Goal: Task Accomplishment & Management: Manage account settings

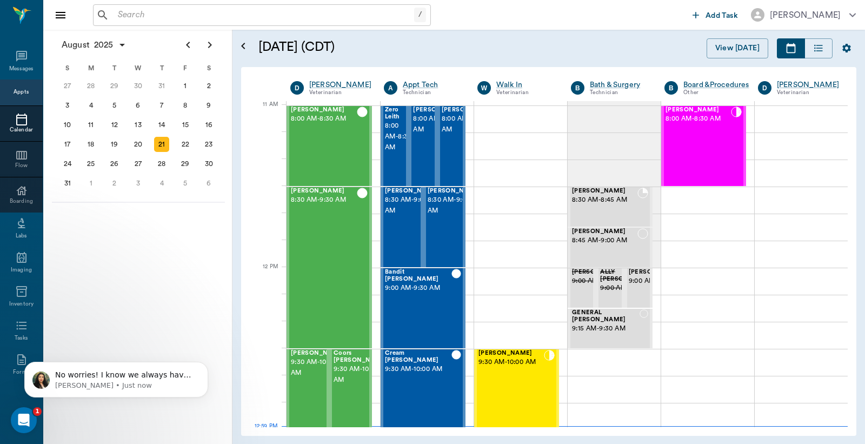
scroll to position [488, 0]
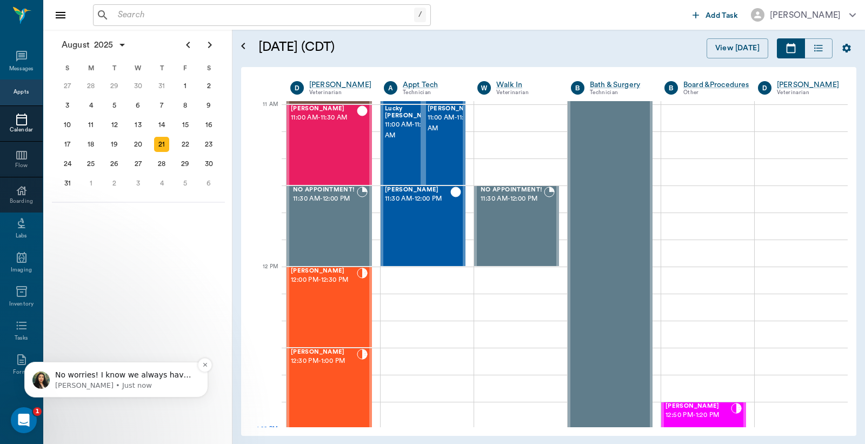
click at [131, 373] on p "No worries! I know we always have new features, we're here to help! :)" at bounding box center [125, 375] width 140 height 11
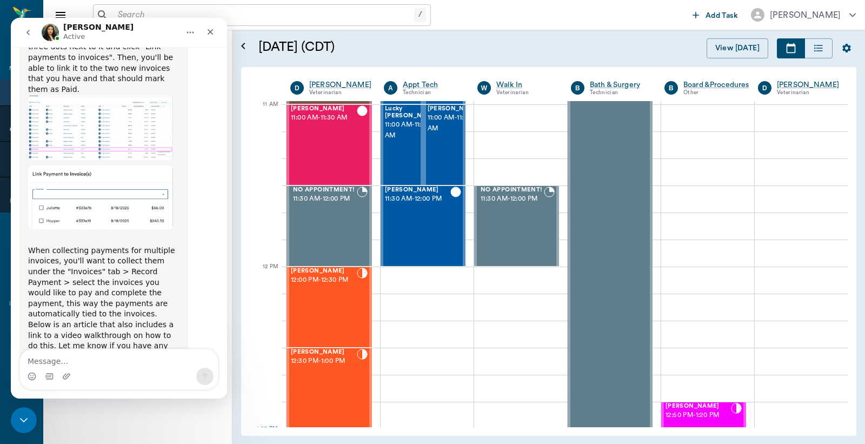
scroll to position [3235, 0]
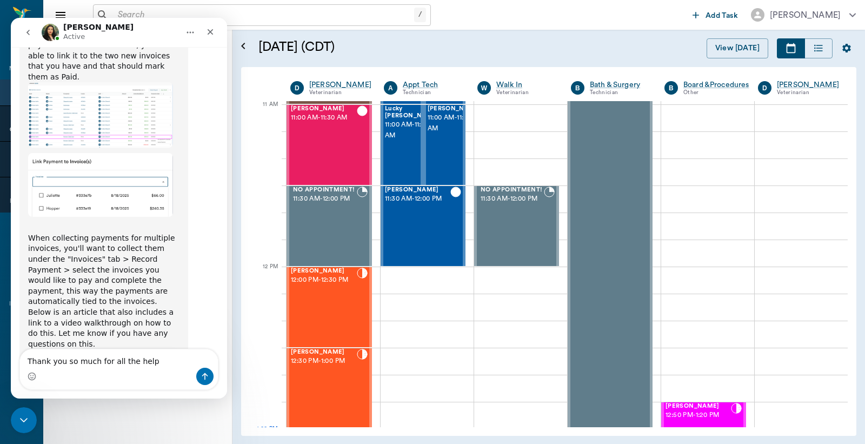
type textarea "Thank you so much for all the help!"
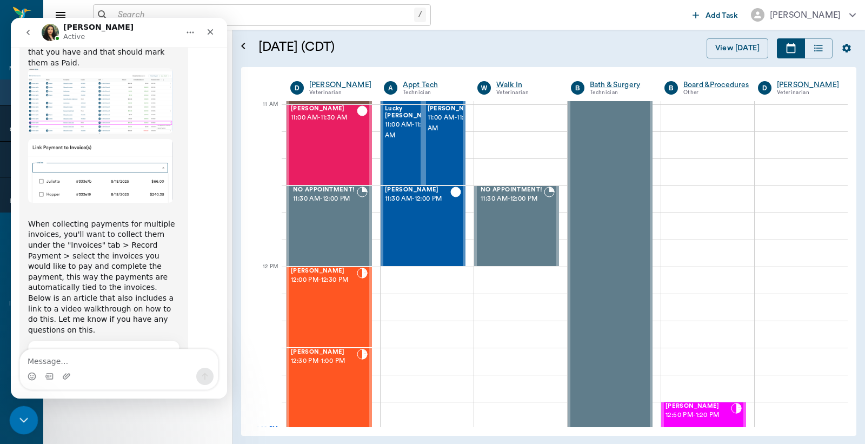
click at [19, 416] on icon "Close Intercom Messenger" at bounding box center [22, 418] width 13 height 13
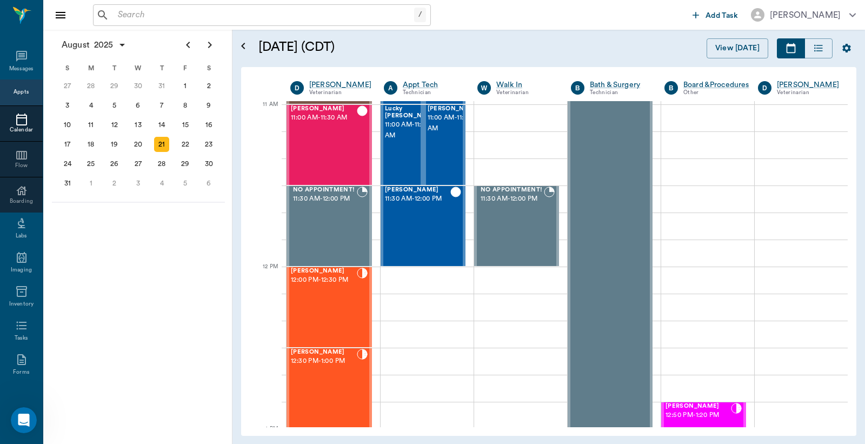
click at [211, 16] on input "text" at bounding box center [264, 15] width 301 height 15
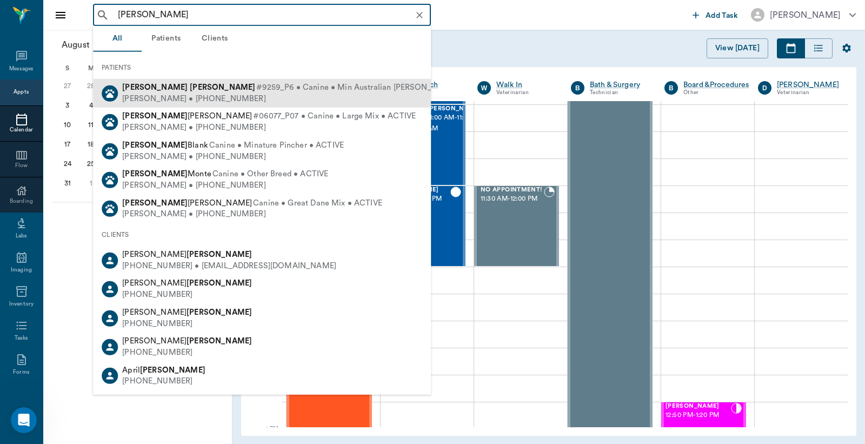
click at [256, 92] on span "#9259_P6 • Canine • Min Australian Shephard • ACTIVE" at bounding box center [375, 87] width 238 height 11
type input "gus mosley"
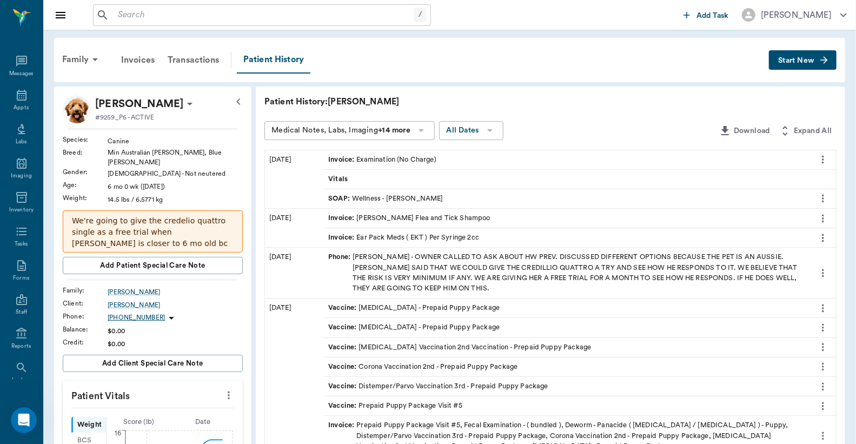
click at [174, 17] on input "text" at bounding box center [264, 15] width 301 height 15
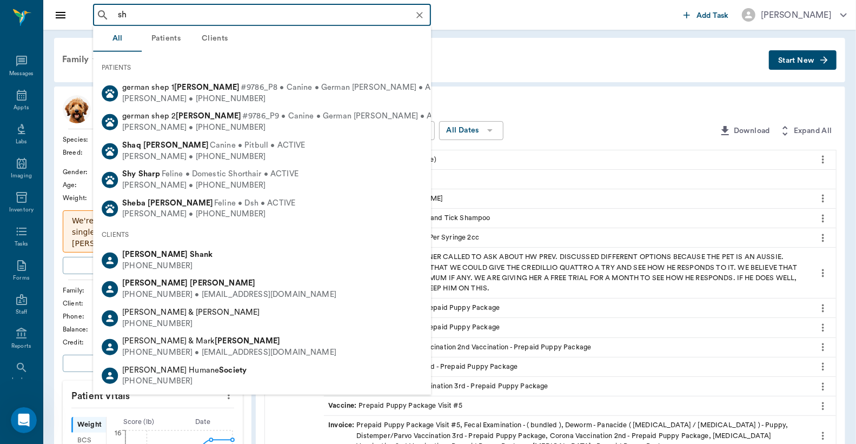
type input "s"
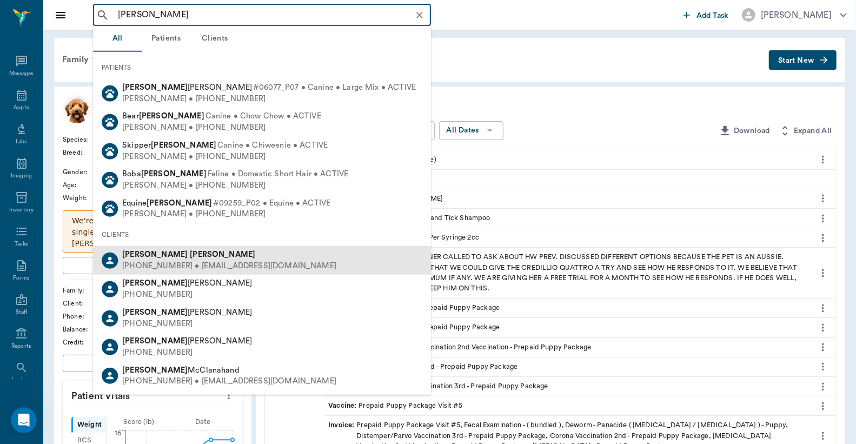
click at [190, 255] on b "Mosley" at bounding box center [222, 254] width 65 height 8
type input "sean mosley"
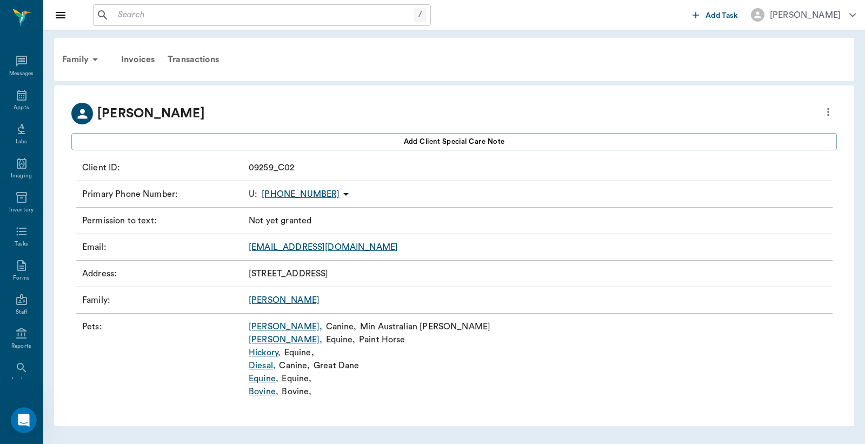
click at [257, 327] on link "GUS ," at bounding box center [286, 326] width 74 height 13
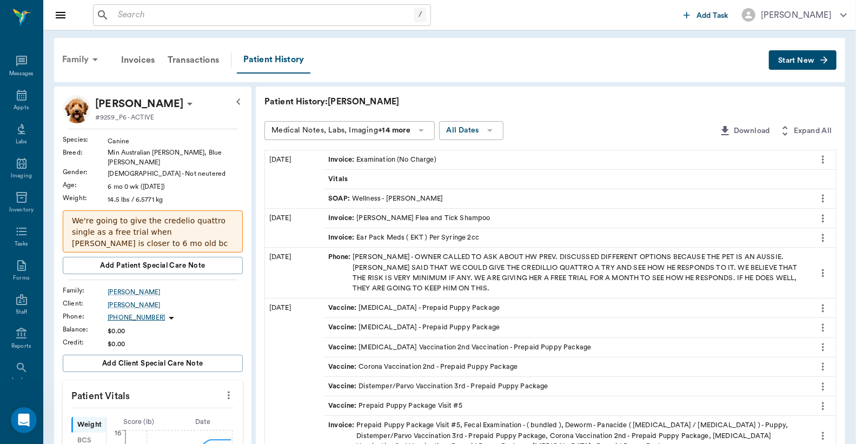
click at [83, 58] on div "Family" at bounding box center [82, 60] width 52 height 26
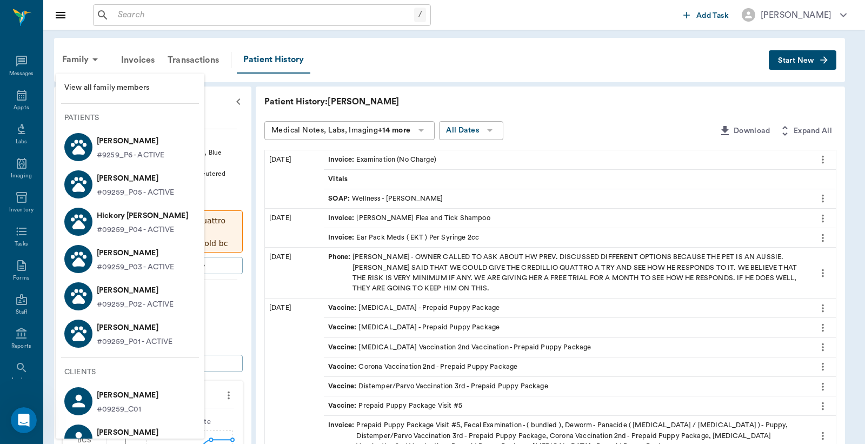
click at [92, 87] on span "View all family members" at bounding box center [129, 87] width 131 height 11
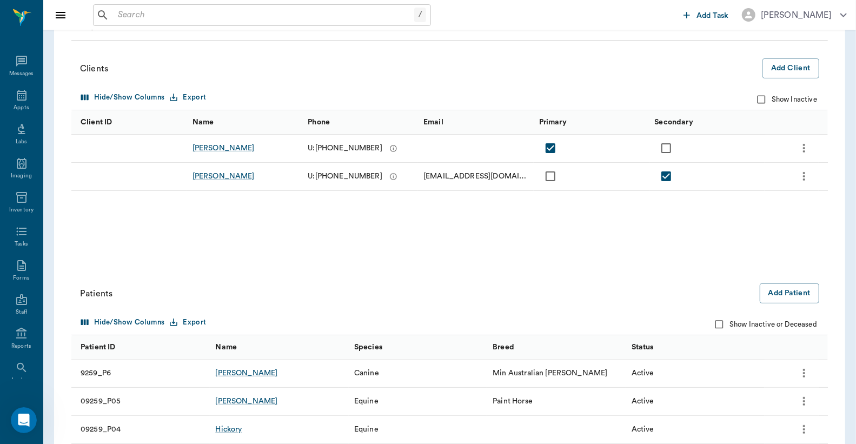
scroll to position [203, 0]
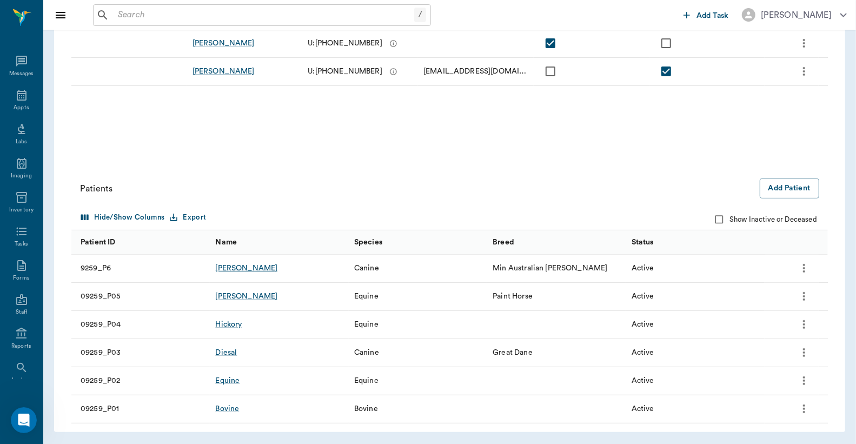
click at [227, 271] on div "GUS" at bounding box center [246, 268] width 62 height 11
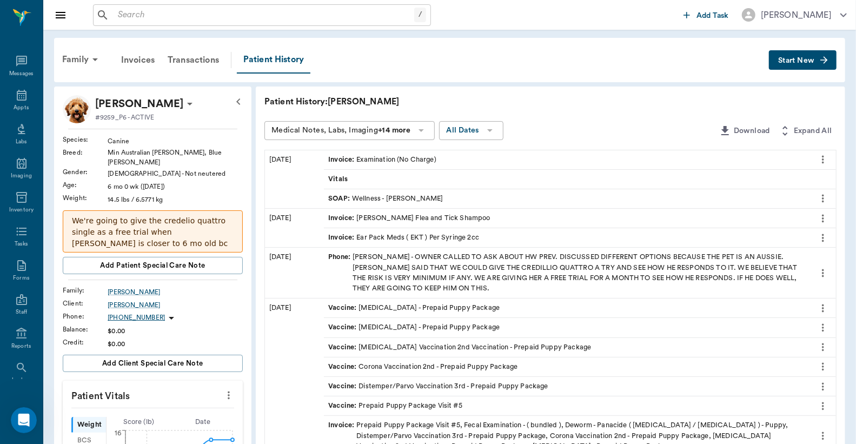
click at [224, 225] on p "We're going to give the credelio quattro single as a free trial when Gus is clo…" at bounding box center [153, 243] width 162 height 57
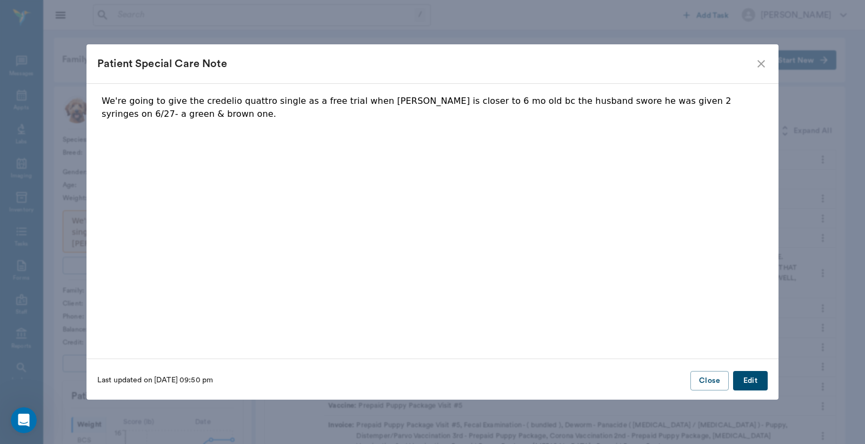
click at [761, 65] on icon "close" at bounding box center [761, 63] width 13 height 13
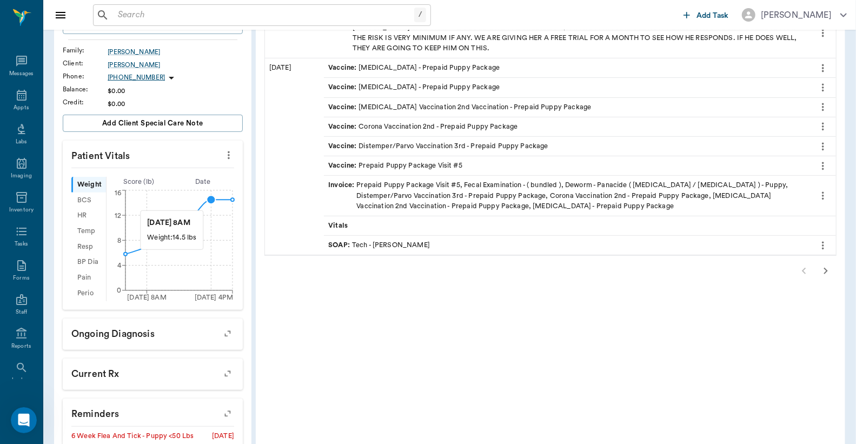
scroll to position [160, 0]
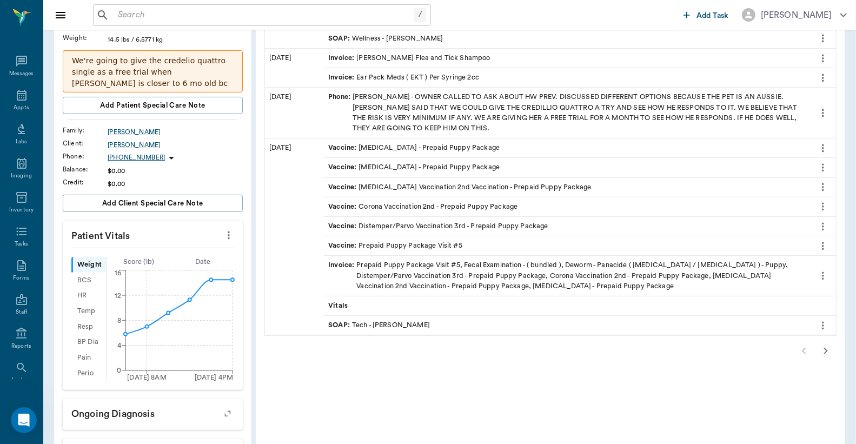
click at [230, 229] on icon "more" at bounding box center [229, 235] width 12 height 13
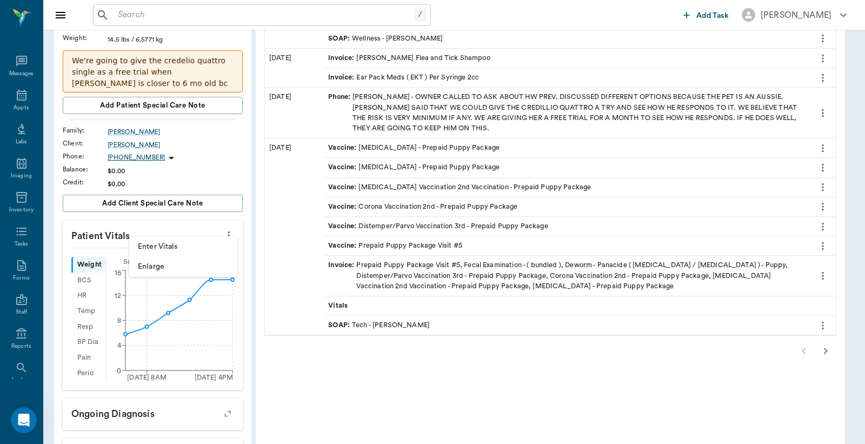
click at [160, 243] on span "Enter Vitals" at bounding box center [183, 246] width 91 height 11
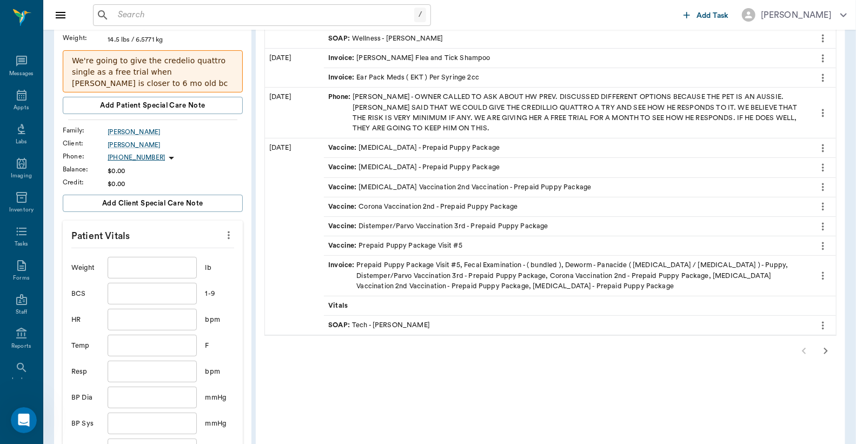
click at [160, 257] on input "text" at bounding box center [152, 268] width 89 height 22
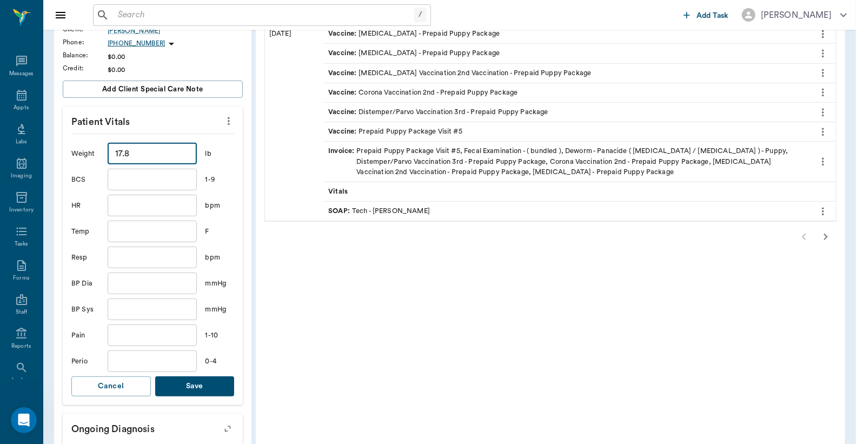
scroll to position [401, 0]
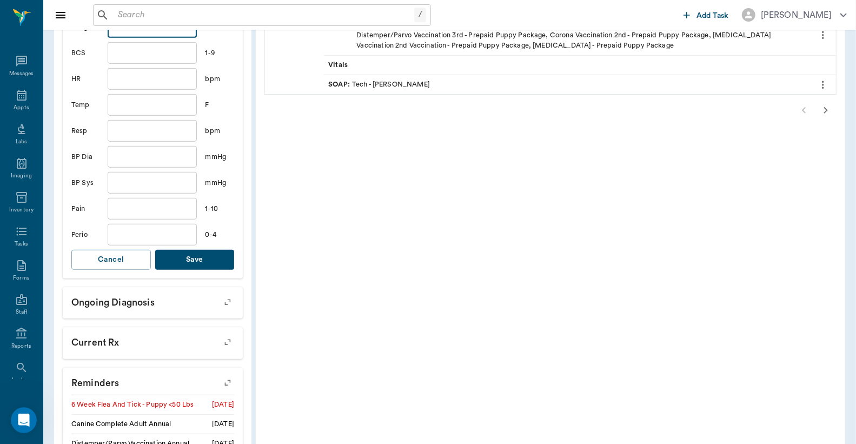
type input "17.8"
click at [208, 252] on button "Save" at bounding box center [194, 260] width 79 height 20
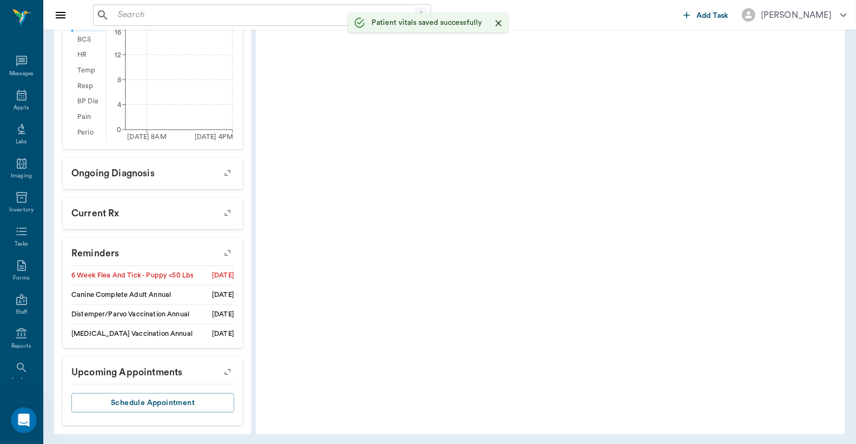
scroll to position [397, 0]
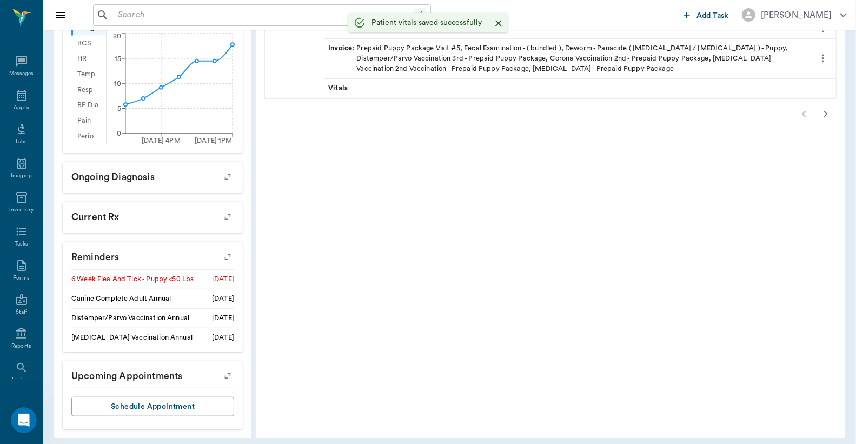
click at [229, 249] on icon "button" at bounding box center [227, 256] width 15 height 15
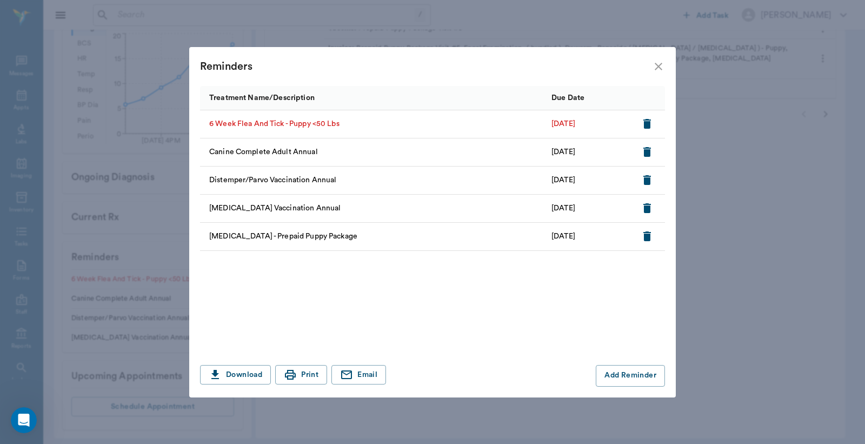
click at [643, 123] on icon "button" at bounding box center [647, 123] width 13 height 13
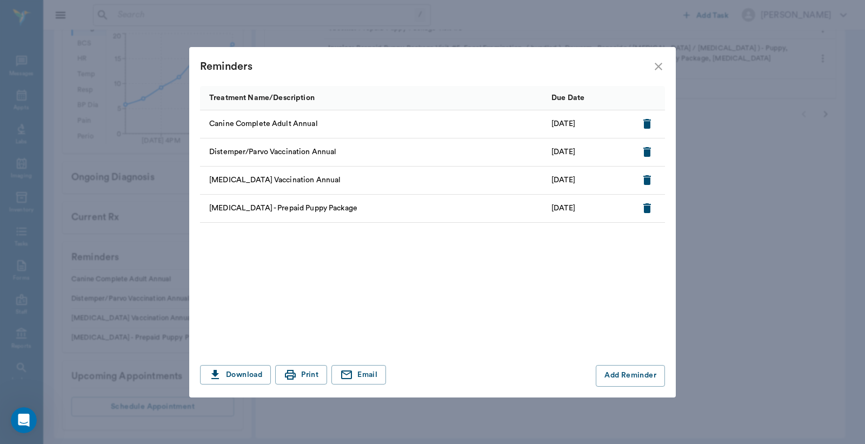
click at [656, 63] on icon "close" at bounding box center [658, 66] width 13 height 13
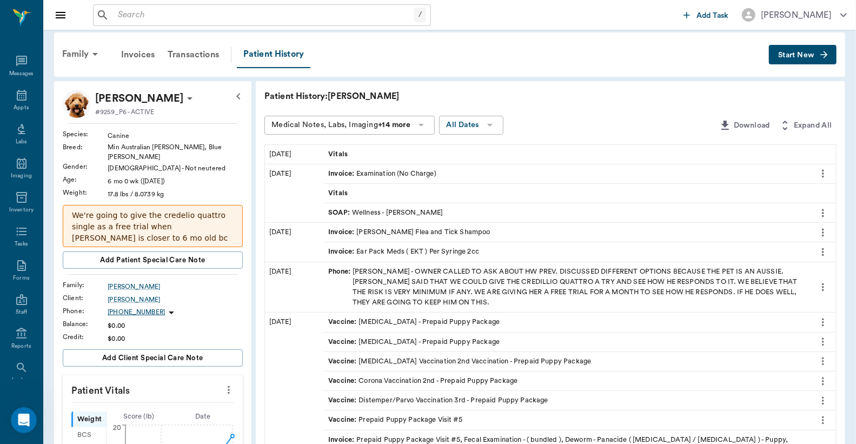
scroll to position [0, 0]
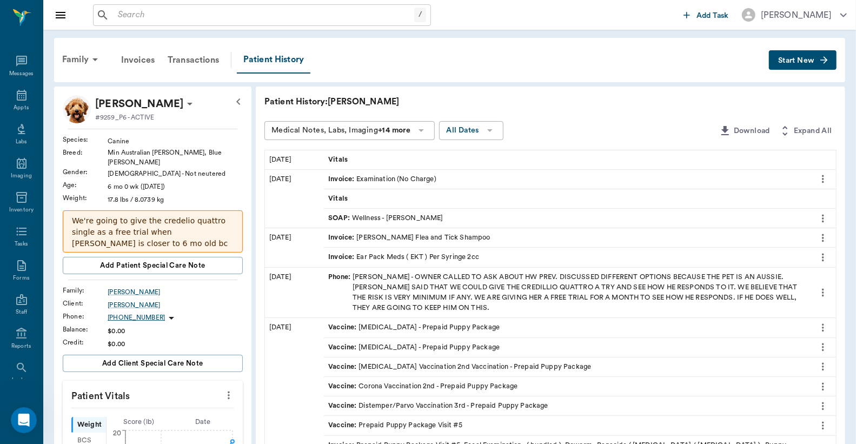
click at [175, 215] on p "We're going to give the credelio quattro single as a free trial when Gus is clo…" at bounding box center [153, 243] width 162 height 57
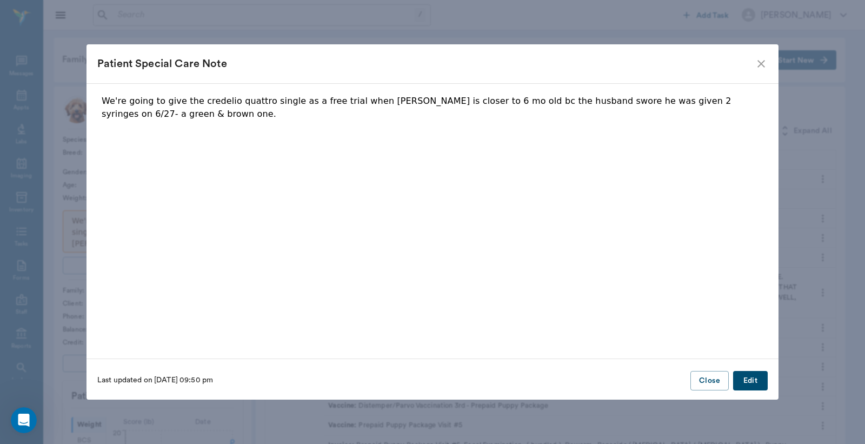
click at [744, 379] on button "Edit" at bounding box center [750, 381] width 35 height 20
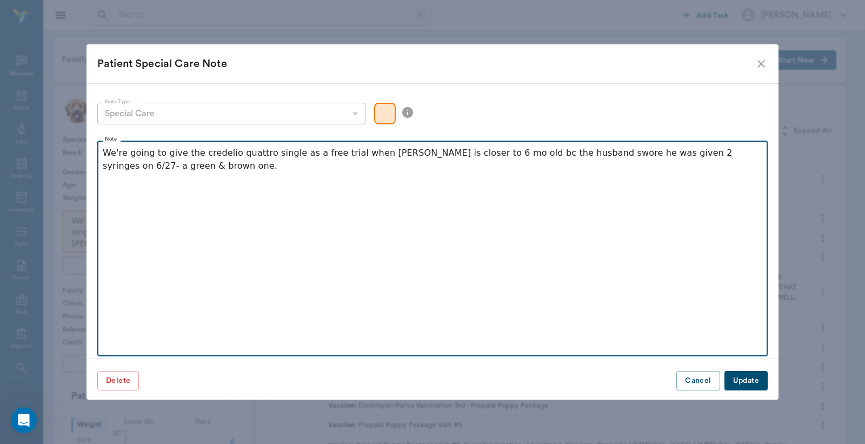
click at [184, 169] on p "We're going to give the credelio quattro single as a free trial when Gus is clo…" at bounding box center [433, 160] width 660 height 26
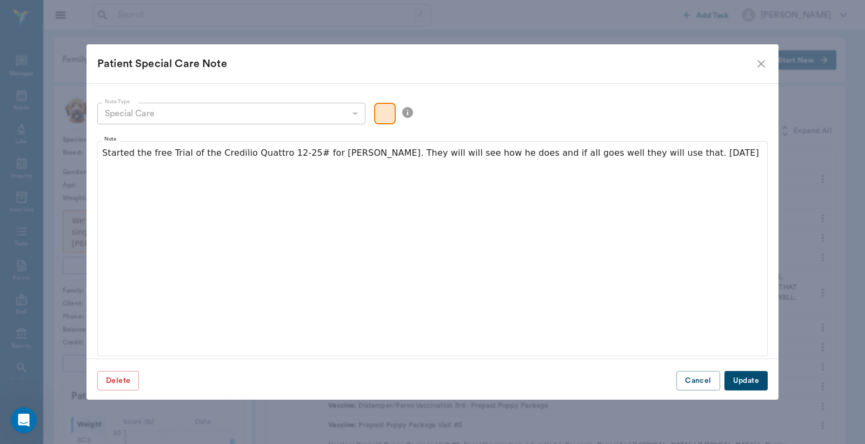
click at [733, 376] on button "Update" at bounding box center [746, 381] width 43 height 20
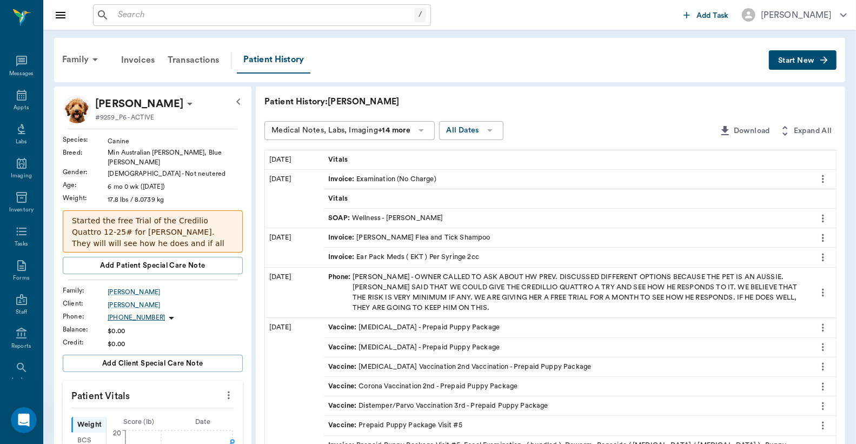
click at [294, 15] on input "text" at bounding box center [264, 15] width 301 height 15
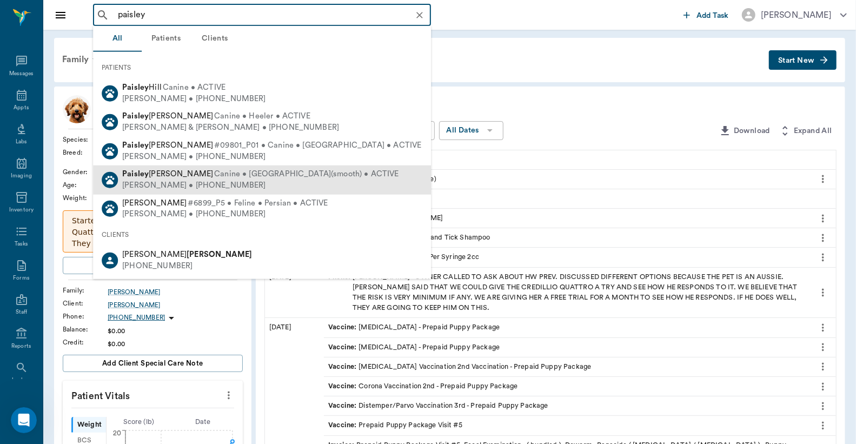
click at [214, 177] on span "Canine • Chihuahua(smooth) • ACTIVE" at bounding box center [306, 174] width 184 height 11
type input "paisley"
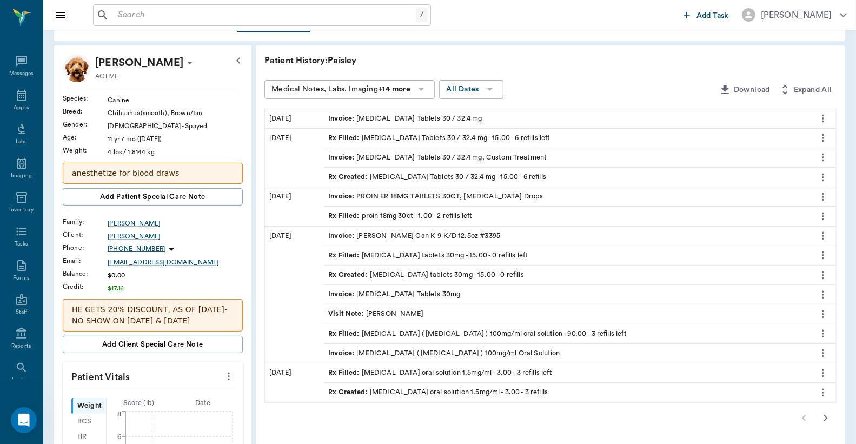
scroll to position [79, 0]
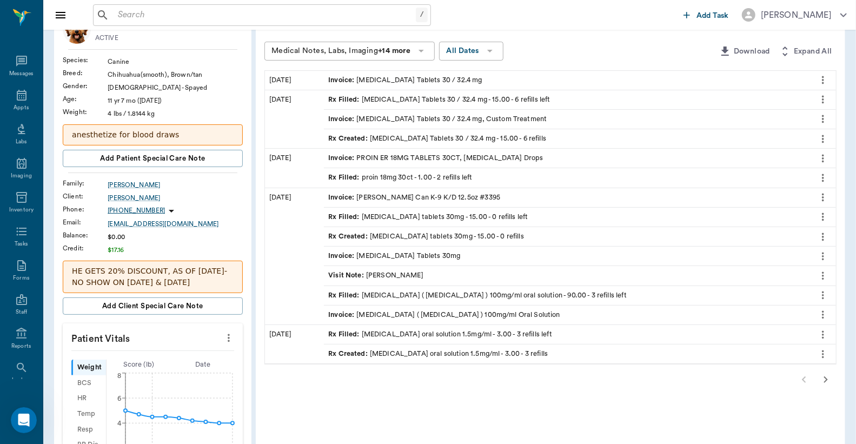
click at [824, 380] on icon "button" at bounding box center [825, 379] width 13 height 13
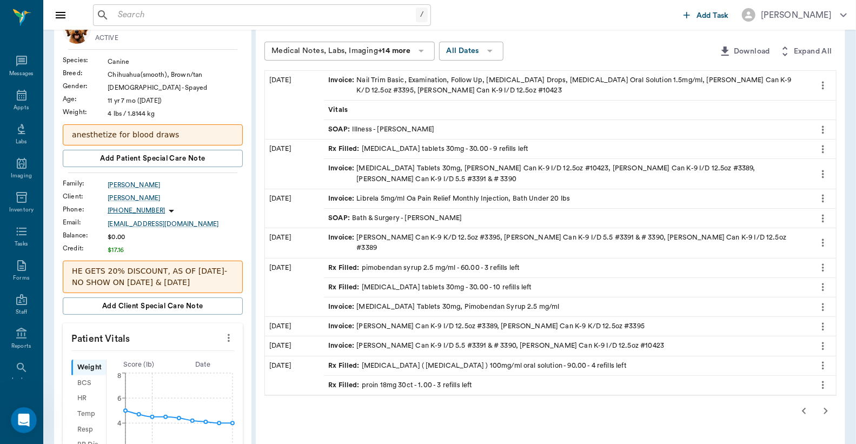
click at [826, 404] on icon "button" at bounding box center [825, 410] width 13 height 13
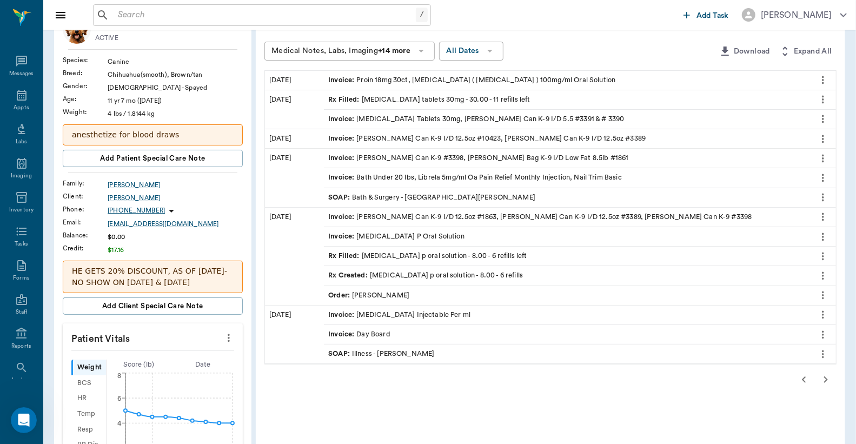
click at [802, 377] on icon "button" at bounding box center [804, 379] width 13 height 13
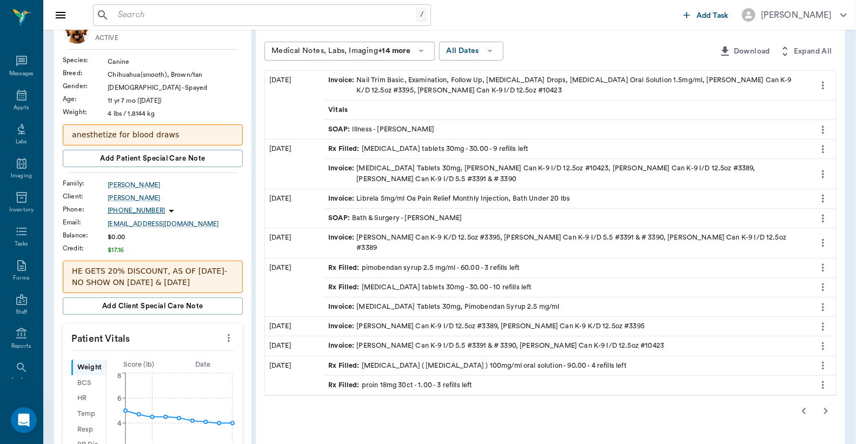
click at [806, 404] on icon "button" at bounding box center [804, 410] width 13 height 13
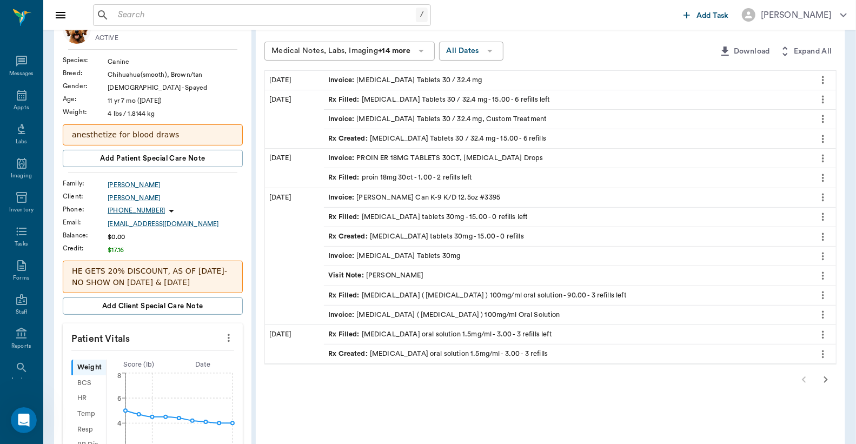
click at [828, 384] on icon "button" at bounding box center [825, 379] width 13 height 13
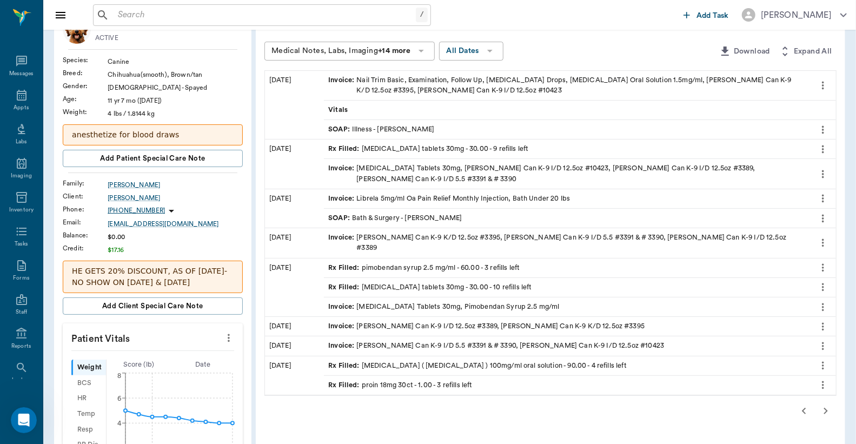
click at [819, 261] on icon "more" at bounding box center [823, 267] width 12 height 13
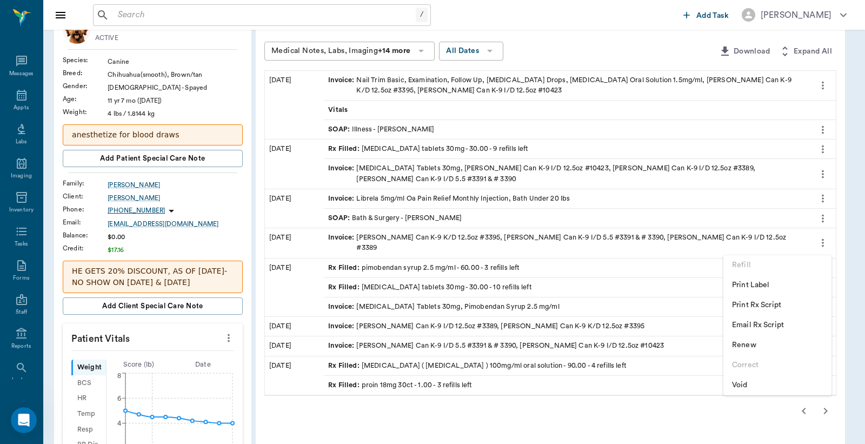
click at [748, 306] on span "Print Rx Script" at bounding box center [777, 305] width 91 height 11
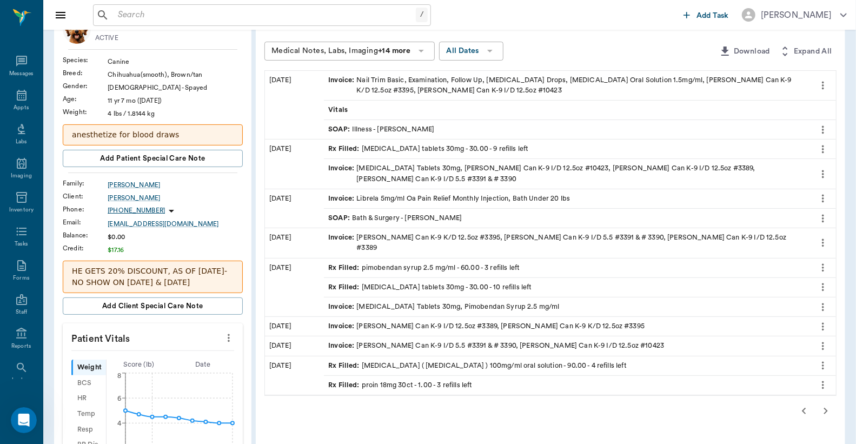
click at [821, 379] on icon "more" at bounding box center [823, 385] width 12 height 13
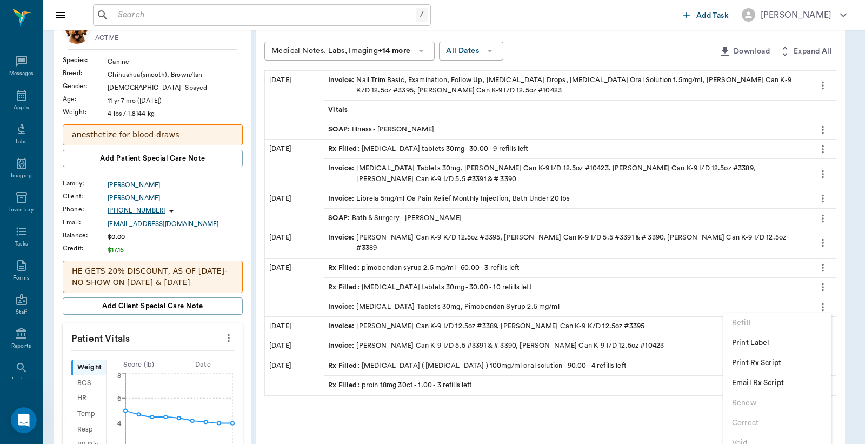
click at [776, 363] on span "Print Rx Script" at bounding box center [777, 362] width 91 height 11
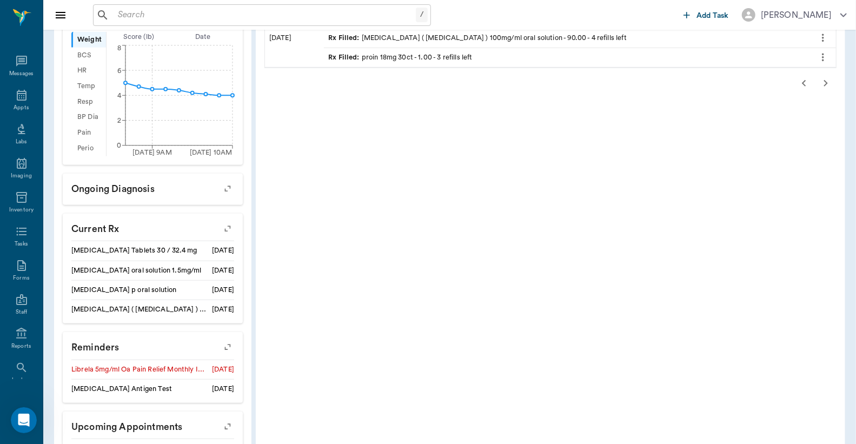
scroll to position [144, 0]
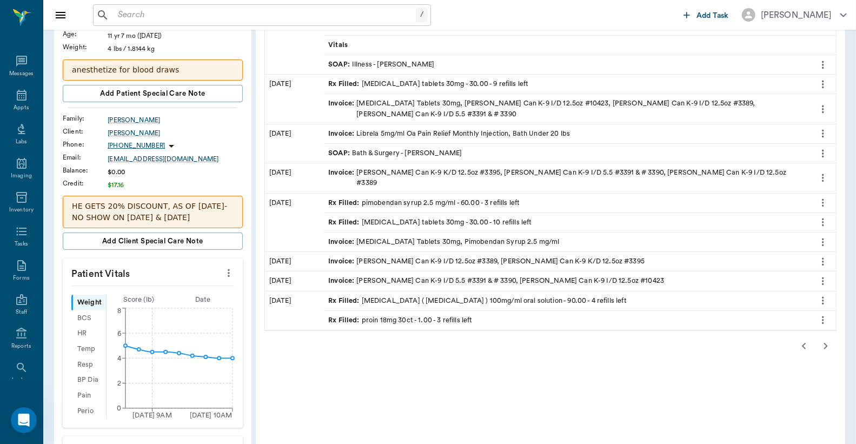
click at [802, 340] on icon "button" at bounding box center [804, 346] width 13 height 13
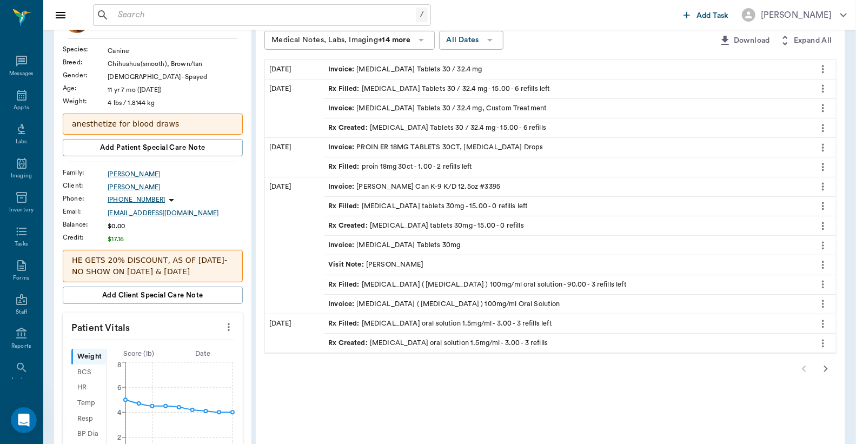
scroll to position [64, 0]
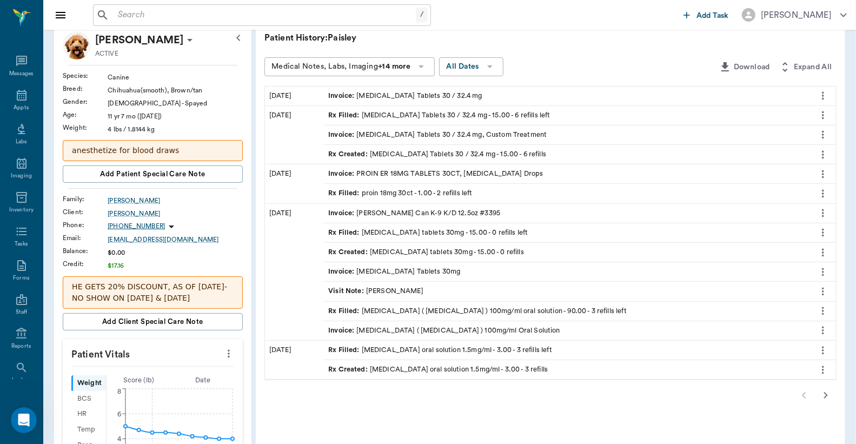
click at [826, 110] on icon "more" at bounding box center [823, 115] width 12 height 13
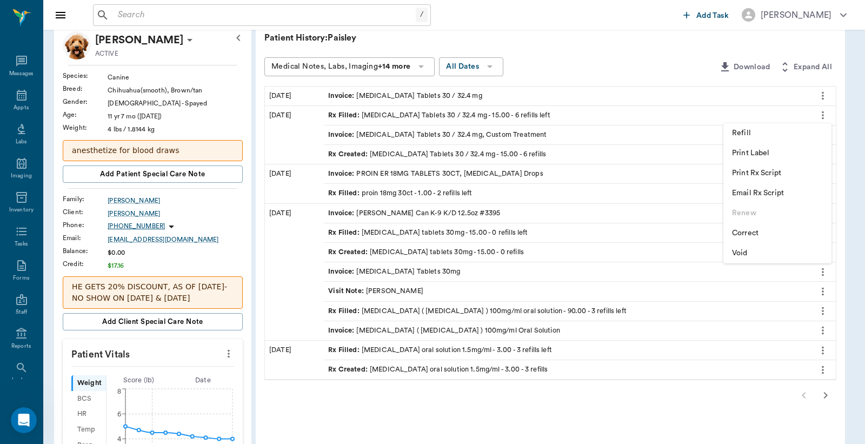
click at [749, 170] on span "Print Rx Script" at bounding box center [777, 173] width 91 height 11
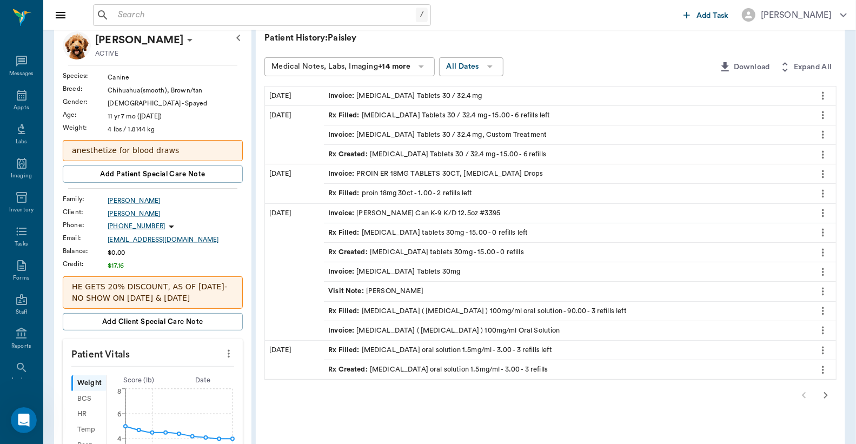
click at [826, 399] on icon "button" at bounding box center [825, 395] width 13 height 13
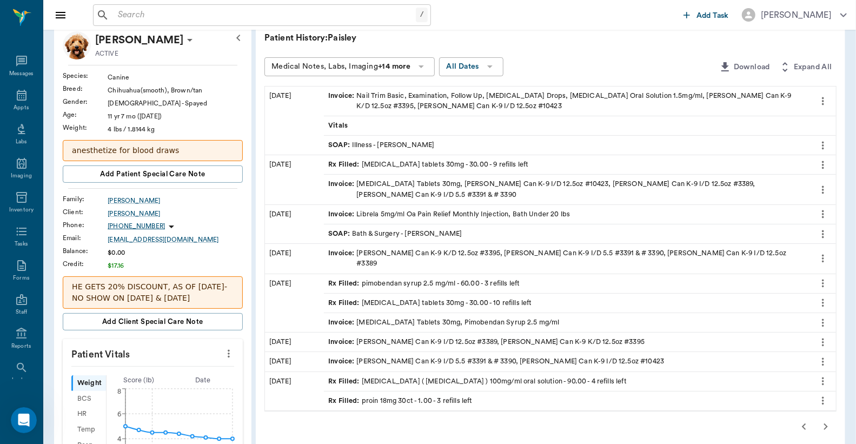
click at [821, 420] on icon "button" at bounding box center [825, 426] width 13 height 13
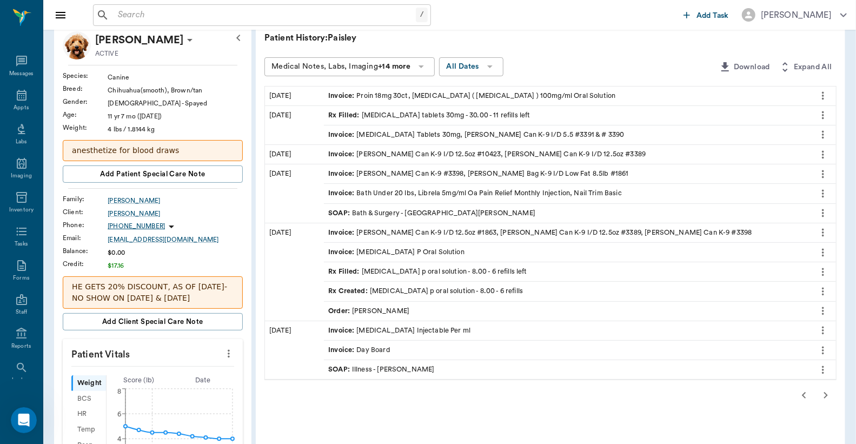
click at [839, 397] on div "Patient History: Paisley Medical Notes, Labs, Imaging +14 more All Dates Downlo…" at bounding box center [550, 428] width 589 height 810
click at [824, 396] on icon "button" at bounding box center [825, 395] width 13 height 13
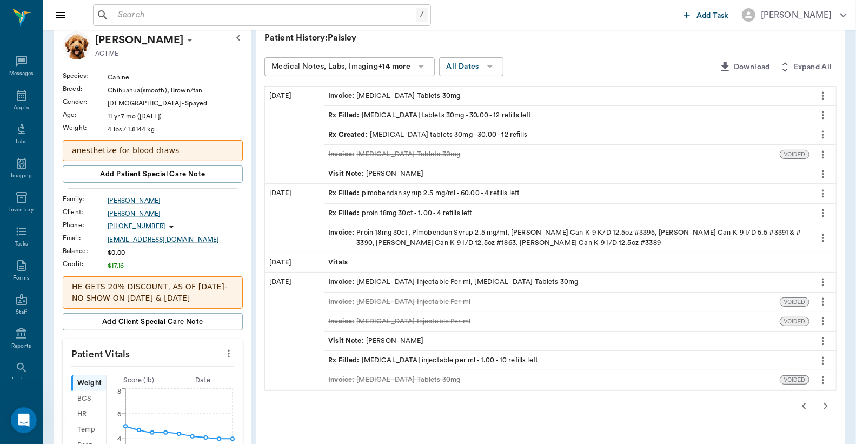
click at [824, 361] on icon "more" at bounding box center [823, 360] width 12 height 13
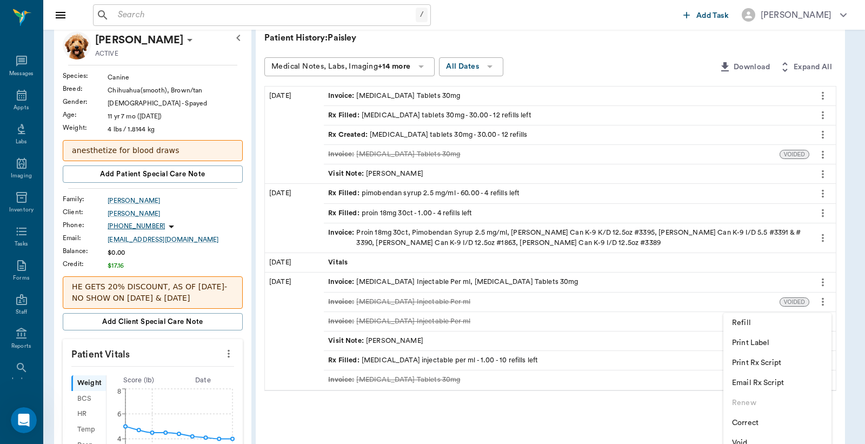
click at [740, 362] on span "Print Rx Script" at bounding box center [777, 362] width 91 height 11
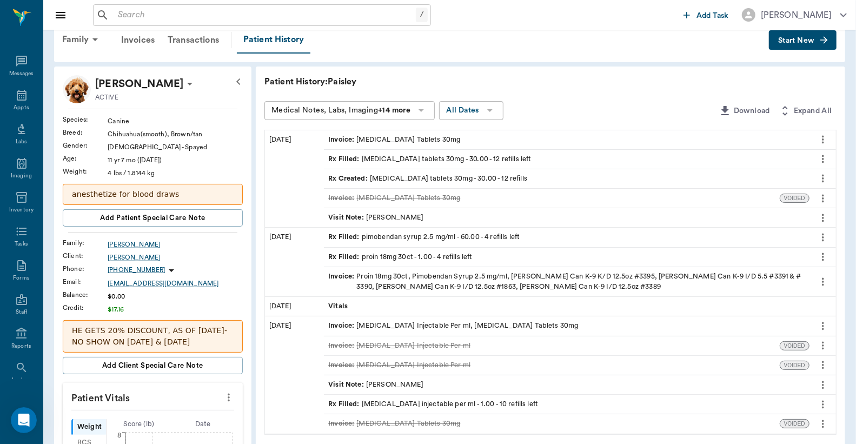
scroll to position [0, 0]
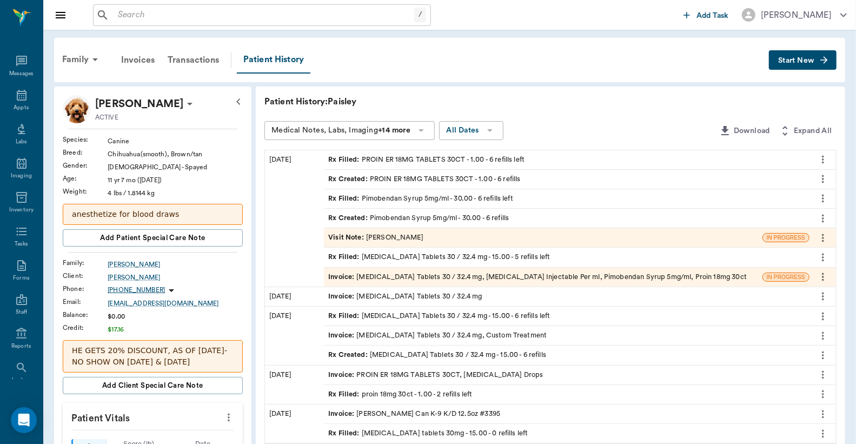
click at [380, 273] on div "Invoice : Phenobarb Tablets 30 / 32.4 mg, Diazepam Injectable Per ml, Pimobenda…" at bounding box center [537, 277] width 419 height 10
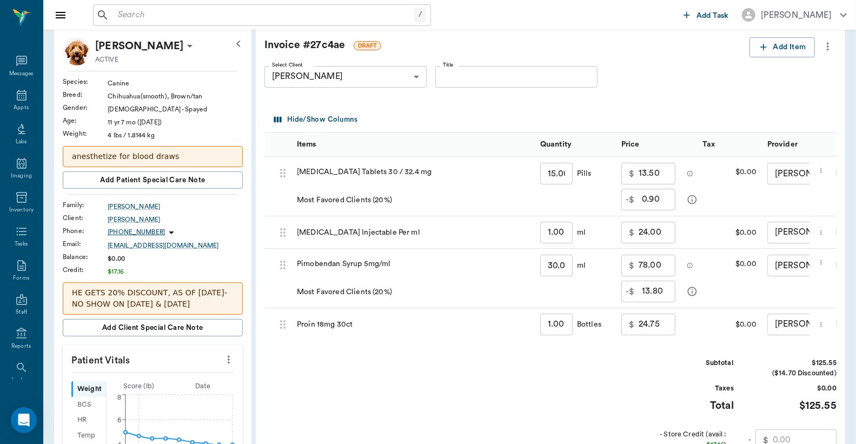
scroll to position [79, 0]
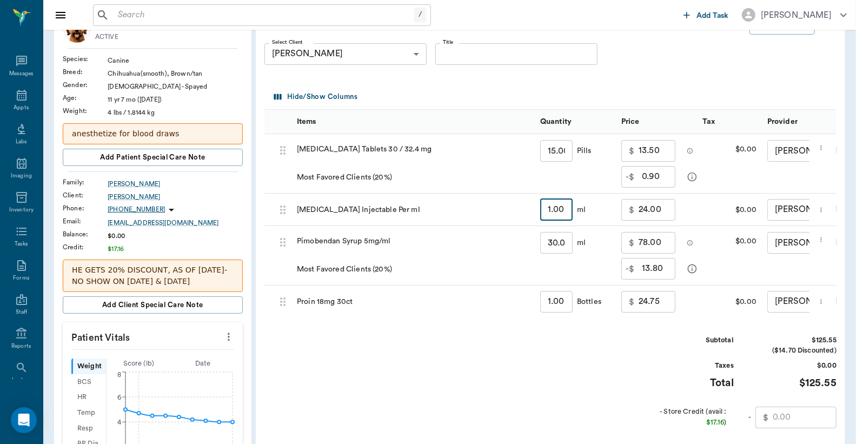
click at [566, 209] on input "1.00" at bounding box center [556, 210] width 32 height 22
type input "2"
type input "39.00"
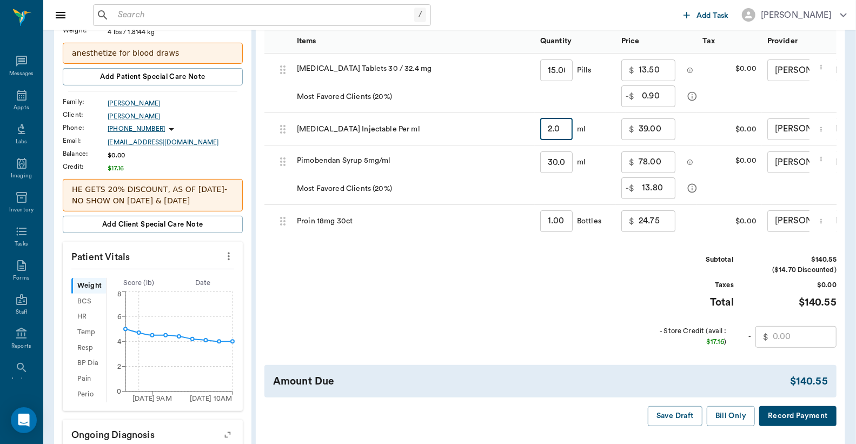
type input "2.0"
click at [792, 343] on input "text" at bounding box center [805, 337] width 64 height 22
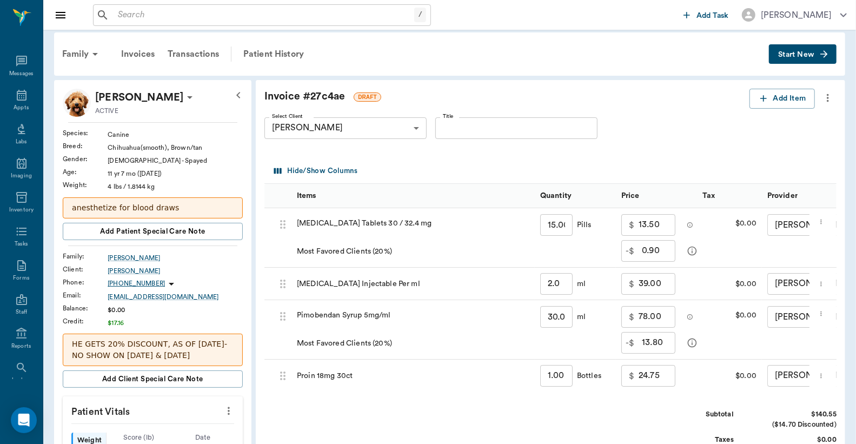
scroll to position [0, 0]
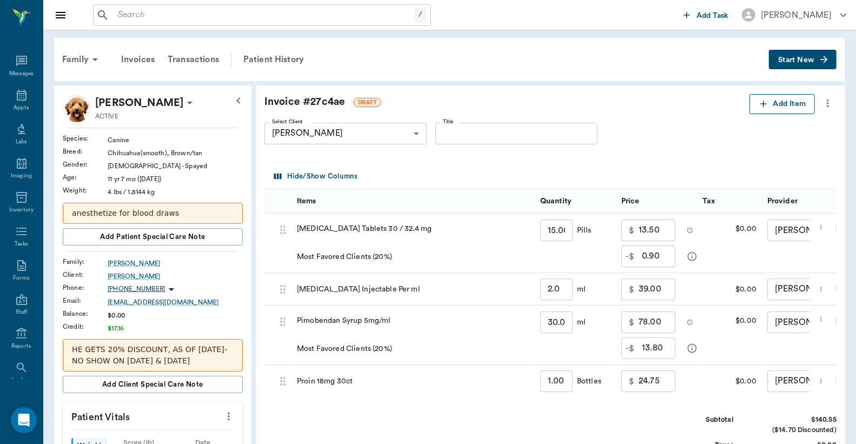
type input "17.16"
click at [804, 104] on button "Add Item" at bounding box center [781, 104] width 65 height 20
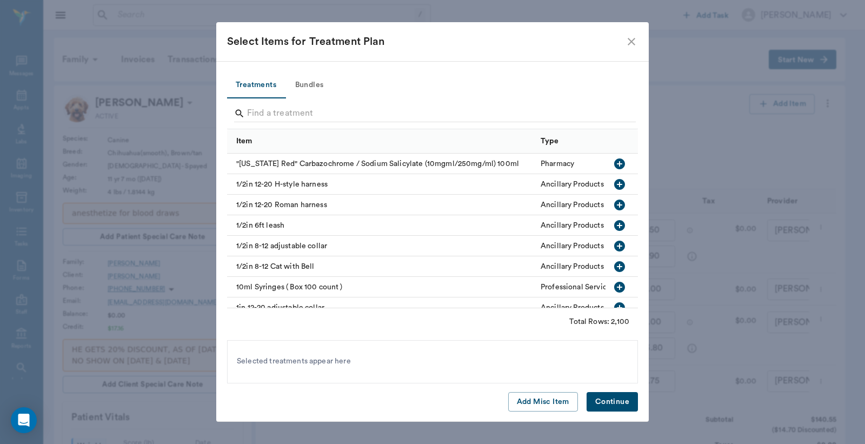
click at [633, 41] on icon "close" at bounding box center [631, 41] width 13 height 13
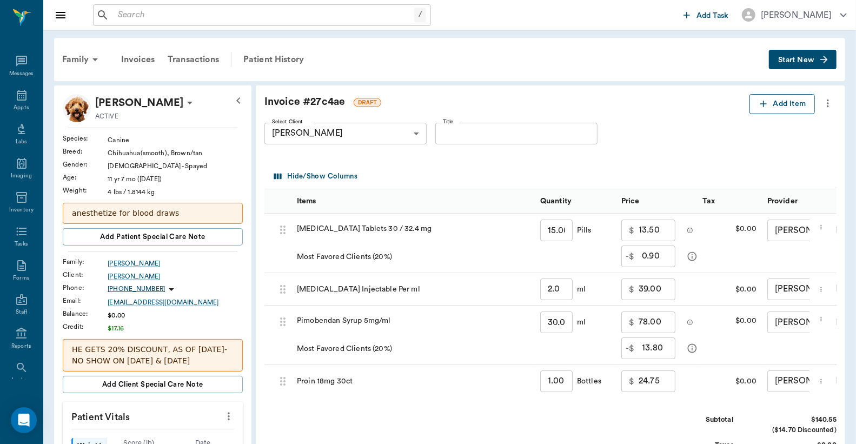
click at [766, 104] on icon "button" at bounding box center [763, 103] width 11 height 11
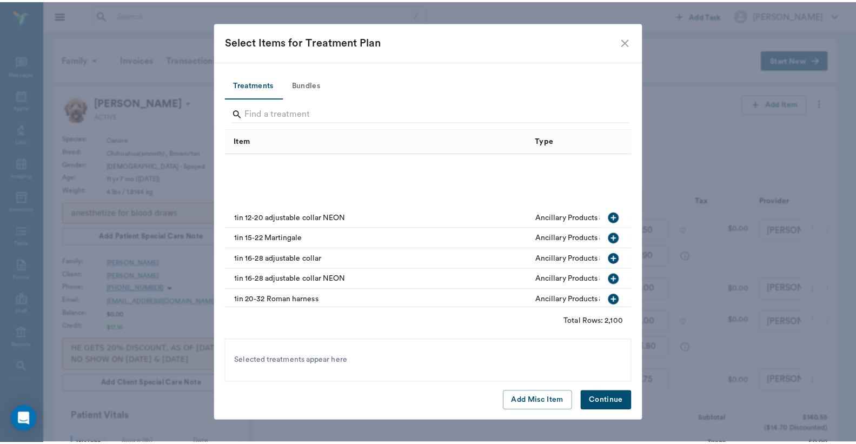
scroll to position [240, 0]
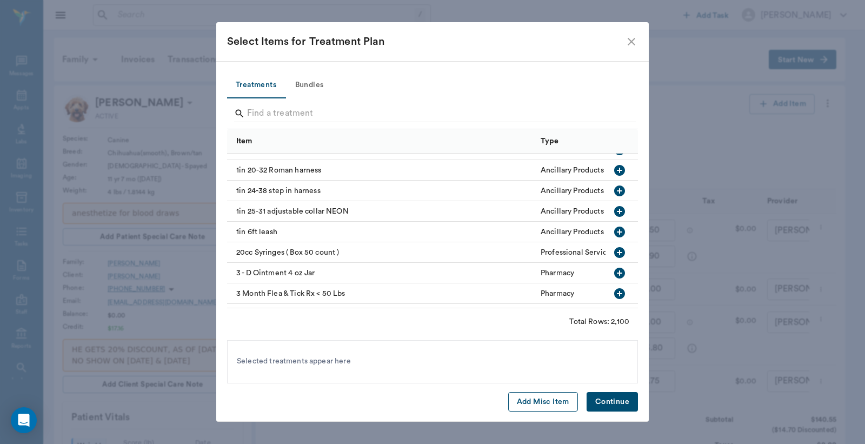
click at [550, 406] on button "Add Misc Item" at bounding box center [543, 402] width 70 height 20
click at [606, 399] on button "Continue" at bounding box center [612, 402] width 51 height 20
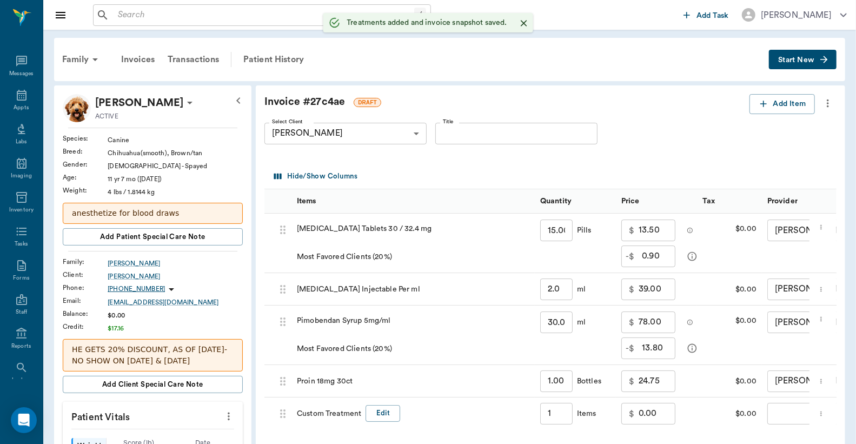
type input "2.00"
type input "1.00"
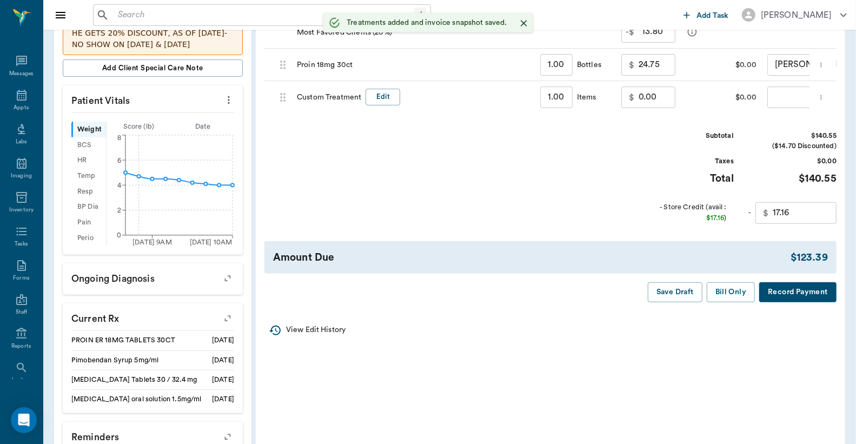
scroll to position [320, 0]
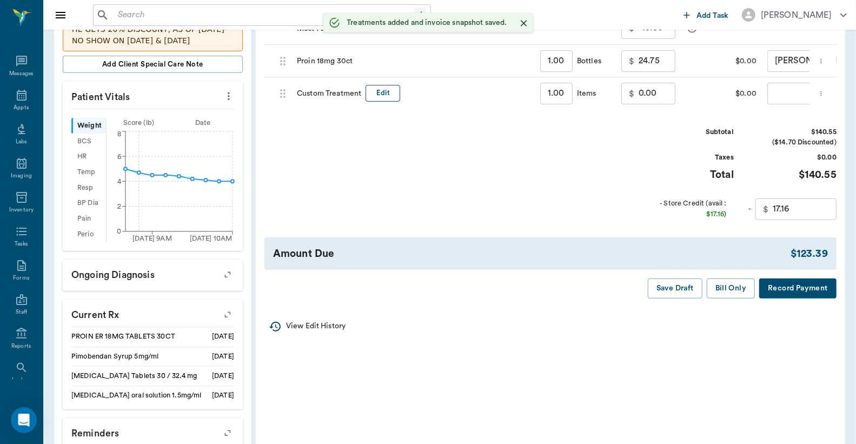
click at [395, 96] on button "Edit" at bounding box center [383, 93] width 35 height 17
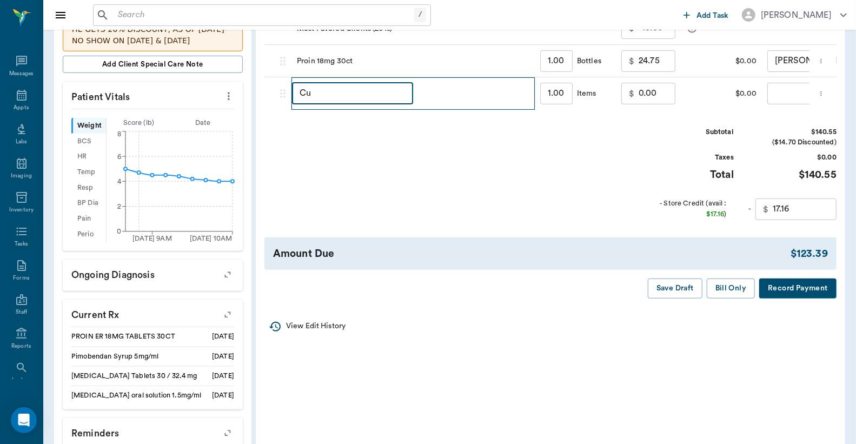
type input "C"
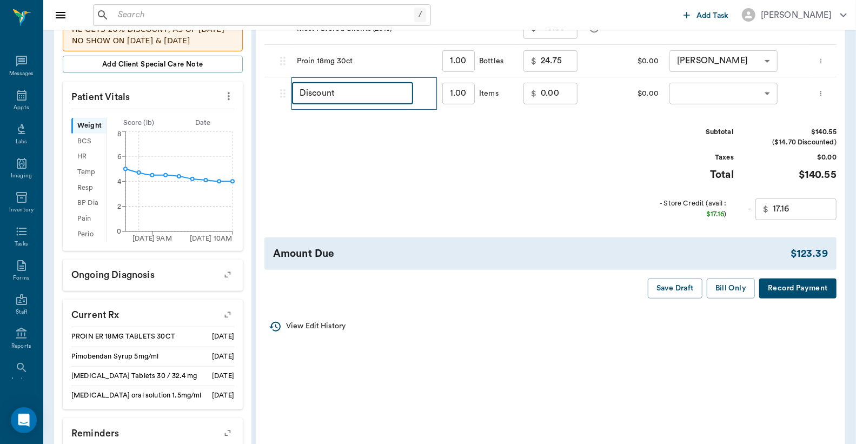
type input "Discount"
click at [559, 92] on input "0.00" at bounding box center [559, 94] width 37 height 22
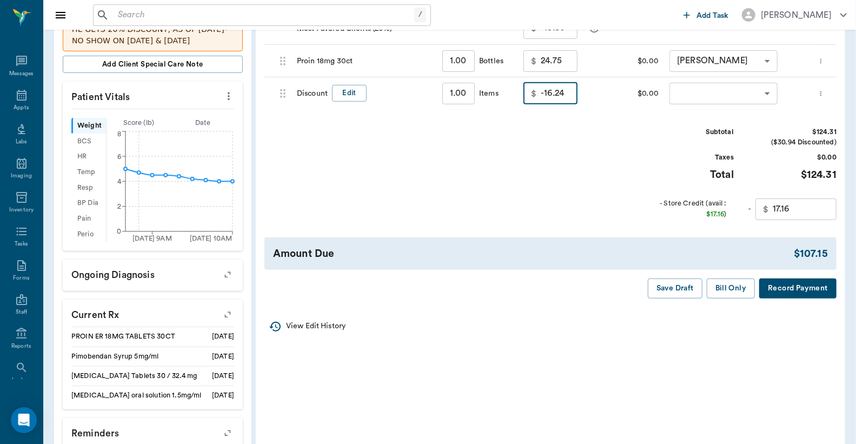
type input "-16.24"
click at [782, 293] on button "Record Payment" at bounding box center [797, 288] width 77 height 20
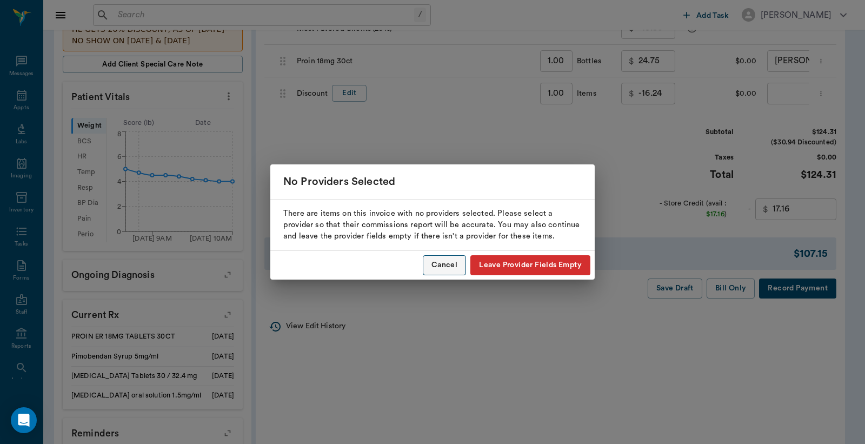
click at [456, 261] on button "Cancel" at bounding box center [444, 265] width 43 height 20
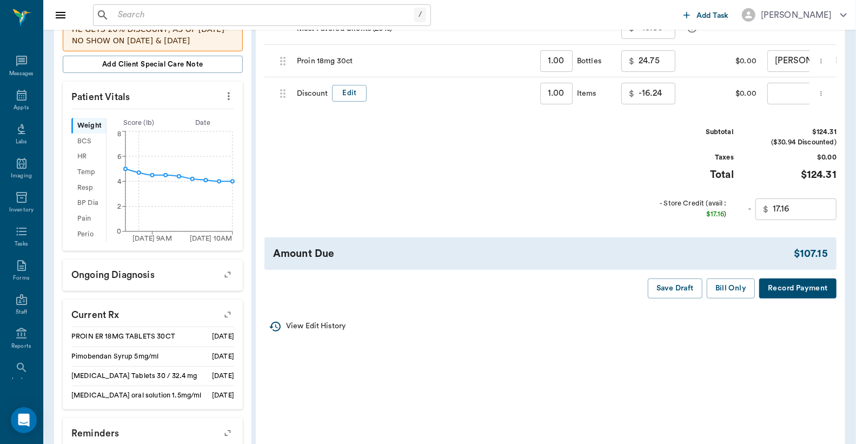
click at [780, 96] on body "/ ​ Add Task Dr. Bert Ellsworth Nectar Messages Appts Labs Imaging Inventory Ta…" at bounding box center [428, 134] width 856 height 908
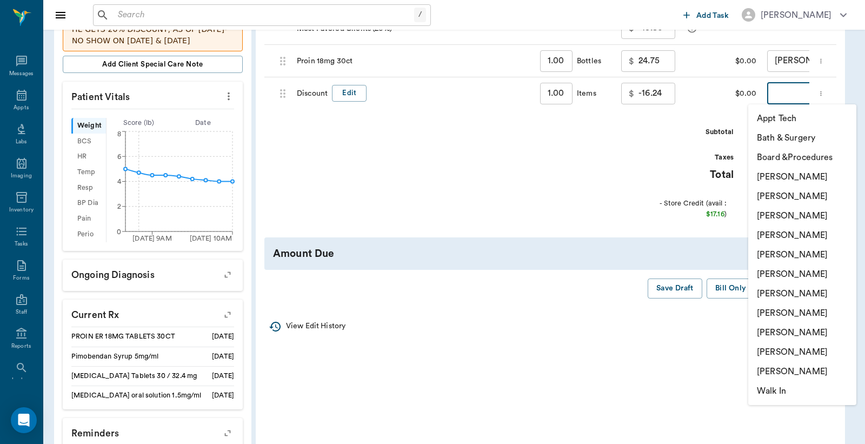
click at [771, 347] on li "[PERSON_NAME]" at bounding box center [802, 351] width 108 height 19
type input "none-63ec2ece52e12b0ba117cc90"
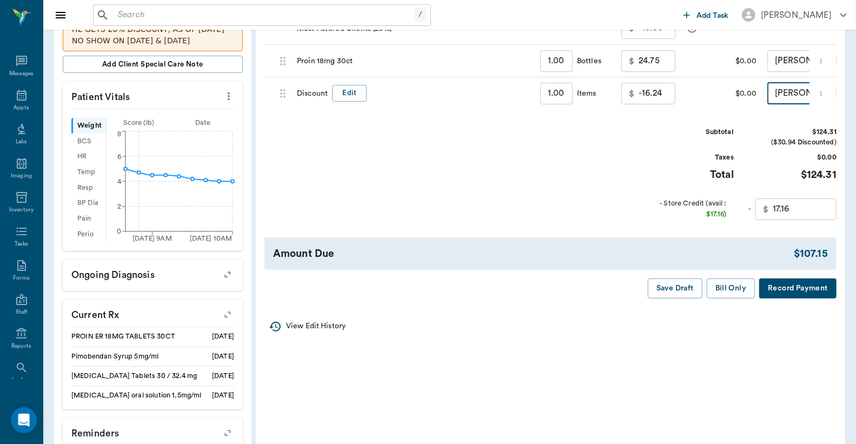
click at [798, 298] on button "Record Payment" at bounding box center [797, 288] width 77 height 20
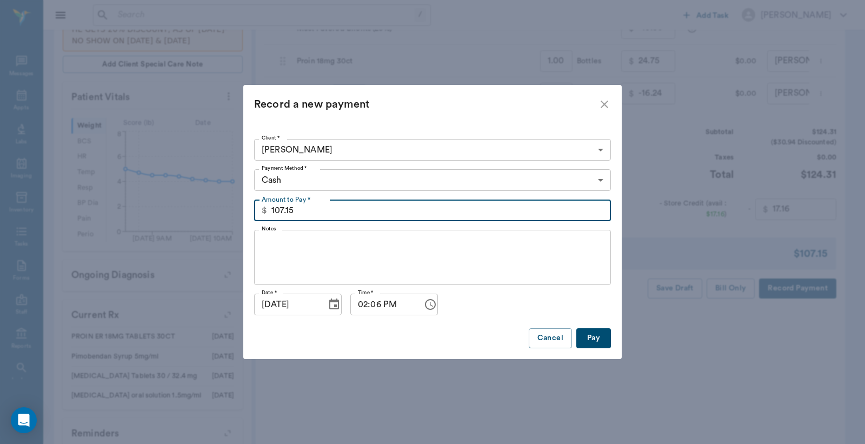
click at [510, 205] on input "107.15" at bounding box center [441, 211] width 340 height 22
type input "120.00"
click at [595, 334] on button "Pay" at bounding box center [593, 338] width 35 height 20
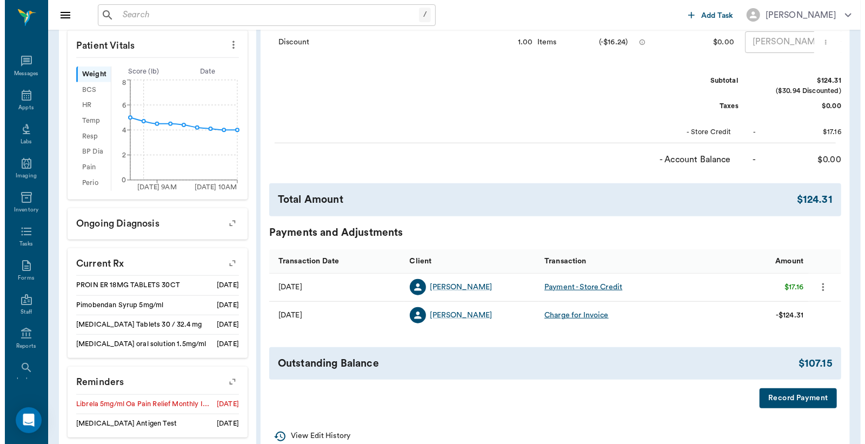
scroll to position [464, 0]
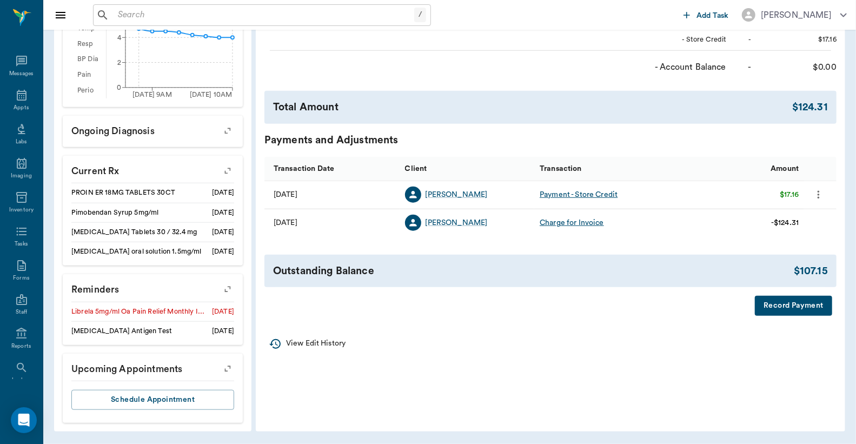
click at [781, 316] on button "Record Payment" at bounding box center [793, 306] width 77 height 20
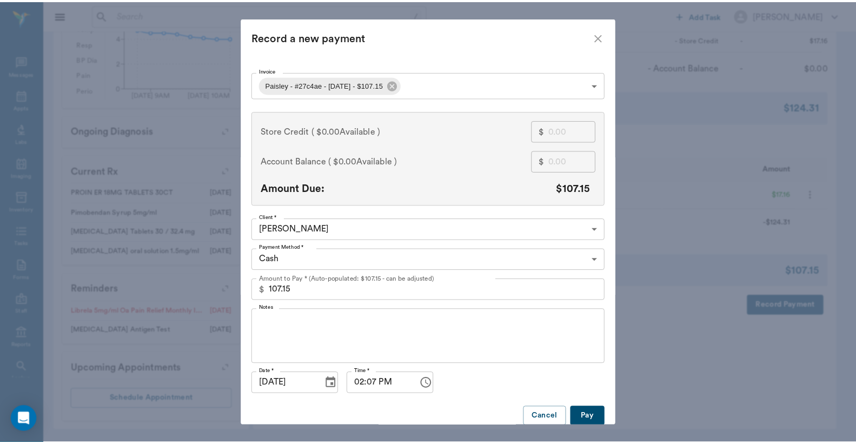
scroll to position [20, 0]
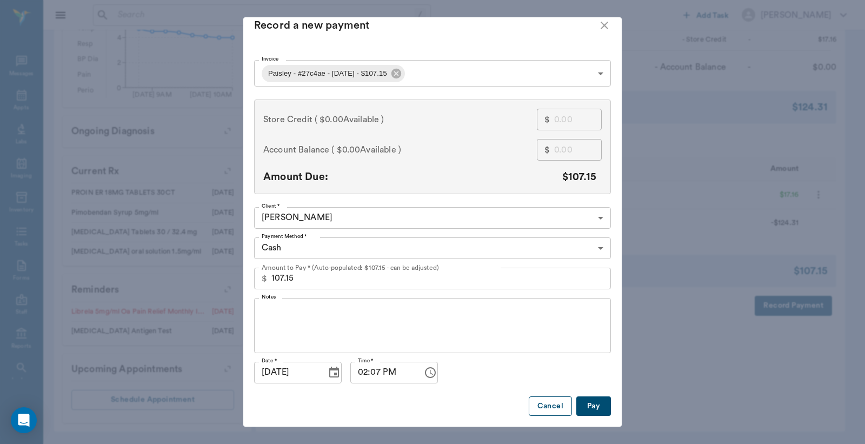
click at [545, 396] on button "Cancel" at bounding box center [550, 406] width 43 height 20
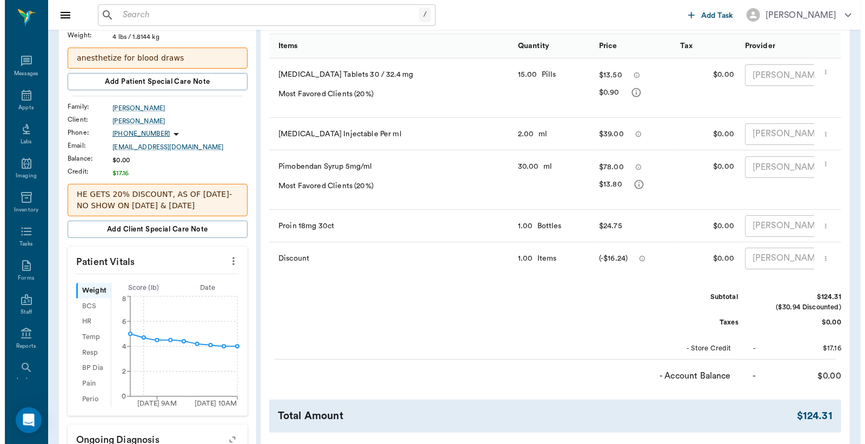
scroll to position [0, 0]
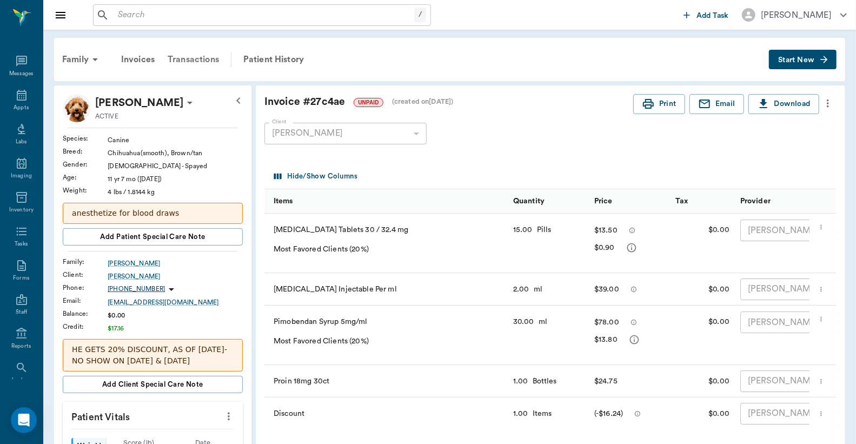
click at [198, 68] on div "Transactions" at bounding box center [193, 60] width 64 height 26
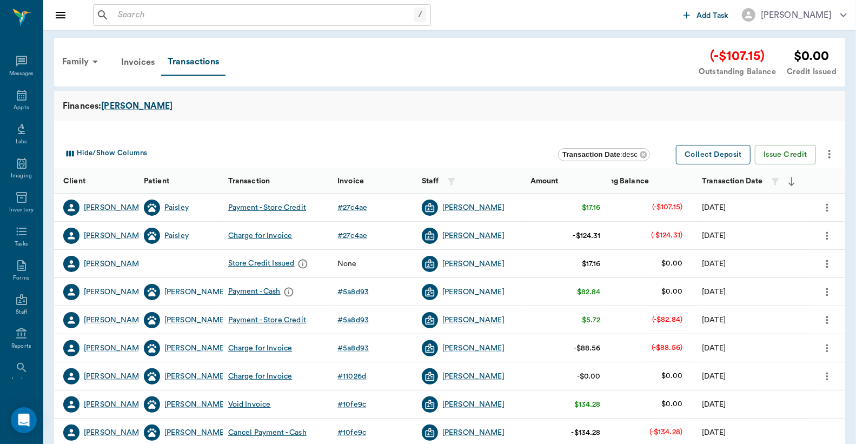
click at [736, 155] on button "Collect Deposit" at bounding box center [713, 155] width 75 height 20
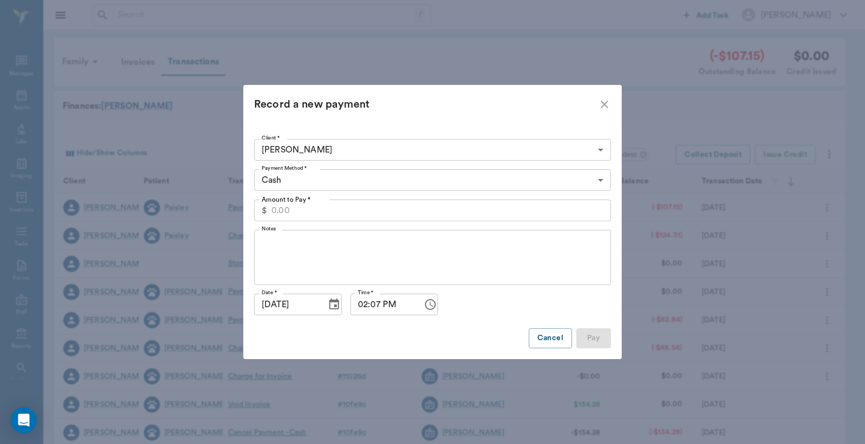
click at [416, 213] on input "Amount to Pay *" at bounding box center [441, 211] width 340 height 22
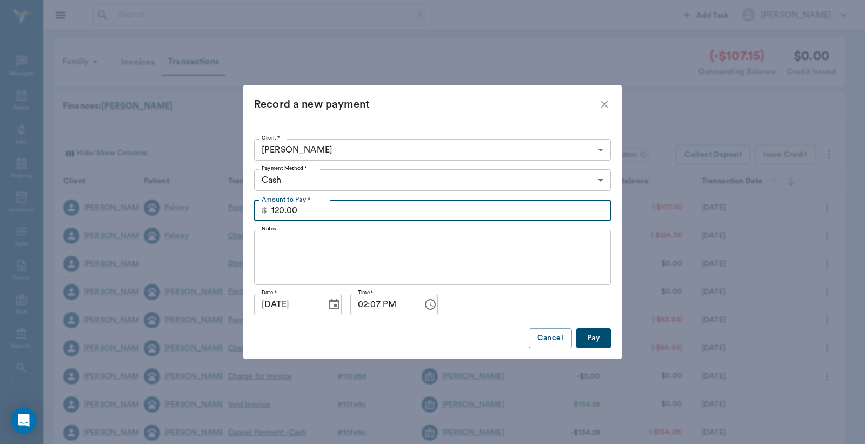
type input "120.00"
click at [589, 334] on button "Pay" at bounding box center [593, 338] width 35 height 20
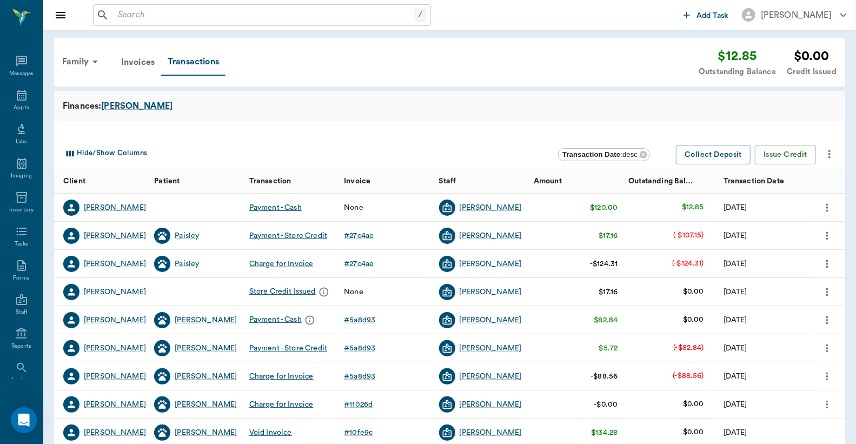
click at [828, 208] on icon "more" at bounding box center [827, 207] width 12 height 13
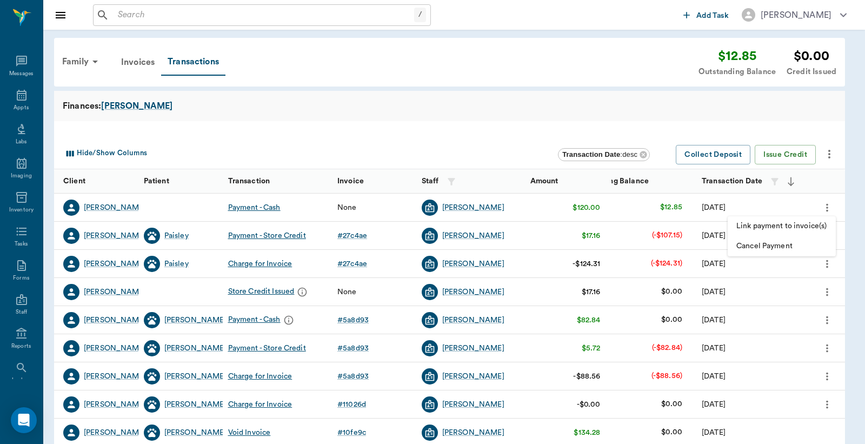
click at [795, 222] on span "Link payment to invoice(s)" at bounding box center [781, 226] width 91 height 11
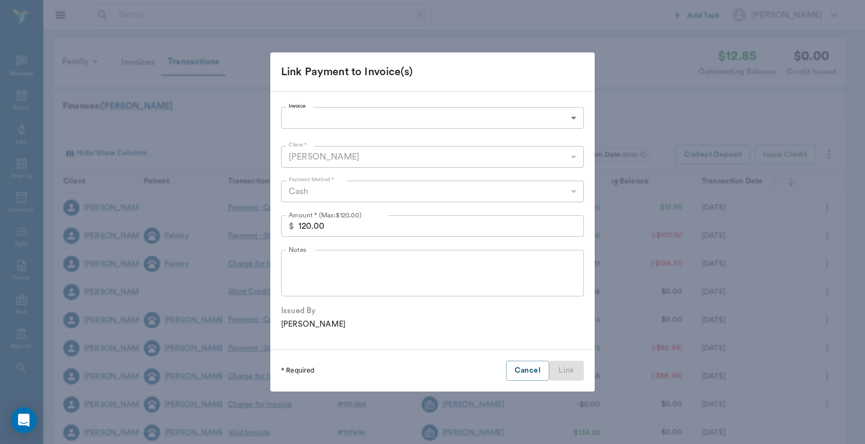
click at [382, 111] on body "/ ​ Add Task Dr. Bert Ellsworth Nectar Messages Appts Labs Imaging Inventory Ta…" at bounding box center [432, 332] width 865 height 665
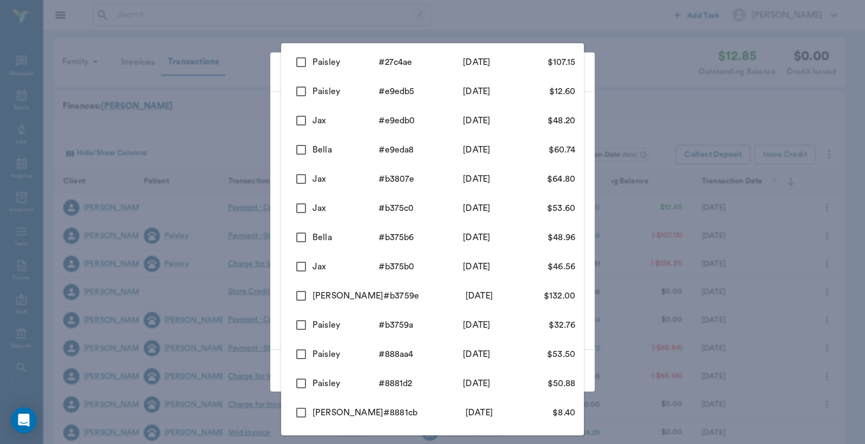
click at [301, 63] on input "checkbox" at bounding box center [301, 62] width 23 height 23
checkbox input "true"
type input "68a76674167caa8fe627c4ae"
type input "107.15"
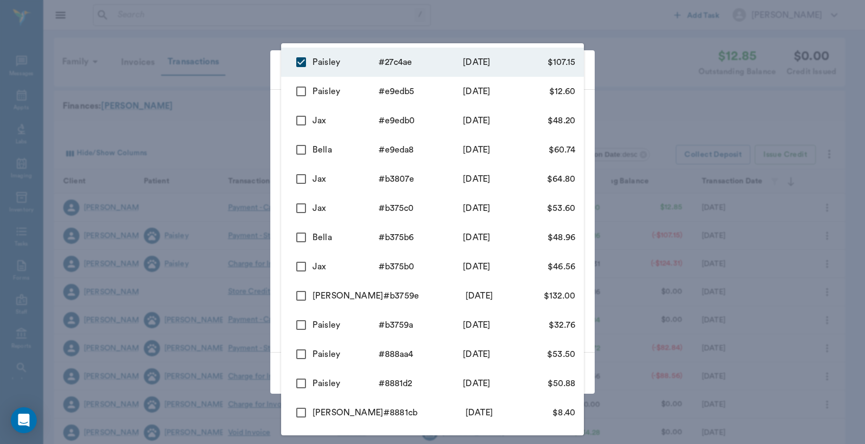
click at [246, 111] on div at bounding box center [432, 222] width 865 height 444
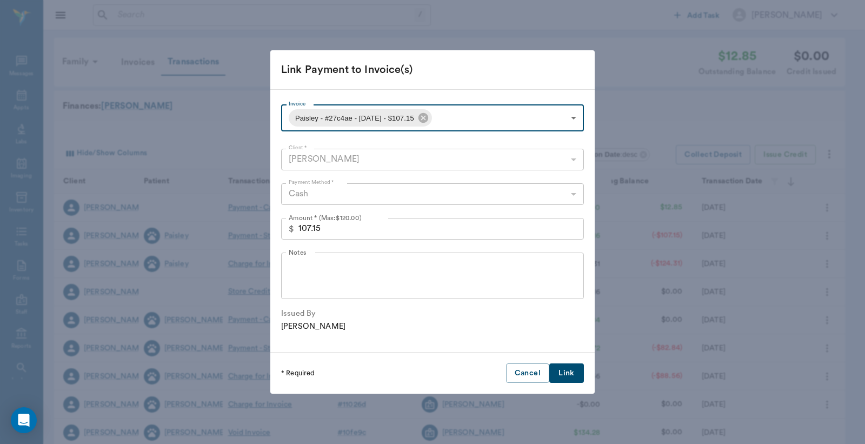
click at [561, 371] on button "Link" at bounding box center [566, 373] width 35 height 20
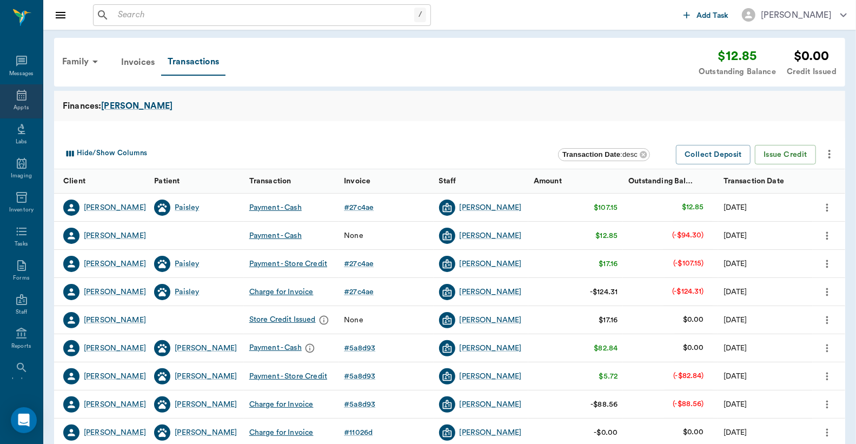
click at [19, 100] on icon at bounding box center [21, 95] width 13 height 13
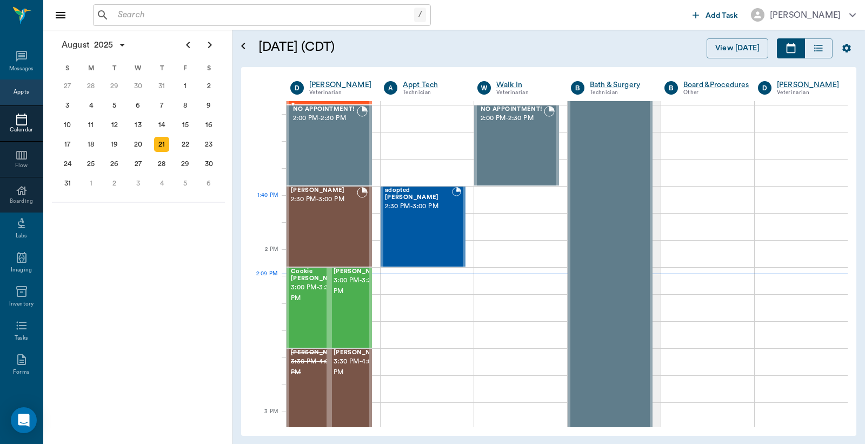
scroll to position [653, 0]
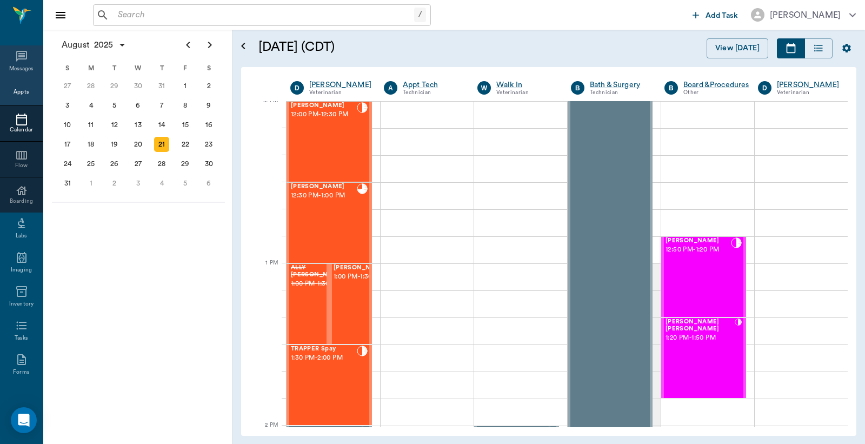
click at [25, 59] on div "Messages" at bounding box center [21, 62] width 43 height 34
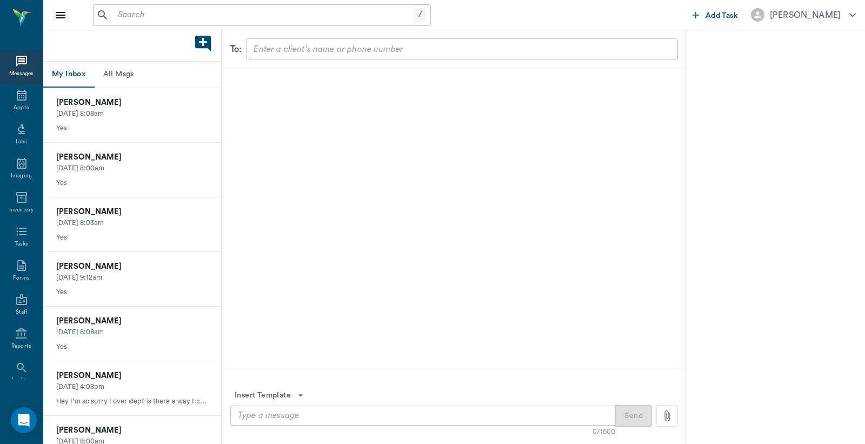
click at [119, 78] on button "All Msgs" at bounding box center [118, 75] width 49 height 26
click at [8, 98] on div "Appts" at bounding box center [21, 101] width 43 height 34
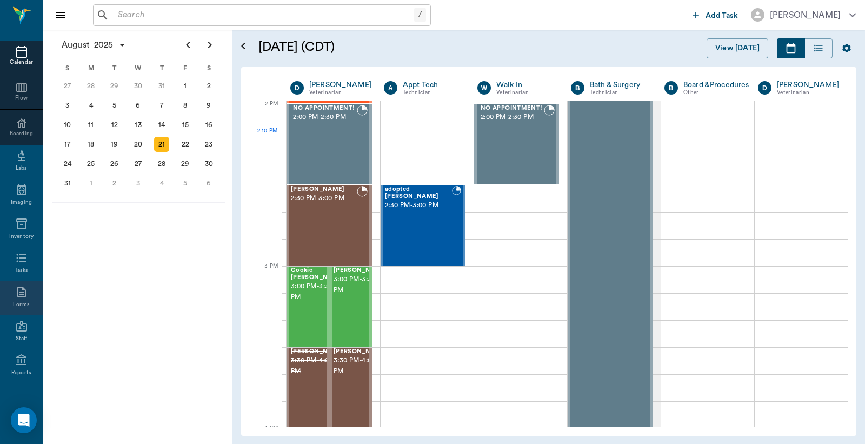
scroll to position [143, 0]
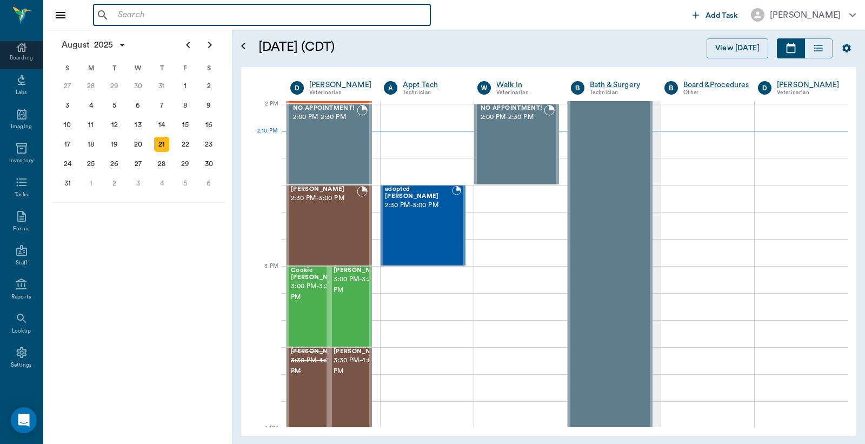
click at [197, 18] on input "text" at bounding box center [270, 15] width 313 height 15
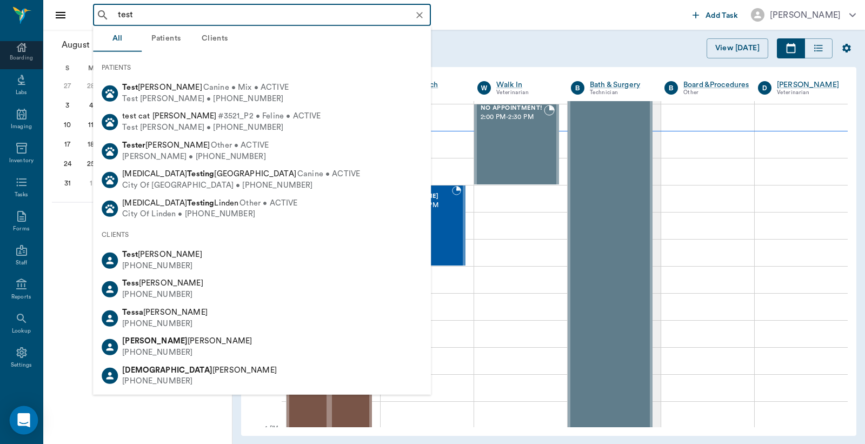
type input "test"
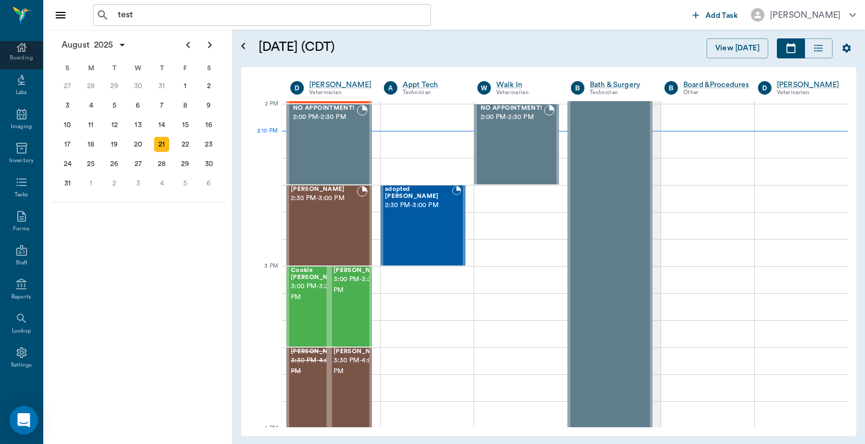
click at [32, 419] on div "Open Intercom Messenger" at bounding box center [24, 420] width 29 height 29
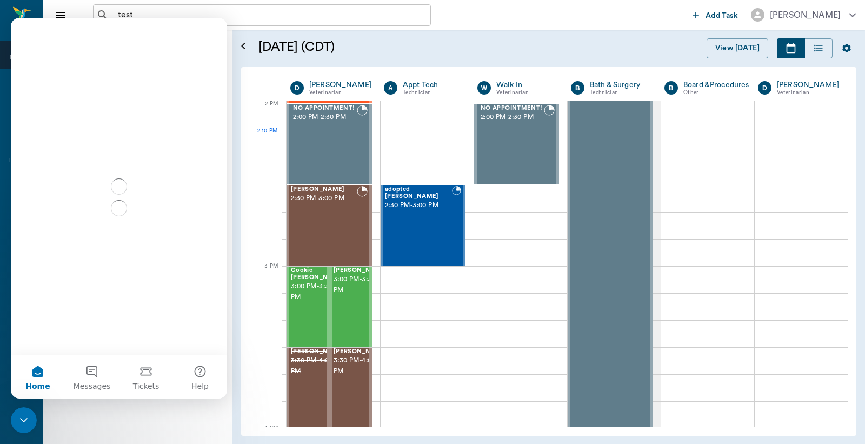
scroll to position [0, 0]
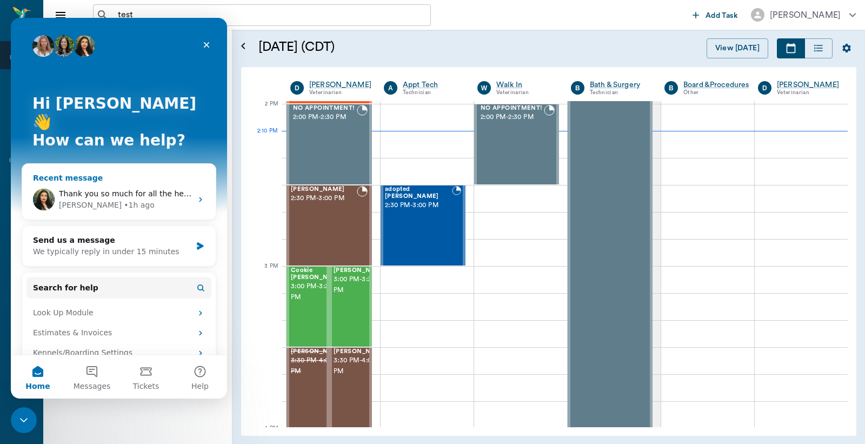
click at [124, 200] on div "• 1h ago" at bounding box center [139, 205] width 31 height 11
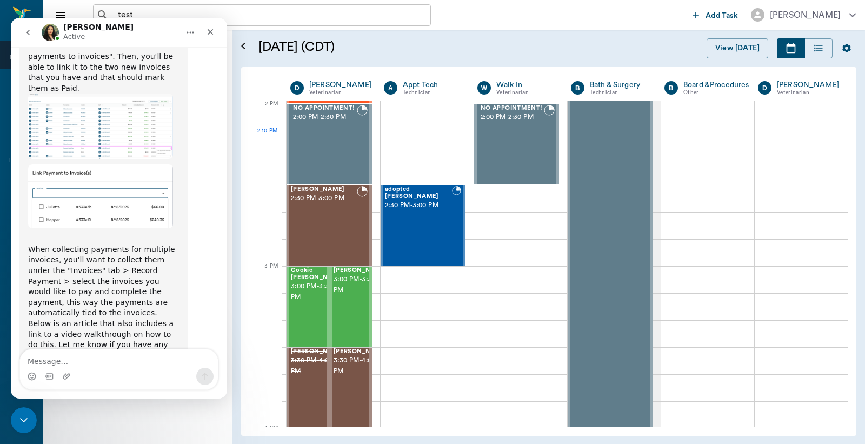
scroll to position [3250, 0]
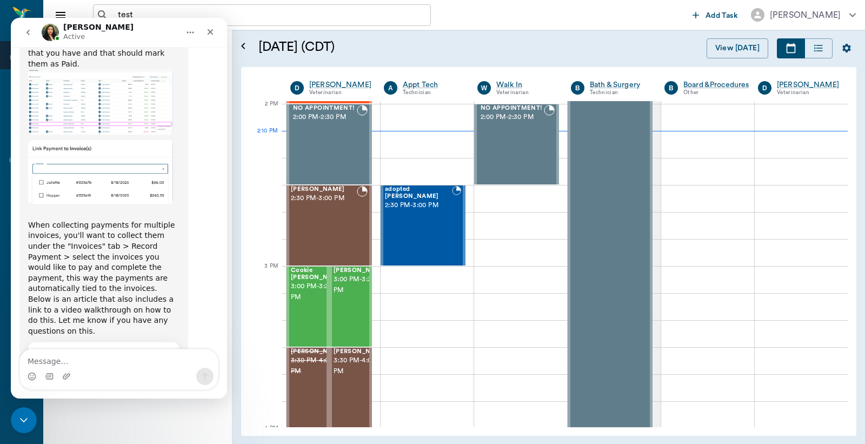
click at [69, 362] on textarea "Message…" at bounding box center [119, 358] width 198 height 18
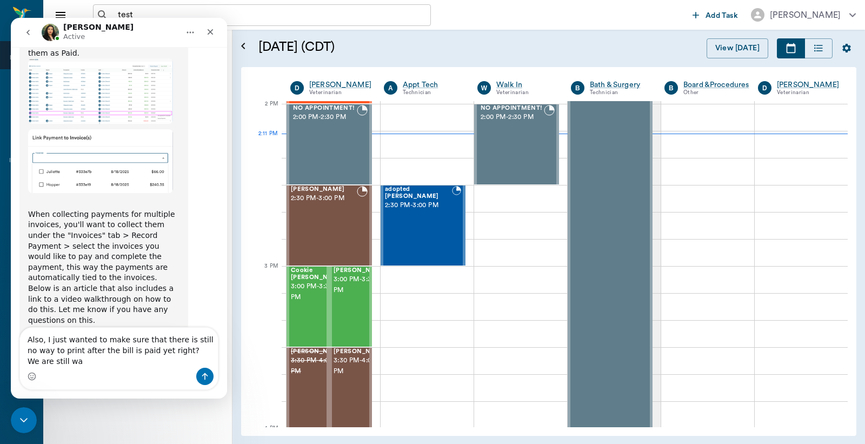
scroll to position [3271, 0]
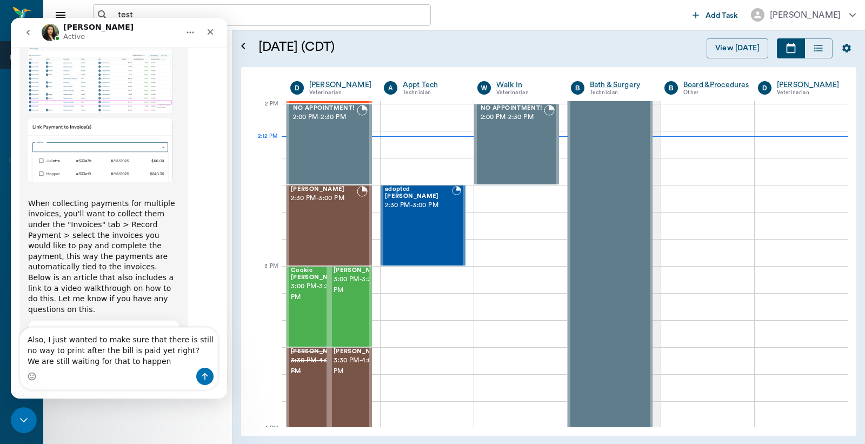
type textarea "Also, I just wanted to make sure that there is still no way to print after the …"
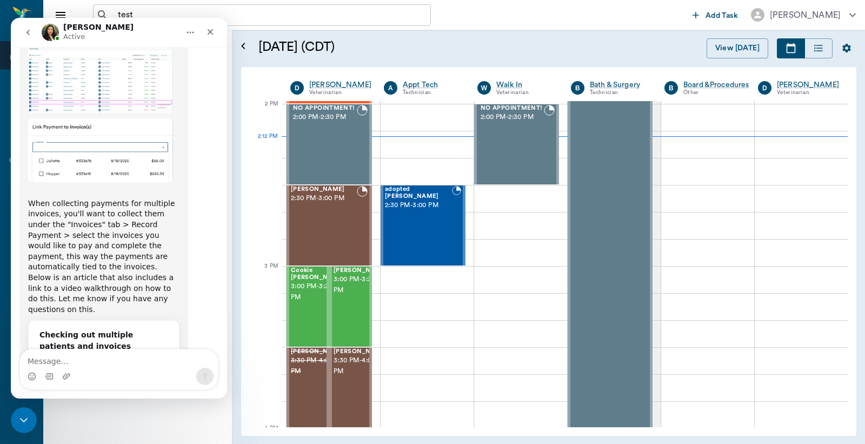
scroll to position [3303, 0]
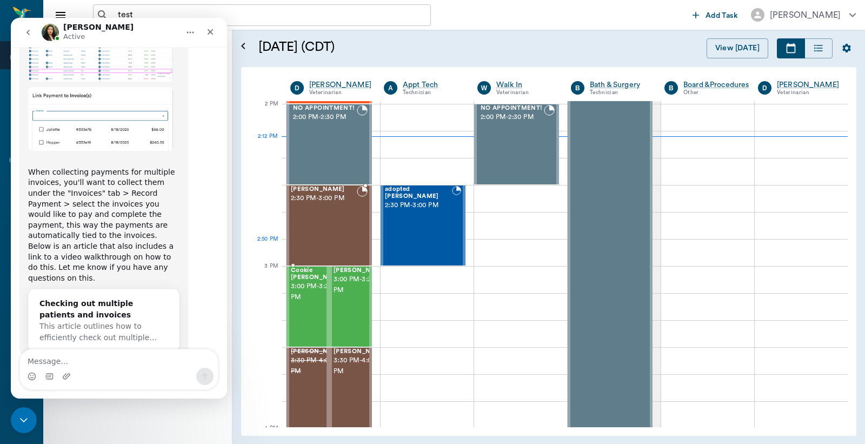
click at [338, 234] on div "[PERSON_NAME] 2:30 PM - 3:00 PM" at bounding box center [324, 225] width 66 height 79
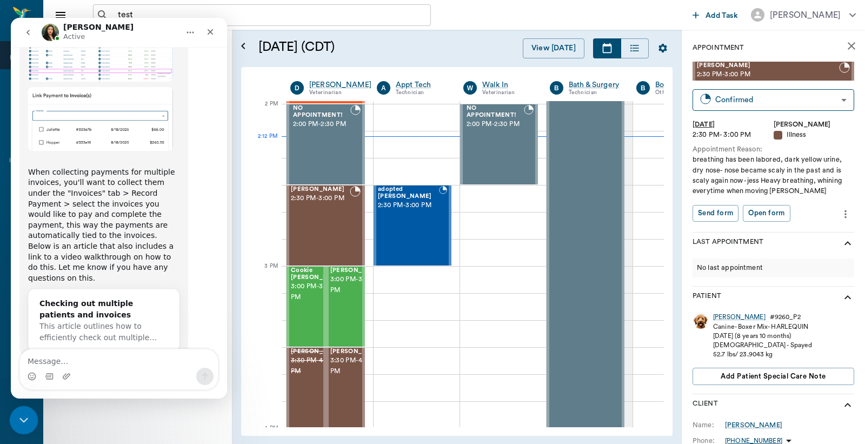
click at [22, 412] on icon "Close Intercom Messenger" at bounding box center [22, 418] width 13 height 13
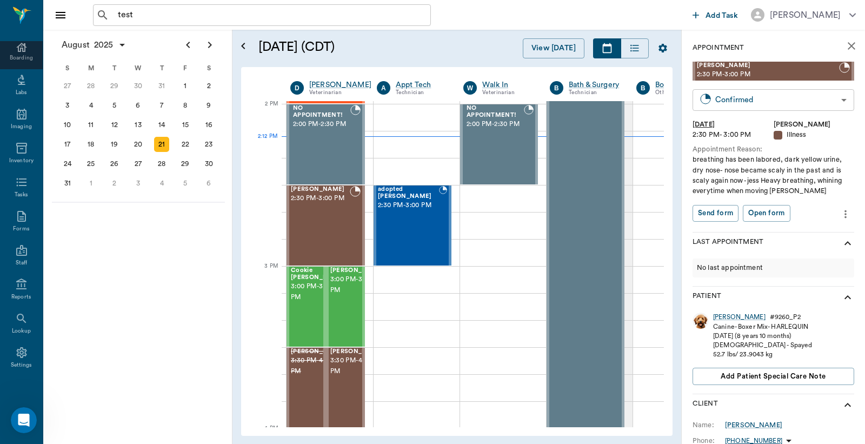
scroll to position [3303, 0]
click at [743, 103] on body "test ​ Add Task Dr. Bert Ellsworth Nectar Messages Appts Calendar Flow Boarding…" at bounding box center [432, 222] width 865 height 444
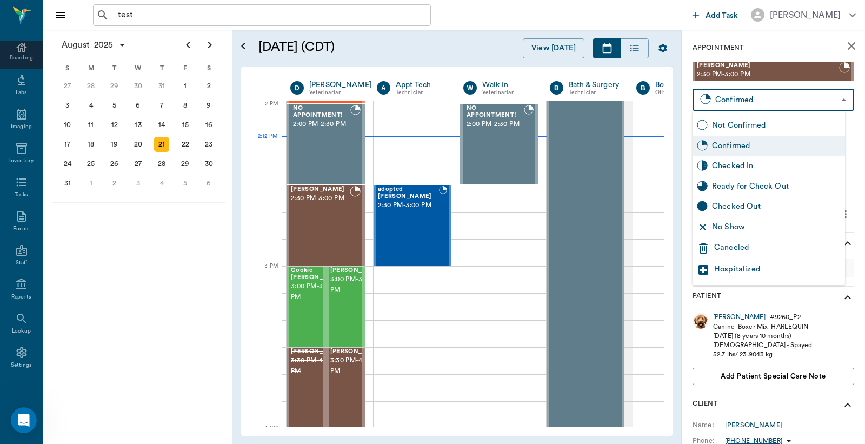
click at [738, 161] on div "Checked In" at bounding box center [776, 166] width 129 height 12
type input "CHECKED_IN"
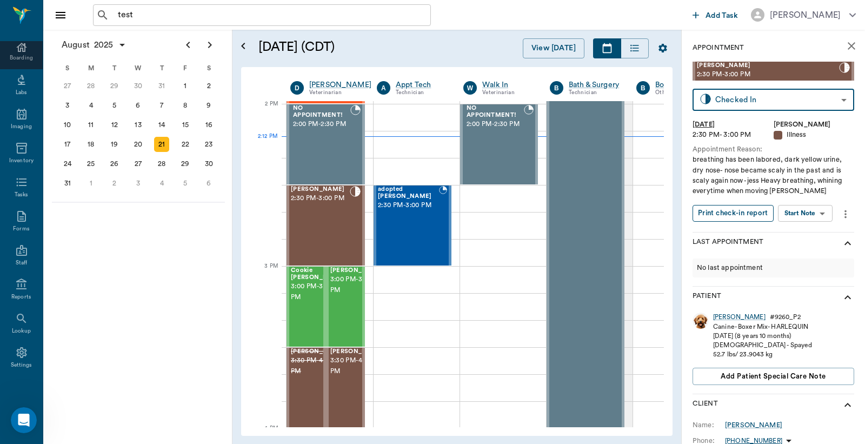
click at [727, 211] on button "Print check-in report" at bounding box center [733, 213] width 81 height 17
click at [419, 20] on button "Clear" at bounding box center [419, 15] width 15 height 15
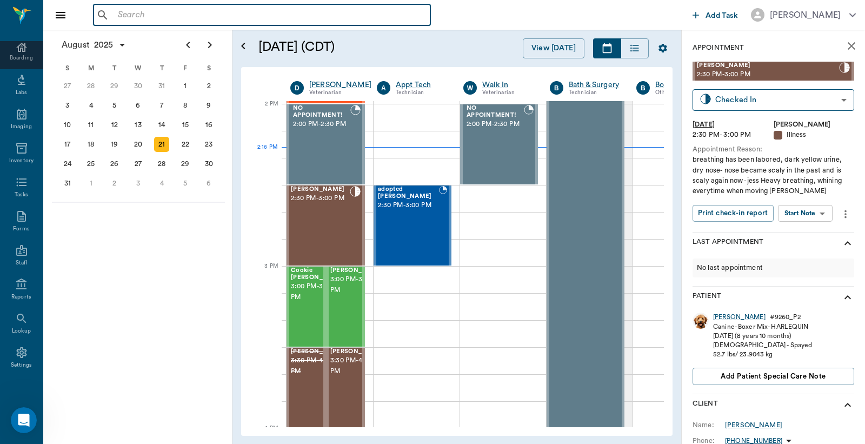
click at [199, 14] on input "text" at bounding box center [270, 15] width 313 height 15
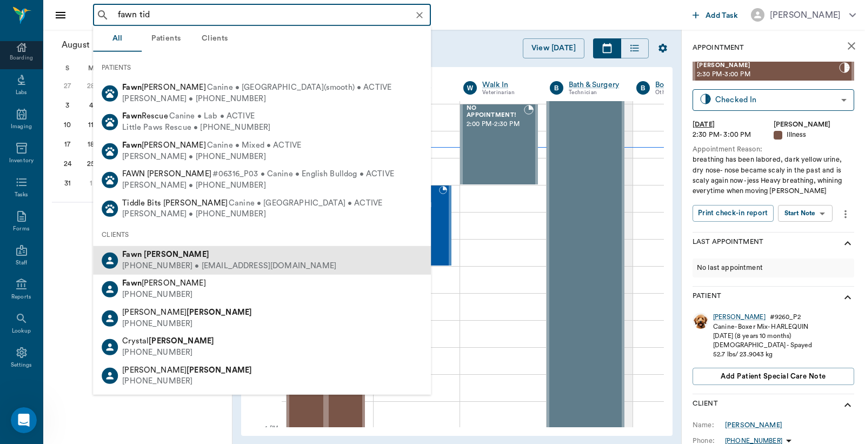
click at [147, 249] on div "Fawn Tidwell" at bounding box center [229, 254] width 214 height 11
type input "fawn tid"
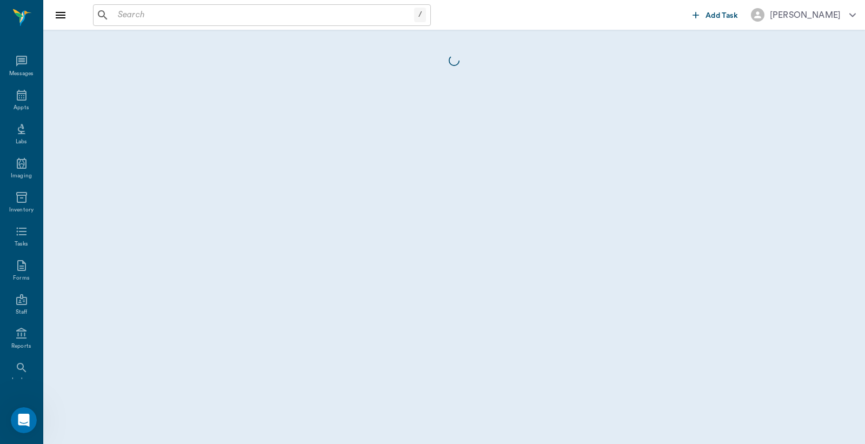
scroll to position [50, 0]
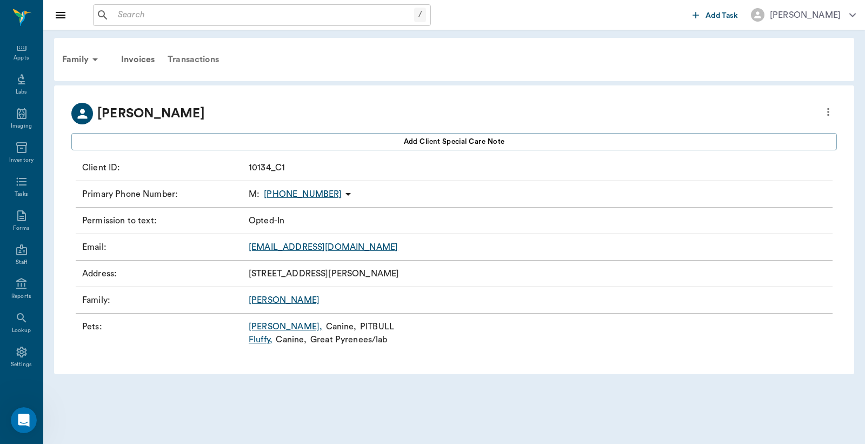
click at [185, 56] on div "Transactions" at bounding box center [193, 60] width 64 height 26
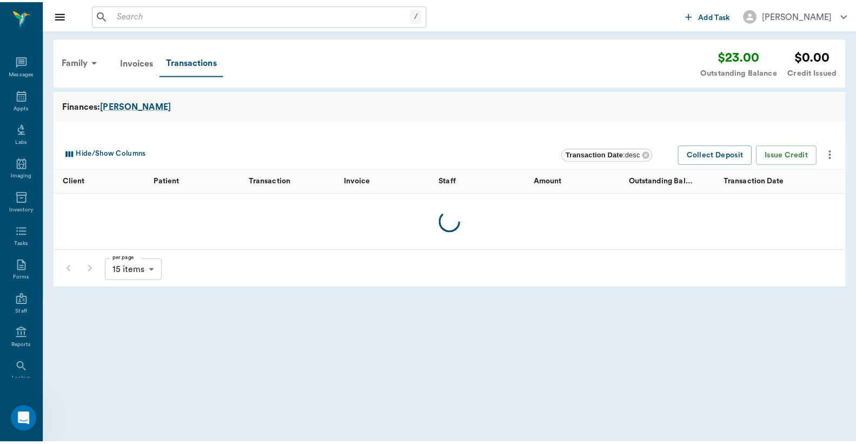
scroll to position [50, 0]
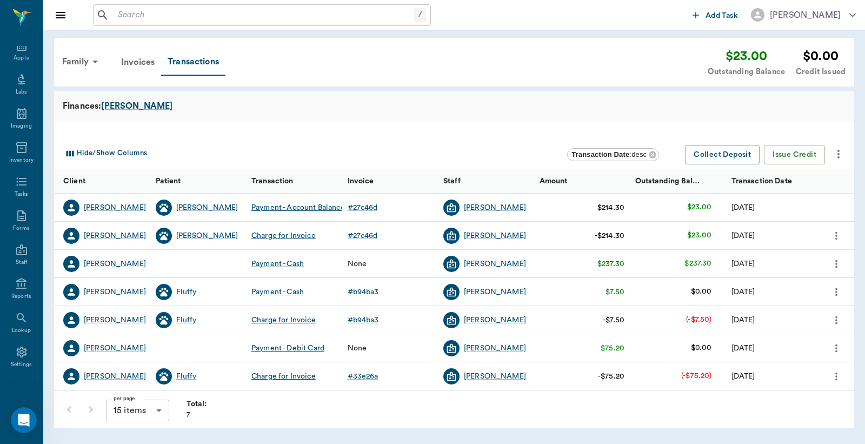
click at [836, 235] on icon "more" at bounding box center [836, 235] width 2 height 8
click at [512, 132] on div at bounding box center [432, 222] width 865 height 444
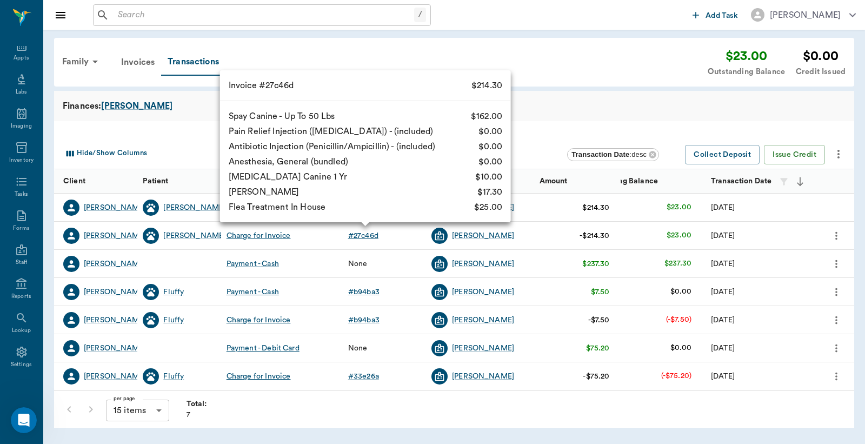
click at [369, 238] on div "# 27c46d" at bounding box center [363, 235] width 30 height 11
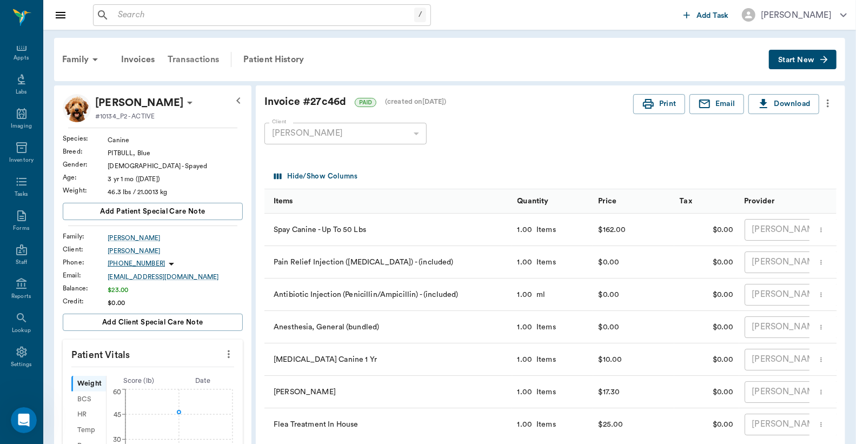
click at [206, 62] on div "Transactions" at bounding box center [193, 60] width 64 height 26
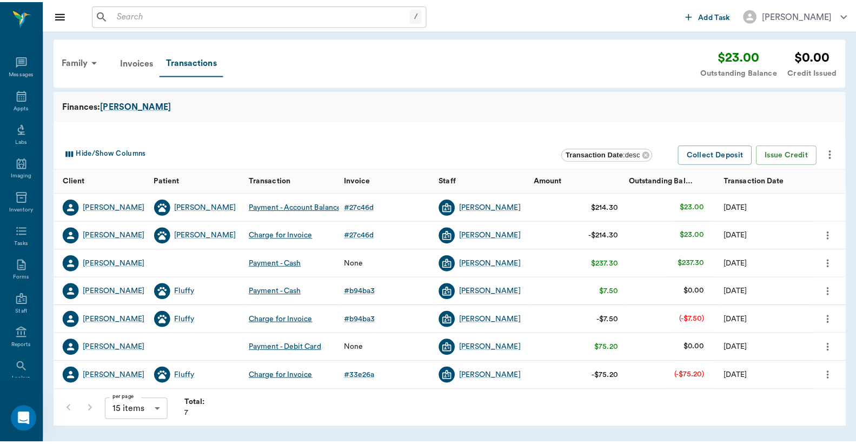
scroll to position [50, 0]
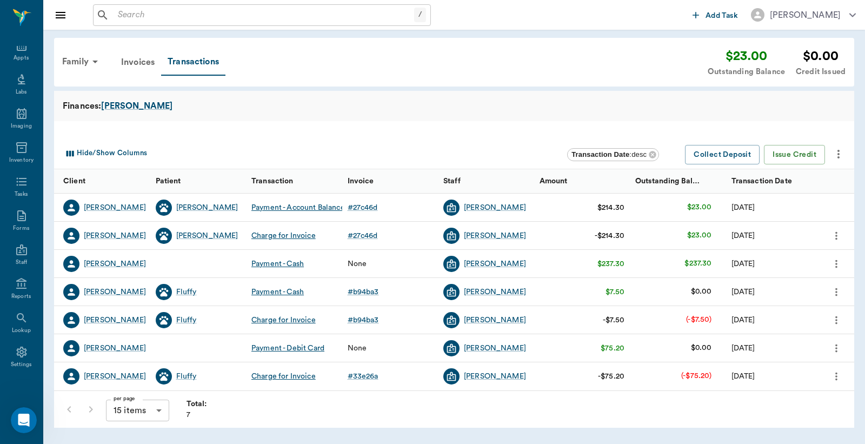
click at [839, 155] on icon "more" at bounding box center [838, 154] width 13 height 13
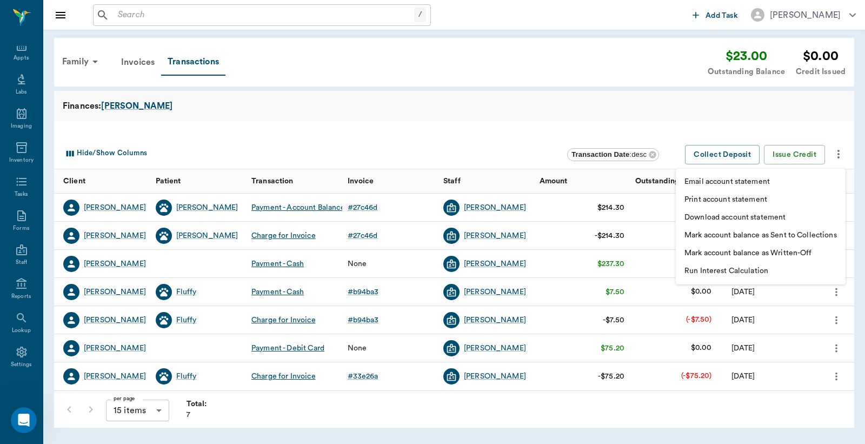
click at [593, 120] on div at bounding box center [432, 222] width 865 height 444
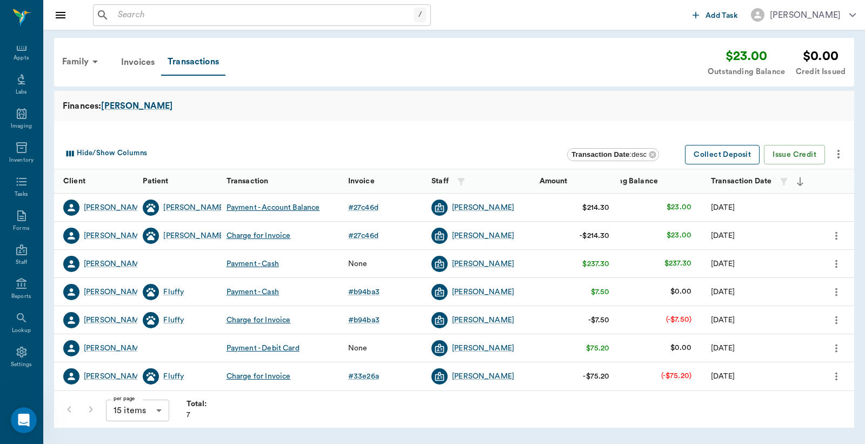
click at [706, 150] on button "Collect Deposit" at bounding box center [722, 155] width 75 height 20
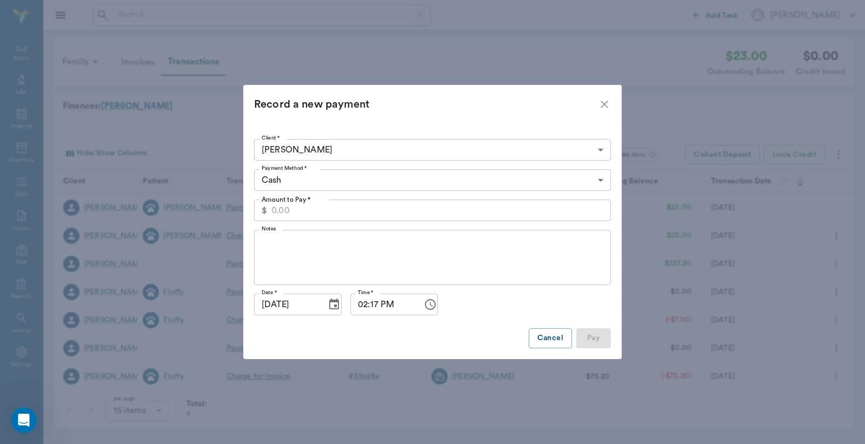
click at [476, 181] on body "/ ​ Add Task Dr. Bert Ellsworth Nectar Messages Appts Labs Imaging Inventory Ta…" at bounding box center [432, 222] width 865 height 444
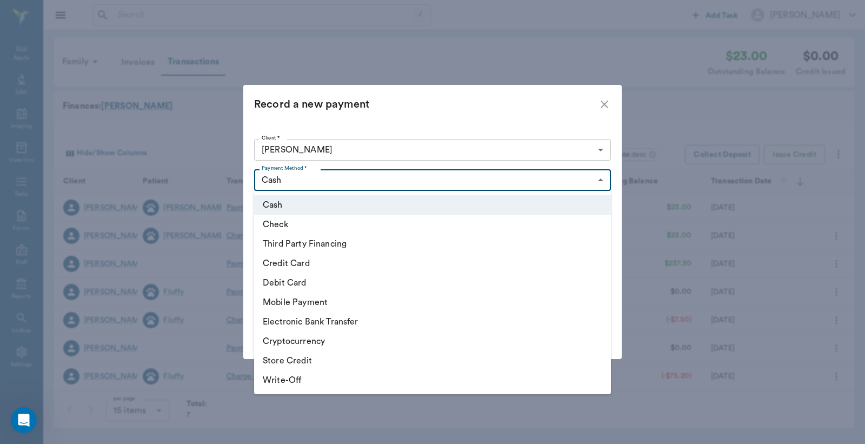
click at [327, 242] on li "Third Party Financing" at bounding box center [432, 243] width 357 height 19
type input "CREDIT"
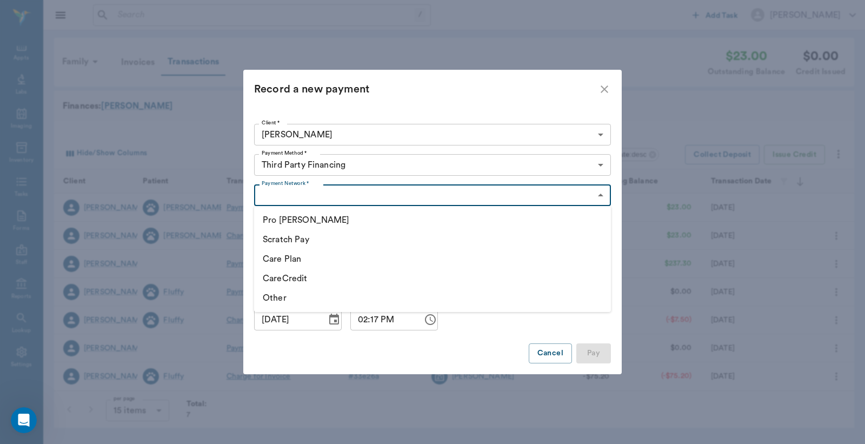
click at [320, 193] on body "/ ​ Add Task Dr. Bert Ellsworth Nectar Messages Appts Labs Imaging Inventory Ta…" at bounding box center [432, 222] width 865 height 444
click at [273, 294] on li "Other" at bounding box center [432, 297] width 357 height 19
type input "OTHER"
click at [316, 219] on input "Amount to Pay *" at bounding box center [441, 226] width 340 height 22
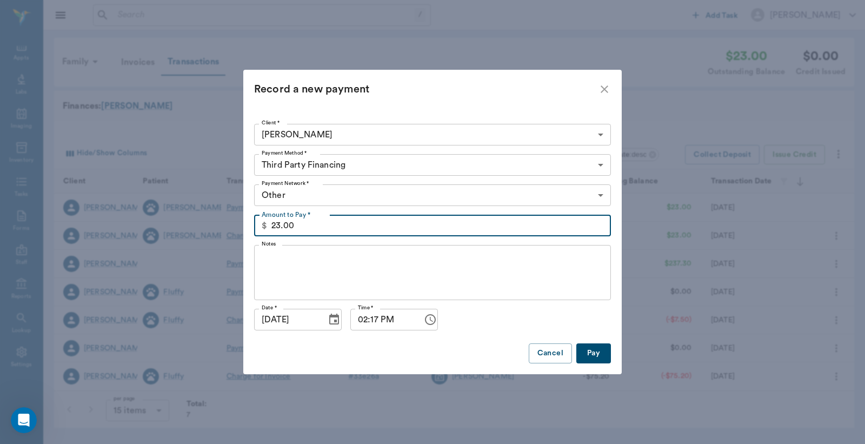
type input "23.00"
click at [290, 255] on textarea "Notes" at bounding box center [433, 272] width 342 height 37
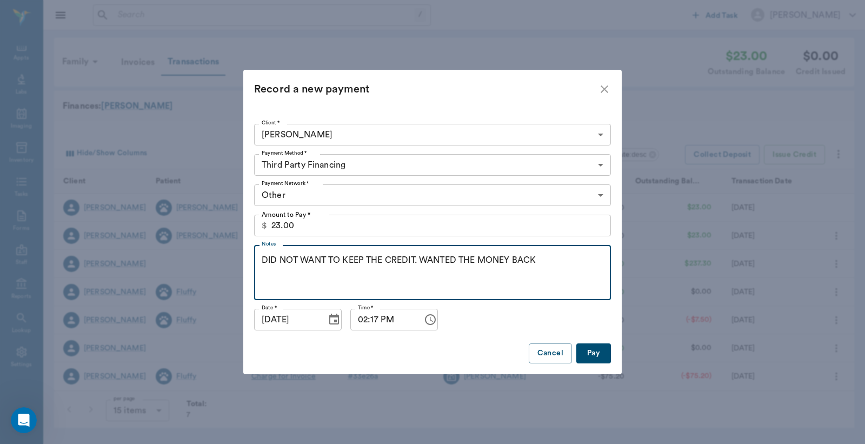
type textarea "DID NOT WANT TO KEEP THE CREDIT. WANTED THE MONEY BACK"
click at [592, 349] on button "Pay" at bounding box center [593, 353] width 35 height 20
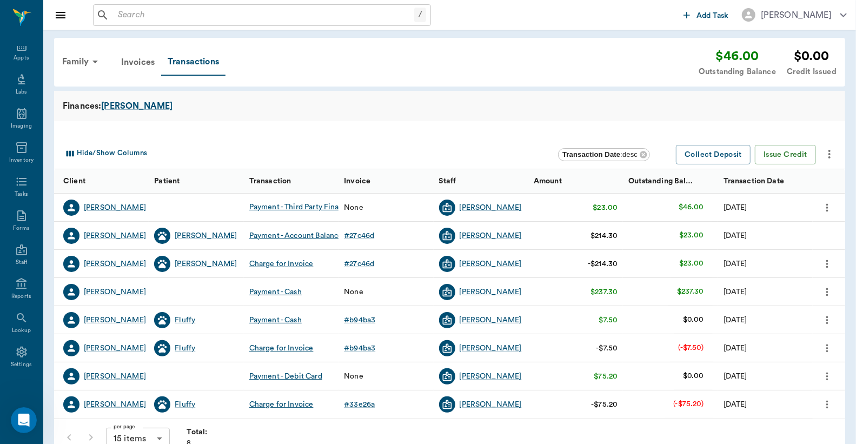
click at [825, 204] on icon "more" at bounding box center [827, 207] width 12 height 13
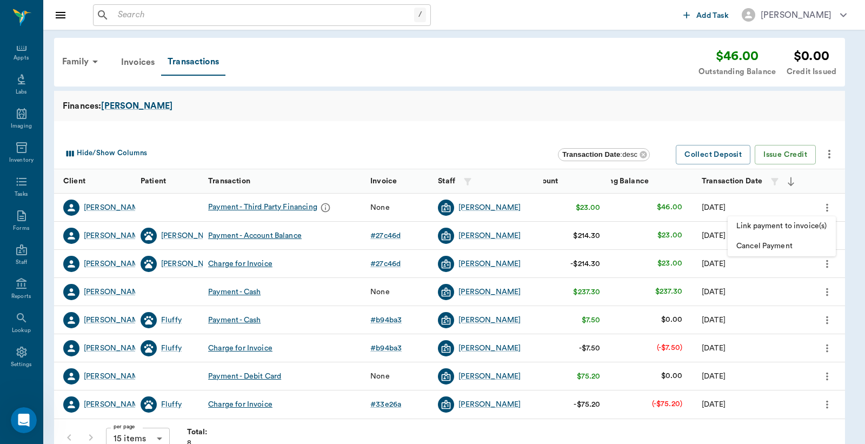
click at [774, 245] on span "Cancel Payment" at bounding box center [781, 246] width 91 height 11
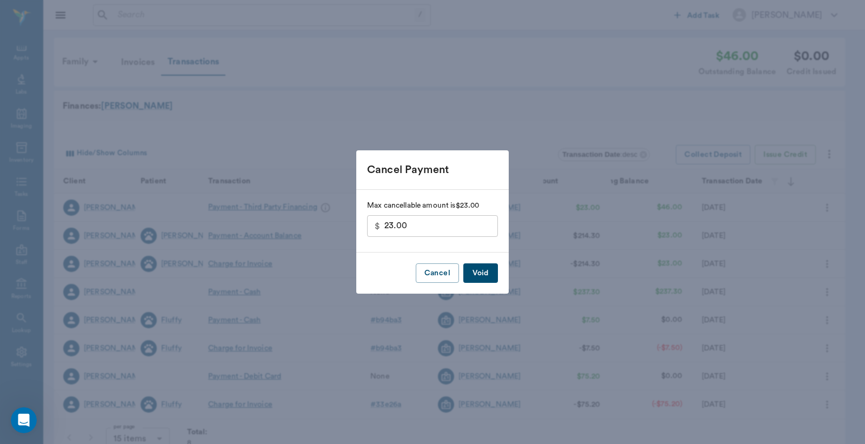
click at [476, 274] on button "Void" at bounding box center [480, 273] width 35 height 20
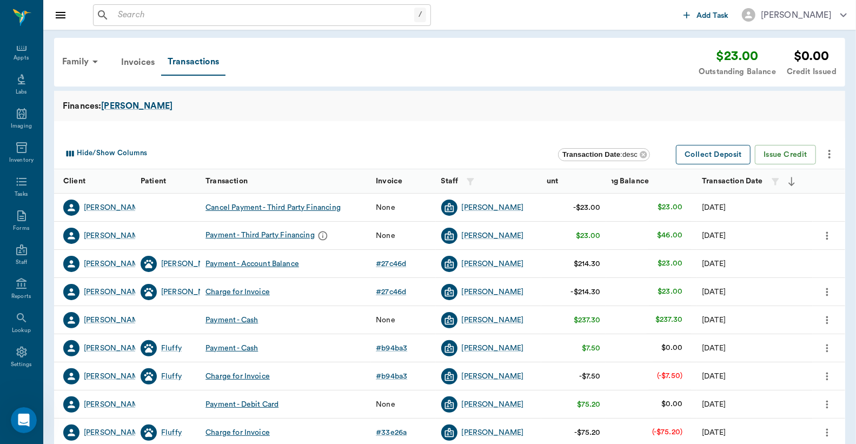
click at [717, 155] on button "Collect Deposit" at bounding box center [713, 155] width 75 height 20
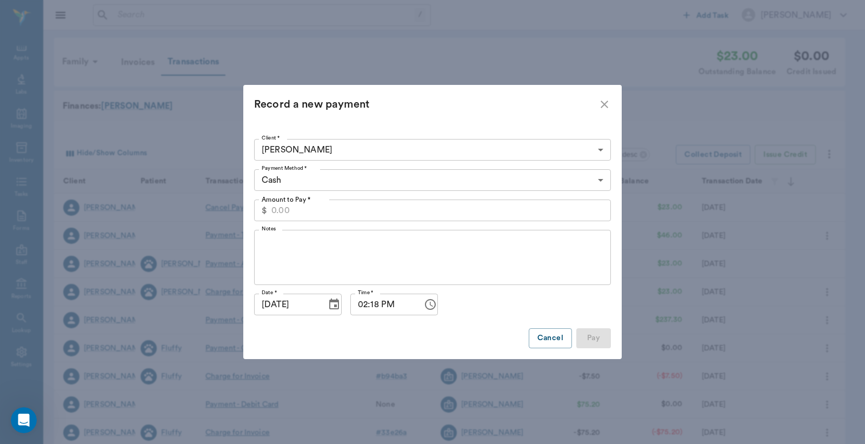
click at [335, 180] on body "/ ​ Add Task Dr. Bert Ellsworth Nectar Messages Appts Labs Imaging Inventory Ta…" at bounding box center [432, 248] width 865 height 496
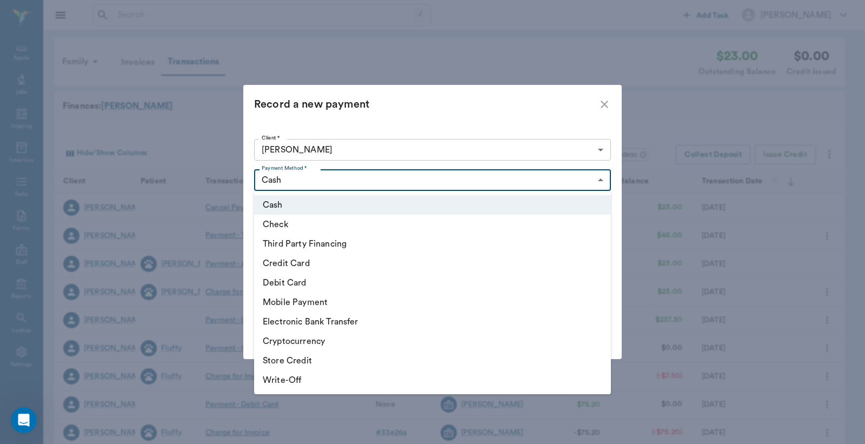
click at [312, 240] on li "Third Party Financing" at bounding box center [432, 243] width 357 height 19
type input "CREDIT"
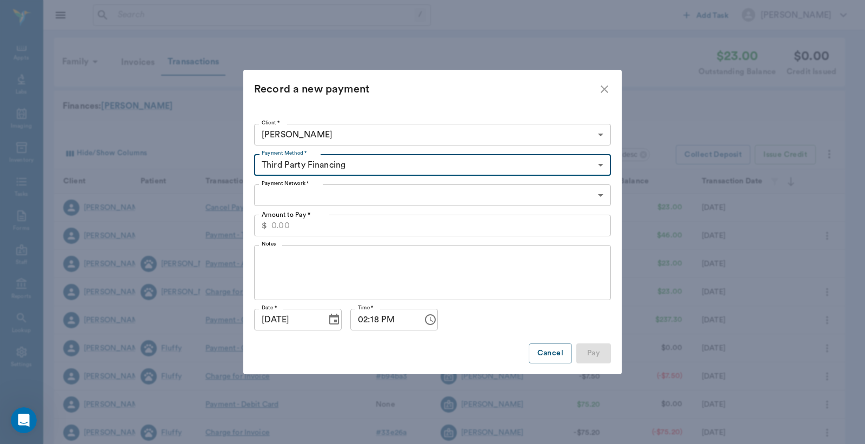
click at [322, 194] on body "/ ​ Add Task Dr. Bert Ellsworth Nectar Messages Appts Labs Imaging Inventory Ta…" at bounding box center [432, 248] width 865 height 496
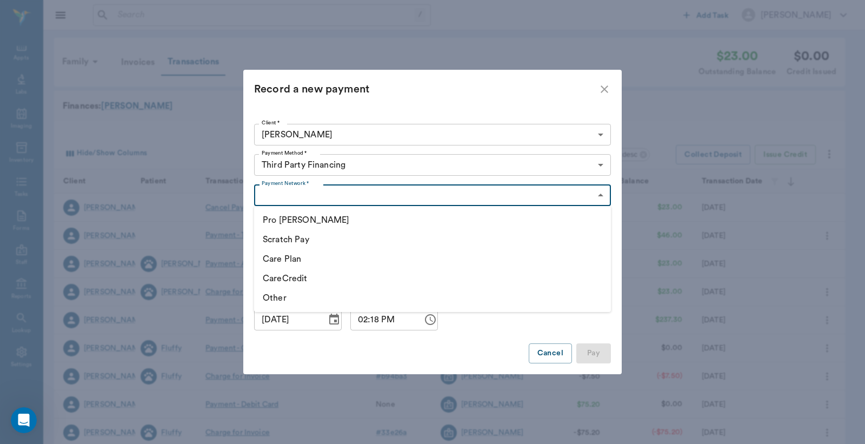
click at [287, 296] on li "Other" at bounding box center [432, 297] width 357 height 19
type input "OTHER"
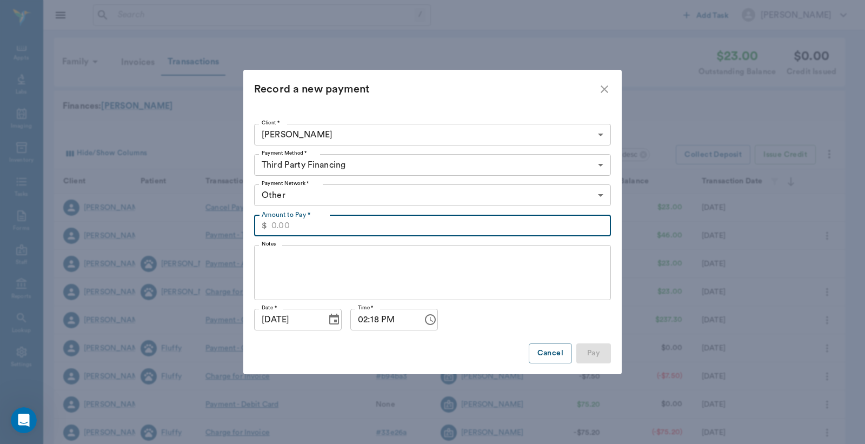
click at [316, 225] on input "Amount to Pay *" at bounding box center [441, 226] width 340 height 22
type input "2"
click at [556, 355] on button "Cancel" at bounding box center [550, 353] width 43 height 20
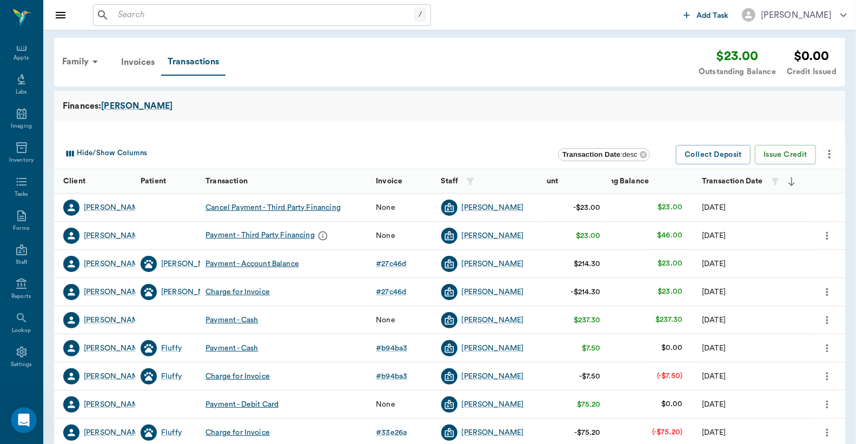
click at [824, 150] on icon "more" at bounding box center [829, 154] width 13 height 13
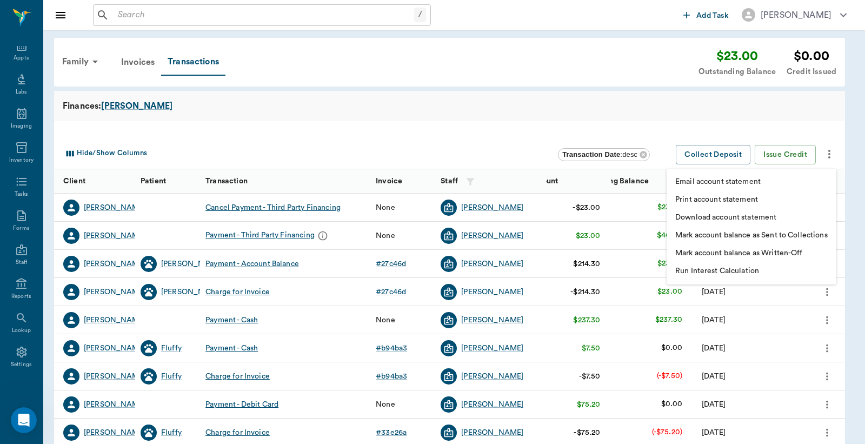
click at [611, 120] on div at bounding box center [432, 222] width 865 height 444
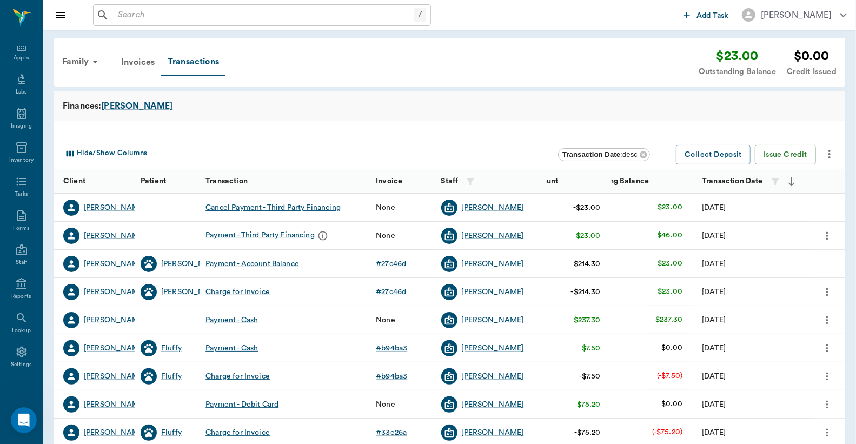
click at [825, 294] on icon "more" at bounding box center [827, 292] width 12 height 13
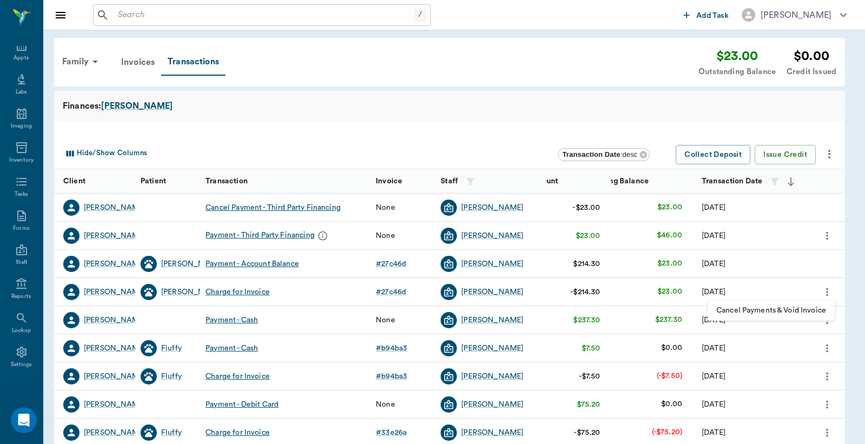
click at [825, 294] on div at bounding box center [432, 222] width 865 height 444
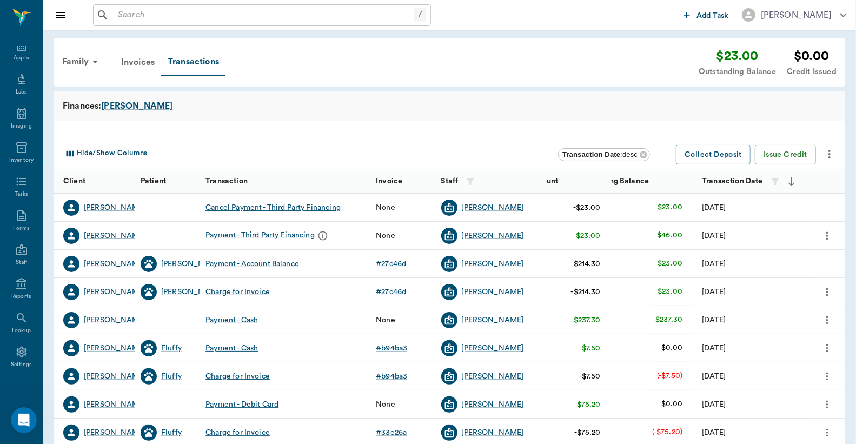
click at [826, 237] on icon "more" at bounding box center [827, 235] width 12 height 13
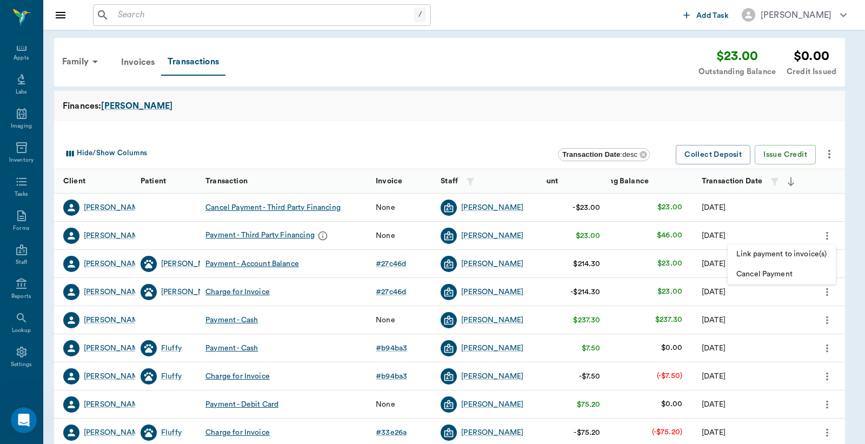
click at [759, 254] on span "Link payment to invoice(s)" at bounding box center [781, 254] width 91 height 11
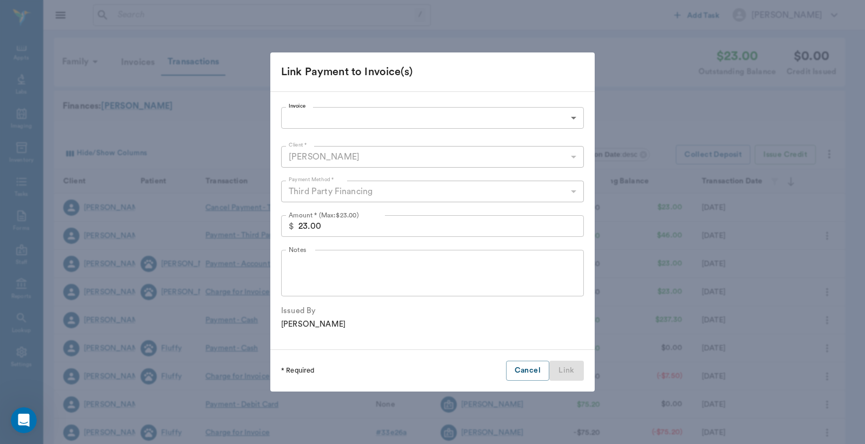
click at [476, 115] on body "/ ​ Add Task Dr. Bert Ellsworth Nectar Messages Appts Labs Imaging Inventory Ta…" at bounding box center [432, 248] width 865 height 496
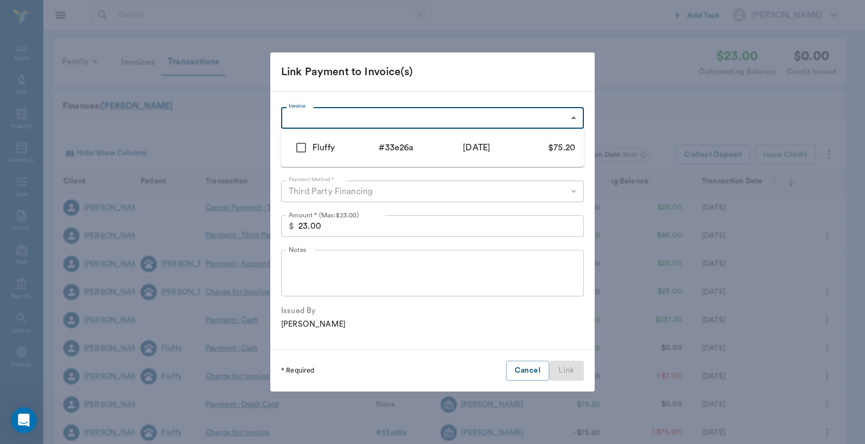
click at [429, 82] on div at bounding box center [432, 222] width 865 height 444
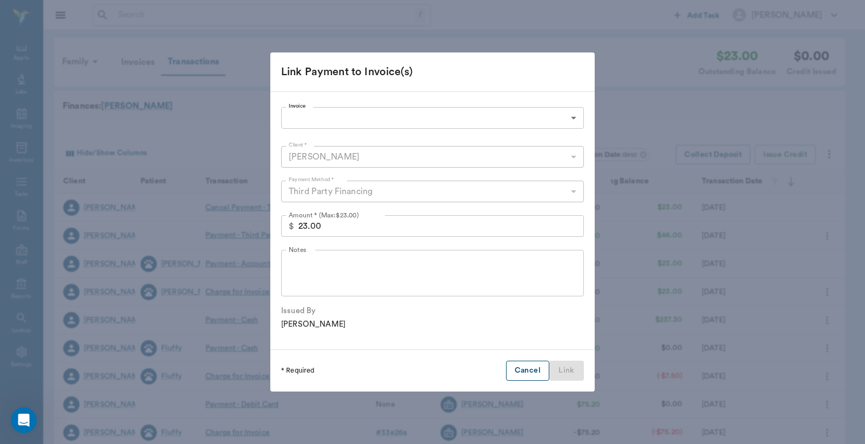
click at [512, 367] on button "Cancel" at bounding box center [527, 371] width 43 height 20
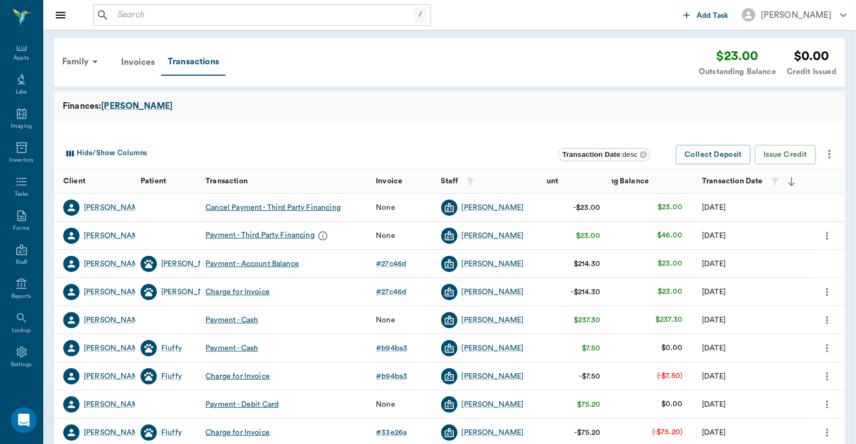
click at [825, 230] on icon "more" at bounding box center [827, 235] width 12 height 13
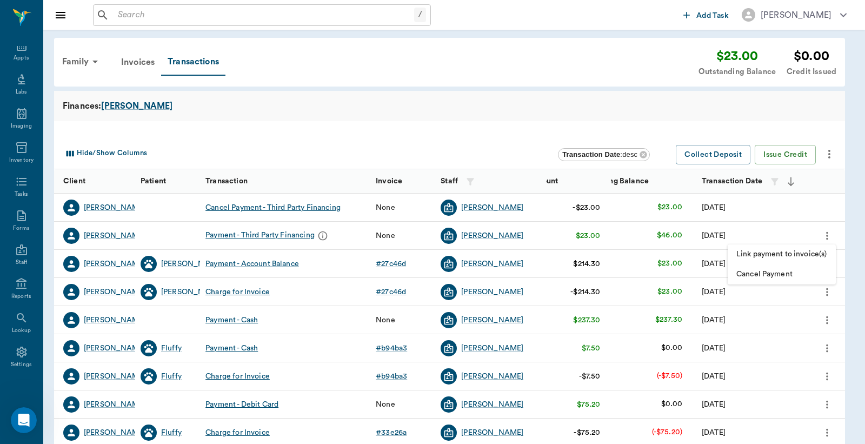
click at [771, 256] on span "Link payment to invoice(s)" at bounding box center [781, 254] width 91 height 11
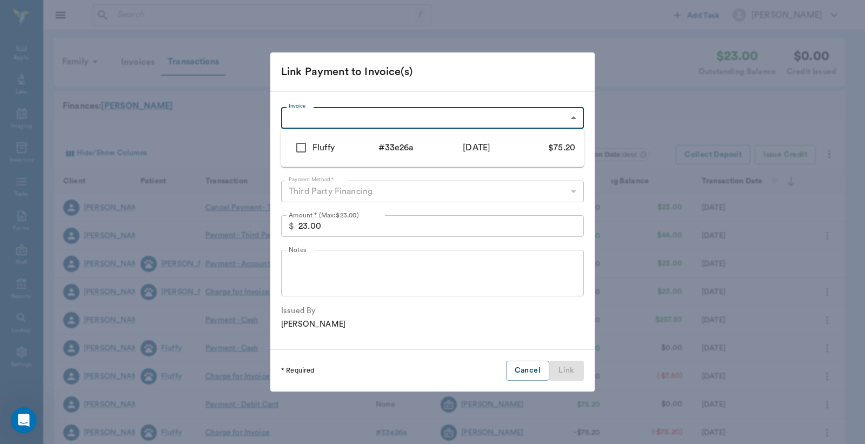
click at [413, 123] on body "/ ​ Add Task Dr. Bert Ellsworth Nectar Messages Appts Labs Imaging Inventory Ta…" at bounding box center [432, 248] width 865 height 496
click at [449, 84] on div at bounding box center [432, 222] width 865 height 444
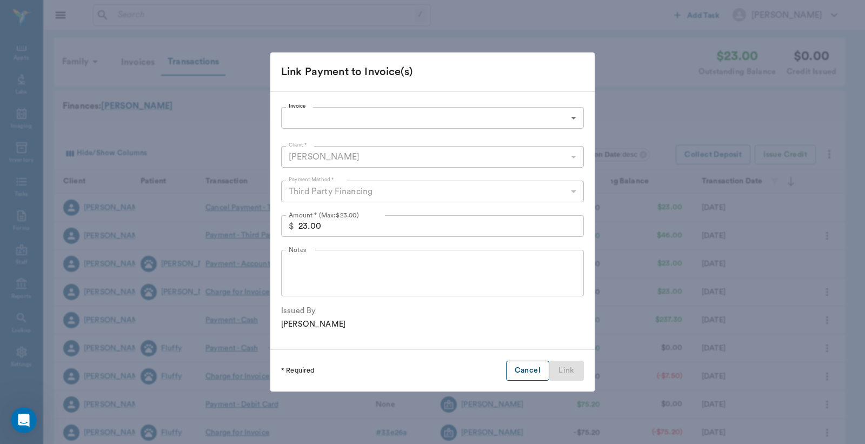
click at [521, 372] on button "Cancel" at bounding box center [527, 371] width 43 height 20
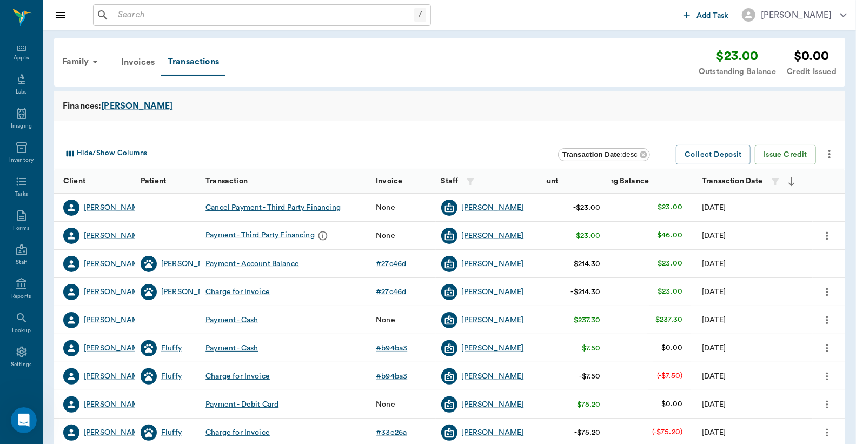
click at [830, 324] on icon "more" at bounding box center [827, 320] width 12 height 13
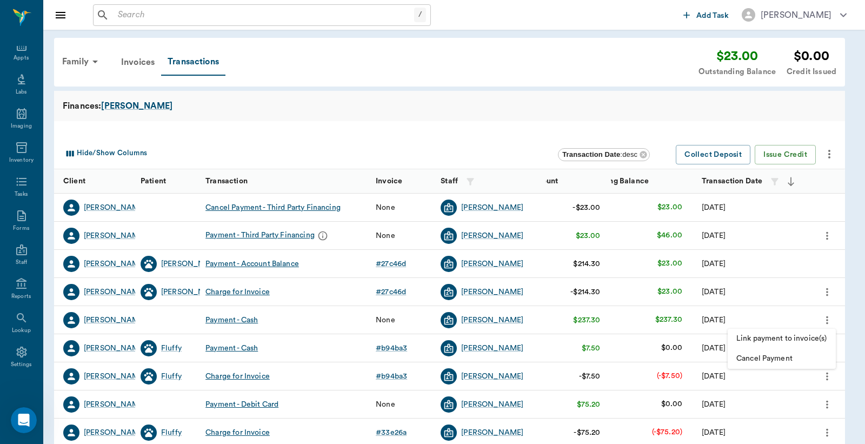
click at [774, 357] on span "Cancel Payment" at bounding box center [781, 358] width 91 height 11
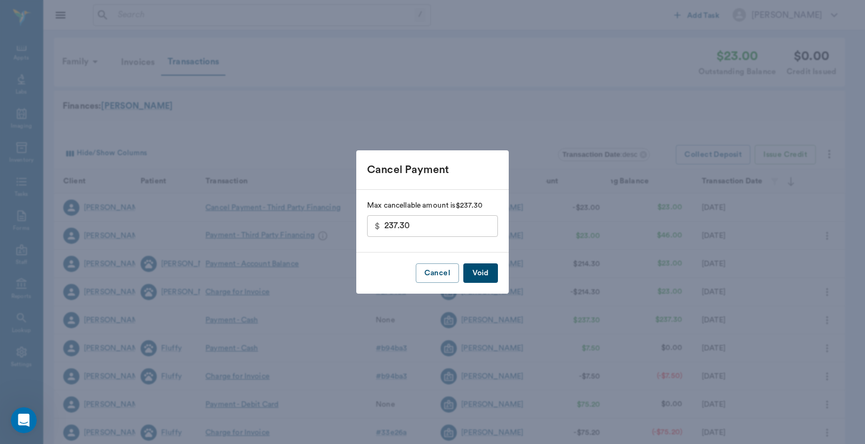
click at [473, 223] on input "237.30" at bounding box center [441, 226] width 114 height 22
type input "23.00"
click at [480, 269] on button "Void" at bounding box center [480, 273] width 35 height 20
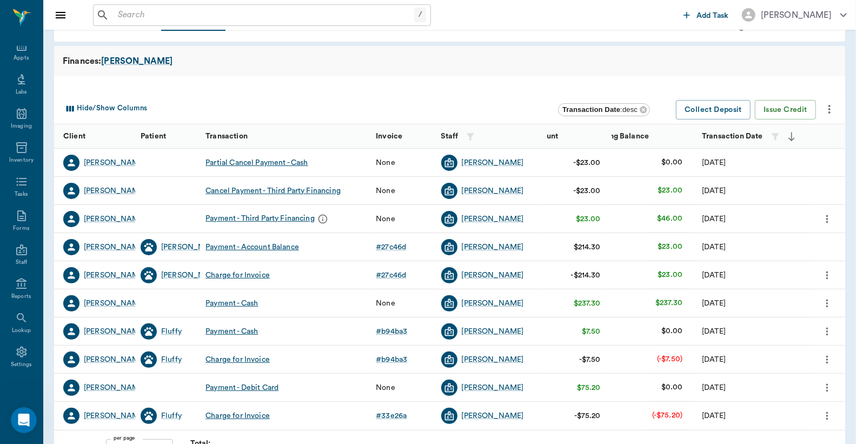
scroll to position [79, 0]
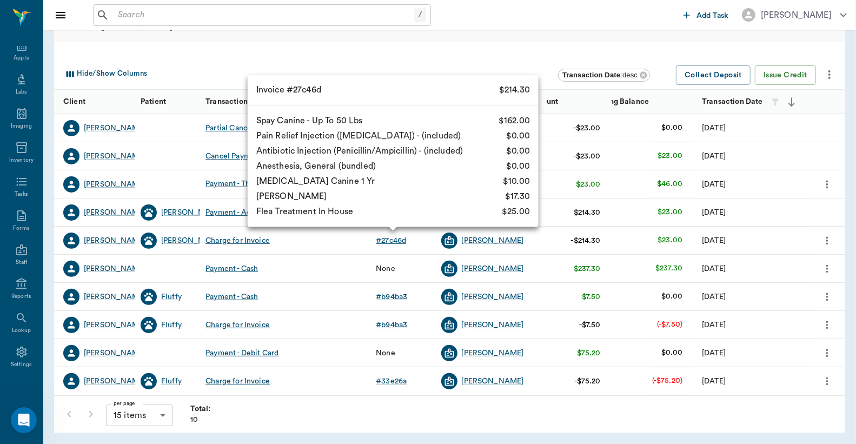
click at [401, 236] on div "# 27c46d" at bounding box center [391, 240] width 30 height 11
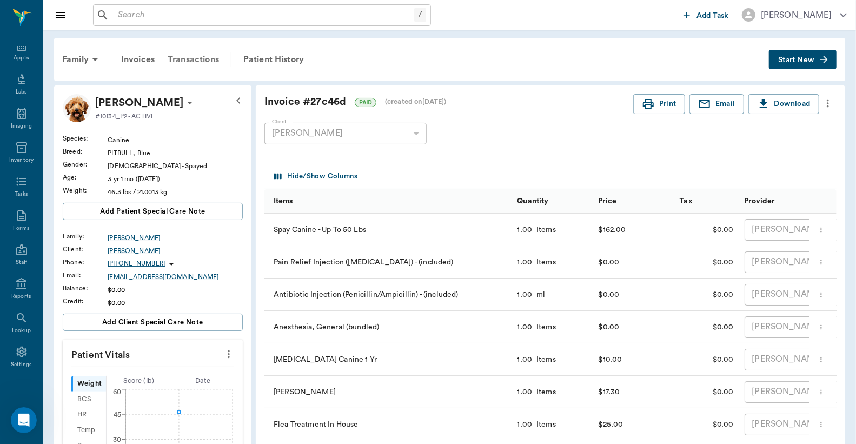
click at [215, 61] on div "Transactions" at bounding box center [193, 60] width 64 height 26
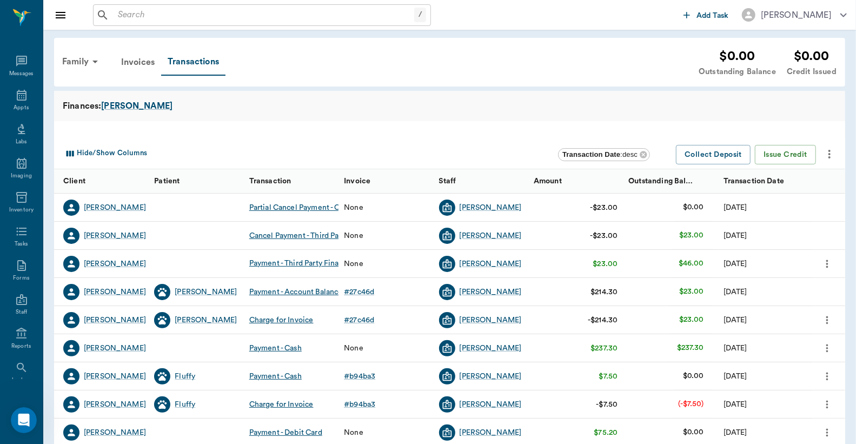
scroll to position [50, 0]
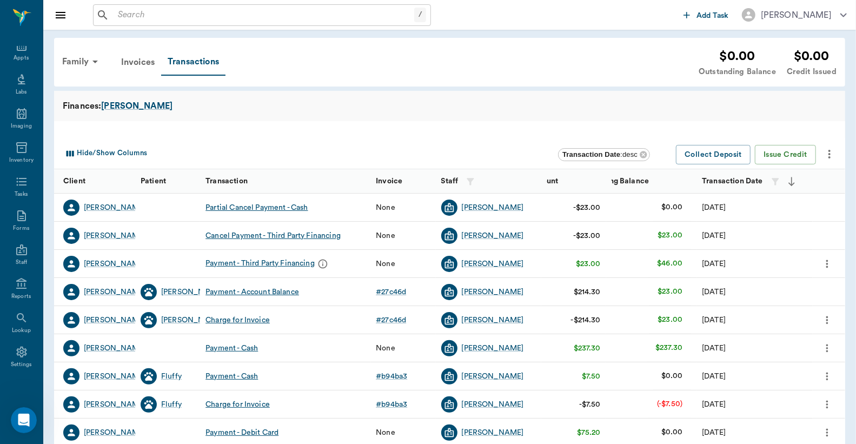
click at [242, 125] on div at bounding box center [449, 129] width 791 height 17
click at [24, 418] on icon "Open Intercom Messenger" at bounding box center [23, 419] width 18 height 18
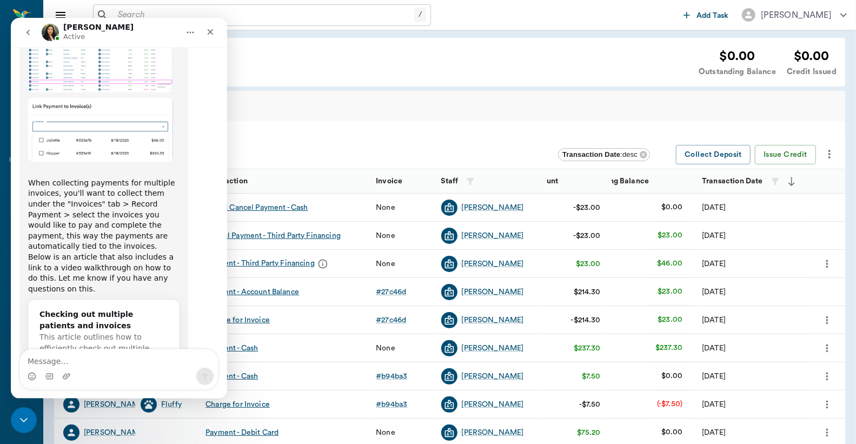
scroll to position [3303, 0]
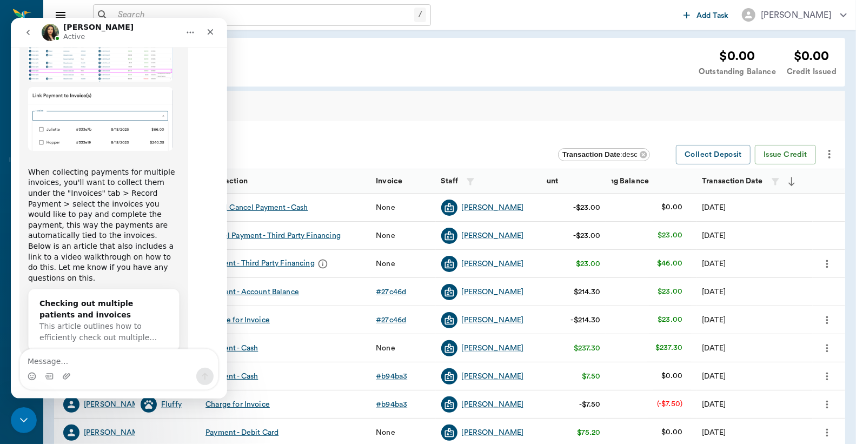
click at [84, 359] on textarea "Message…" at bounding box center [119, 358] width 198 height 18
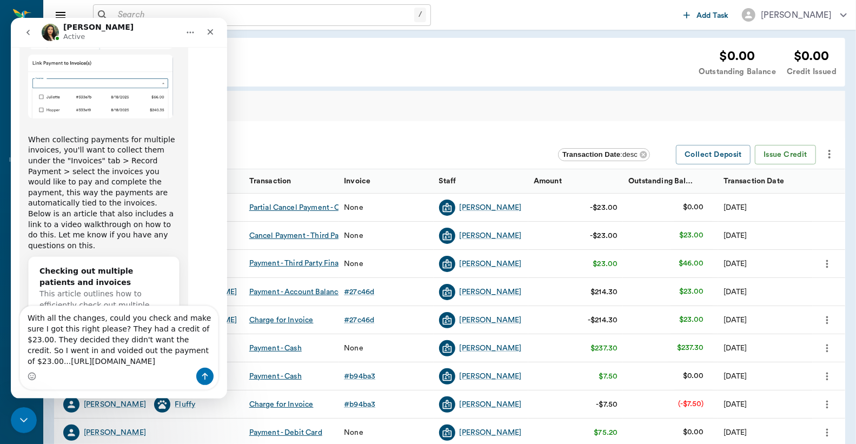
scroll to position [3357, 0]
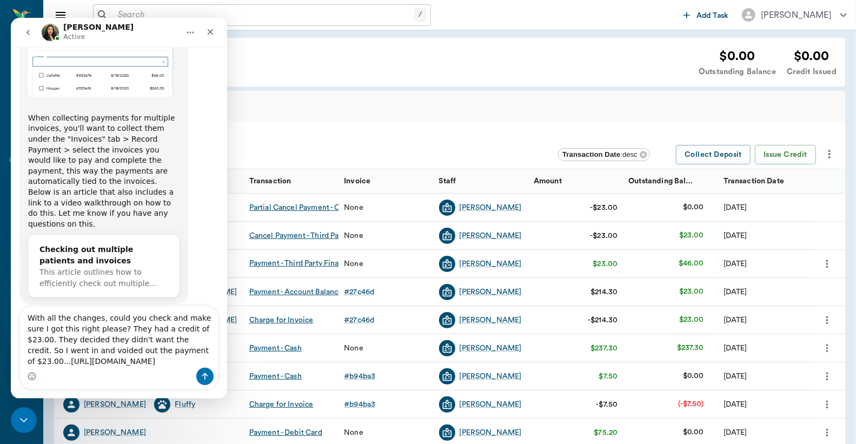
type textarea "With all the changes, could you check and make sure I got this right please? Th…"
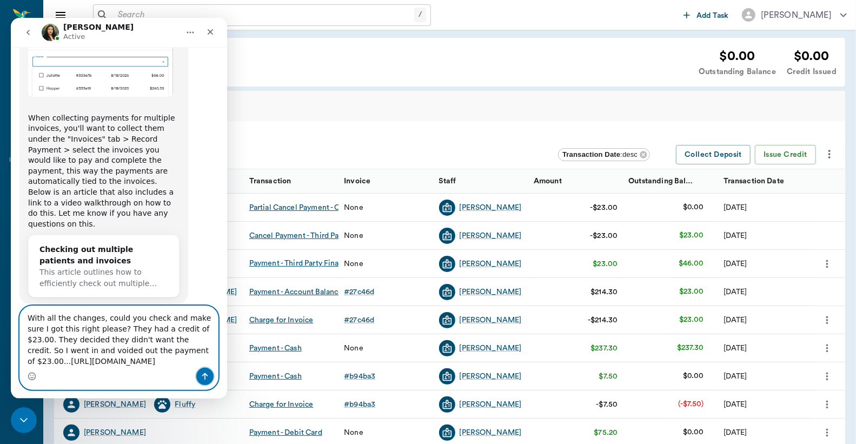
click at [204, 373] on icon "Send a message…" at bounding box center [205, 376] width 6 height 7
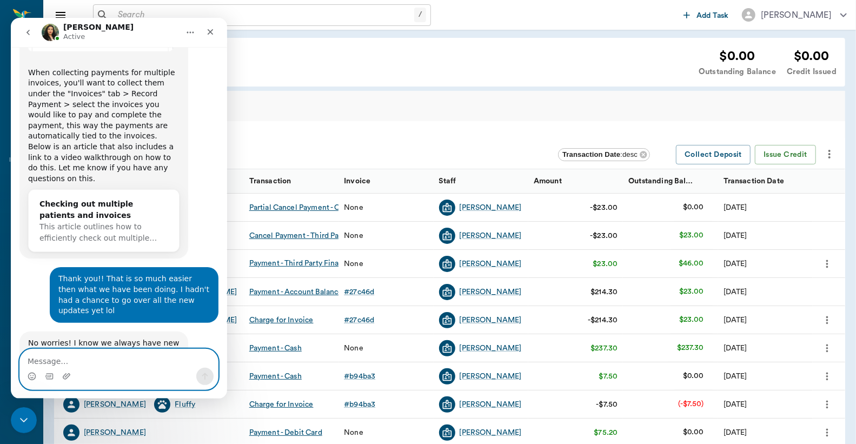
scroll to position [3402, 0]
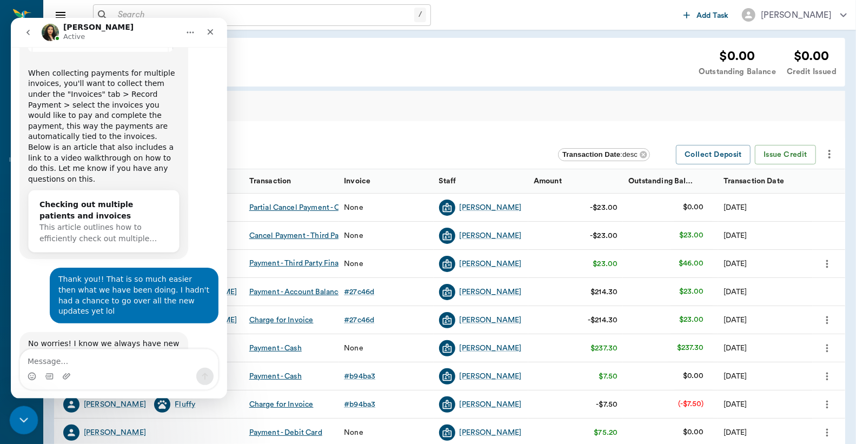
click at [16, 413] on icon "Close Intercom Messenger" at bounding box center [22, 418] width 13 height 13
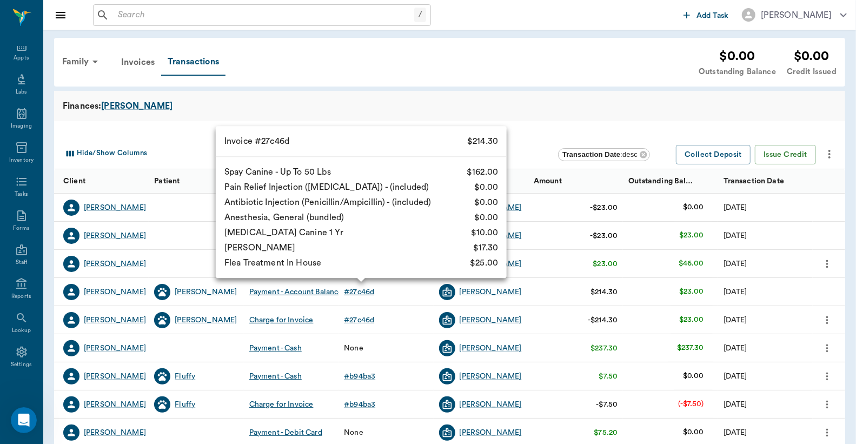
click at [368, 292] on div "# 27c46d" at bounding box center [359, 292] width 30 height 11
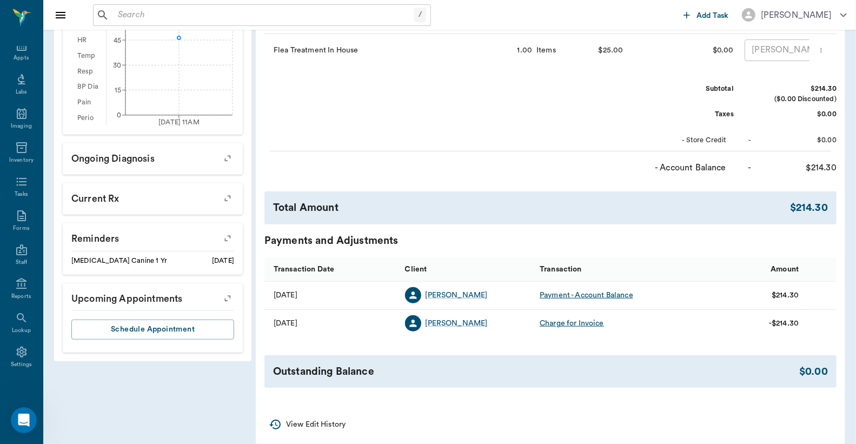
scroll to position [387, 0]
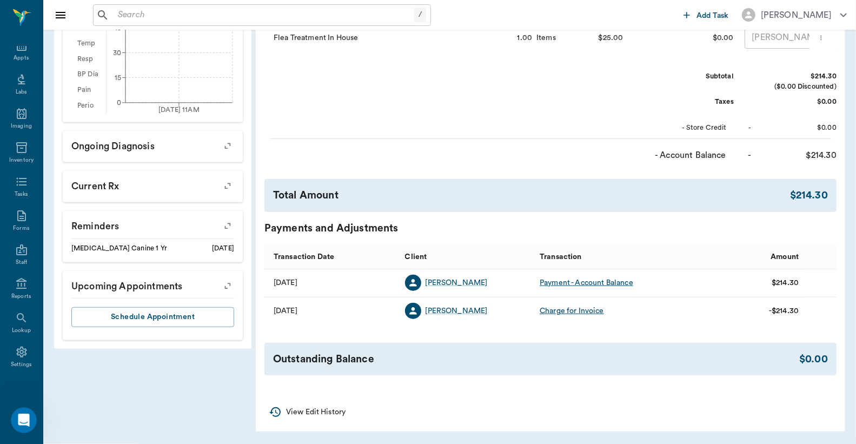
click at [320, 418] on p "View Edit History" at bounding box center [315, 412] width 59 height 11
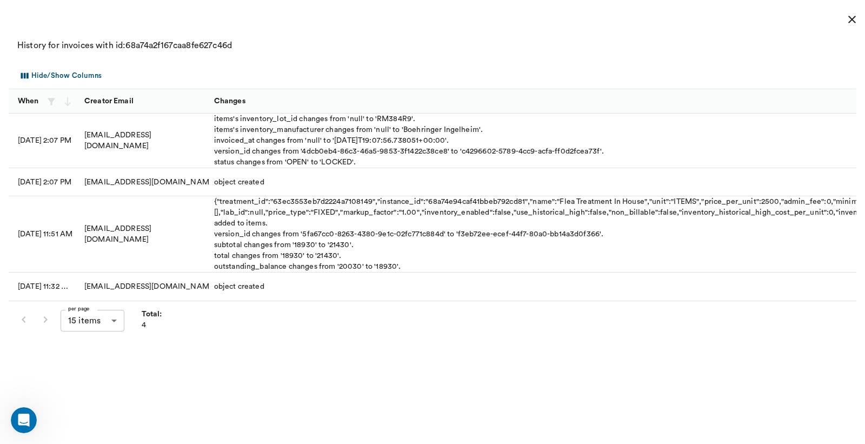
click at [857, 19] on icon "close" at bounding box center [852, 19] width 13 height 13
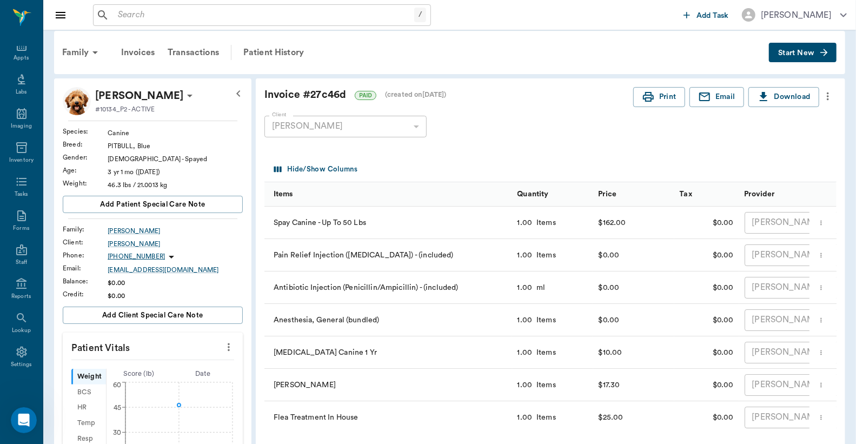
scroll to position [0, 0]
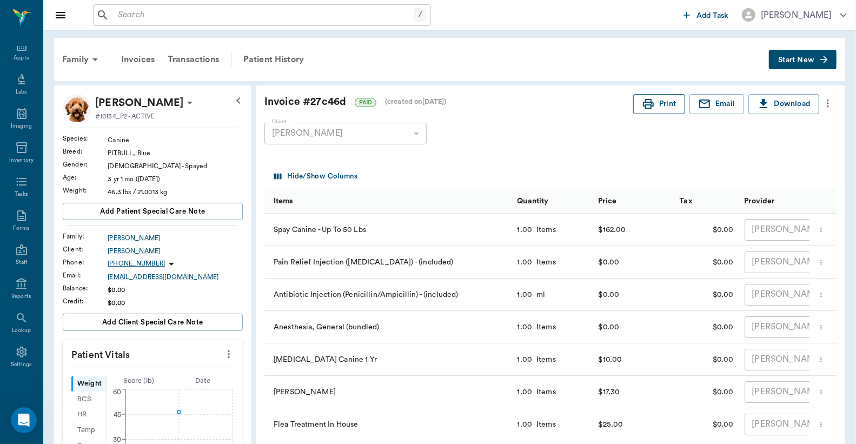
click at [658, 105] on button "Print" at bounding box center [659, 104] width 52 height 20
click at [15, 100] on icon at bounding box center [21, 95] width 13 height 13
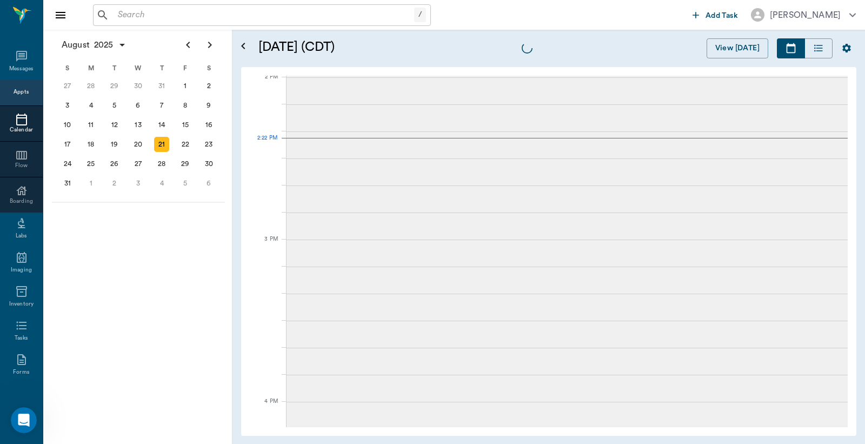
scroll to position [975, 0]
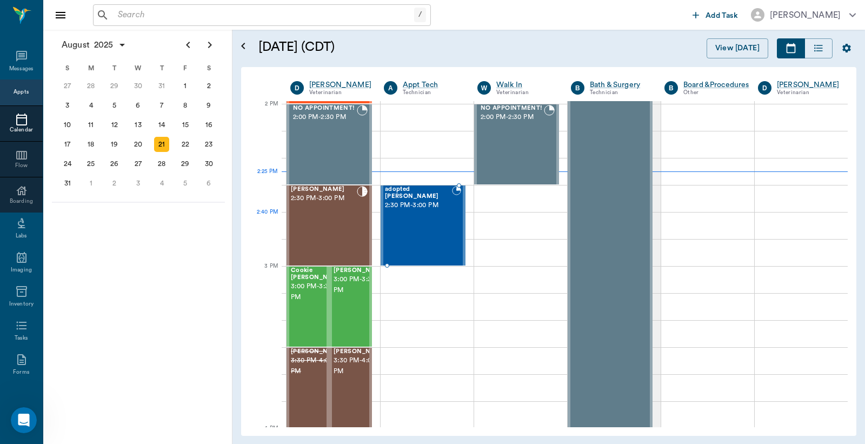
click at [424, 233] on div "adopted kitten Oliver 2:30 PM - 3:00 PM" at bounding box center [418, 225] width 67 height 79
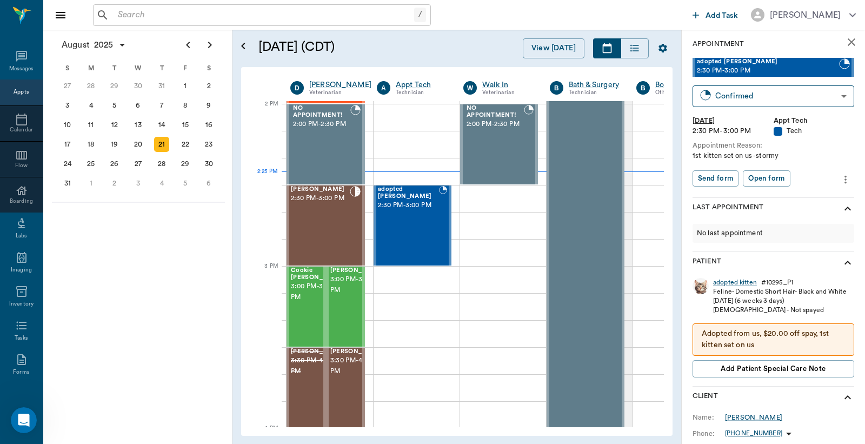
scroll to position [2, 0]
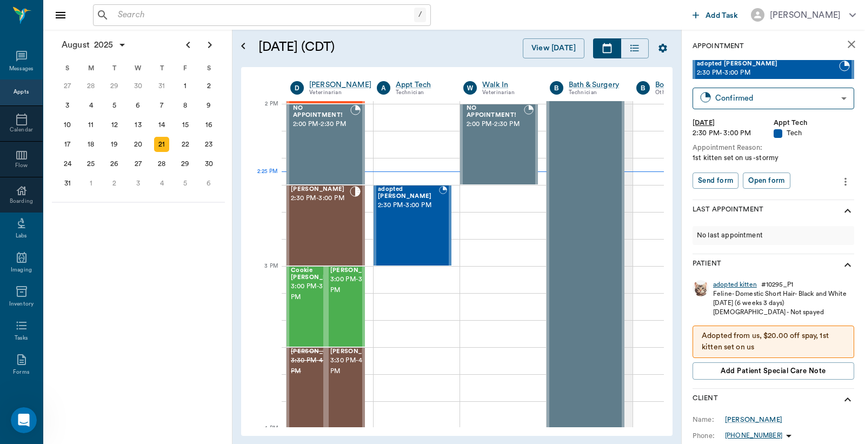
click at [728, 284] on div "adopted kitten" at bounding box center [735, 284] width 44 height 9
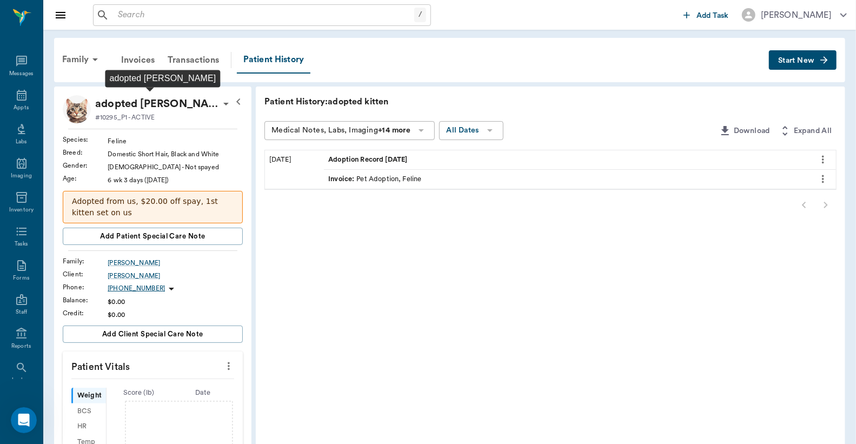
click at [150, 104] on p "adopted kitten Oliver" at bounding box center [157, 103] width 124 height 17
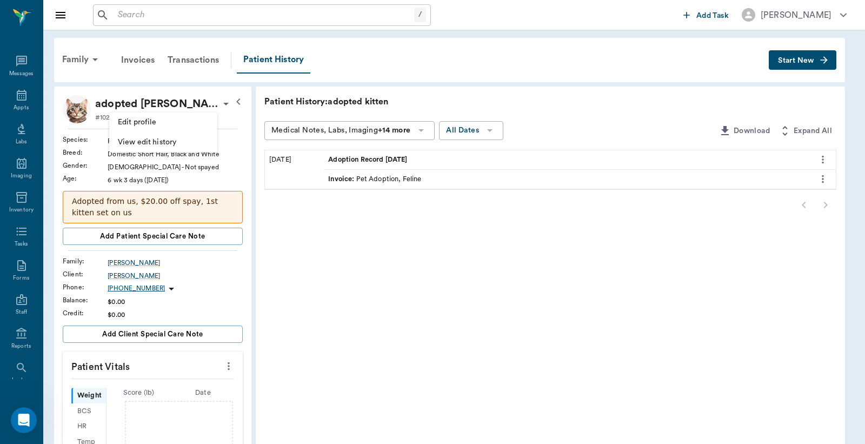
click at [155, 125] on span "Edit profile" at bounding box center [163, 122] width 91 height 11
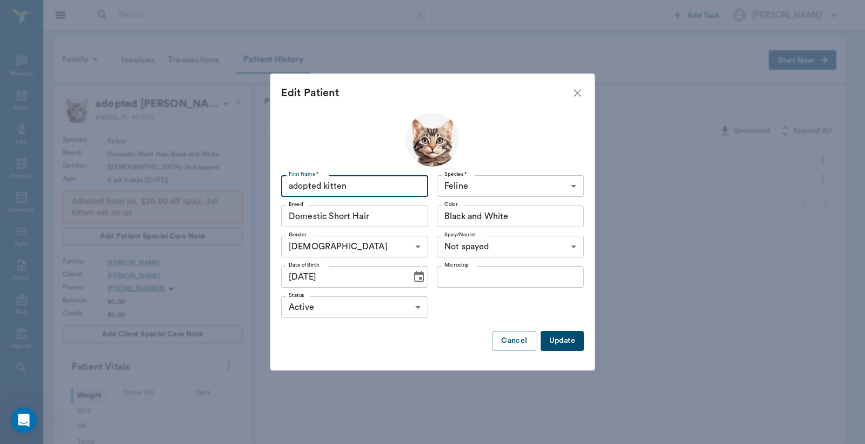
click at [356, 187] on input "adopted kitten" at bounding box center [354, 186] width 147 height 22
type input "a"
type input "Trixie"
click at [567, 340] on button "Update" at bounding box center [562, 341] width 43 height 20
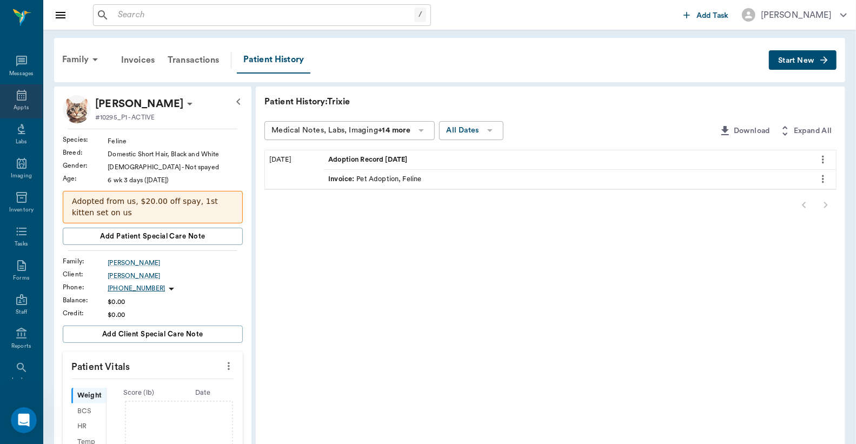
click at [15, 101] on div "Appts" at bounding box center [21, 101] width 43 height 34
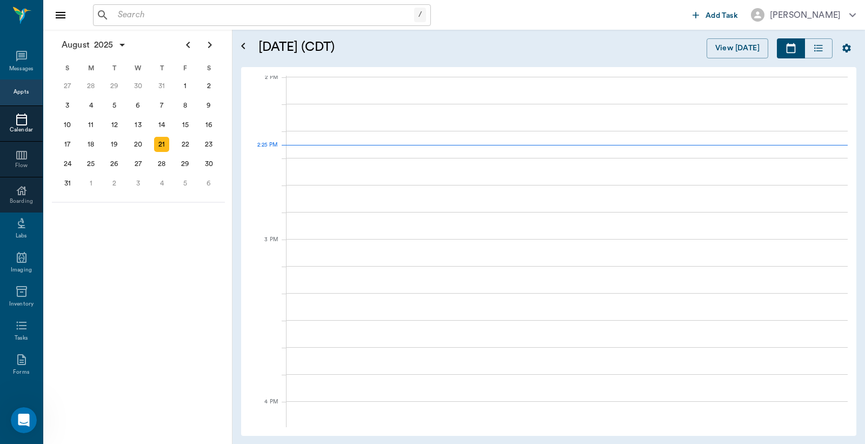
scroll to position [975, 0]
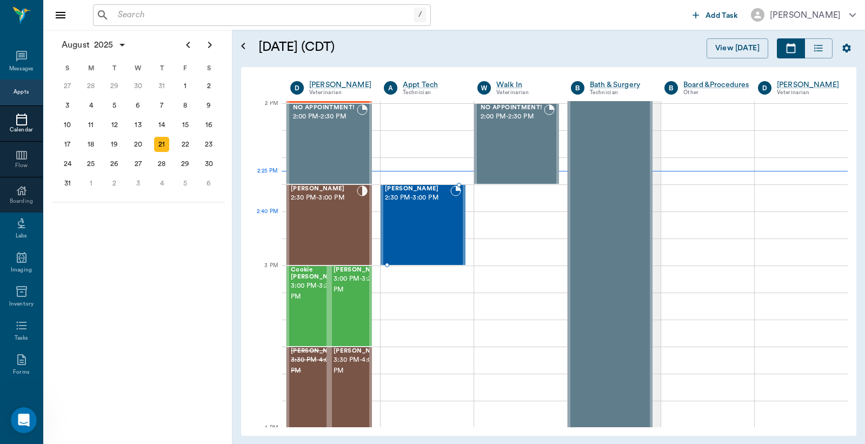
click at [422, 225] on div "Trixie Oliver 2:30 PM - 3:00 PM" at bounding box center [417, 224] width 65 height 79
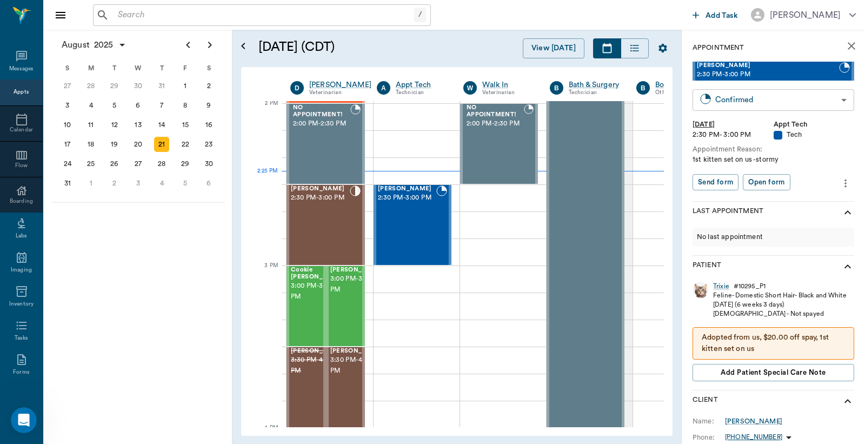
click at [806, 102] on body "/ ​ Add Task Dr. Bert Ellsworth Nectar Messages Appts Calendar Flow Boarding La…" at bounding box center [432, 222] width 865 height 444
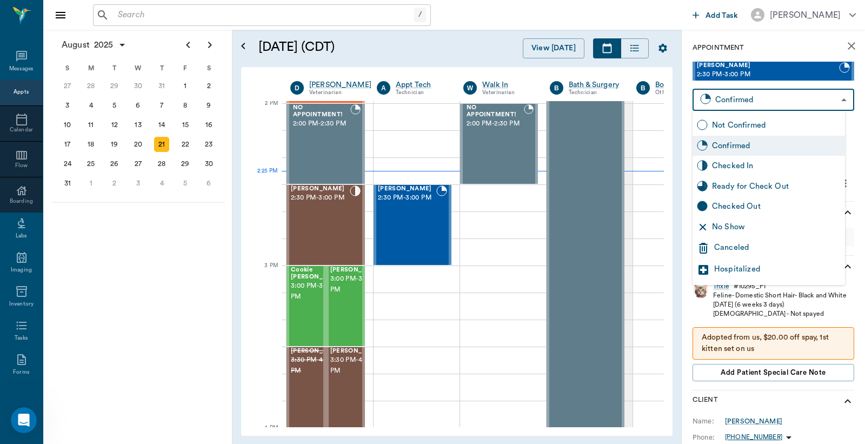
click at [753, 161] on div "Checked In" at bounding box center [776, 166] width 129 height 12
type input "CHECKED_IN"
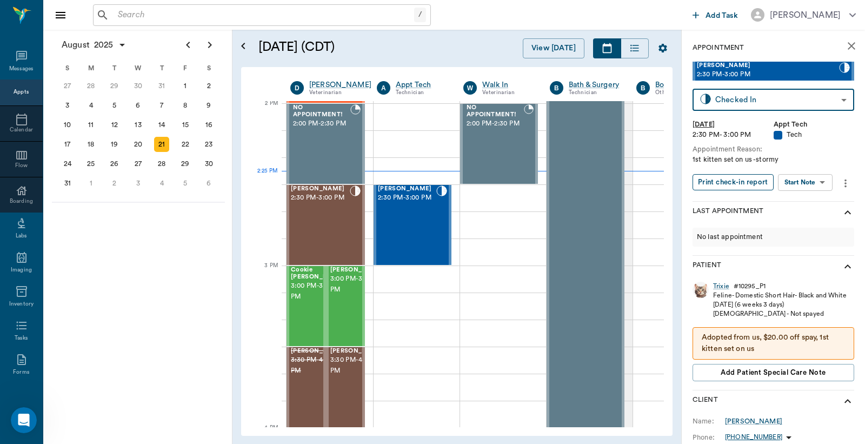
click at [739, 180] on button "Print check-in report" at bounding box center [733, 182] width 81 height 17
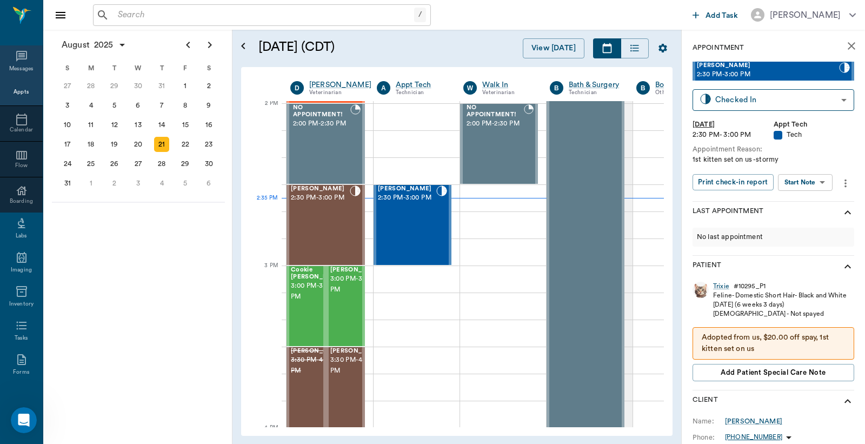
click at [21, 62] on icon at bounding box center [21, 56] width 13 height 13
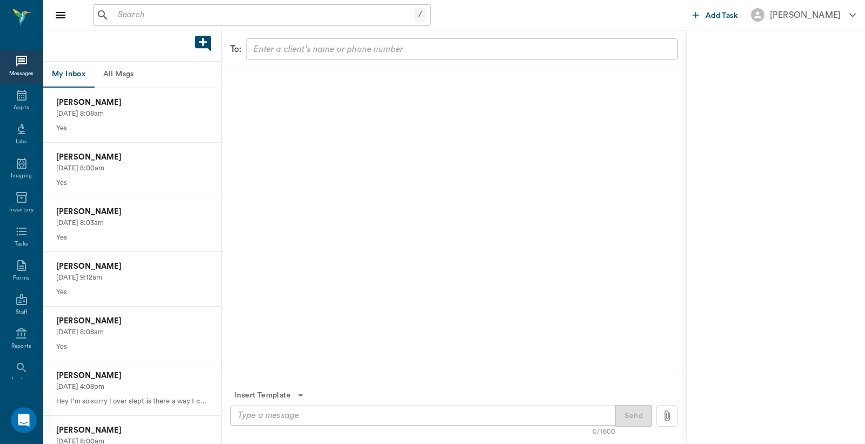
click at [112, 75] on button "All Msgs" at bounding box center [118, 75] width 49 height 26
click at [18, 97] on icon at bounding box center [22, 95] width 10 height 11
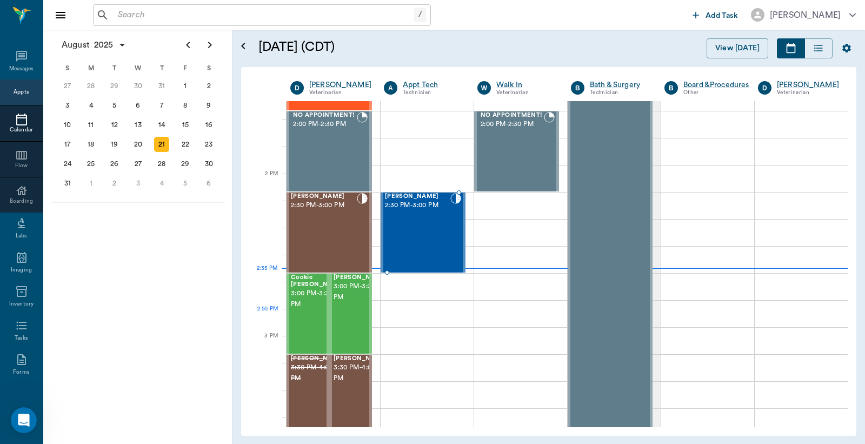
scroll to position [895, 0]
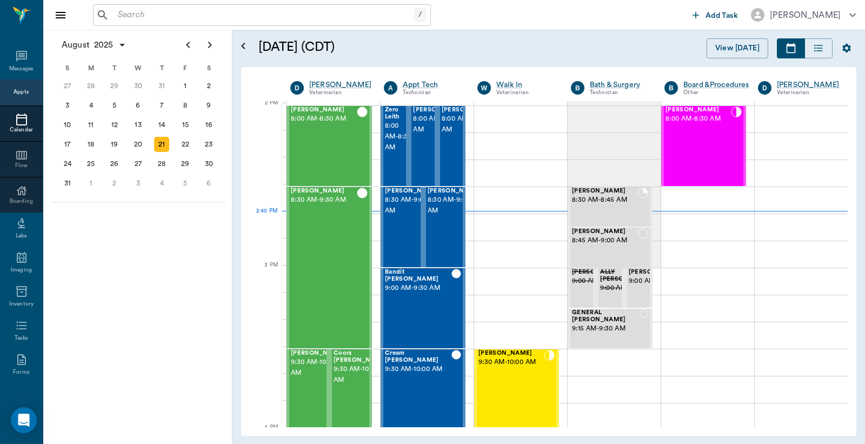
scroll to position [975, 0]
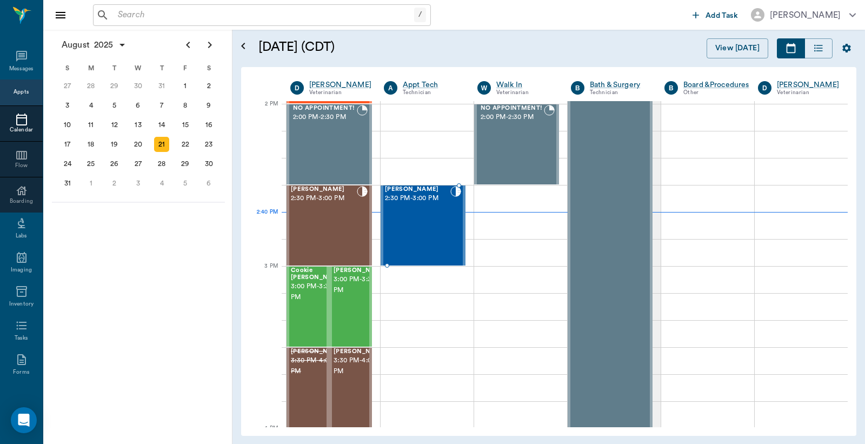
click at [408, 230] on div "[PERSON_NAME] 2:30 PM - 3:00 PM" at bounding box center [417, 225] width 65 height 79
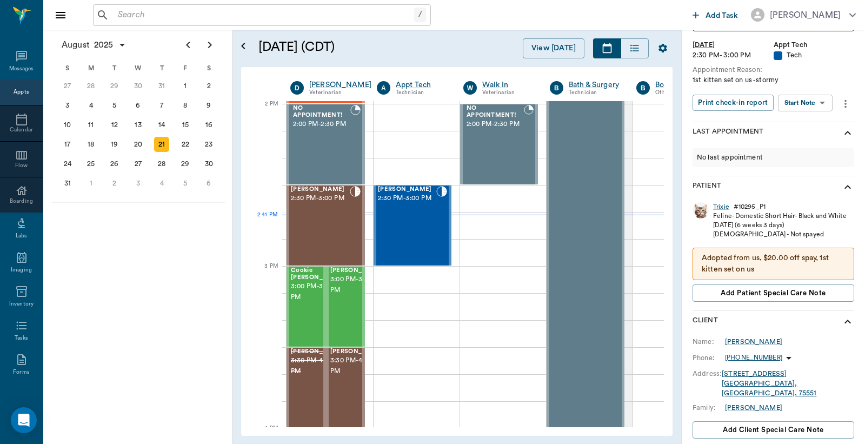
scroll to position [162, 0]
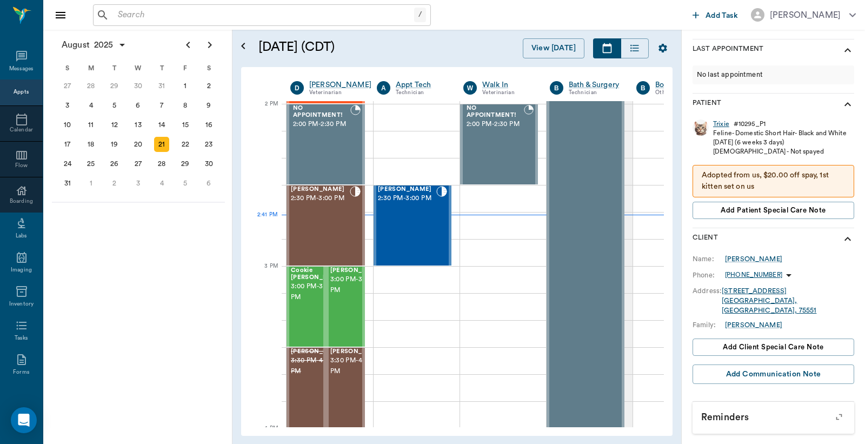
click at [720, 121] on div "Trixie" at bounding box center [721, 124] width 16 height 9
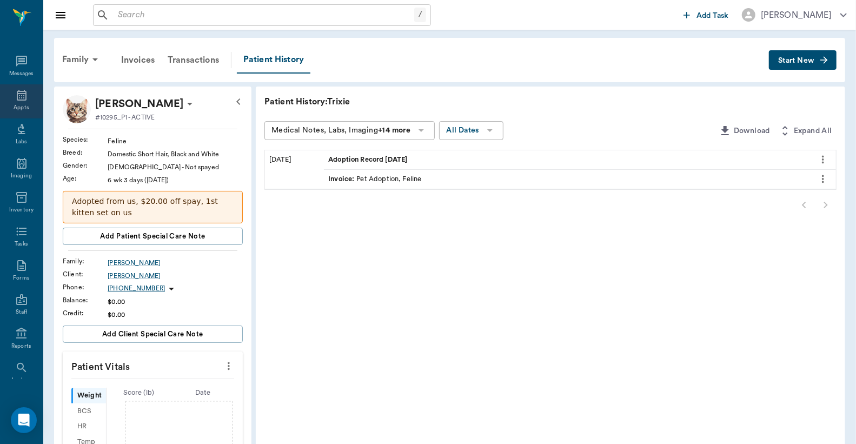
click at [17, 100] on icon at bounding box center [21, 95] width 13 height 13
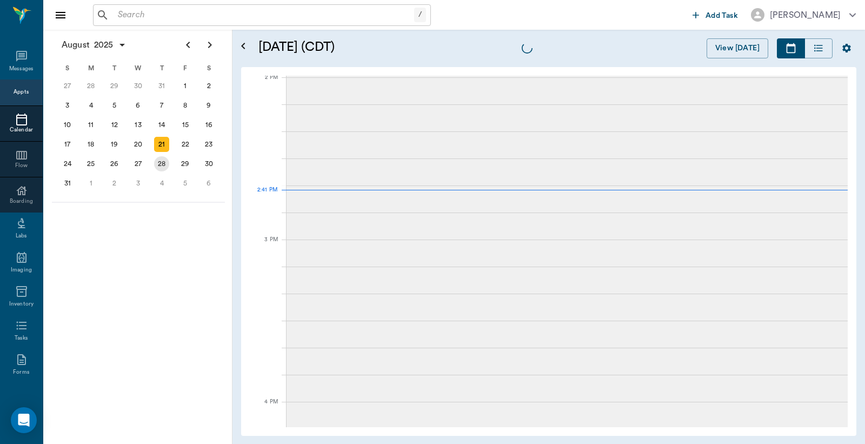
scroll to position [974, 0]
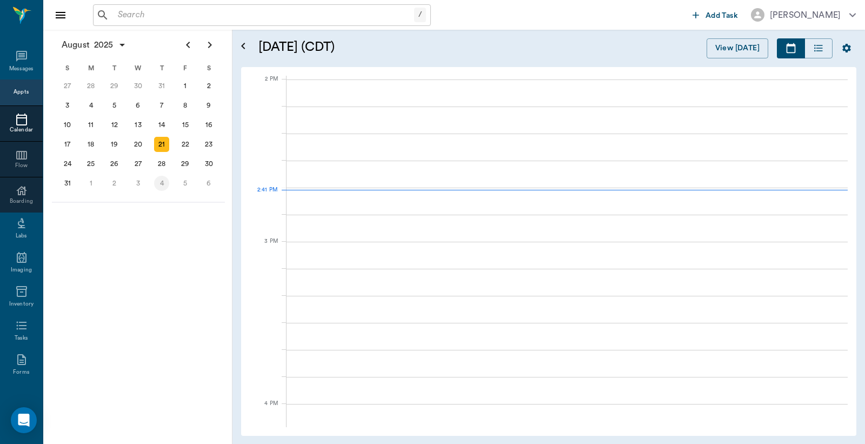
click at [161, 180] on div "4" at bounding box center [161, 183] width 15 height 15
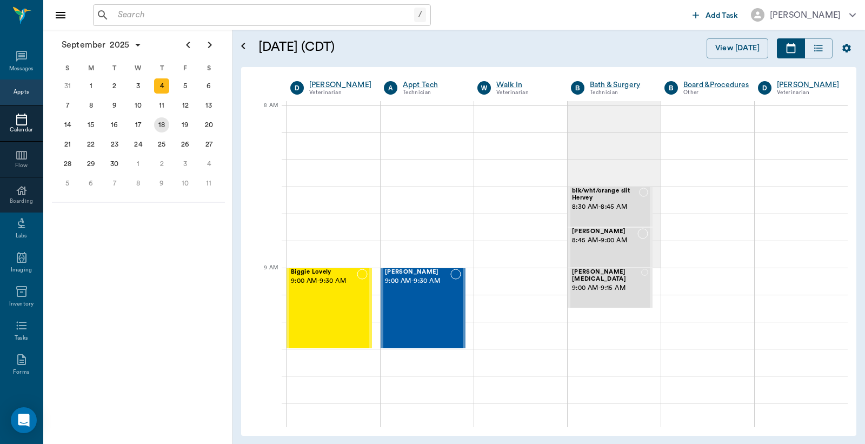
click at [163, 128] on div "18" at bounding box center [161, 124] width 15 height 15
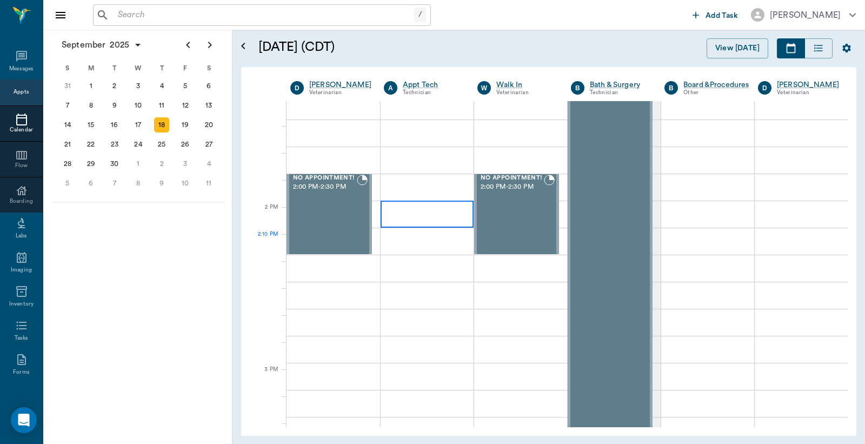
scroll to position [961, 0]
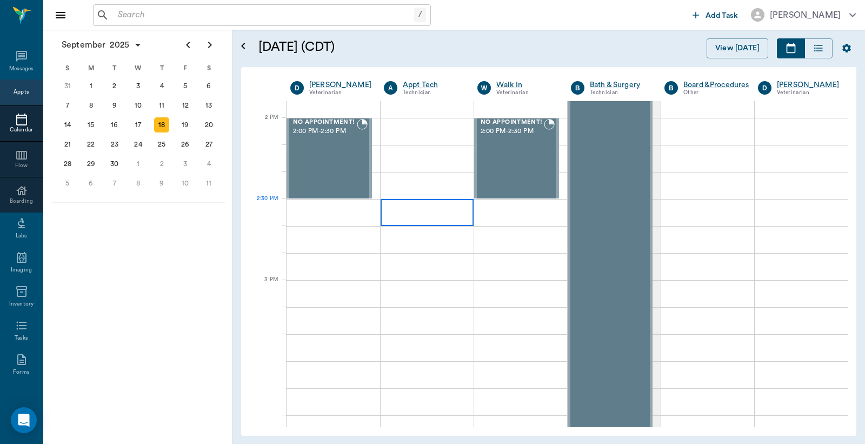
click at [422, 214] on div at bounding box center [427, 212] width 93 height 27
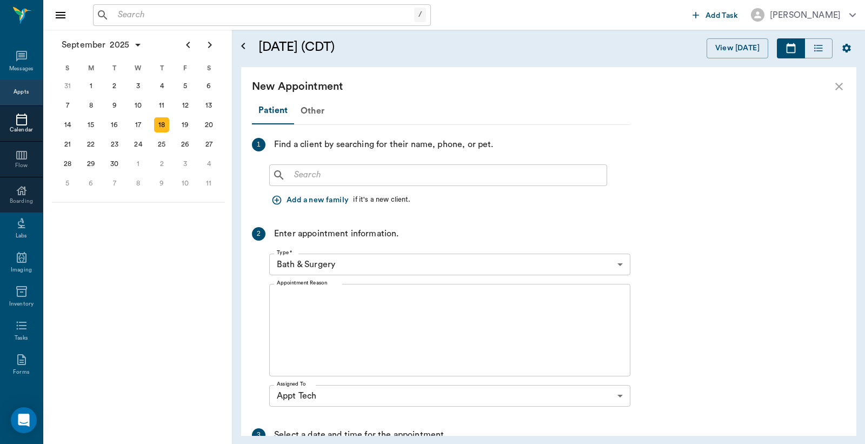
click at [321, 176] on input "text" at bounding box center [446, 175] width 313 height 15
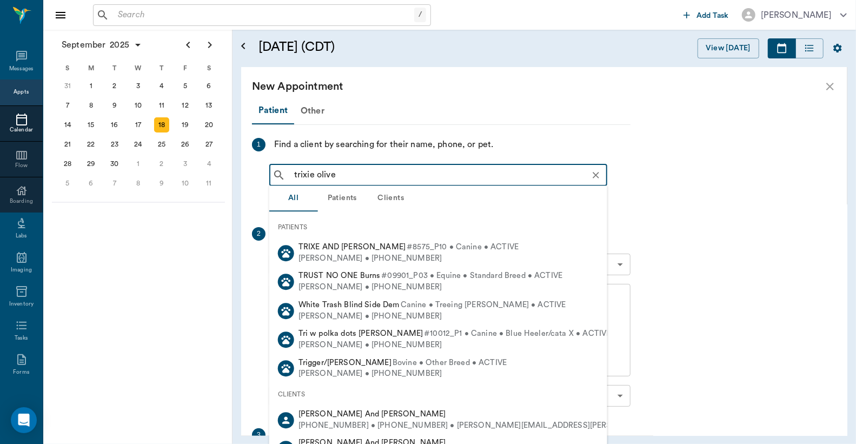
type input "trixie oliver"
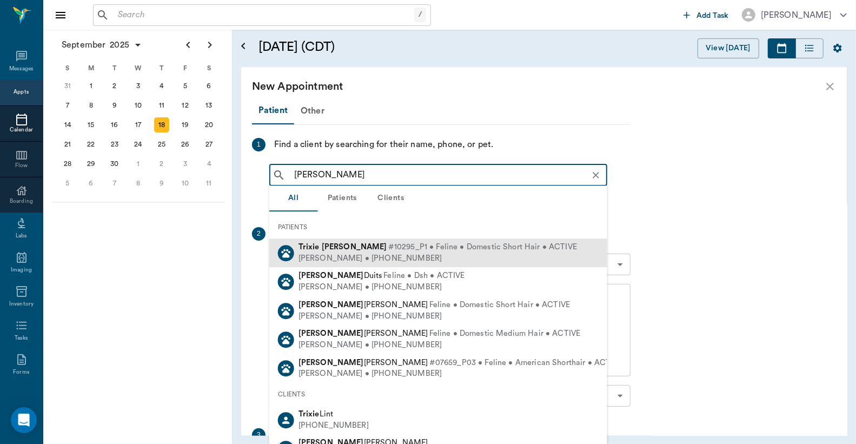
click at [327, 251] on div "Trixie Oliver #10295_P1 • Feline • Domestic Short Hair • ACTIVE" at bounding box center [437, 247] width 278 height 11
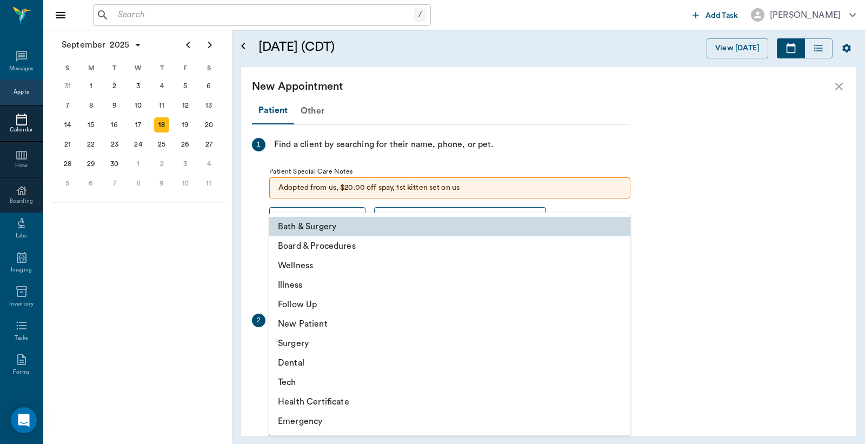
click at [342, 354] on body "/ ​ Add Task Dr. Bert Ellsworth Nectar Messages Appts Calendar Flow Boarding La…" at bounding box center [432, 222] width 865 height 444
click at [298, 381] on li "Tech" at bounding box center [449, 382] width 361 height 19
type input "65d2be4f46e3a538d89b8c1a"
type input "03:00 PM"
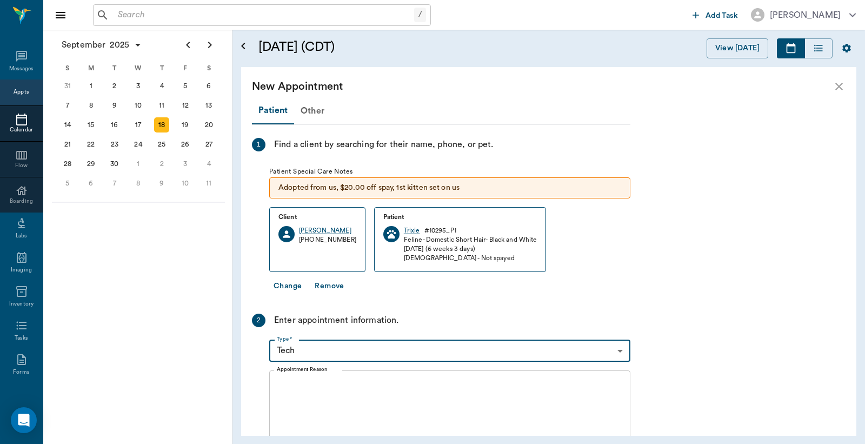
click at [308, 376] on div "x Appointment Reason" at bounding box center [449, 416] width 361 height 92
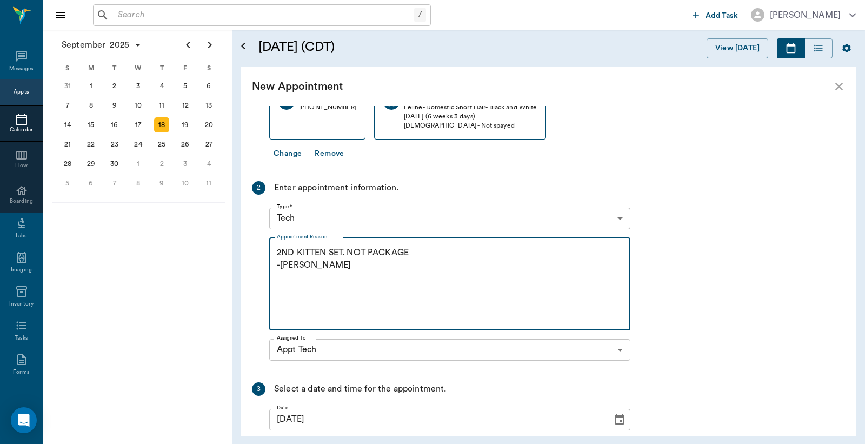
scroll to position [238, 0]
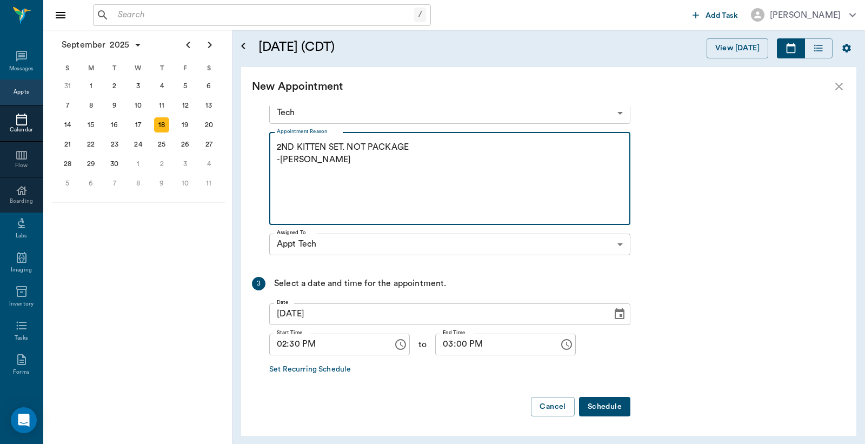
type textarea "2ND KITTEN SET. NOT PACKAGE -LORY"
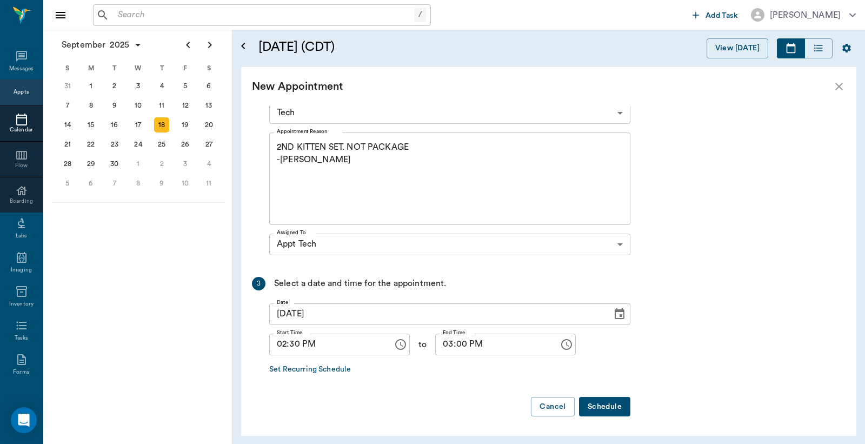
click at [587, 401] on button "Schedule" at bounding box center [604, 407] width 51 height 20
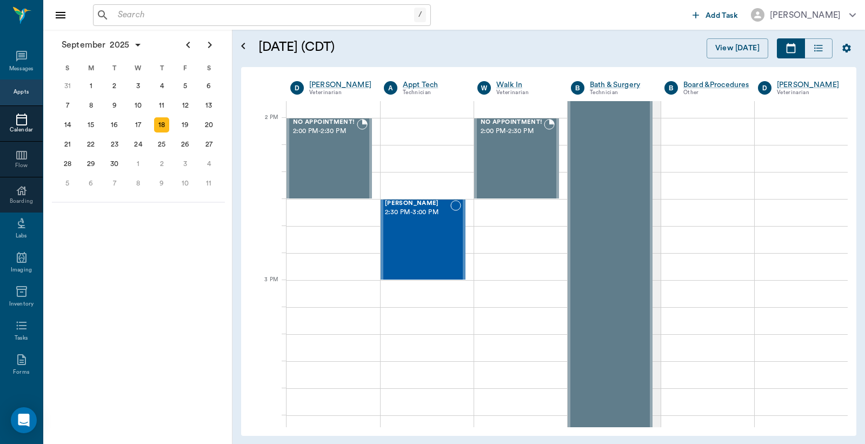
click at [9, 123] on div at bounding box center [21, 119] width 43 height 13
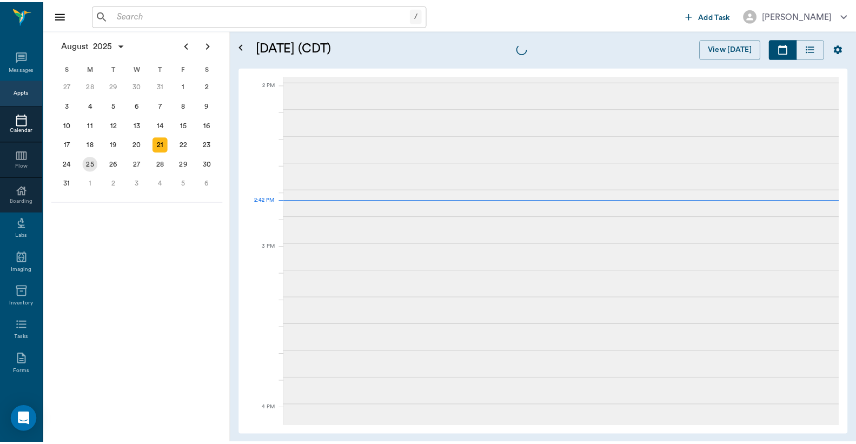
scroll to position [973, 0]
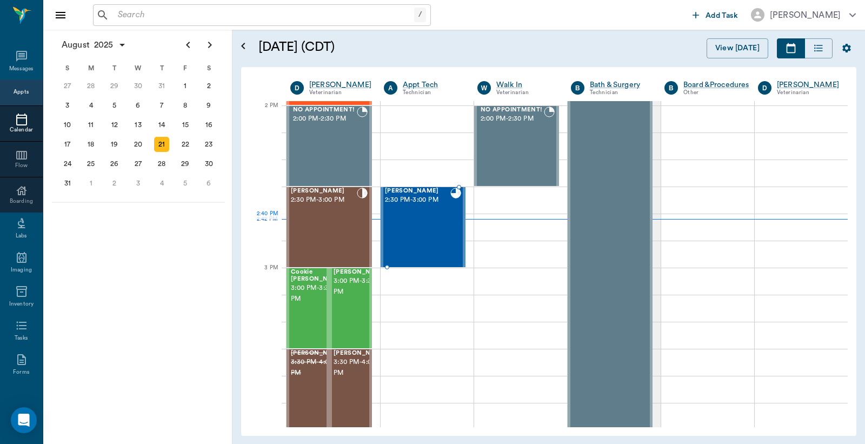
click at [431, 231] on div "Trixie Oliver 2:30 PM - 3:00 PM" at bounding box center [417, 227] width 65 height 79
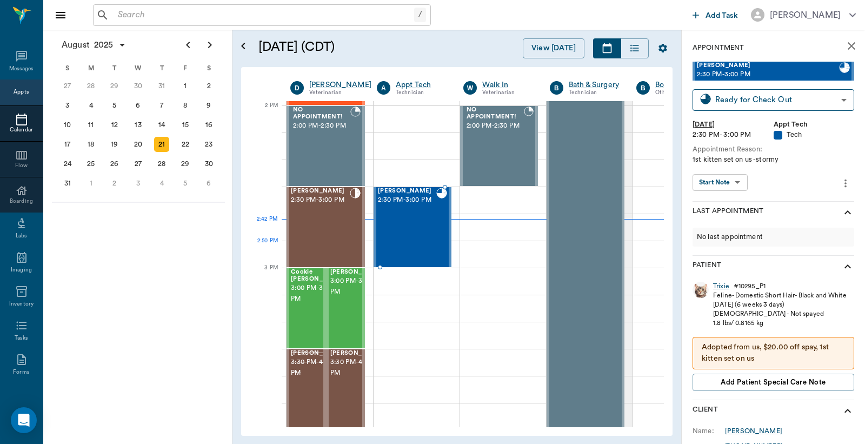
type input "READY_TO_CHECKOUT"
click at [723, 287] on div "Trixie" at bounding box center [721, 286] width 16 height 9
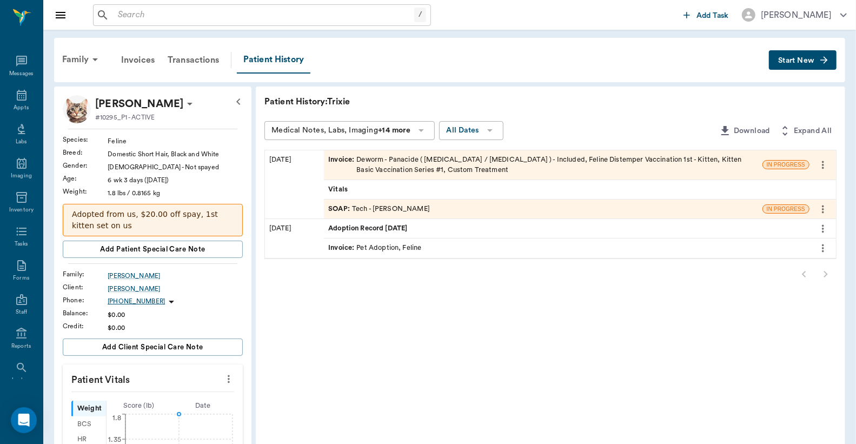
click at [428, 163] on div "Invoice : Deworm - Panacide ( Ivermectin / Pyrantel ) - Included, Feline Distem…" at bounding box center [543, 165] width 430 height 21
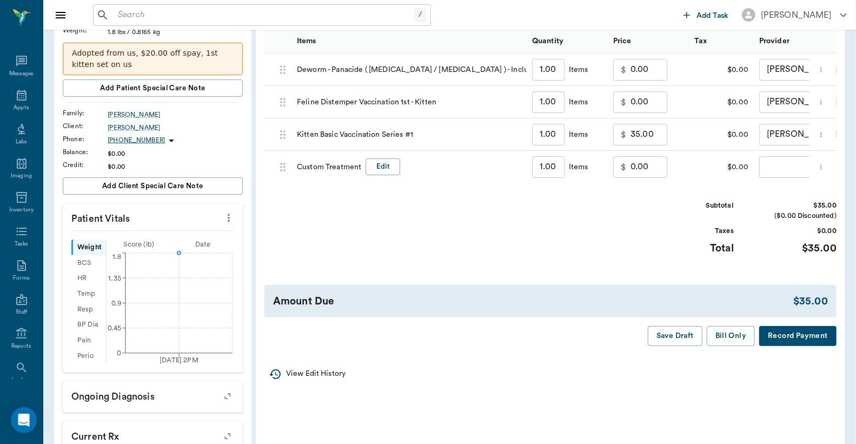
scroll to position [79, 0]
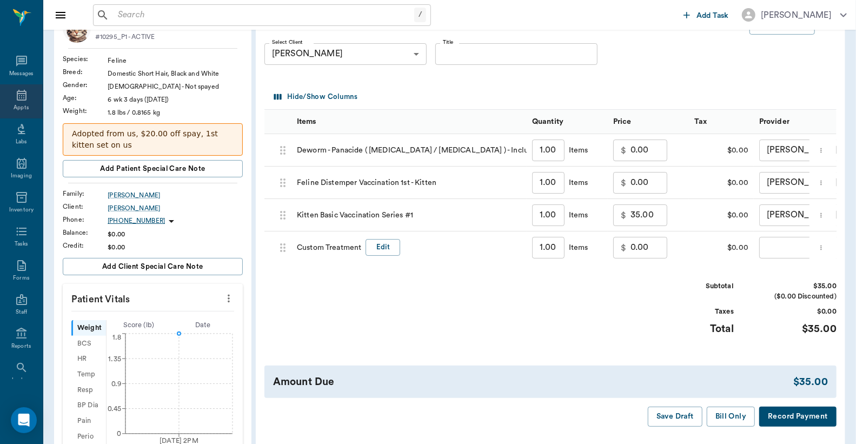
click at [17, 90] on icon at bounding box center [21, 95] width 13 height 13
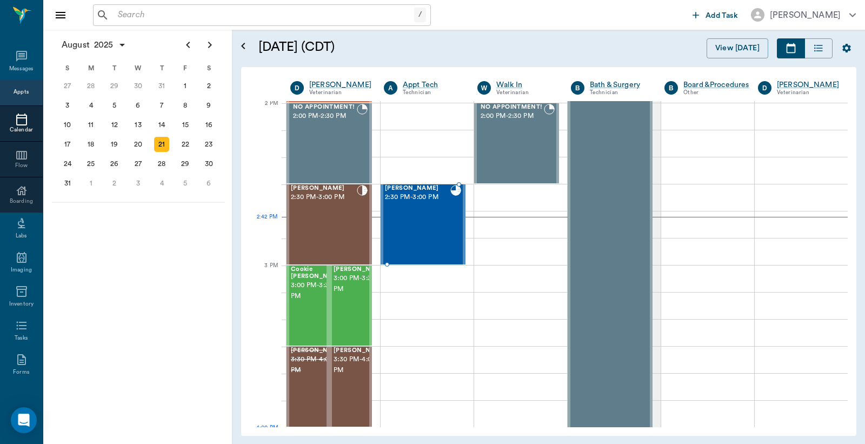
scroll to position [975, 0]
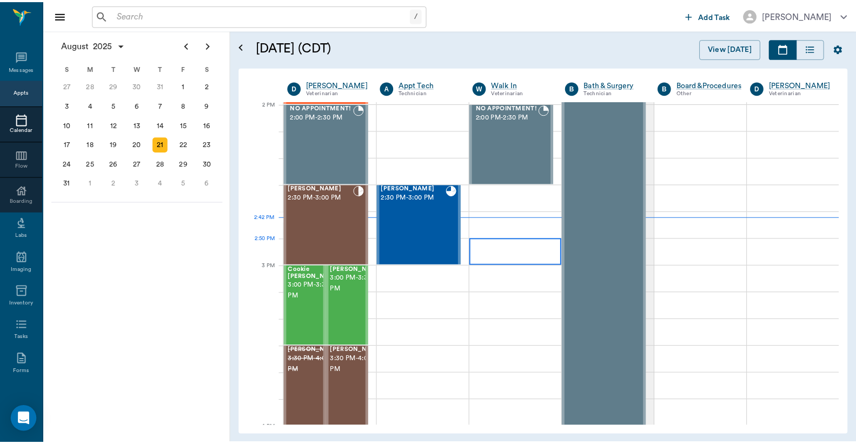
scroll to position [975, 0]
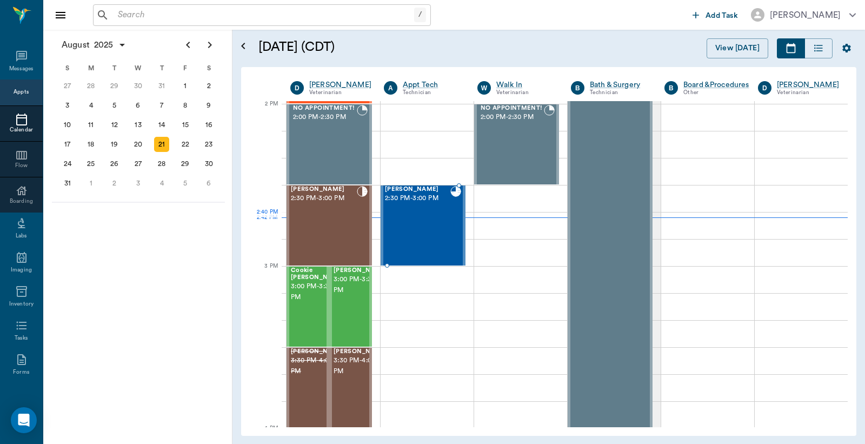
click at [447, 231] on div "[PERSON_NAME] 2:30 PM - 3:00 PM" at bounding box center [417, 225] width 65 height 79
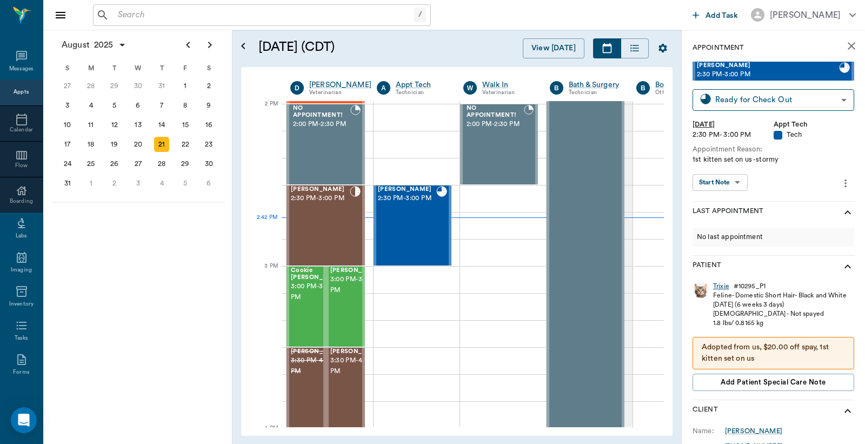
click at [720, 285] on div "Trixie" at bounding box center [721, 286] width 16 height 9
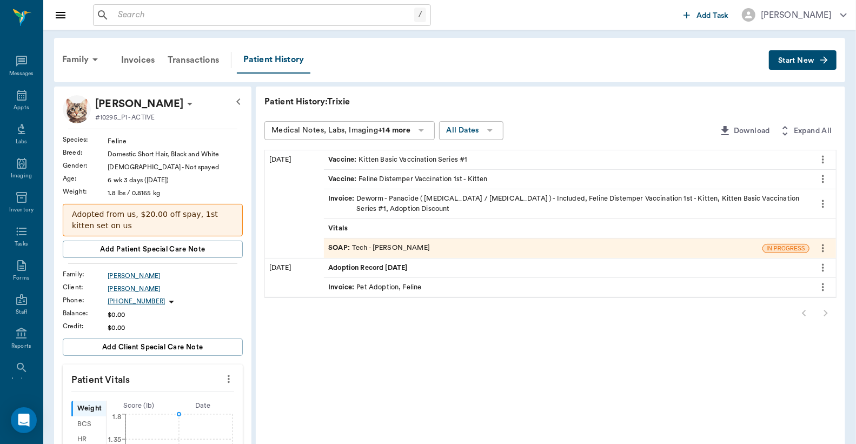
click at [390, 199] on div "Invoice : Deworm - Panacide ( [MEDICAL_DATA] / [MEDICAL_DATA] ) - Included, Fel…" at bounding box center [566, 204] width 477 height 21
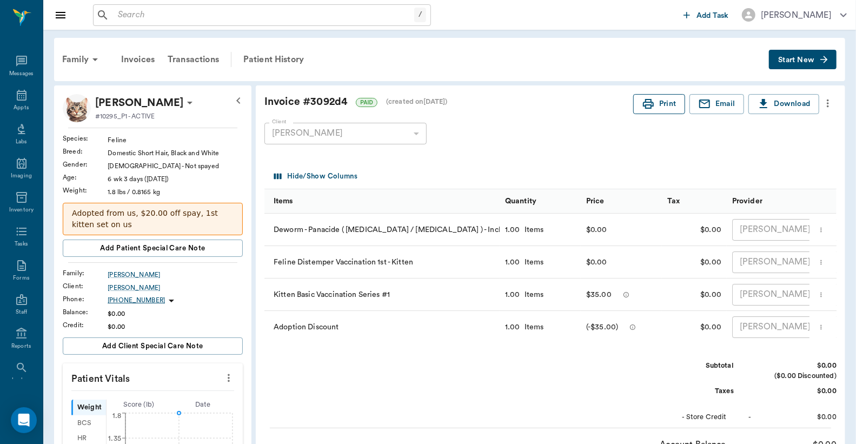
click at [665, 101] on button "Print" at bounding box center [659, 104] width 52 height 20
click at [24, 418] on icon "Open Intercom Messenger" at bounding box center [23, 420] width 12 height 14
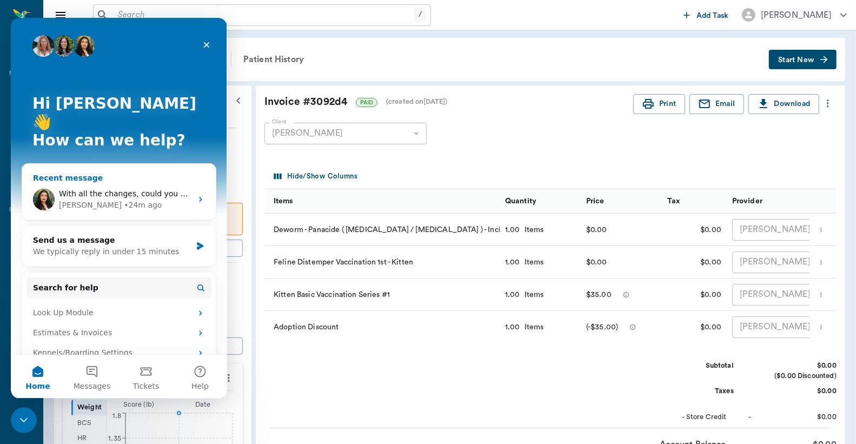
click at [132, 189] on span "With all the changes, could you check and make sure I got this right please? Th…" at bounding box center [481, 193] width 845 height 9
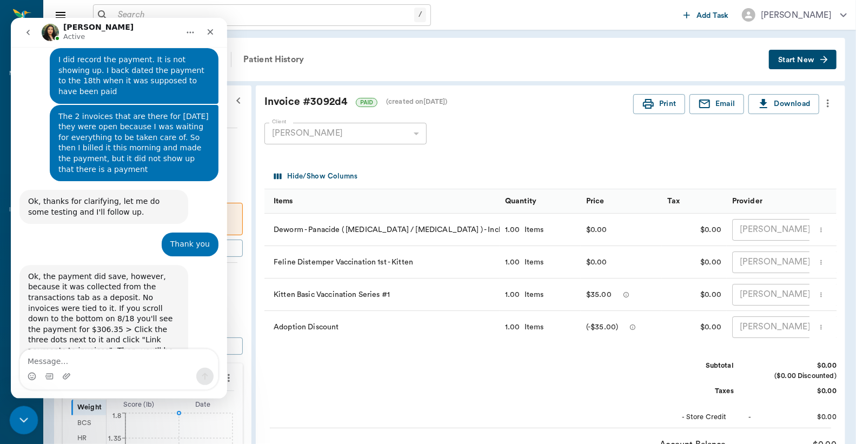
scroll to position [3196, 0]
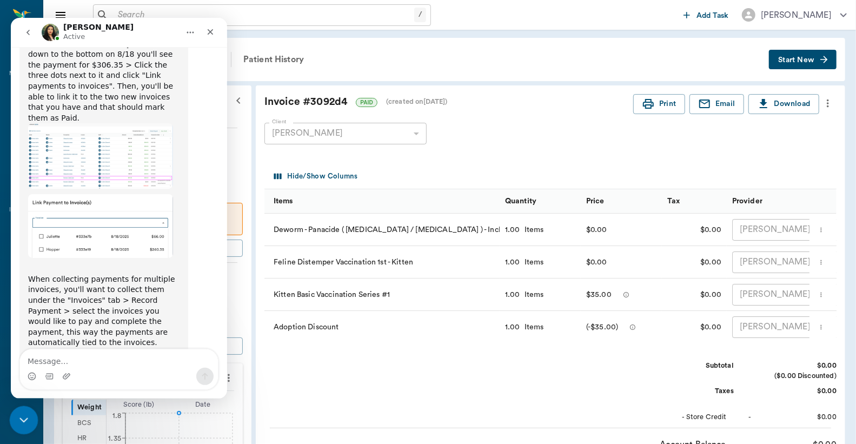
click at [19, 418] on icon "Close Intercom Messenger" at bounding box center [22, 418] width 13 height 13
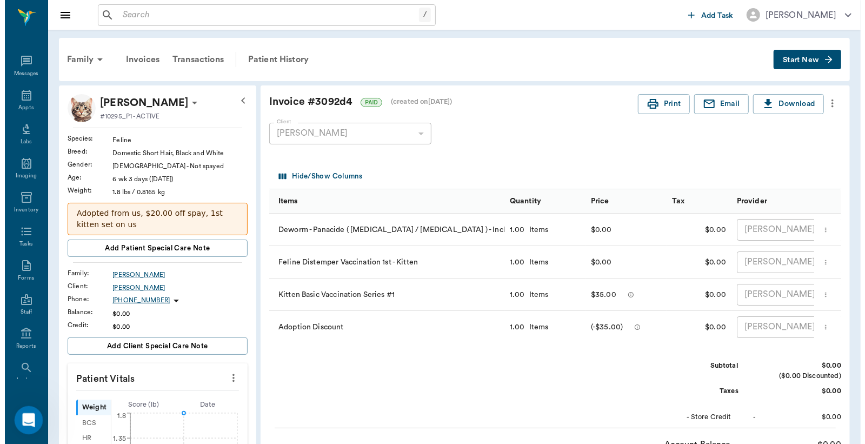
scroll to position [3402, 0]
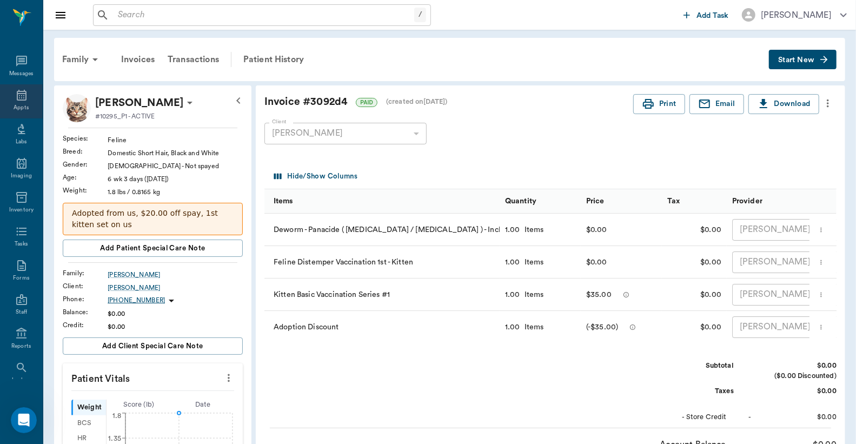
click at [15, 97] on icon at bounding box center [21, 95] width 13 height 13
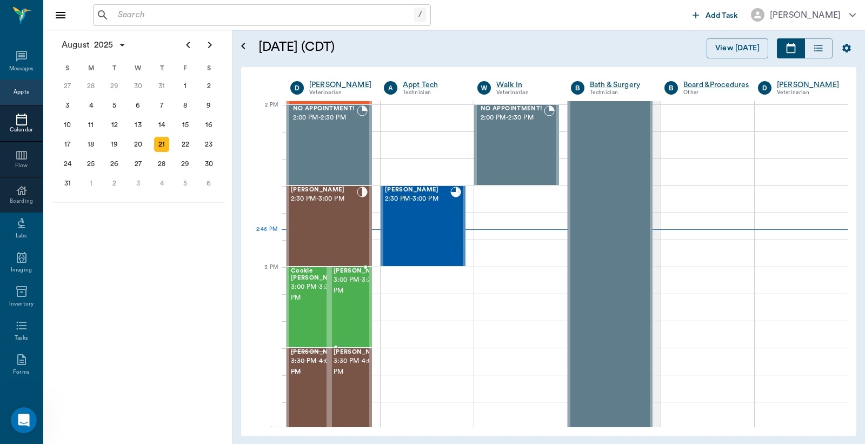
scroll to position [974, 0]
click at [418, 236] on div "[PERSON_NAME] 2:30 PM - 3:00 PM" at bounding box center [417, 226] width 65 height 79
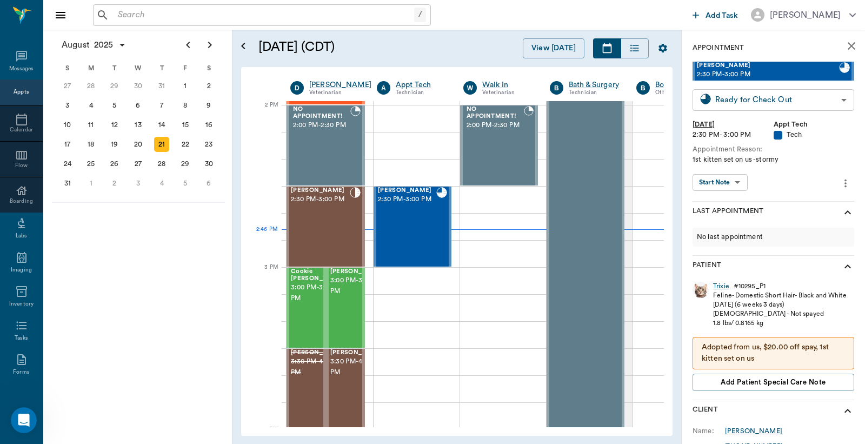
click at [737, 94] on body "/ ​ Add Task [PERSON_NAME] Nectar Messages Appts Calendar Flow Boarding Labs Im…" at bounding box center [432, 222] width 865 height 444
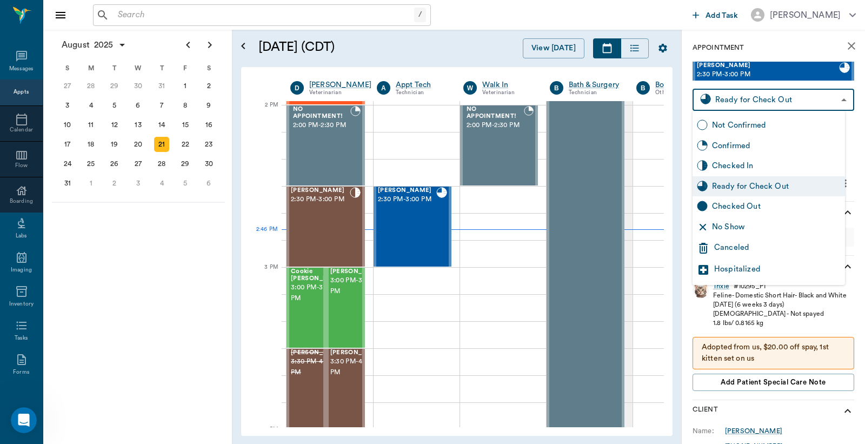
click at [725, 209] on div "Checked Out" at bounding box center [776, 207] width 129 height 12
type input "CHECKED_OUT"
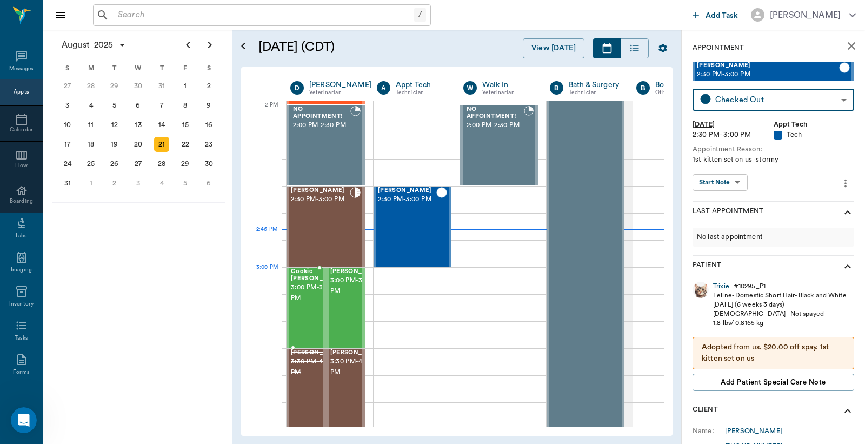
click at [309, 290] on span "3:00 PM - 3:30 PM" at bounding box center [318, 293] width 54 height 22
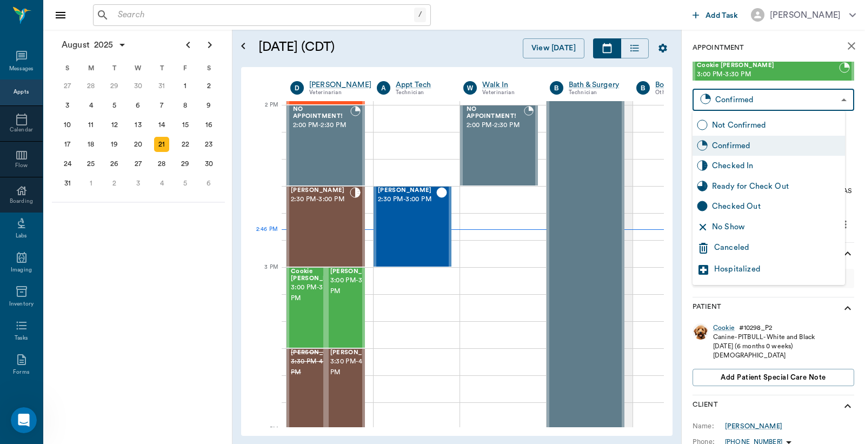
click at [726, 103] on body "/ ​ Add Task Dr. Bert Ellsworth Nectar Messages Appts Calendar Flow Boarding La…" at bounding box center [432, 222] width 865 height 444
click at [706, 164] on icon at bounding box center [706, 163] width 1 height 1
type input "CHECKED_IN"
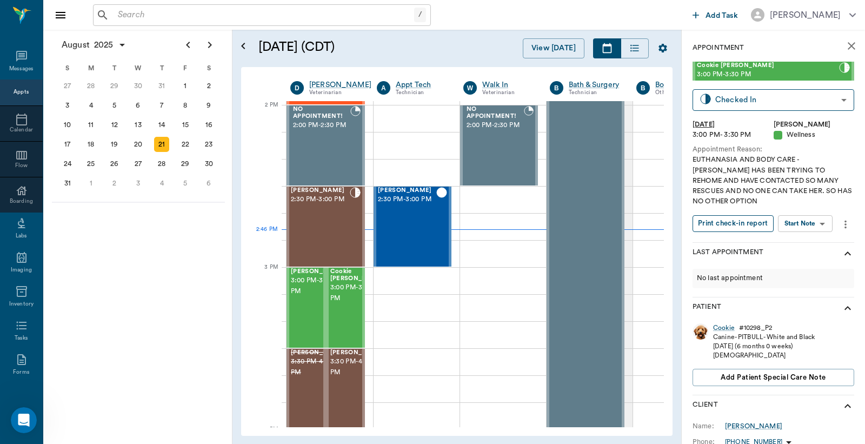
click at [713, 228] on button "Print check-in report" at bounding box center [733, 223] width 81 height 17
click at [294, 296] on span "3:00 PM - 3:30 PM" at bounding box center [318, 286] width 54 height 22
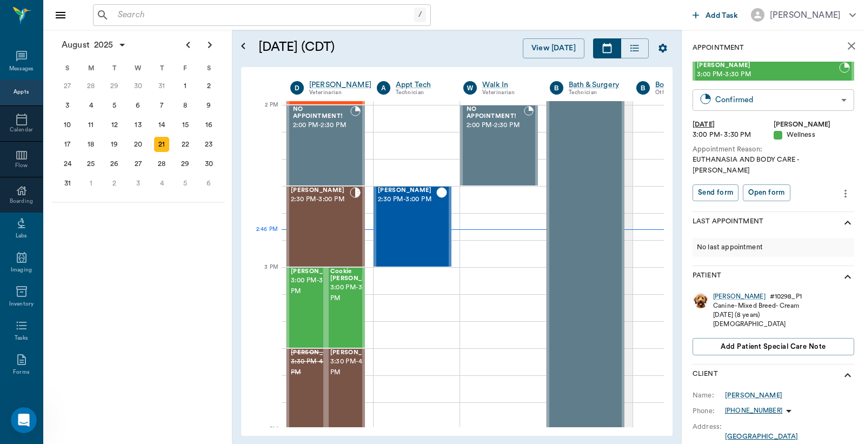
click at [795, 99] on body "/ ​ Add Task Dr. Bert Ellsworth Nectar Messages Appts Calendar Flow Boarding La…" at bounding box center [432, 222] width 865 height 444
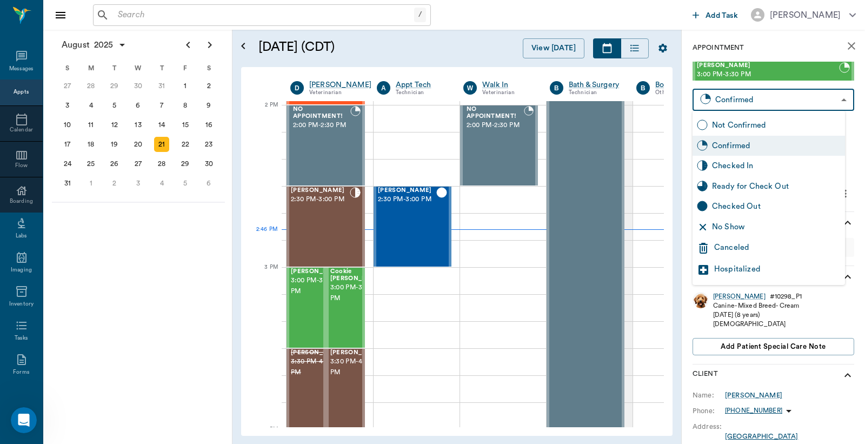
click at [727, 170] on div "Checked In" at bounding box center [776, 166] width 129 height 12
type input "CHECKED_IN"
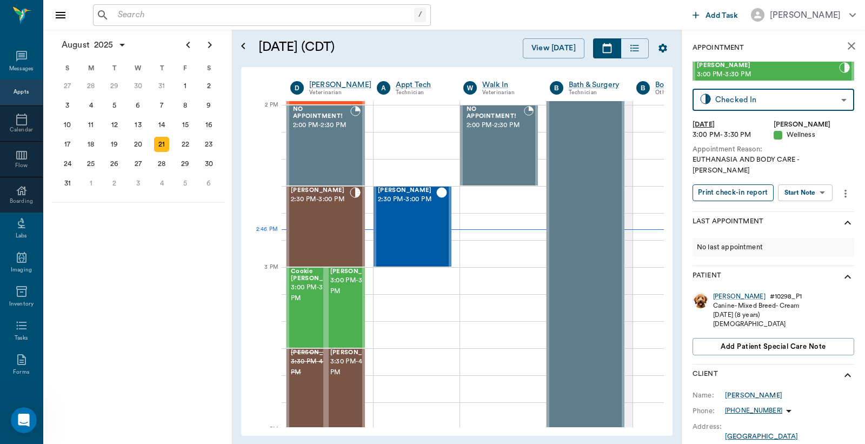
click at [721, 184] on button "Print check-in report" at bounding box center [733, 192] width 81 height 17
click at [815, 184] on body "/ ​ Add Task Dr. Bert Ellsworth Nectar Messages Appts Calendar Flow Boarding La…" at bounding box center [432, 222] width 865 height 444
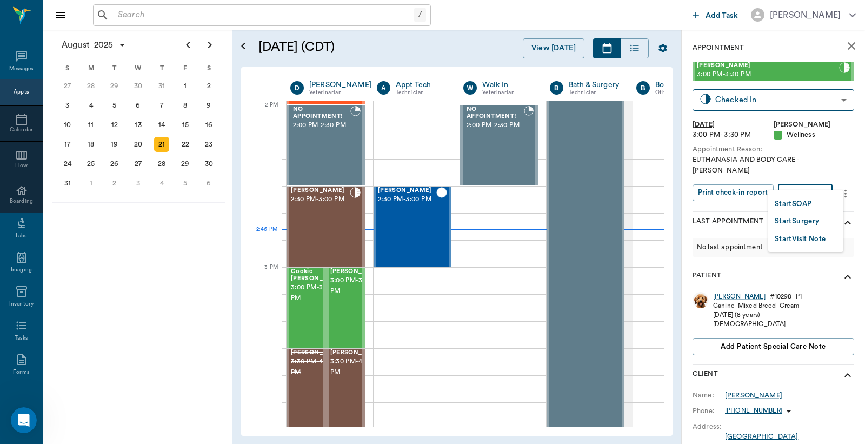
click at [793, 202] on button "Start SOAP" at bounding box center [793, 204] width 37 height 12
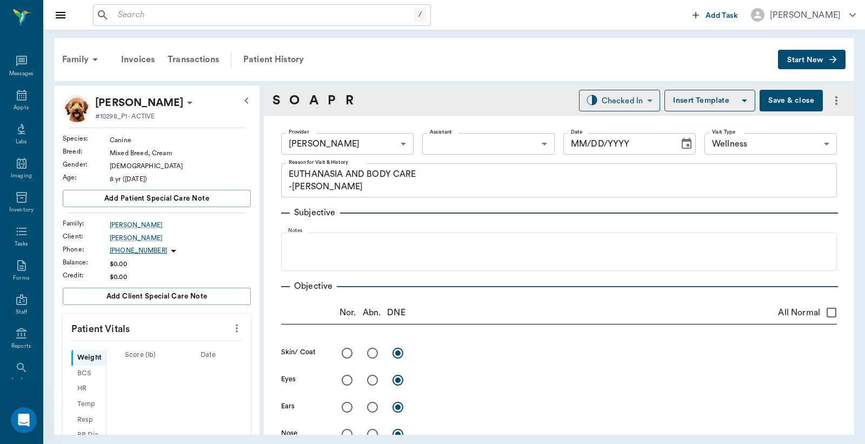
type input "63ec2f075fda476ae8351a4d"
type input "65d2be4f46e3a538d89b8c14"
type textarea "EUTHANASIA AND BODY CARE -LORY"
type input "[DATE]"
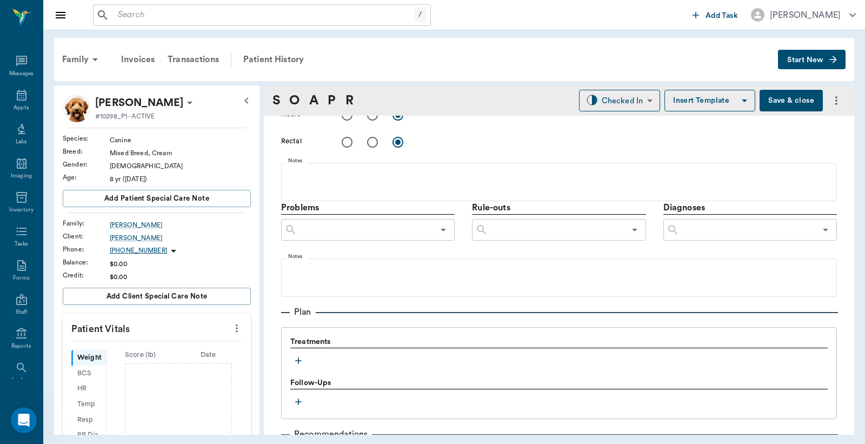
scroll to position [692, 0]
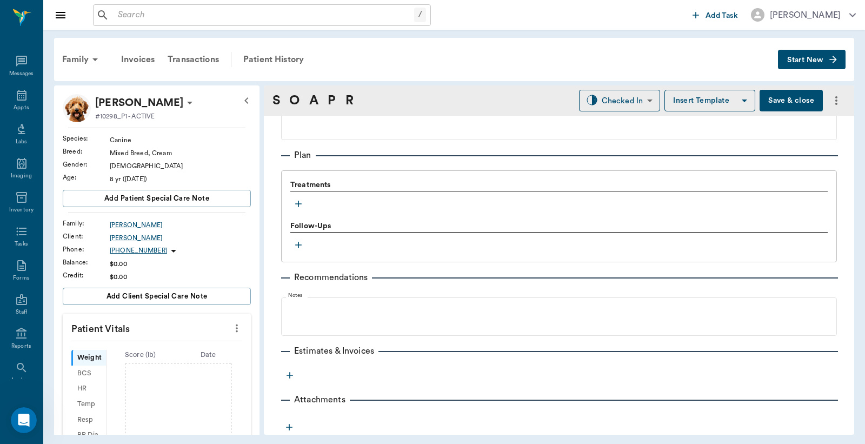
click at [299, 202] on icon "button" at bounding box center [298, 203] width 11 height 11
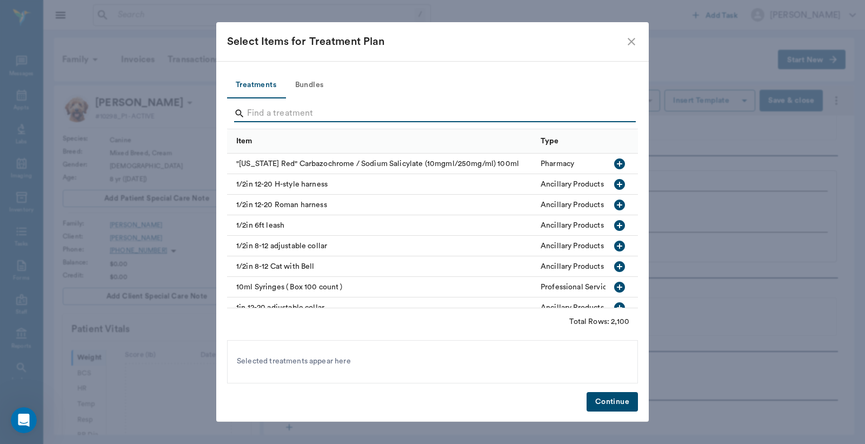
click at [331, 112] on input "Search" at bounding box center [433, 113] width 373 height 17
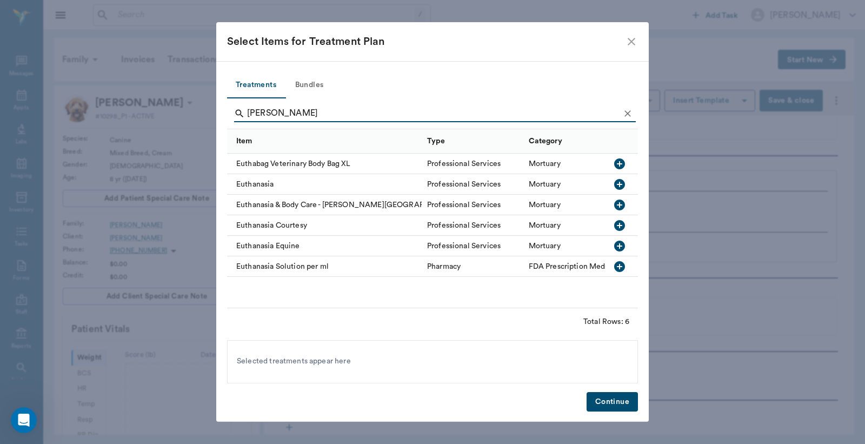
click at [619, 187] on icon "button" at bounding box center [619, 184] width 11 height 11
type input "E"
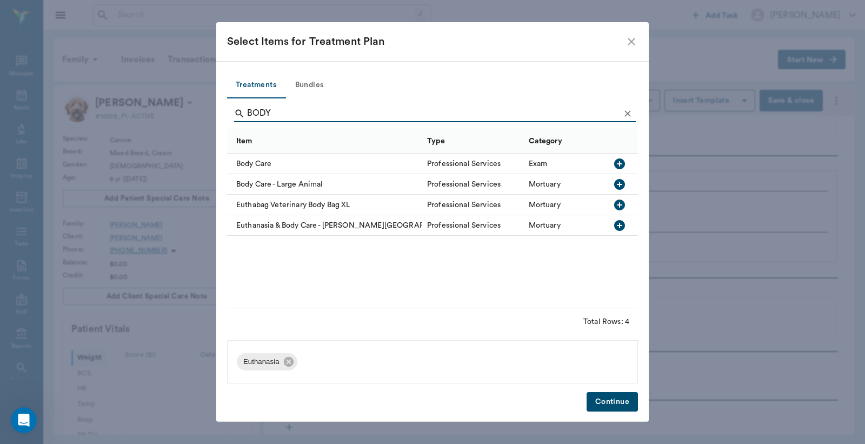
type input "BODY"
click at [614, 163] on icon "button" at bounding box center [619, 163] width 13 height 13
click at [606, 399] on button "Continue" at bounding box center [612, 402] width 51 height 20
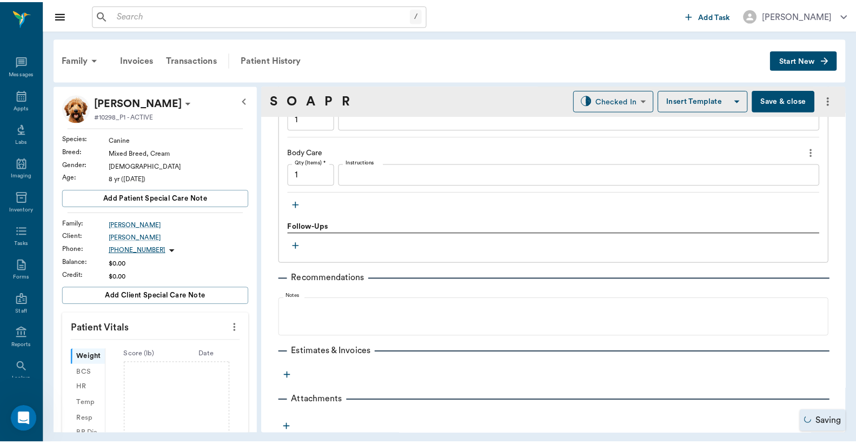
scroll to position [808, 0]
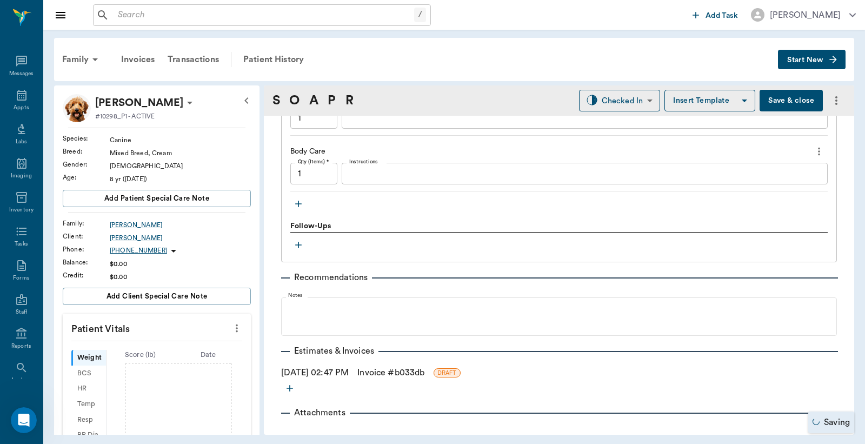
click at [424, 368] on link "Invoice # b033db" at bounding box center [390, 372] width 67 height 13
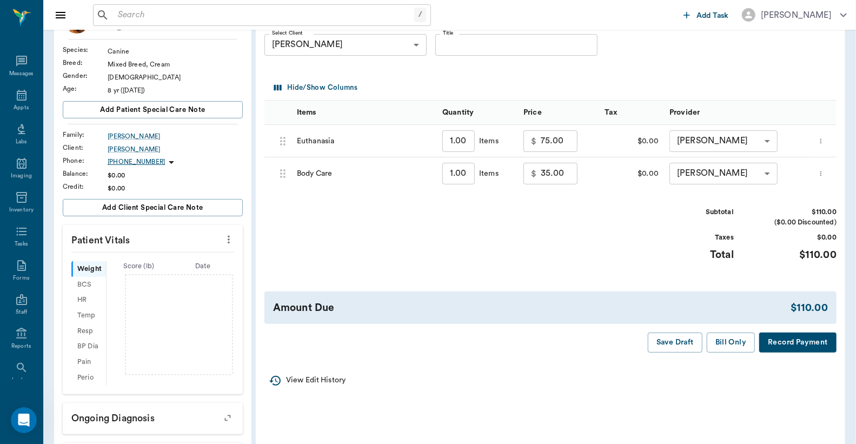
scroll to position [240, 0]
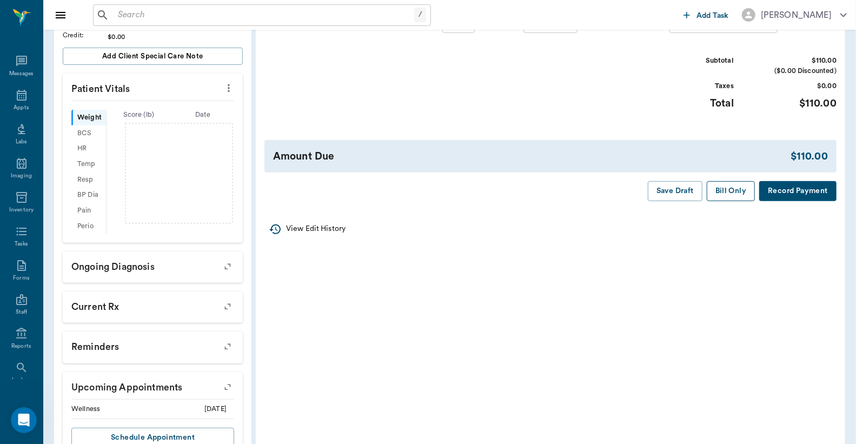
click at [725, 191] on button "Bill Only" at bounding box center [731, 191] width 49 height 20
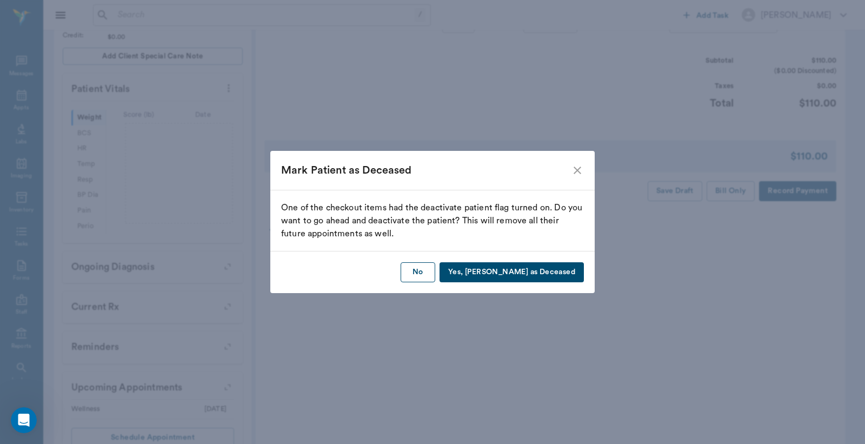
click at [435, 276] on button "No" at bounding box center [418, 272] width 35 height 20
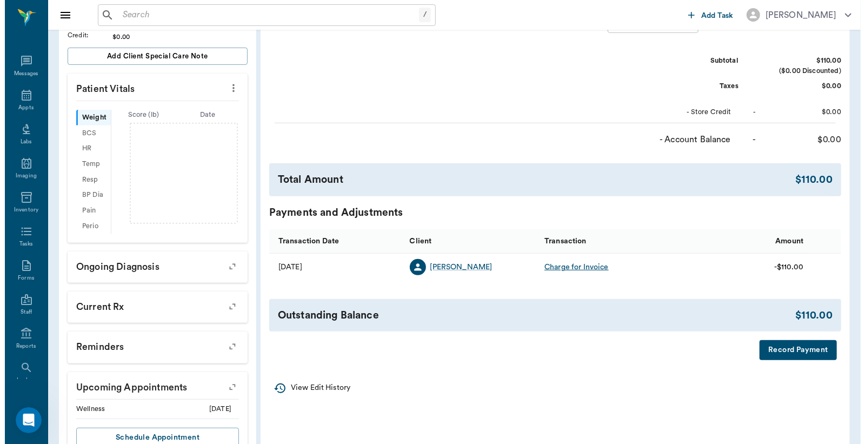
scroll to position [0, 0]
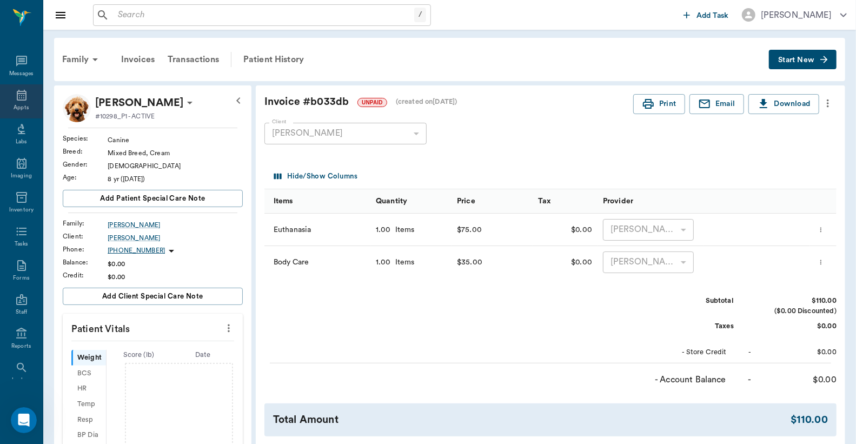
click at [9, 94] on div "Appts" at bounding box center [21, 101] width 43 height 34
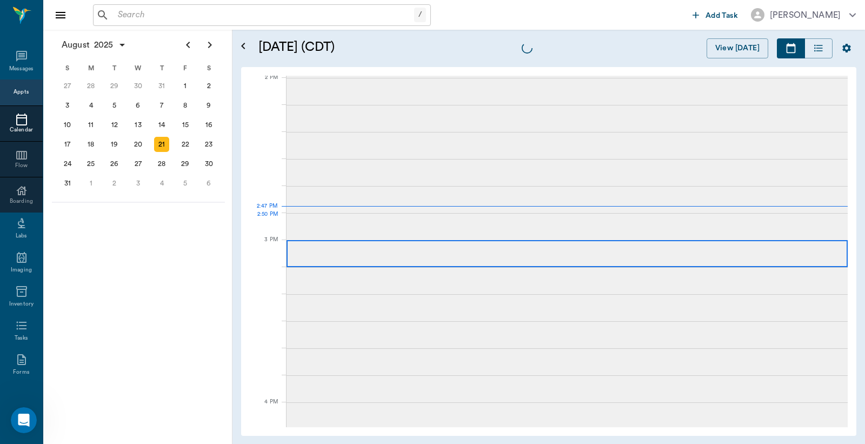
scroll to position [974, 0]
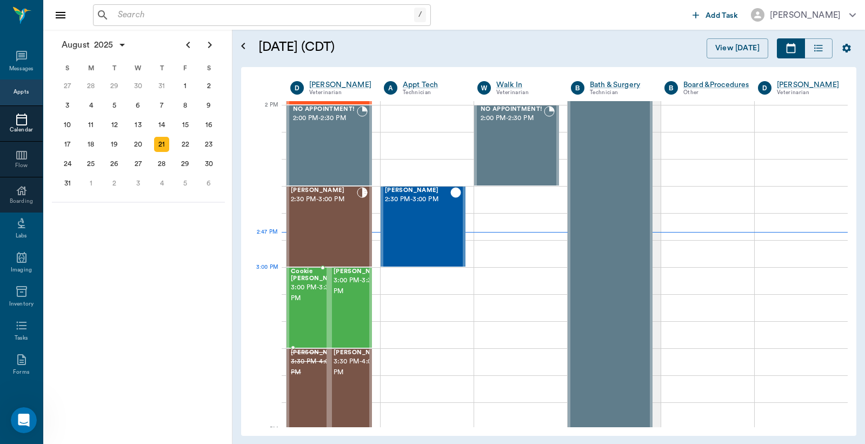
click at [296, 287] on span "3:00 PM - 3:30 PM" at bounding box center [318, 293] width 54 height 22
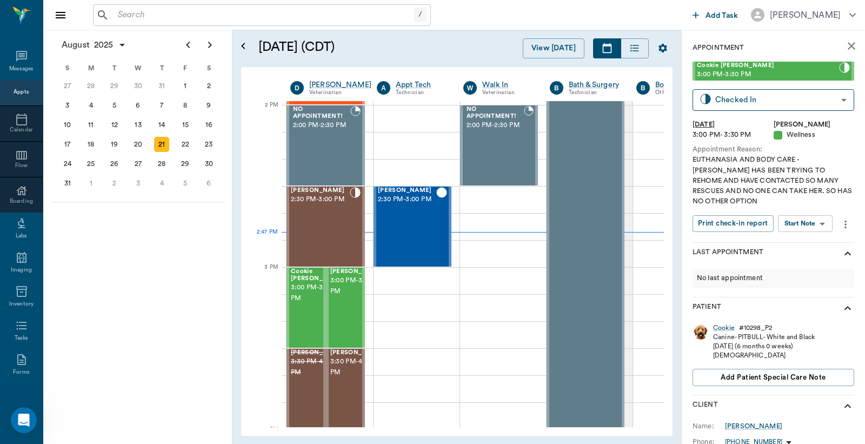
click at [803, 220] on body "/ ​ Add Task Dr. Bert Ellsworth Nectar Messages Appts Calendar Flow Boarding La…" at bounding box center [432, 222] width 865 height 444
click at [795, 244] on button "Start SOAP" at bounding box center [793, 246] width 37 height 12
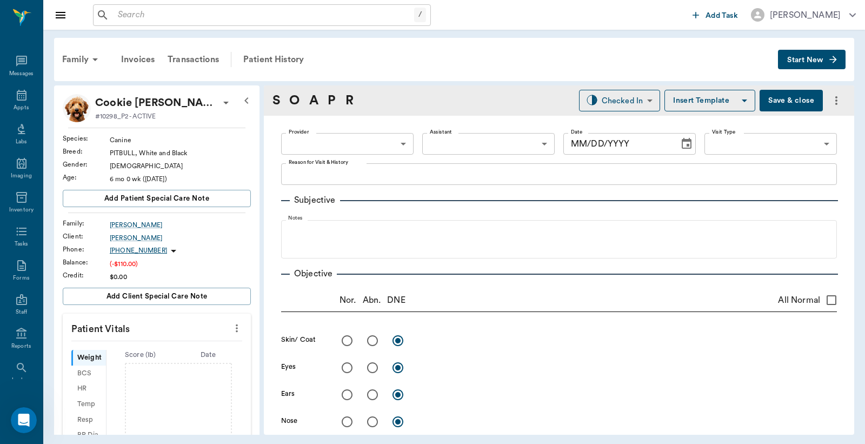
type input "63ec2f075fda476ae8351a4d"
type input "65d2be4f46e3a538d89b8c14"
type textarea "EUTHANASIA AND BODY CARE -LORY HAS BEEN TRYING TO REHOME AND HAVE CONTACTED SO …"
type input "[DATE]"
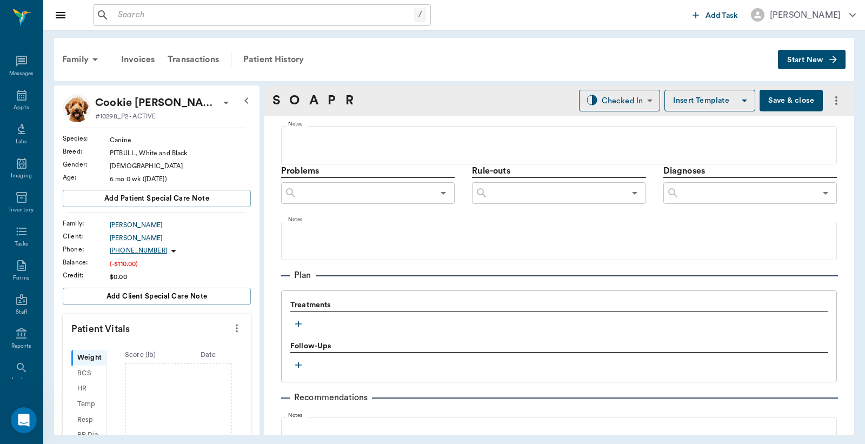
scroll to position [717, 0]
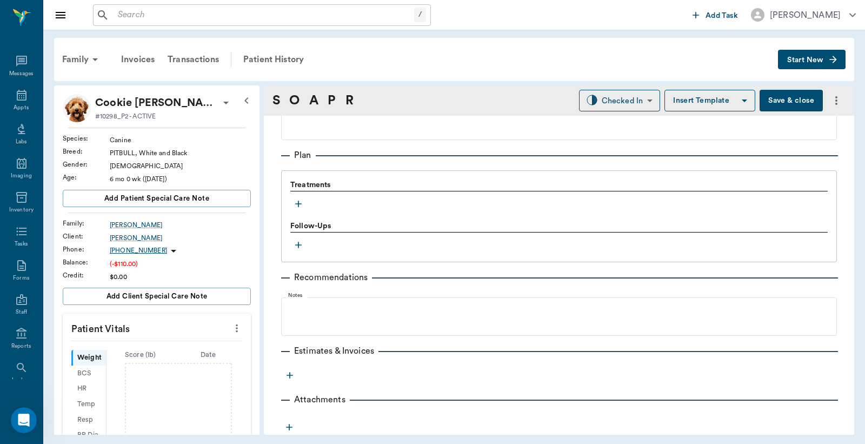
click at [299, 204] on icon "button" at bounding box center [298, 203] width 11 height 11
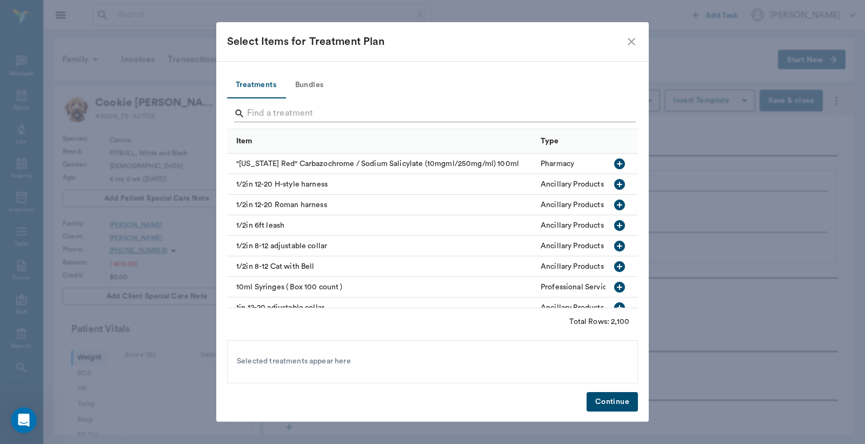
click at [320, 112] on input "Search" at bounding box center [433, 113] width 373 height 17
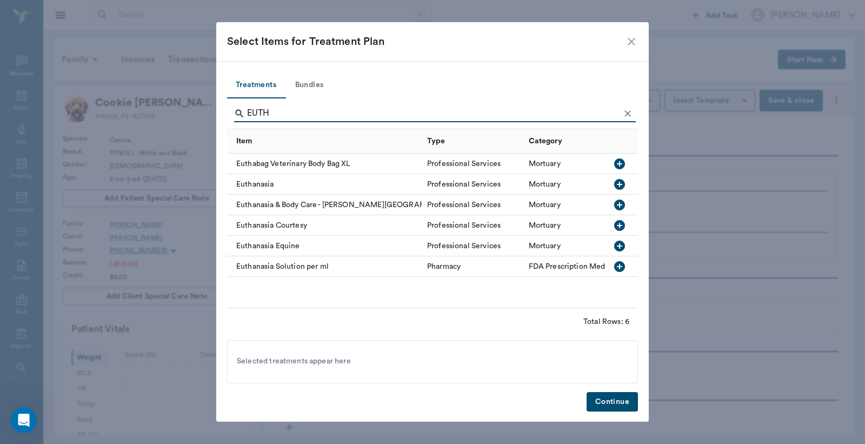
click at [618, 184] on icon "button" at bounding box center [619, 184] width 13 height 13
type input "E"
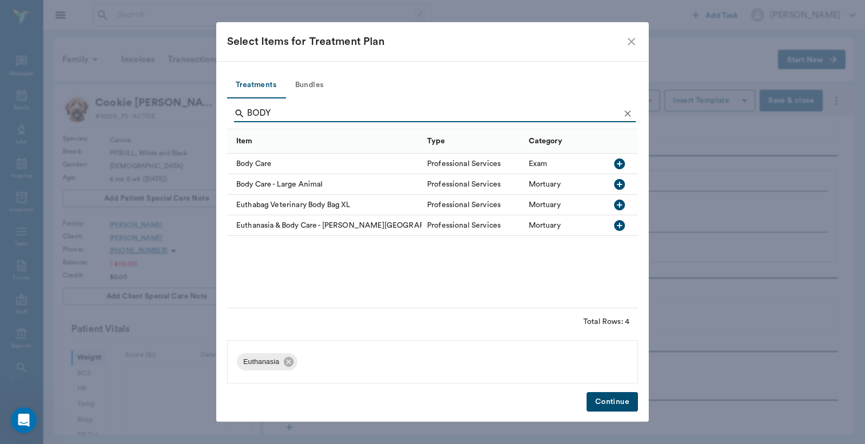
type input "BODY"
click at [618, 161] on icon "button" at bounding box center [619, 163] width 11 height 11
click at [617, 401] on button "Continue" at bounding box center [612, 402] width 51 height 20
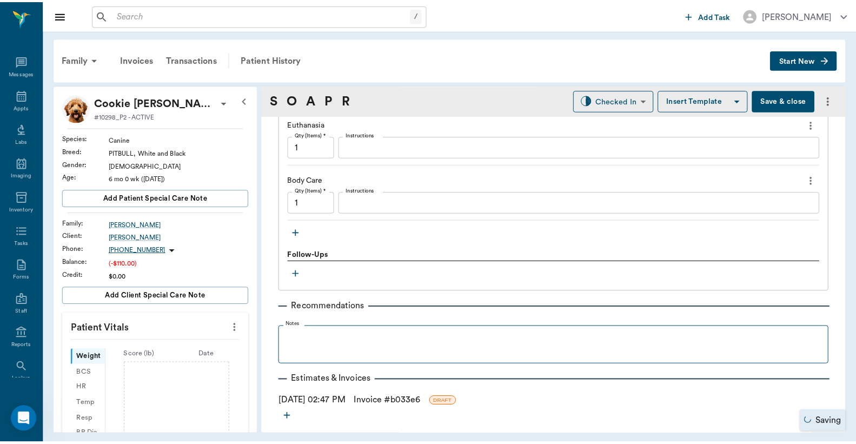
scroll to position [833, 0]
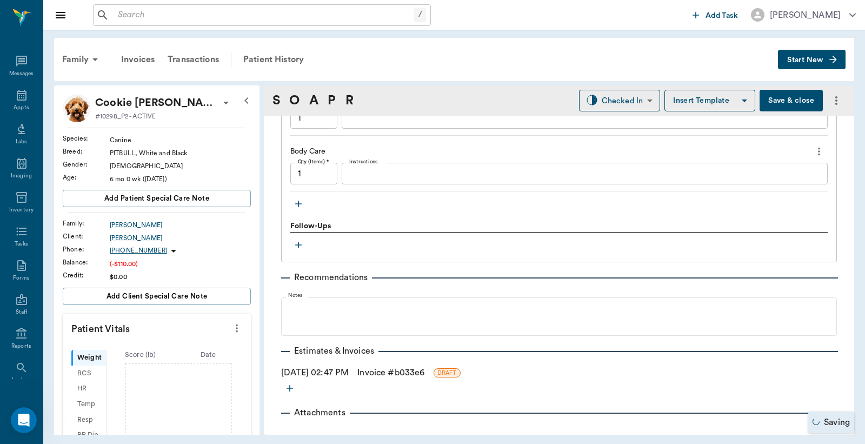
click at [424, 371] on link "Invoice # b033e6" at bounding box center [390, 372] width 67 height 13
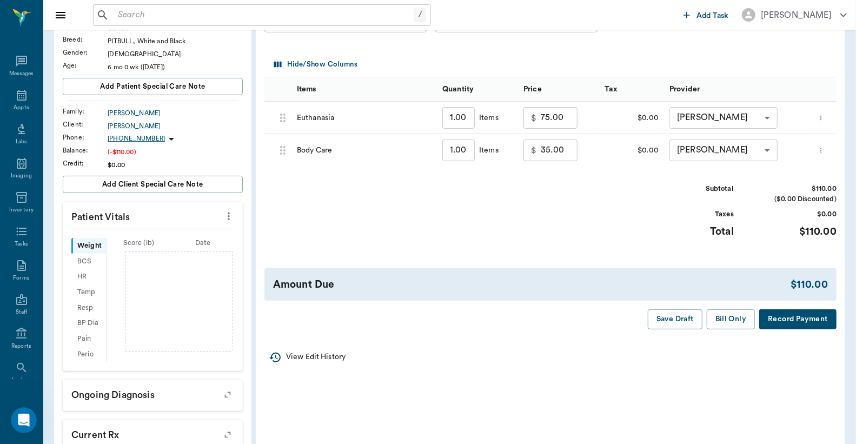
scroll to position [160, 0]
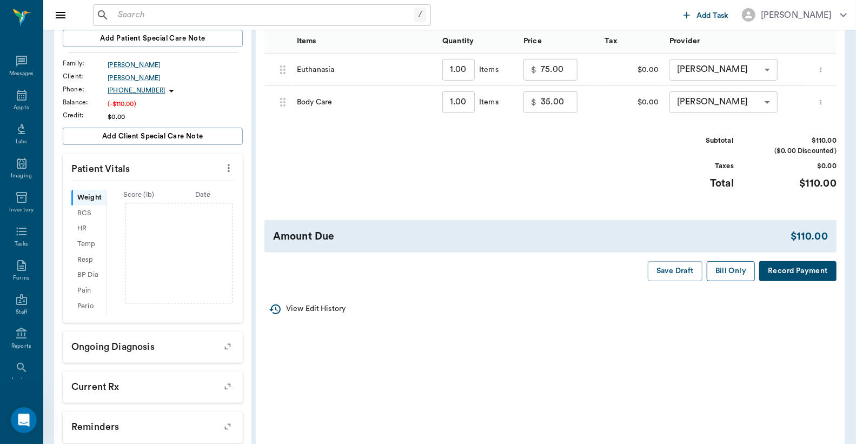
click at [722, 272] on button "Bill Only" at bounding box center [731, 271] width 49 height 20
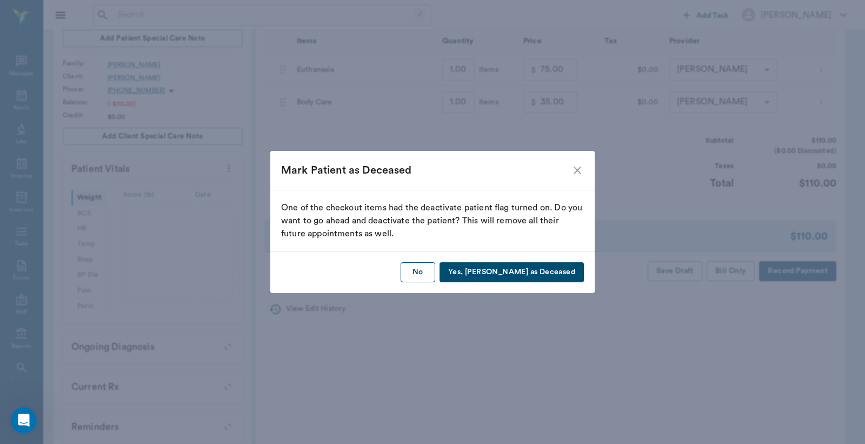
click at [435, 274] on button "No" at bounding box center [418, 272] width 35 height 20
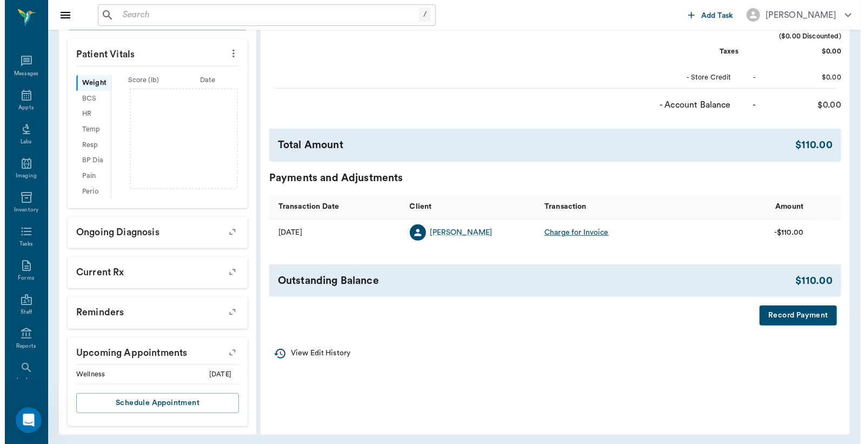
scroll to position [278, 0]
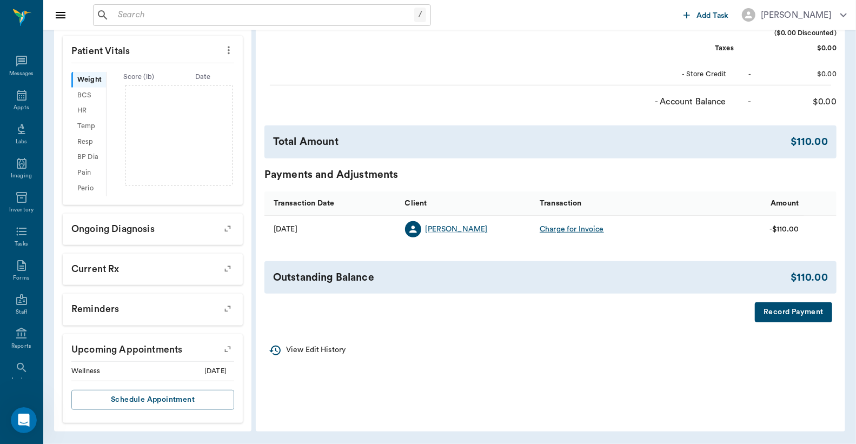
click at [785, 313] on button "Record Payment" at bounding box center [793, 312] width 77 height 20
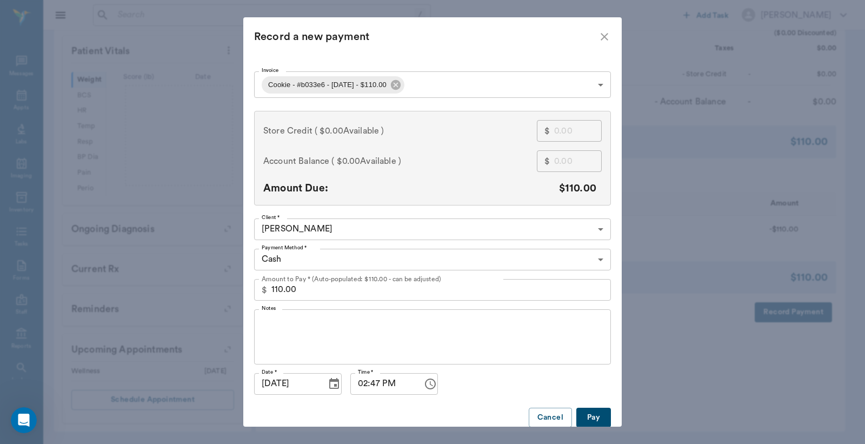
click at [449, 84] on body "/ ​ Add Task Dr. Bert Ellsworth Nectar Messages Appts Labs Imaging Inventory Ta…" at bounding box center [432, 83] width 865 height 722
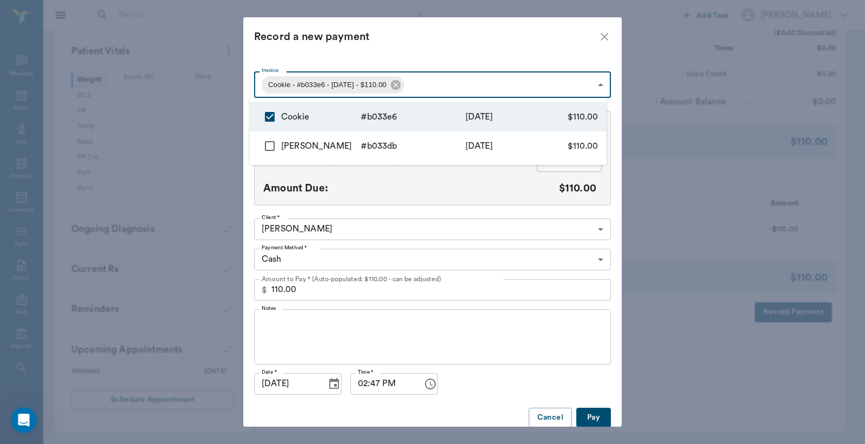
click at [278, 143] on input "checkbox" at bounding box center [269, 146] width 23 height 23
checkbox input "true"
type input "68a777df760f7b01b1b033e6,68a777b9760f7b01b1b033db"
type input "220.00"
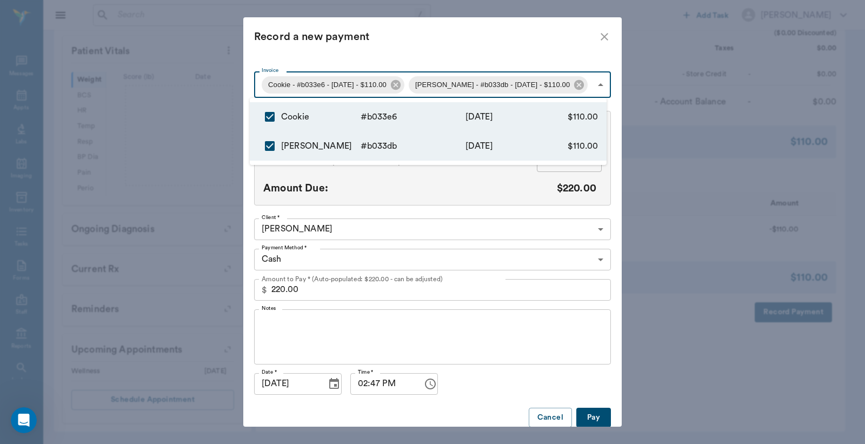
click at [463, 49] on div at bounding box center [432, 222] width 865 height 444
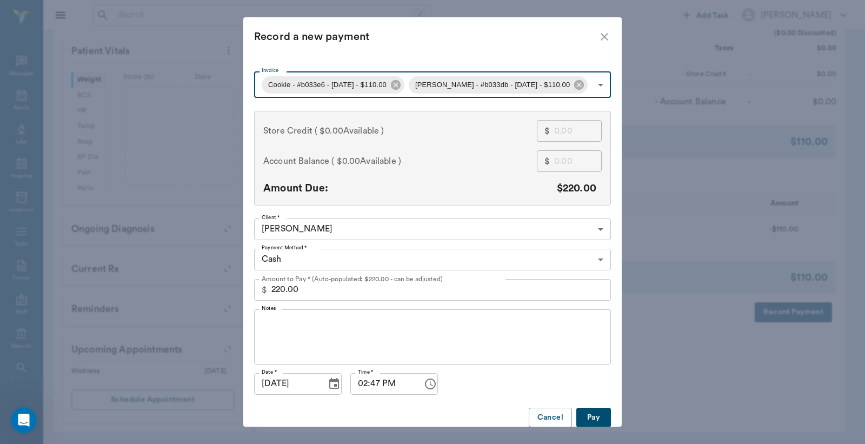
click at [420, 255] on body "/ ​ Add Task Dr. Bert Ellsworth Nectar Messages Appts Labs Imaging Inventory Ta…" at bounding box center [432, 83] width 865 height 722
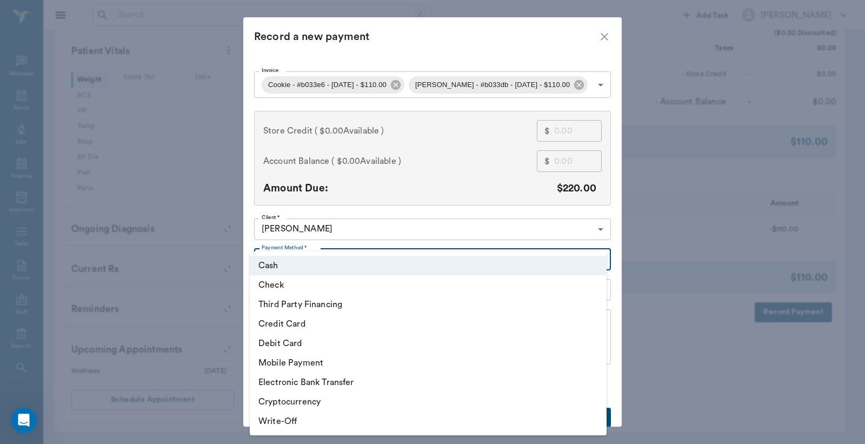
click at [317, 328] on li "Credit Card" at bounding box center [428, 323] width 357 height 19
type input "CREDIT_CARD"
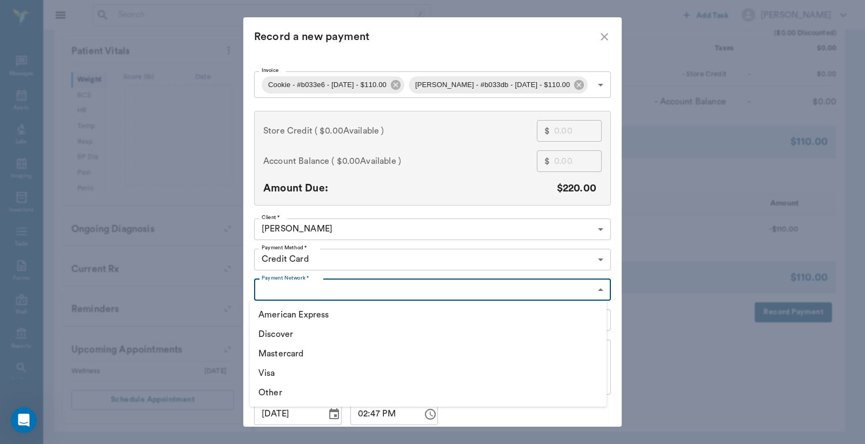
click at [343, 282] on body "/ ​ Add Task Dr. Bert Ellsworth Nectar Messages Appts Labs Imaging Inventory Ta…" at bounding box center [432, 83] width 865 height 722
click at [277, 372] on li "Visa" at bounding box center [428, 372] width 357 height 19
type input "VISA"
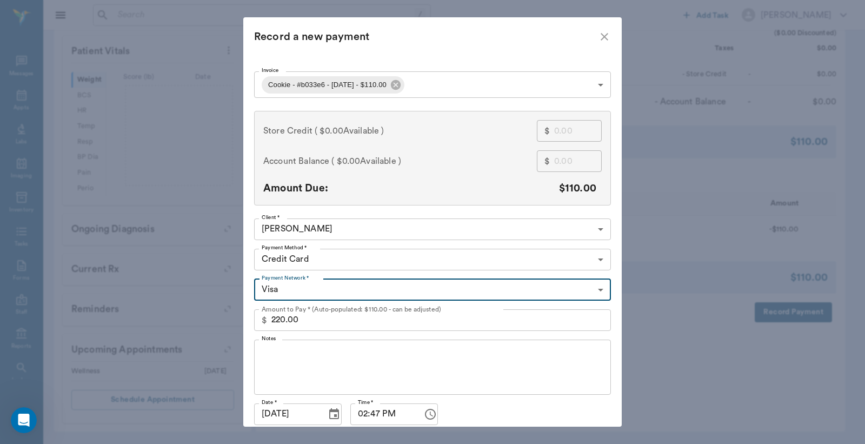
type input "68a777df760f7b01b1b033e6"
type input "110.00"
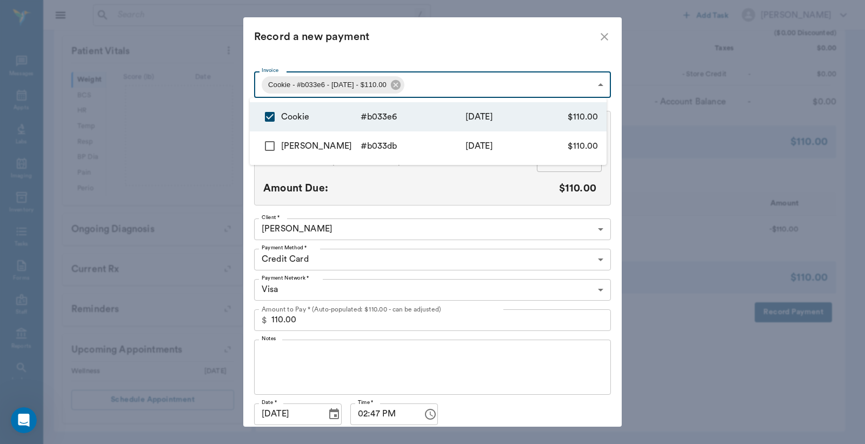
click at [496, 88] on body "/ ​ Add Task Dr. Bert Ellsworth Nectar Messages Appts Labs Imaging Inventory Ta…" at bounding box center [432, 83] width 865 height 722
click at [265, 152] on input "checkbox" at bounding box center [269, 146] width 23 height 23
checkbox input "true"
type input "68a777df760f7b01b1b033e6,68a777b9760f7b01b1b033db"
type input "220.00"
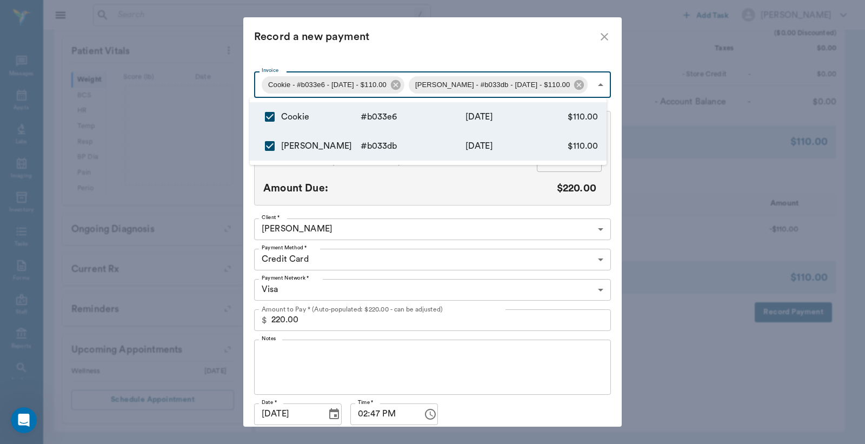
click at [442, 45] on div at bounding box center [432, 222] width 865 height 444
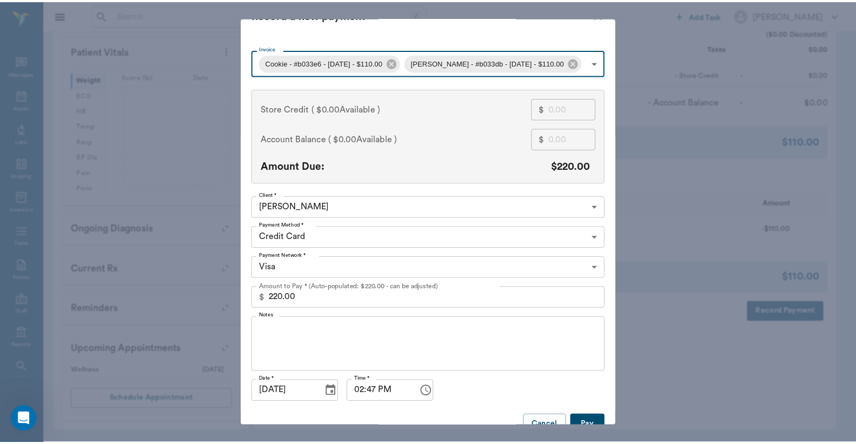
scroll to position [42, 0]
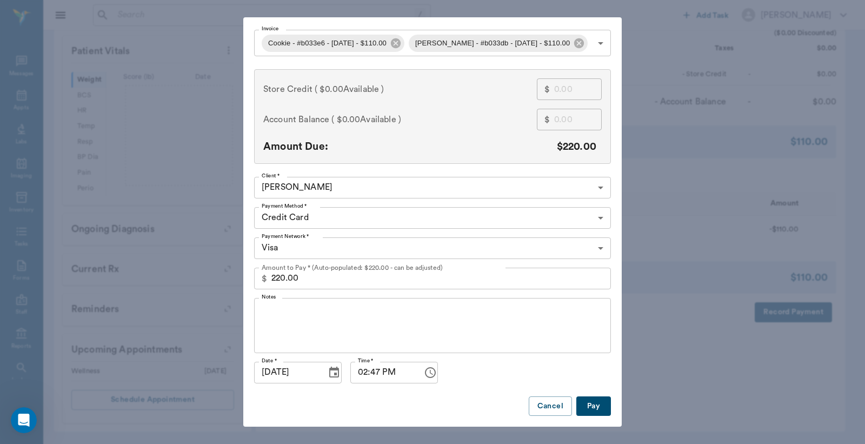
click at [590, 409] on button "Pay" at bounding box center [593, 406] width 35 height 20
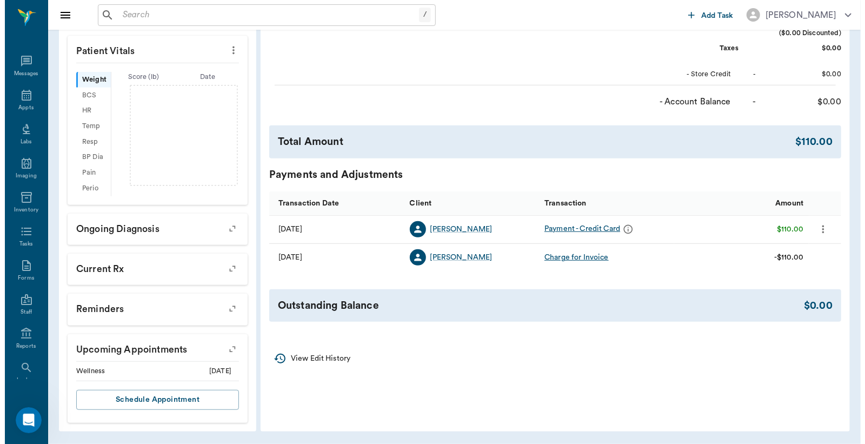
scroll to position [0, 0]
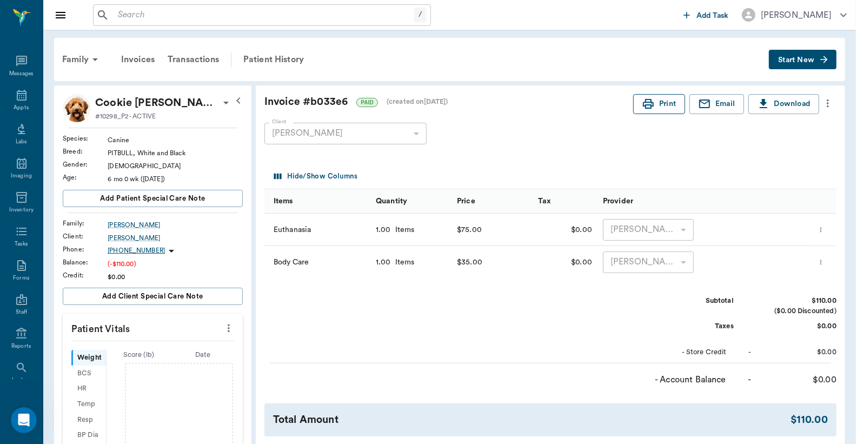
click at [661, 99] on button "Print" at bounding box center [659, 104] width 52 height 20
click at [204, 59] on div "Transactions" at bounding box center [193, 60] width 64 height 26
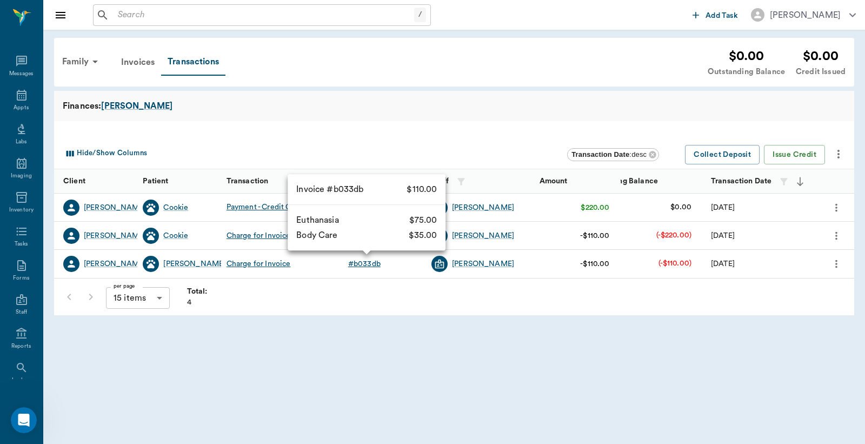
click at [361, 263] on div "# b033db" at bounding box center [364, 263] width 32 height 11
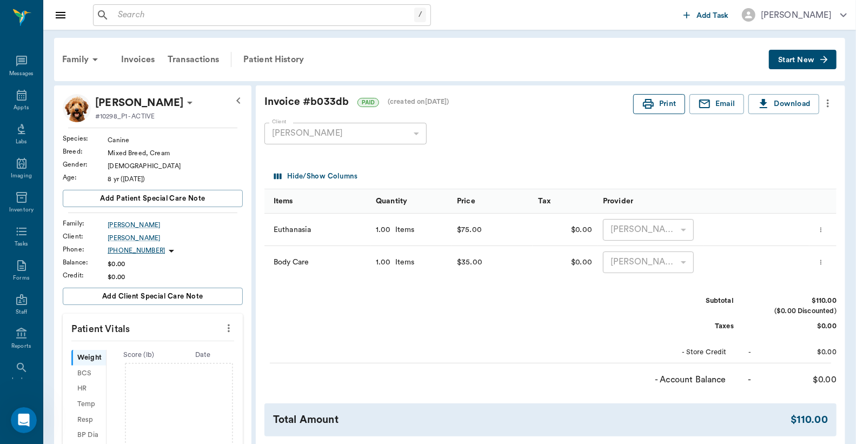
click at [666, 99] on button "Print" at bounding box center [659, 104] width 52 height 20
click at [17, 98] on icon at bounding box center [22, 95] width 10 height 11
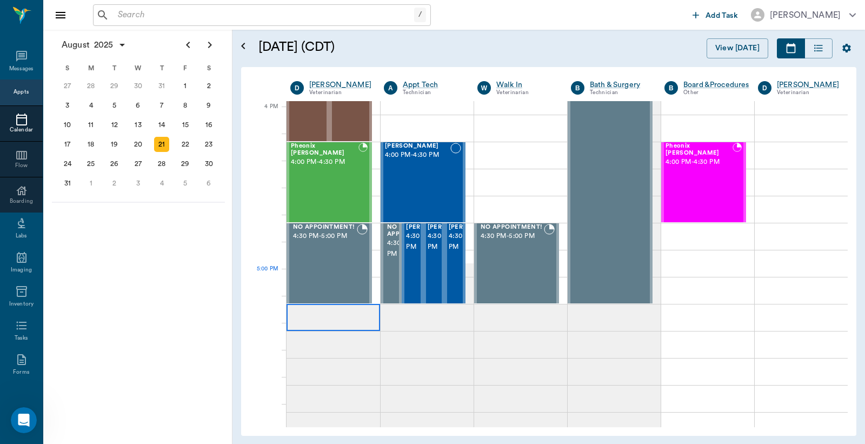
scroll to position [1296, 0]
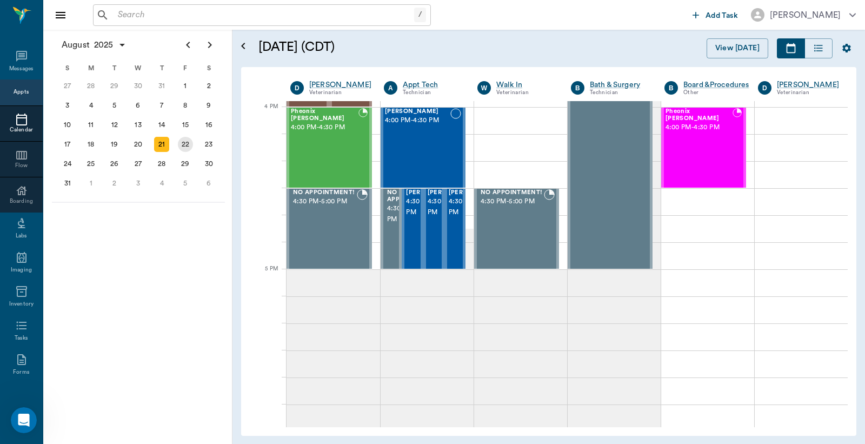
click at [181, 137] on div "22" at bounding box center [185, 144] width 15 height 15
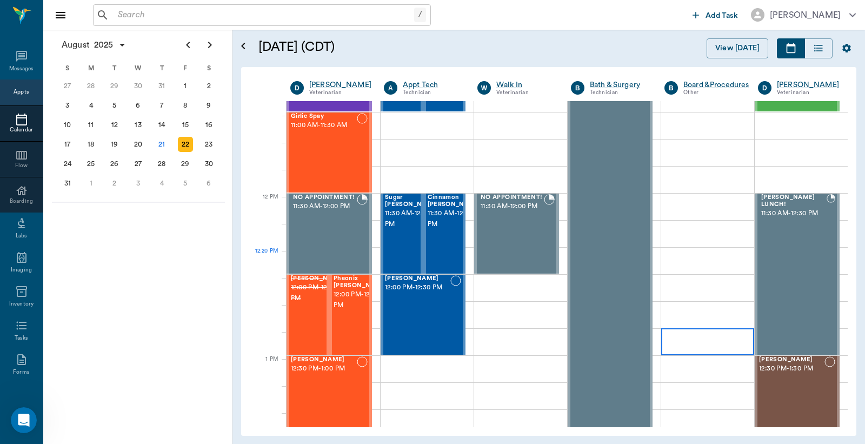
scroll to position [721, 0]
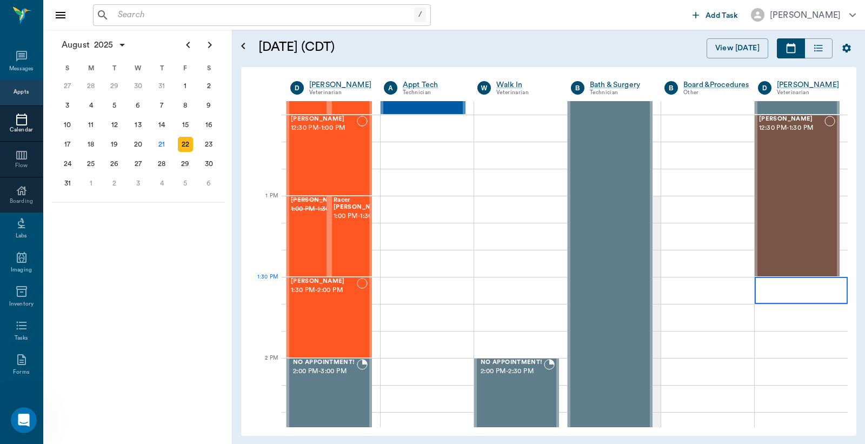
click at [763, 295] on div at bounding box center [801, 290] width 93 height 27
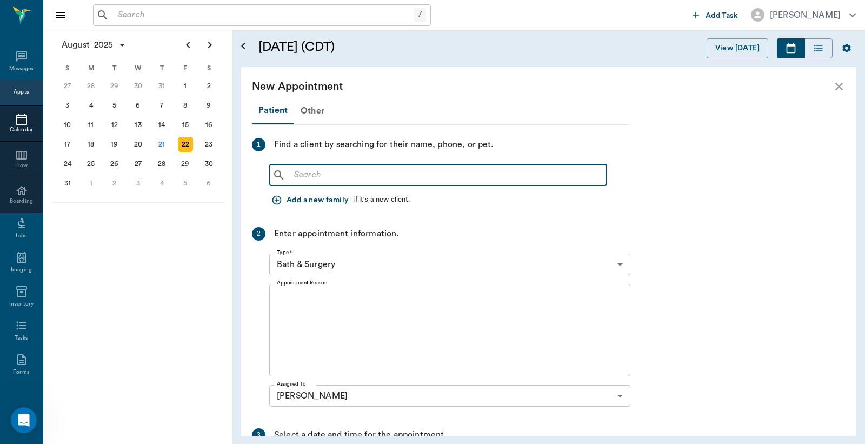
click at [351, 172] on input "text" at bounding box center [446, 175] width 313 height 15
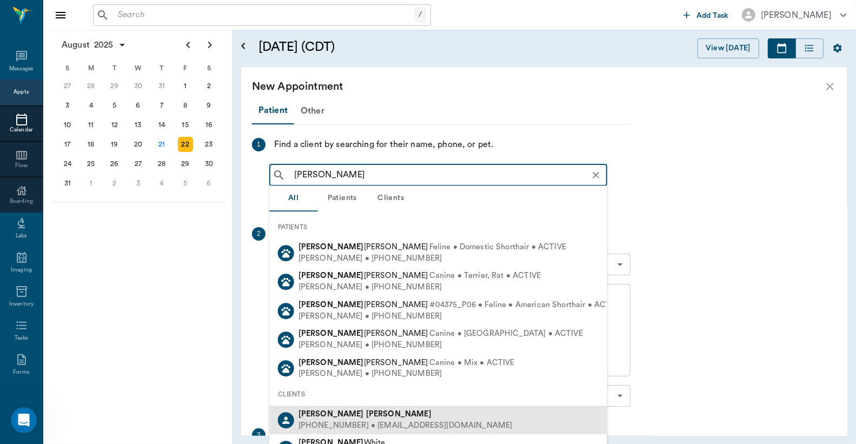
click at [326, 417] on span "Wendy Manuel" at bounding box center [364, 414] width 133 height 8
type input "WENDY MAN"
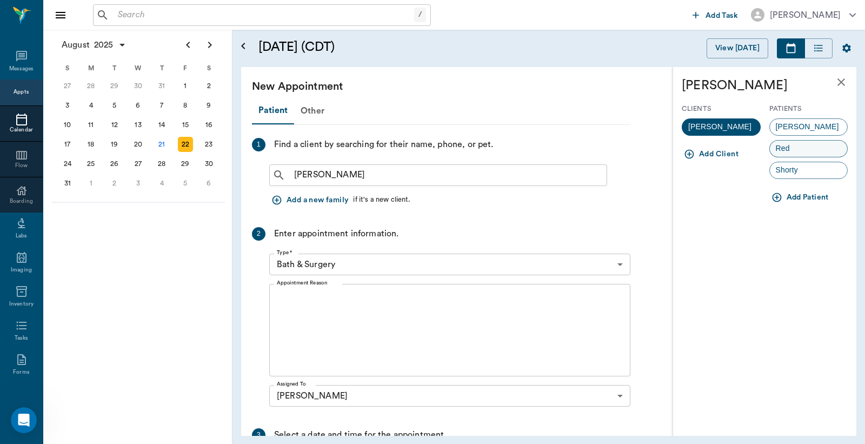
click at [799, 145] on div "Red" at bounding box center [808, 148] width 79 height 17
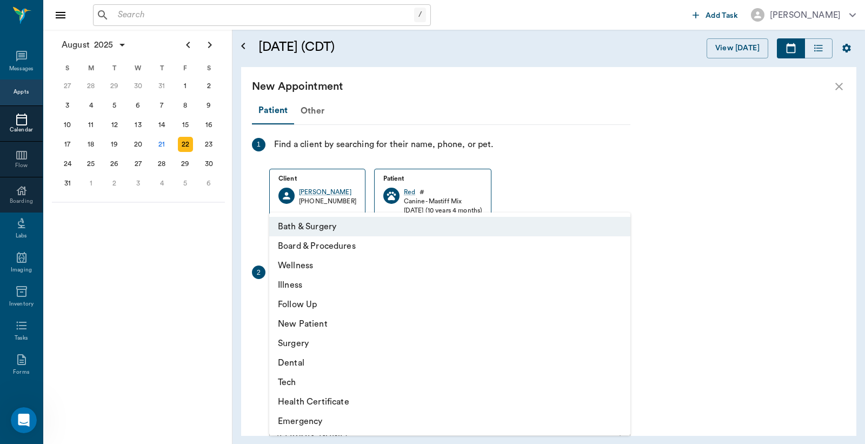
click at [350, 309] on body "/ ​ Add Task Dr. Bert Ellsworth Nectar Messages Appts Calendar Flow Boarding La…" at bounding box center [432, 222] width 865 height 444
click at [298, 286] on li "Illness" at bounding box center [449, 284] width 361 height 19
type input "65d2be4f46e3a538d89b8c15"
type input "02:00 PM"
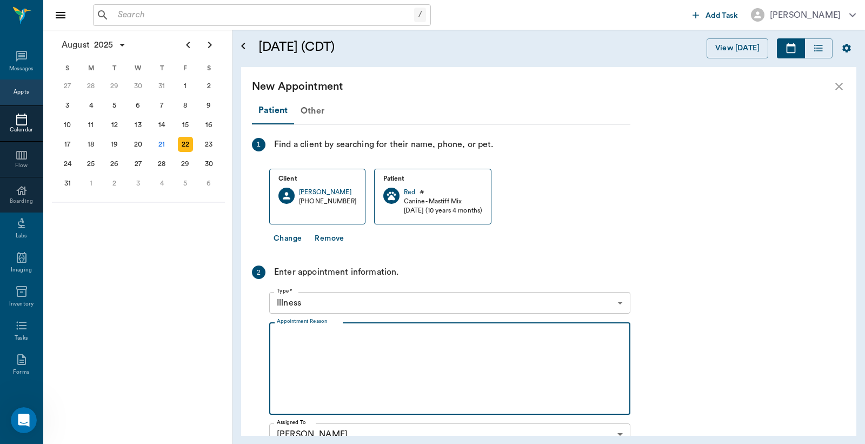
click at [295, 343] on textarea "Appointment Reason" at bounding box center [450, 368] width 346 height 75
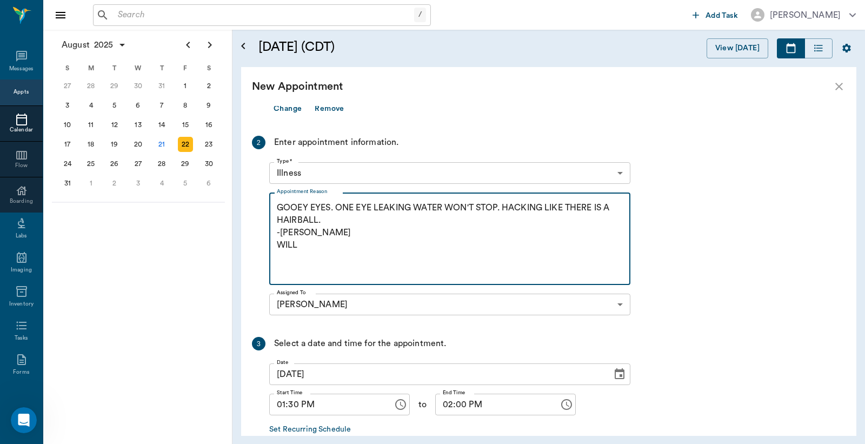
scroll to position [190, 0]
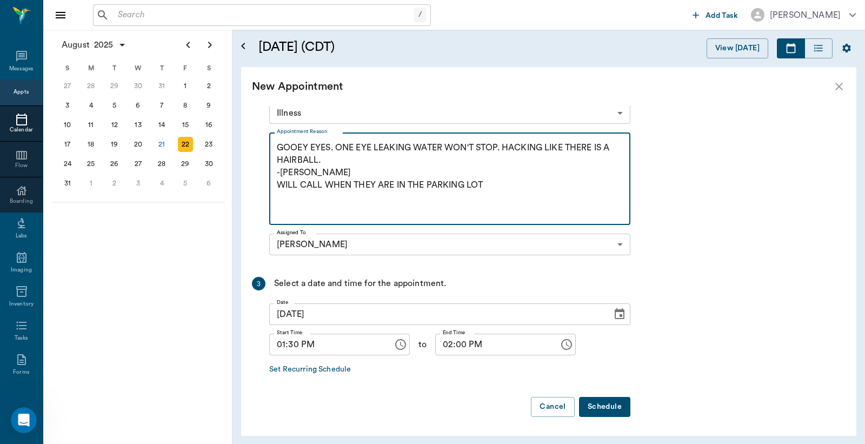
type textarea "GOOEY EYES. ONE EYE LEAKING WATER WON'T STOP. HACKING LIKE THERE IS A HAIRBALL.…"
click at [612, 404] on button "Schedule" at bounding box center [604, 407] width 51 height 20
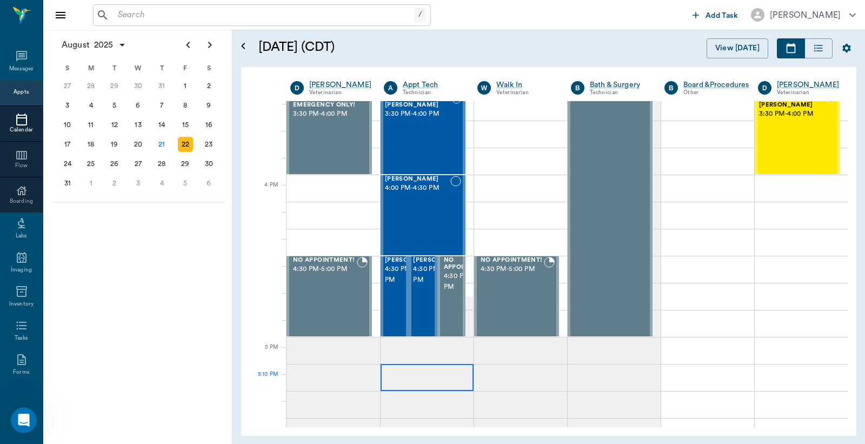
scroll to position [1202, 0]
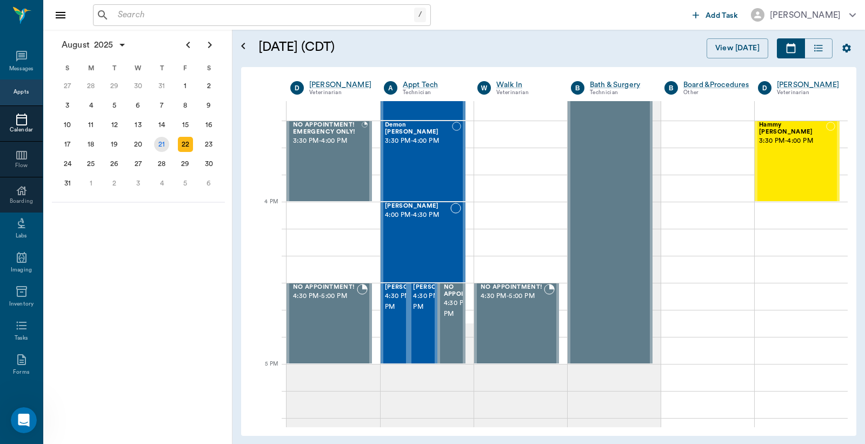
click at [154, 137] on div "21" at bounding box center [162, 144] width 24 height 19
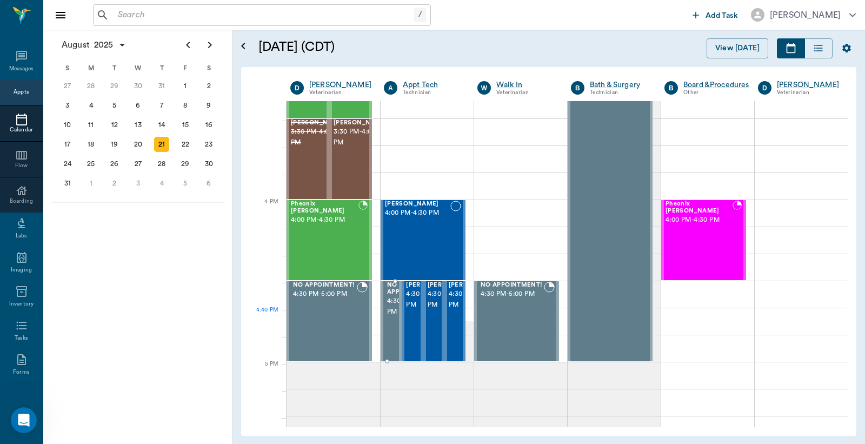
scroll to position [1202, 0]
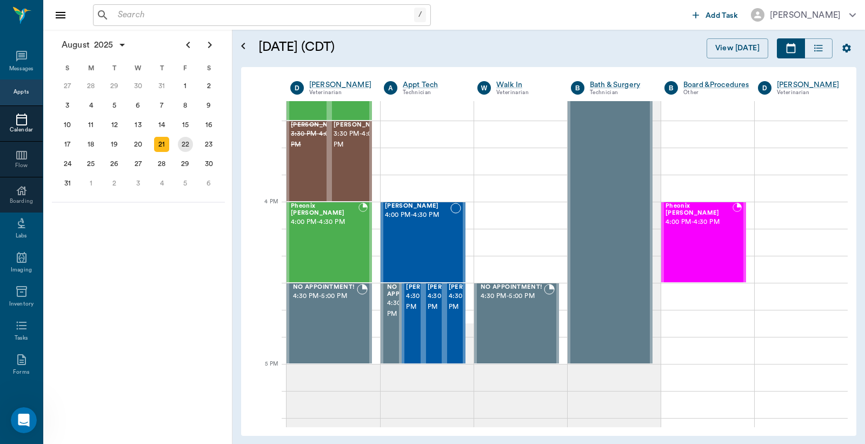
click at [186, 142] on div "22" at bounding box center [185, 144] width 15 height 15
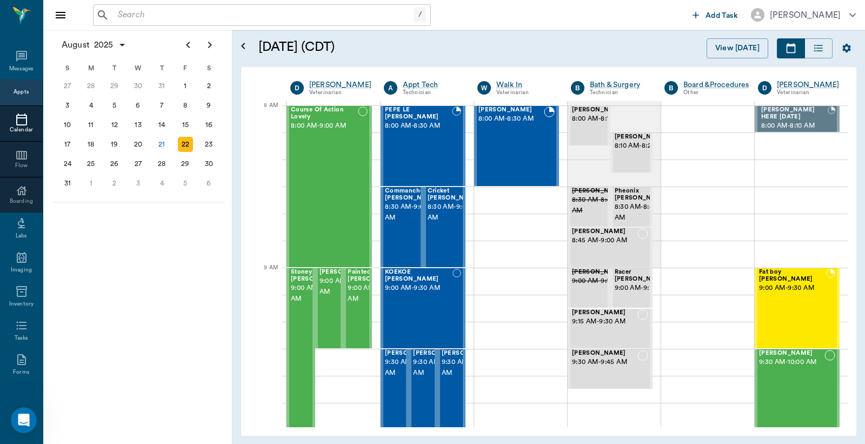
click at [182, 8] on input "text" at bounding box center [264, 15] width 301 height 15
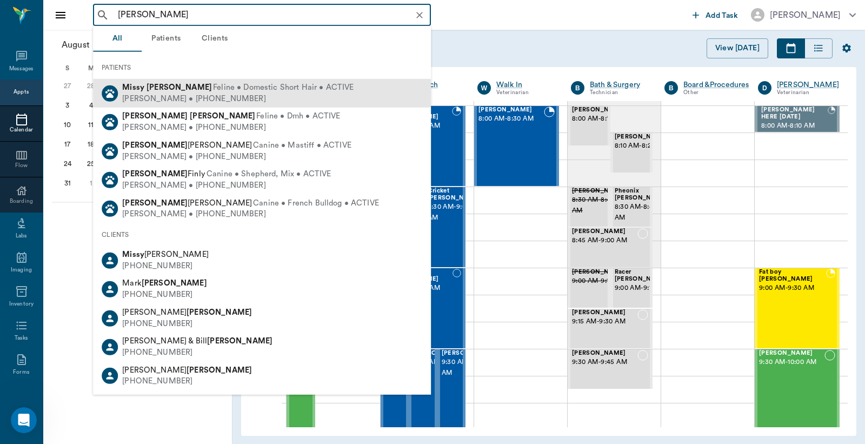
click at [180, 99] on div "Kimberly Tyson • (214) 288-0441" at bounding box center [237, 98] width 231 height 11
type input "MISSY TYSON"
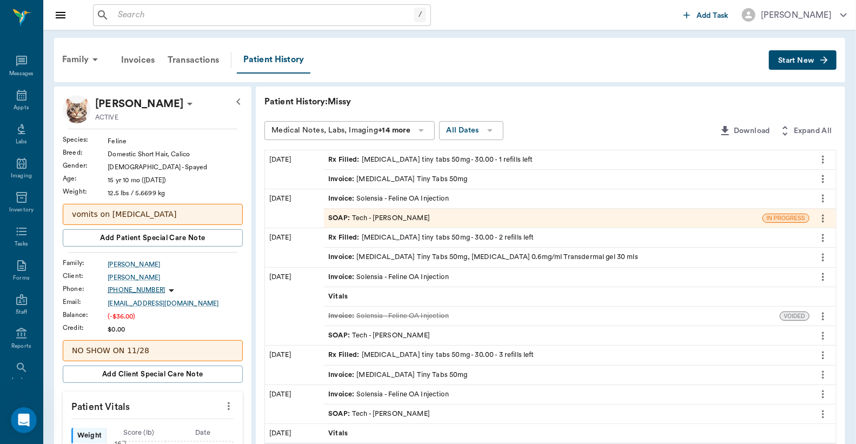
click at [792, 61] on span "Start New" at bounding box center [796, 61] width 36 height 0
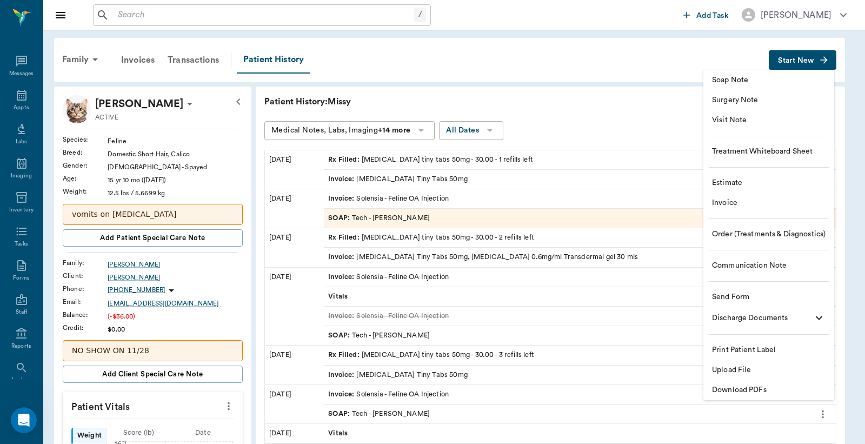
click at [725, 201] on span "Invoice" at bounding box center [769, 202] width 114 height 11
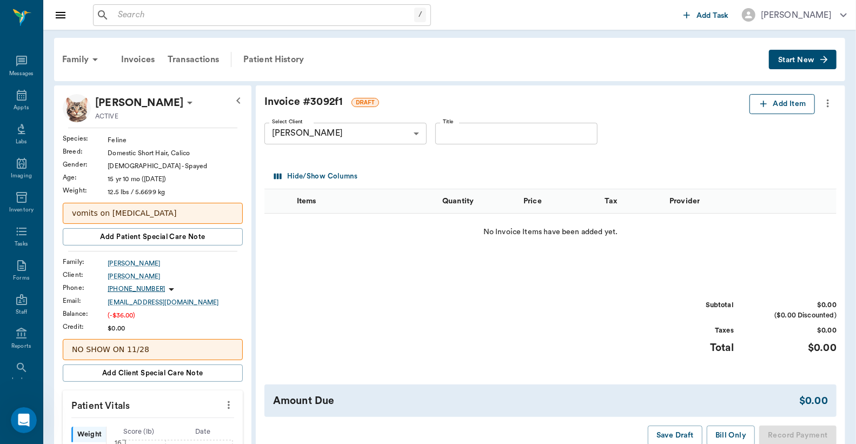
click at [789, 109] on button "Add Item" at bounding box center [781, 104] width 65 height 20
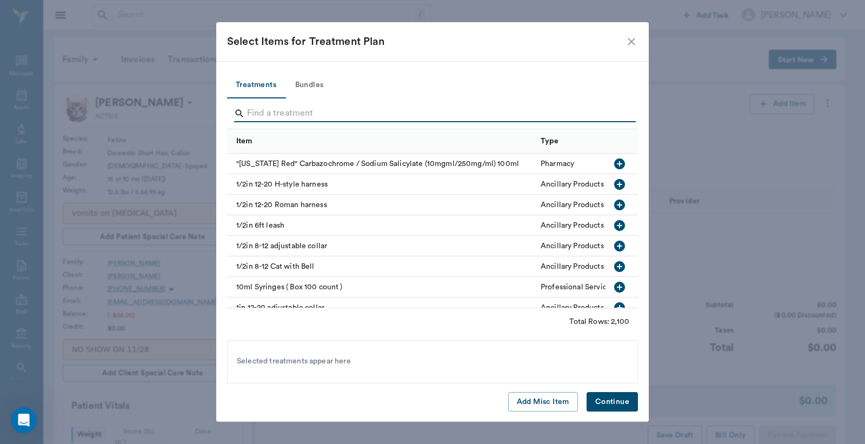
click at [333, 115] on input "Search" at bounding box center [433, 113] width 373 height 17
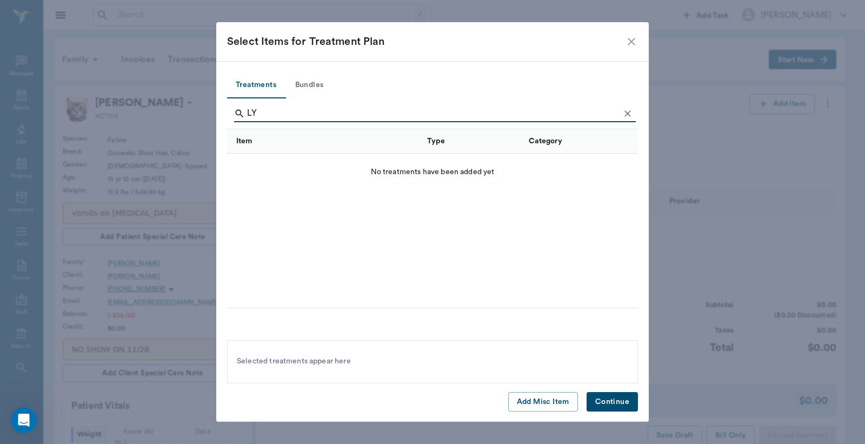
type input "L"
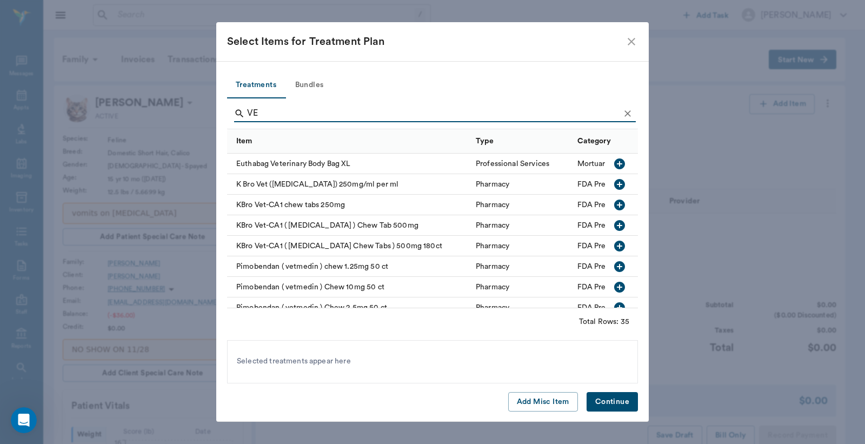
type input "V"
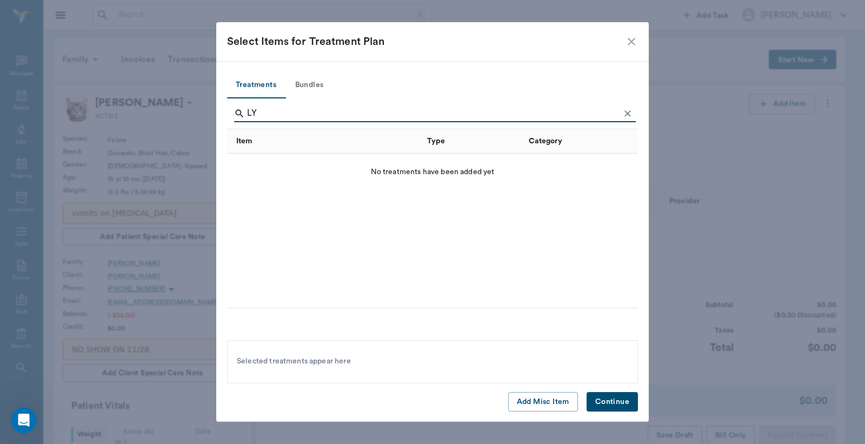
type input "L"
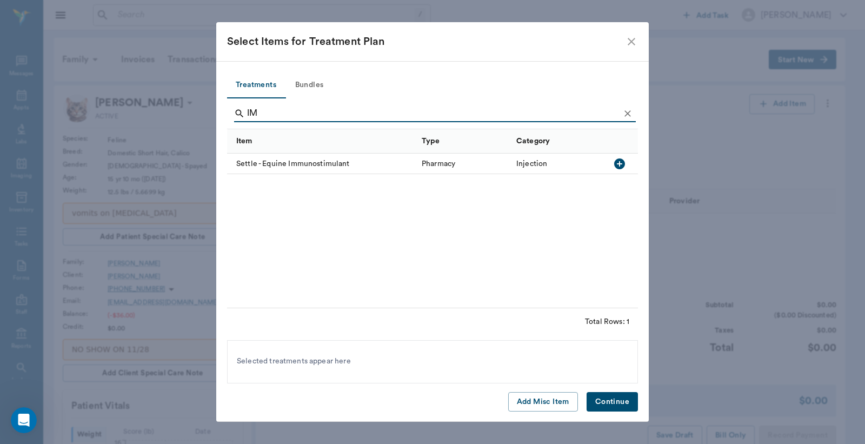
type input "I"
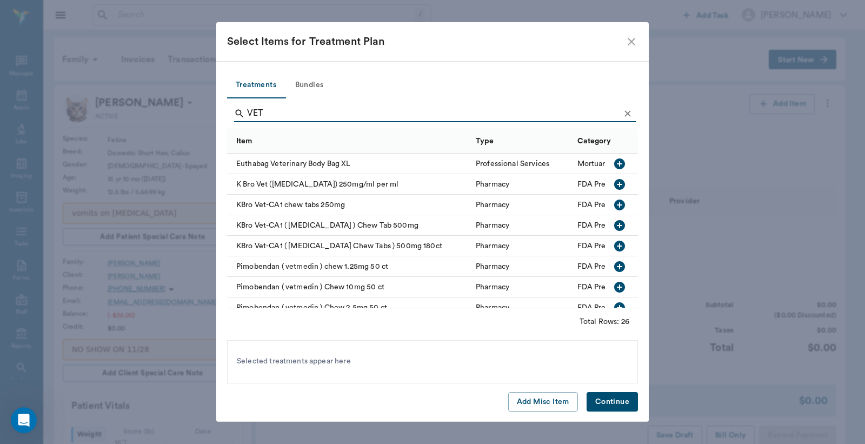
type input "VET"
click at [633, 42] on icon "close" at bounding box center [632, 42] width 8 height 8
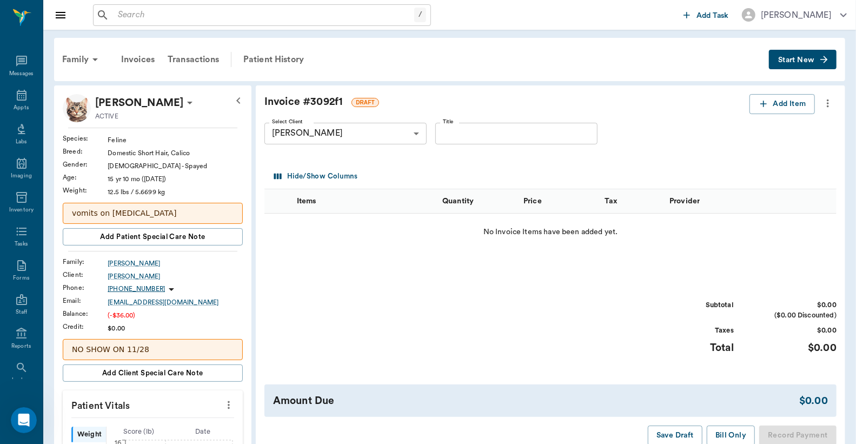
click at [832, 105] on icon "more" at bounding box center [828, 103] width 12 height 13
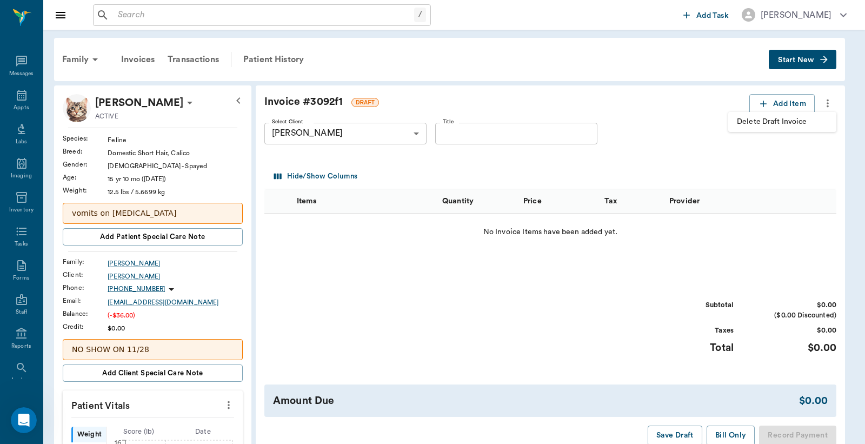
click at [771, 125] on span "Delete Draft Invoice" at bounding box center [782, 121] width 91 height 11
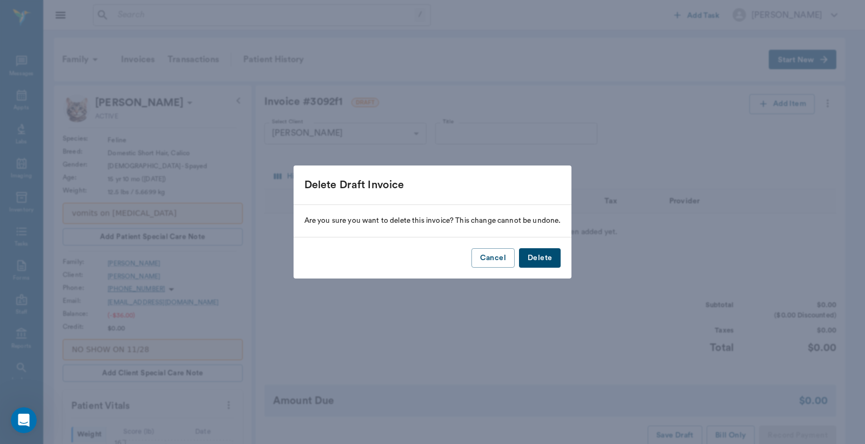
click at [550, 262] on button "Delete" at bounding box center [540, 258] width 42 height 20
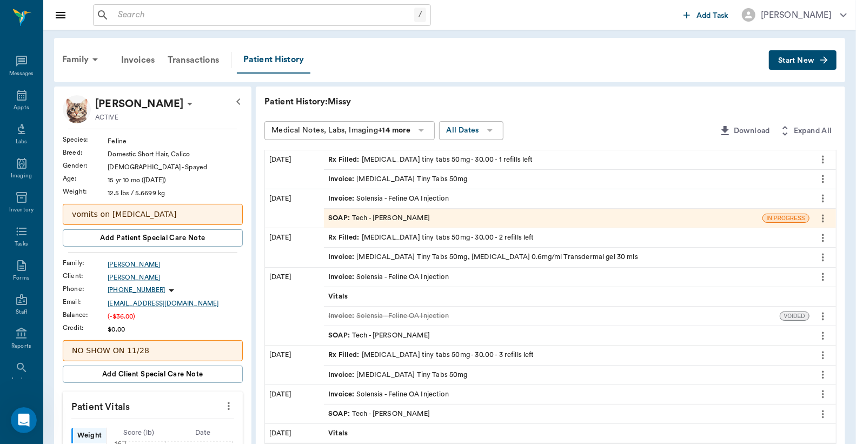
click at [802, 49] on div "Family Invoices Transactions Patient History Start New" at bounding box center [449, 60] width 791 height 44
click at [800, 61] on span "Start New" at bounding box center [796, 61] width 36 height 0
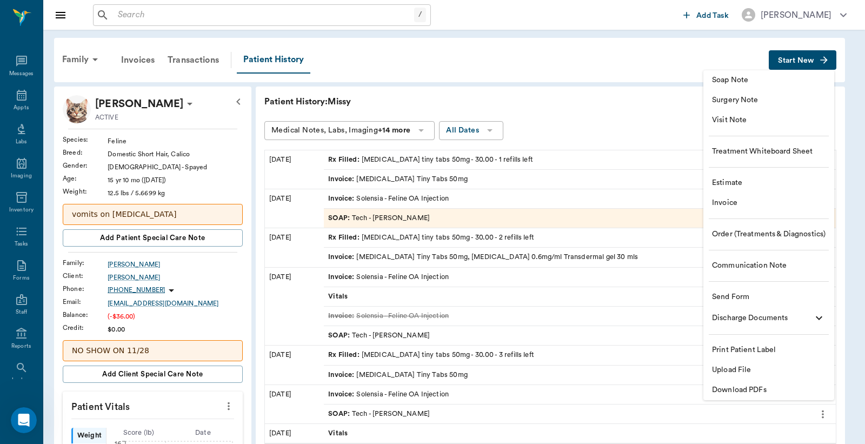
click at [725, 204] on span "Invoice" at bounding box center [769, 202] width 114 height 11
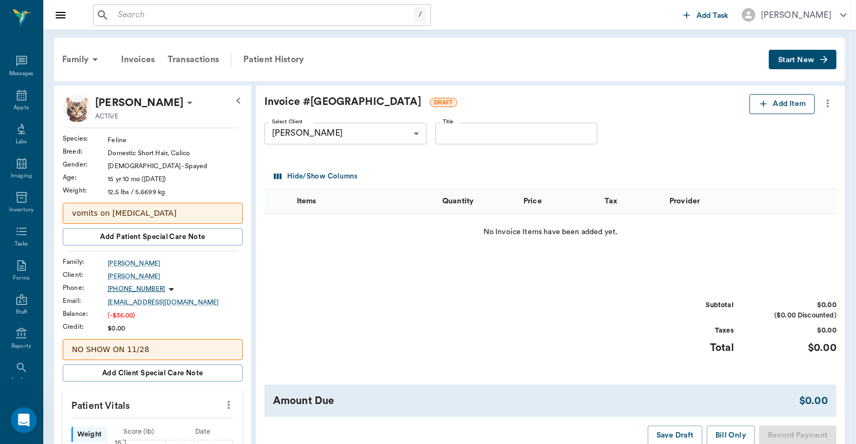
click at [769, 106] on button "Add Item" at bounding box center [781, 104] width 65 height 20
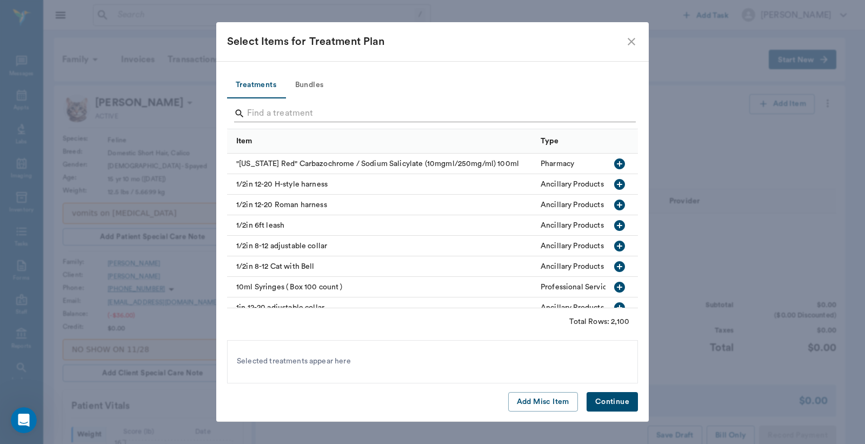
click at [263, 115] on input "Search" at bounding box center [433, 113] width 373 height 17
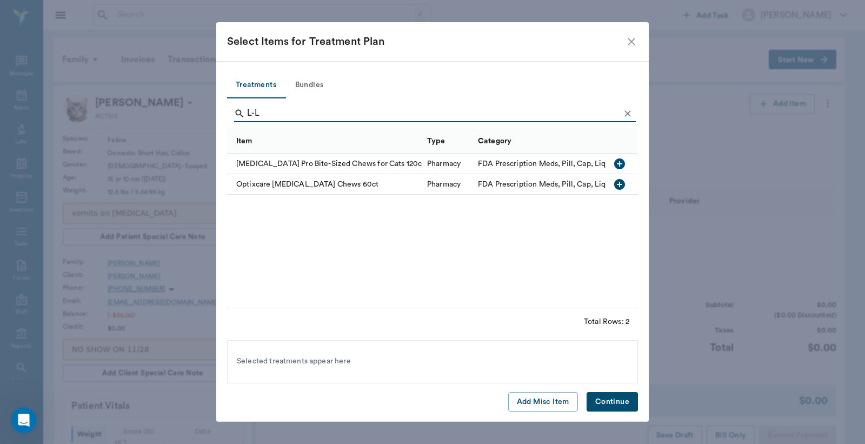
type input "L-L"
click at [617, 164] on icon "button" at bounding box center [619, 163] width 11 height 11
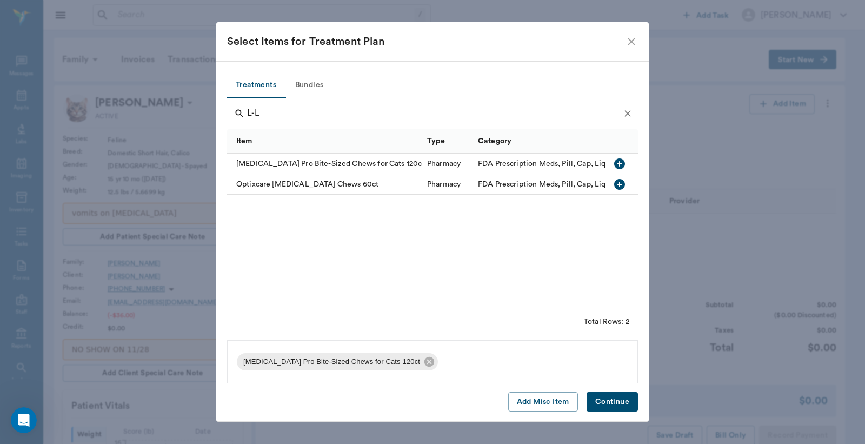
click at [619, 400] on button "Continue" at bounding box center [612, 402] width 51 height 20
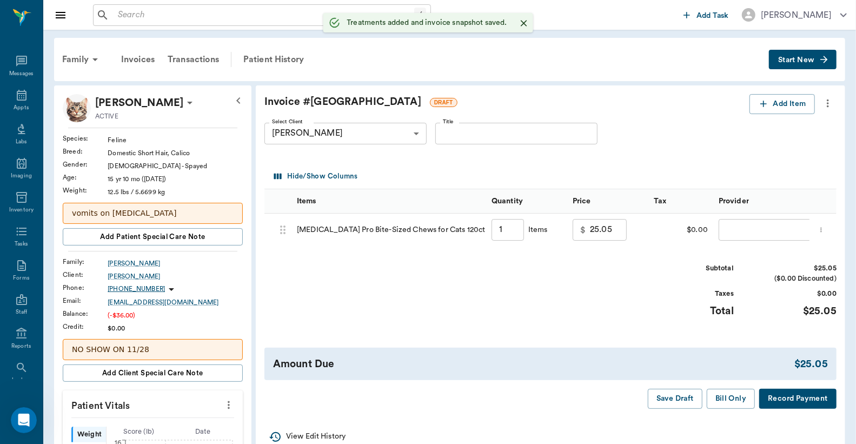
type input "1.00"
click at [744, 225] on body "/ ​ Add Task Dr. Bert Ellsworth Nectar Messages Appts Labs Imaging Inventory Ta…" at bounding box center [428, 438] width 856 height 877
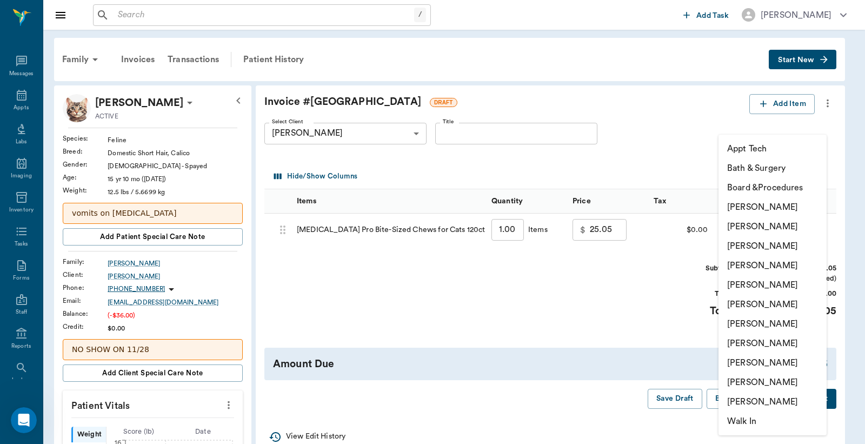
click at [743, 379] on li "Lorean Lingle" at bounding box center [773, 382] width 108 height 19
type input "none-63ec2ece52e12b0ba117cc90"
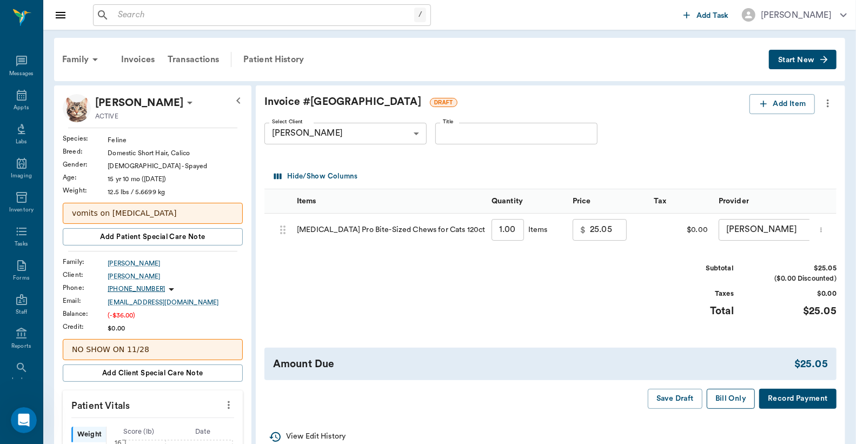
click at [723, 408] on button "Bill Only" at bounding box center [731, 399] width 49 height 20
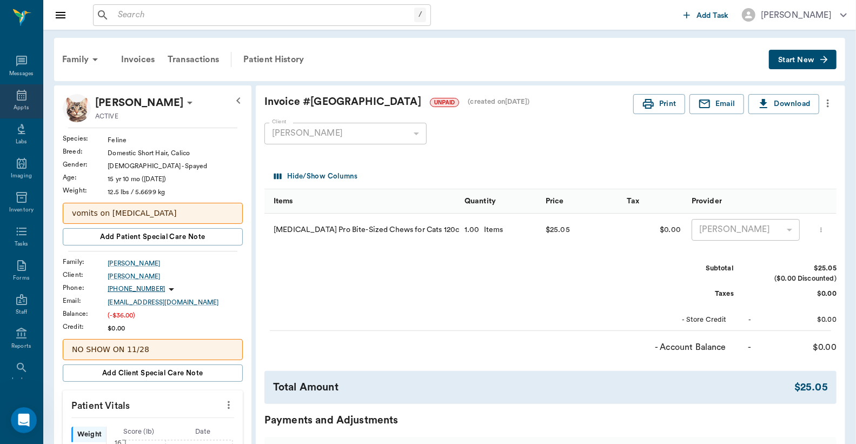
click at [15, 100] on icon at bounding box center [21, 95] width 13 height 13
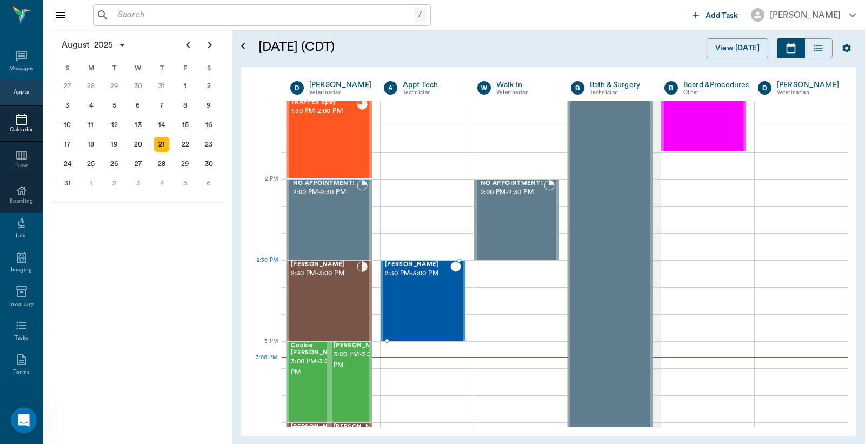
scroll to position [976, 0]
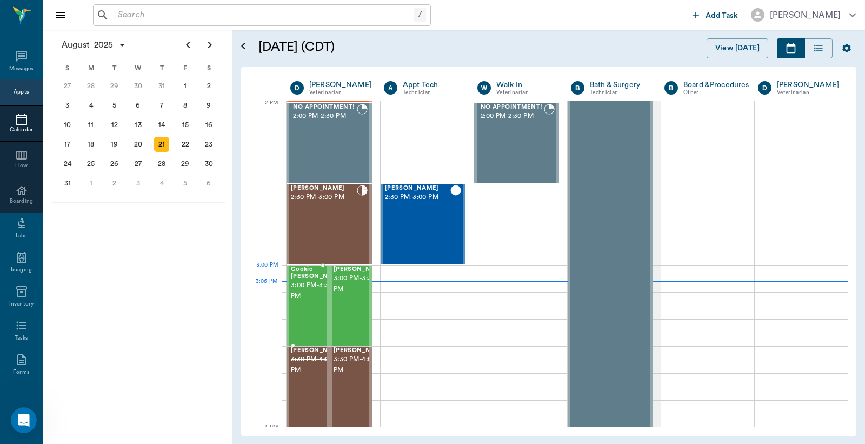
click at [308, 283] on span "3:00 PM - 3:30 PM" at bounding box center [318, 291] width 54 height 22
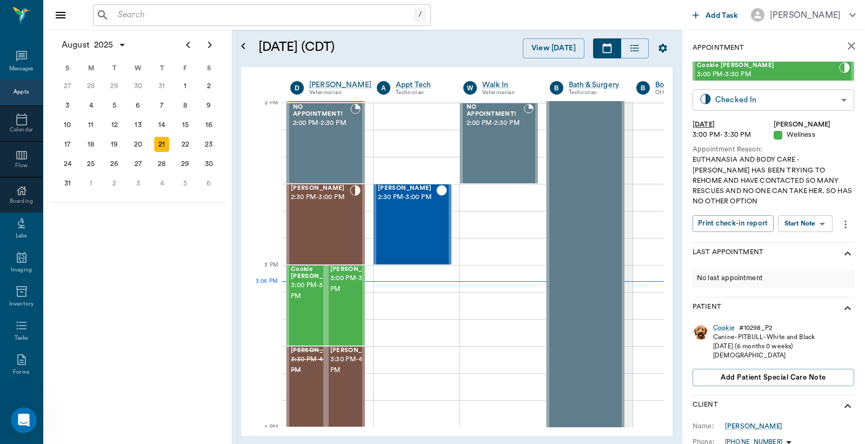
click at [737, 104] on body "/ ​ Add Task Dr. Bert Ellsworth Nectar Messages Appts Calendar Flow Boarding La…" at bounding box center [432, 222] width 865 height 444
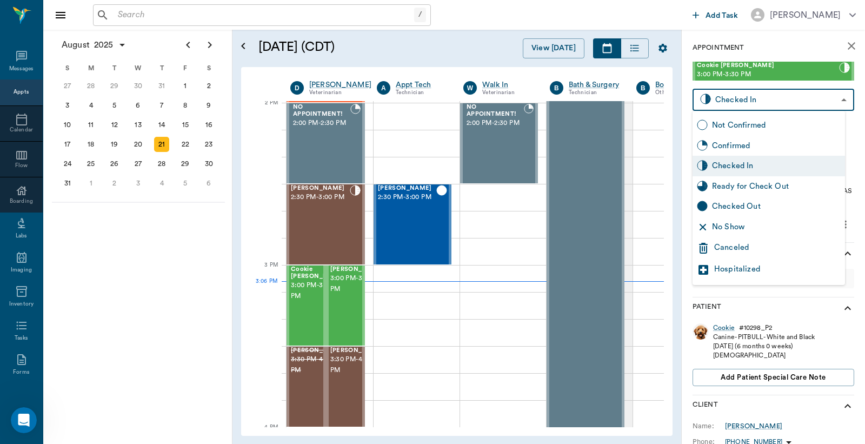
click at [722, 205] on div "Checked Out" at bounding box center [776, 207] width 129 height 12
type input "CHECKED_OUT"
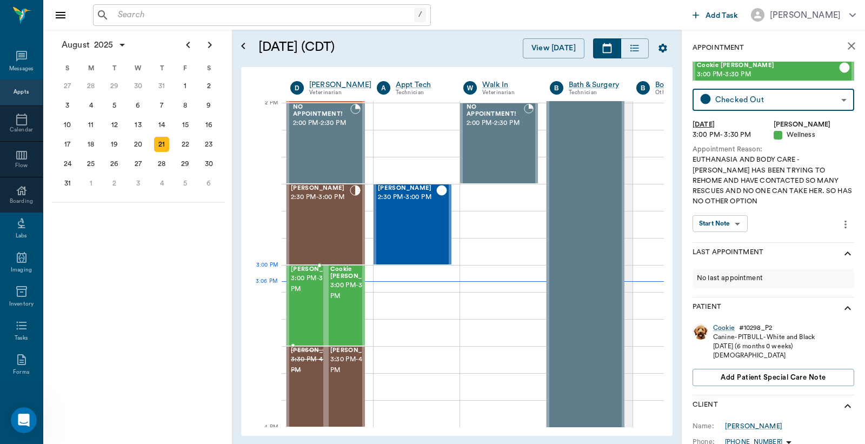
click at [312, 291] on span "3:00 PM - 3:30 PM" at bounding box center [318, 284] width 54 height 22
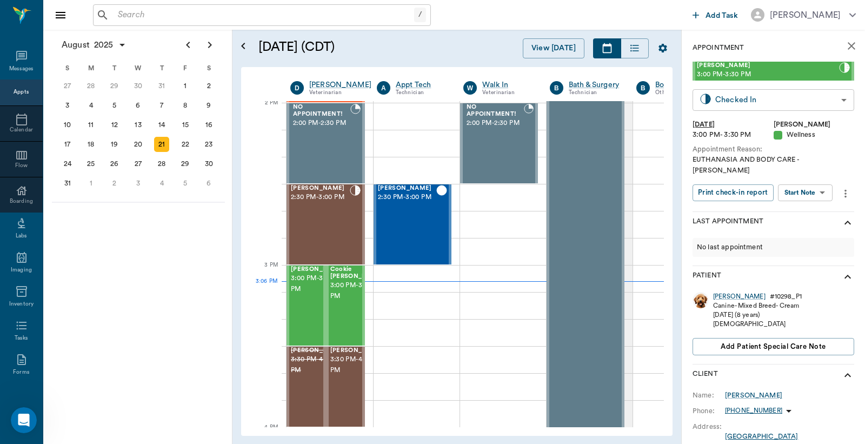
click at [730, 104] on body "/ ​ Add Task Dr. Bert Ellsworth Nectar Messages Appts Calendar Flow Boarding La…" at bounding box center [432, 222] width 865 height 444
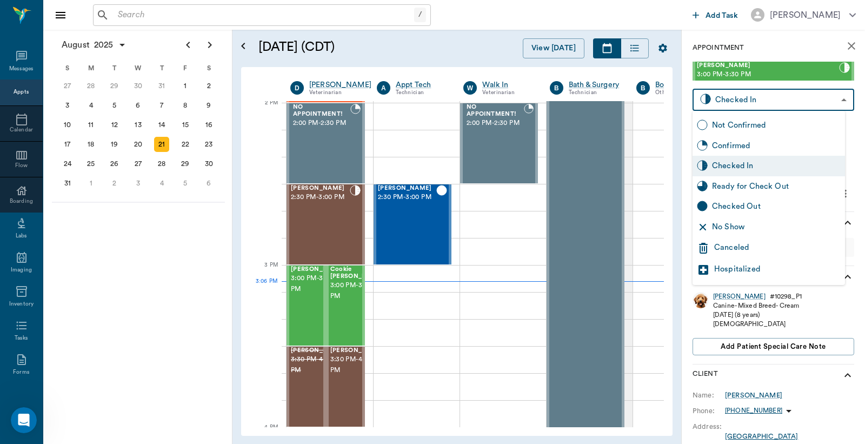
click at [720, 205] on div "Checked Out" at bounding box center [776, 207] width 129 height 12
type input "CHECKED_OUT"
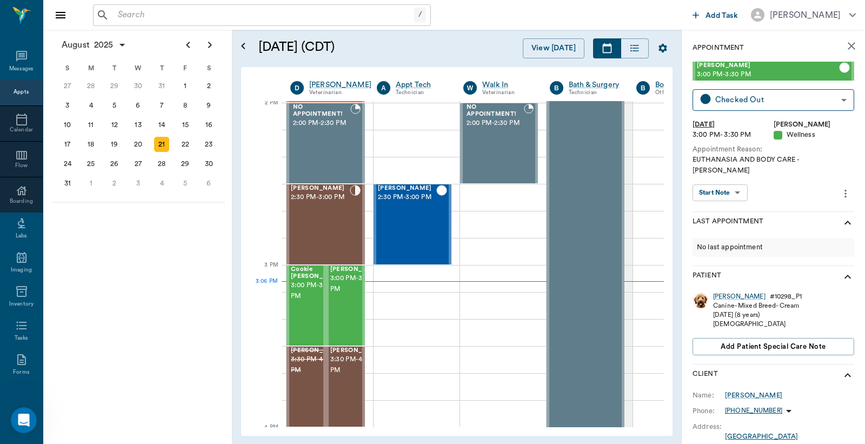
click at [848, 44] on icon "close" at bounding box center [852, 46] width 8 height 8
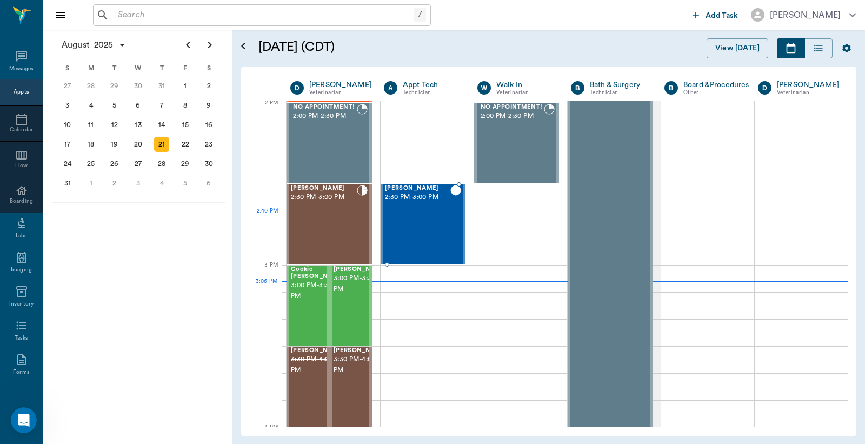
scroll to position [3402, 0]
click at [309, 217] on div "[PERSON_NAME] 2:30 PM - 3:00 PM" at bounding box center [324, 224] width 66 height 79
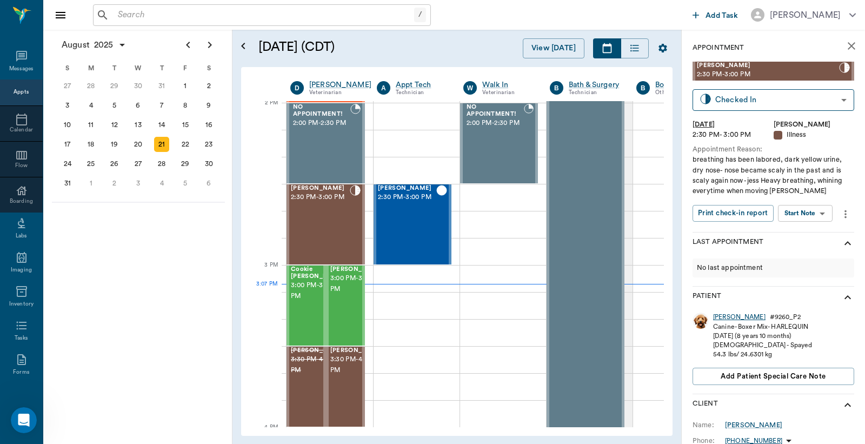
click at [721, 317] on div "[PERSON_NAME]" at bounding box center [739, 317] width 52 height 9
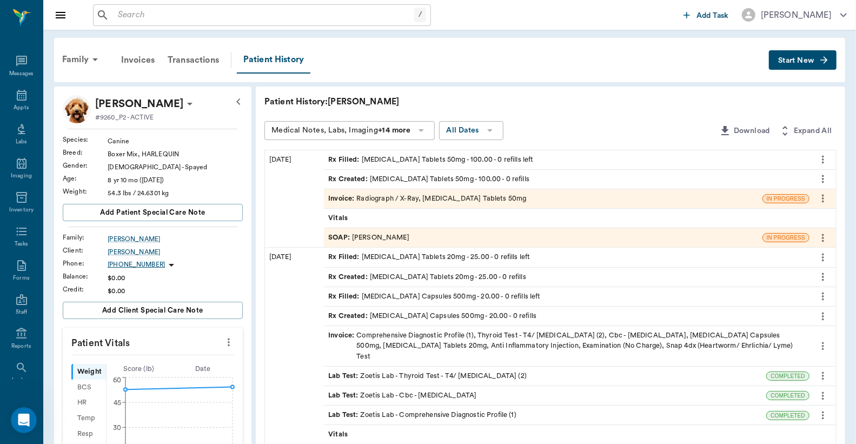
click at [400, 240] on div "SOAP : [PERSON_NAME]" at bounding box center [368, 238] width 81 height 10
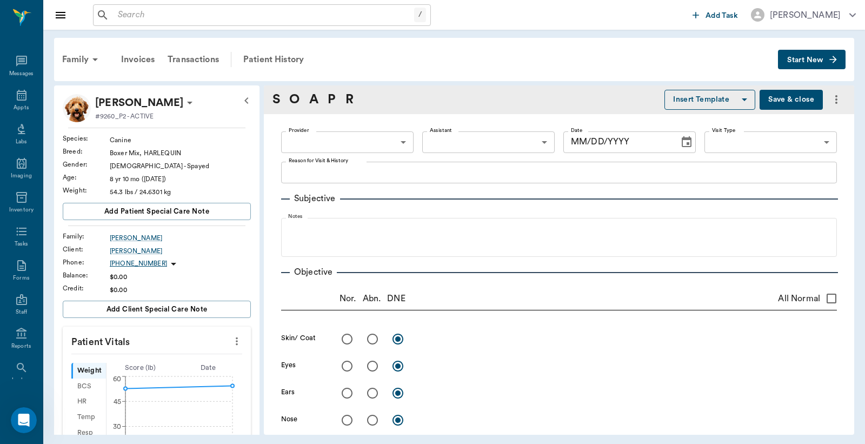
type input "63ec2f075fda476ae8351a4d"
type input "682b670d8bdc6f7f8feef3db"
type textarea "Heavy breathing, whining everytime when moving. -[GEOGRAPHIC_DATA]"
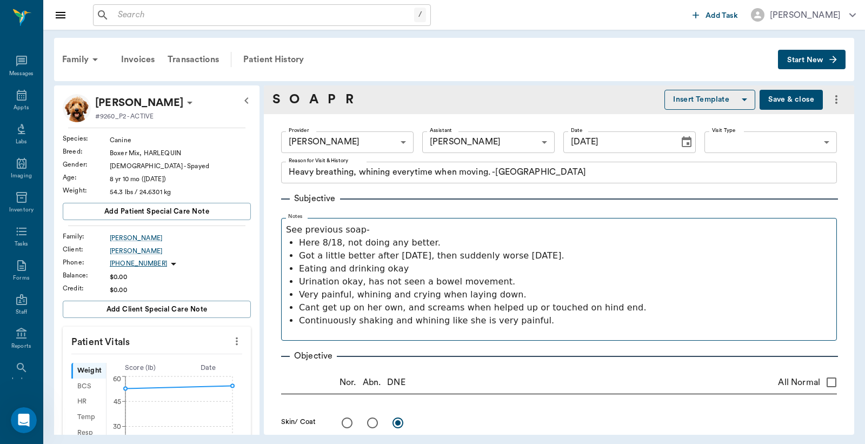
type input "[DATE]"
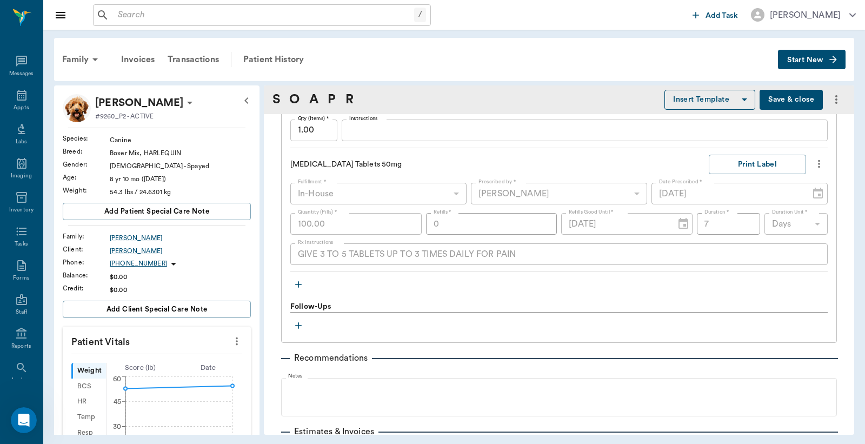
scroll to position [959, 0]
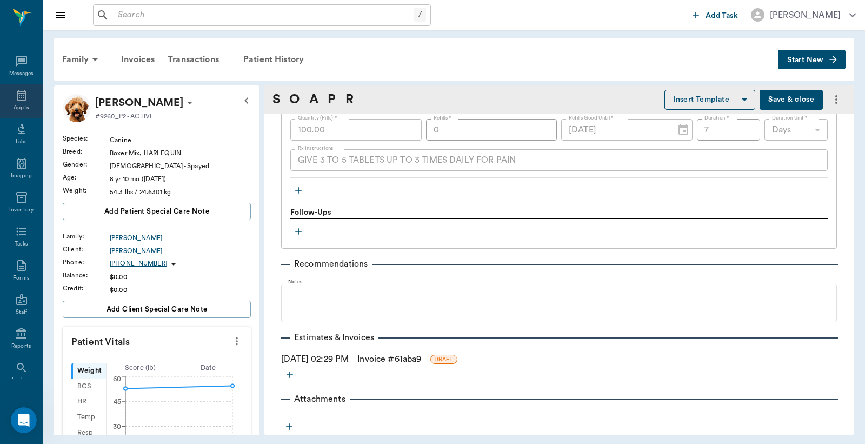
click at [23, 99] on icon at bounding box center [21, 95] width 13 height 13
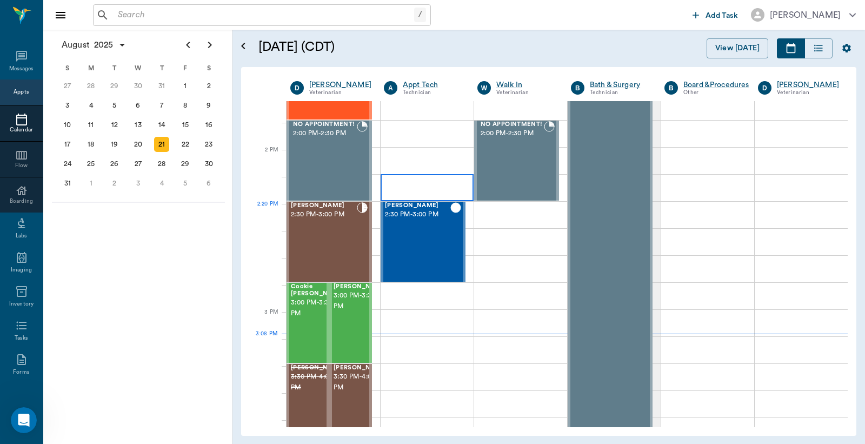
scroll to position [897, 0]
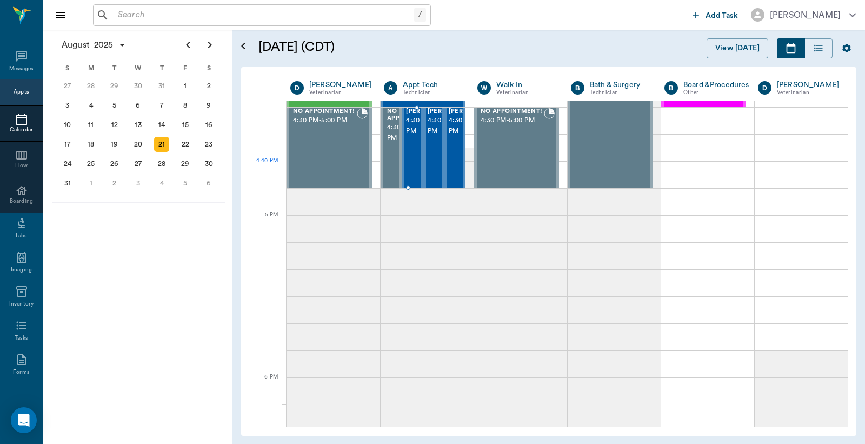
scroll to position [1057, 0]
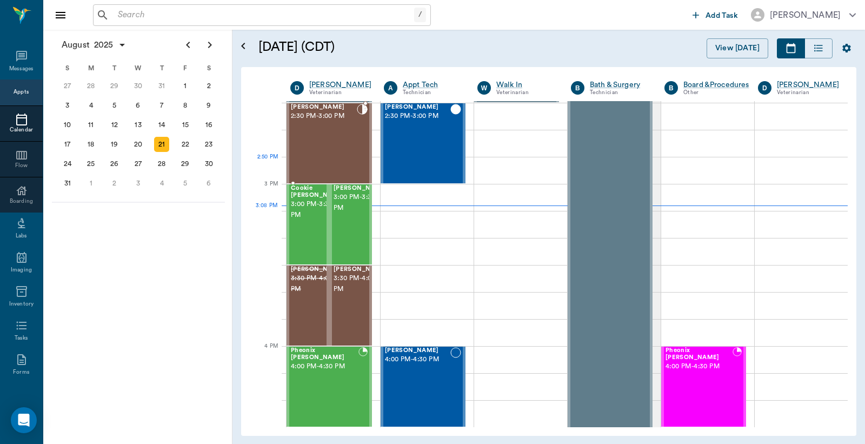
click at [350, 157] on div "[PERSON_NAME] 2:30 PM - 3:00 PM" at bounding box center [324, 143] width 66 height 79
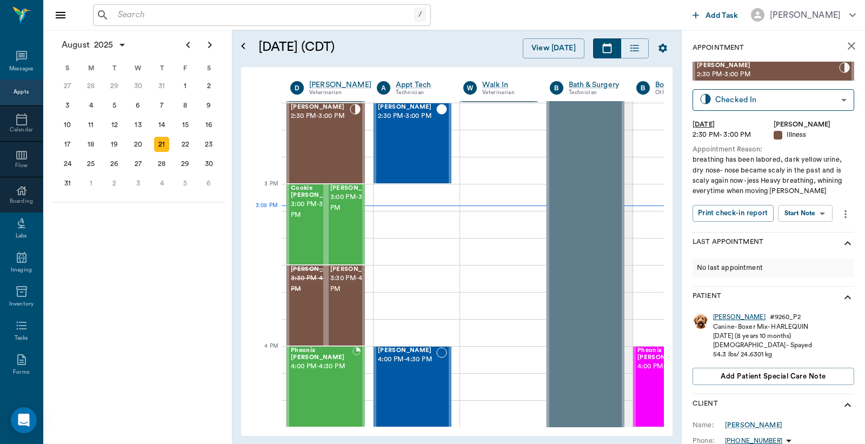
click at [720, 318] on div "[PERSON_NAME]" at bounding box center [739, 317] width 52 height 9
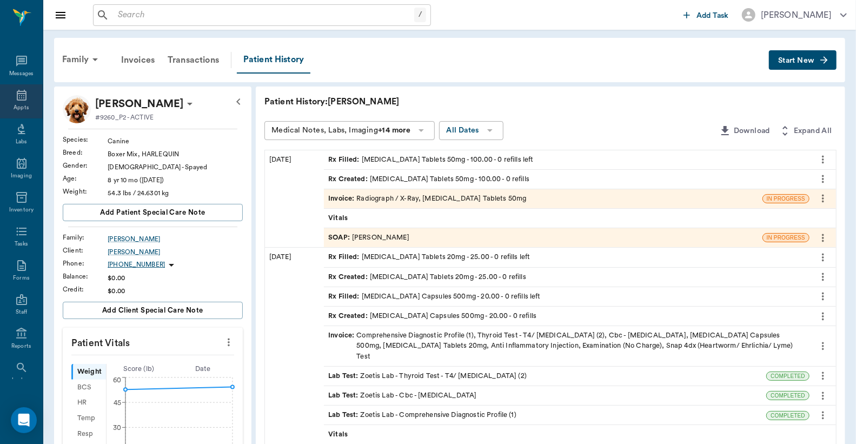
click at [19, 104] on div "Appts" at bounding box center [21, 108] width 15 height 8
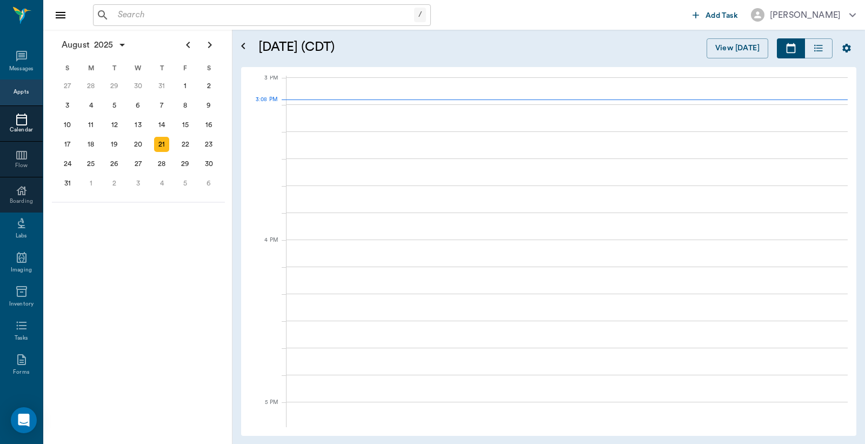
scroll to position [1137, 0]
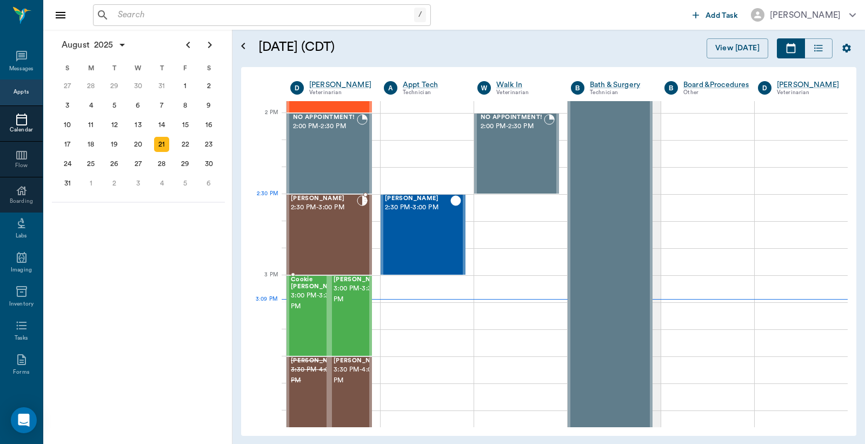
scroll to position [897, 0]
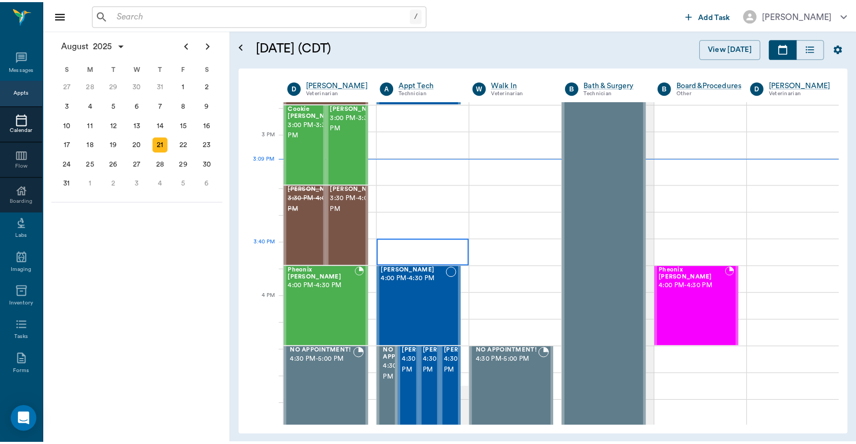
scroll to position [897, 0]
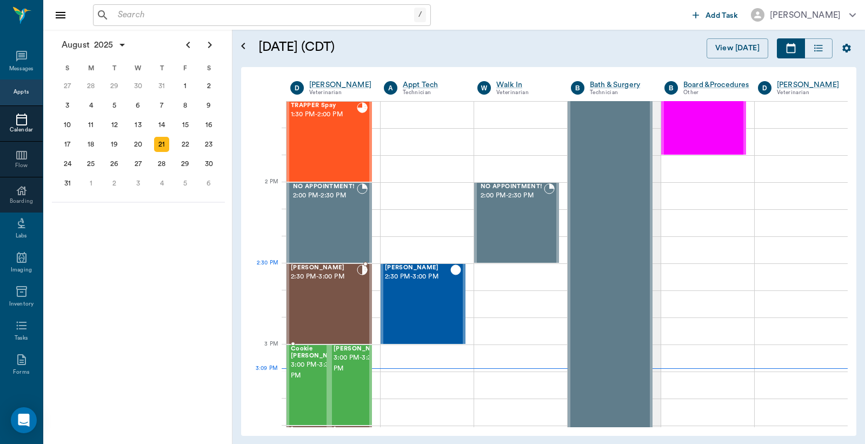
click at [336, 287] on div "[PERSON_NAME] 2:30 PM - 3:00 PM" at bounding box center [324, 303] width 66 height 79
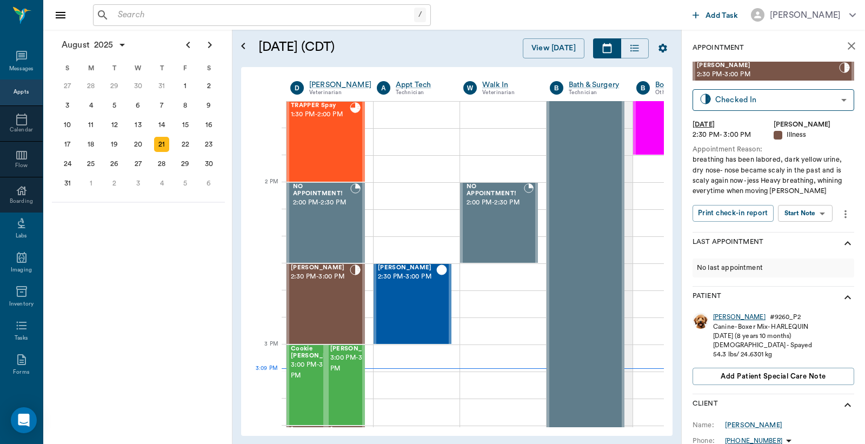
click at [721, 315] on div "[PERSON_NAME]" at bounding box center [739, 317] width 52 height 9
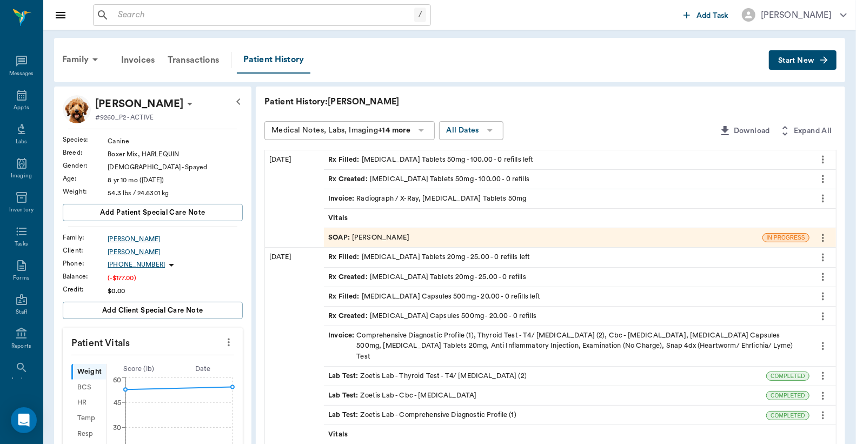
click at [369, 194] on div "Invoice : Radiograph / X-Ray, [MEDICAL_DATA] Tablets 50mg" at bounding box center [427, 199] width 198 height 10
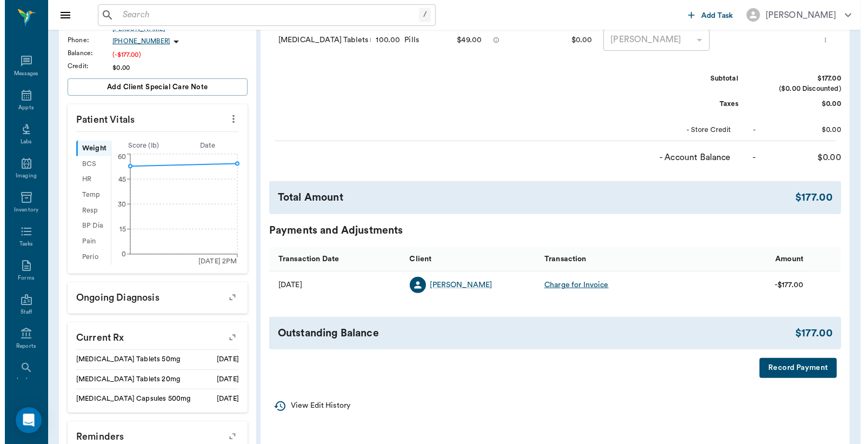
scroll to position [240, 0]
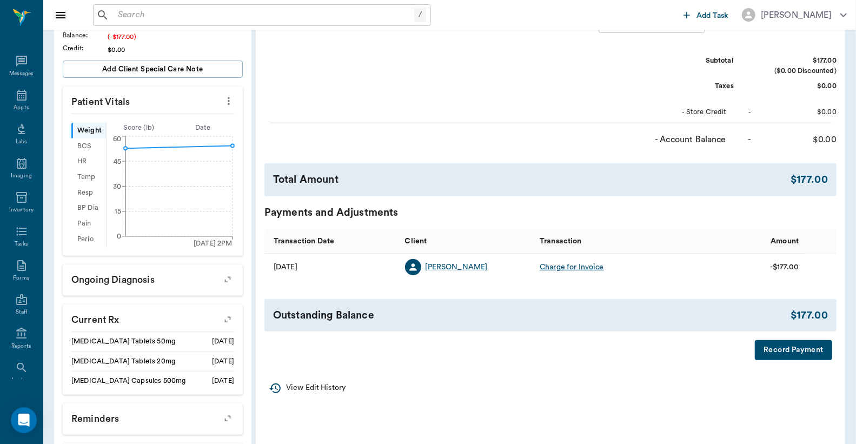
click at [764, 347] on button "Record Payment" at bounding box center [793, 350] width 77 height 20
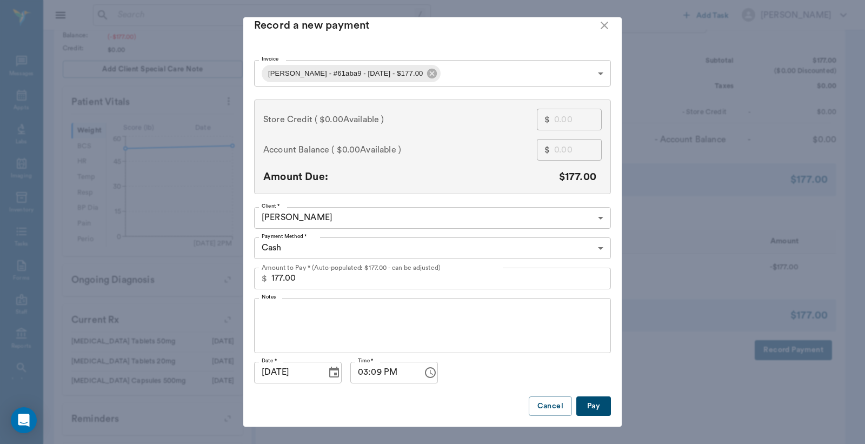
scroll to position [20, 0]
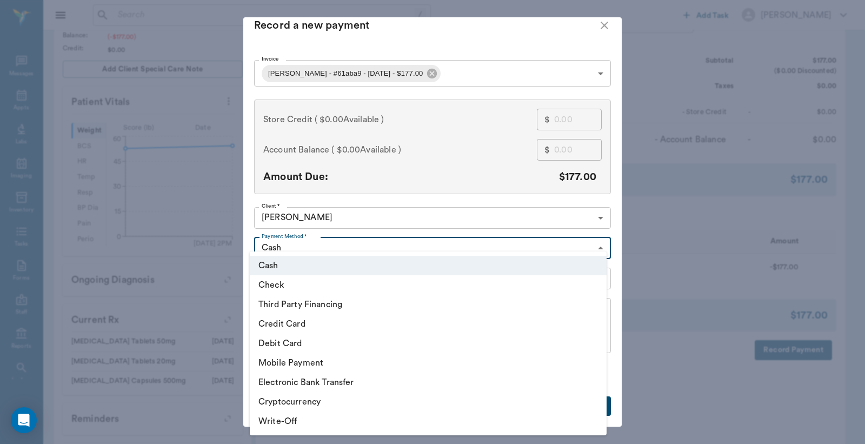
click at [381, 241] on body "/ ​ Add Task [PERSON_NAME] Nectar Messages Appts Labs Imaging Inventory Tasks F…" at bounding box center [432, 147] width 865 height 774
click at [310, 301] on li "Third Party Financing" at bounding box center [428, 304] width 357 height 19
type input "CREDIT"
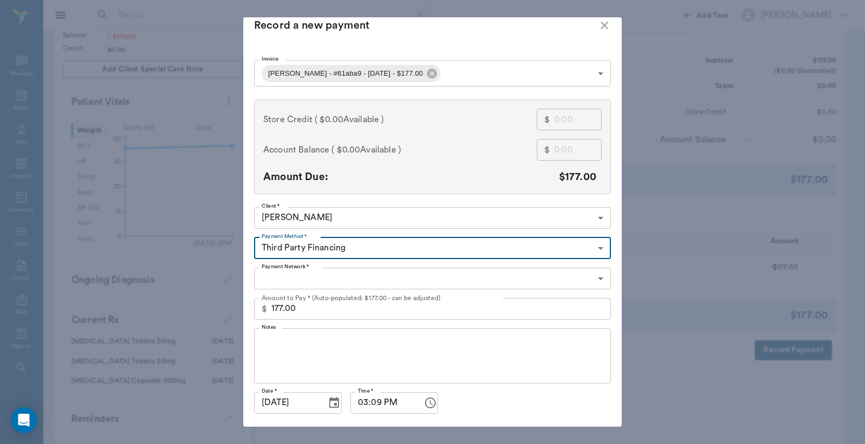
click at [320, 275] on body "/ ​ Add Task [PERSON_NAME] Nectar Messages Appts Labs Imaging Inventory Tasks F…" at bounding box center [432, 147] width 865 height 774
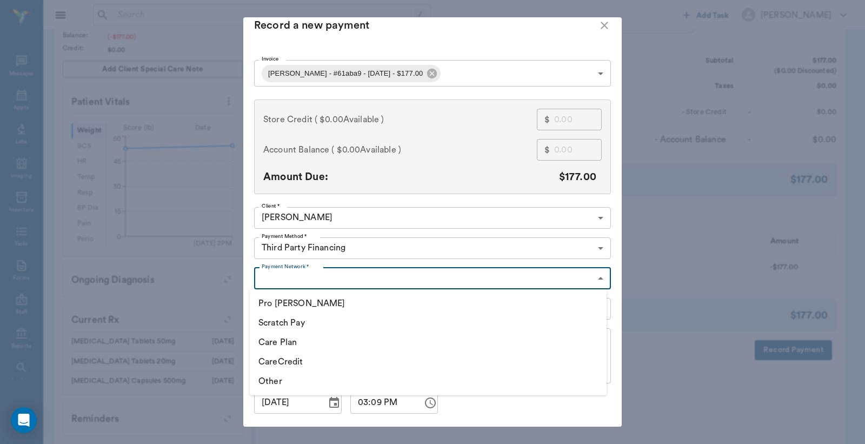
click at [267, 360] on li "CareCredit" at bounding box center [428, 361] width 357 height 19
type input "CARE_CREDIT"
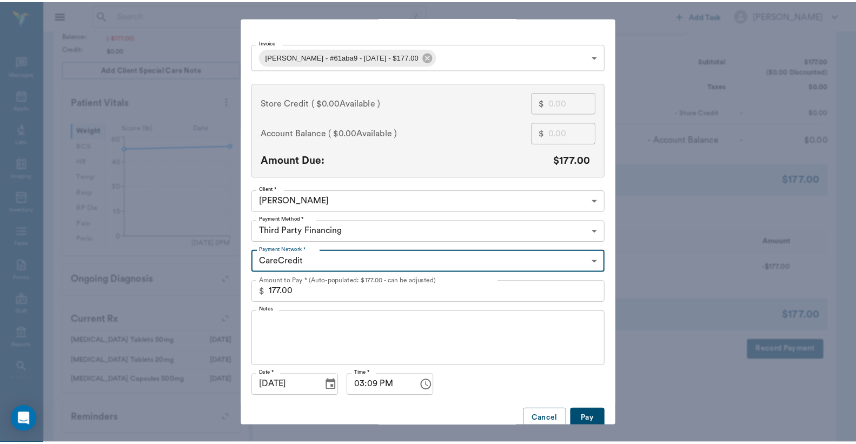
scroll to position [42, 0]
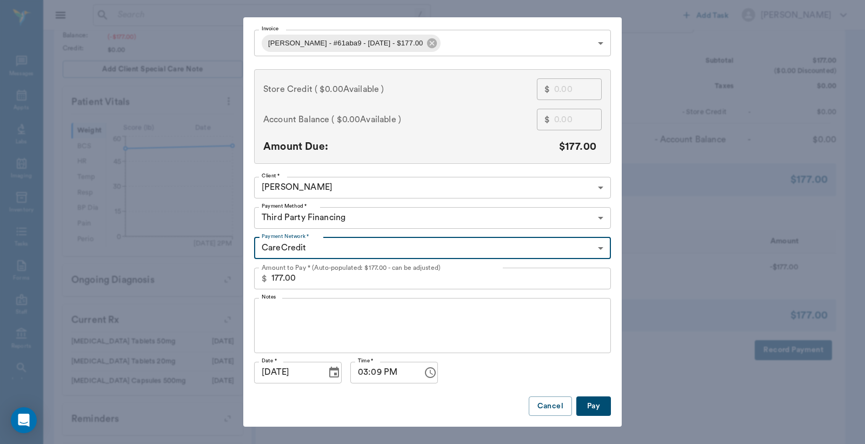
click at [585, 397] on button "Pay" at bounding box center [593, 406] width 35 height 20
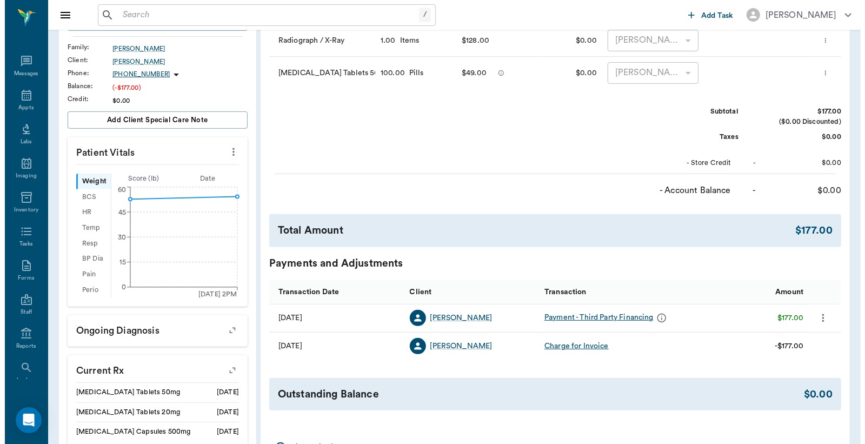
scroll to position [0, 0]
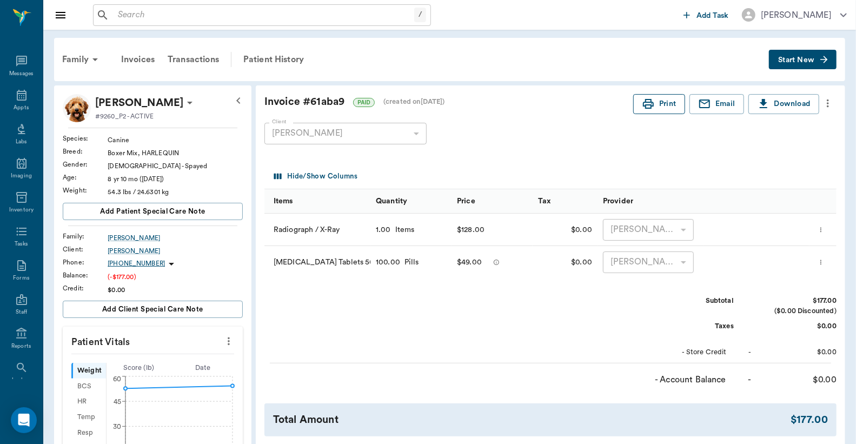
click at [676, 110] on button "Print" at bounding box center [659, 104] width 52 height 20
click at [14, 104] on div "Appts" at bounding box center [21, 108] width 15 height 8
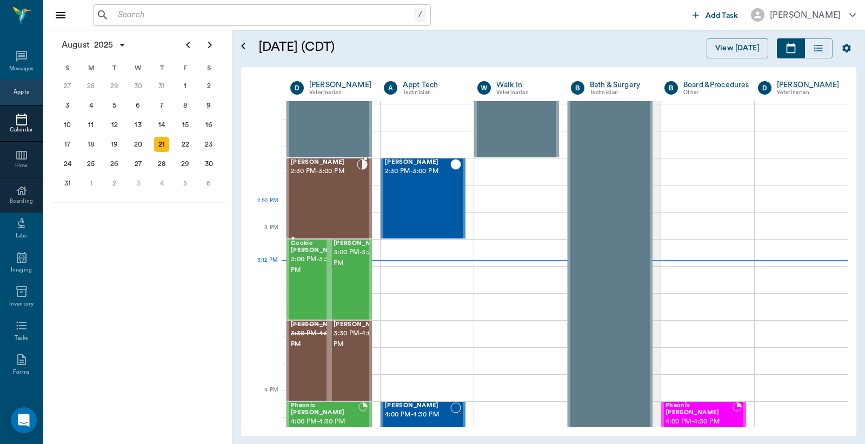
scroll to position [975, 0]
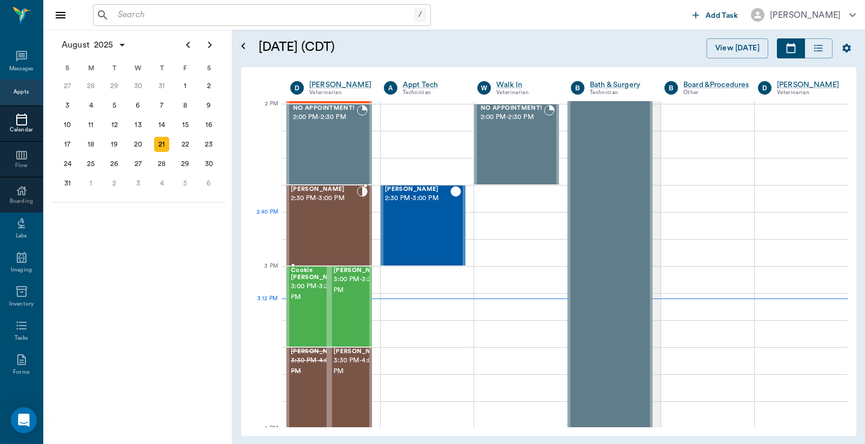
click at [337, 219] on div "[PERSON_NAME] 2:30 PM - 3:00 PM" at bounding box center [324, 225] width 66 height 79
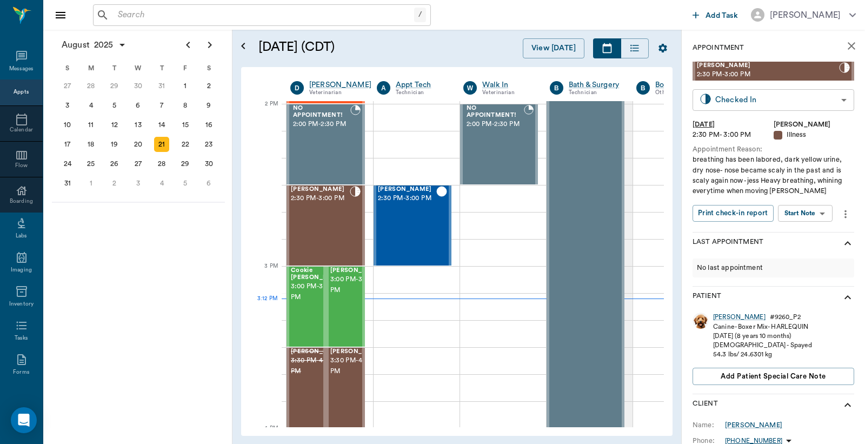
click at [748, 99] on body "/ ​ Add Task [PERSON_NAME] Nectar Messages Appts Calendar Flow Boarding Labs Im…" at bounding box center [432, 222] width 865 height 444
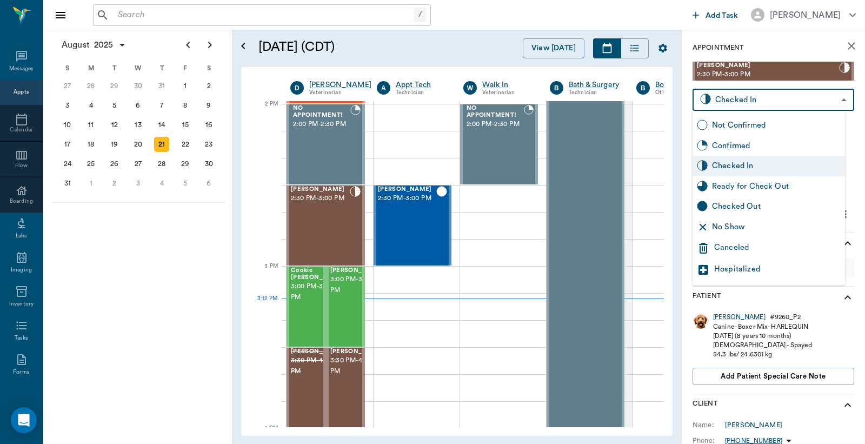
click at [728, 205] on div "Checked Out" at bounding box center [776, 207] width 129 height 12
type input "CHECKED_OUT"
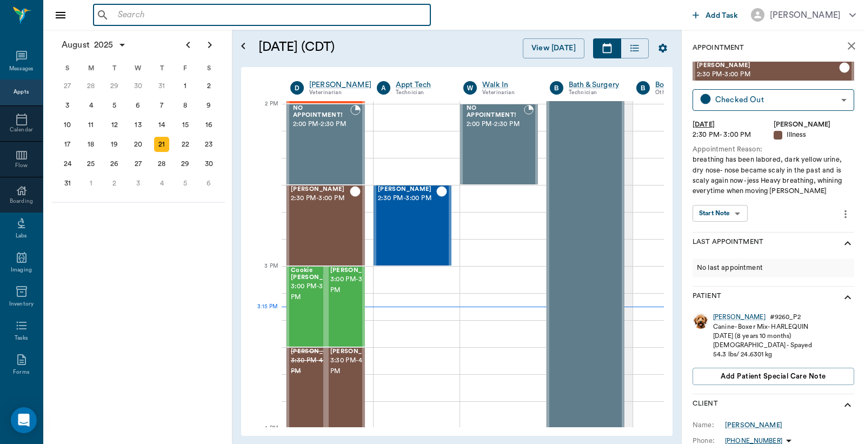
click at [168, 13] on input "text" at bounding box center [270, 15] width 313 height 15
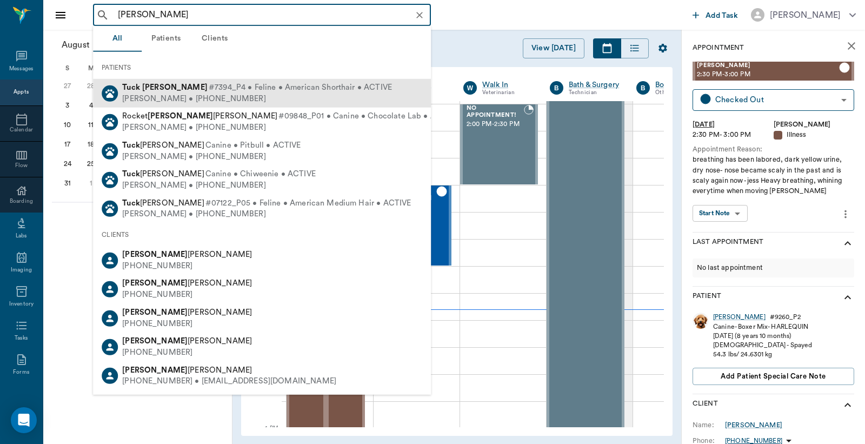
click at [161, 89] on b "[PERSON_NAME]" at bounding box center [174, 87] width 65 height 8
type input "TUCK ALLEN"
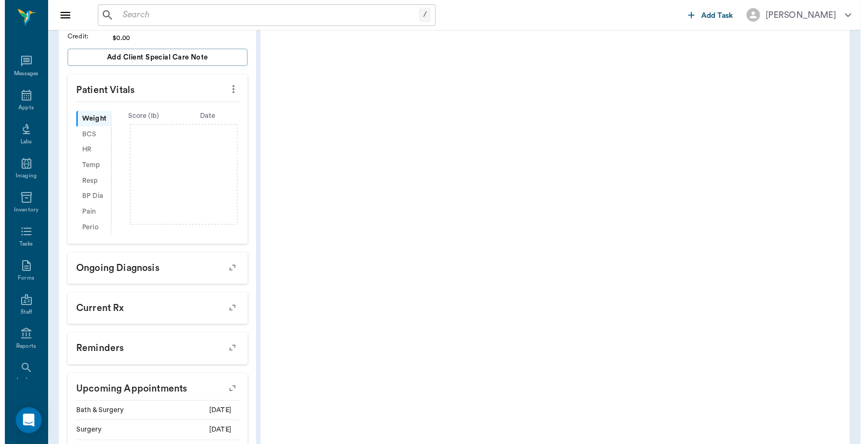
scroll to position [298, 0]
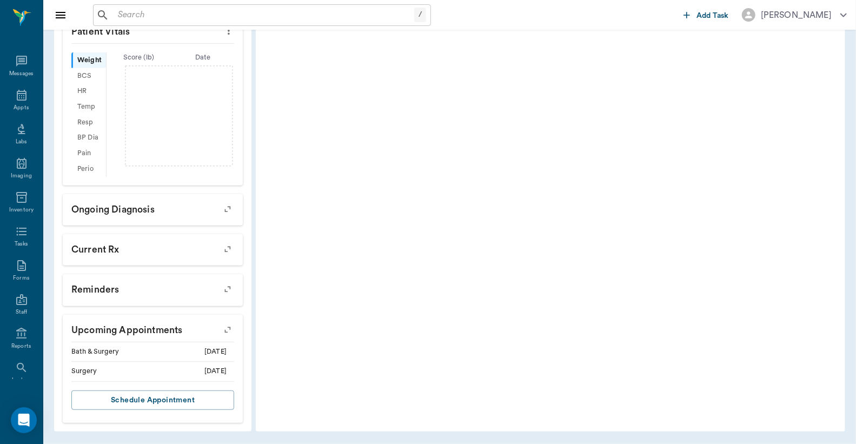
click at [226, 329] on icon "button" at bounding box center [227, 329] width 15 height 15
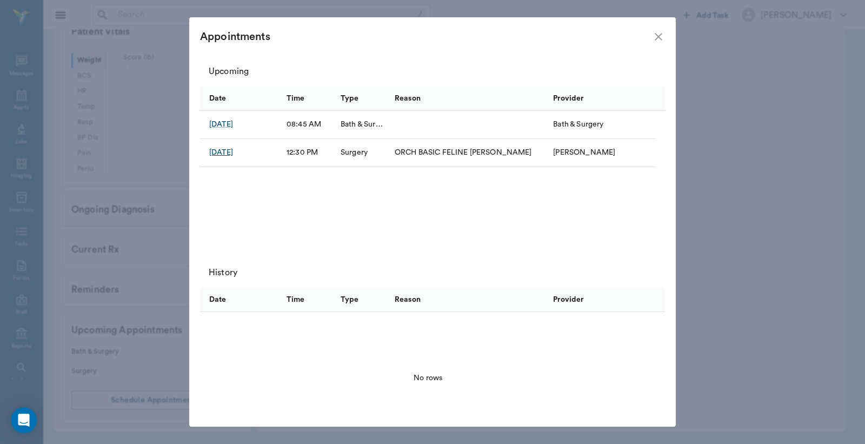
click at [223, 152] on div "[DATE]" at bounding box center [221, 152] width 24 height 11
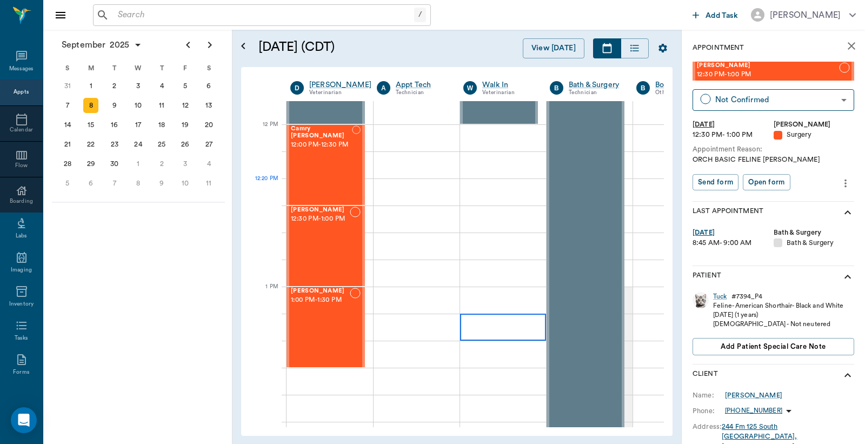
scroll to position [649, 0]
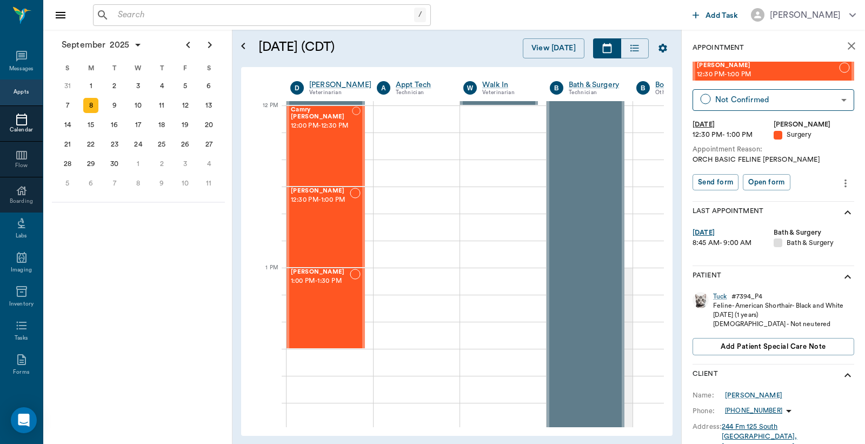
click at [15, 121] on icon at bounding box center [21, 119] width 13 height 13
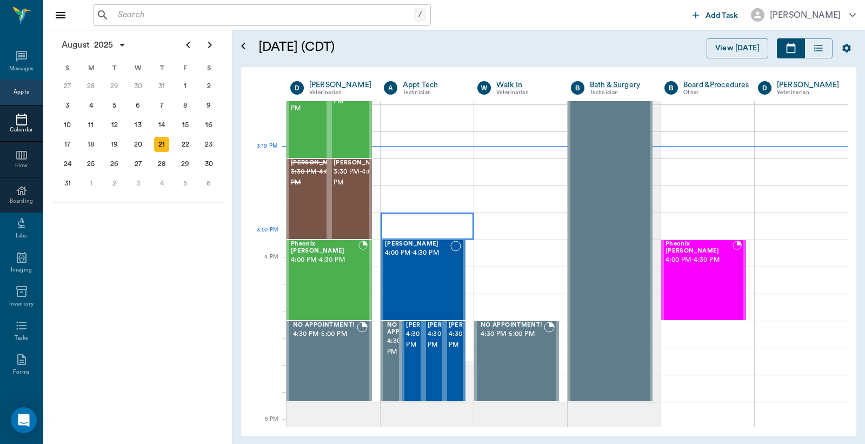
scroll to position [1218, 0]
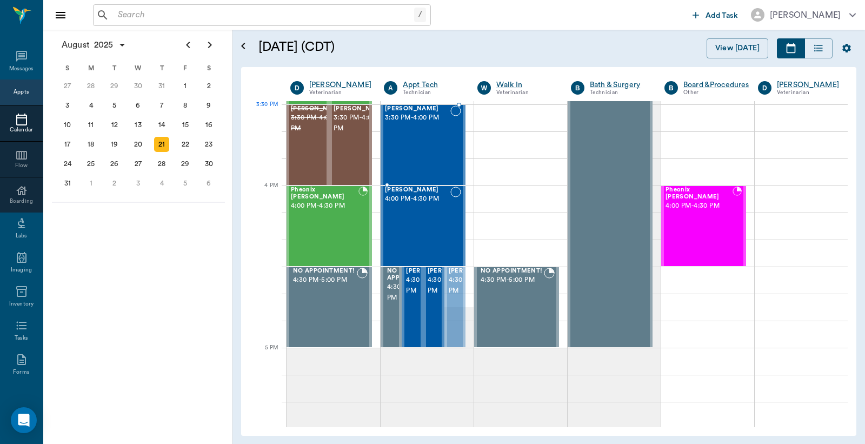
drag, startPoint x: 452, startPoint y: 285, endPoint x: 436, endPoint y: 132, distance: 153.8
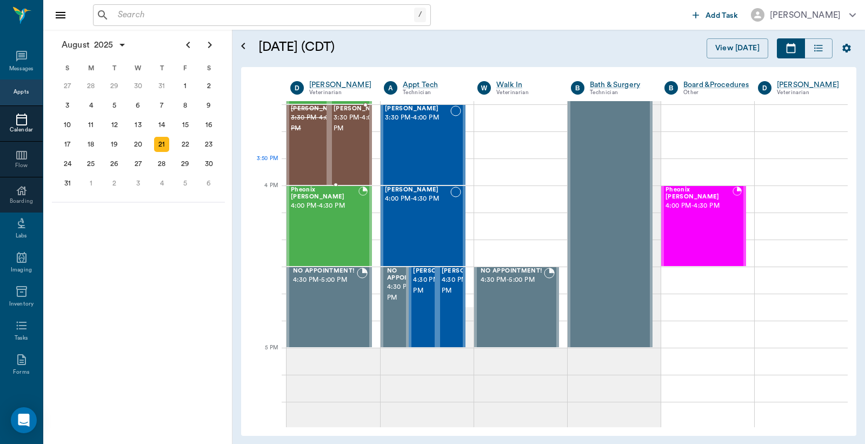
click at [352, 153] on div "Shiloh Cochran 3:30 PM - 4:00 PM" at bounding box center [361, 144] width 54 height 79
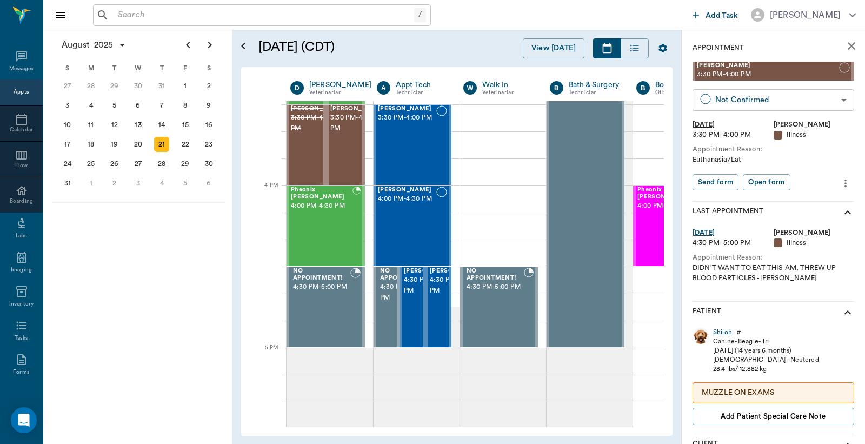
click at [759, 98] on body "/ ​ Add Task Dr. Bert Ellsworth Nectar Messages Appts Calendar Flow Boarding La…" at bounding box center [432, 222] width 865 height 444
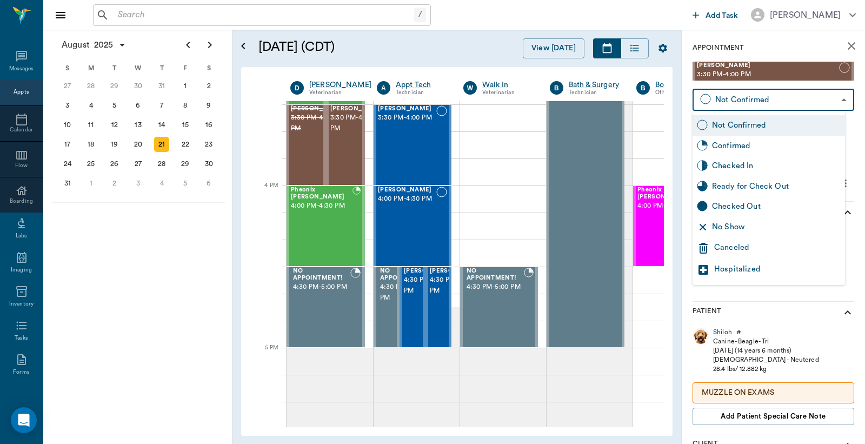
click at [732, 170] on div "Checked In" at bounding box center [776, 166] width 129 height 12
type input "CHECKED_IN"
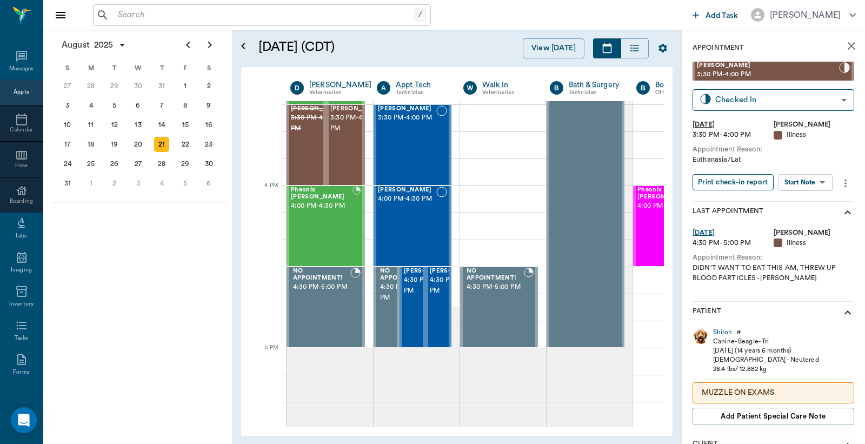
click at [732, 184] on button "Print check-in report" at bounding box center [733, 182] width 81 height 17
click at [799, 181] on body "/ ​ Add Task Dr. Bert Ellsworth Nectar Messages Appts Calendar Flow Boarding La…" at bounding box center [432, 222] width 865 height 444
click at [780, 200] on button "Start SOAP" at bounding box center [793, 204] width 37 height 12
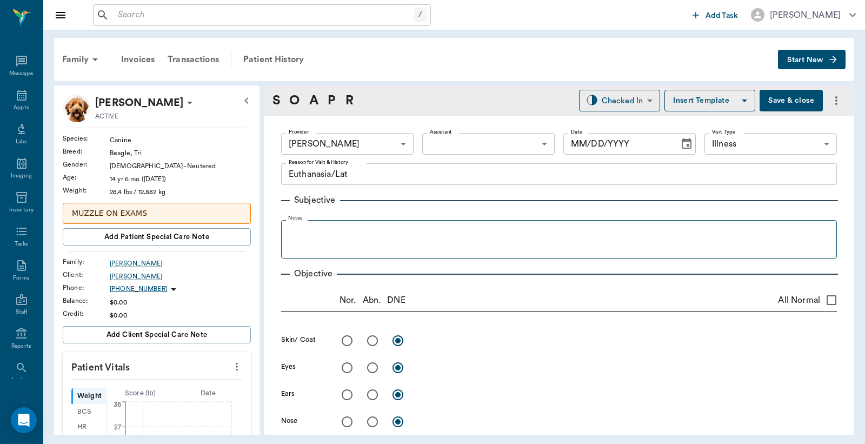
type input "63ec2f075fda476ae8351a4d"
type input "65d2be4f46e3a538d89b8c15"
type textarea "Euthanasia/Lat"
type input "[DATE]"
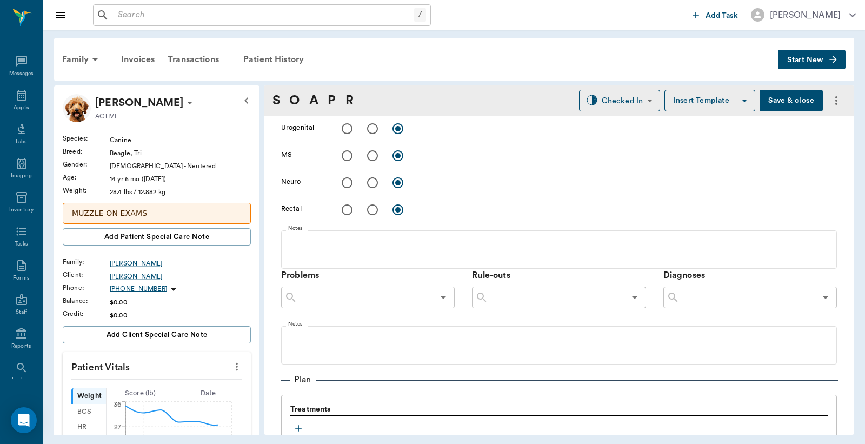
scroll to position [679, 0]
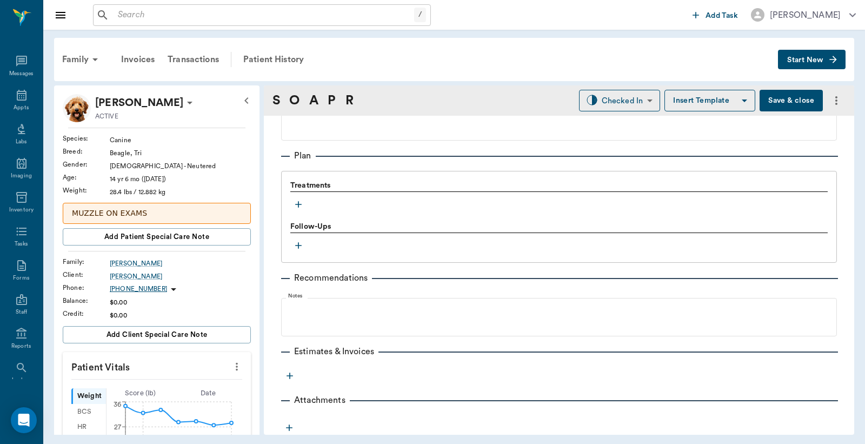
click at [301, 203] on icon "button" at bounding box center [298, 204] width 6 height 6
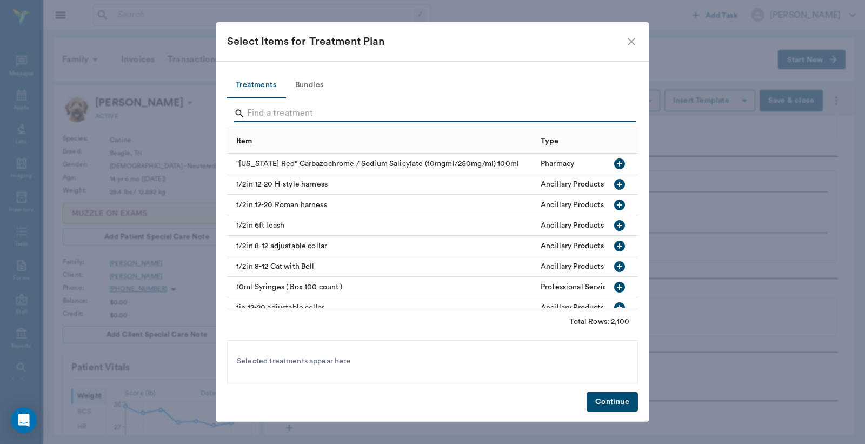
click at [307, 115] on input "Search" at bounding box center [433, 113] width 373 height 17
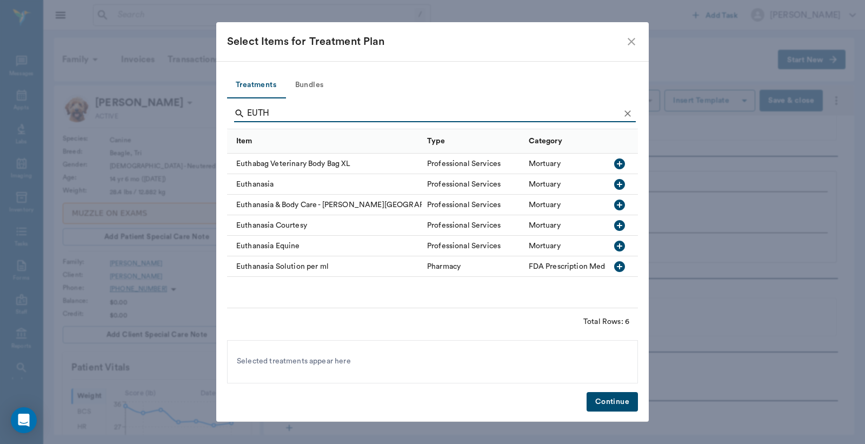
type input "EUTH"
click at [617, 187] on icon "button" at bounding box center [619, 184] width 11 height 11
click at [619, 402] on button "Continue" at bounding box center [612, 402] width 51 height 20
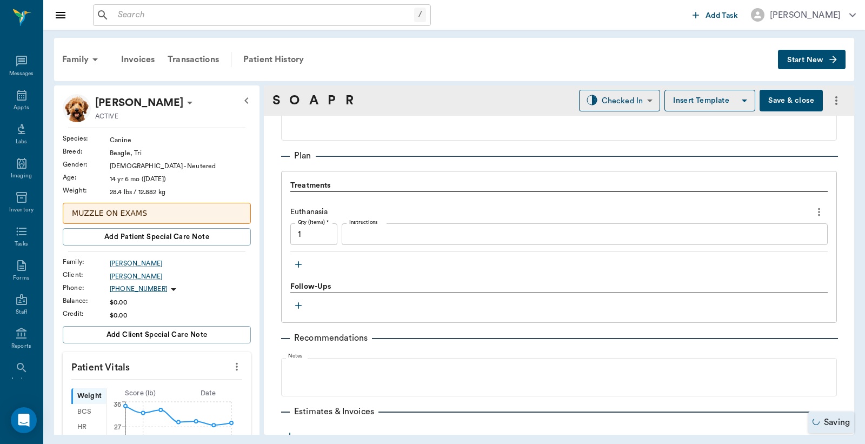
scroll to position [739, 0]
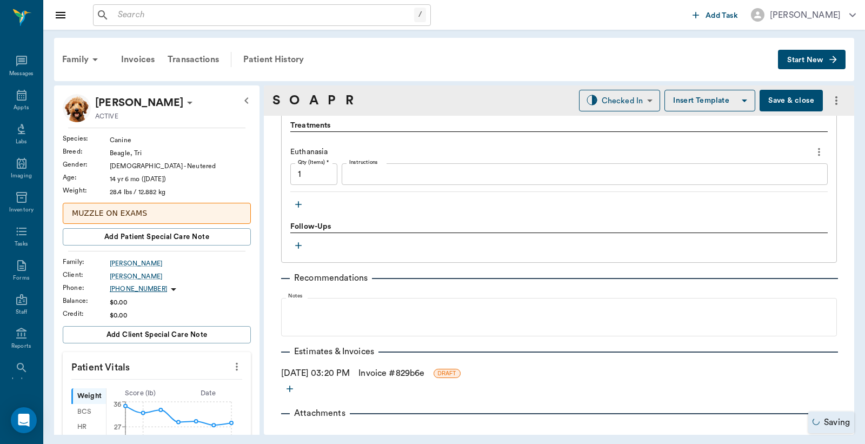
click at [410, 374] on link "Invoice # 829b6e" at bounding box center [392, 373] width 66 height 13
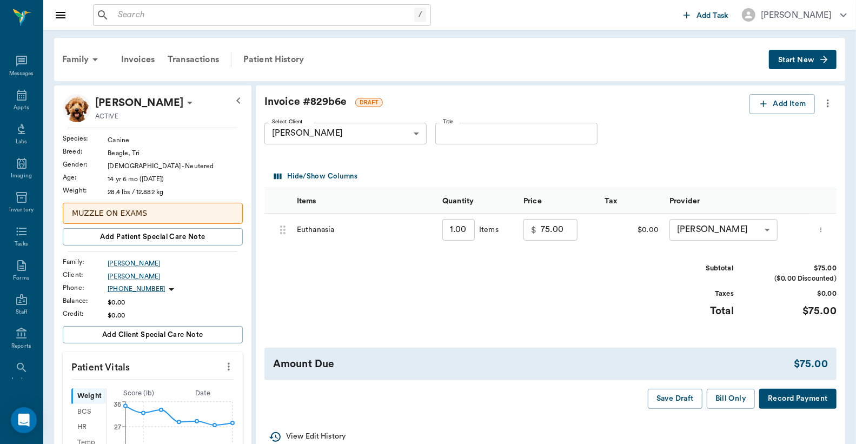
click at [780, 393] on button "Record Payment" at bounding box center [797, 399] width 77 height 20
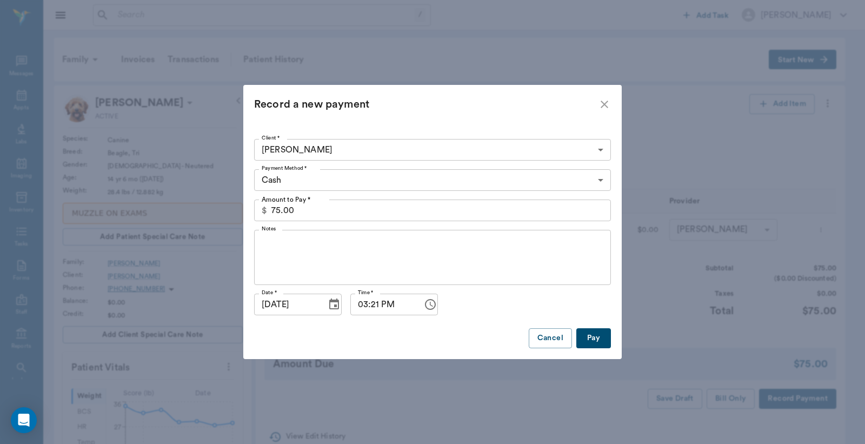
click at [602, 337] on button "Pay" at bounding box center [593, 338] width 35 height 20
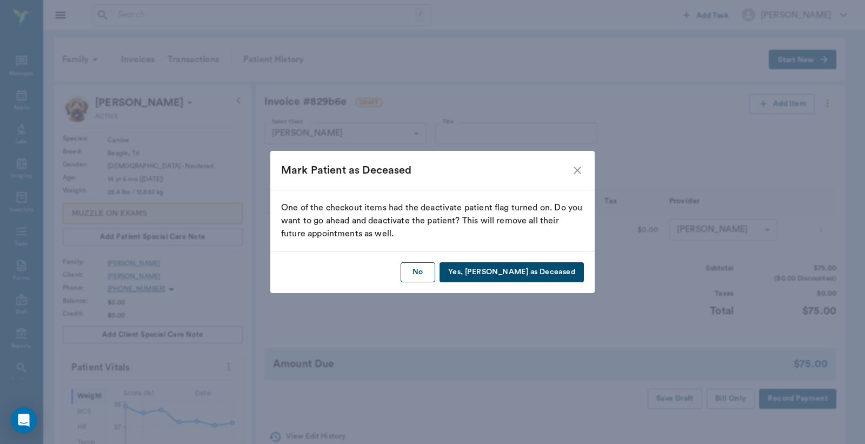
click at [435, 274] on button "No" at bounding box center [418, 272] width 35 height 20
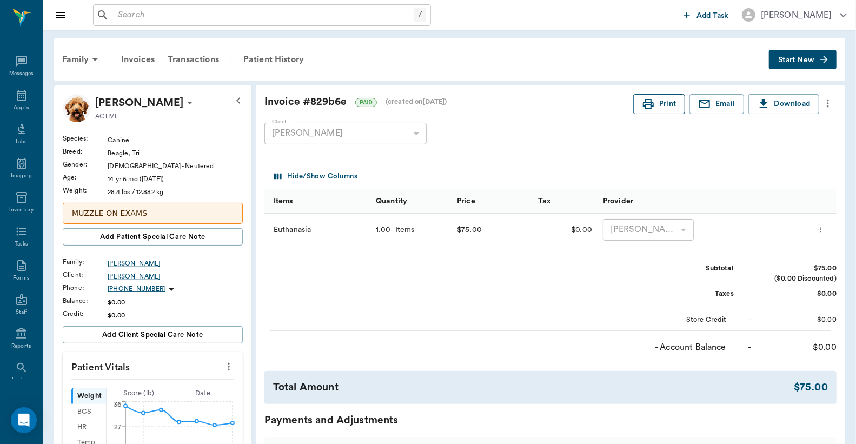
click at [663, 104] on button "Print" at bounding box center [659, 104] width 52 height 20
click at [663, 103] on button "Print" at bounding box center [659, 104] width 52 height 20
click at [149, 15] on input "text" at bounding box center [264, 15] width 301 height 15
click at [8, 104] on div "Appts" at bounding box center [21, 101] width 43 height 34
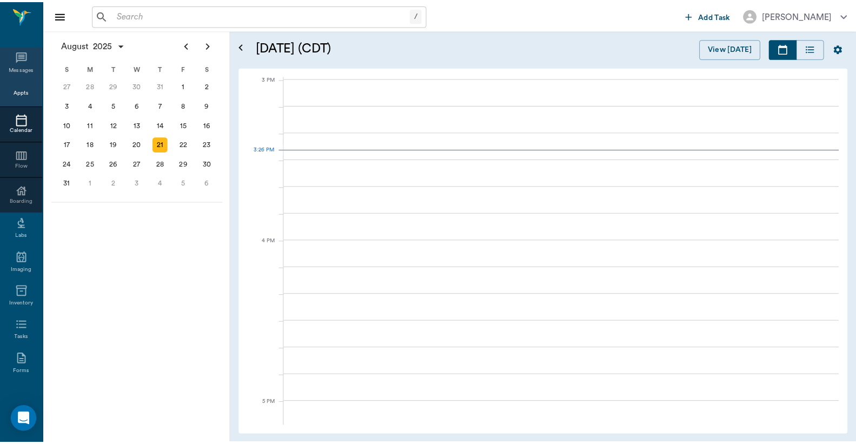
scroll to position [1136, 0]
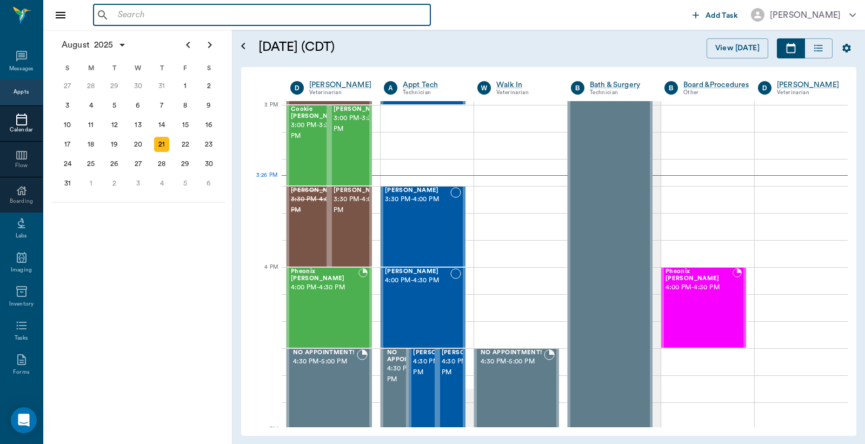
click at [152, 22] on input "text" at bounding box center [270, 15] width 313 height 15
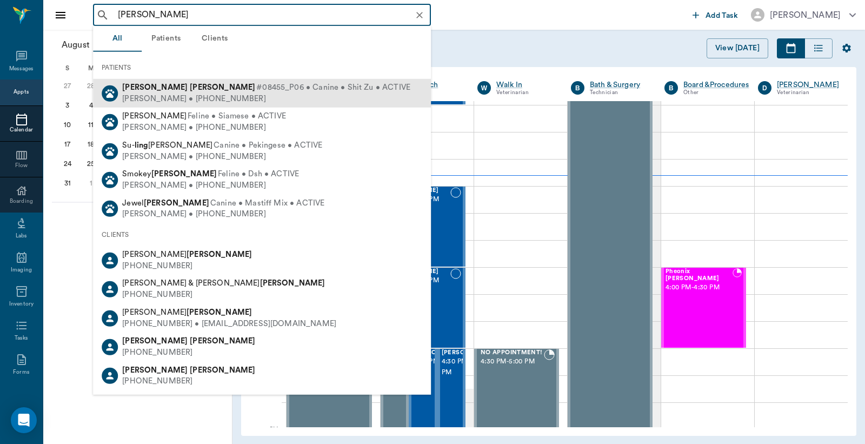
click at [256, 92] on span "#08455_P06 • Canine • Shit Zu • ACTIVE" at bounding box center [333, 87] width 154 height 11
type input "WREN LING"
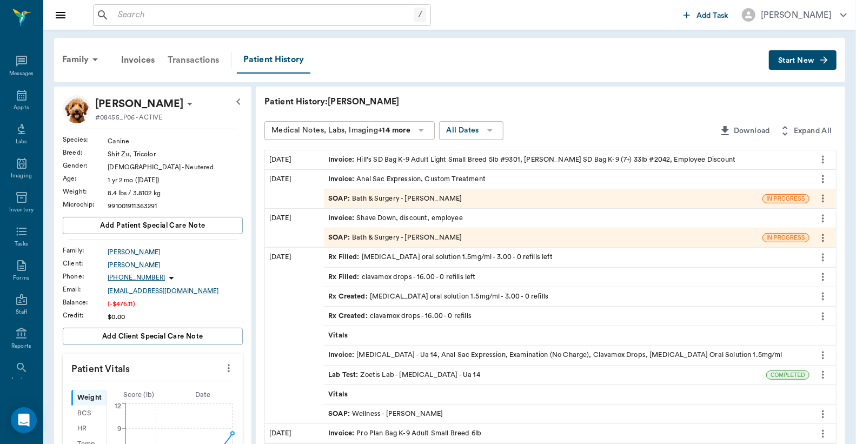
click at [203, 55] on div "Transactions" at bounding box center [193, 60] width 64 height 26
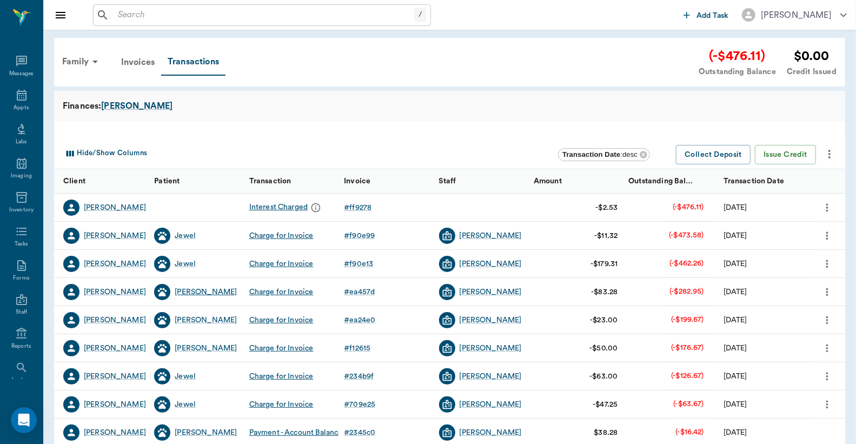
click at [182, 295] on div "Wren" at bounding box center [206, 292] width 62 height 11
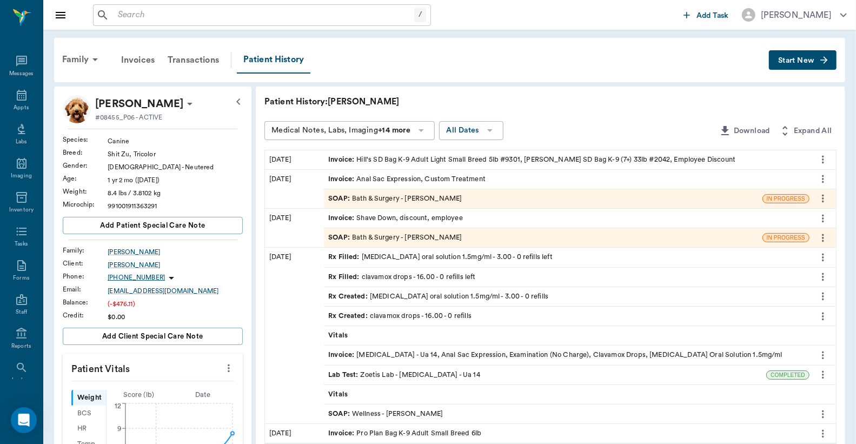
click at [808, 65] on button "Start New" at bounding box center [803, 60] width 68 height 20
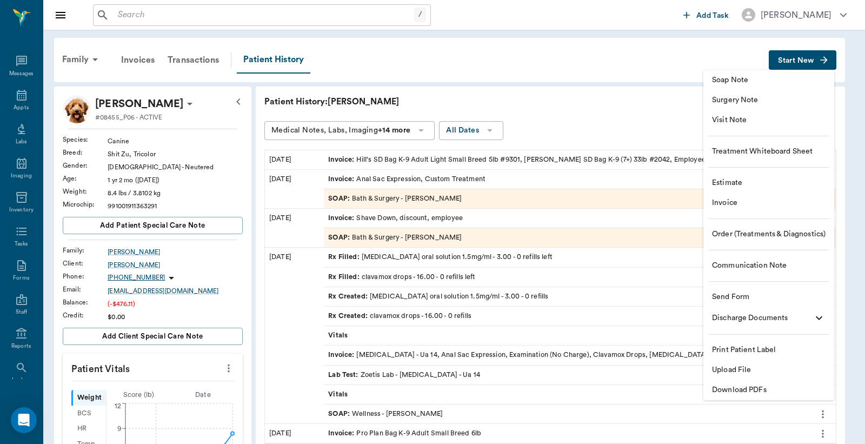
click at [733, 204] on span "Invoice" at bounding box center [769, 202] width 114 height 11
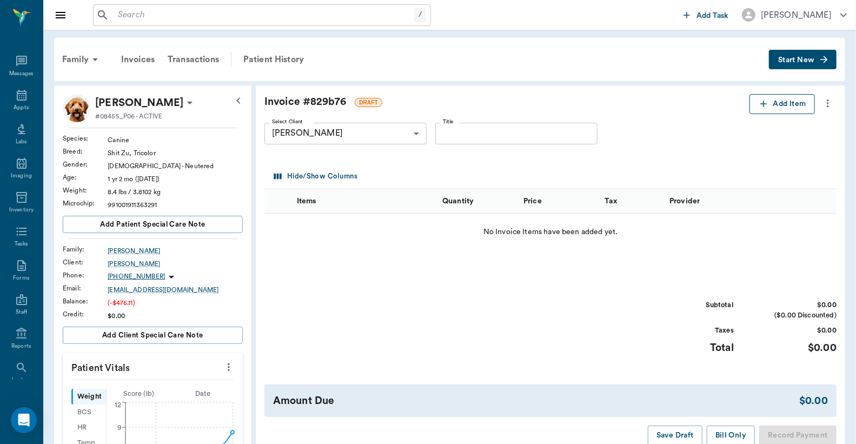
click at [792, 108] on button "Add Item" at bounding box center [781, 104] width 65 height 20
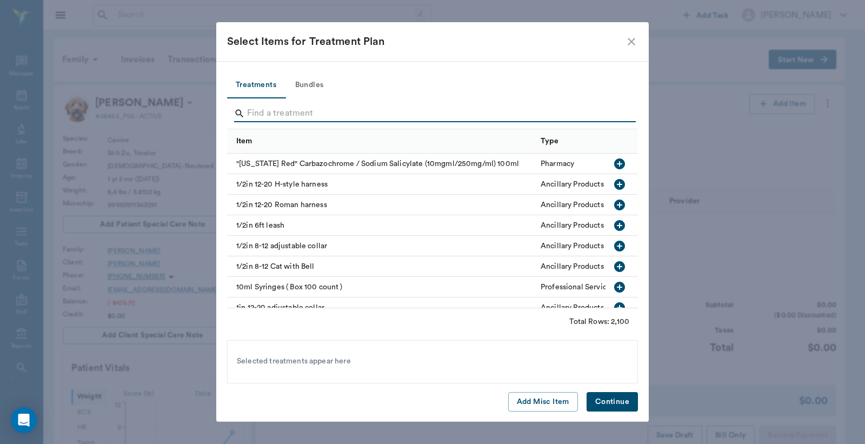
click at [327, 115] on input "Search" at bounding box center [433, 113] width 373 height 17
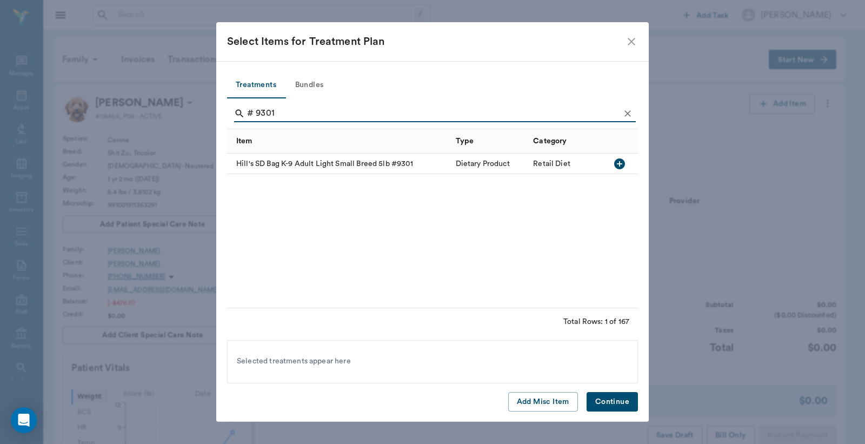
click at [622, 164] on icon "button" at bounding box center [619, 163] width 11 height 11
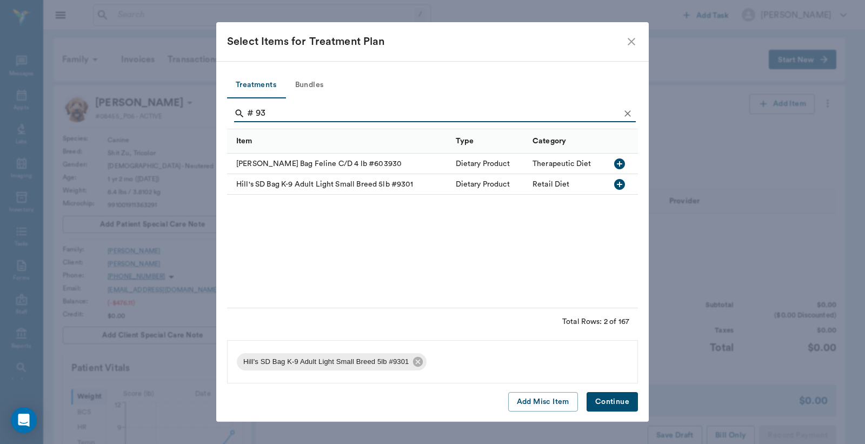
type input "# 9"
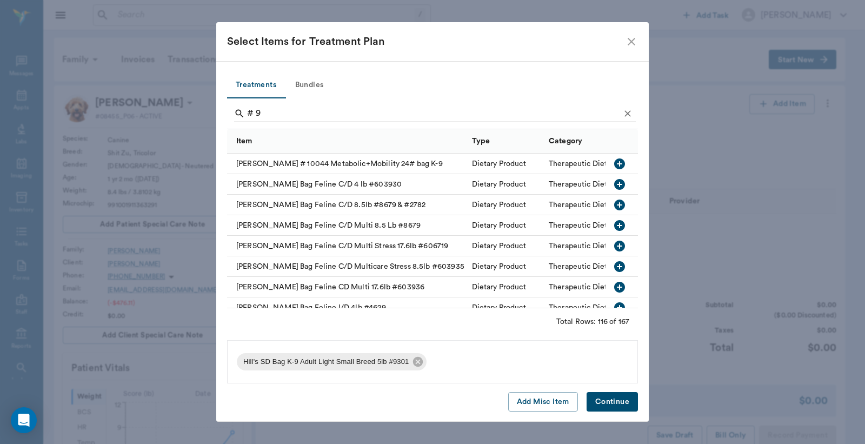
click at [394, 112] on input "# 9" at bounding box center [433, 113] width 373 height 17
type input "#"
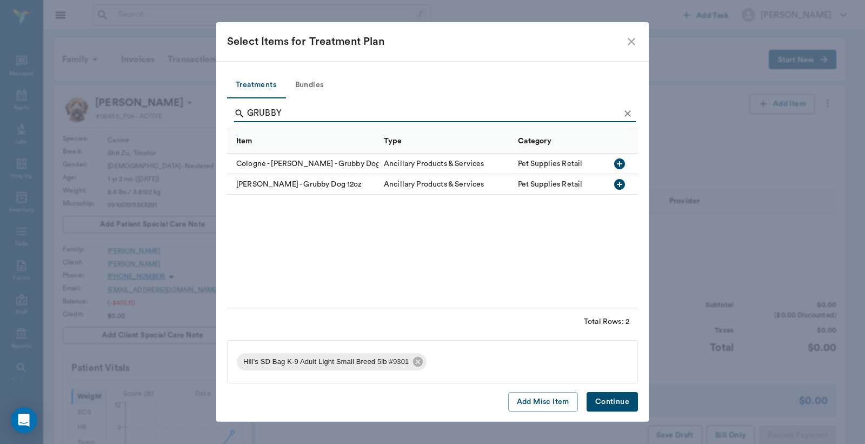
click at [618, 181] on icon "button" at bounding box center [619, 184] width 11 height 11
type input "G"
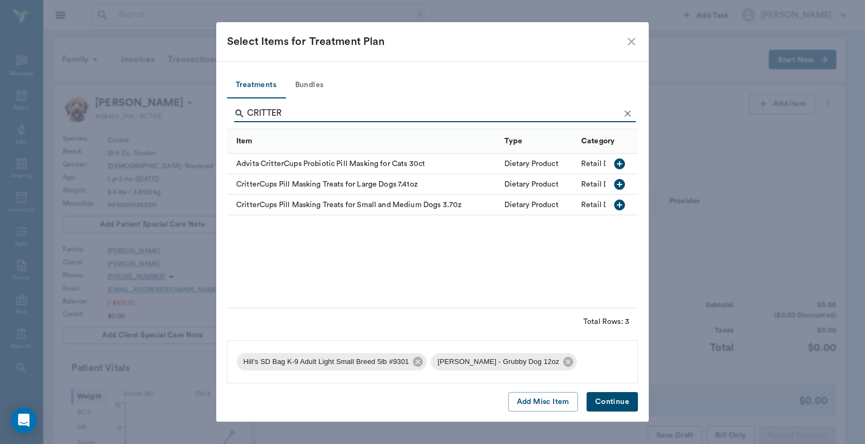
type input "CRITTER"
click at [619, 184] on icon "button" at bounding box center [619, 184] width 13 height 13
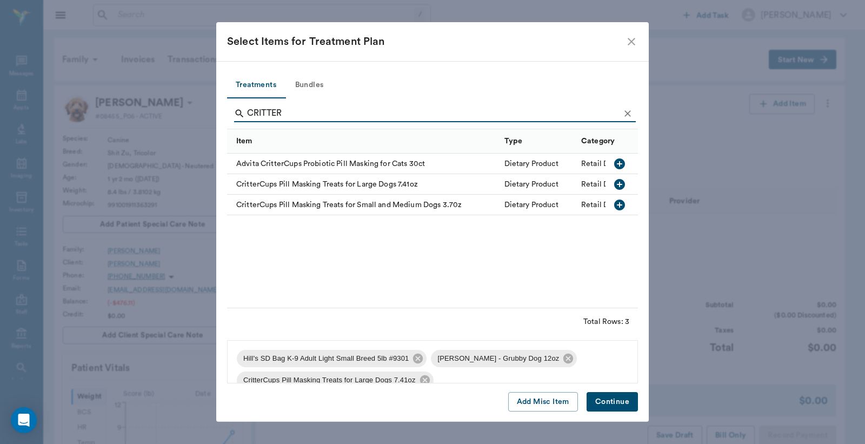
click at [606, 404] on button "Continue" at bounding box center [612, 402] width 51 height 20
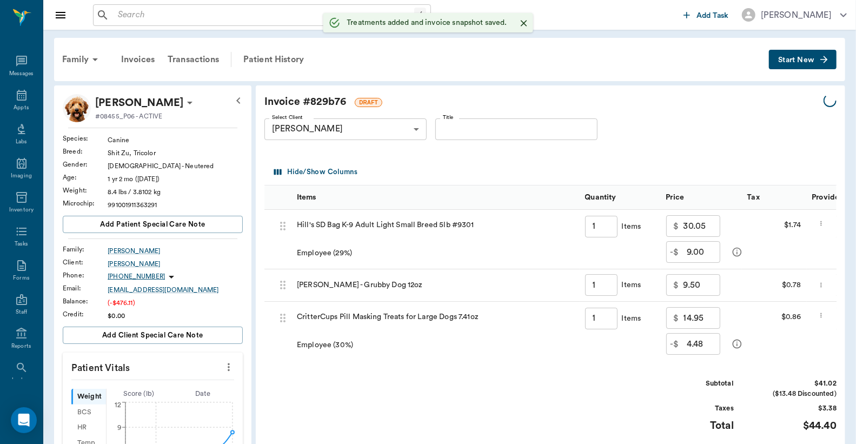
type input "1.00"
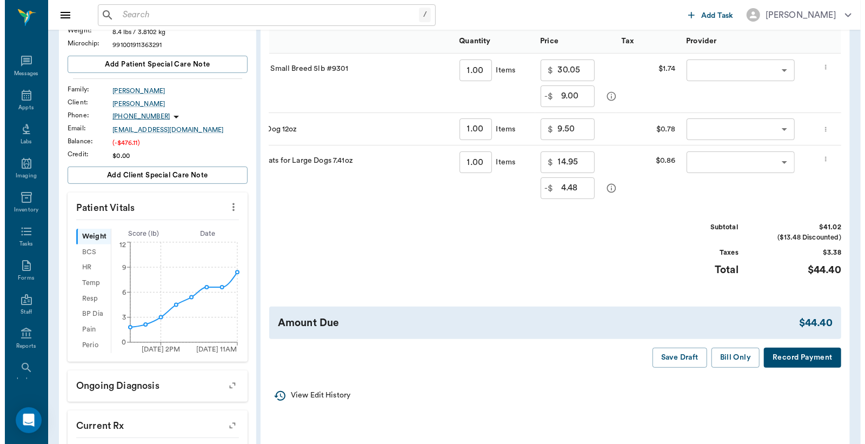
scroll to position [0, 136]
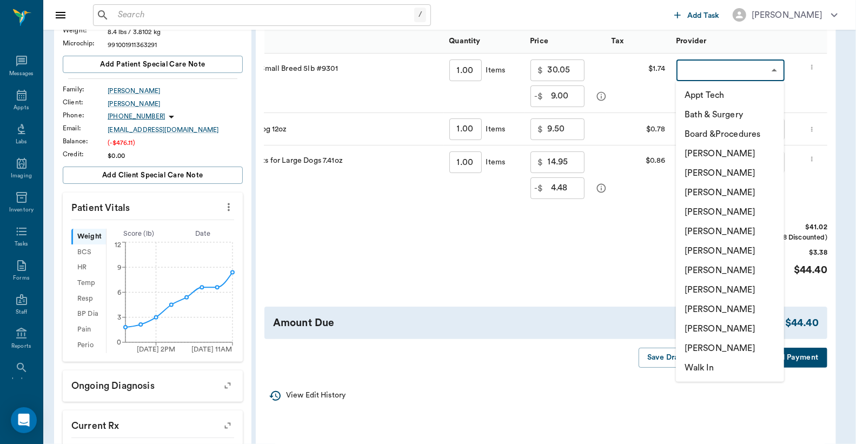
click at [759, 73] on body "/ ​ Add Task Dr. Bert Ellsworth Nectar Messages Appts Labs Imaging Inventory Ta…" at bounding box center [428, 269] width 856 height 859
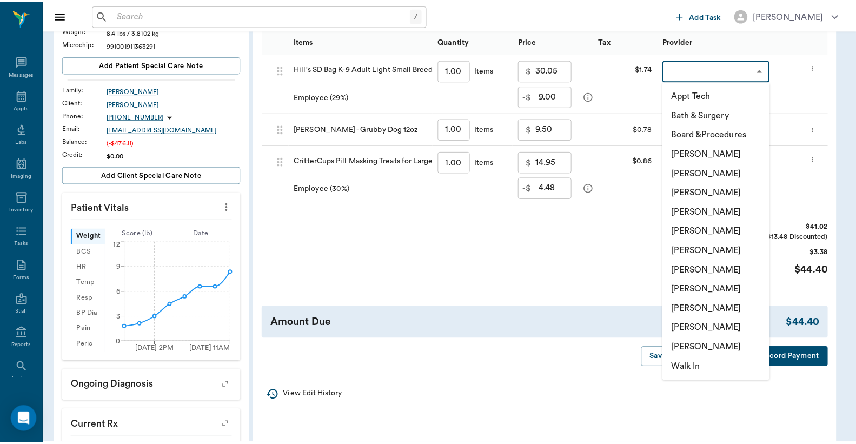
scroll to position [0, 0]
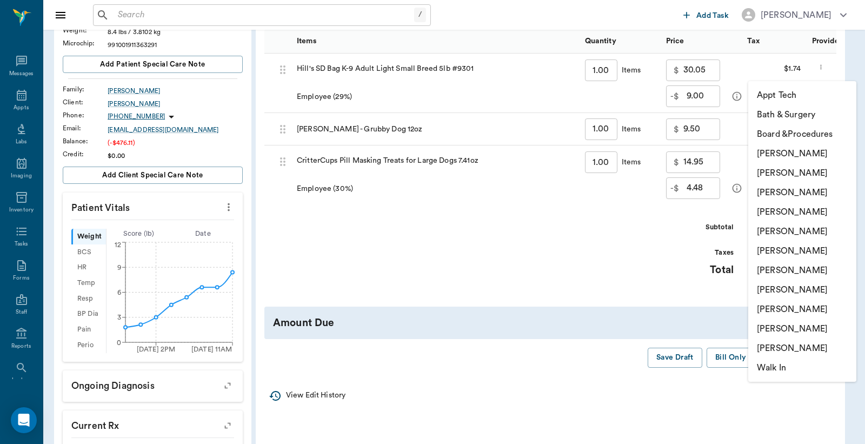
click at [784, 330] on li "Lorean Lingle" at bounding box center [802, 328] width 108 height 19
type input "none-63ec2ece52e12b0ba117cc90"
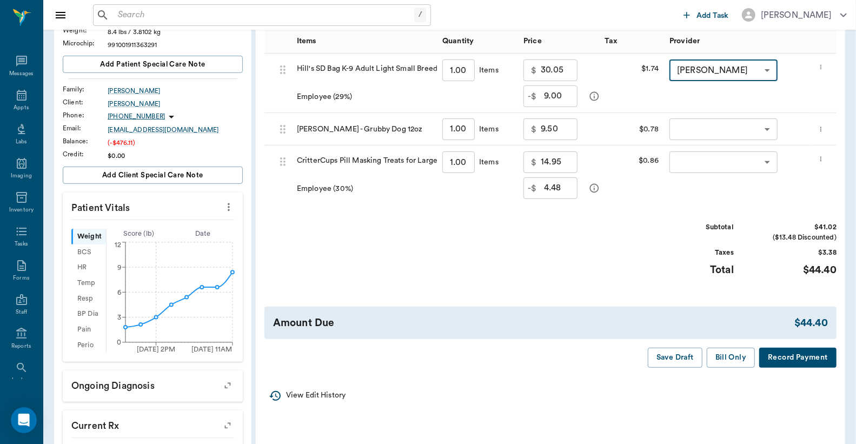
click at [752, 130] on body "/ ​ Add Task Dr. Bert Ellsworth Nectar Messages Appts Labs Imaging Inventory Ta…" at bounding box center [428, 269] width 856 height 859
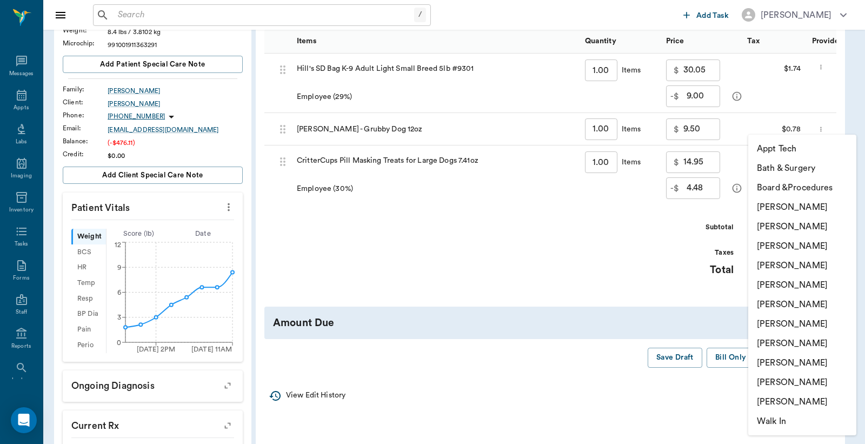
click at [790, 379] on li "Lorean Lingle" at bounding box center [802, 382] width 108 height 19
type input "none-63ec2ece52e12b0ba117cc90"
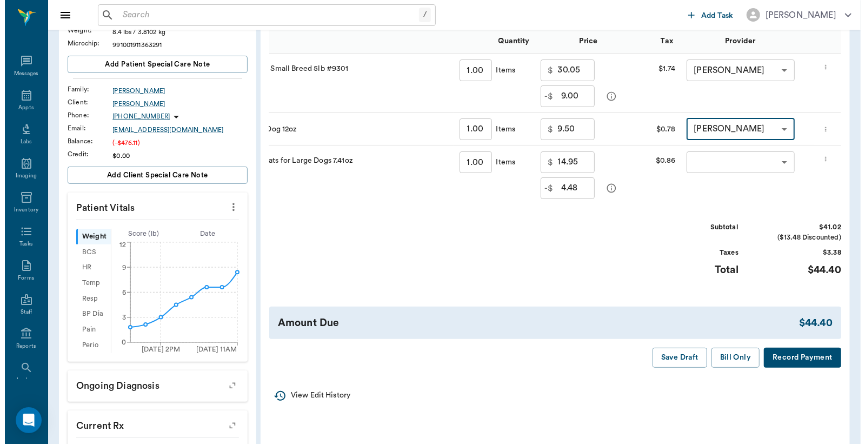
scroll to position [0, 136]
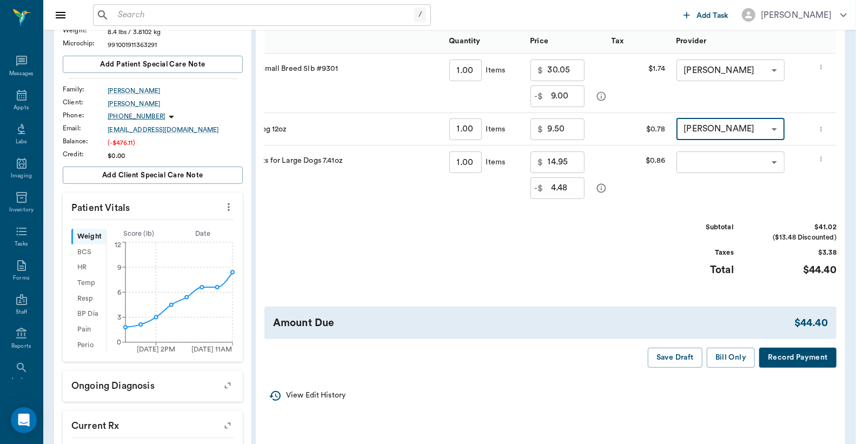
click at [762, 161] on body "/ ​ Add Task Dr. Bert Ellsworth Nectar Messages Appts Labs Imaging Inventory Ta…" at bounding box center [428, 269] width 856 height 859
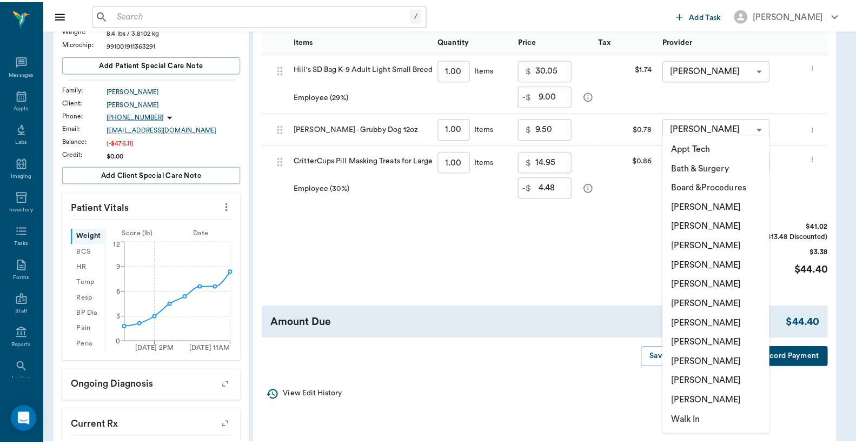
scroll to position [0, 0]
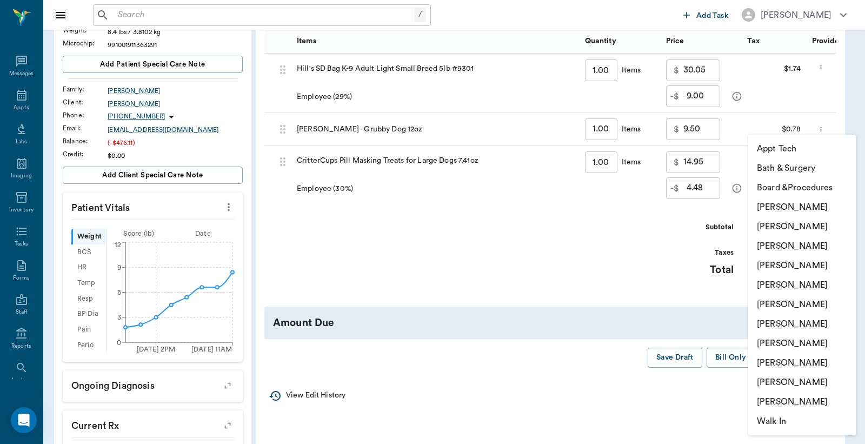
click at [786, 380] on li "Lorean Lingle" at bounding box center [802, 382] width 108 height 19
type input "none-63ec2ece52e12b0ba117cc90"
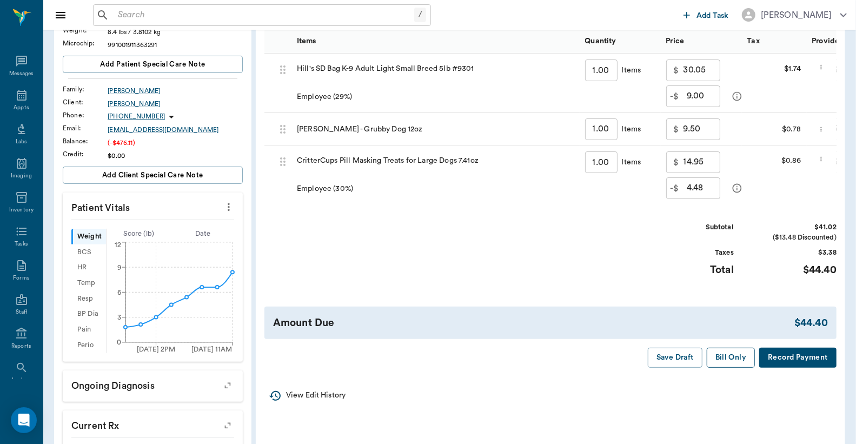
click at [725, 368] on button "Bill Only" at bounding box center [731, 358] width 49 height 20
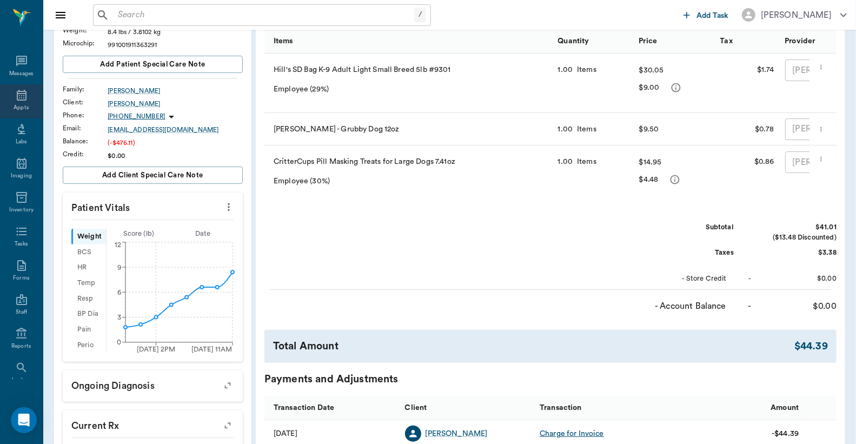
click at [18, 101] on icon at bounding box center [21, 95] width 13 height 13
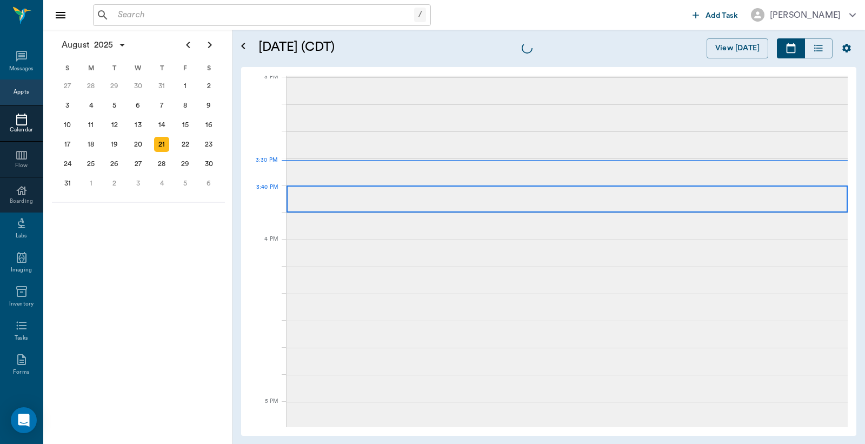
scroll to position [1136, 0]
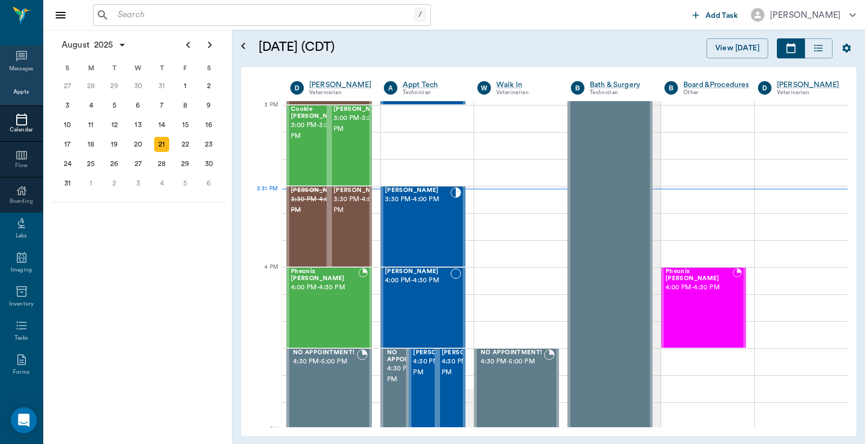
click at [21, 58] on icon at bounding box center [21, 56] width 11 height 11
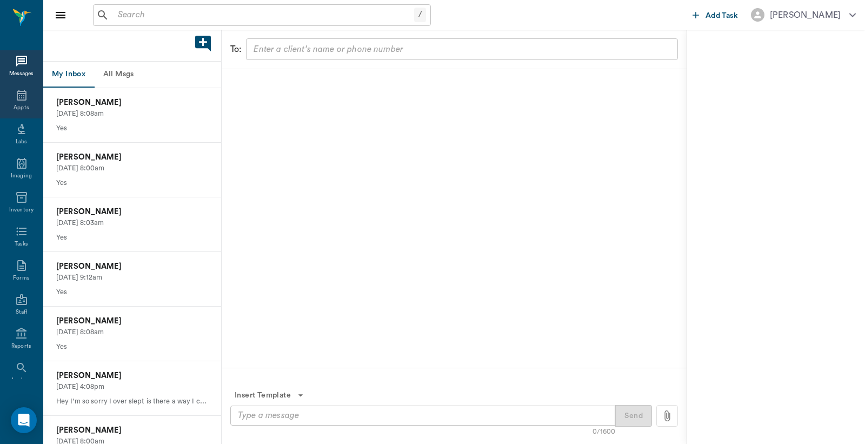
click at [17, 96] on icon at bounding box center [21, 95] width 13 height 13
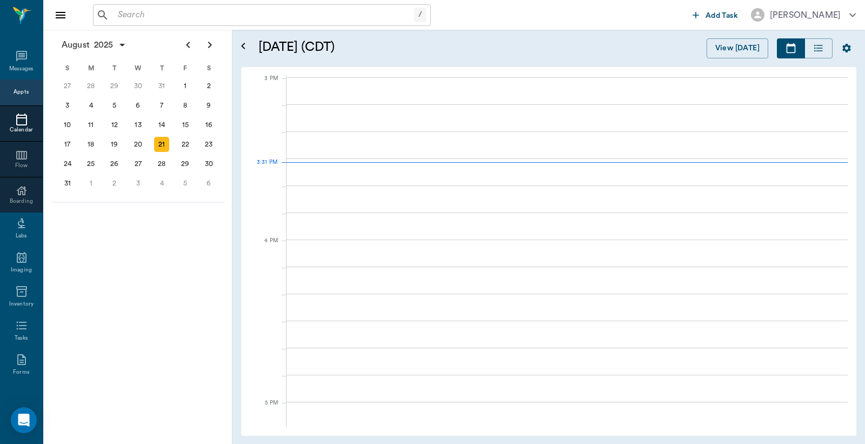
scroll to position [1137, 0]
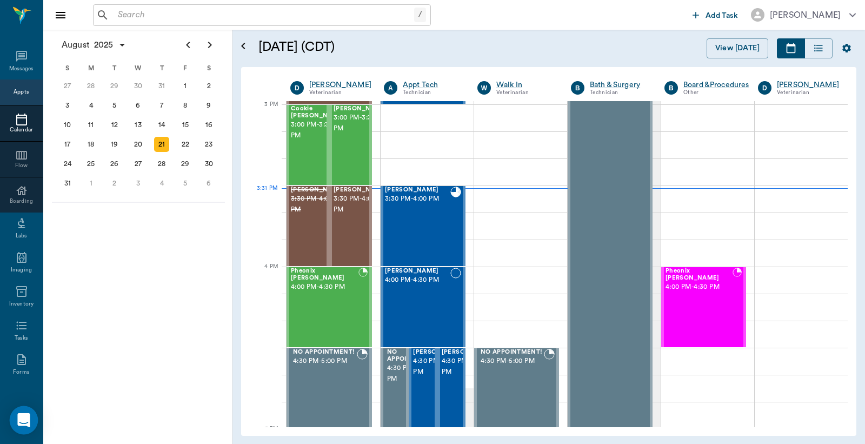
click at [24, 420] on icon "Open Intercom Messenger" at bounding box center [23, 420] width 12 height 14
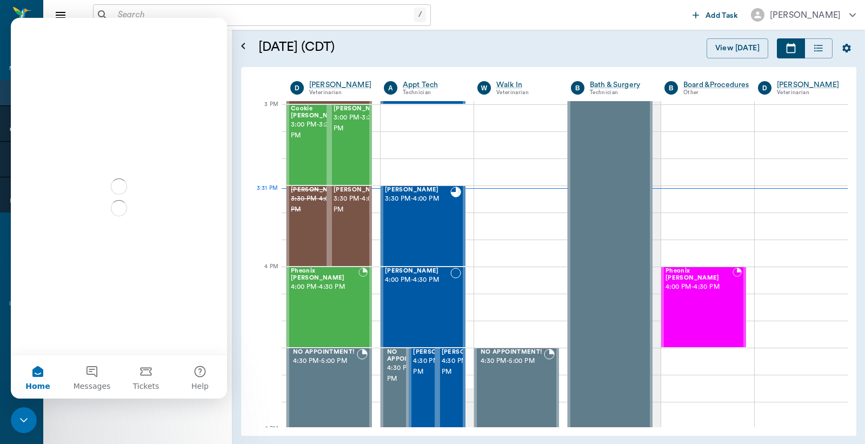
scroll to position [0, 0]
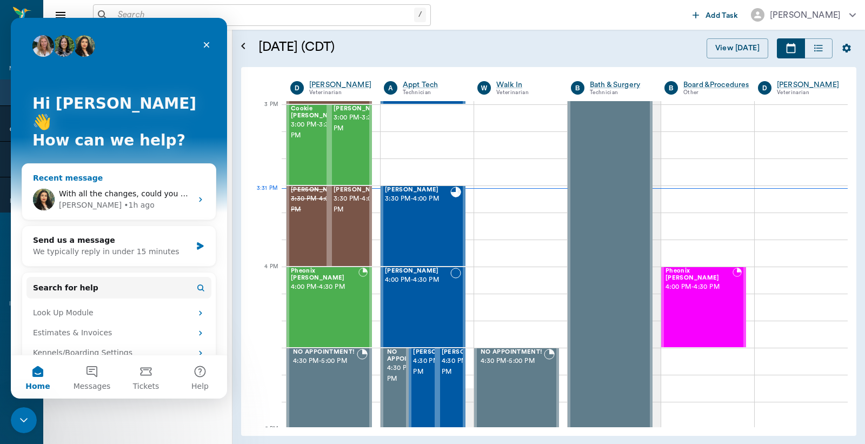
click at [101, 189] on span "With all the changes, could you check and make sure I got this right please? Th…" at bounding box center [481, 193] width 845 height 9
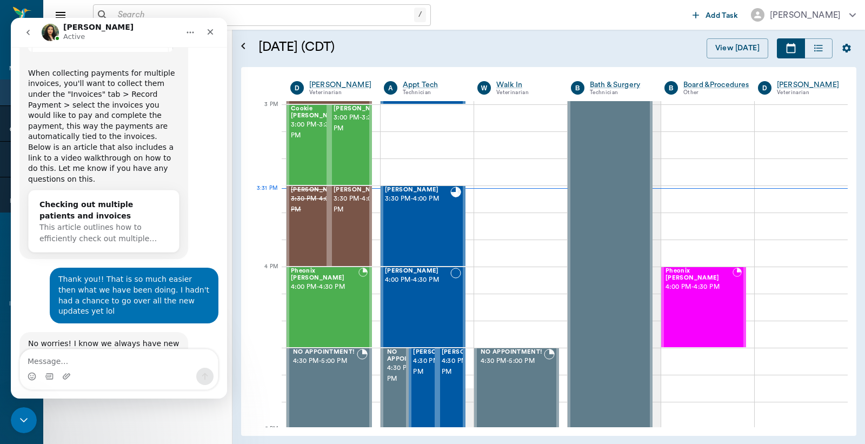
scroll to position [3443, 0]
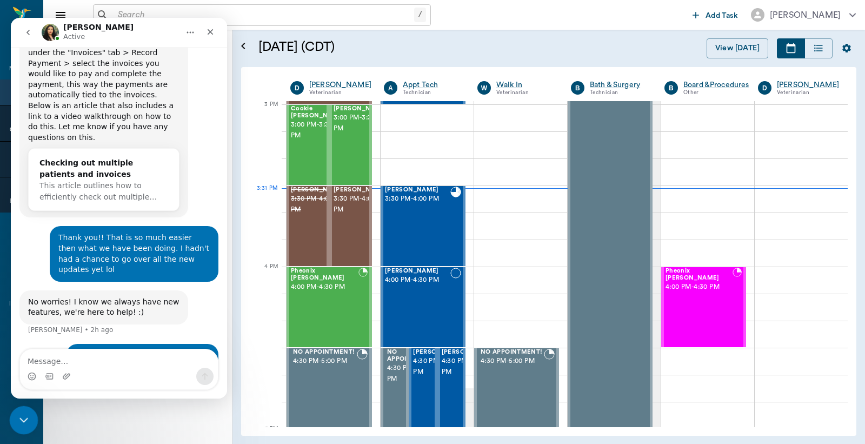
click at [14, 416] on div "Close Intercom Messenger" at bounding box center [22, 419] width 26 height 26
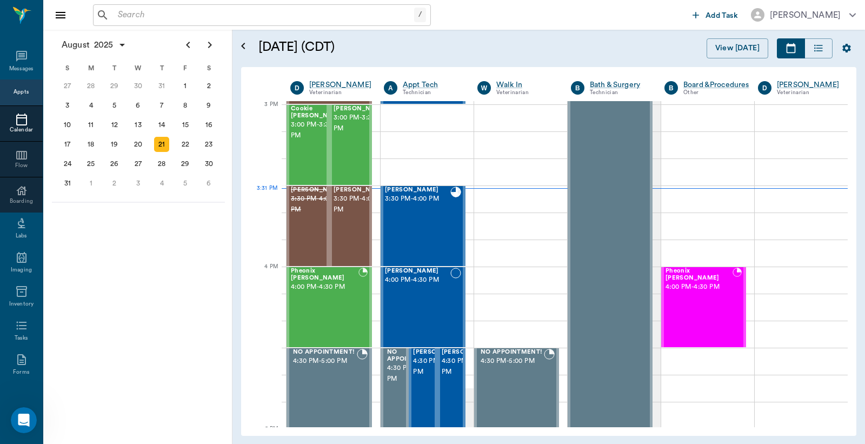
scroll to position [3443, 0]
click at [413, 245] on div "Tank Crawford 3:30 PM - 4:00 PM" at bounding box center [417, 226] width 65 height 79
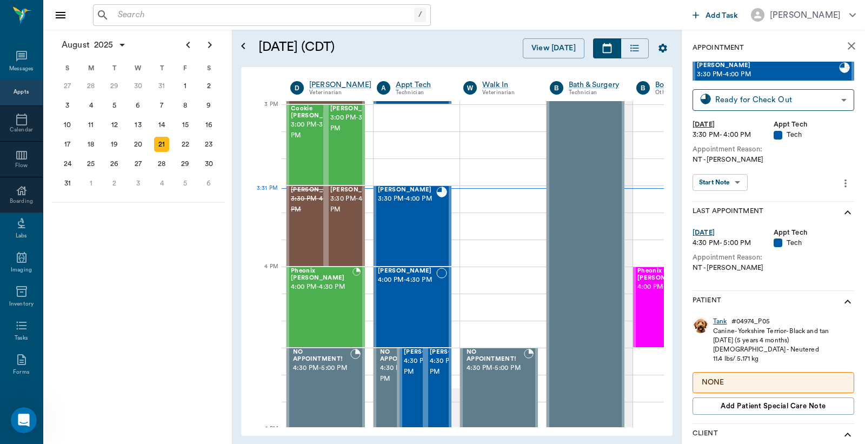
click at [720, 321] on div "Tank" at bounding box center [720, 321] width 14 height 9
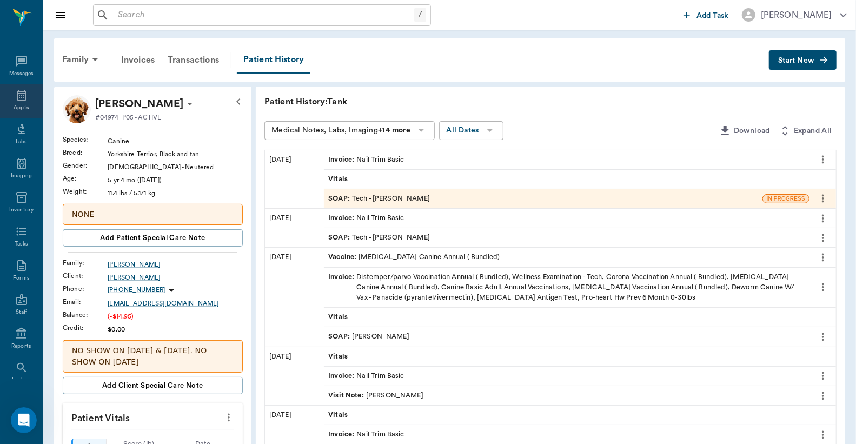
click at [20, 93] on icon at bounding box center [22, 95] width 10 height 11
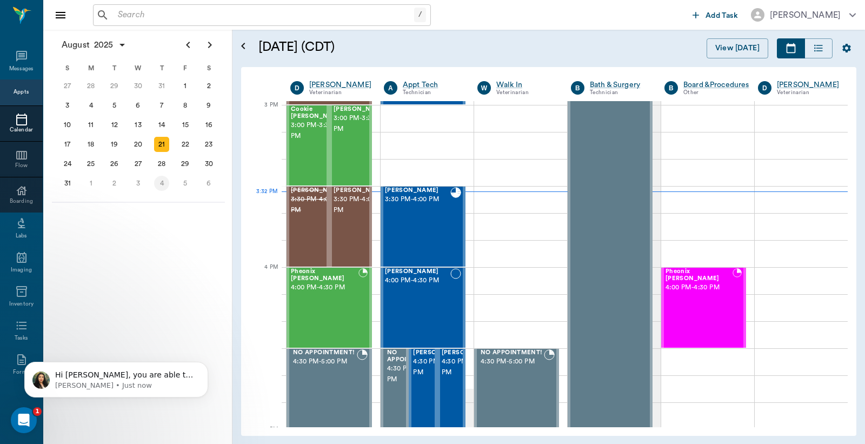
scroll to position [3513, 0]
click at [26, 420] on icon "Open Intercom Messenger" at bounding box center [23, 419] width 18 height 18
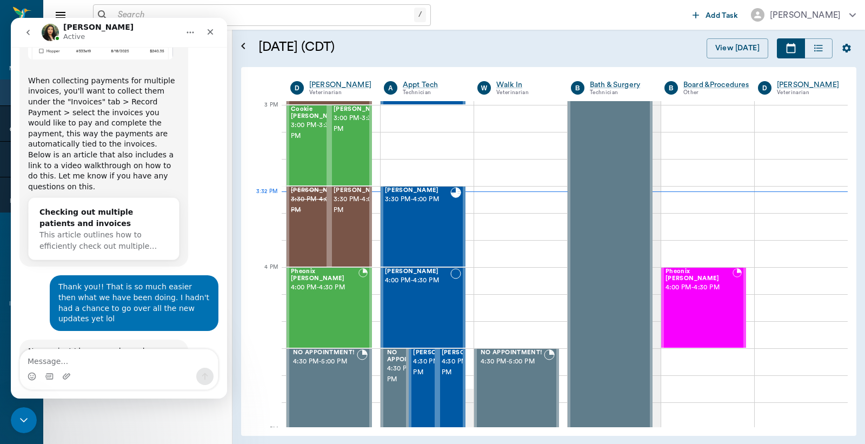
scroll to position [3532, 0]
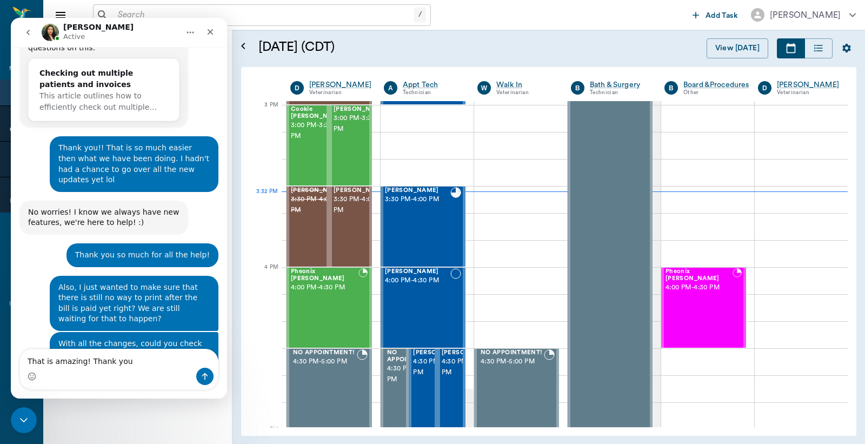
type textarea "That is amazing! Thank you!"
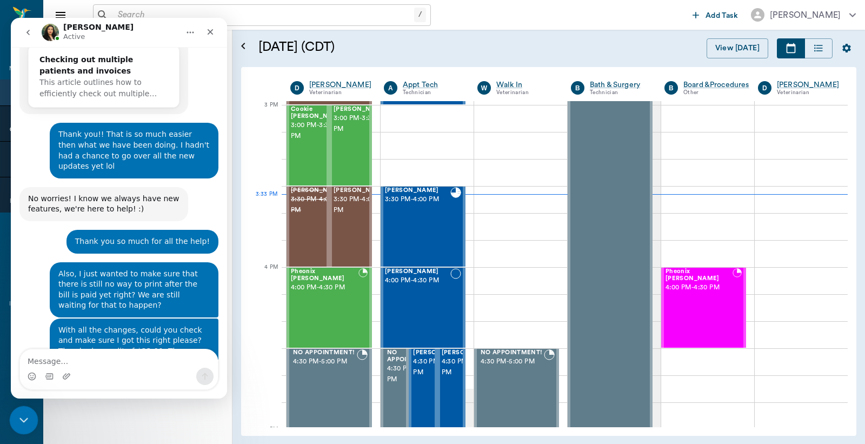
click at [19, 413] on icon "Close Intercom Messenger" at bounding box center [22, 418] width 13 height 13
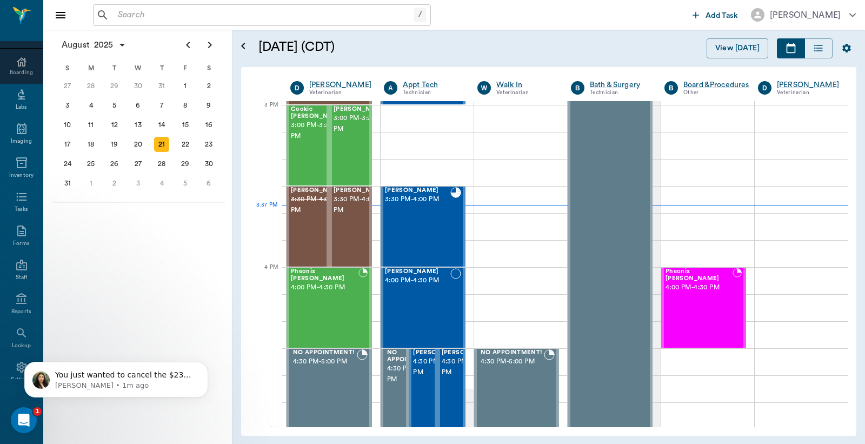
scroll to position [143, 0]
click at [116, 160] on div "26" at bounding box center [114, 163] width 15 height 15
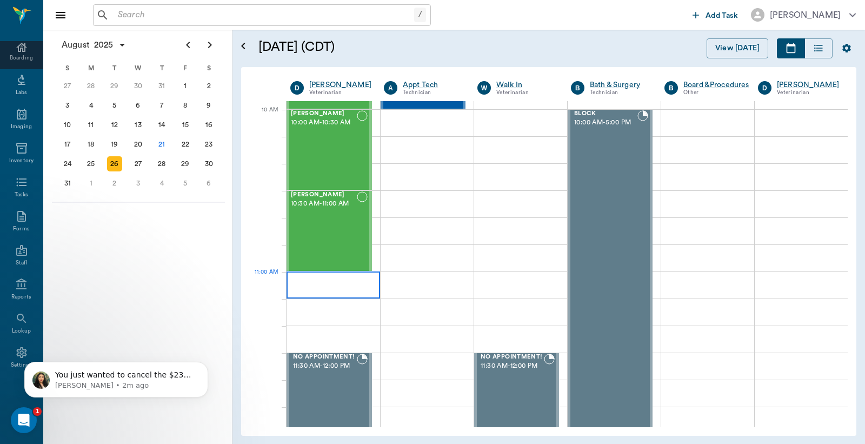
scroll to position [320, 0]
click at [310, 282] on div at bounding box center [334, 285] width 94 height 27
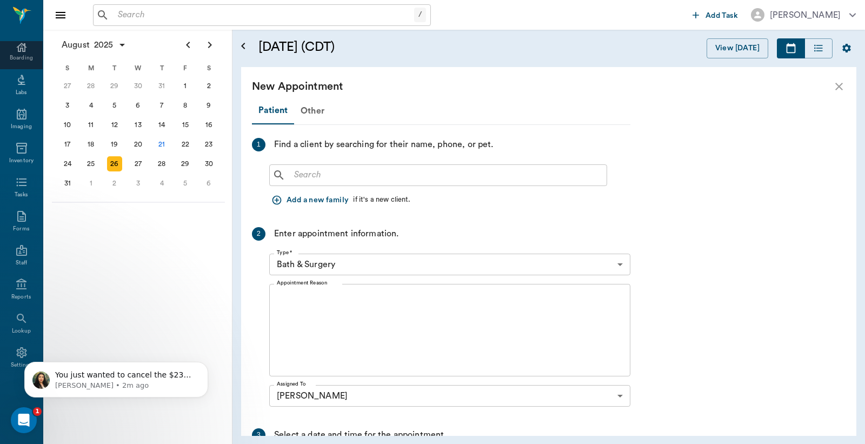
scroll to position [0, 0]
click at [328, 178] on input "text" at bounding box center [446, 175] width 313 height 15
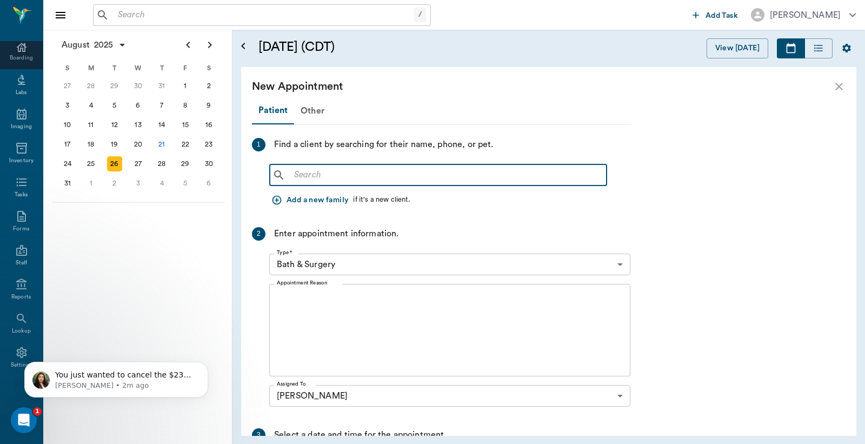
scroll to position [3620, 0]
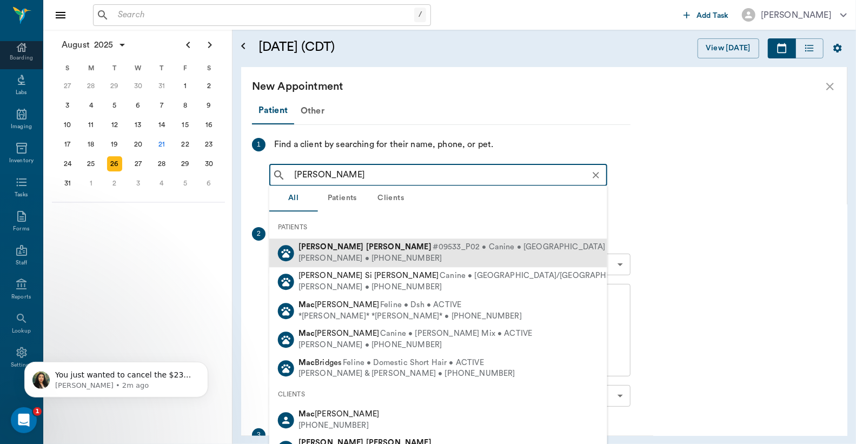
click at [366, 245] on b "Machado" at bounding box center [398, 247] width 65 height 8
type input "lili mac"
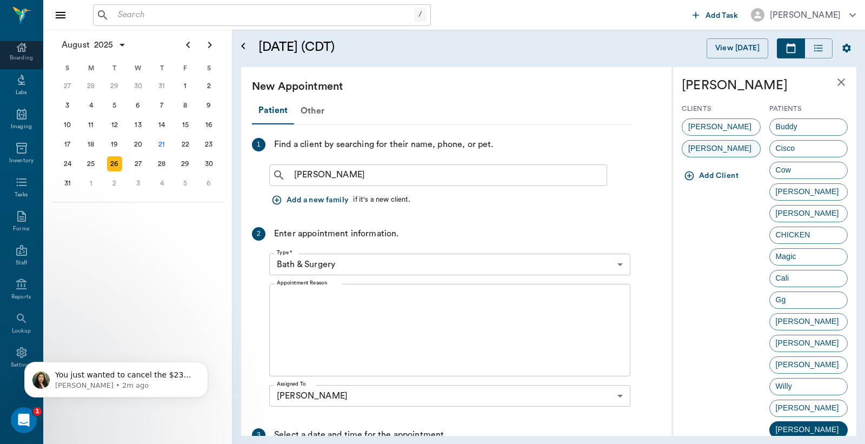
click at [718, 144] on span "Maureen Machado" at bounding box center [719, 148] width 75 height 11
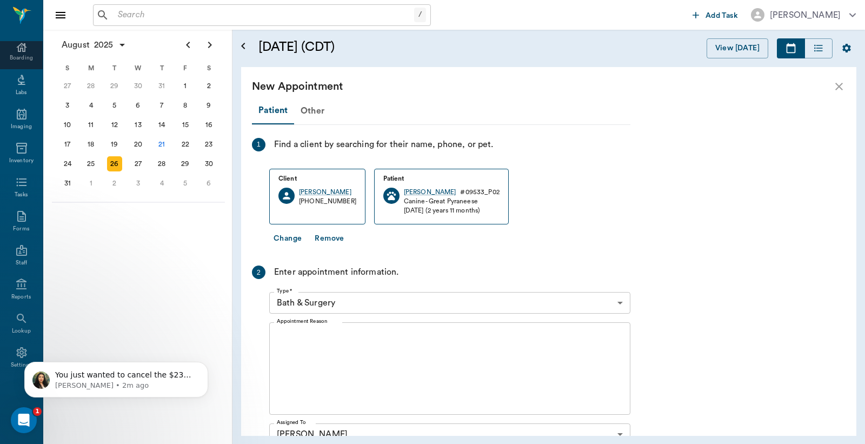
click at [404, 299] on body "/ ​ Add Task Dr. Bert Ellsworth Nectar Messages Appts Calendar Flow Boarding La…" at bounding box center [432, 222] width 865 height 444
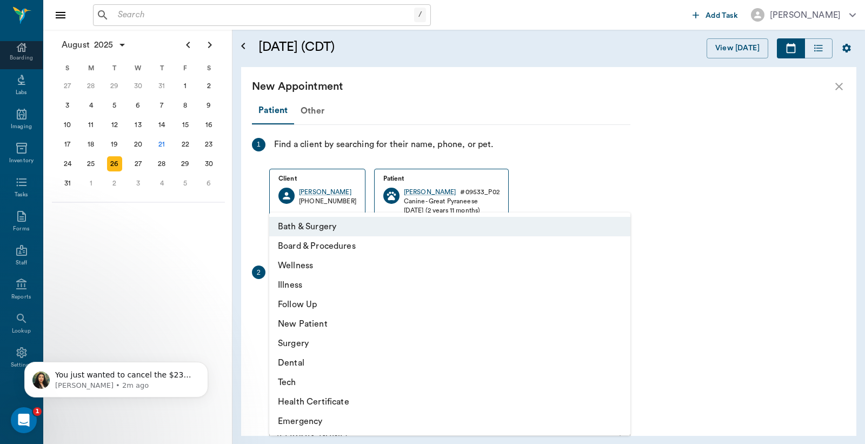
click at [298, 287] on li "Illness" at bounding box center [449, 284] width 361 height 19
type input "65d2be4f46e3a538d89b8c15"
type input "11:30 AM"
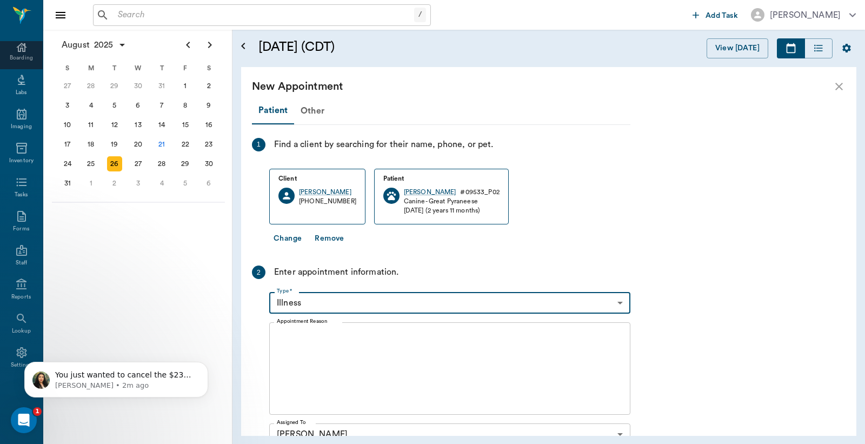
click at [346, 344] on textarea "Appointment Reason" at bounding box center [450, 368] width 346 height 75
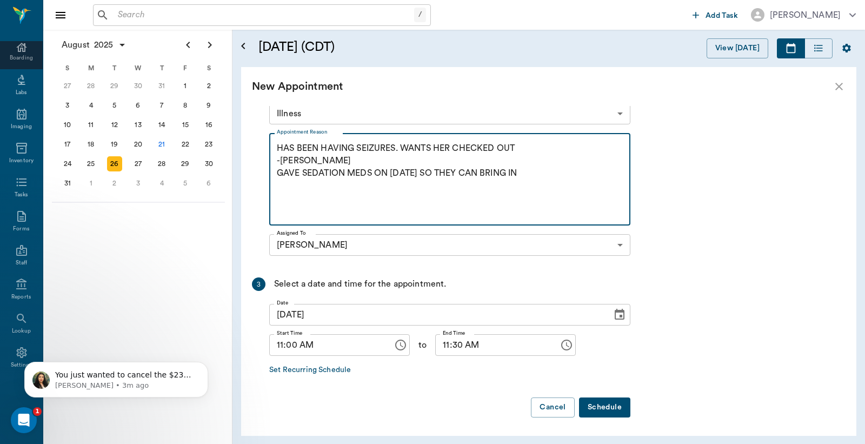
scroll to position [190, 0]
type textarea "HAS BEEN HAVING SEIZURES. WANTS HER CHECKED OUT -LORY GAVE SEDATION MEDS ON 8.2…"
click at [612, 408] on button "Schedule" at bounding box center [604, 407] width 51 height 20
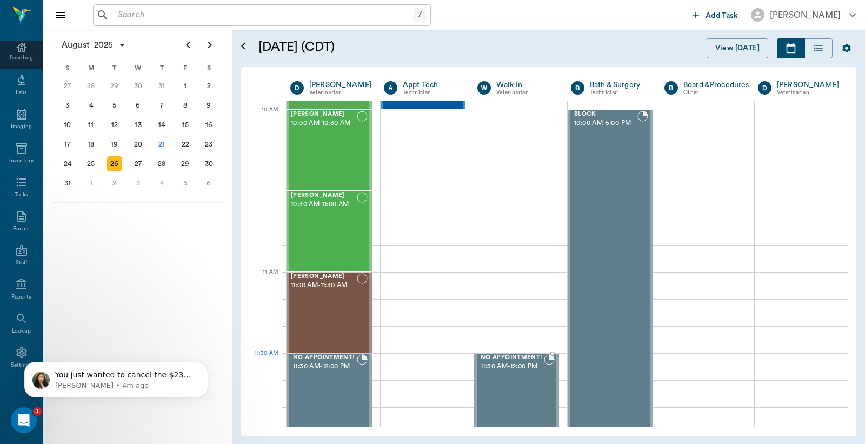
scroll to position [3620, 0]
click at [87, 161] on div "25" at bounding box center [90, 163] width 15 height 15
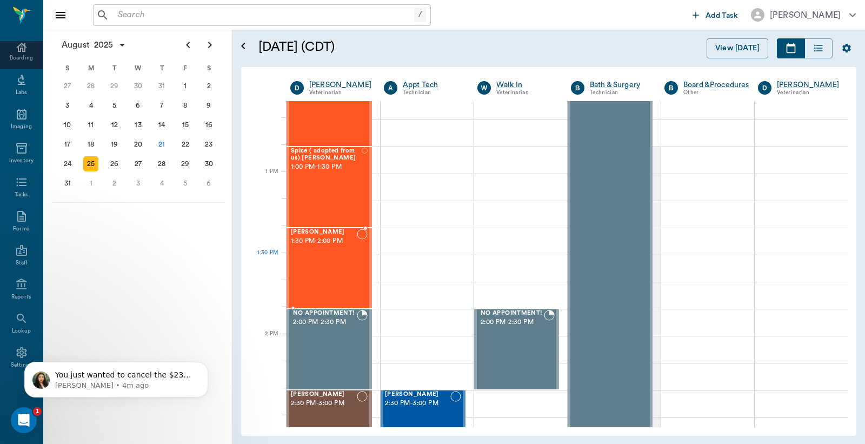
scroll to position [801, 0]
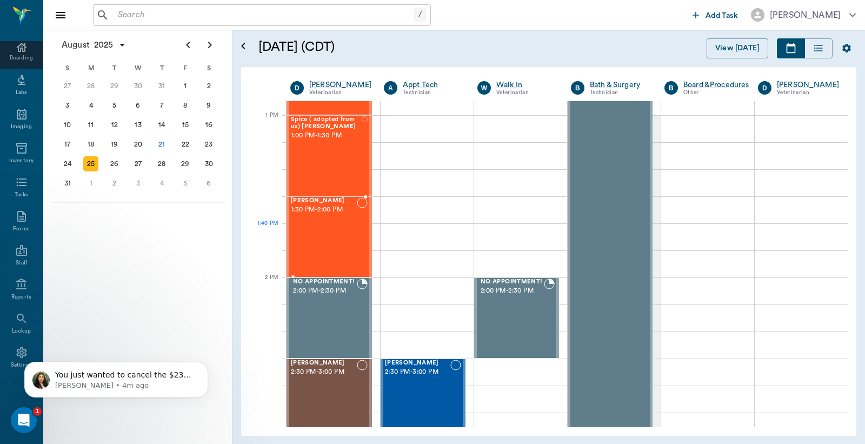
click at [326, 238] on div "Buddy Machado 1:30 PM - 2:00 PM" at bounding box center [324, 236] width 66 height 79
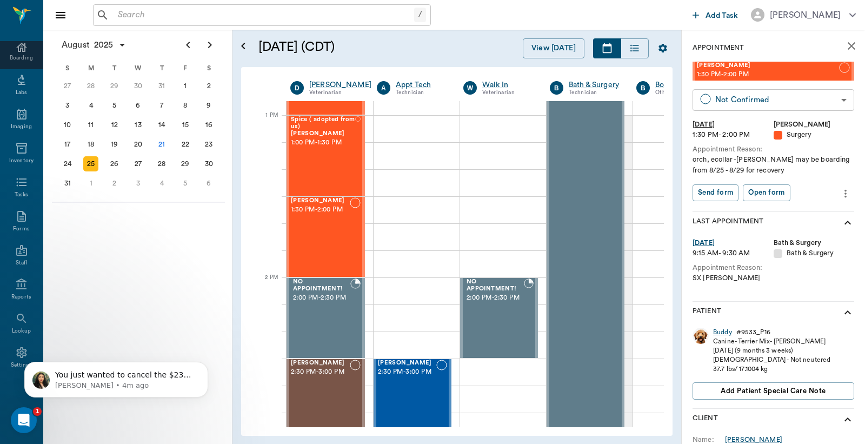
click at [741, 101] on body "/ ​ Add Task Dr. Bert Ellsworth Nectar Messages Appts Calendar Flow Boarding La…" at bounding box center [432, 222] width 865 height 444
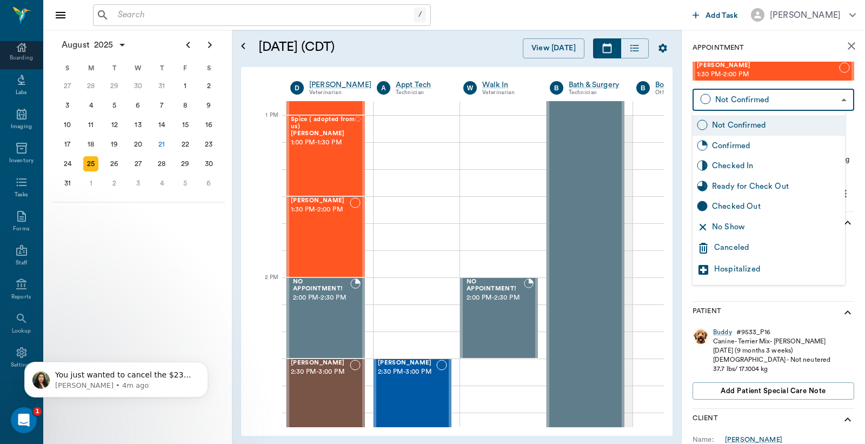
scroll to position [3620, 0]
click at [722, 242] on div "Canceled" at bounding box center [777, 248] width 127 height 13
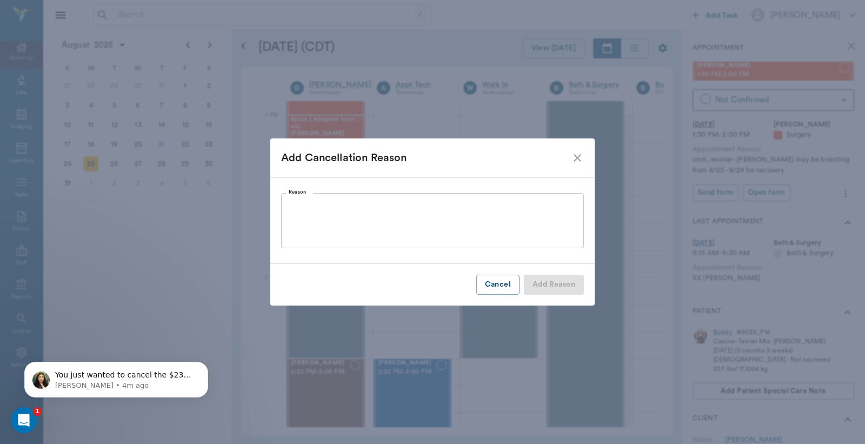
click at [422, 228] on textarea "Reason" at bounding box center [433, 220] width 288 height 37
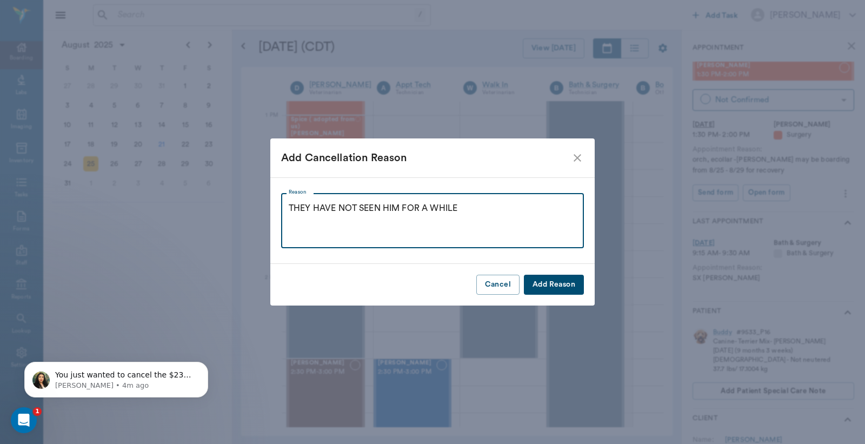
type textarea "THEY HAVE NOT SEEN HIM FOR A WHILE"
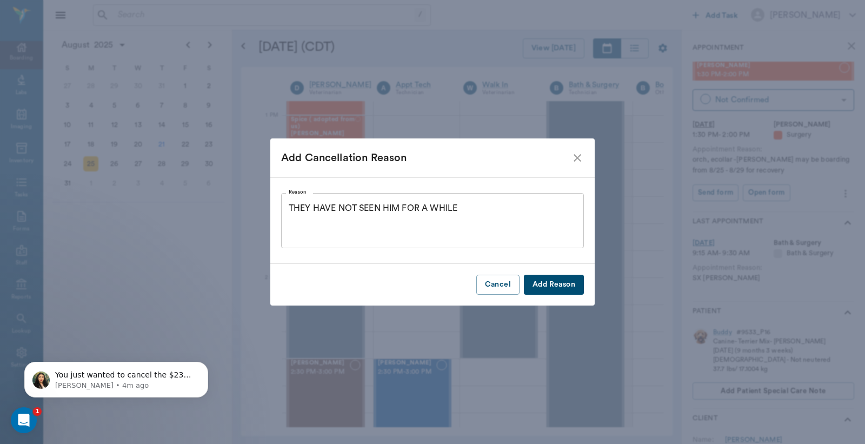
click at [543, 288] on button "Add Reason" at bounding box center [554, 285] width 60 height 20
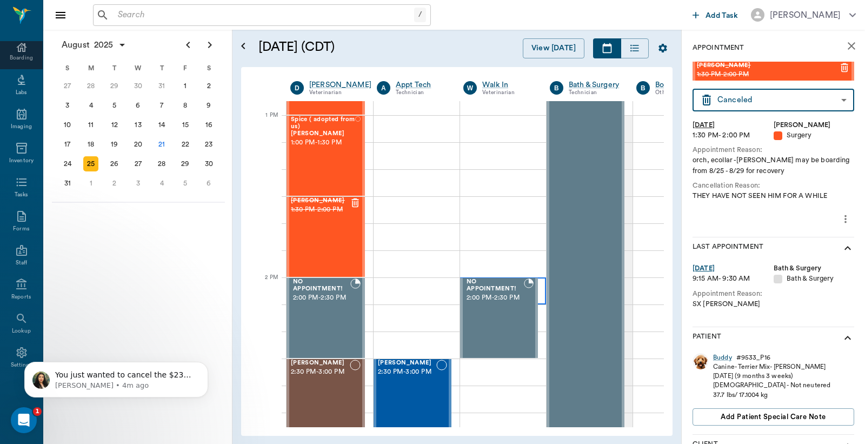
type input "CANCELED"
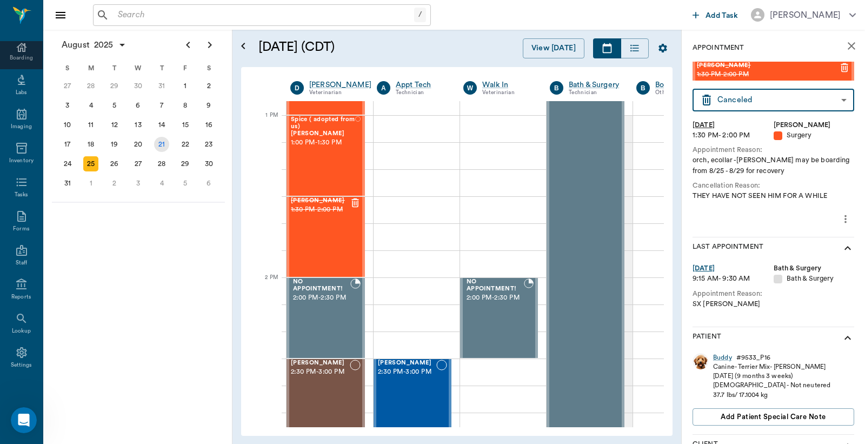
click at [158, 142] on div "21" at bounding box center [161, 144] width 15 height 15
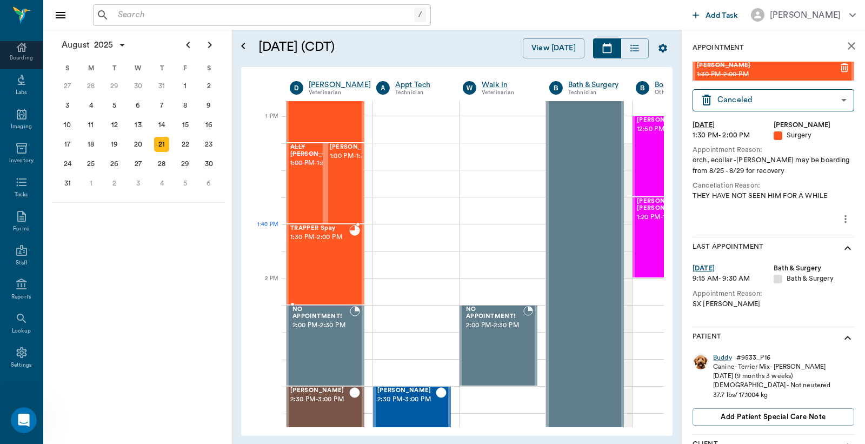
scroll to position [801, 1]
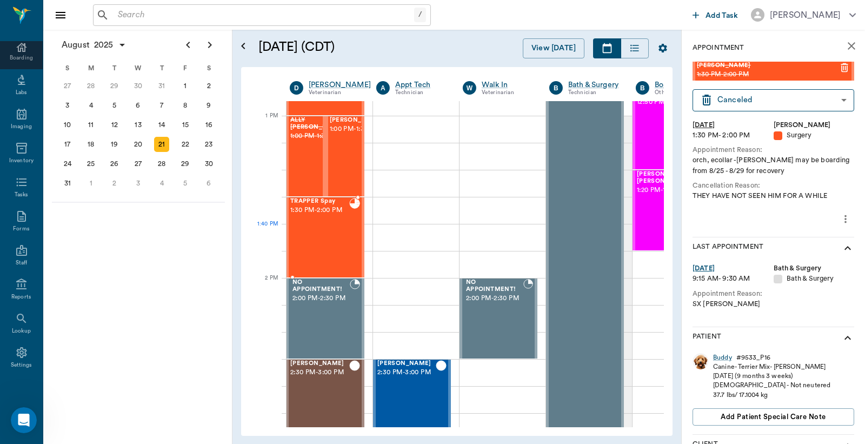
click at [334, 239] on div "TRAPPER Spay 1:30 PM - 2:00 PM" at bounding box center [319, 237] width 59 height 79
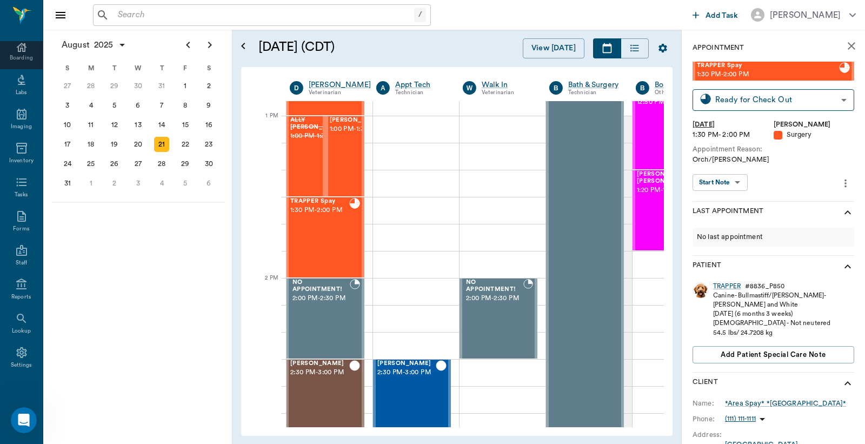
scroll to position [79, 0]
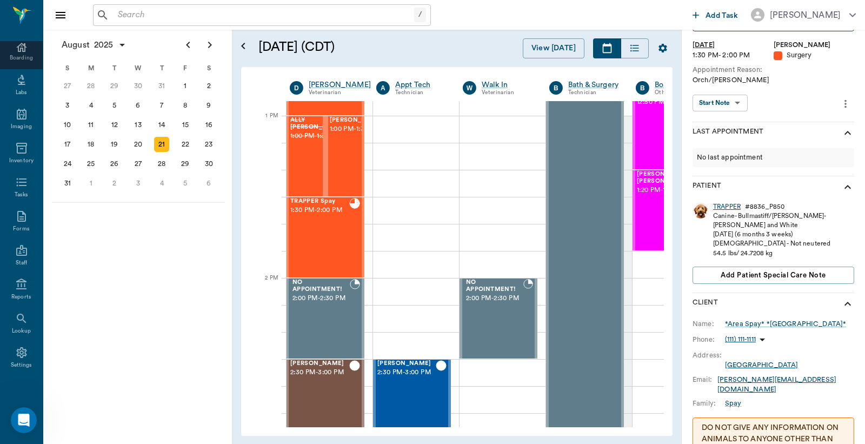
click at [730, 210] on div "TRAPPER" at bounding box center [727, 206] width 28 height 9
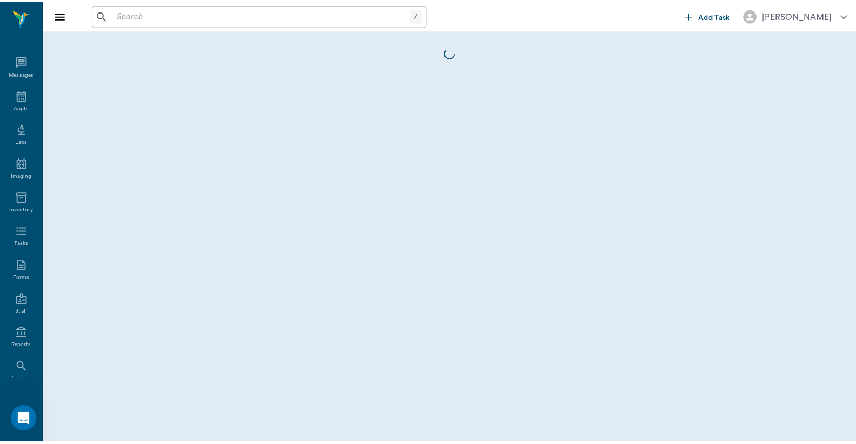
scroll to position [50, 0]
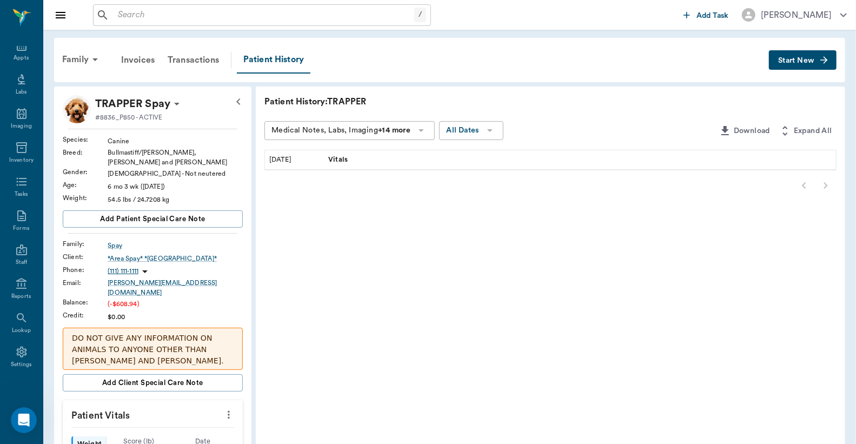
click at [426, 126] on icon at bounding box center [421, 130] width 13 height 13
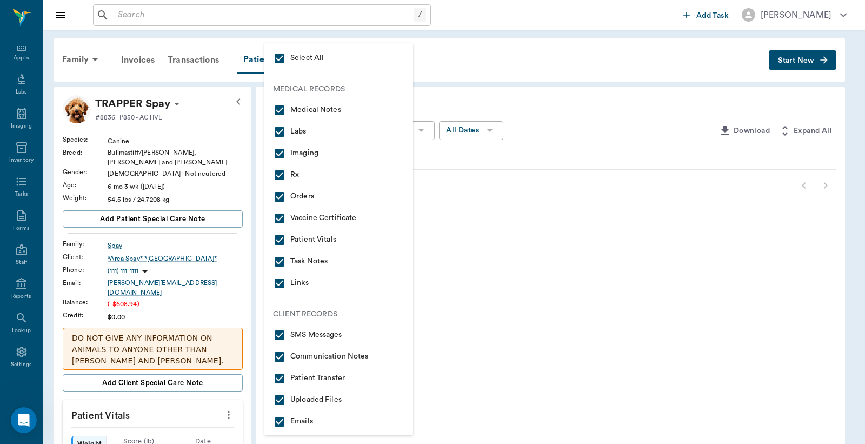
click at [278, 60] on input "checkbox" at bounding box center [279, 58] width 13 height 13
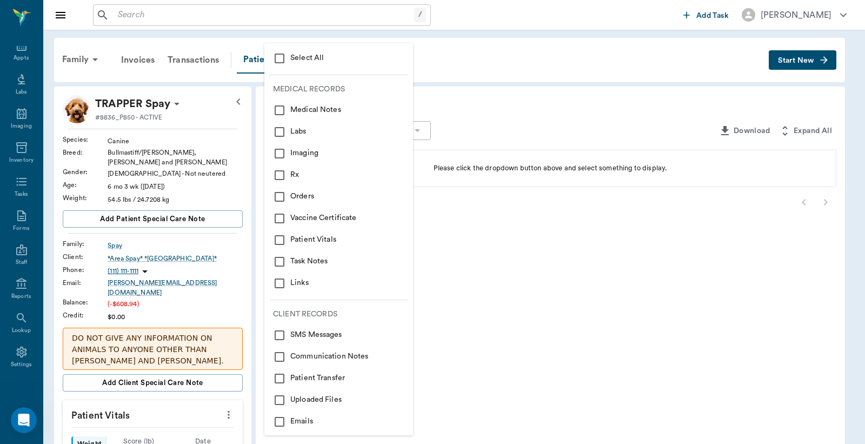
click at [279, 58] on input "checkbox" at bounding box center [279, 58] width 13 height 13
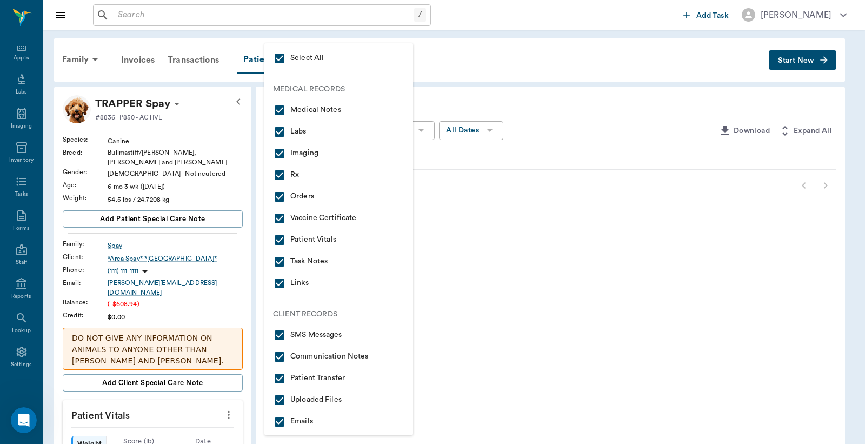
drag, startPoint x: 505, startPoint y: 91, endPoint x: 510, endPoint y: 91, distance: 5.9
click at [506, 91] on div at bounding box center [432, 222] width 865 height 444
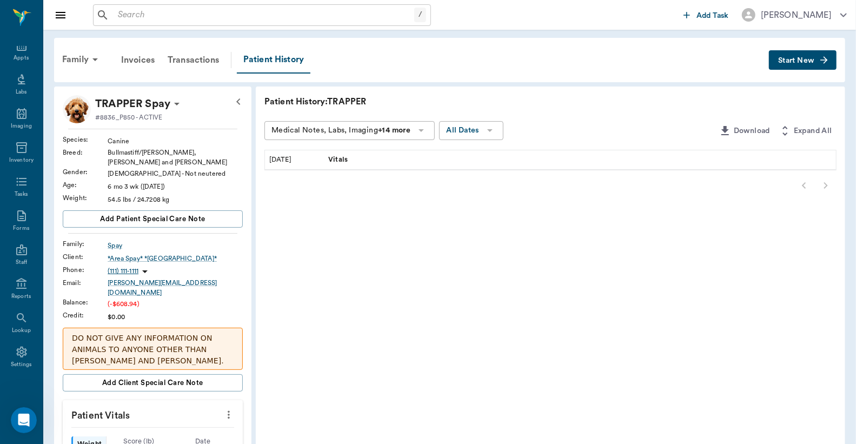
click at [796, 180] on div at bounding box center [550, 186] width 572 height 22
click at [347, 158] on span "Vitals" at bounding box center [339, 160] width 22 height 10
click at [386, 238] on div "Patient History: TRAPPER Medical Notes, Labs, Imaging +14 more All Dates Downlo…" at bounding box center [550, 432] width 589 height 690
click at [205, 57] on div "Transactions" at bounding box center [193, 60] width 64 height 26
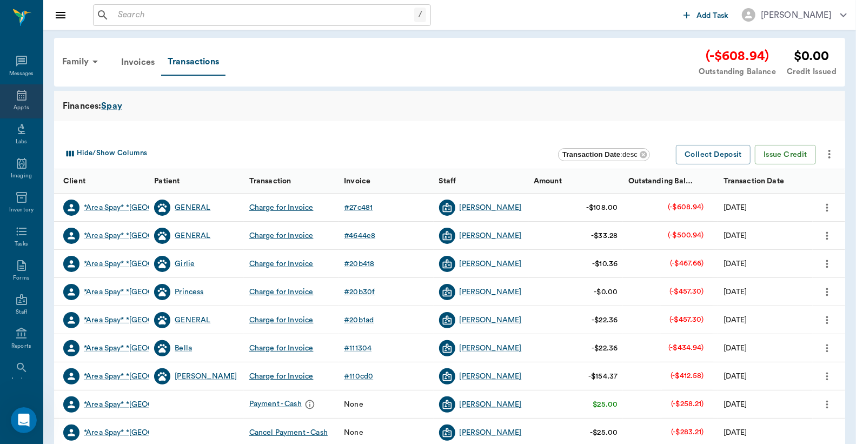
click at [15, 94] on icon at bounding box center [21, 95] width 13 height 13
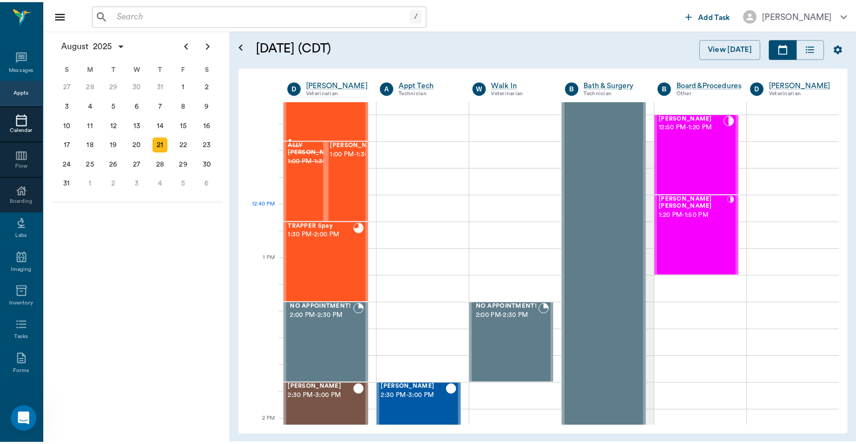
scroll to position [655, 0]
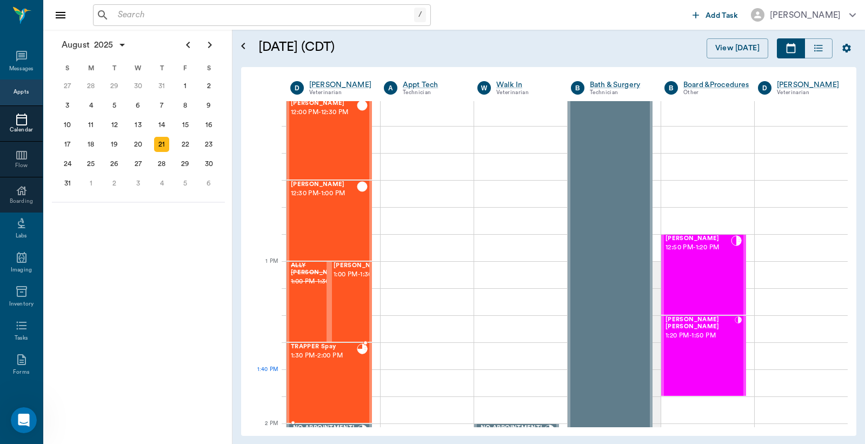
click at [339, 372] on div "TRAPPER Spay 1:30 PM - 2:00 PM" at bounding box center [324, 382] width 66 height 79
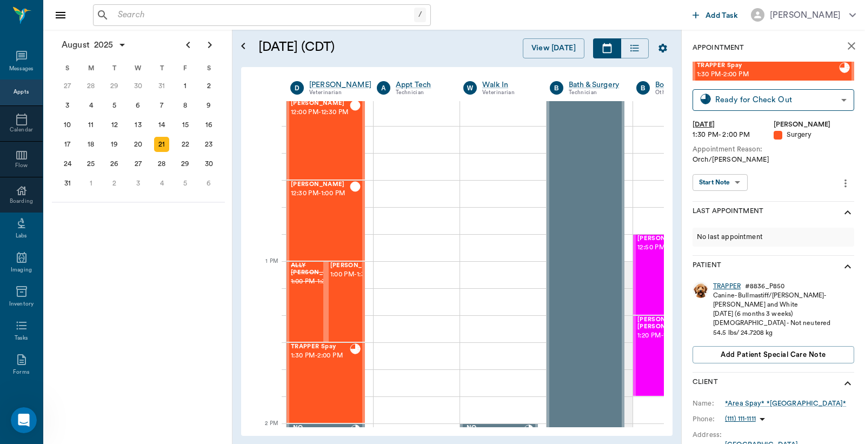
click at [734, 284] on div "TRAPPER" at bounding box center [727, 286] width 28 height 9
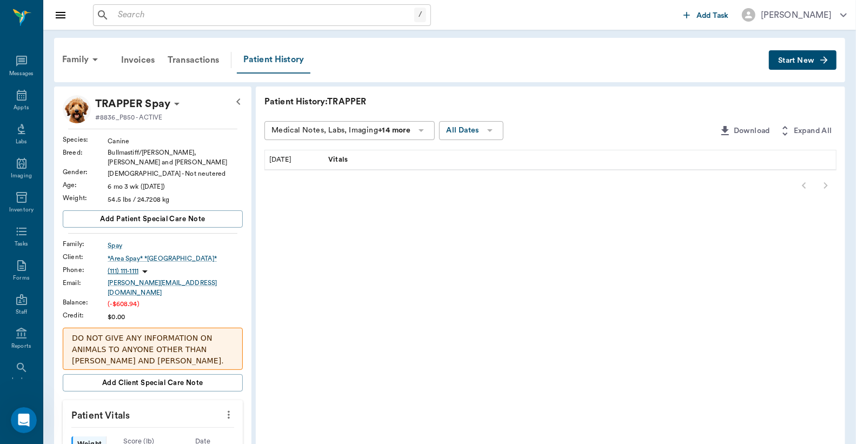
click at [277, 63] on div "Patient History" at bounding box center [274, 60] width 74 height 27
click at [324, 347] on div "Patient History: TRAPPER Medical Notes, Labs, Imaging +14 more All Dates Downlo…" at bounding box center [550, 432] width 589 height 690
click at [20, 420] on icon "Open Intercom Messenger" at bounding box center [23, 419] width 18 height 18
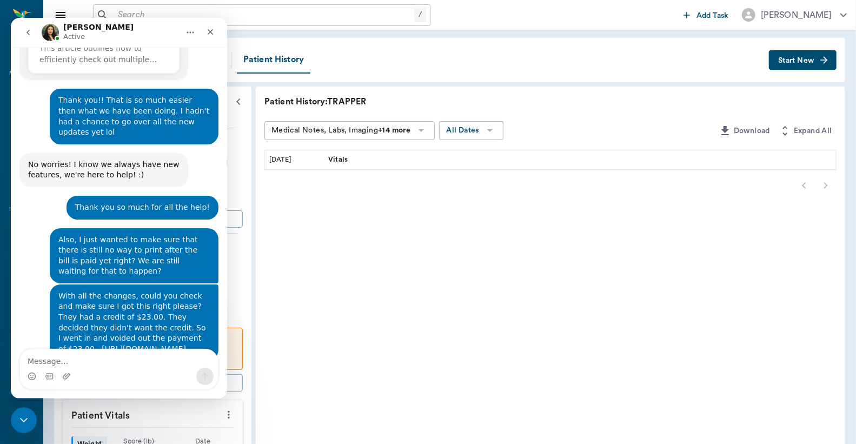
scroll to position [3620, 0]
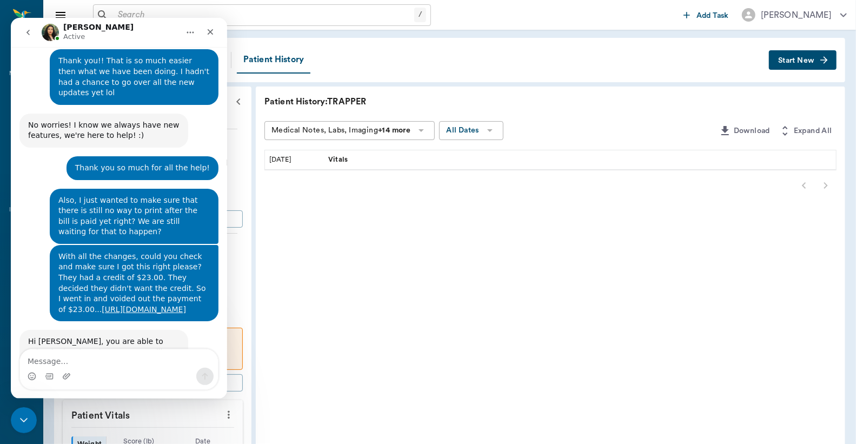
click at [88, 361] on textarea "Message…" at bounding box center [119, 358] width 198 height 18
type textarea "A"
type textarea "O"
type textarea "This client they did s"
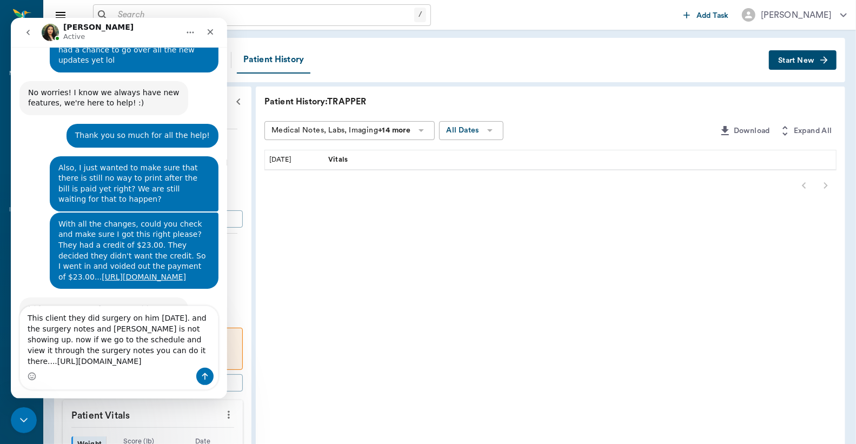
scroll to position [3674, 0]
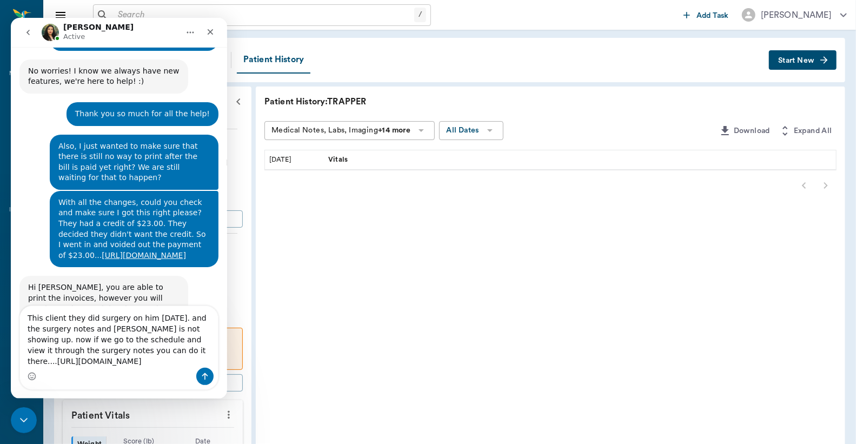
type textarea "This client they did surgery on him [DATE]. and the surgery notes and [PERSON_N…"
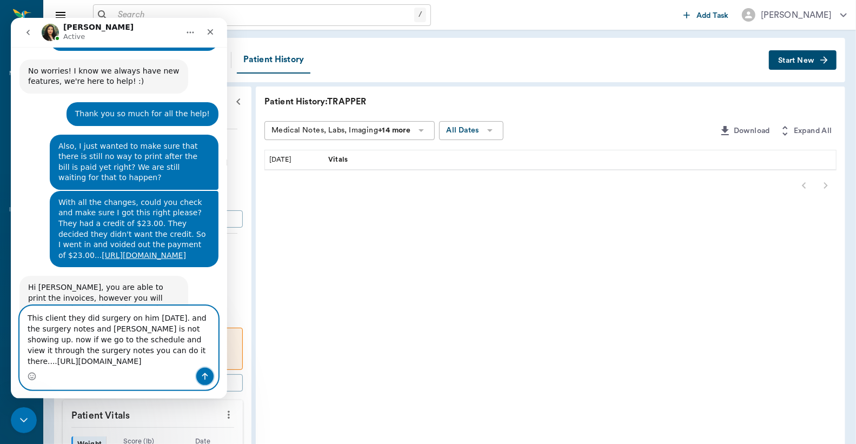
click at [201, 379] on icon "Send a message…" at bounding box center [205, 376] width 9 height 9
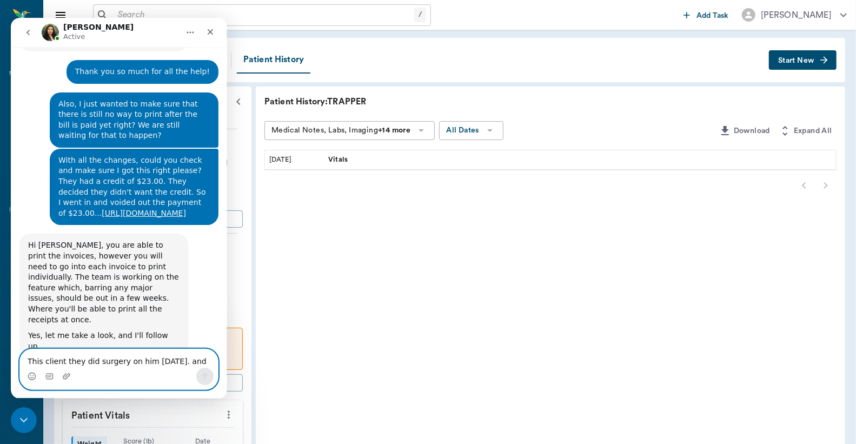
scroll to position [3716, 0]
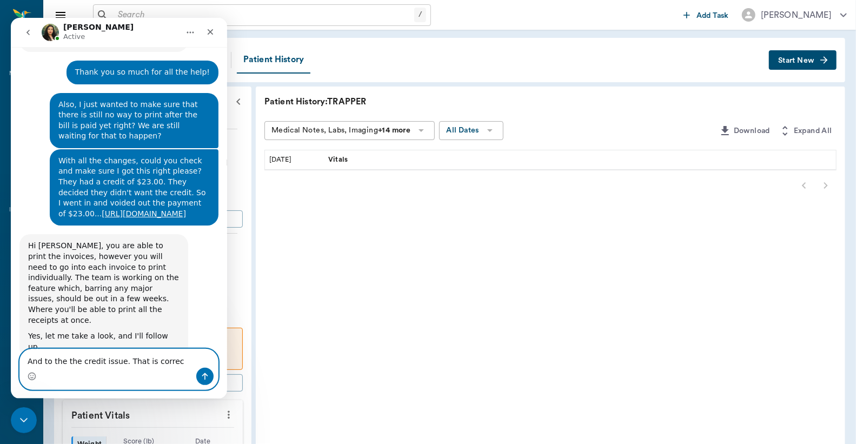
type textarea "And to the the credit issue. That is correct"
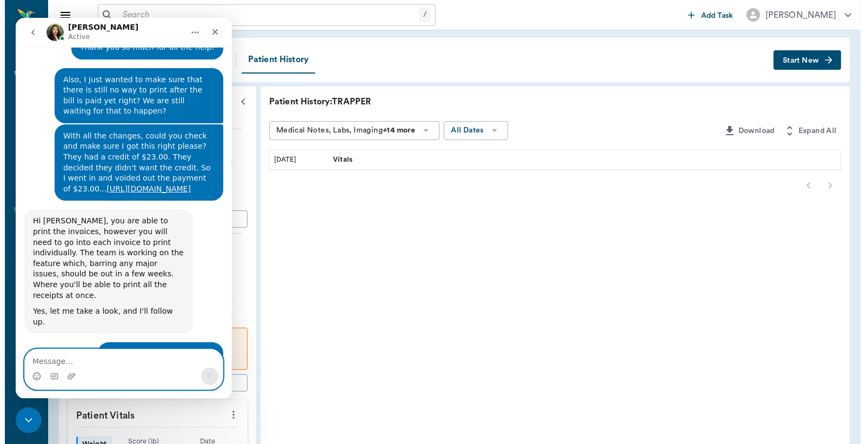
scroll to position [3740, 0]
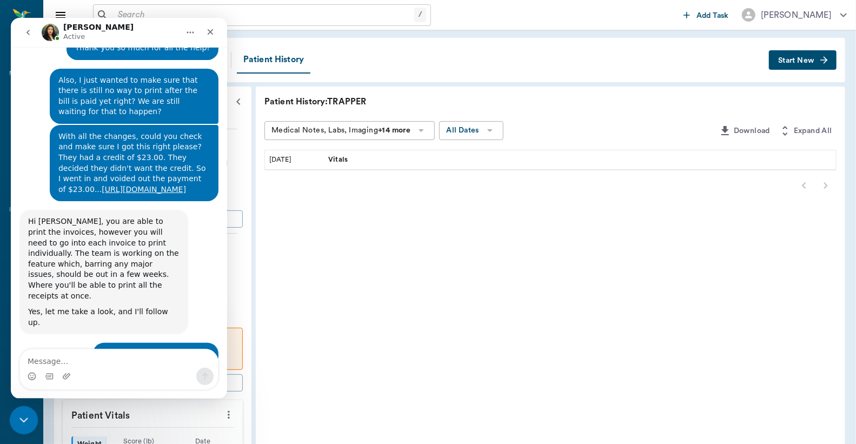
click at [14, 418] on div "Close Intercom Messenger" at bounding box center [22, 419] width 26 height 26
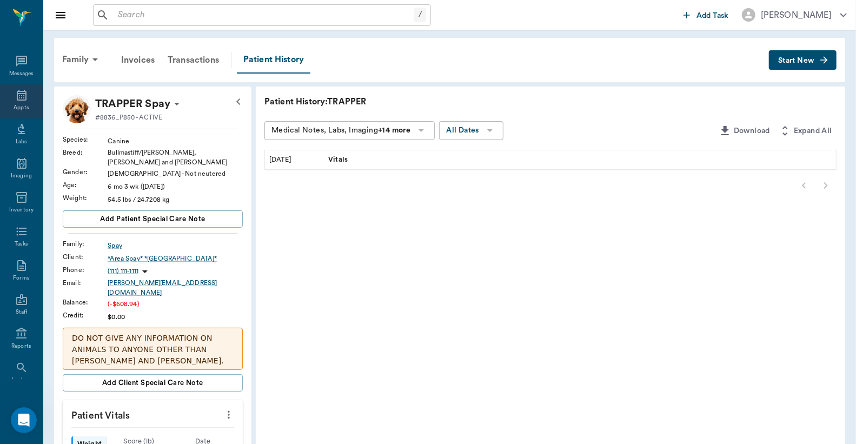
click at [17, 88] on div "Appts" at bounding box center [21, 101] width 43 height 34
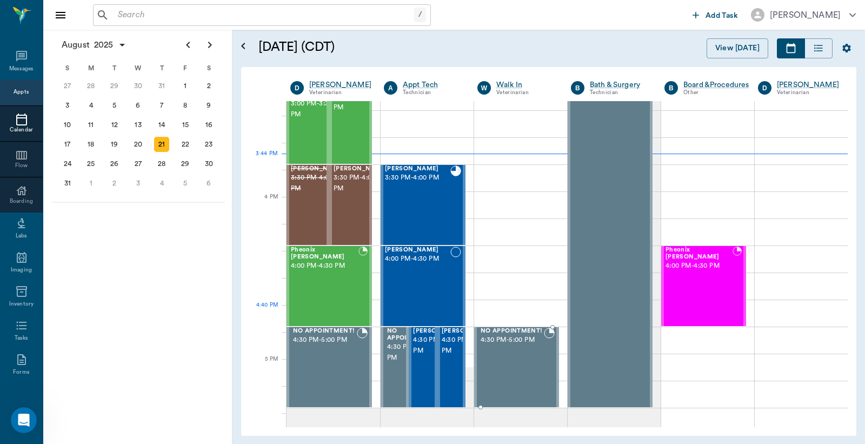
scroll to position [1216, 0]
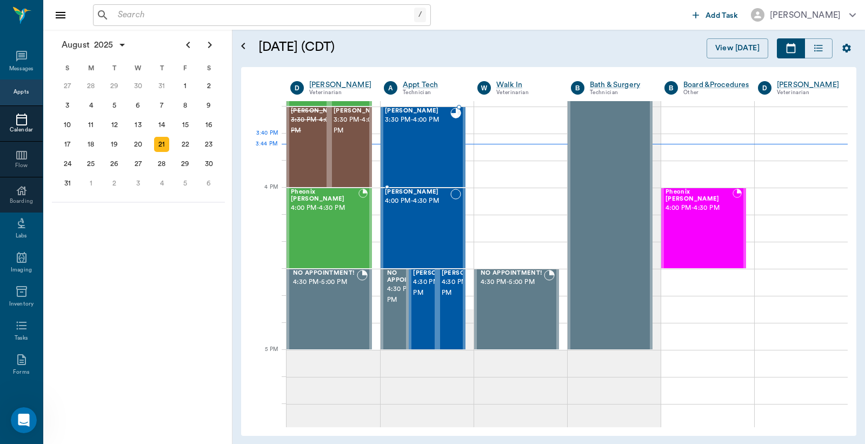
click at [446, 143] on div "[PERSON_NAME] 3:30 PM - 4:00 PM" at bounding box center [417, 147] width 65 height 79
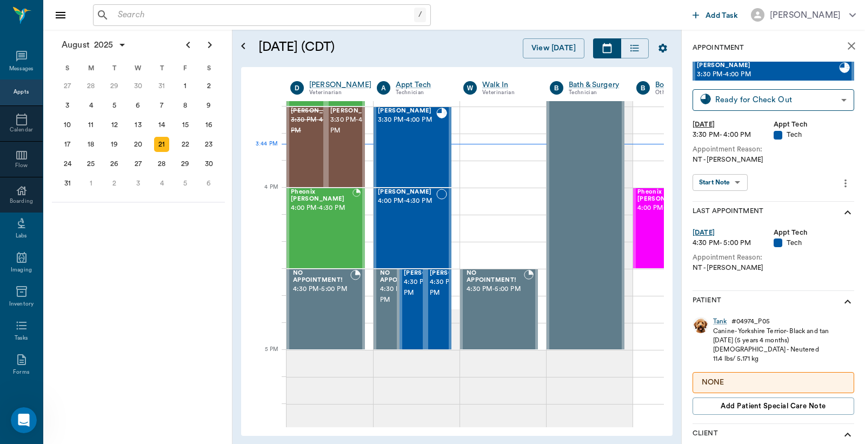
click at [846, 50] on icon "close" at bounding box center [851, 45] width 13 height 13
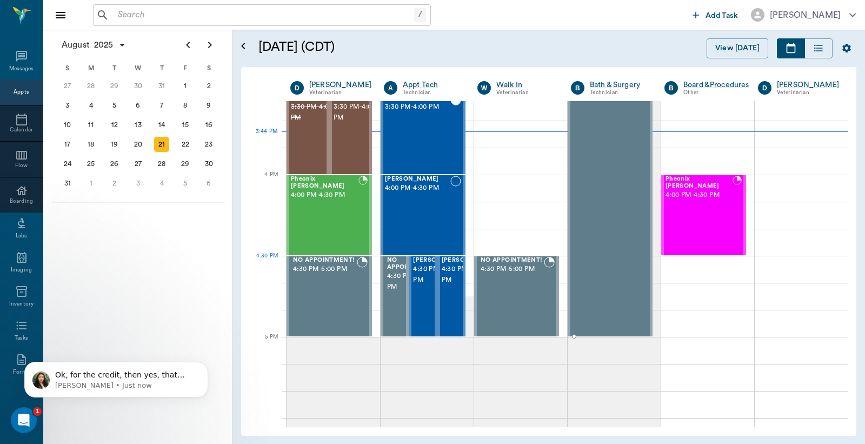
scroll to position [3810, 0]
click at [155, 378] on p "Ok, for the credit, then yes, that looks correct to me. I'll take a look at the…" at bounding box center [125, 375] width 140 height 11
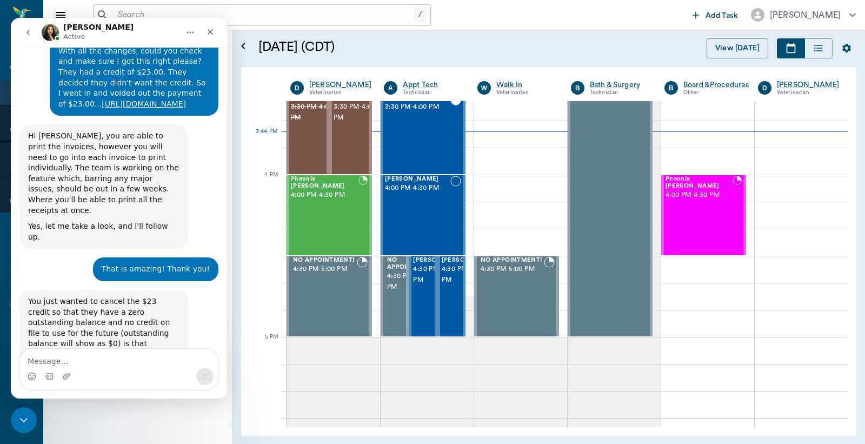
scroll to position [3828, 0]
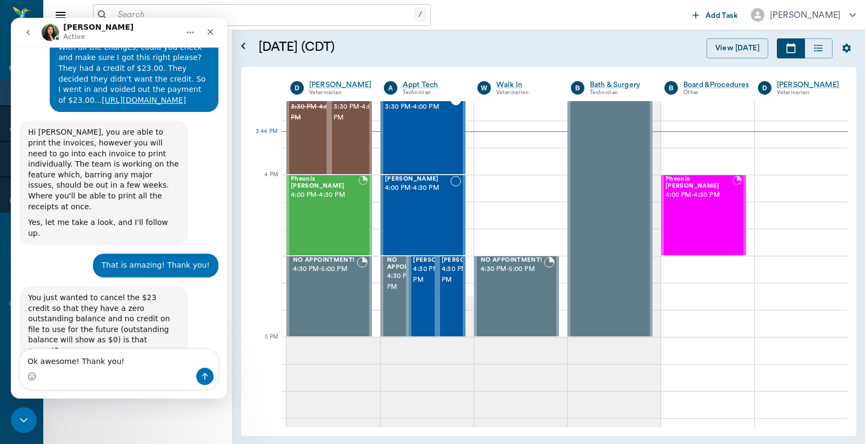
type textarea "Ok awesome! Thank you!!"
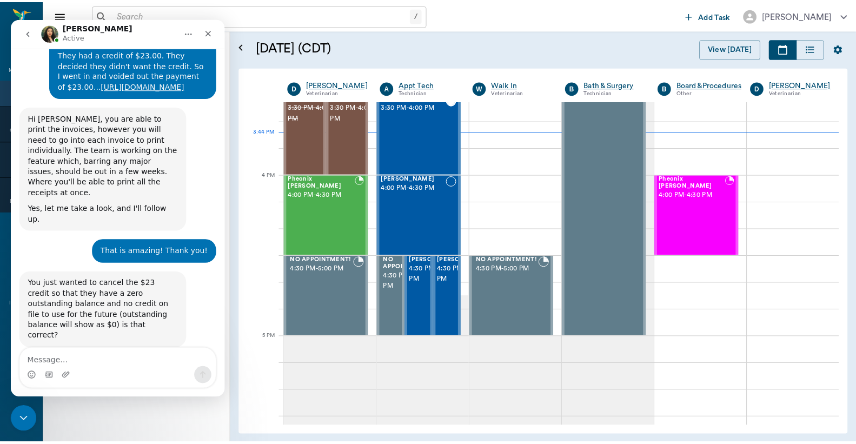
scroll to position [3842, 0]
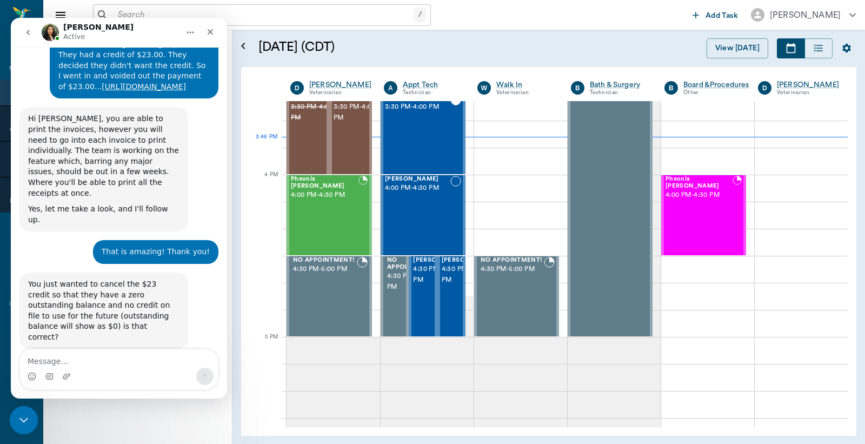
drag, startPoint x: 30, startPoint y: 415, endPoint x: 49, endPoint y: 822, distance: 407.6
click at [32, 414] on div "Close Intercom Messenger" at bounding box center [22, 419] width 26 height 26
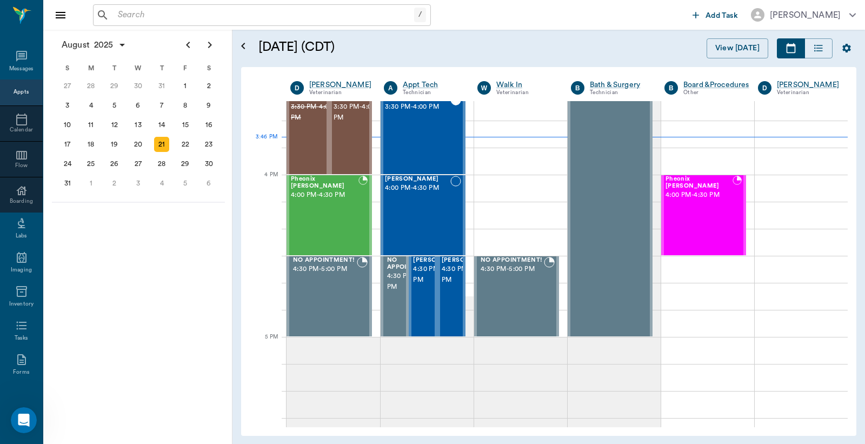
click at [236, 18] on input "text" at bounding box center [264, 15] width 301 height 15
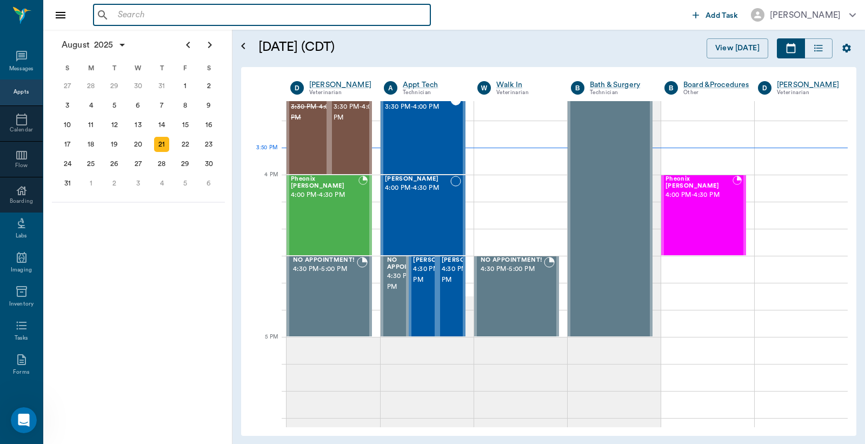
click at [185, 12] on input "text" at bounding box center [270, 15] width 313 height 15
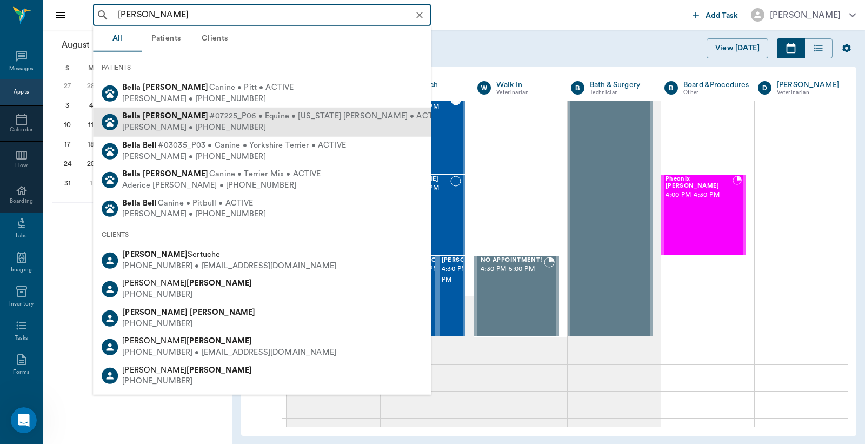
click at [209, 121] on span "#07225_P06 • Equine • Tennessee Walker • ACTIVE" at bounding box center [326, 116] width 235 height 11
type input "bella sim"
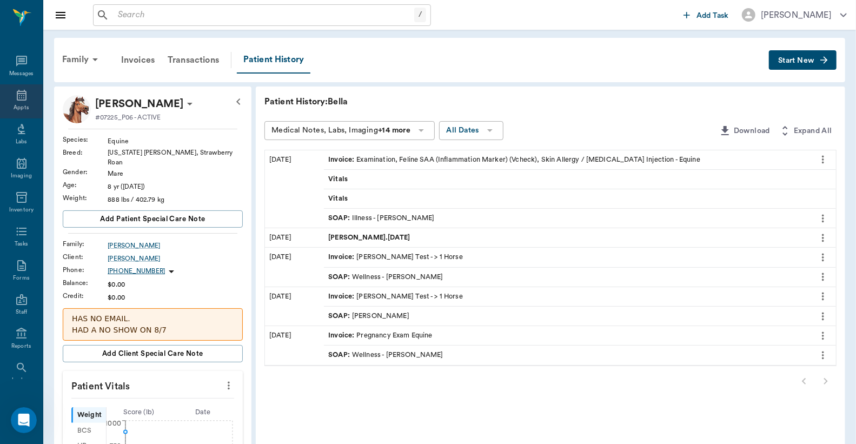
click at [15, 95] on icon at bounding box center [21, 95] width 13 height 13
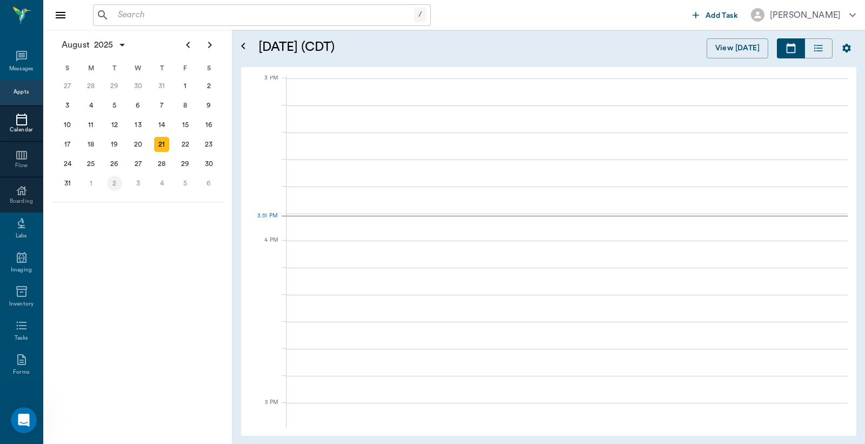
scroll to position [1137, 0]
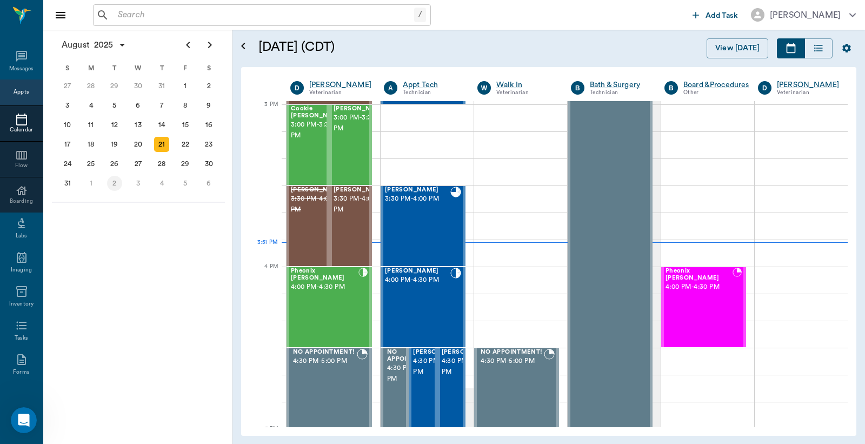
click at [112, 179] on div "2" at bounding box center [114, 183] width 15 height 15
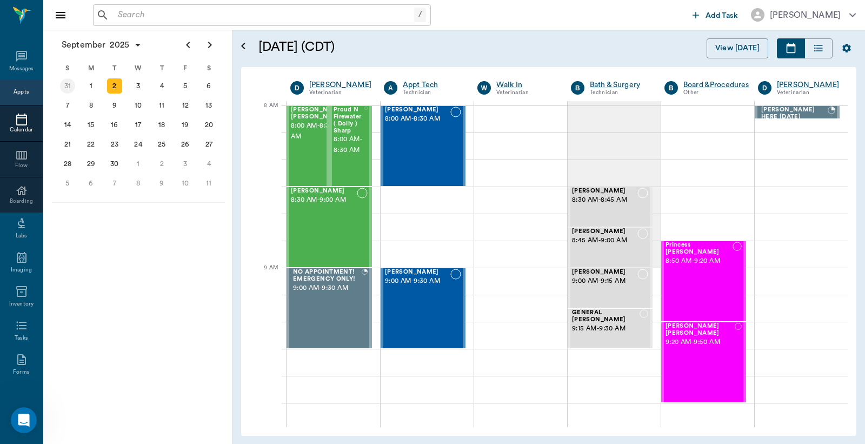
click at [67, 85] on div "31" at bounding box center [67, 85] width 15 height 15
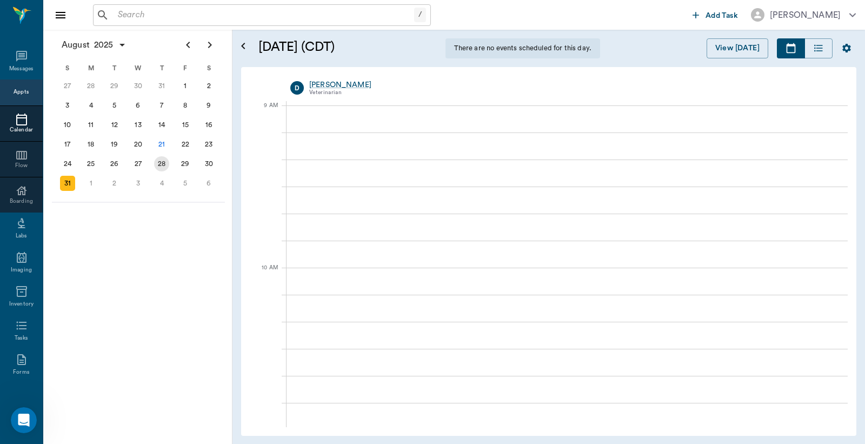
click at [166, 163] on div "28" at bounding box center [161, 163] width 15 height 15
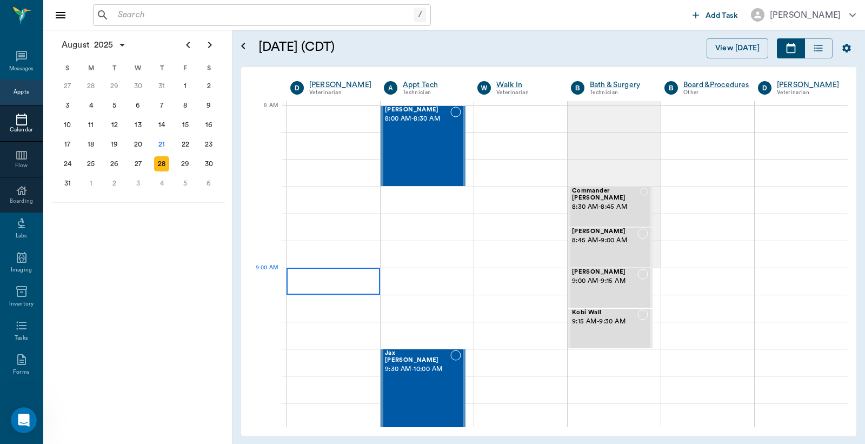
click at [323, 276] on div at bounding box center [334, 281] width 94 height 27
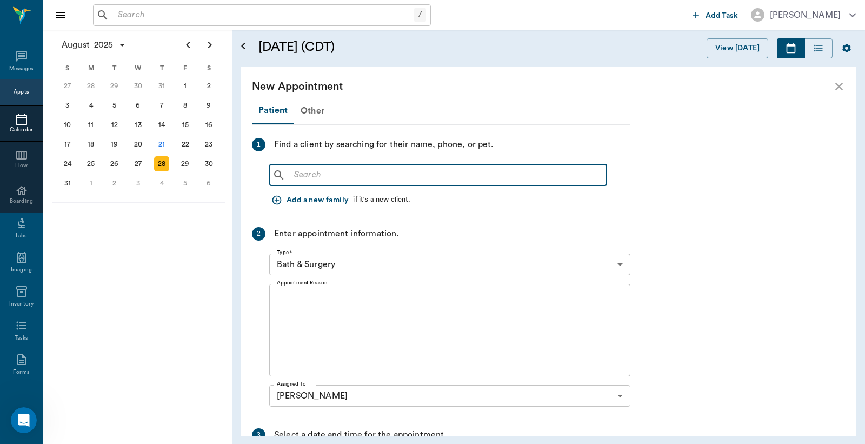
click at [306, 176] on input "text" at bounding box center [446, 175] width 313 height 15
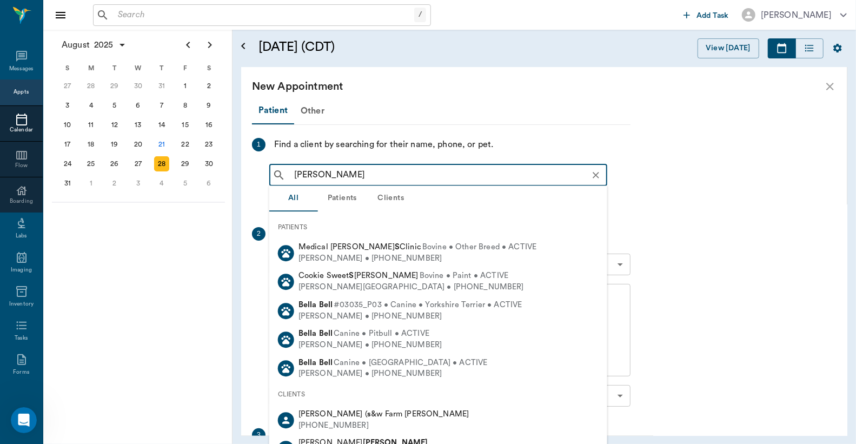
type input "bella sims"
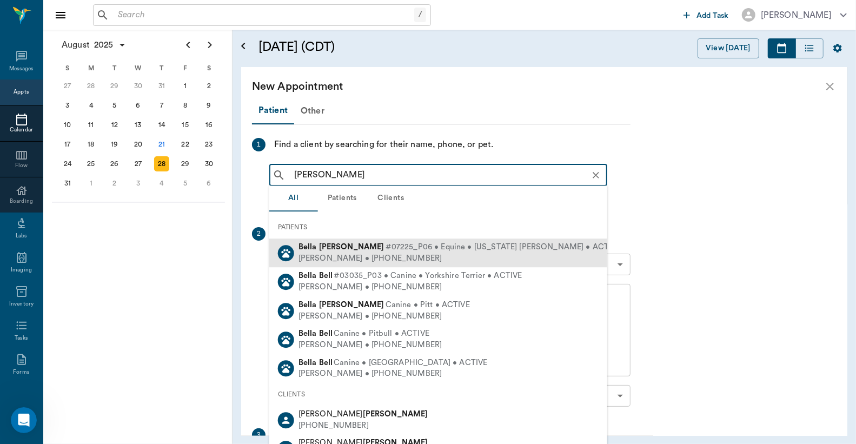
click at [324, 250] on b "Sims" at bounding box center [351, 247] width 65 height 8
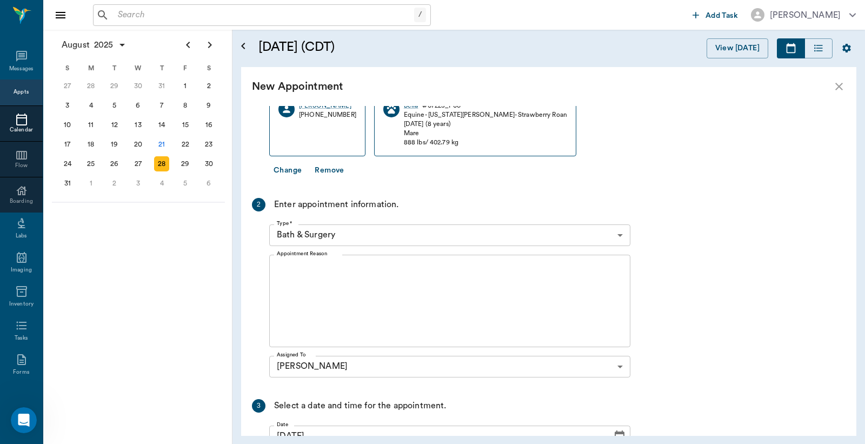
scroll to position [160, 0]
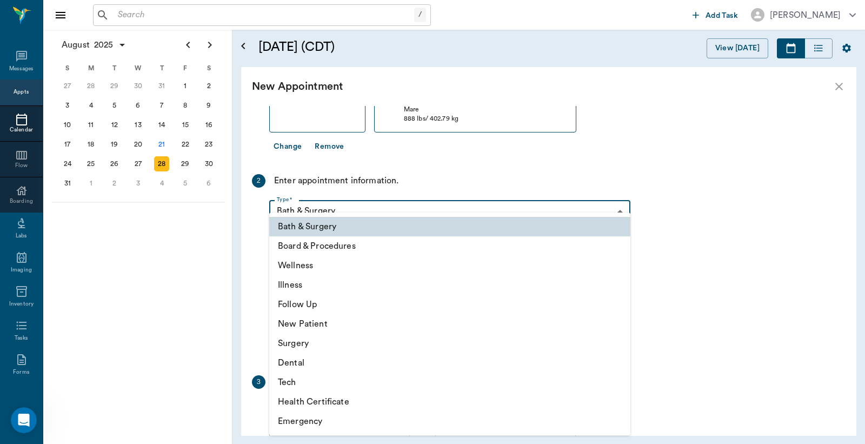
click at [354, 210] on body "/ ​ Add Task Dr. Bert Ellsworth Nectar Messages Appts Calendar Flow Boarding La…" at bounding box center [432, 222] width 865 height 444
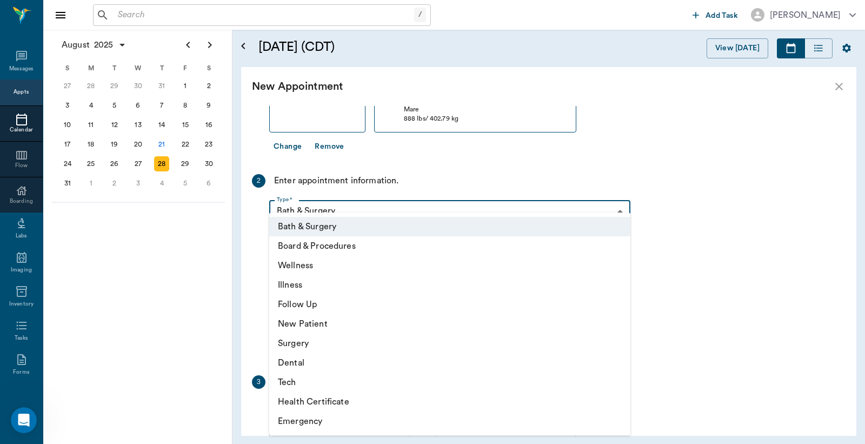
click at [307, 268] on li "Wellness" at bounding box center [449, 265] width 361 height 19
type input "65d2be4f46e3a538d89b8c14"
type input "09:30 AM"
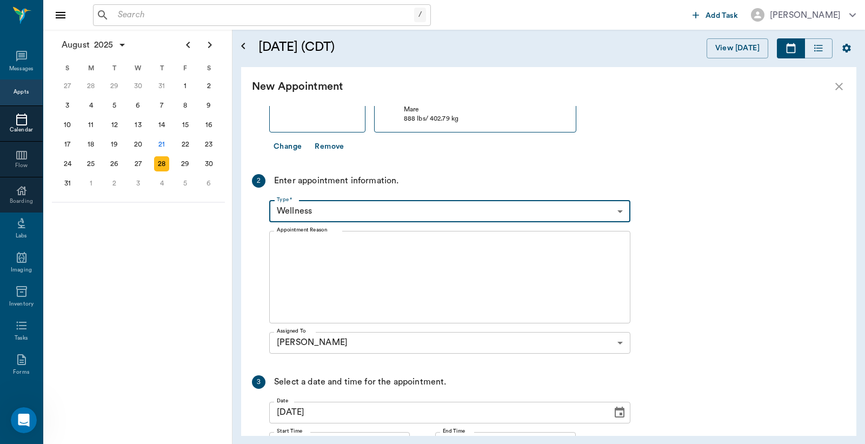
click at [309, 280] on textarea "Appointment Reason" at bounding box center [450, 277] width 346 height 75
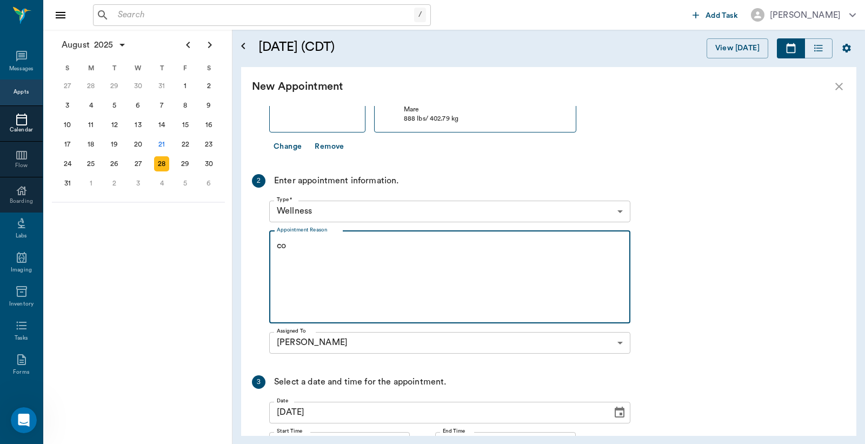
type textarea "c"
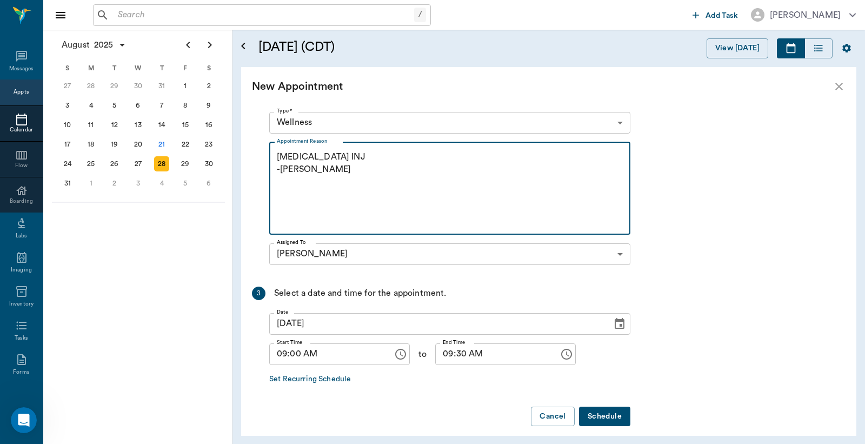
scroll to position [258, 0]
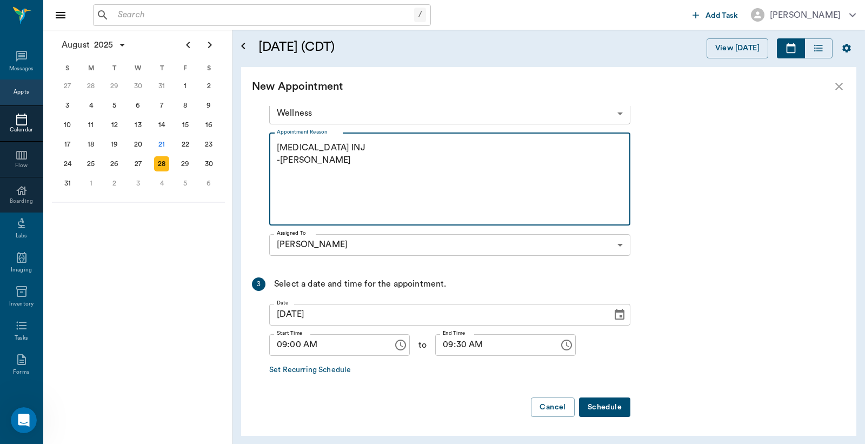
type textarea "COPD INJ -LORY"
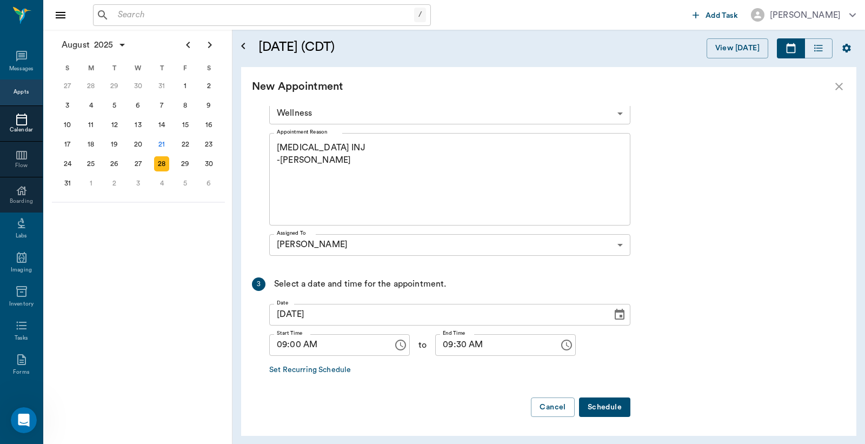
click at [603, 402] on button "Schedule" at bounding box center [604, 407] width 51 height 20
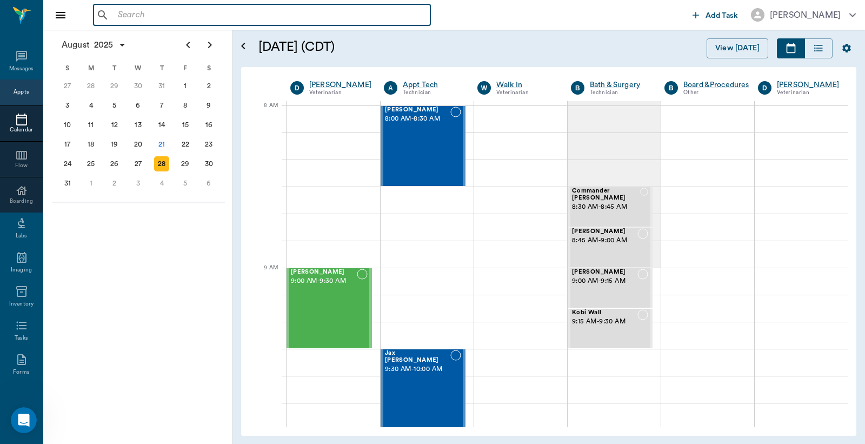
click at [367, 12] on input "text" at bounding box center [270, 15] width 313 height 15
click at [191, 18] on input "text" at bounding box center [270, 15] width 313 height 15
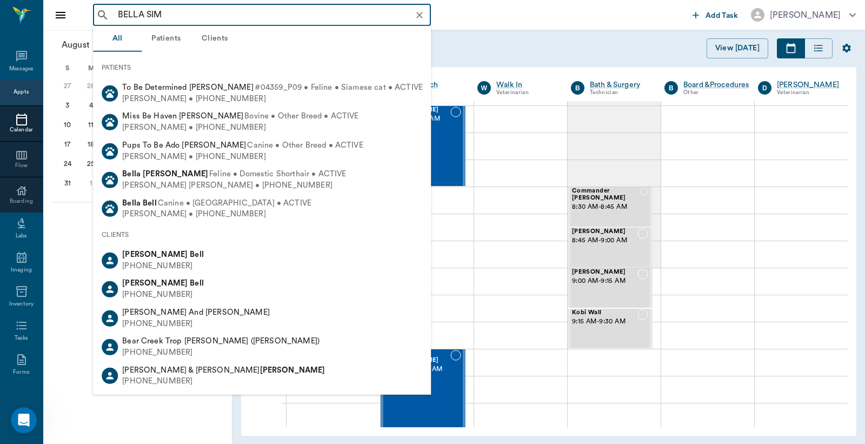
type input "BELLA SIMS"
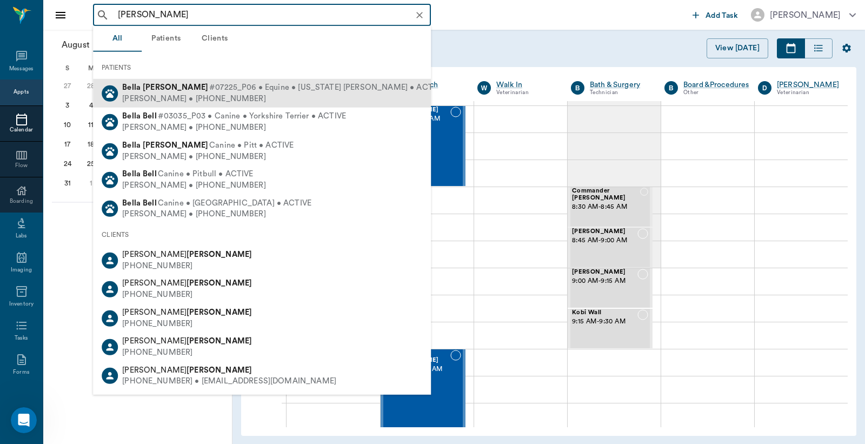
click at [209, 90] on span "#07225_P06 • Equine • Tennessee Walker • ACTIVE" at bounding box center [326, 87] width 235 height 11
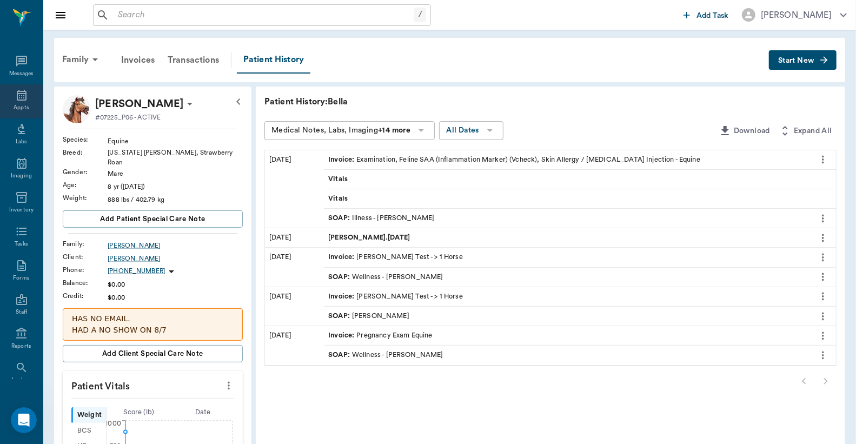
click at [16, 99] on icon at bounding box center [21, 95] width 13 height 13
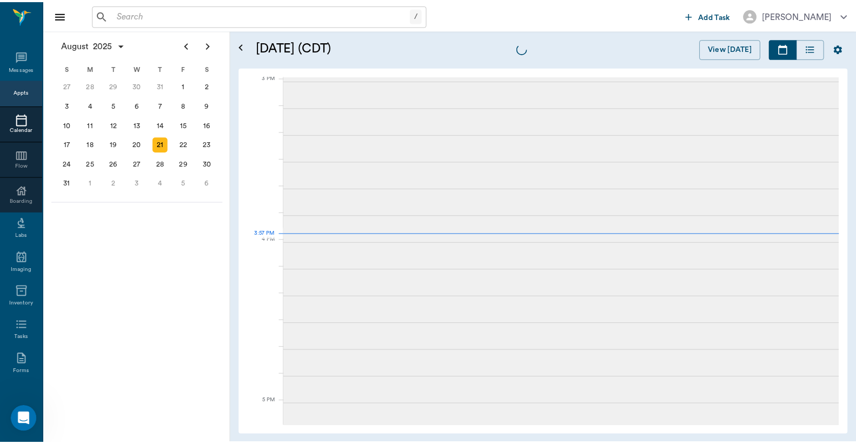
scroll to position [1136, 0]
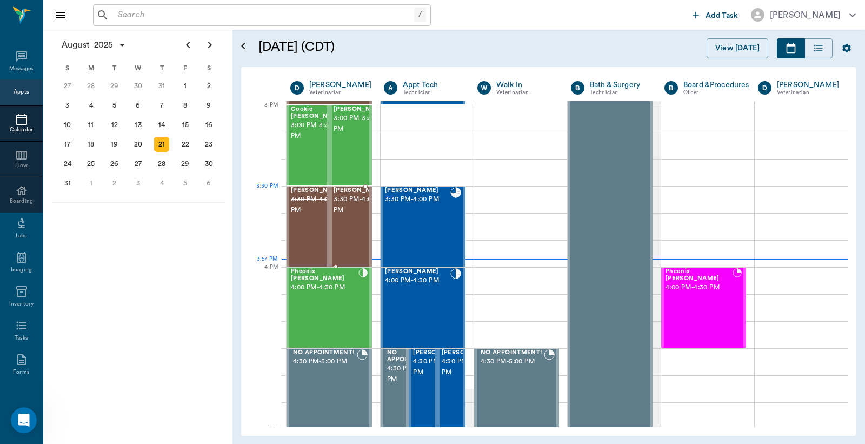
click at [346, 204] on span "3:30 PM - 4:00 PM" at bounding box center [361, 205] width 54 height 22
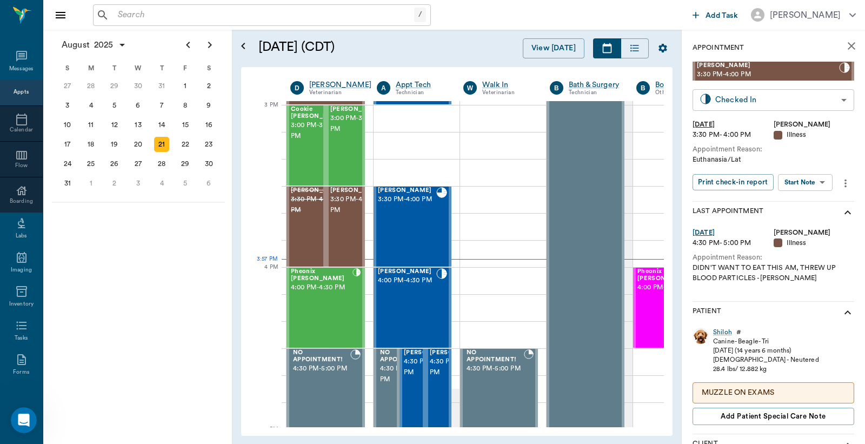
click at [756, 104] on body "/ ​ Add Task Dr. Bert Ellsworth Nectar Messages Appts Calendar Flow Boarding La…" at bounding box center [432, 222] width 865 height 444
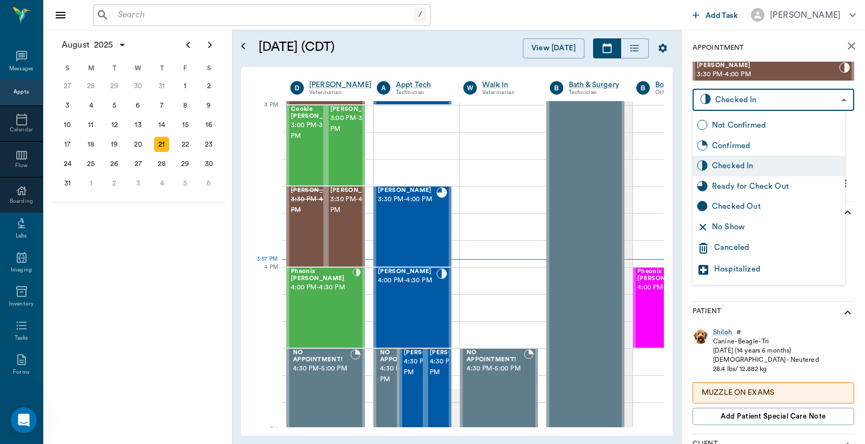
click at [739, 202] on div "Checked Out" at bounding box center [776, 207] width 129 height 12
type input "CHECKED_OUT"
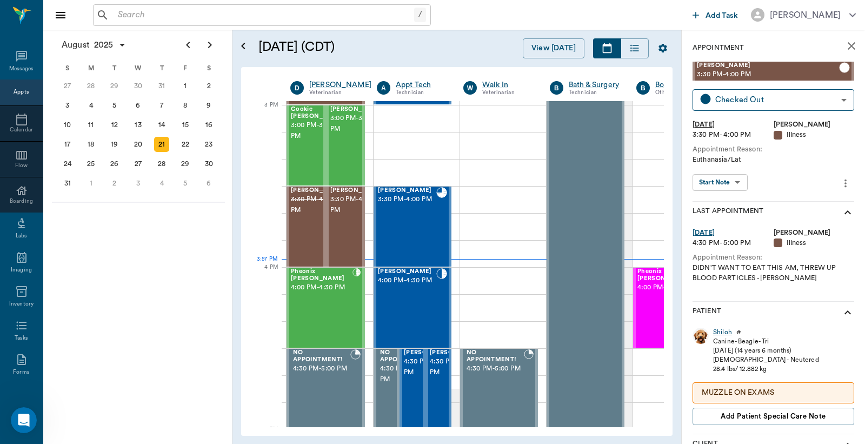
click at [845, 46] on icon "close" at bounding box center [851, 45] width 13 height 13
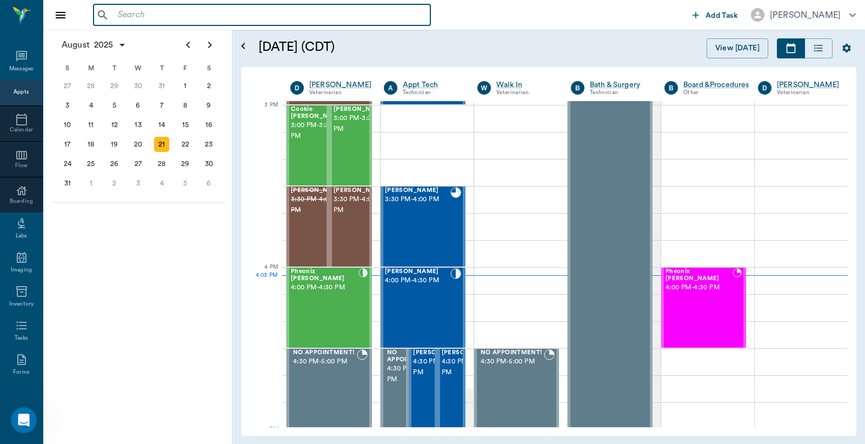
click at [237, 18] on input "text" at bounding box center [270, 15] width 313 height 15
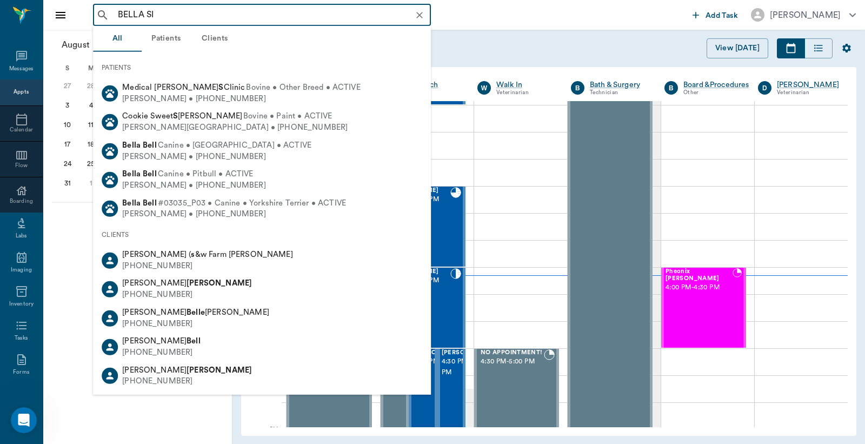
type input "BELLA SIM"
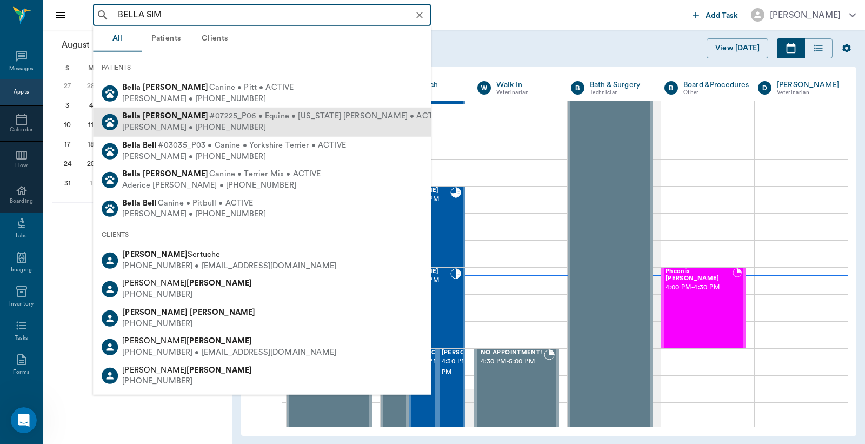
click at [209, 116] on span "#07225_P06 • Equine • Tennessee Walker • ACTIVE" at bounding box center [326, 116] width 235 height 11
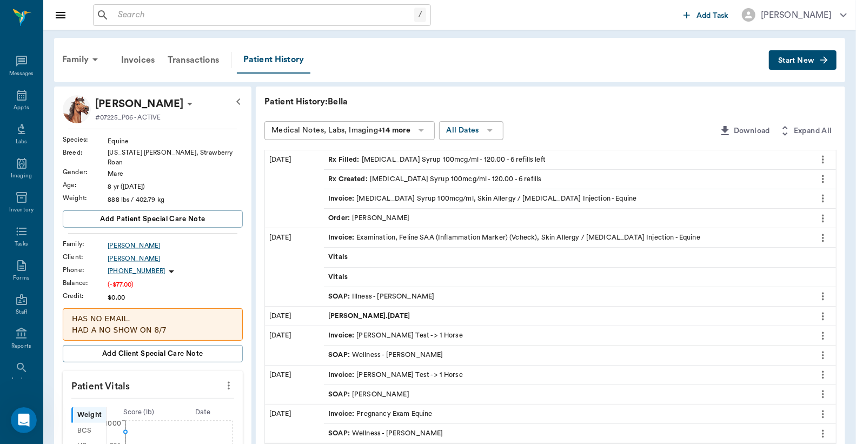
click at [386, 197] on div "Invoice : Clenbuterol Syrup 100mcg/ml, Skin Allergy / COPD Injection - Equine" at bounding box center [482, 199] width 308 height 10
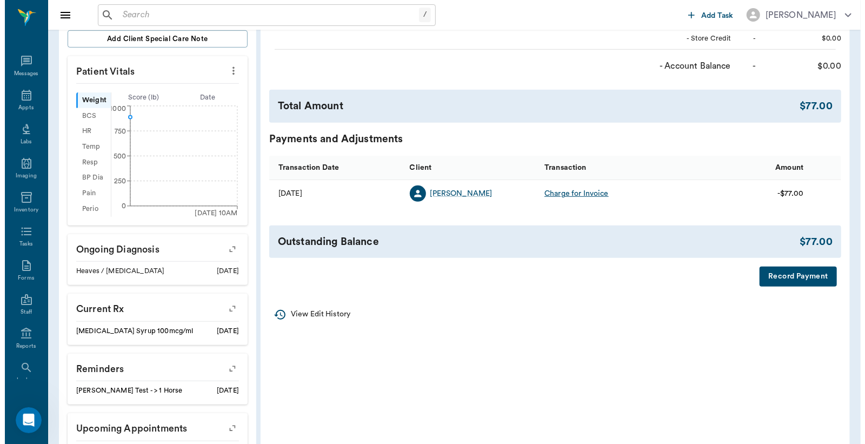
scroll to position [387, 0]
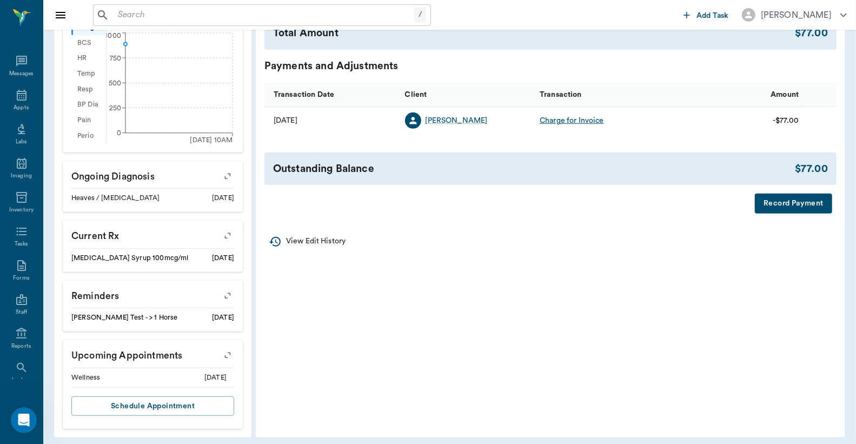
click at [809, 209] on button "Record Payment" at bounding box center [793, 204] width 77 height 20
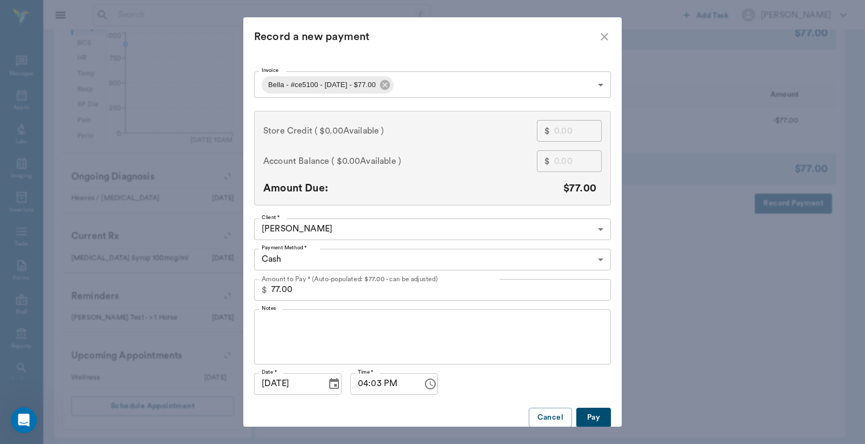
click at [379, 262] on body "/ ​ Add Task Dr. Bert Ellsworth Nectar Messages Appts Labs Imaging Inventory Ta…" at bounding box center [432, 31] width 865 height 837
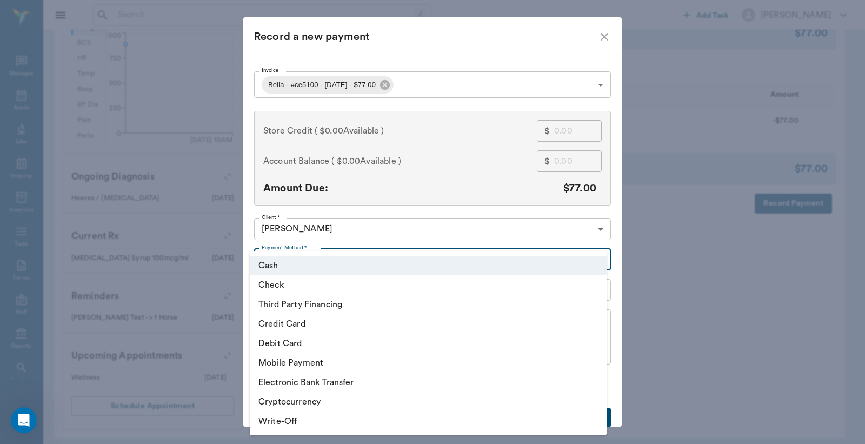
click at [308, 284] on li "Check" at bounding box center [428, 284] width 357 height 19
type input "CHECK"
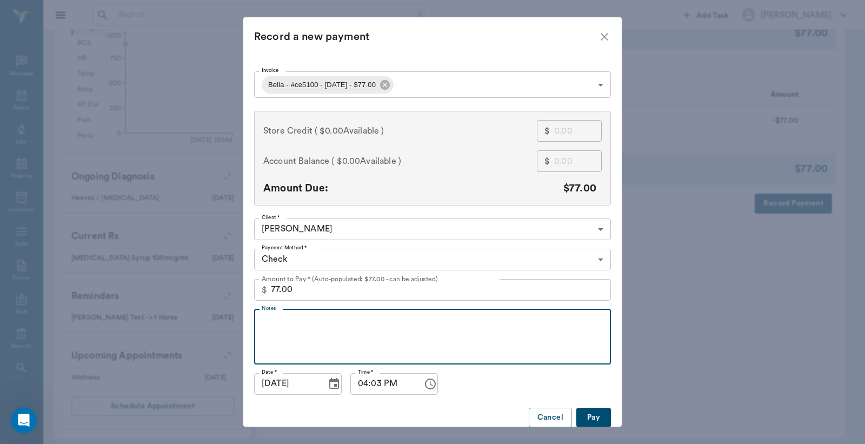
click at [307, 326] on textarea "Notes" at bounding box center [433, 336] width 342 height 37
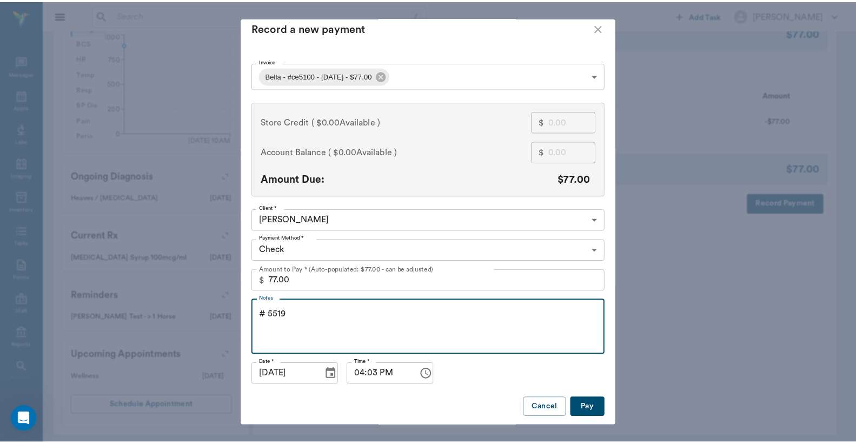
scroll to position [11, 0]
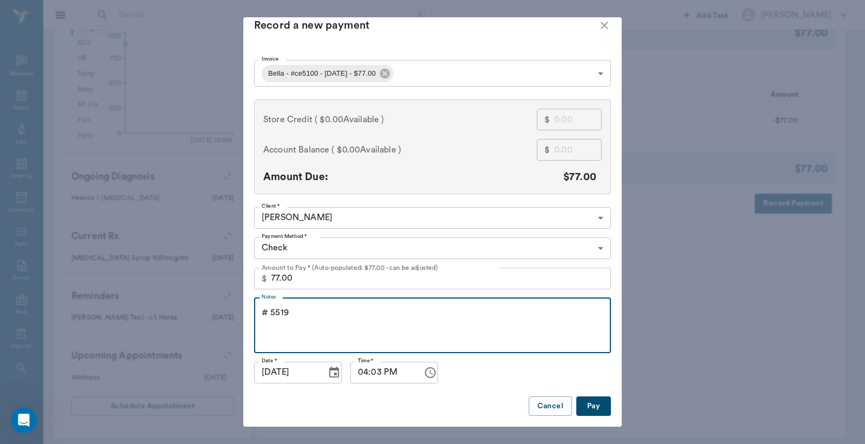
type textarea "# 5519"
click at [592, 399] on button "Pay" at bounding box center [593, 406] width 35 height 20
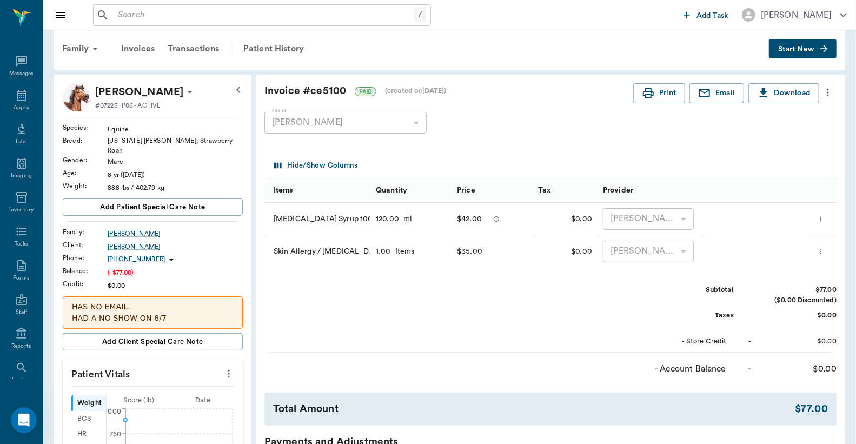
scroll to position [0, 0]
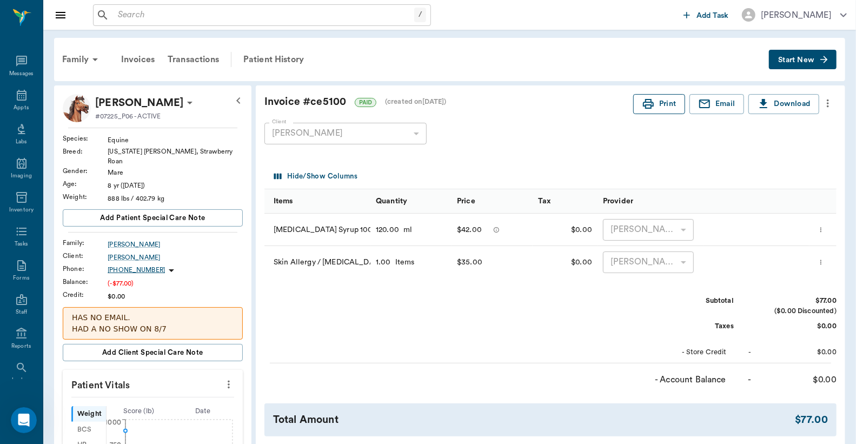
click at [657, 105] on button "Print" at bounding box center [659, 104] width 52 height 20
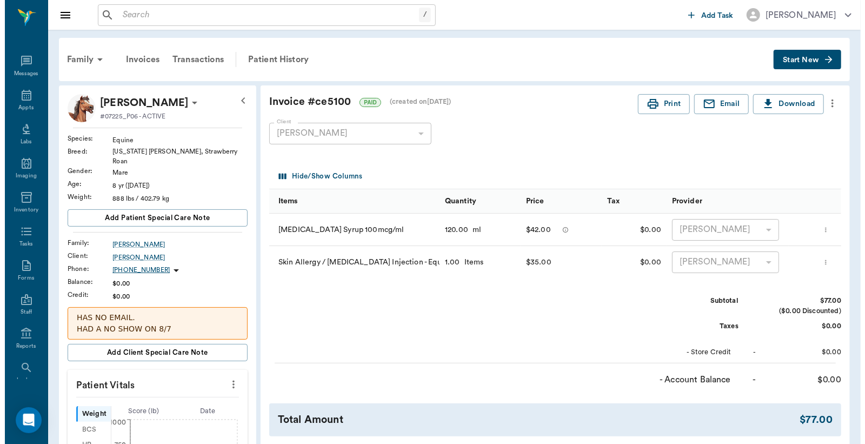
scroll to position [387, 0]
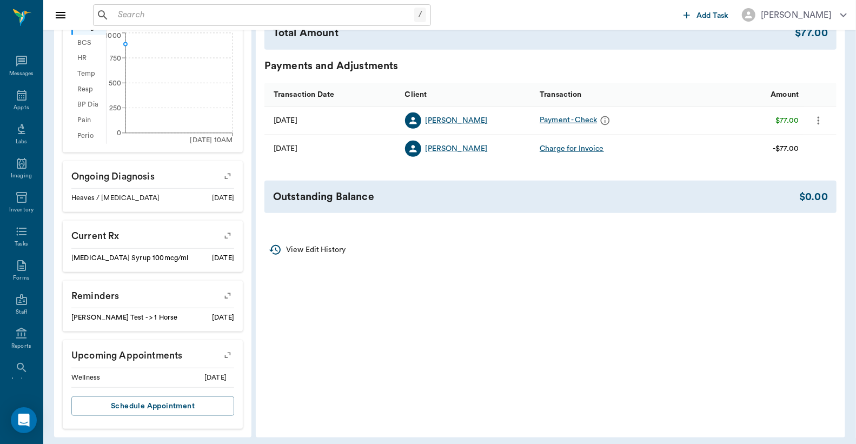
click at [230, 349] on icon "button" at bounding box center [227, 355] width 15 height 15
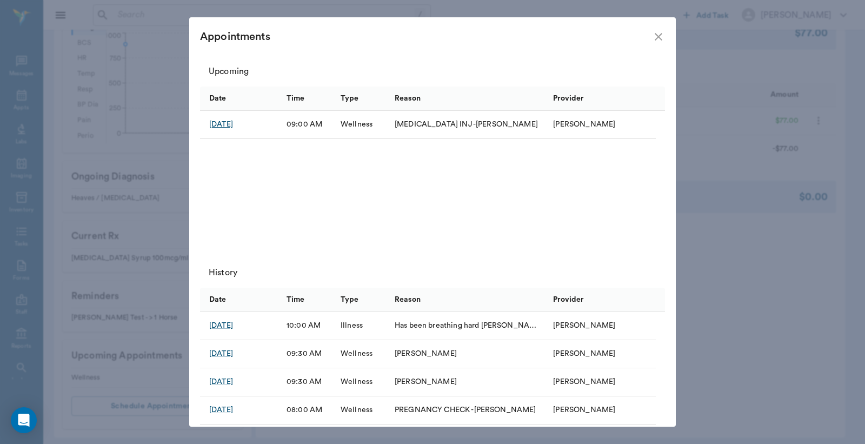
click at [233, 127] on div "[DATE]" at bounding box center [221, 124] width 24 height 11
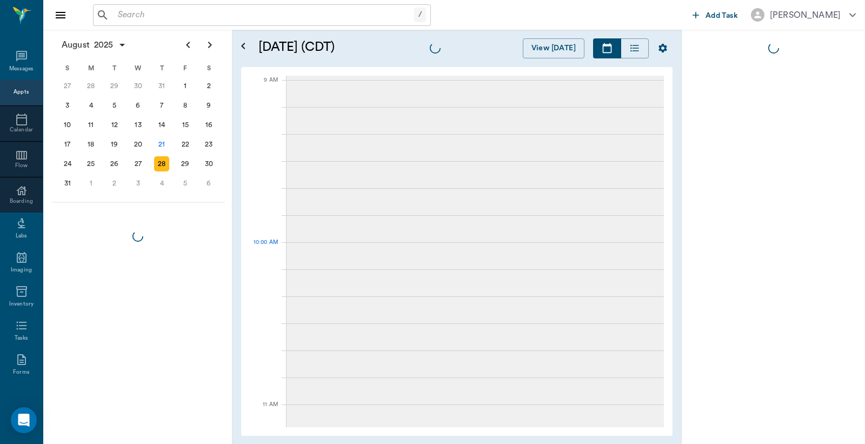
scroll to position [162, 0]
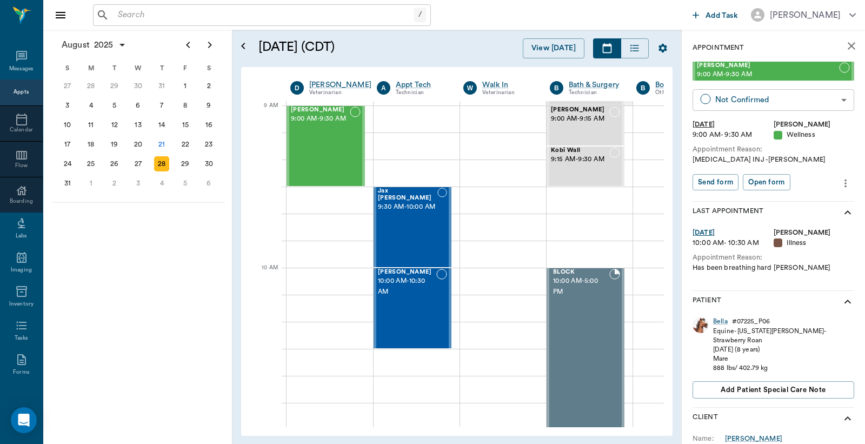
click at [748, 99] on body "/ ​ Add Task [PERSON_NAME] Nectar Messages Appts Calendar Flow Boarding Labs Im…" at bounding box center [432, 222] width 865 height 444
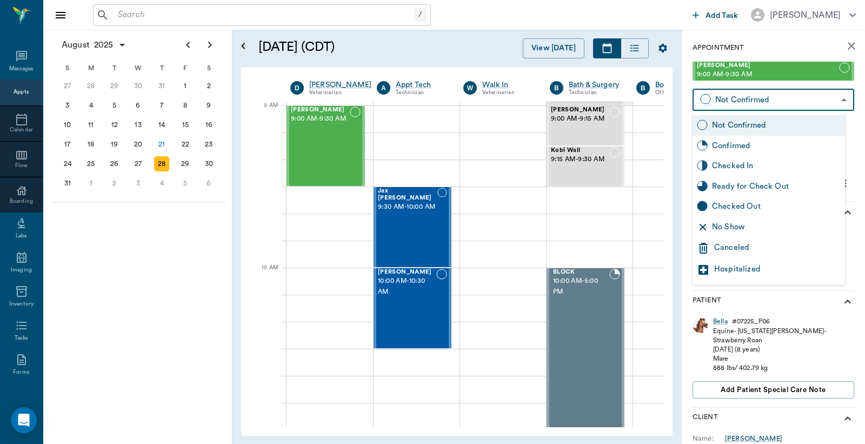
click at [728, 242] on div "Canceled" at bounding box center [777, 248] width 127 height 13
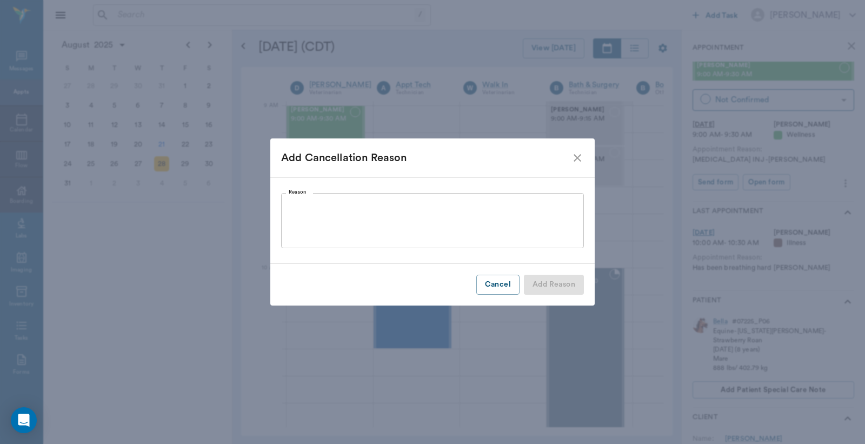
click at [334, 220] on textarea "Reason" at bounding box center [433, 220] width 288 height 37
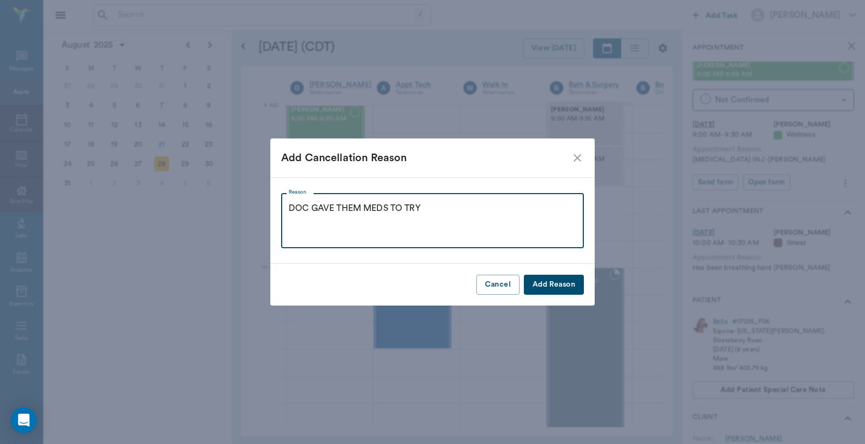
type textarea "DOC GAVE THEM MEDS TO TRY"
click at [552, 278] on button "Add Reason" at bounding box center [554, 285] width 60 height 20
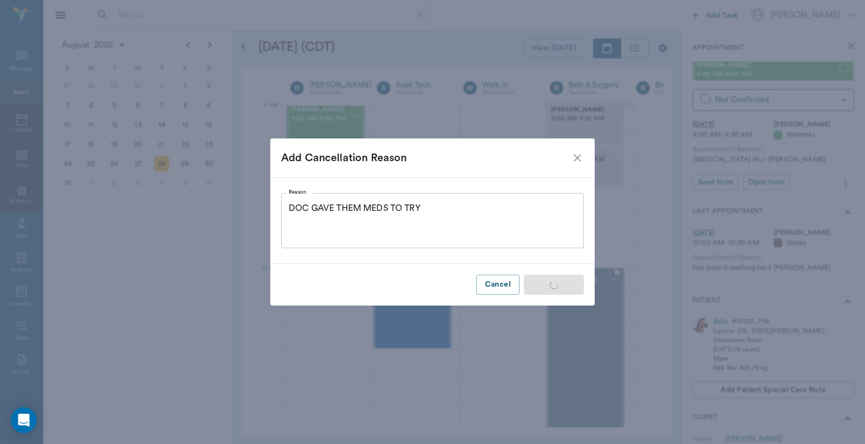
type input "CANCELED"
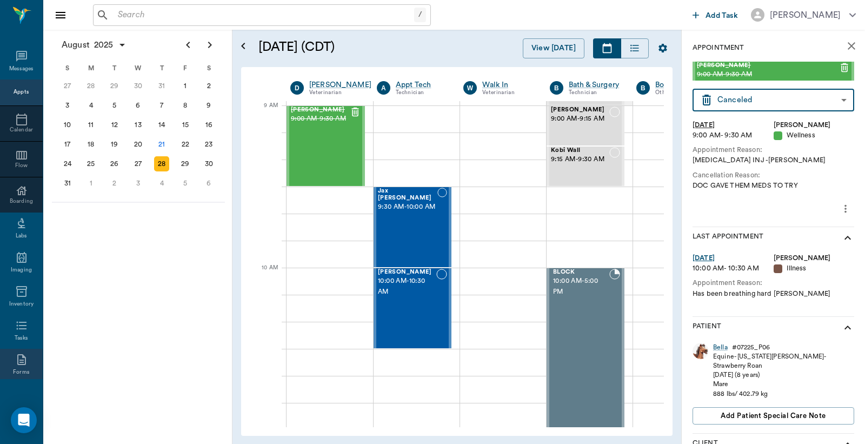
scroll to position [143, 0]
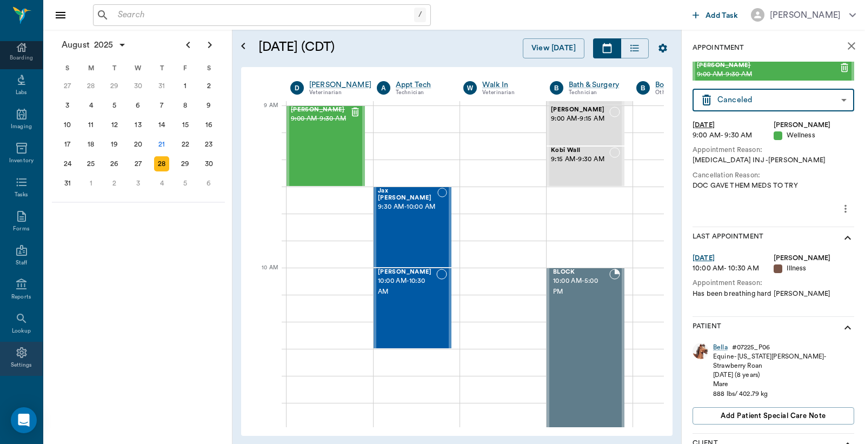
click at [18, 354] on icon at bounding box center [21, 352] width 13 height 13
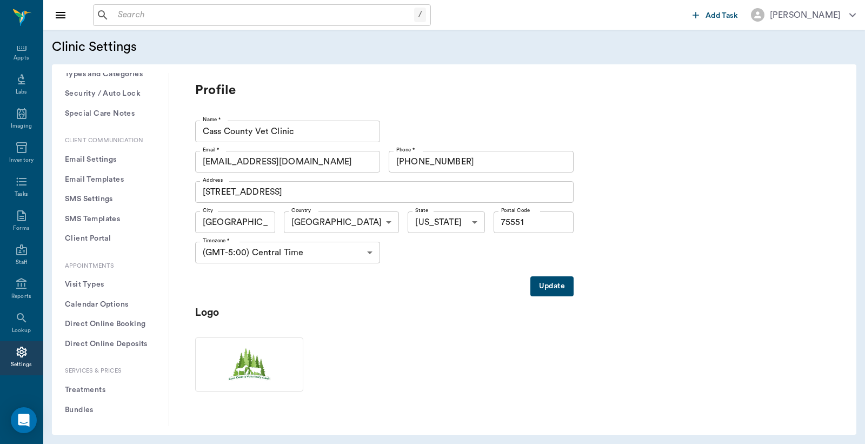
scroll to position [160, 0]
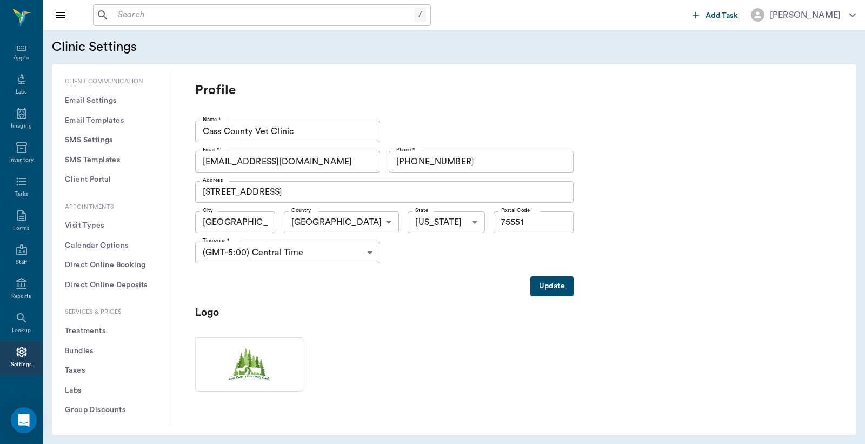
click at [98, 330] on button "Treatments" at bounding box center [110, 331] width 99 height 20
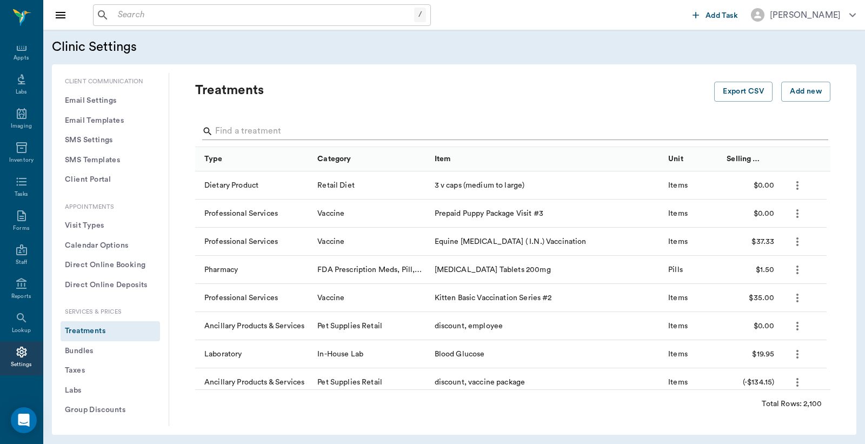
click at [307, 131] on input "Search" at bounding box center [513, 131] width 597 height 17
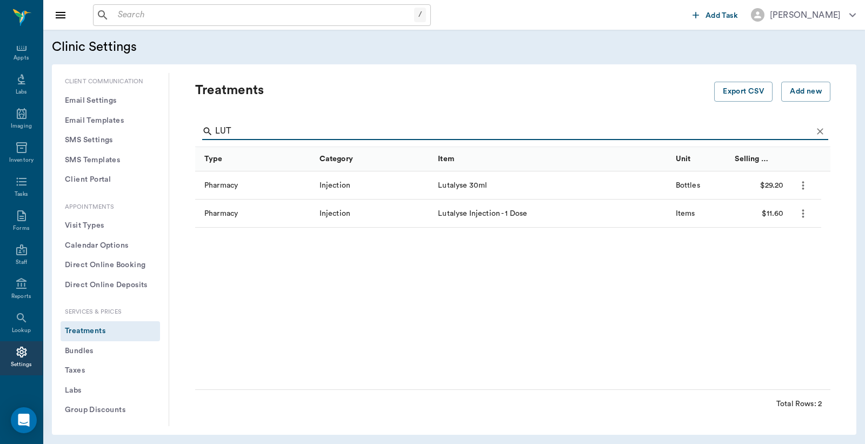
type input "LUT"
click at [355, 19] on input "text" at bounding box center [264, 15] width 301 height 15
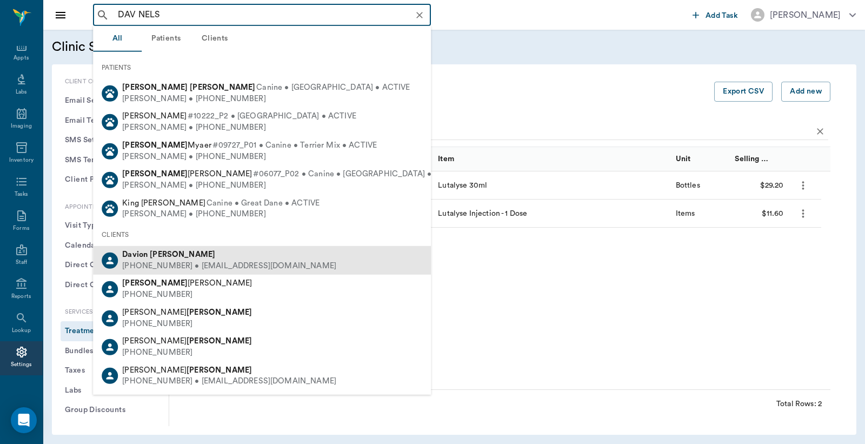
click at [173, 261] on div "(903) 650-0605 • davion543@gmail.com" at bounding box center [229, 266] width 214 height 11
type input "DAV NELS"
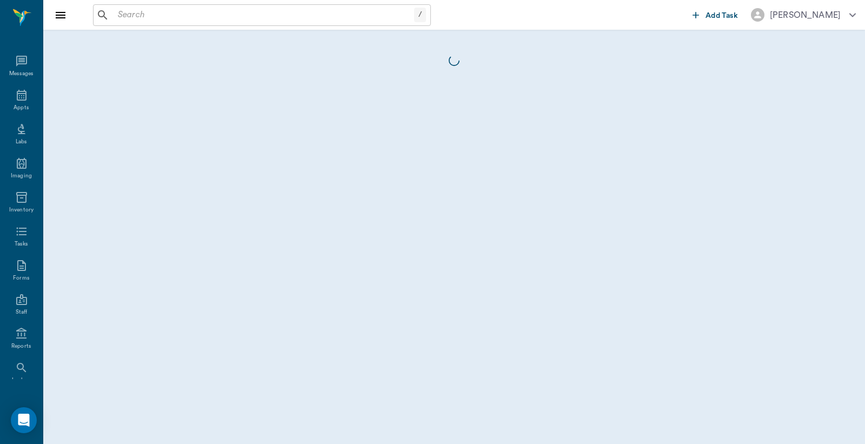
scroll to position [50, 0]
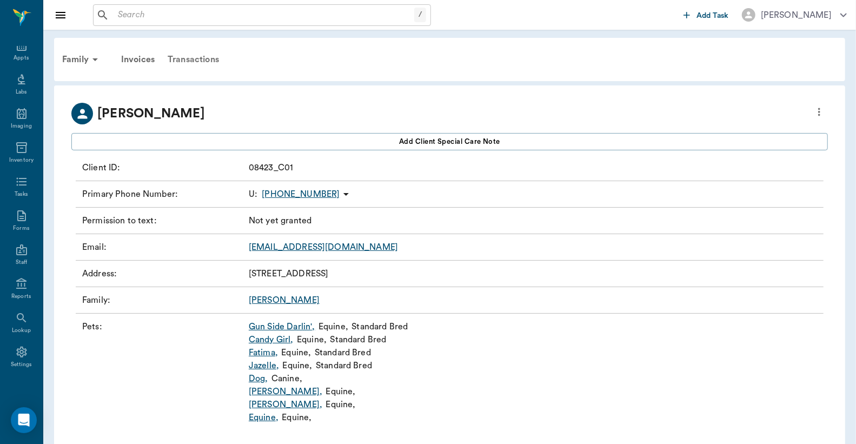
click at [182, 56] on div "Transactions" at bounding box center [193, 60] width 64 height 26
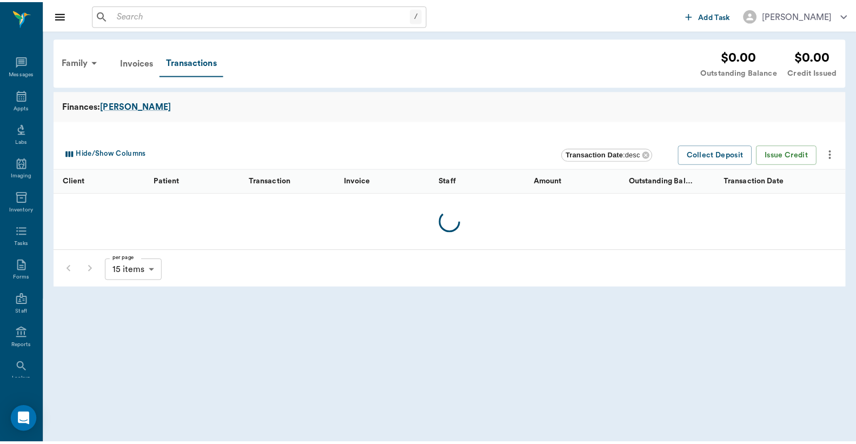
scroll to position [50, 0]
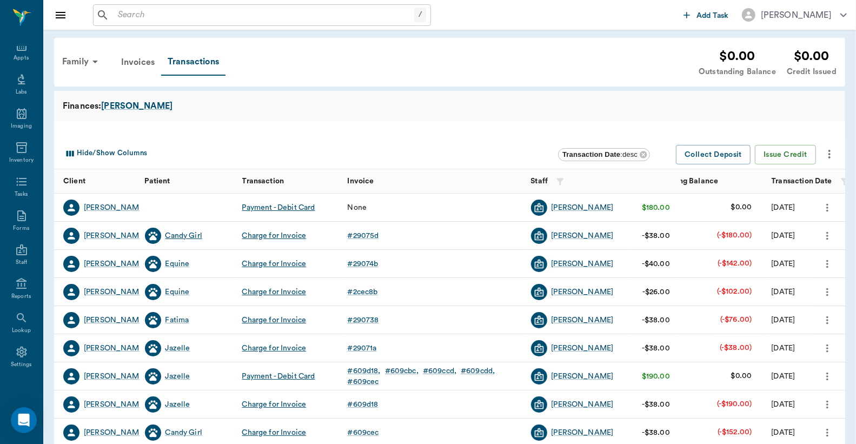
click at [186, 234] on div "Candy Girl" at bounding box center [183, 235] width 37 height 11
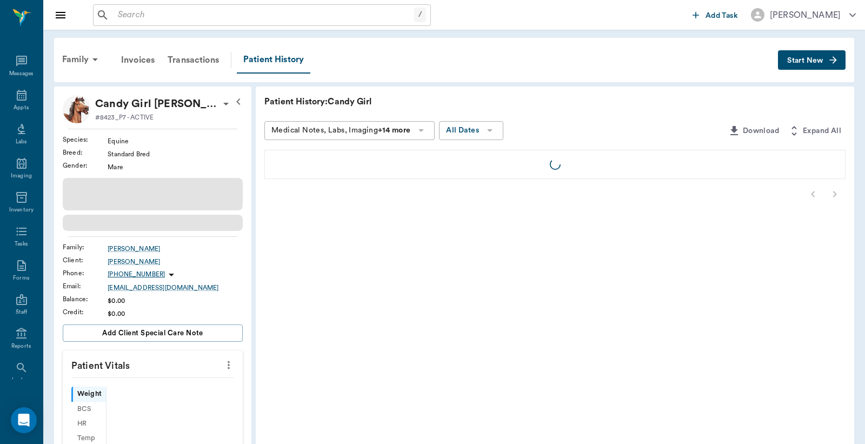
scroll to position [50, 0]
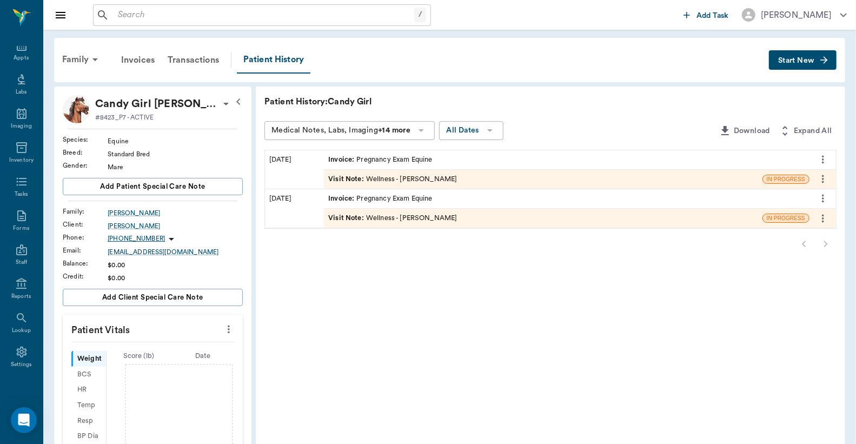
click at [447, 174] on div "Visit Note : Wellness - Dr. Bert Ellsworth" at bounding box center [392, 179] width 129 height 10
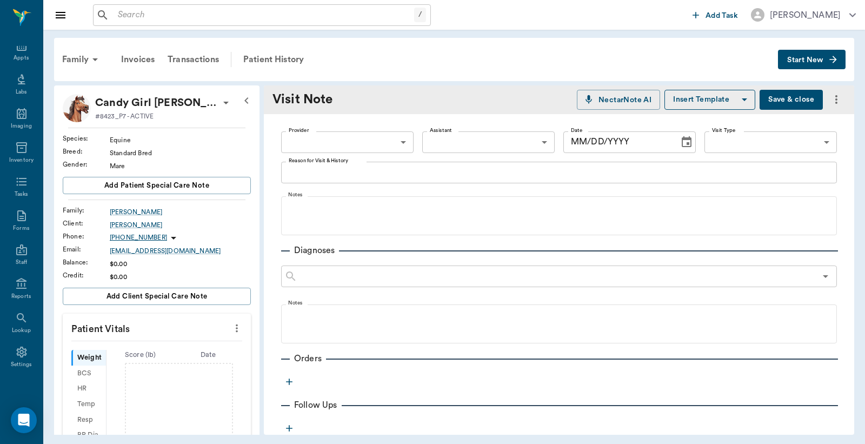
type input "63ec2f075fda476ae8351a4d"
type input "65d2be4f46e3a538d89b8c14"
type input "08/18/2025"
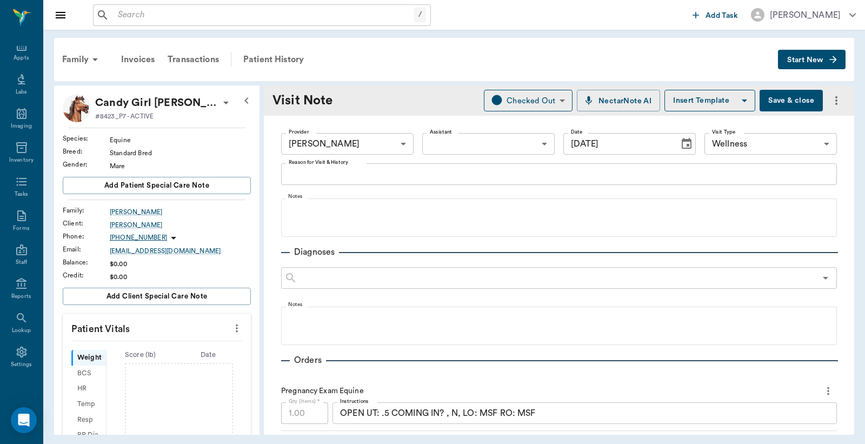
click at [809, 60] on span "Start New" at bounding box center [805, 60] width 36 height 0
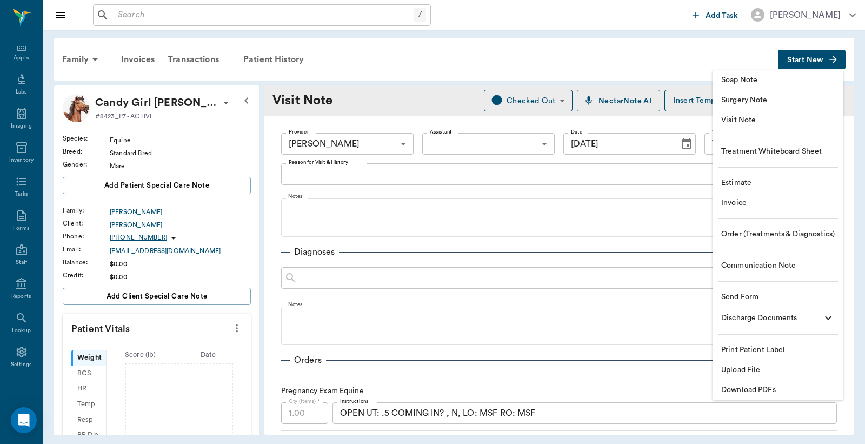
click at [728, 203] on span "Invoice" at bounding box center [778, 202] width 114 height 11
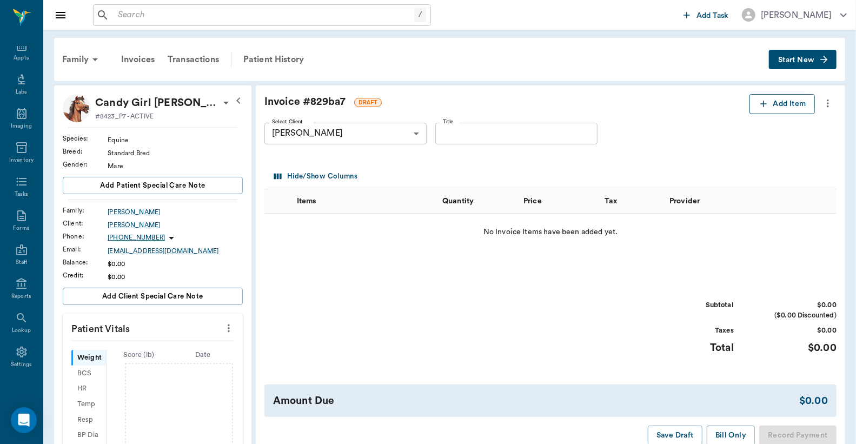
click at [772, 105] on button "Add Item" at bounding box center [781, 104] width 65 height 20
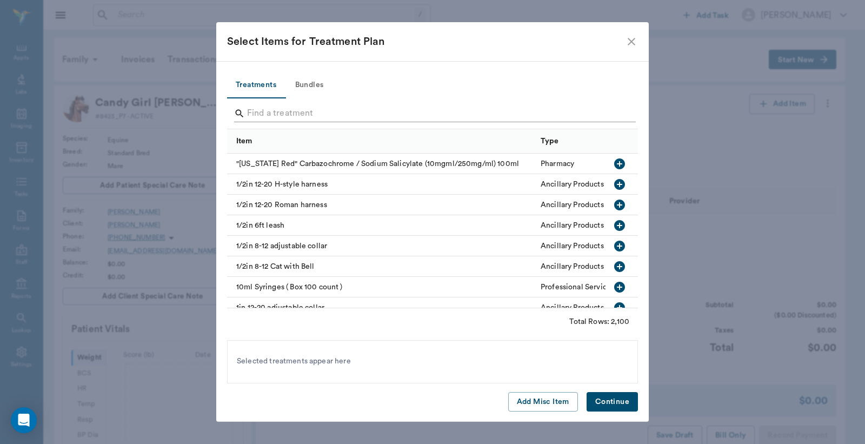
click at [321, 114] on input "Search" at bounding box center [433, 113] width 373 height 17
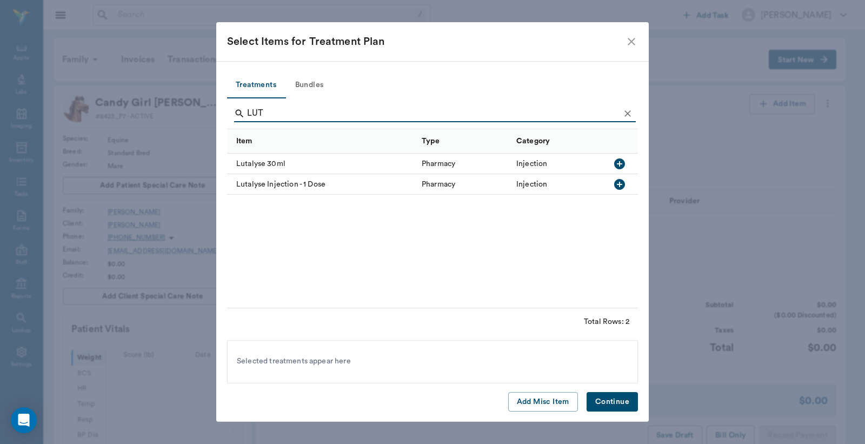
type input "LUT"
click at [618, 167] on icon "button" at bounding box center [619, 163] width 11 height 11
click at [611, 404] on button "Continue" at bounding box center [612, 402] width 51 height 20
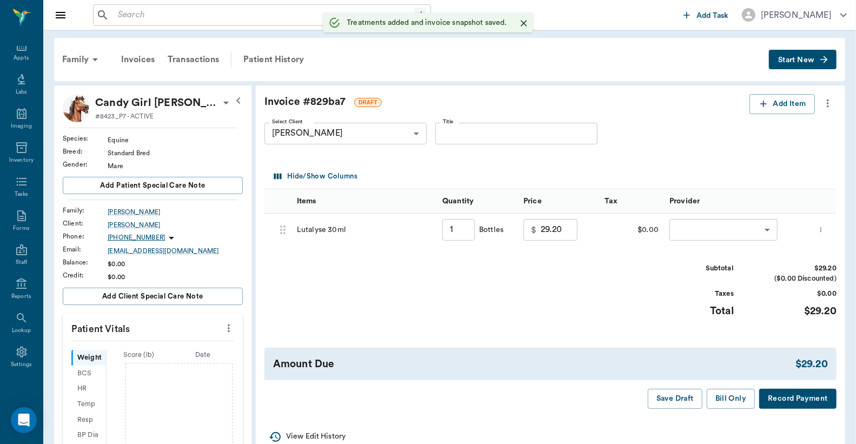
type input "1.00"
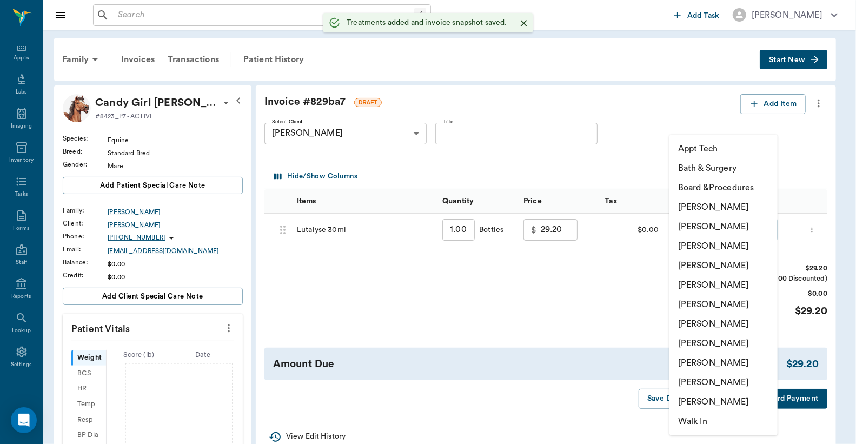
click at [701, 229] on body "/ ​ Add Task Dr. Bert Ellsworth Nectar Messages Appts Labs Imaging Inventory Ta…" at bounding box center [428, 351] width 856 height 702
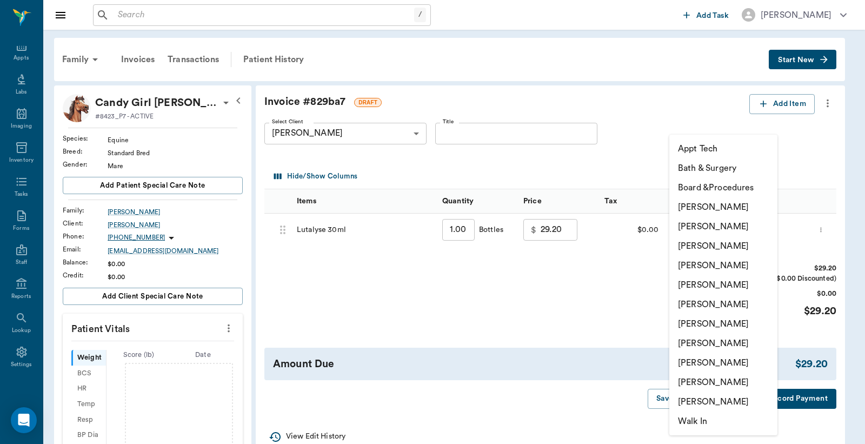
click at [711, 380] on li "[PERSON_NAME]" at bounding box center [723, 382] width 108 height 19
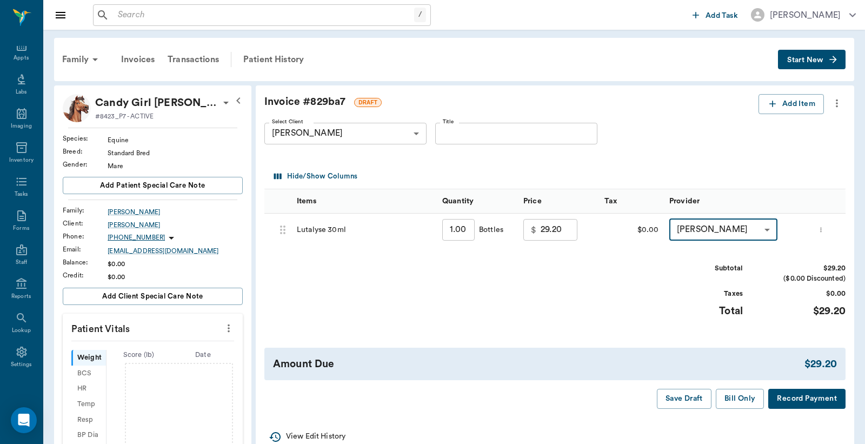
type input "none-63ec2ece52e12b0ba117cc90"
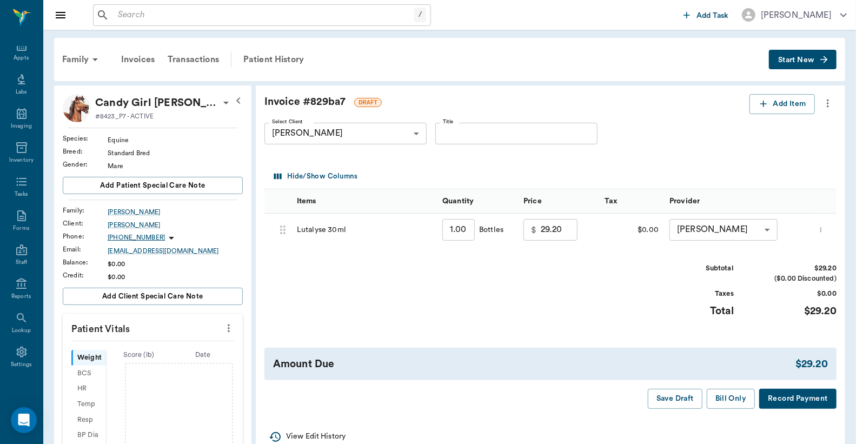
click at [809, 398] on button "Record Payment" at bounding box center [797, 399] width 77 height 20
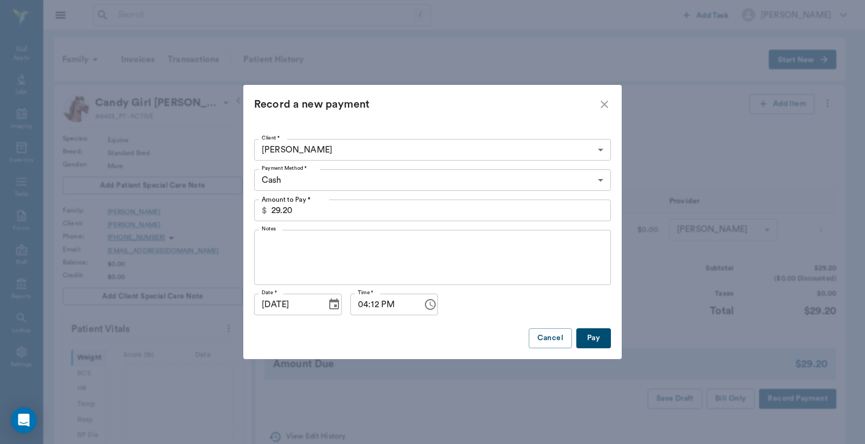
click at [532, 175] on body "/ ​ Add Task Dr. Bert Ellsworth Nectar Messages Appts Labs Imaging Inventory Ta…" at bounding box center [432, 351] width 865 height 702
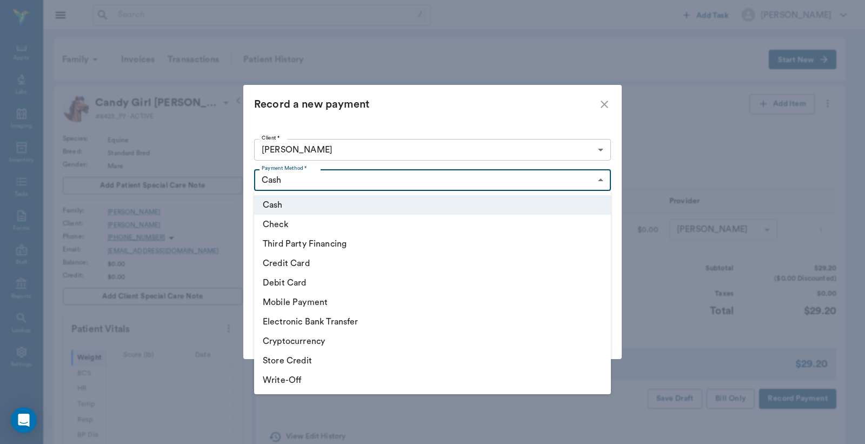
click at [310, 260] on li "Credit Card" at bounding box center [432, 263] width 357 height 19
type input "CREDIT_CARD"
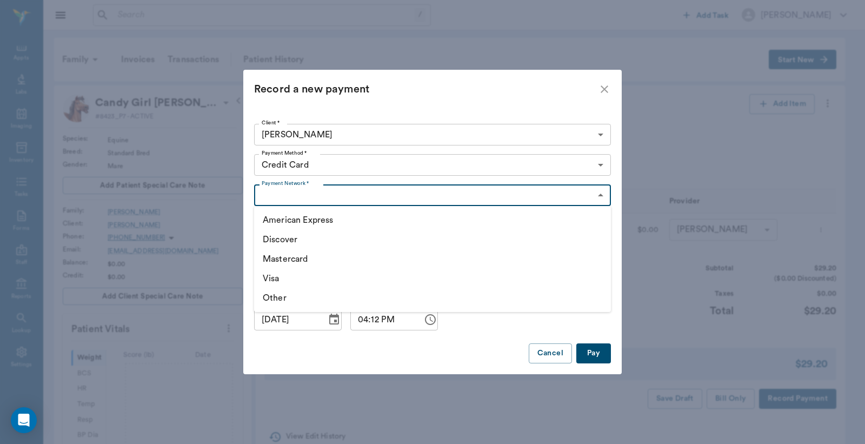
click at [340, 197] on body "/ ​ Add Task Dr. Bert Ellsworth Nectar Messages Appts Labs Imaging Inventory Ta…" at bounding box center [432, 351] width 865 height 702
click at [260, 277] on li "Visa" at bounding box center [432, 278] width 357 height 19
type input "VISA"
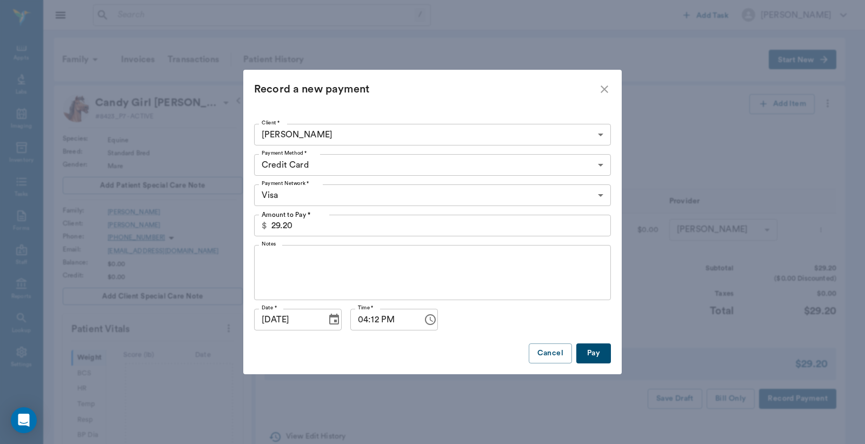
click at [594, 348] on button "Pay" at bounding box center [593, 353] width 35 height 20
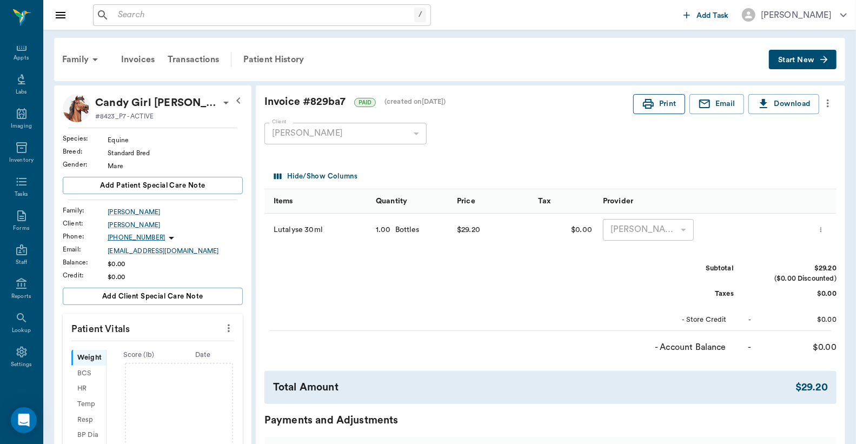
click at [663, 107] on button "Print" at bounding box center [659, 104] width 52 height 20
click at [796, 60] on span "Start New" at bounding box center [796, 60] width 36 height 0
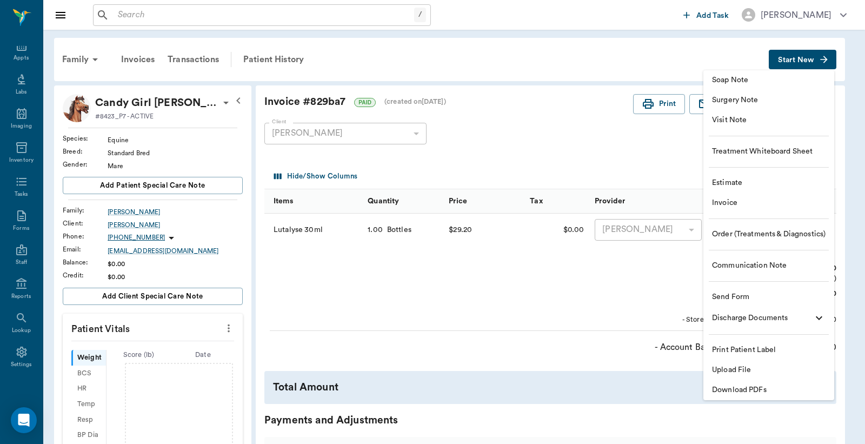
click at [727, 203] on span "Invoice" at bounding box center [769, 202] width 114 height 11
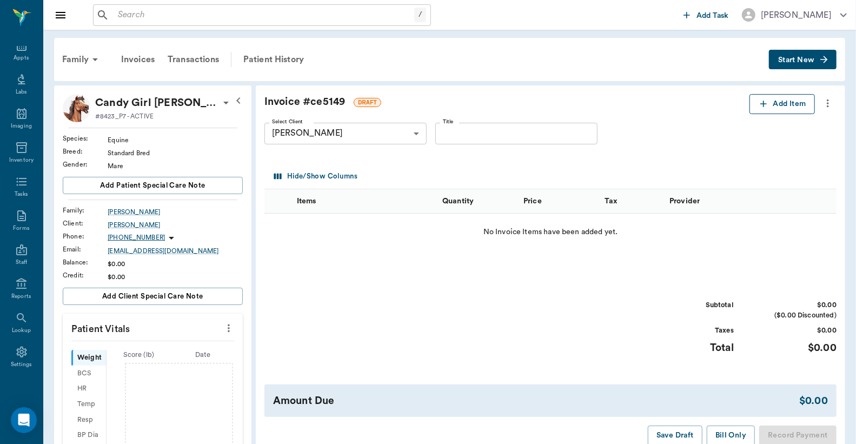
click at [776, 106] on button "Add Item" at bounding box center [781, 104] width 65 height 20
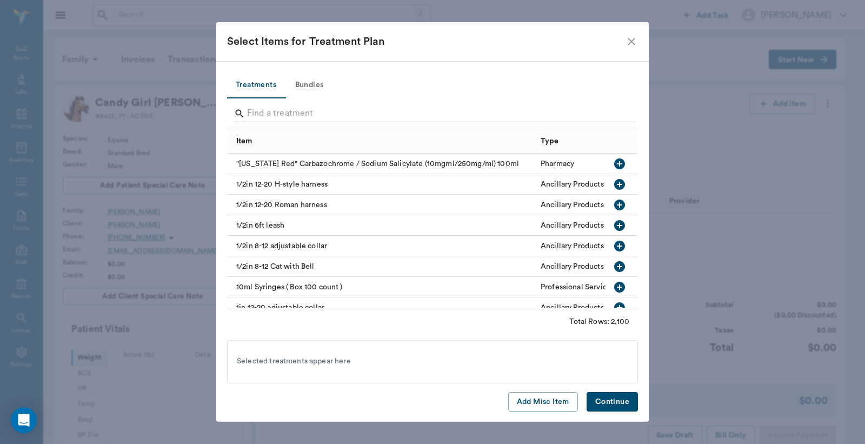
click at [383, 114] on input "Search" at bounding box center [433, 113] width 373 height 17
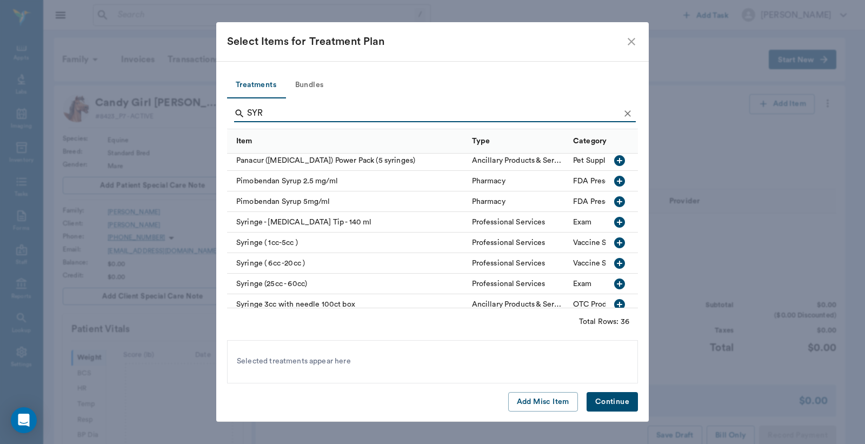
scroll to position [595, 0]
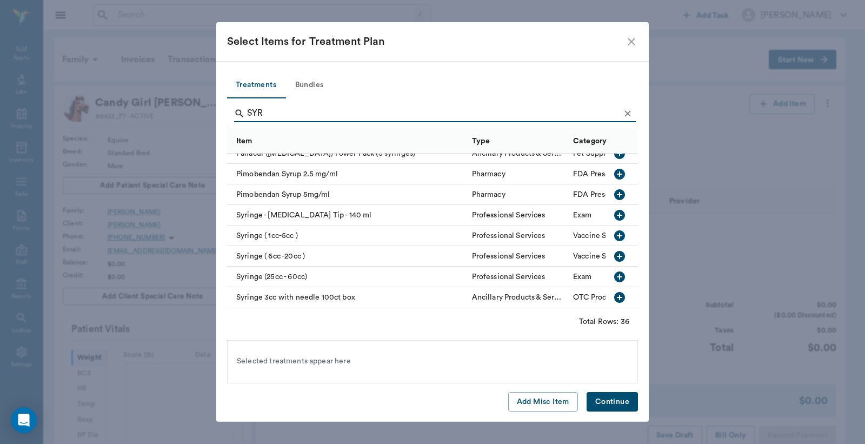
click at [613, 229] on icon "button" at bounding box center [619, 235] width 13 height 13
type input "S"
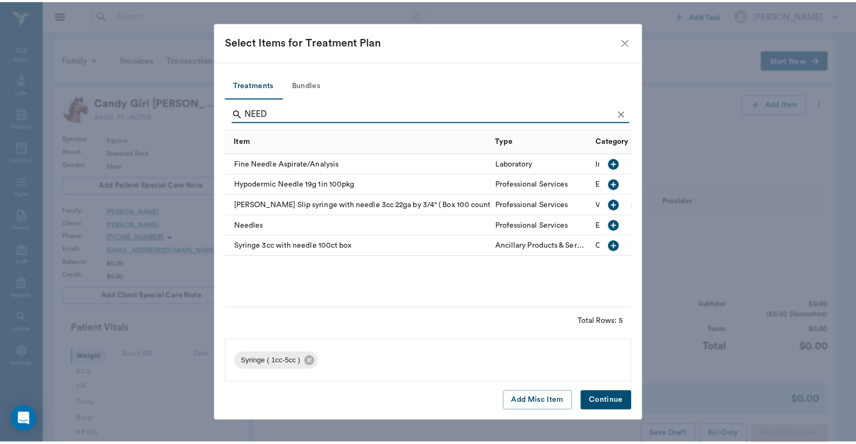
scroll to position [0, 0]
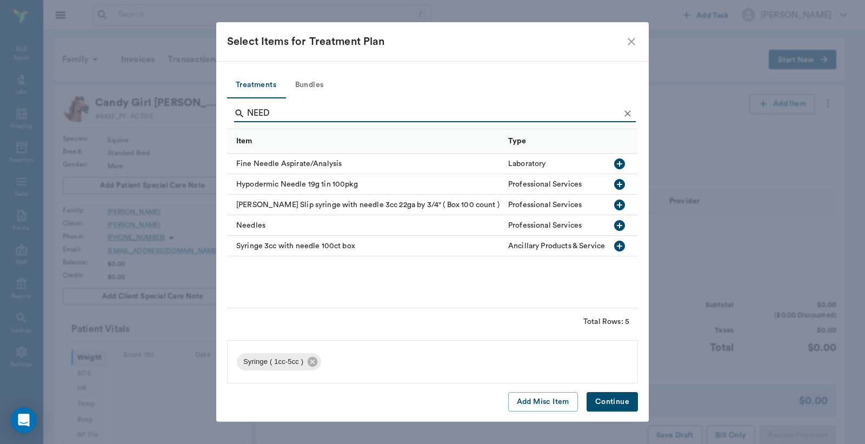
type input "NEED"
click at [613, 223] on icon "button" at bounding box center [619, 225] width 13 height 13
click at [609, 408] on button "Continue" at bounding box center [612, 402] width 51 height 20
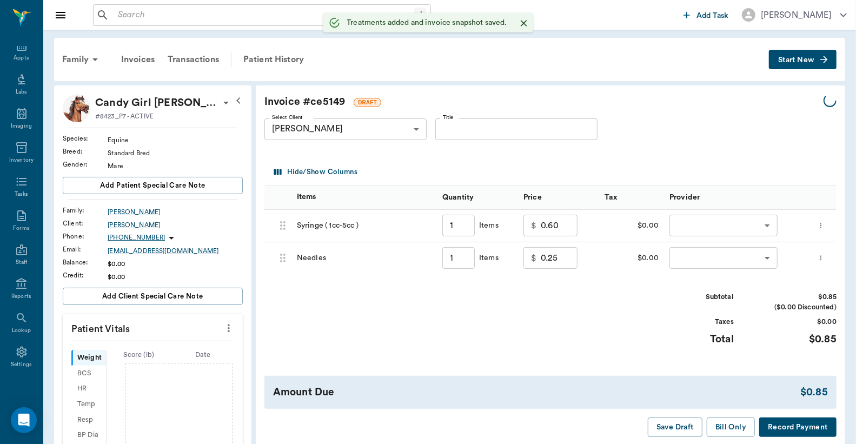
type input "1.00"
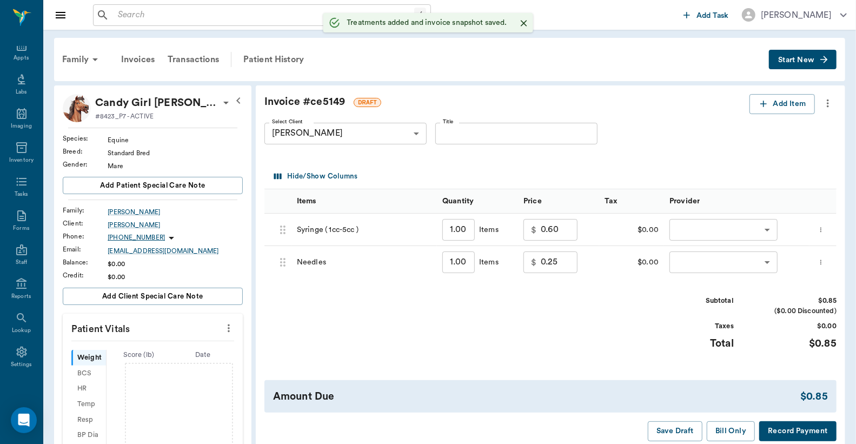
scroll to position [160, 0]
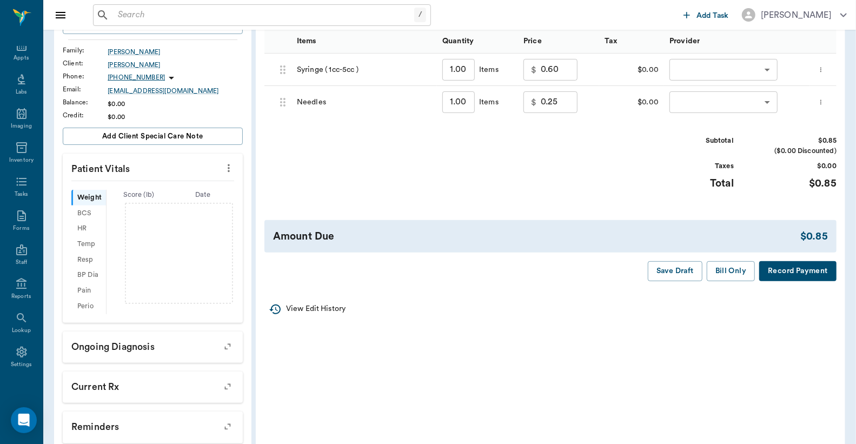
click at [687, 71] on body "/ ​ Add Task Dr. Bert Ellsworth Nectar Messages Appts Labs Imaging Inventory Ta…" at bounding box center [428, 191] width 856 height 702
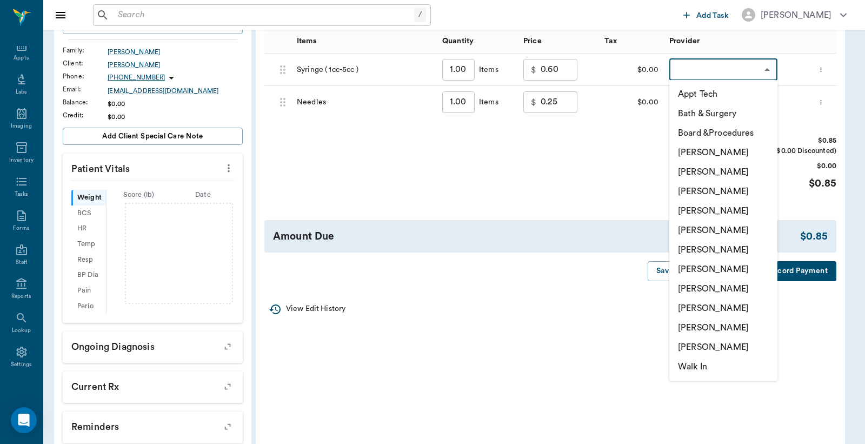
click at [711, 330] on li "Lorean Lingle" at bounding box center [723, 327] width 108 height 19
type input "none-63ec2ece52e12b0ba117cc90"
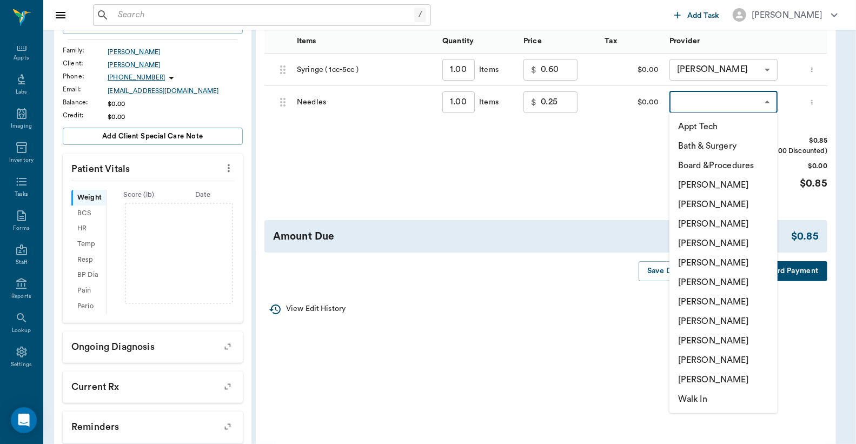
click at [699, 107] on body "/ ​ Add Task Dr. Bert Ellsworth Nectar Messages Appts Labs Imaging Inventory Ta…" at bounding box center [428, 191] width 856 height 702
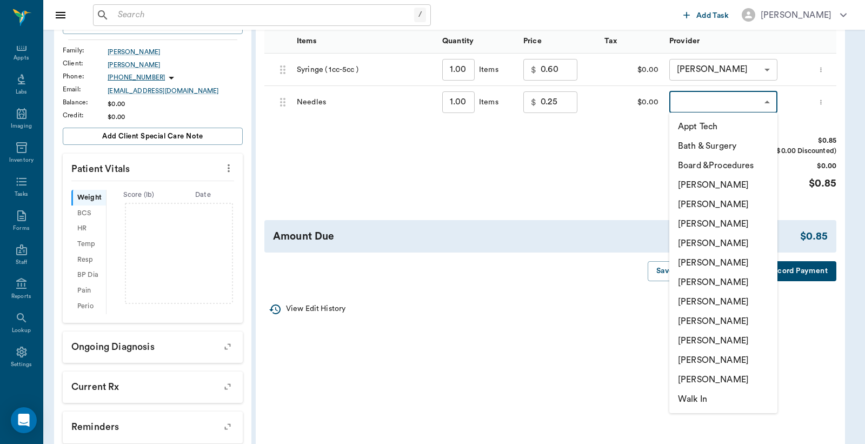
click at [708, 359] on li "Lorean Lingle" at bounding box center [723, 359] width 108 height 19
type input "none-63ec2ece52e12b0ba117cc90"
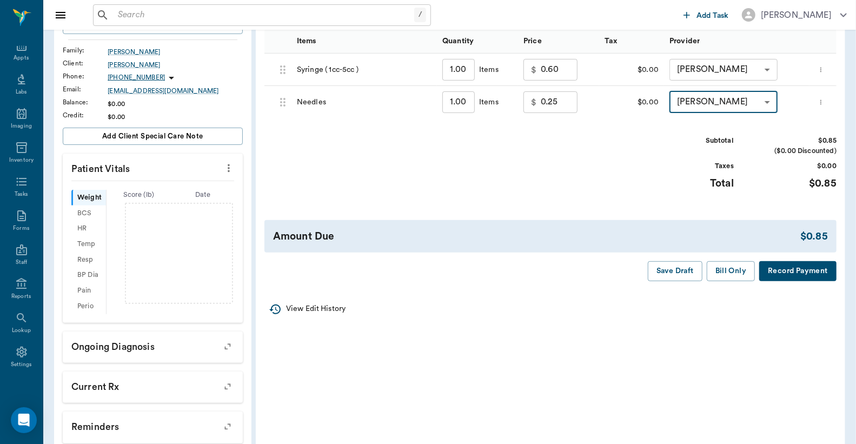
click at [780, 274] on button "Record Payment" at bounding box center [797, 271] width 77 height 20
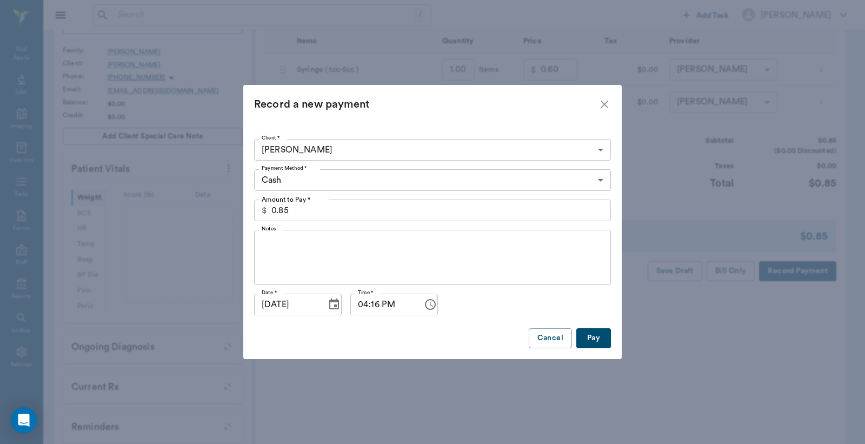
click at [586, 338] on button "Pay" at bounding box center [593, 338] width 35 height 20
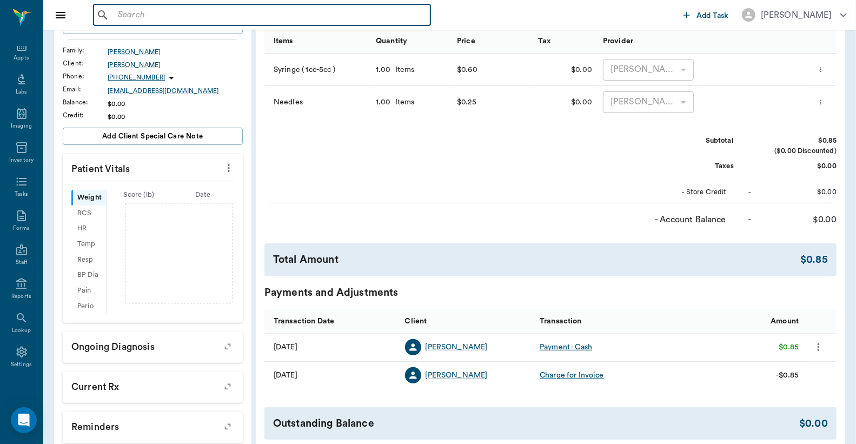
click at [141, 22] on input "text" at bounding box center [270, 15] width 313 height 15
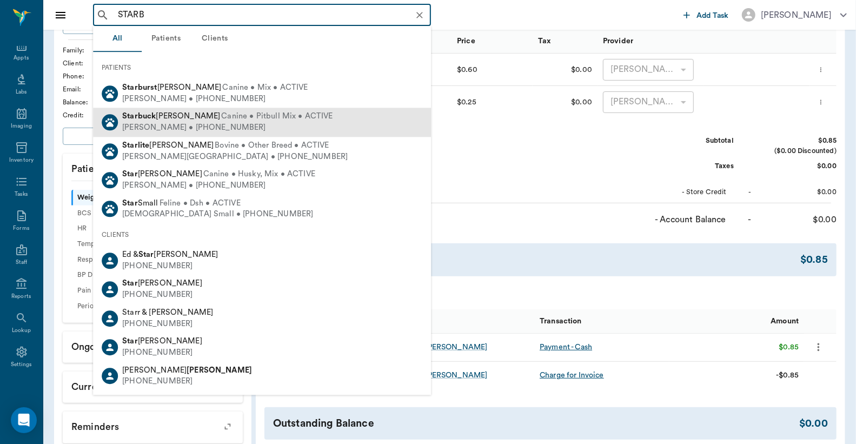
click at [158, 123] on div "Mallory Ogea • (318) 359-9862" at bounding box center [227, 128] width 211 height 11
type input "STARB"
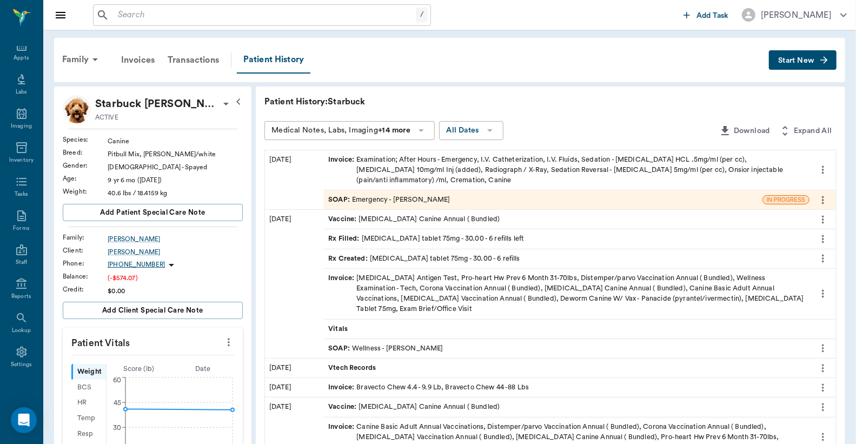
click at [376, 166] on div "Invoice : Examination; After Hours - Emergency, I.V. Catheterization, I.V. Flui…" at bounding box center [566, 170] width 477 height 31
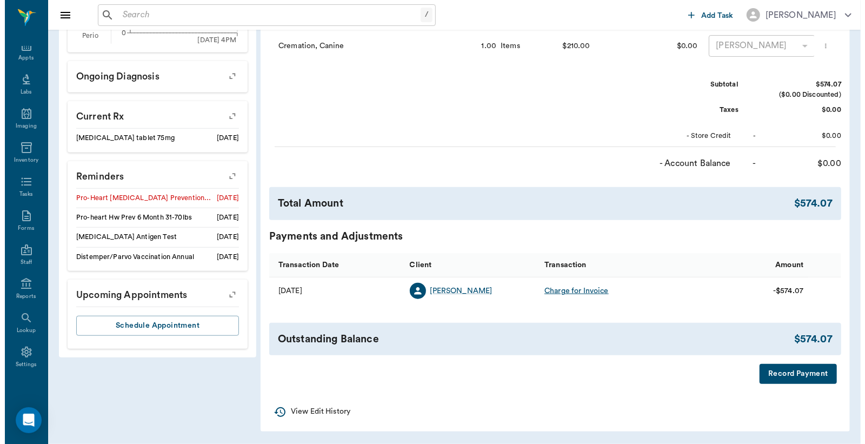
scroll to position [452, 0]
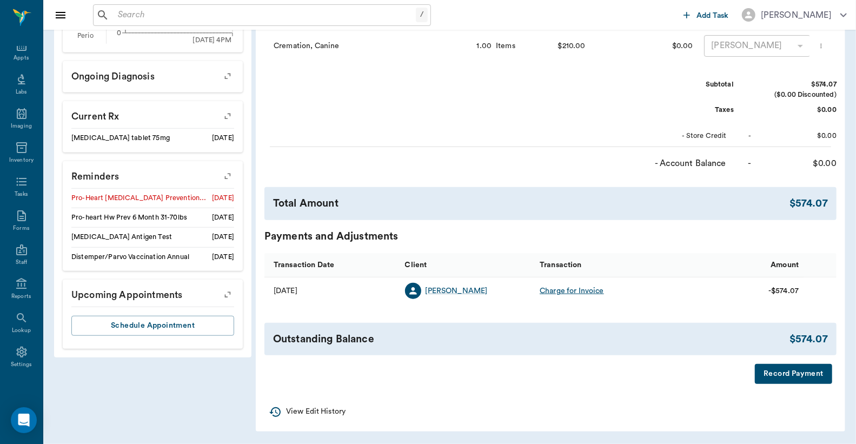
click at [786, 372] on button "Record Payment" at bounding box center [793, 374] width 77 height 20
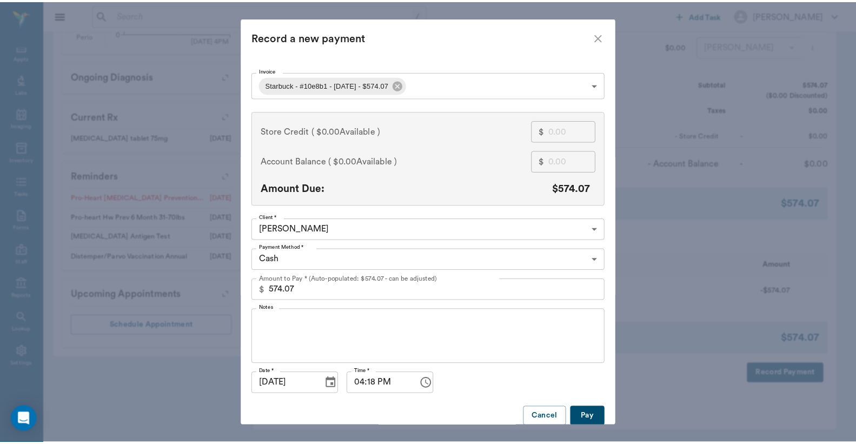
scroll to position [20, 0]
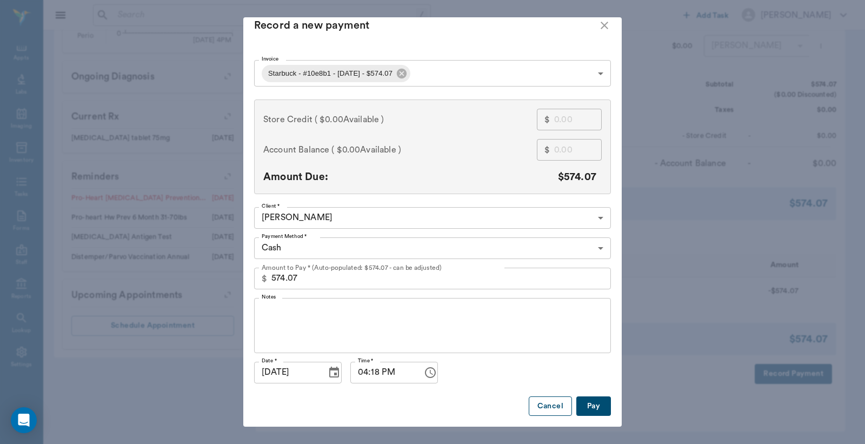
click at [555, 396] on button "Cancel" at bounding box center [550, 406] width 43 height 20
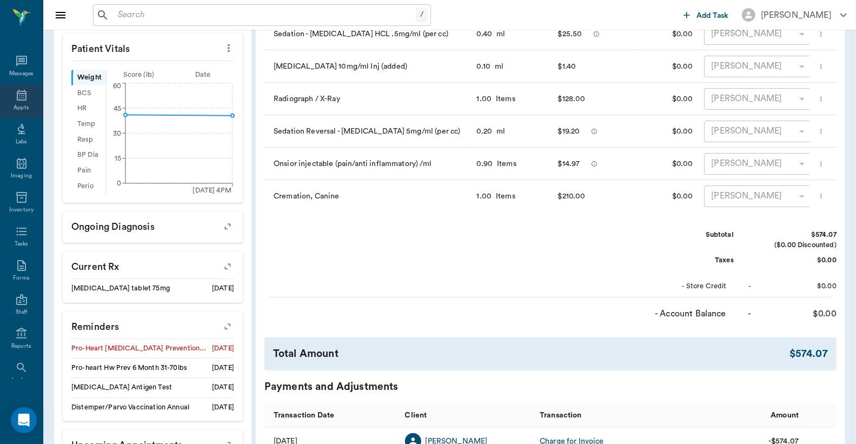
scroll to position [292, 0]
click at [15, 97] on icon at bounding box center [21, 95] width 13 height 13
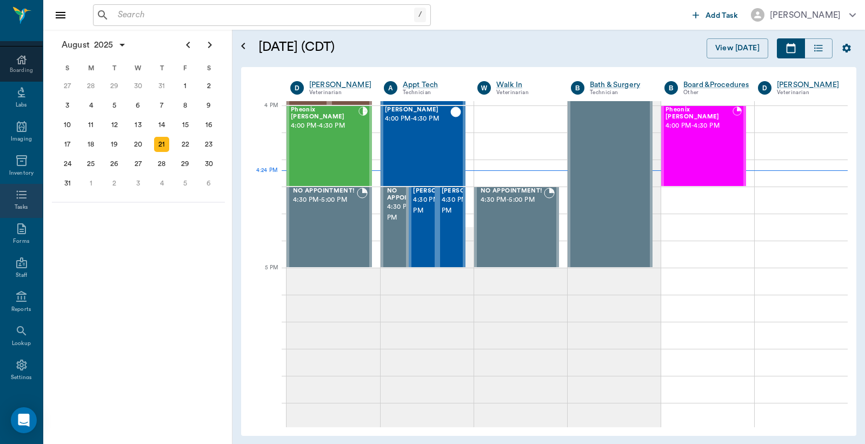
scroll to position [143, 0]
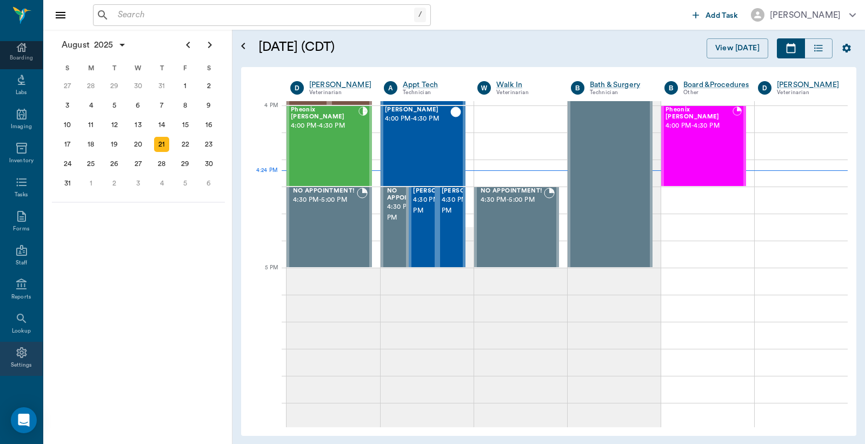
click at [15, 349] on icon at bounding box center [21, 352] width 13 height 13
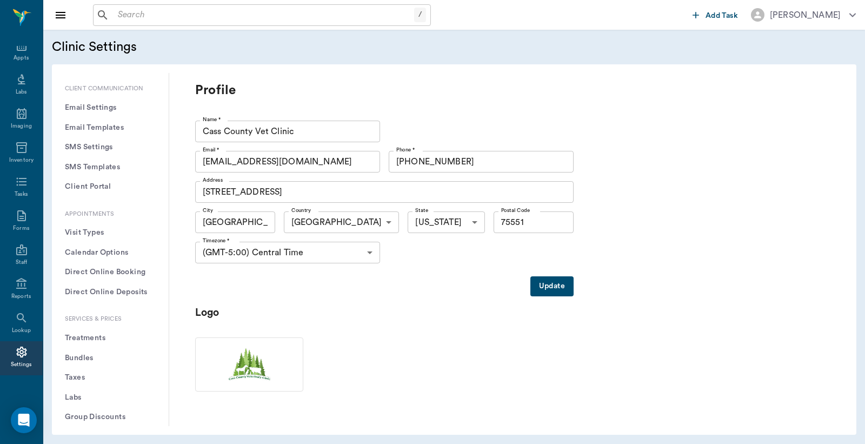
scroll to position [160, 0]
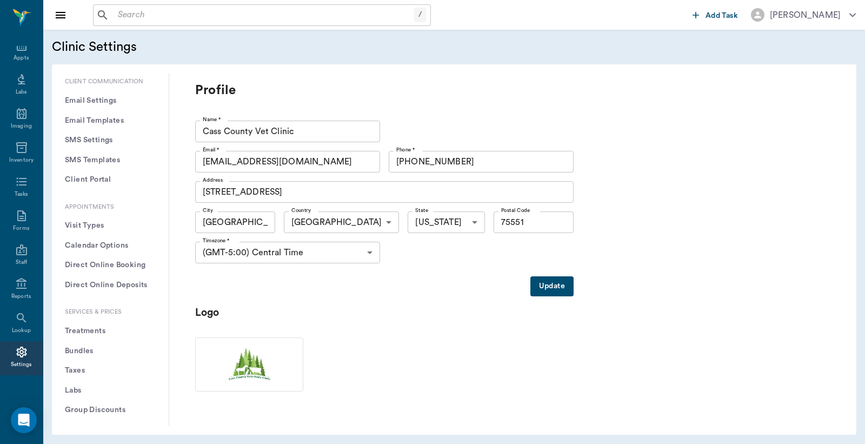
click at [96, 326] on button "Treatments" at bounding box center [110, 331] width 99 height 20
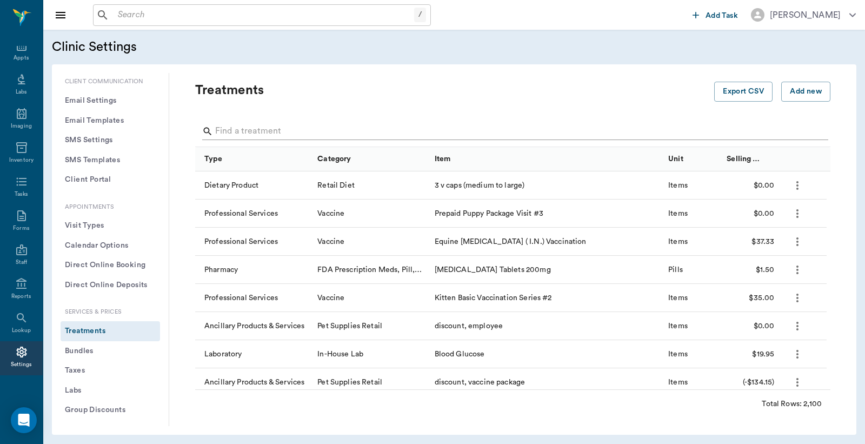
click at [244, 131] on input "Search" at bounding box center [513, 131] width 597 height 17
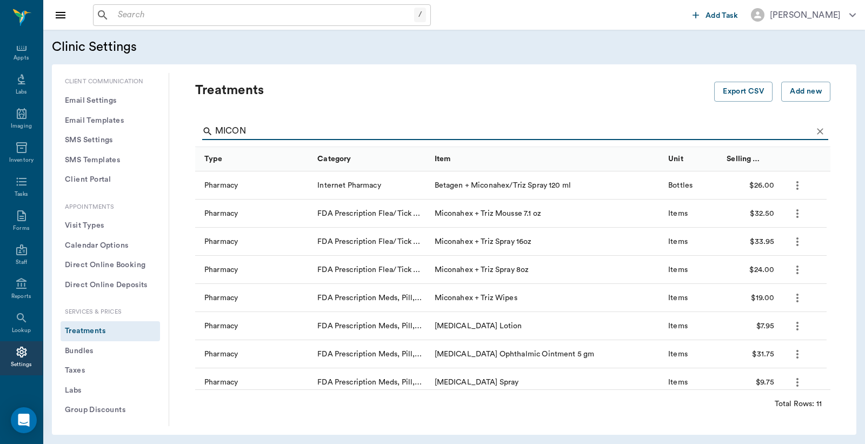
type input "MICON"
click at [353, 17] on input "text" at bounding box center [264, 15] width 301 height 15
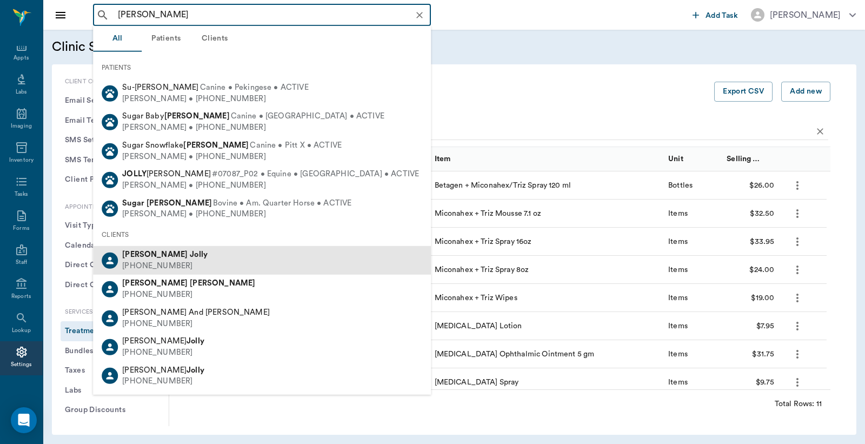
click at [148, 256] on b "Suzette" at bounding box center [154, 254] width 65 height 8
type input "SU JOLL"
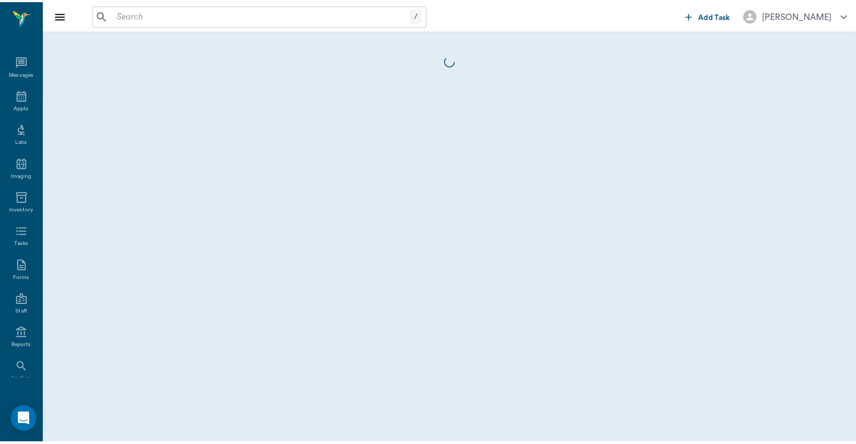
scroll to position [50, 0]
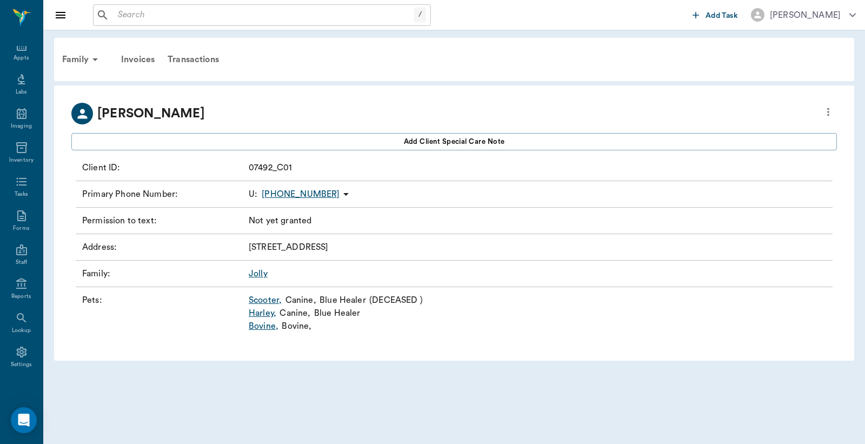
click at [267, 314] on link "Harley ," at bounding box center [263, 313] width 28 height 13
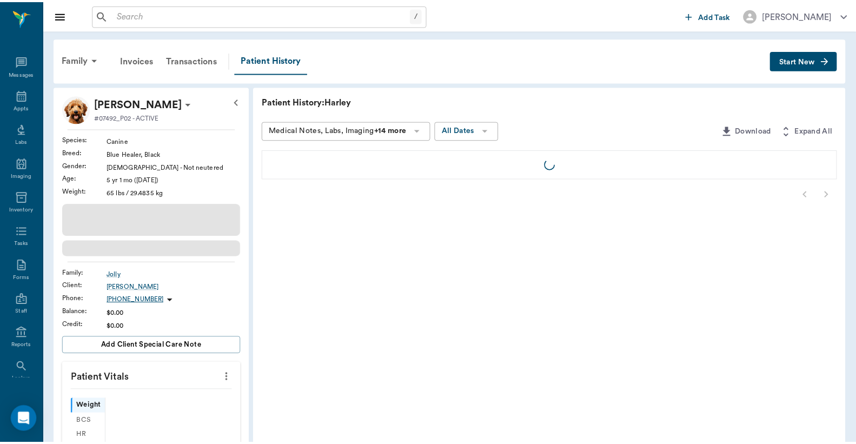
scroll to position [50, 0]
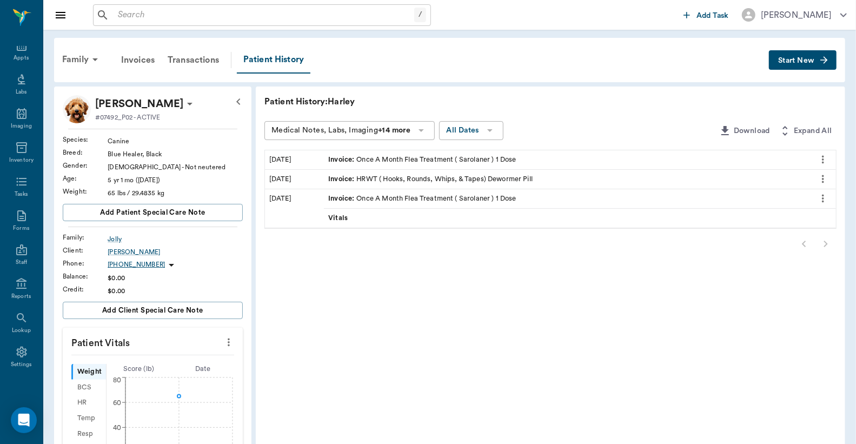
click at [798, 61] on span "Start New" at bounding box center [796, 61] width 36 height 0
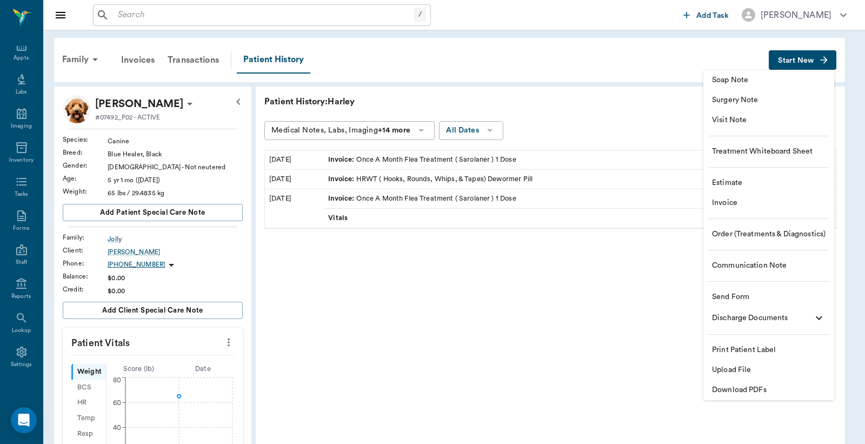
click at [725, 209] on li "Invoice" at bounding box center [768, 203] width 131 height 20
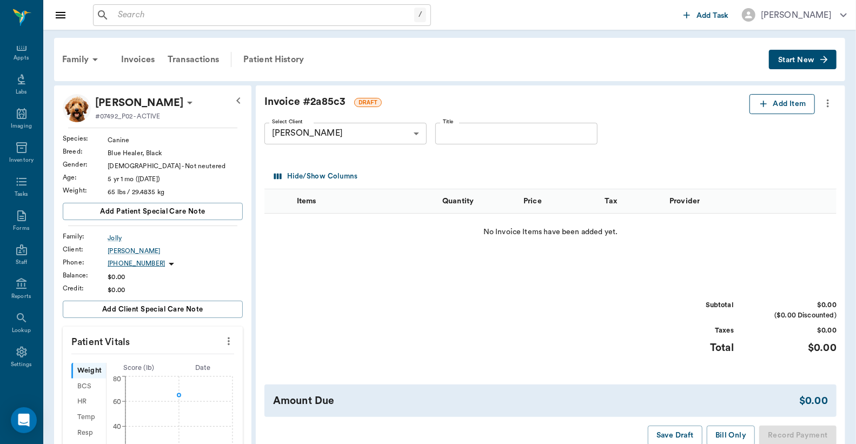
click at [771, 104] on button "Add Item" at bounding box center [781, 104] width 65 height 20
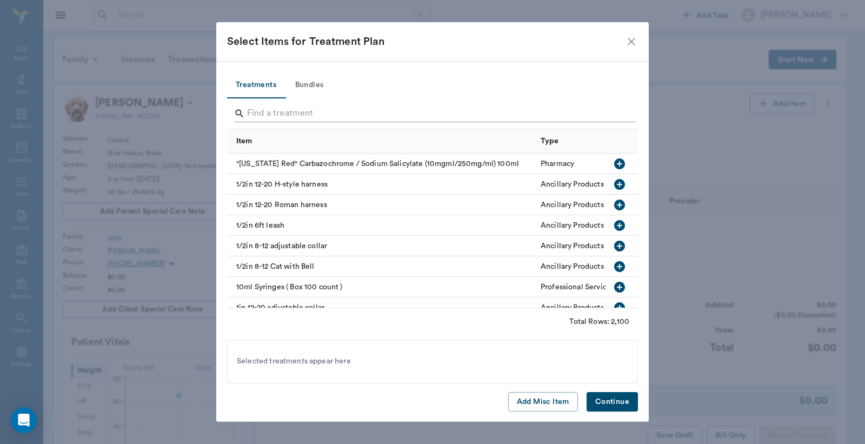
click at [337, 110] on input "Search" at bounding box center [433, 113] width 373 height 17
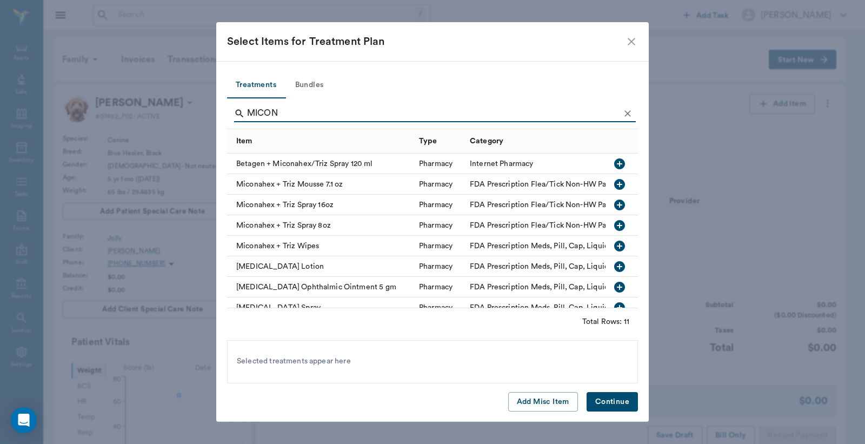
type input "MICON"
click at [614, 228] on icon "button" at bounding box center [619, 225] width 11 height 11
click at [619, 399] on button "Continue" at bounding box center [612, 402] width 51 height 20
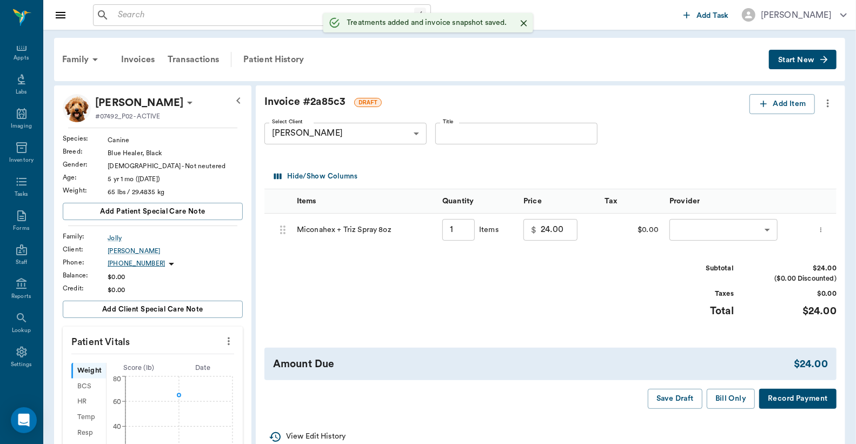
type input "1.00"
click at [741, 231] on body "/ ​ Add Task Dr. Bert Ellsworth Nectar Messages Appts Labs Imaging Inventory Ta…" at bounding box center [428, 367] width 856 height 735
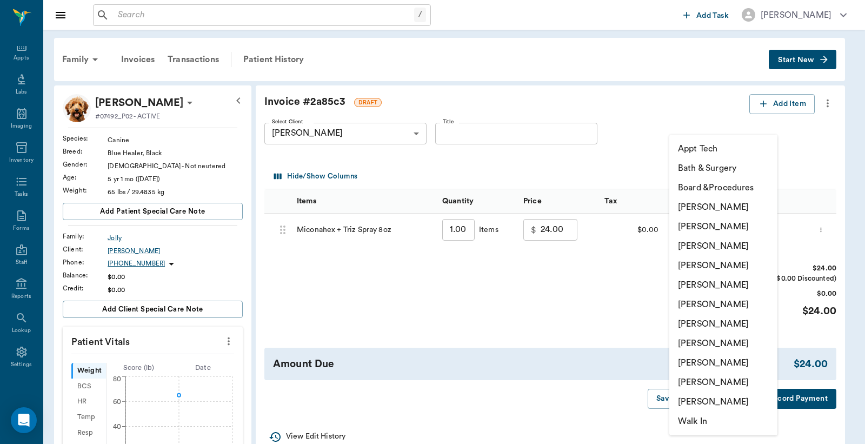
click at [718, 384] on li "Lorean Lingle" at bounding box center [723, 382] width 108 height 19
type input "none-63ec2ece52e12b0ba117cc90"
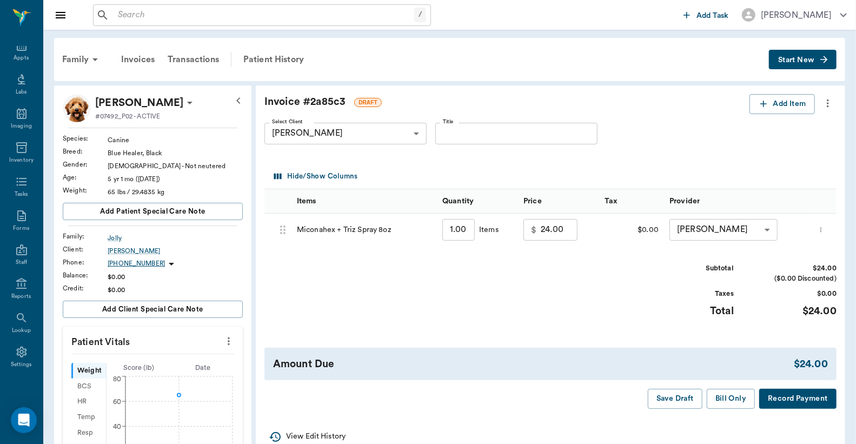
click at [790, 407] on button "Record Payment" at bounding box center [797, 399] width 77 height 20
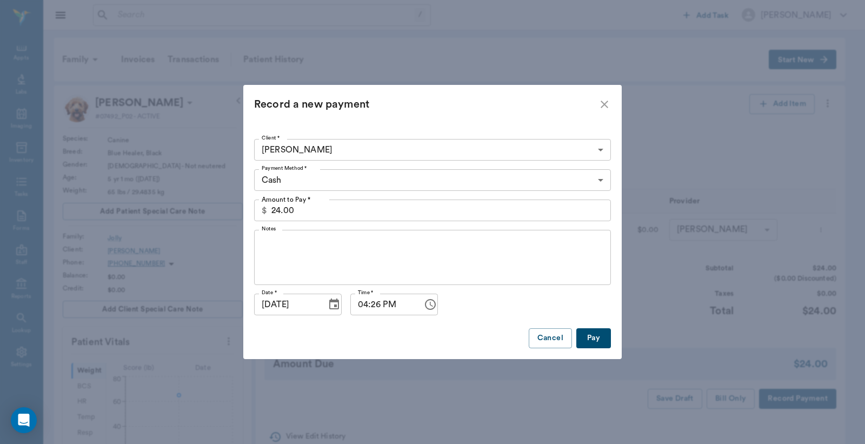
click at [380, 184] on body "/ ​ Add Task Dr. Bert Ellsworth Nectar Messages Appts Labs Imaging Inventory Ta…" at bounding box center [432, 367] width 865 height 735
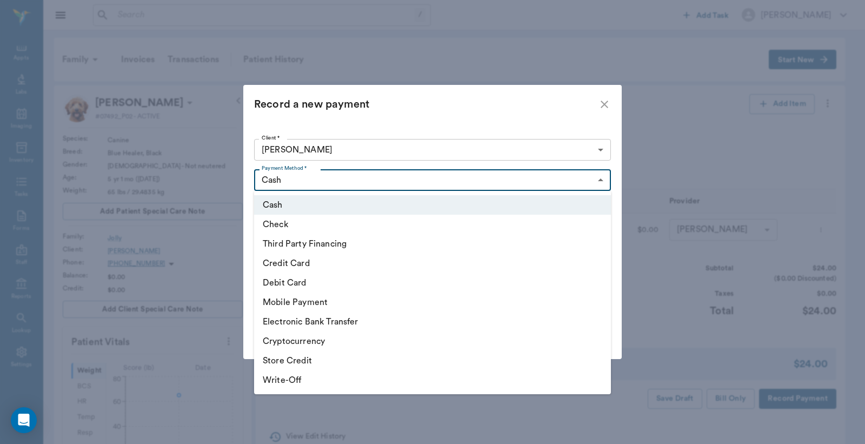
click at [311, 283] on li "Debit Card" at bounding box center [432, 282] width 357 height 19
type input "DEBIT_CARD"
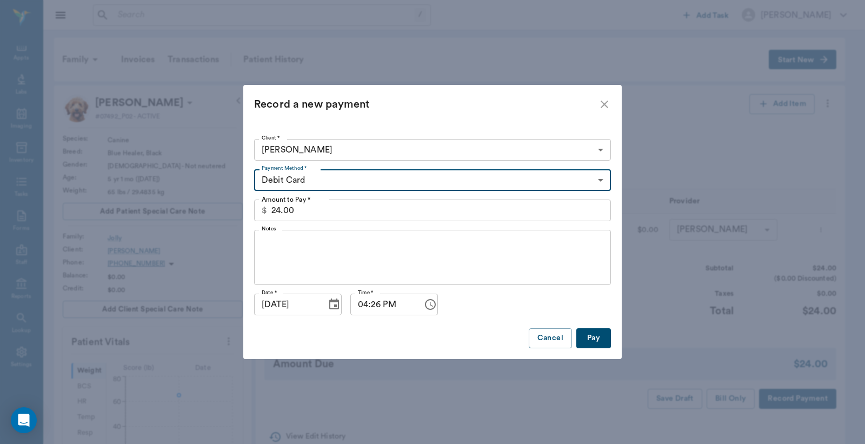
click at [599, 333] on button "Pay" at bounding box center [593, 338] width 35 height 20
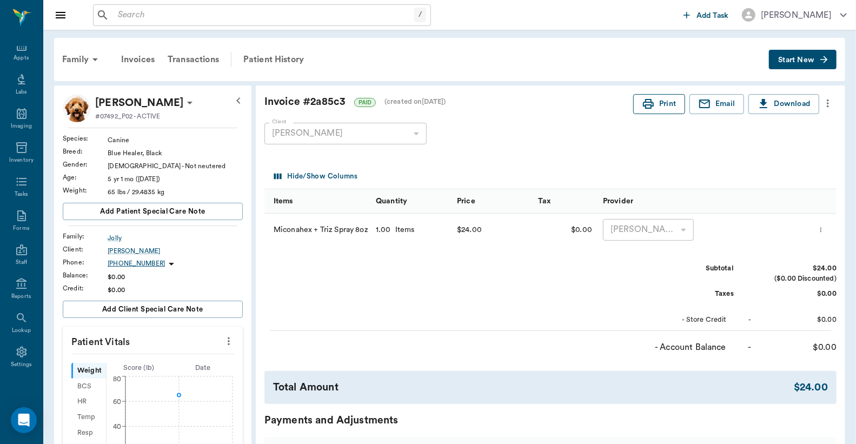
click at [660, 107] on button "Print" at bounding box center [659, 104] width 52 height 20
click at [17, 95] on icon at bounding box center [22, 95] width 10 height 11
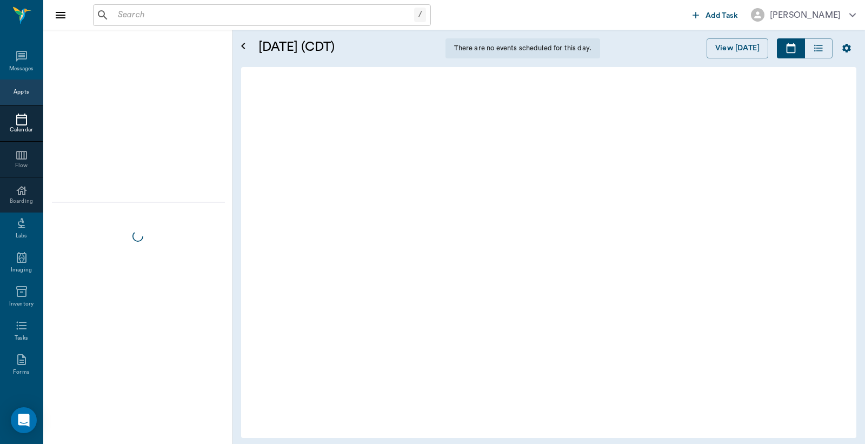
scroll to position [1279, 0]
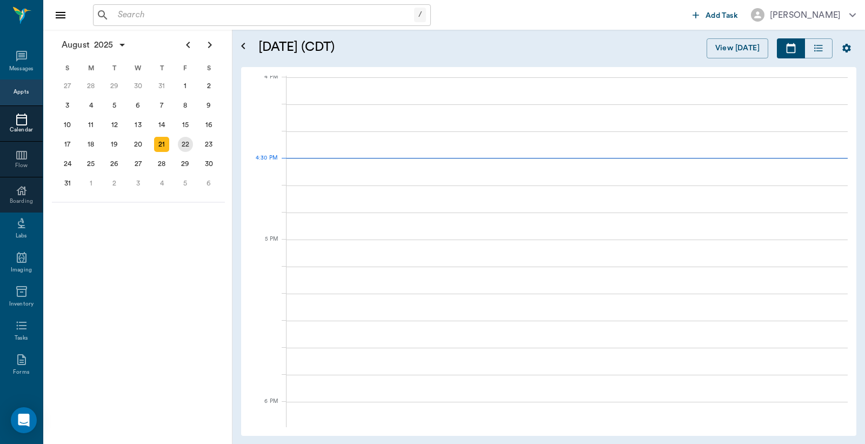
click at [190, 143] on div "22" at bounding box center [185, 144] width 15 height 15
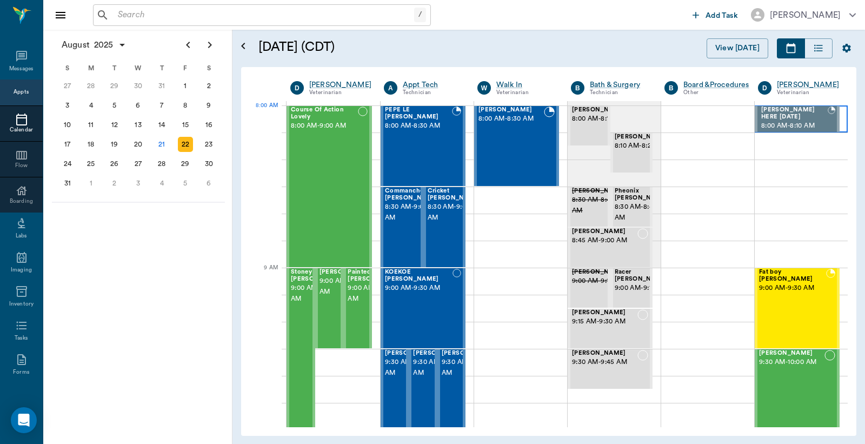
click at [835, 124] on div at bounding box center [801, 118] width 93 height 27
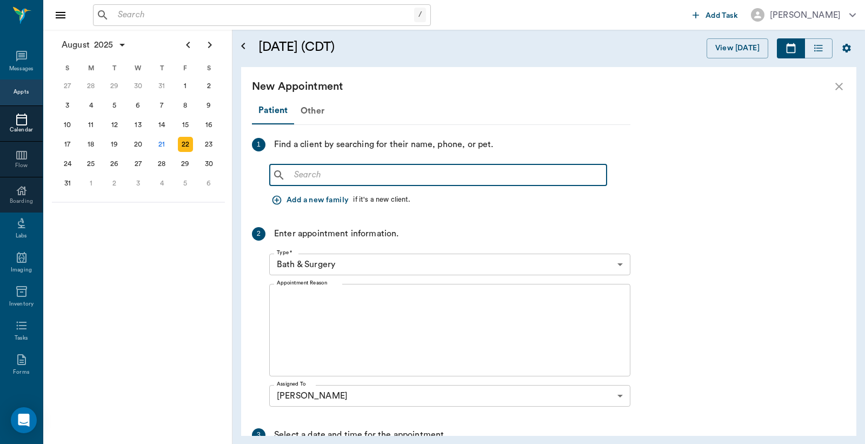
click at [354, 176] on input "text" at bounding box center [446, 175] width 313 height 15
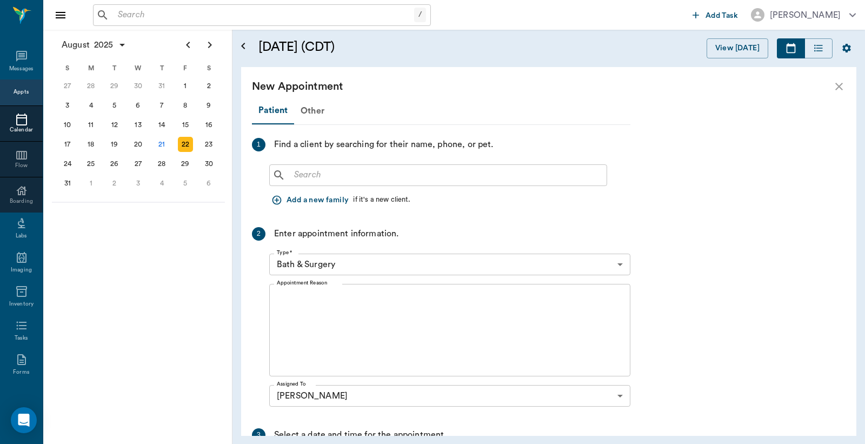
click at [272, 197] on icon "button" at bounding box center [276, 200] width 11 height 11
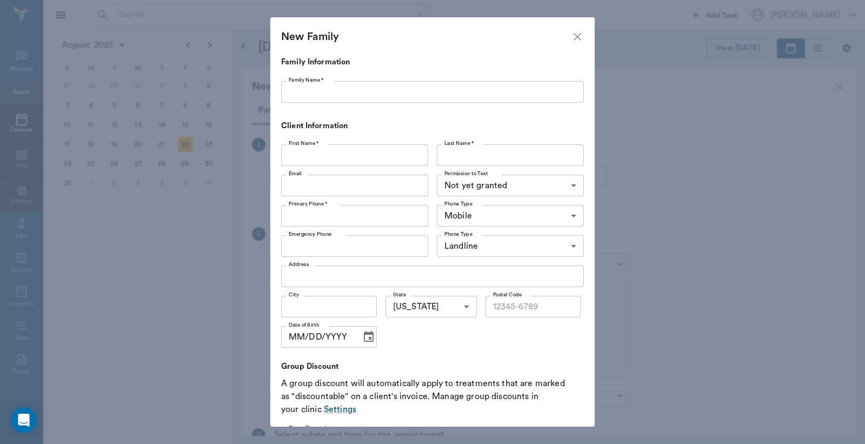
click at [347, 96] on input "Family Name *" at bounding box center [432, 92] width 303 height 22
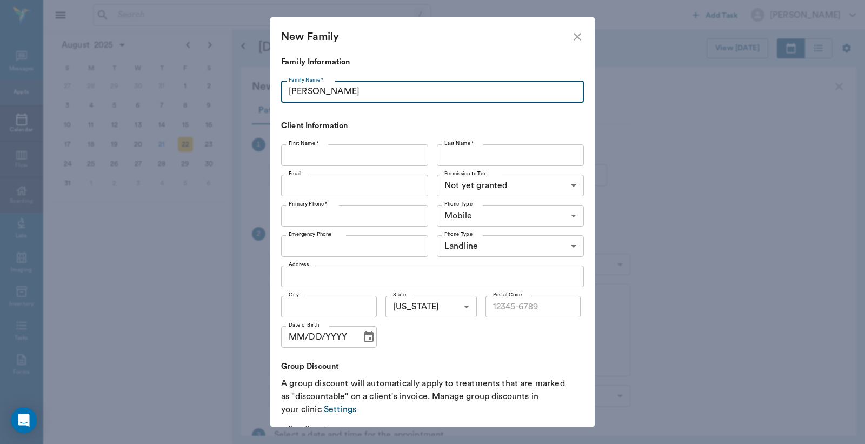
type input "Poynor"
click at [317, 159] on input "First Name *" at bounding box center [354, 155] width 147 height 22
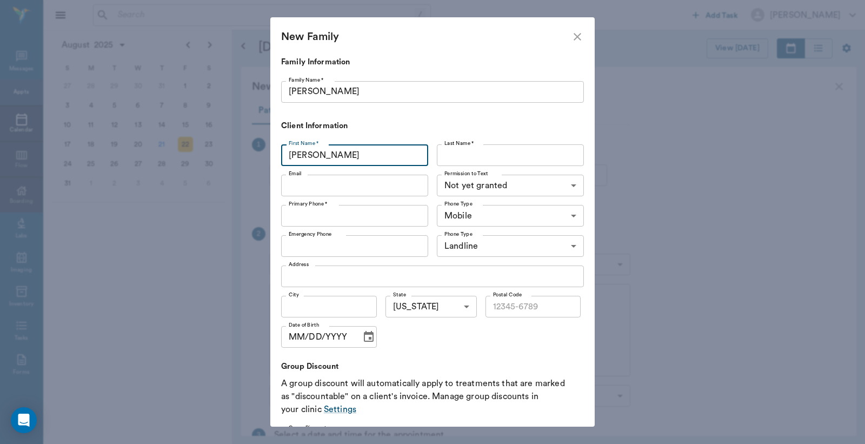
type input "Elizabeth"
drag, startPoint x: 497, startPoint y: 142, endPoint x: 492, endPoint y: 158, distance: 17.1
click at [497, 143] on div "Last Name * Last Name *" at bounding box center [508, 155] width 151 height 30
click at [492, 158] on input "Last Name *" at bounding box center [510, 155] width 147 height 22
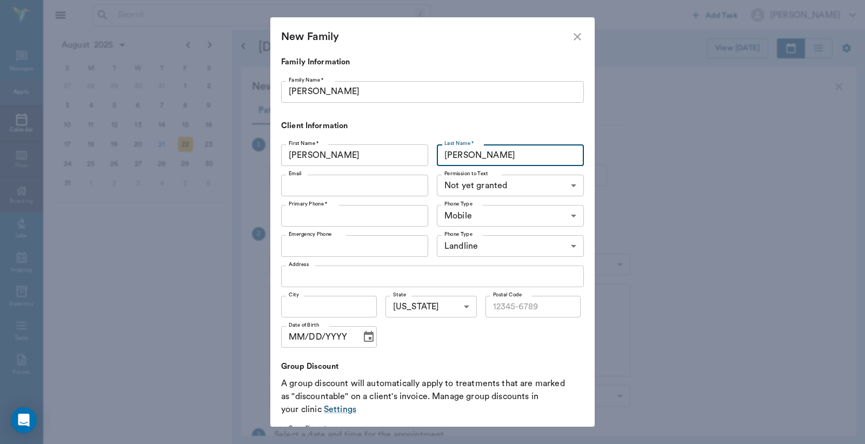
type input "Poyner"
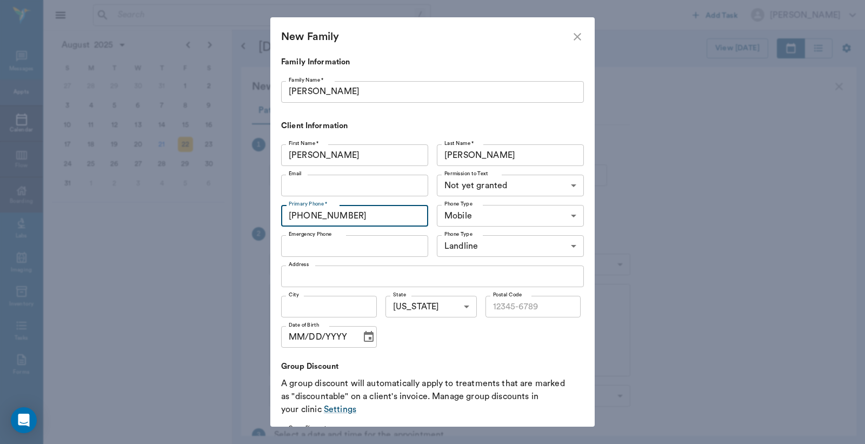
type input "(806) 282-7271"
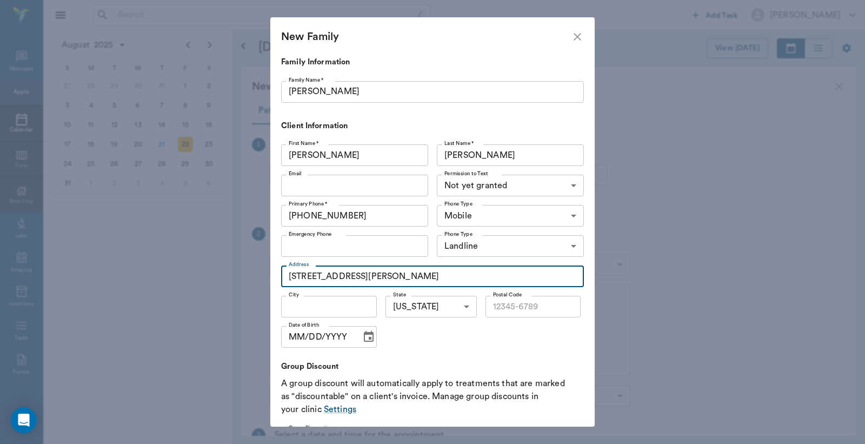
type input "706 Ruby Ln"
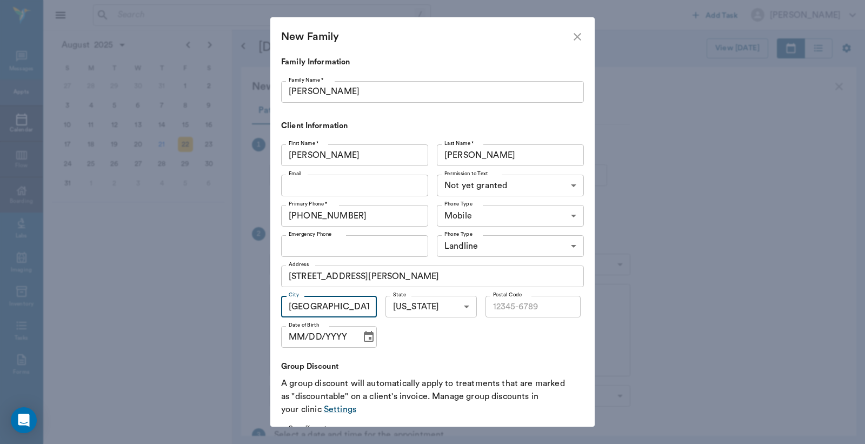
type input "Queen City"
type input "75572"
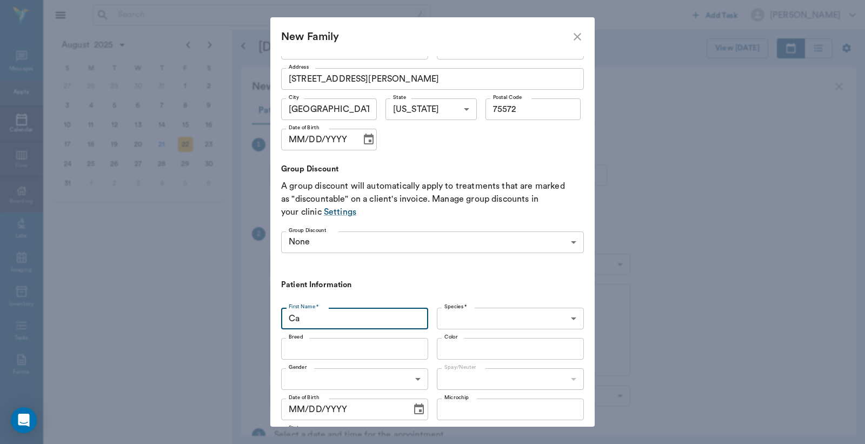
type input "C"
type input "Karl"
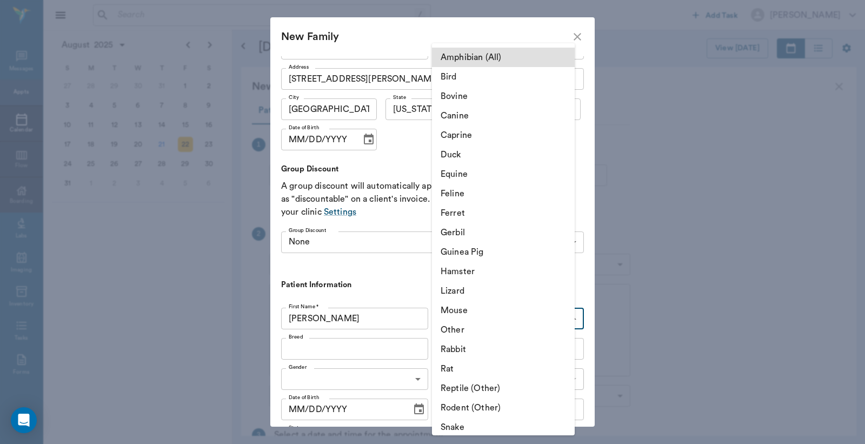
click at [448, 318] on body "/ ​ Add Task Dr. Bert Ellsworth Nectar Messages Appts Calendar Flow Boarding La…" at bounding box center [432, 222] width 865 height 444
click at [455, 138] on li "Caprine" at bounding box center [503, 134] width 143 height 19
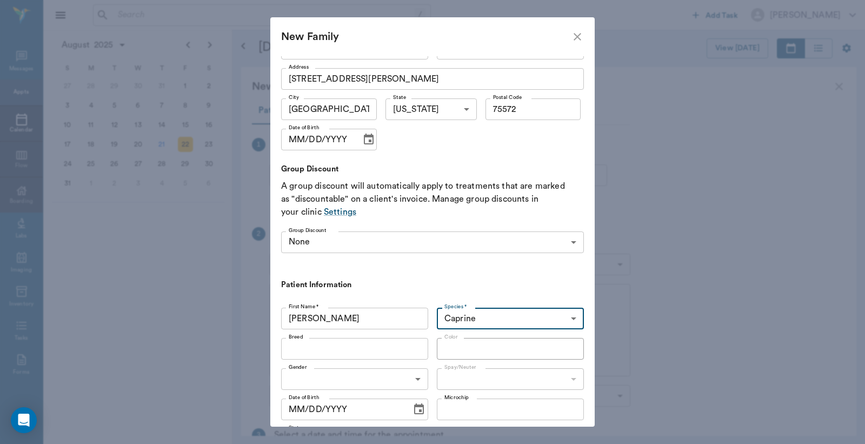
click at [341, 352] on input "Breed" at bounding box center [345, 348] width 123 height 15
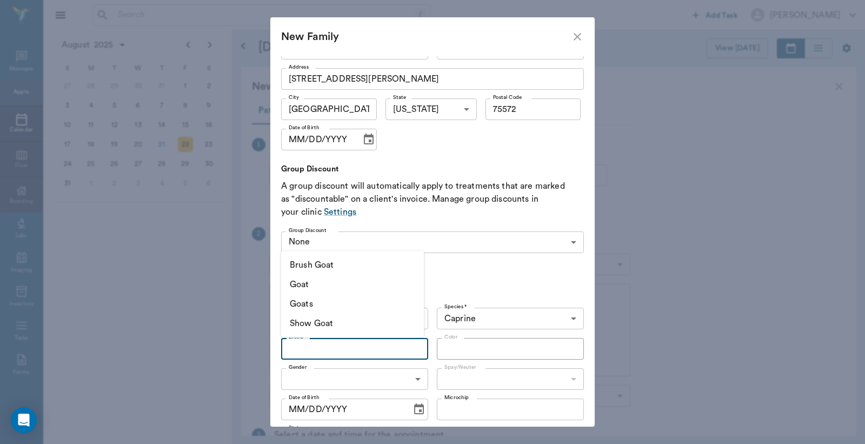
click at [469, 310] on body "/ ​ Add Task Dr. Bert Ellsworth Nectar Messages Appts Calendar Flow Boarding La…" at bounding box center [432, 222] width 865 height 444
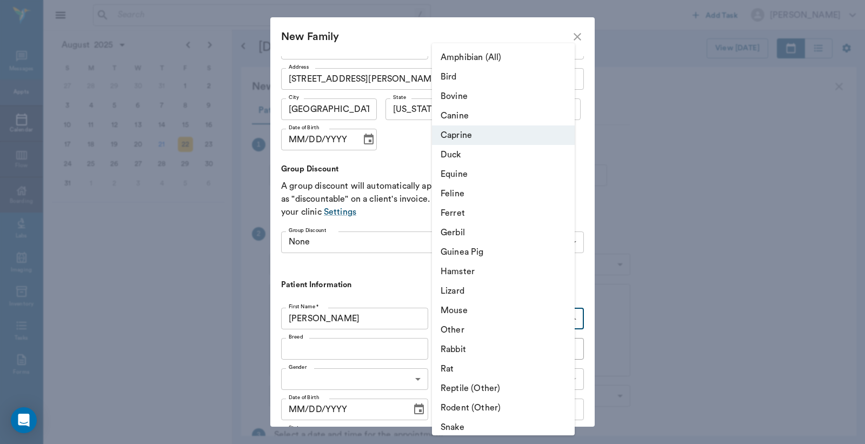
click at [447, 120] on li "Canine" at bounding box center [503, 115] width 143 height 19
type input "Canine"
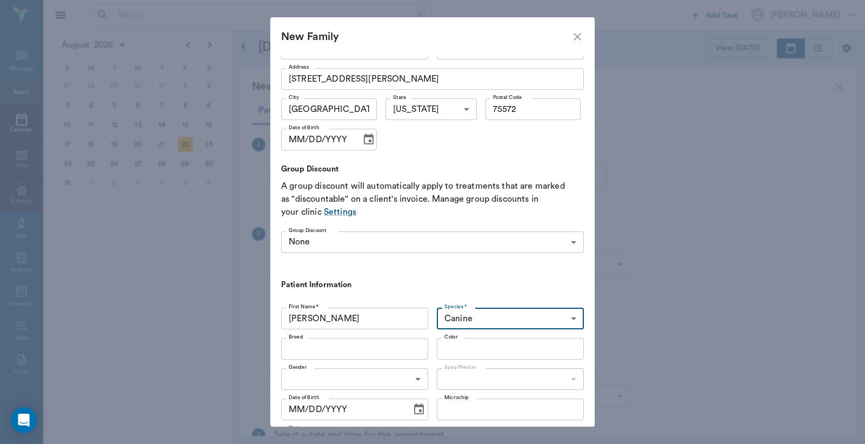
click at [342, 347] on input "Breed" at bounding box center [345, 348] width 123 height 15
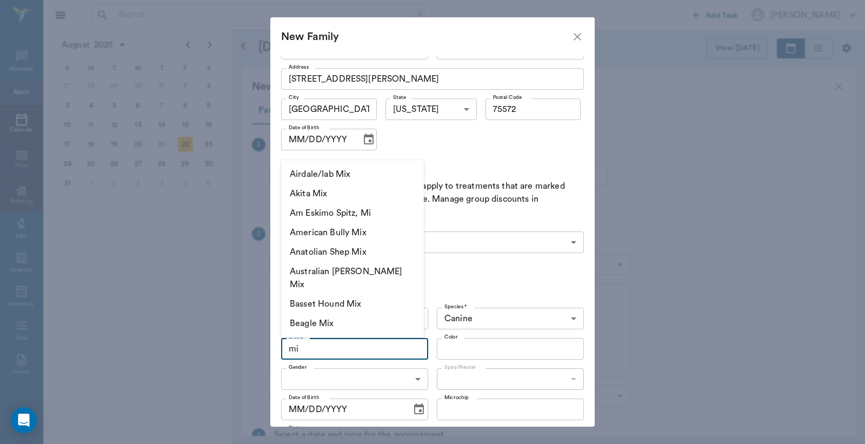
type input "m"
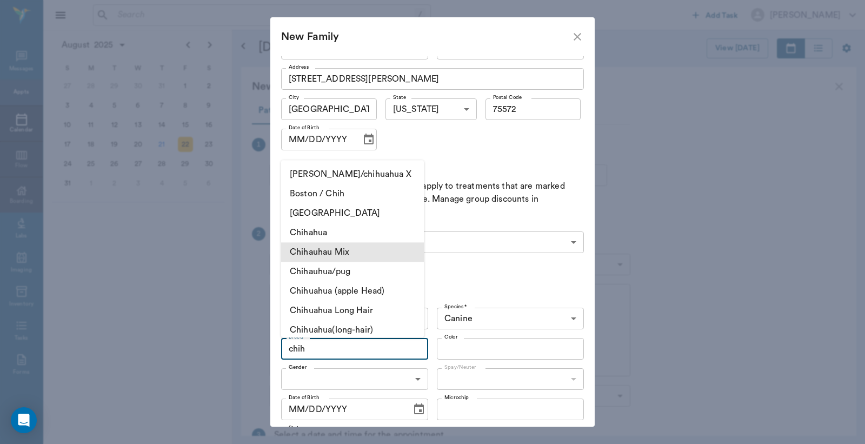
click at [345, 248] on li "Chihauhau Mix" at bounding box center [352, 251] width 143 height 19
type input "Chihauhau Mix"
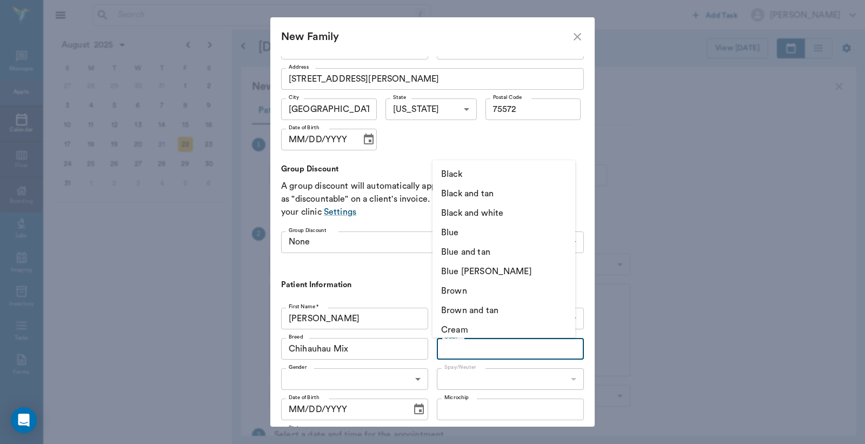
click at [455, 346] on input "Color" at bounding box center [501, 348] width 123 height 15
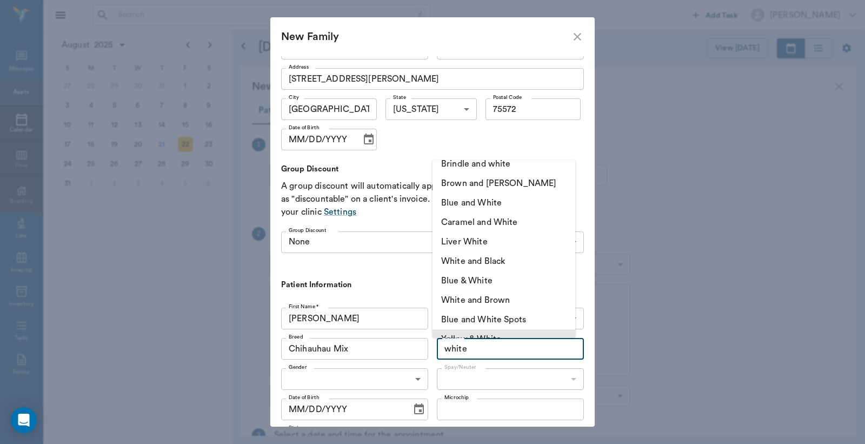
scroll to position [101, 0]
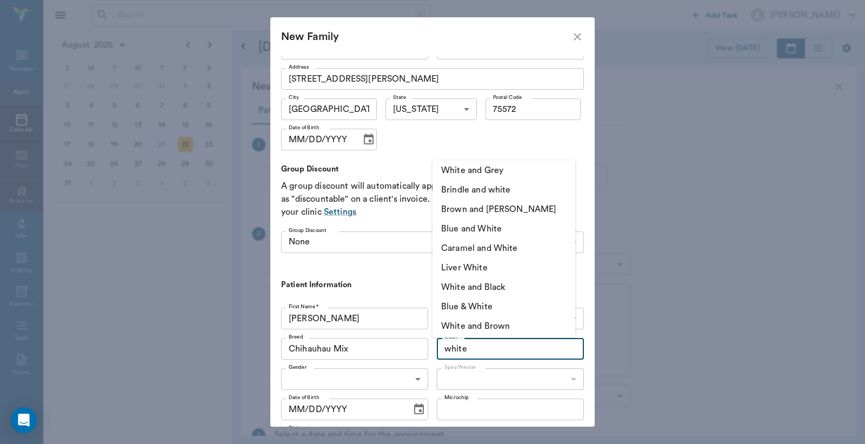
click at [509, 247] on li "Caramel and White" at bounding box center [504, 247] width 143 height 19
type input "Caramel and White"
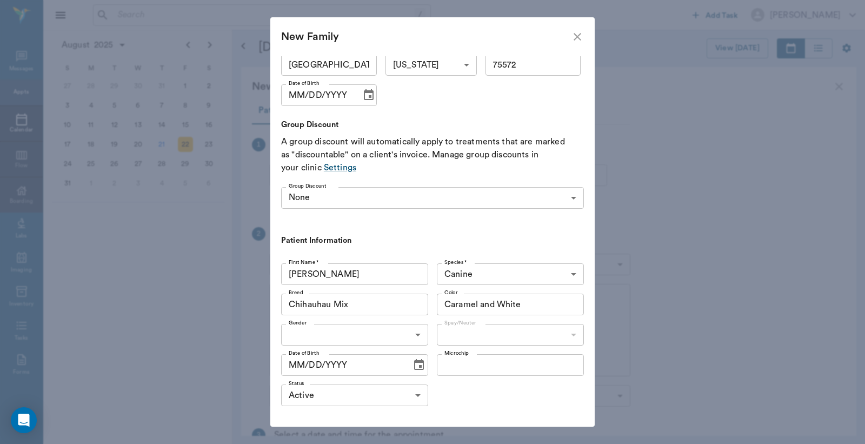
scroll to position [282, 0]
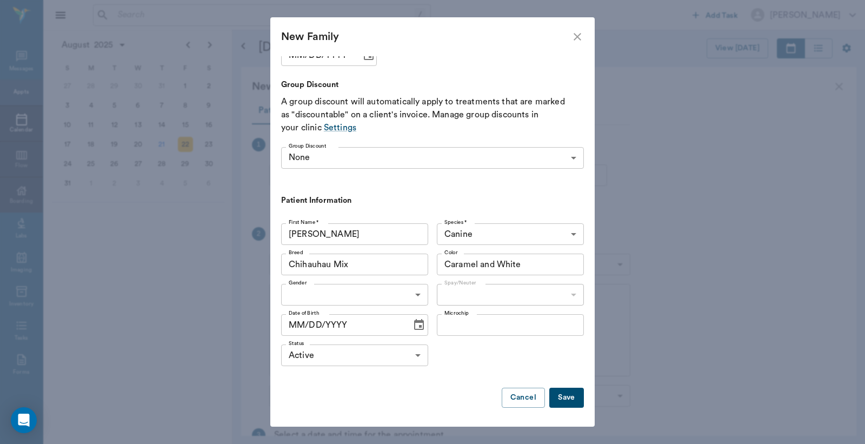
click at [386, 289] on body "/ ​ Add Task Dr. Bert Ellsworth Nectar Messages Appts Calendar Flow Boarding La…" at bounding box center [432, 222] width 865 height 444
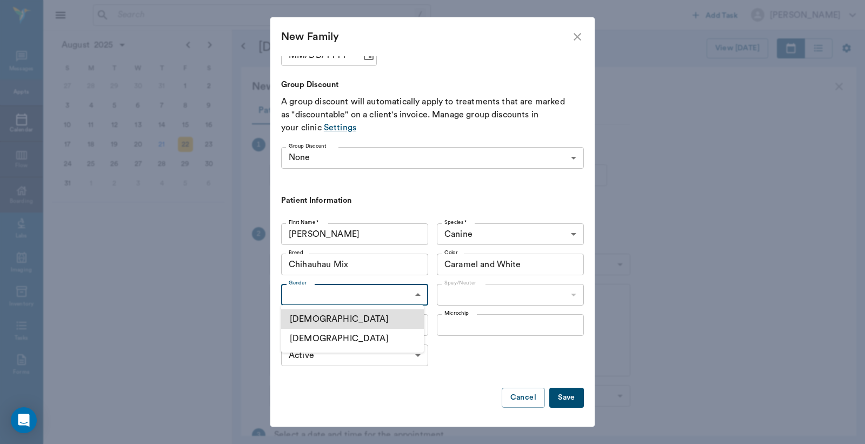
click at [331, 320] on li "Male" at bounding box center [352, 318] width 143 height 19
type input "MALE"
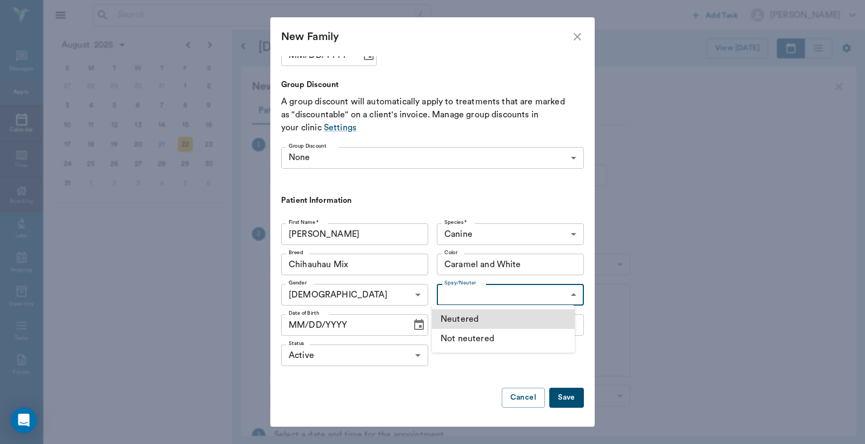
click at [477, 290] on body "/ ​ Add Task Dr. Bert Ellsworth Nectar Messages Appts Calendar Flow Boarding La…" at bounding box center [432, 222] width 865 height 444
click at [446, 337] on li "Not neutered" at bounding box center [503, 338] width 143 height 19
click at [473, 293] on body "/ ​ Add Task Dr. Bert Ellsworth Nectar Messages Appts Calendar Flow Boarding La…" at bounding box center [432, 222] width 865 height 444
click at [463, 316] on li "Neutered" at bounding box center [503, 318] width 143 height 19
type input "true"
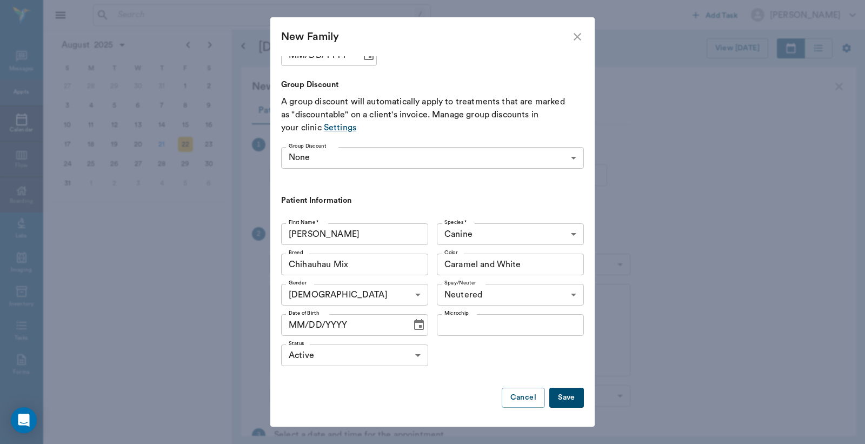
click at [552, 393] on button "Save" at bounding box center [566, 398] width 35 height 20
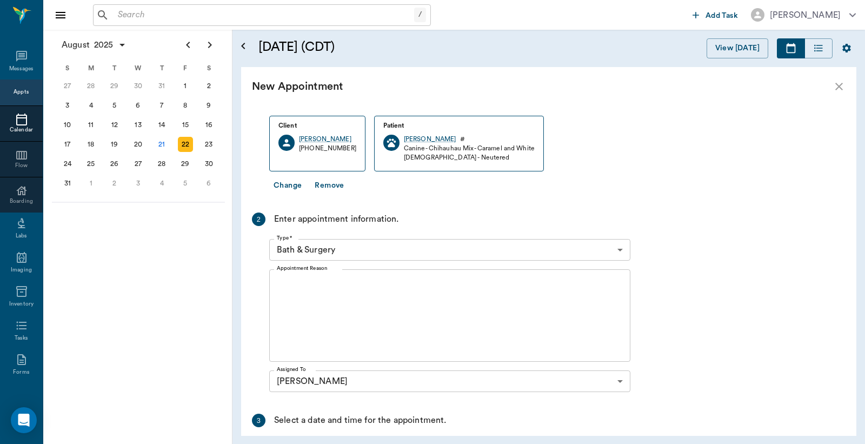
scroll to position [79, 0]
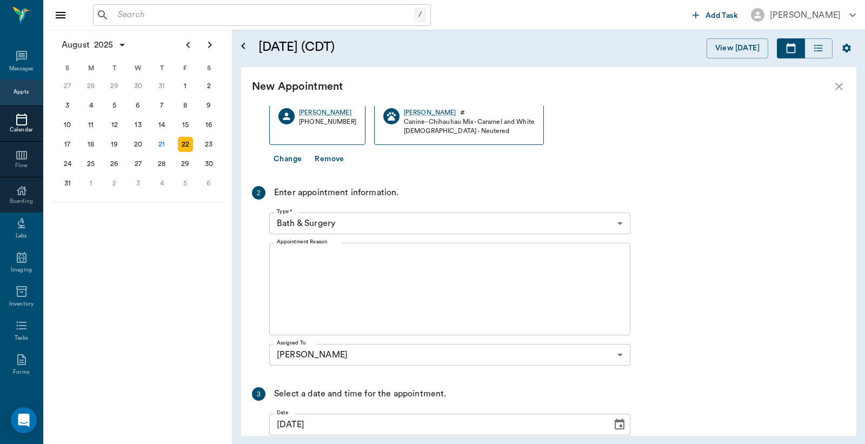
click at [369, 223] on body "/ ​ Add Task Dr. Bert Ellsworth Nectar Messages Appts Calendar Flow Boarding La…" at bounding box center [432, 222] width 865 height 444
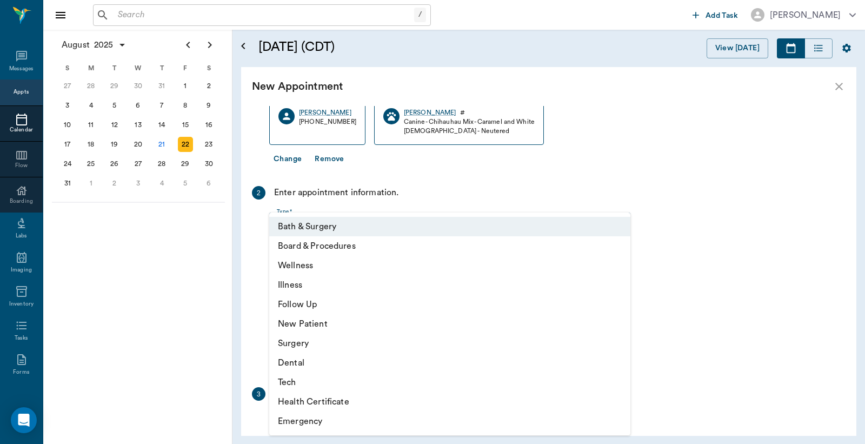
click at [301, 263] on li "Wellness" at bounding box center [449, 265] width 361 height 19
type input "65d2be4f46e3a538d89b8c14"
type input "08:30 AM"
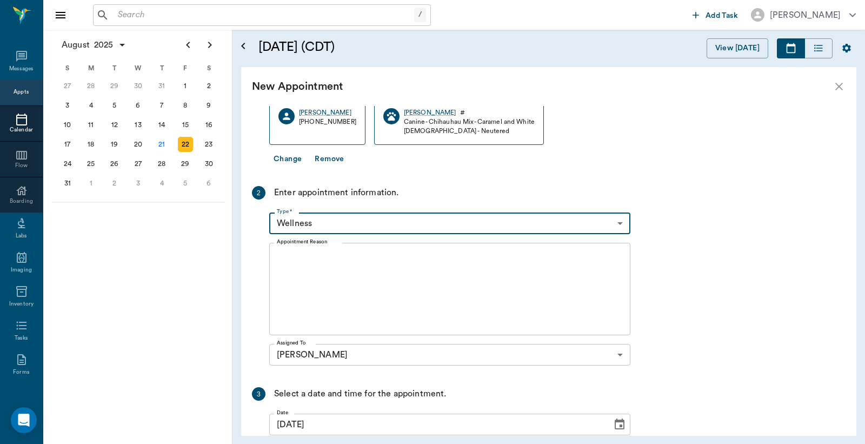
click at [327, 275] on textarea "Appointment Reason" at bounding box center [450, 289] width 346 height 75
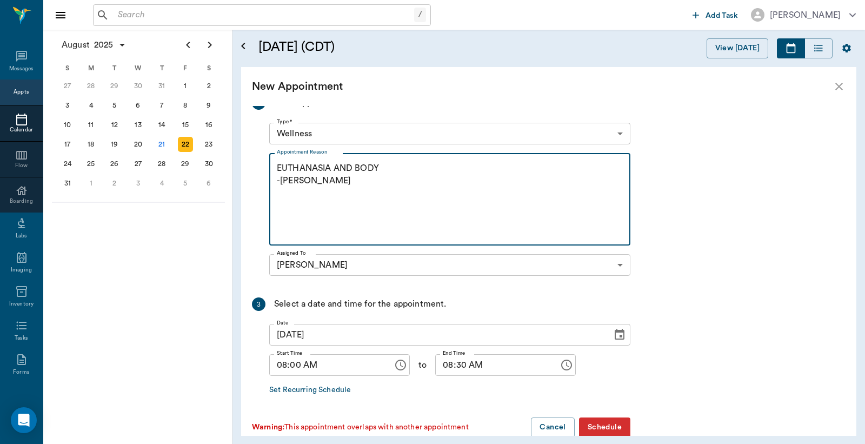
scroll to position [190, 0]
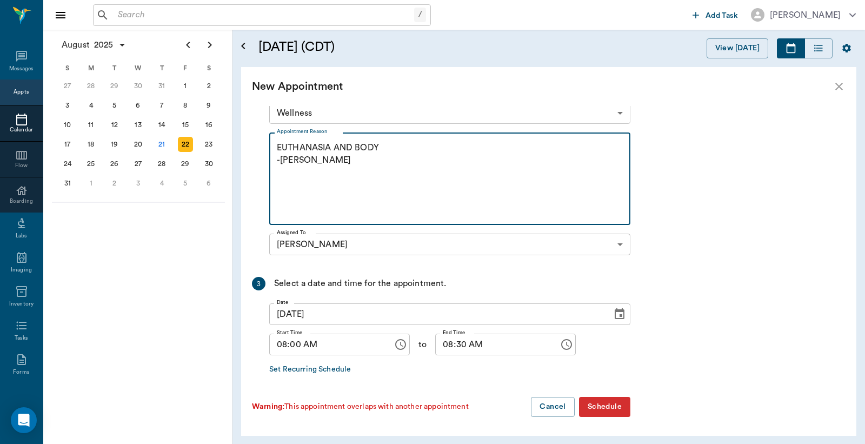
type textarea "EUTHANASIA AND BODY -LORY"
click at [438, 345] on input "08:30 AM" at bounding box center [493, 345] width 116 height 22
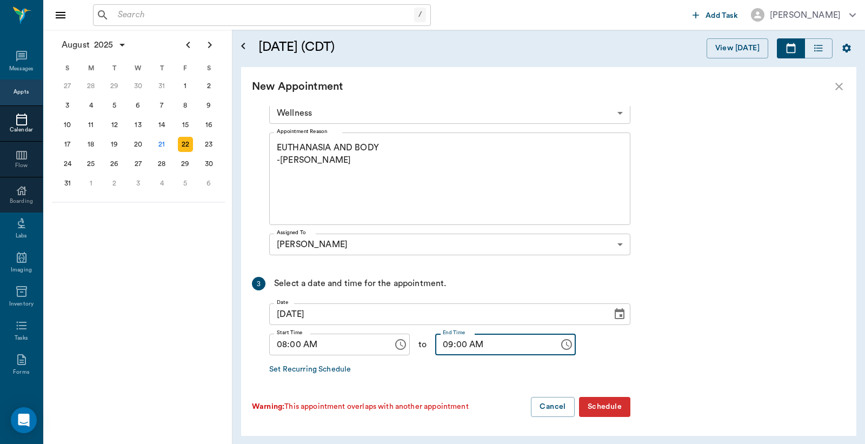
type input "09:00 AM"
click at [605, 407] on button "Schedule" at bounding box center [604, 407] width 51 height 20
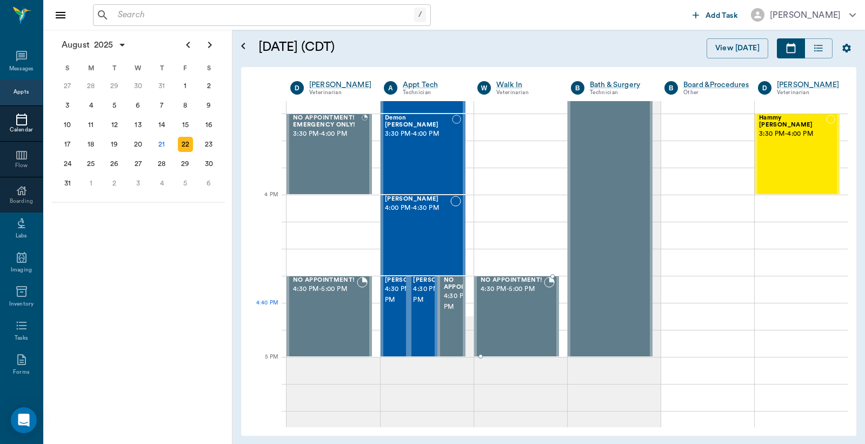
scroll to position [1202, 0]
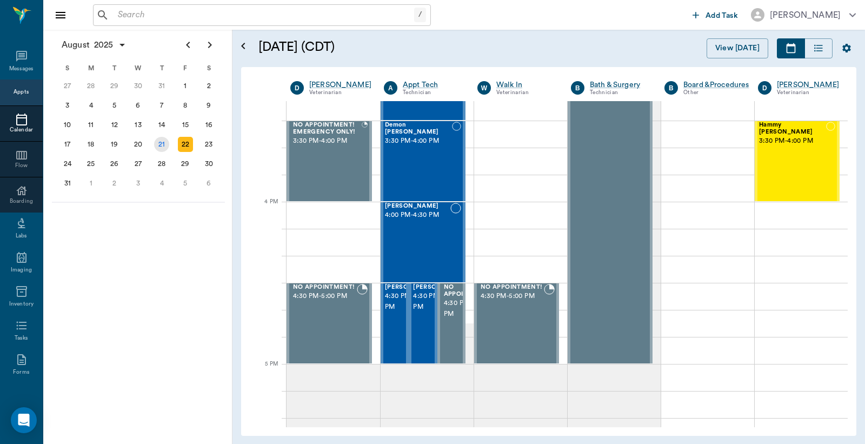
click at [166, 142] on div "21" at bounding box center [161, 144] width 15 height 15
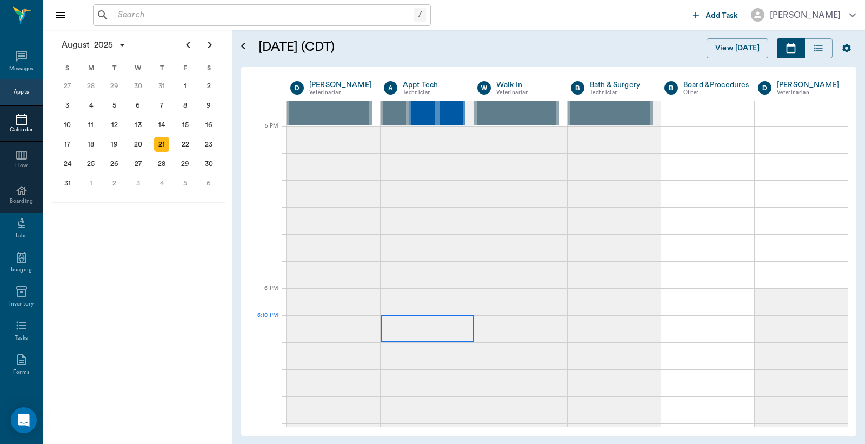
scroll to position [1279, 0]
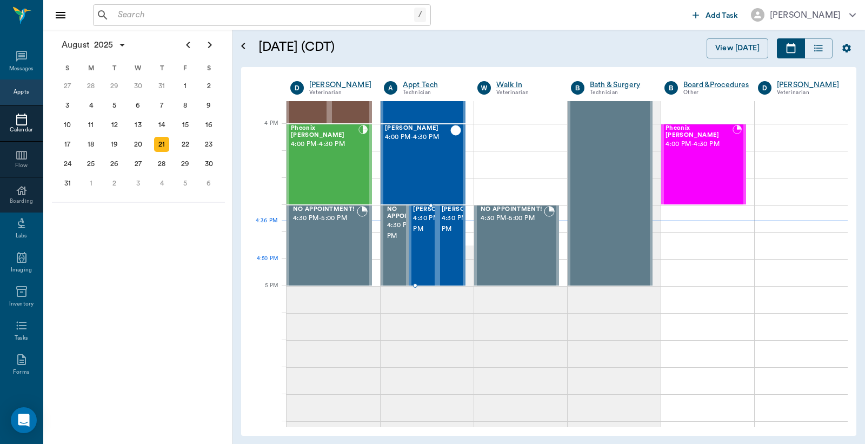
click at [422, 262] on div "Finn Crawford 4:30 PM - 5:00 PM" at bounding box center [440, 245] width 54 height 79
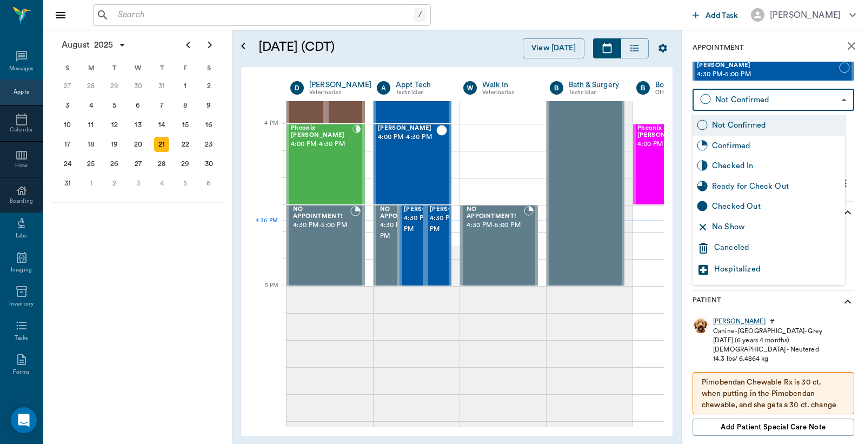
click at [765, 94] on body "/ ​ Add Task Dr. Bert Ellsworth Nectar Messages Appts Calendar Flow Boarding La…" at bounding box center [432, 222] width 865 height 444
click at [747, 168] on div "Checked In" at bounding box center [776, 166] width 129 height 12
type input "CHECKED_IN"
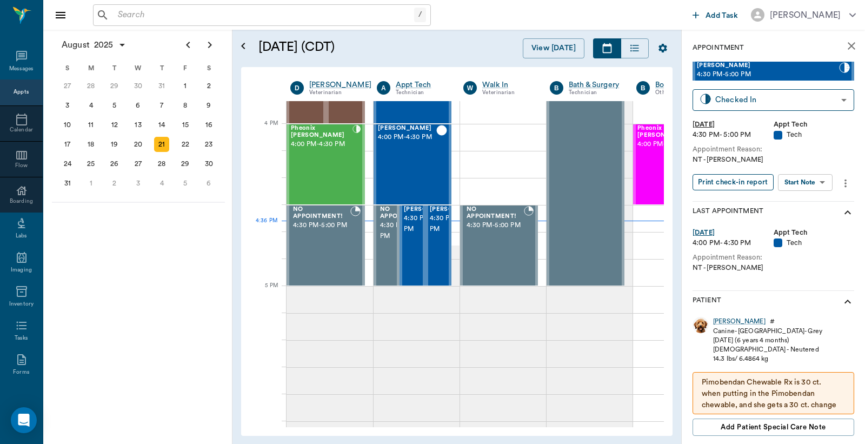
click at [738, 183] on button "Print check-in report" at bounding box center [733, 182] width 81 height 17
click at [434, 263] on div "Molly Crawford 4:30 PM - 5:00 PM" at bounding box center [457, 245] width 54 height 79
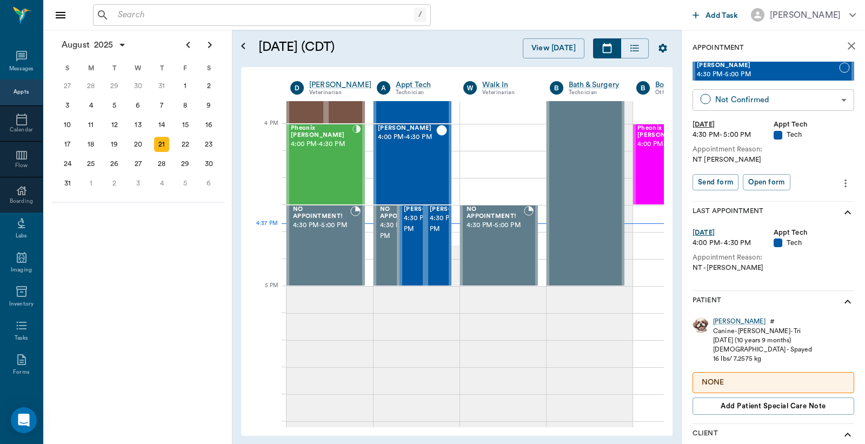
click at [798, 102] on body "/ ​ Add Task Dr. Bert Ellsworth Nectar Messages Appts Calendar Flow Boarding La…" at bounding box center [432, 222] width 865 height 444
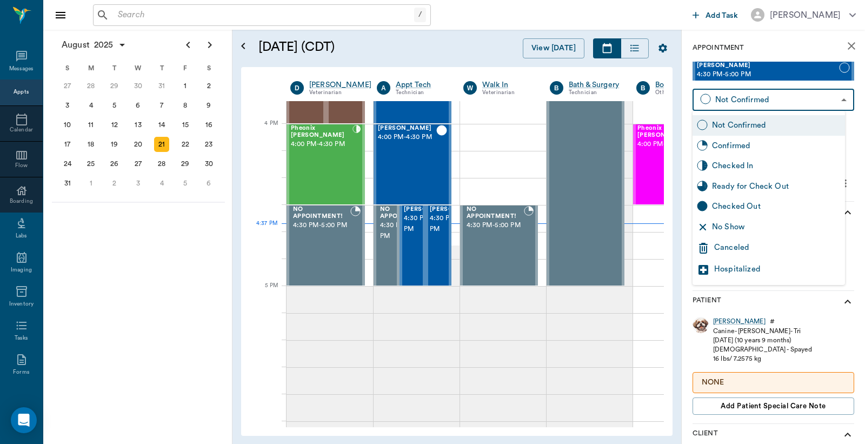
click at [742, 164] on div "Checked In" at bounding box center [776, 166] width 129 height 12
type input "CHECKED_IN"
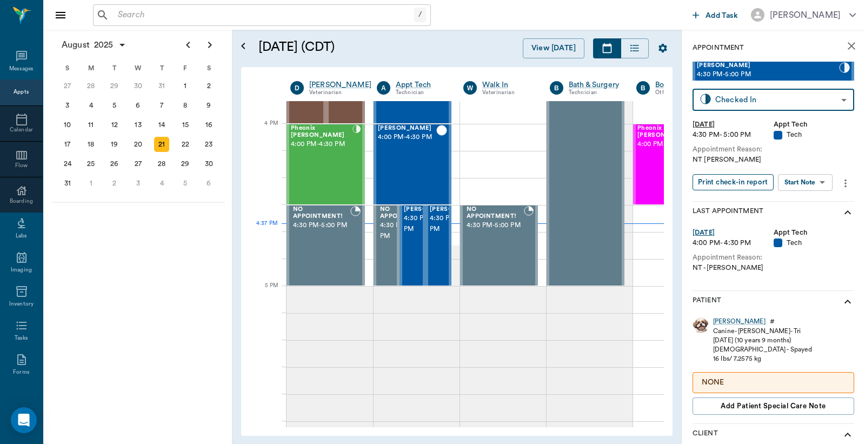
click at [732, 187] on button "Print check-in report" at bounding box center [733, 182] width 81 height 17
click at [211, 45] on icon "Next page" at bounding box center [210, 45] width 4 height 6
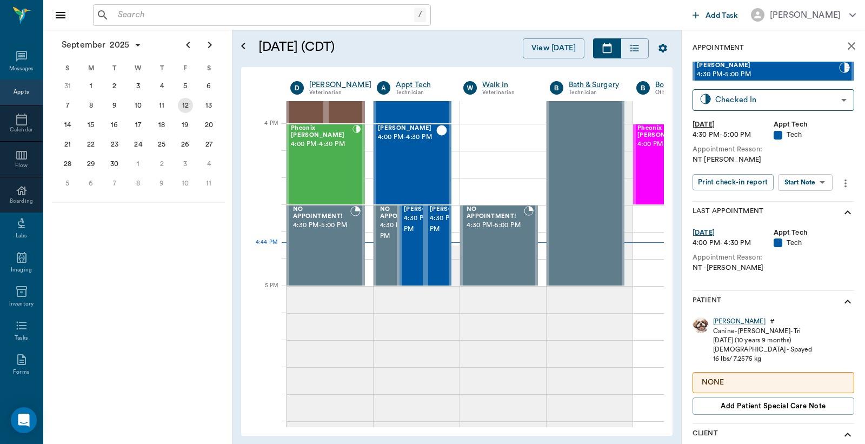
click at [185, 107] on div "12" at bounding box center [185, 105] width 15 height 15
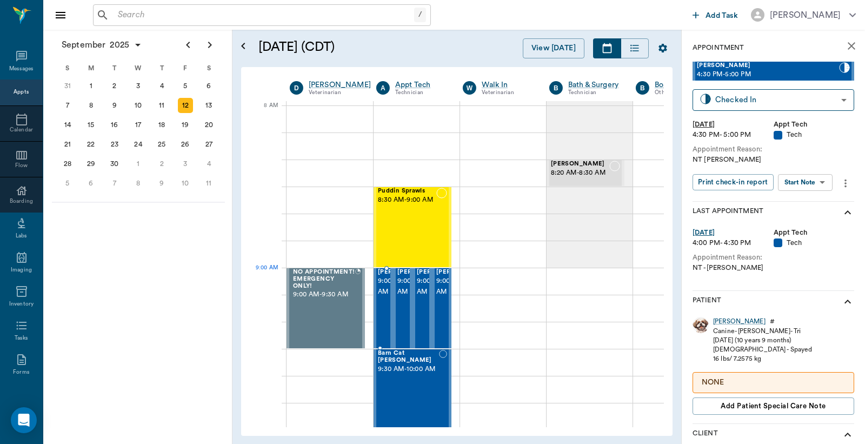
scroll to position [0, 1]
click at [846, 45] on icon "close" at bounding box center [851, 45] width 13 height 13
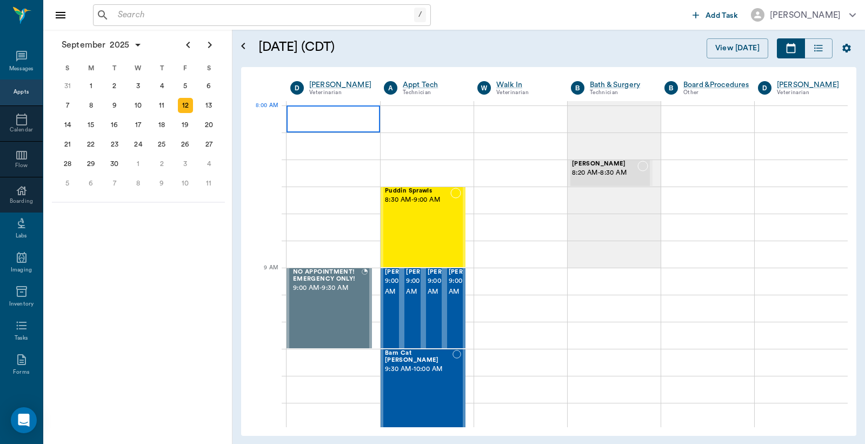
click at [332, 119] on div at bounding box center [334, 118] width 94 height 27
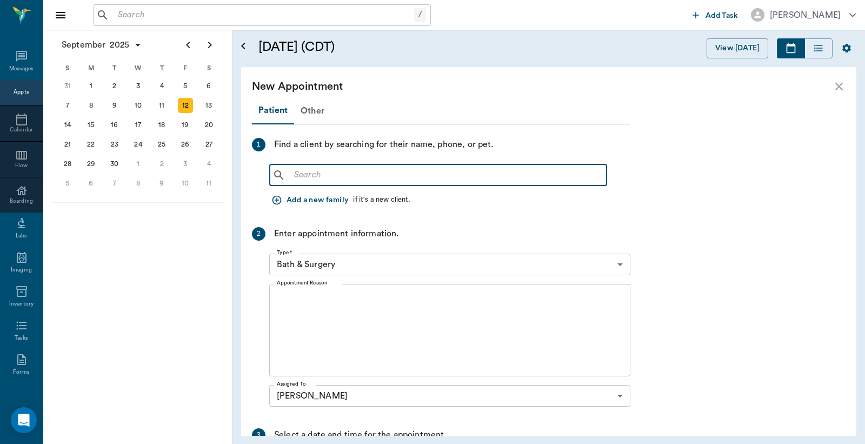
click at [356, 171] on input "text" at bounding box center [446, 175] width 313 height 15
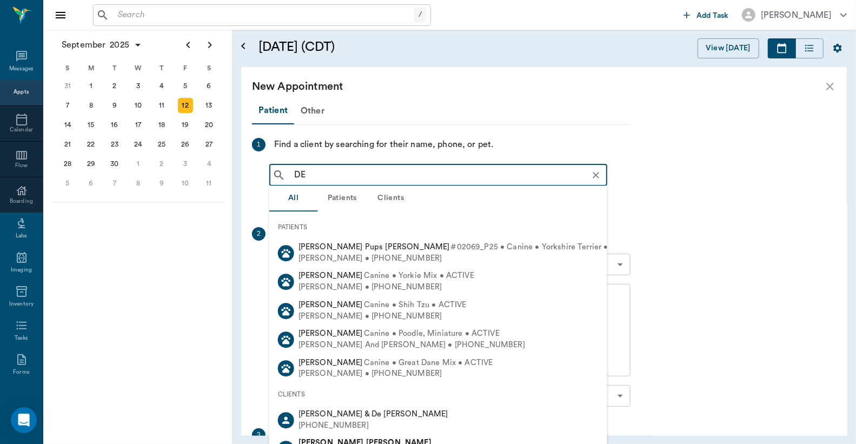
type input "D"
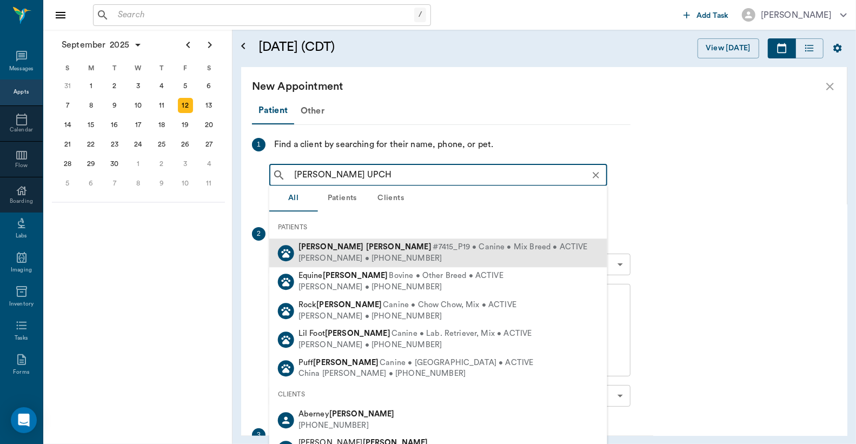
click at [366, 249] on b "Upchurch" at bounding box center [398, 247] width 65 height 8
type input "WEBSTER UPCH"
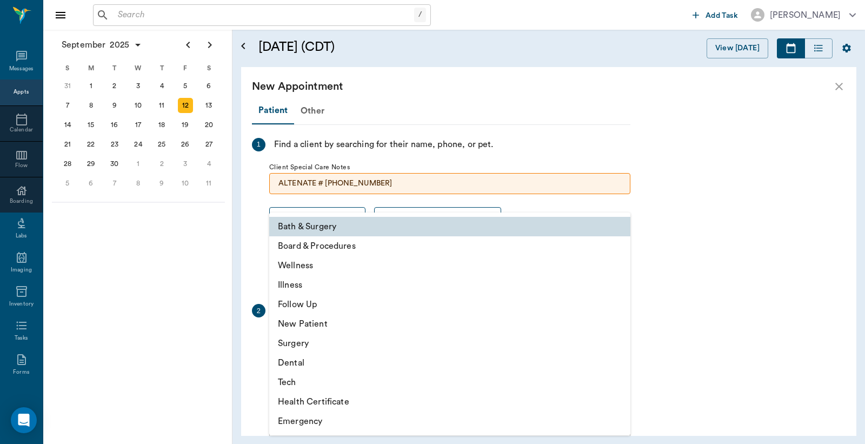
click at [346, 338] on body "/ ​ Add Task Dr. Bert Ellsworth Nectar Messages Appts Calendar Flow Boarding La…" at bounding box center [432, 222] width 865 height 444
click at [298, 262] on li "Wellness" at bounding box center [449, 265] width 361 height 19
type input "65d2be4f46e3a538d89b8c14"
type input "08:30 AM"
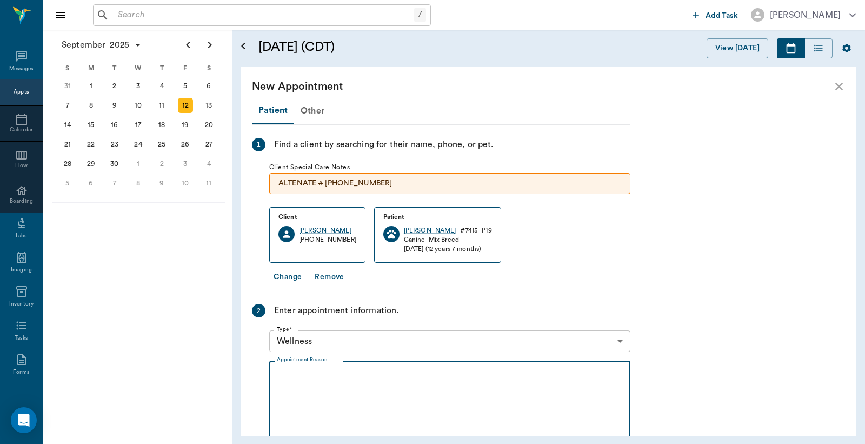
click at [320, 376] on textarea "Appointment Reason" at bounding box center [450, 407] width 346 height 75
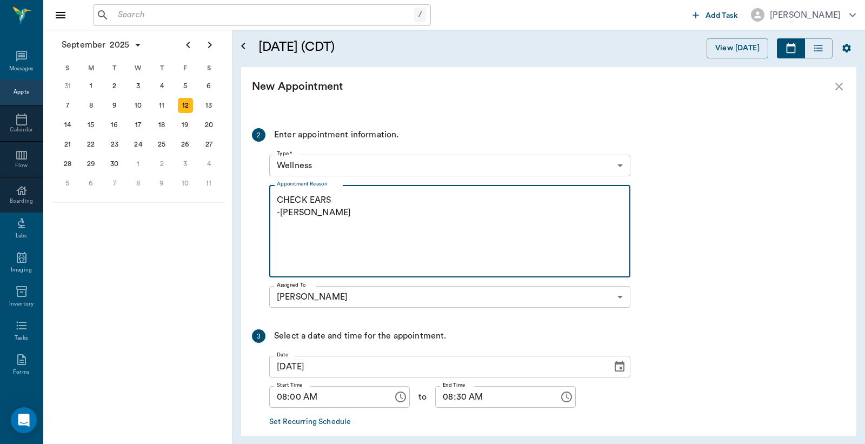
scroll to position [229, 0]
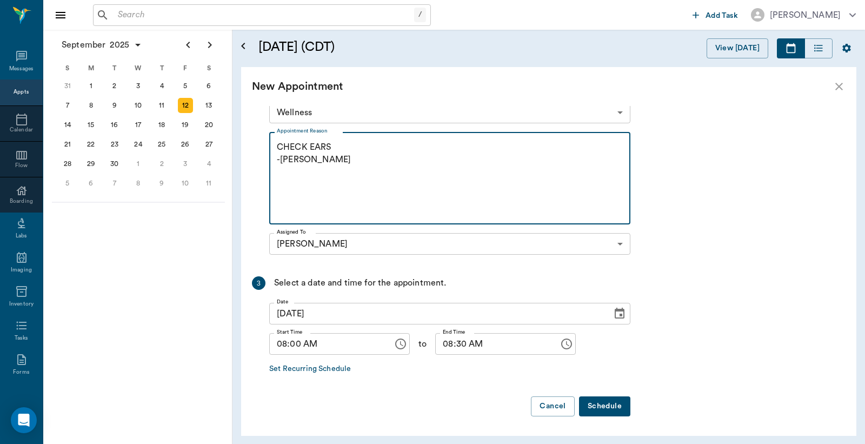
type textarea "CHECK EARS -LORY"
click at [601, 403] on button "Schedule" at bounding box center [604, 406] width 51 height 20
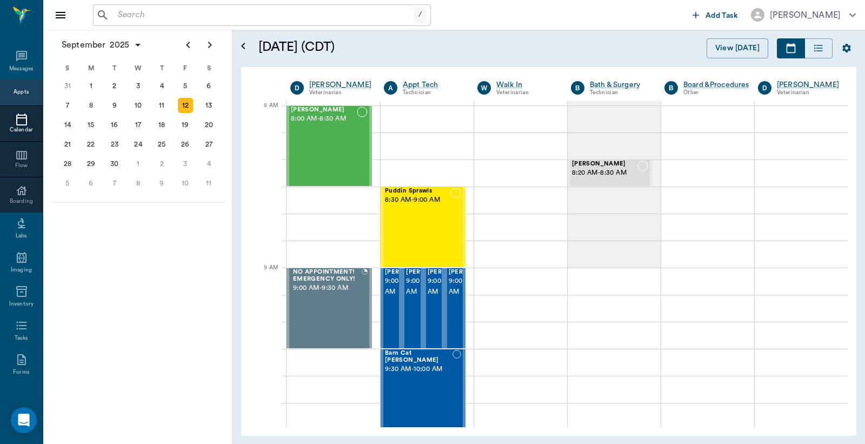
click at [18, 122] on icon at bounding box center [21, 119] width 13 height 13
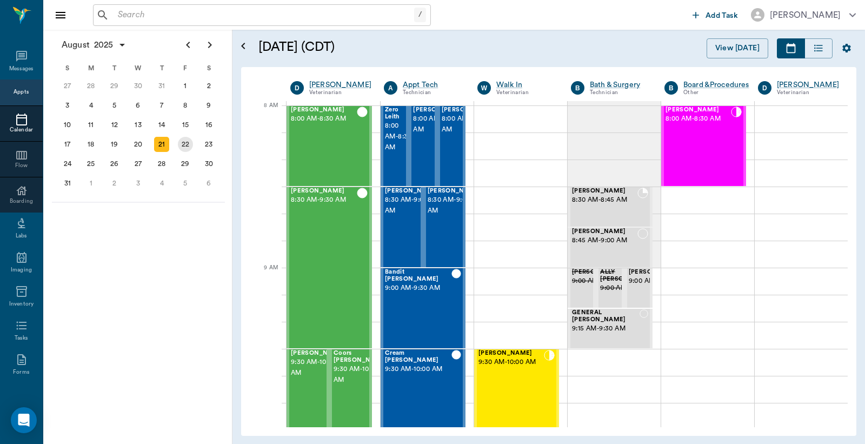
click at [185, 143] on div "22" at bounding box center [185, 144] width 15 height 15
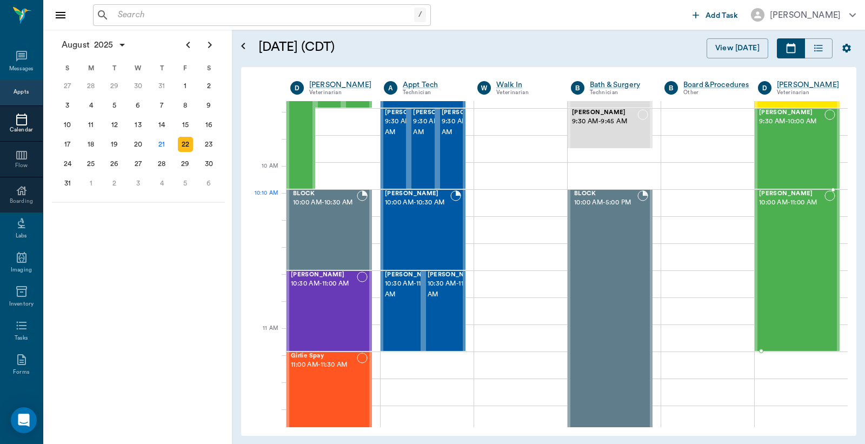
scroll to position [240, 0]
click at [785, 210] on div "Lilah Stephens 10:00 AM - 11:00 AM" at bounding box center [791, 271] width 65 height 160
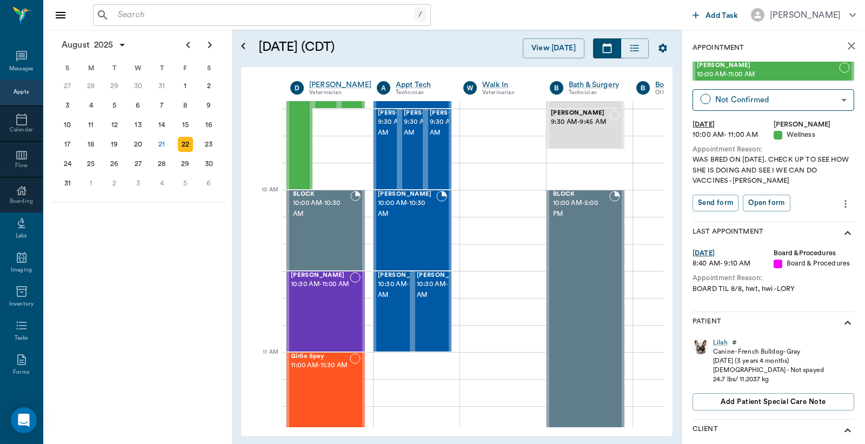
click at [845, 41] on icon "close" at bounding box center [851, 45] width 13 height 13
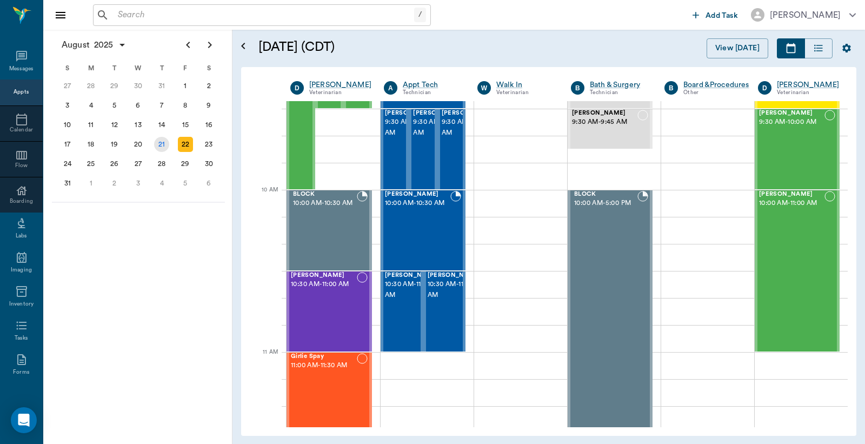
click at [163, 144] on div "21" at bounding box center [161, 144] width 15 height 15
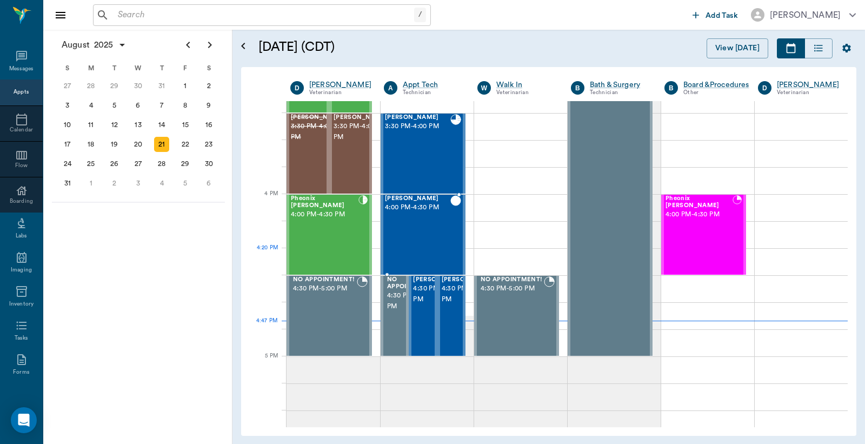
scroll to position [1210, 0]
click at [327, 236] on div "Pheonix [PERSON_NAME] 4:00 PM - 4:30 PM" at bounding box center [325, 234] width 68 height 79
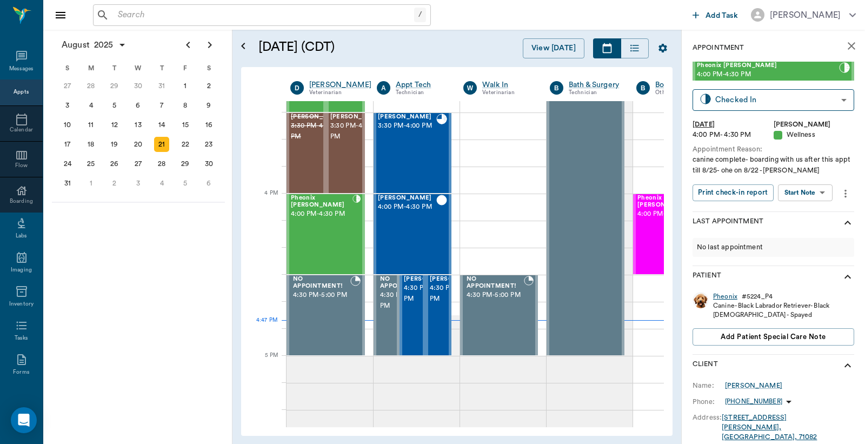
click at [727, 295] on div "Pheonix" at bounding box center [725, 296] width 24 height 9
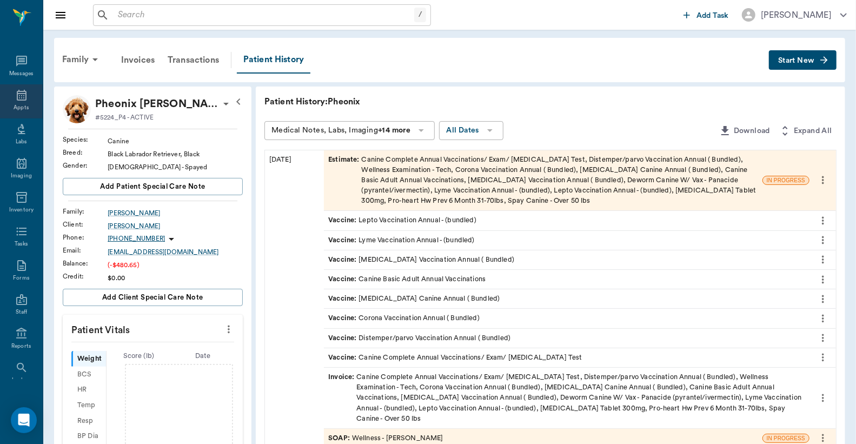
click at [17, 95] on icon at bounding box center [22, 95] width 10 height 11
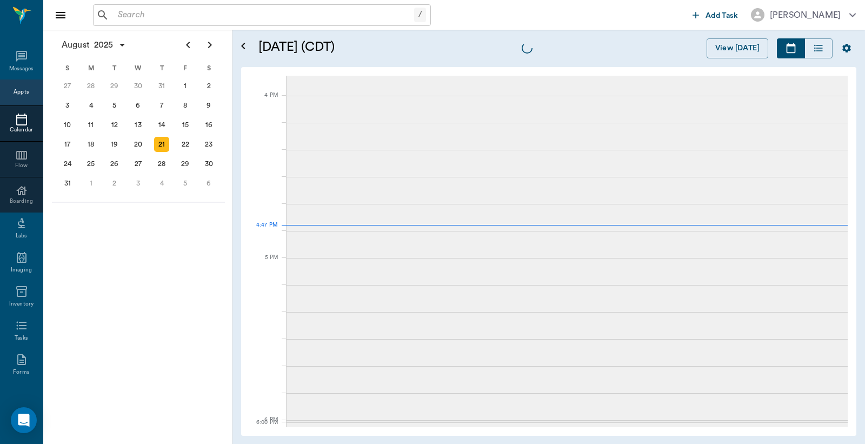
scroll to position [1299, 0]
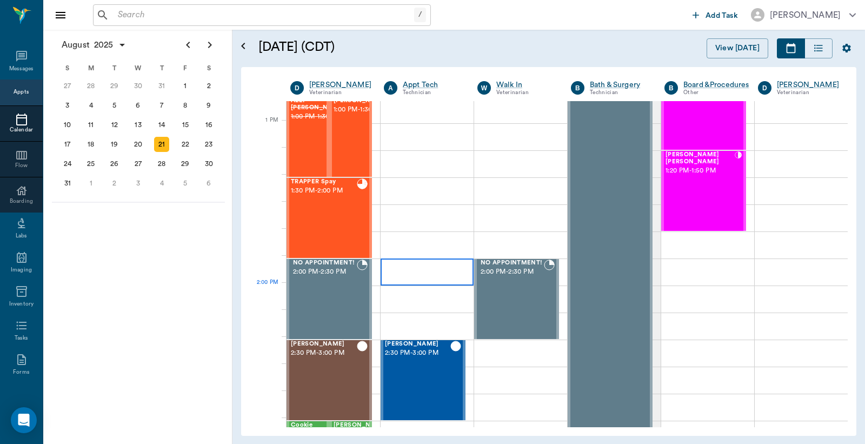
scroll to position [739, 0]
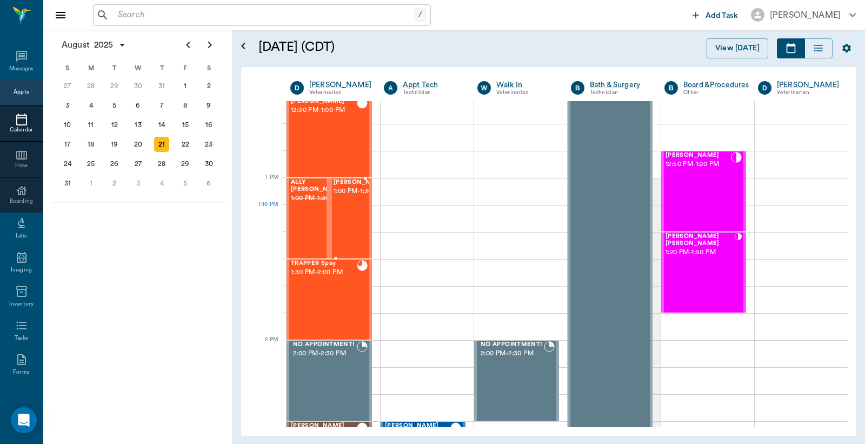
click at [351, 197] on span "1:00 PM - 1:30 PM" at bounding box center [361, 191] width 54 height 11
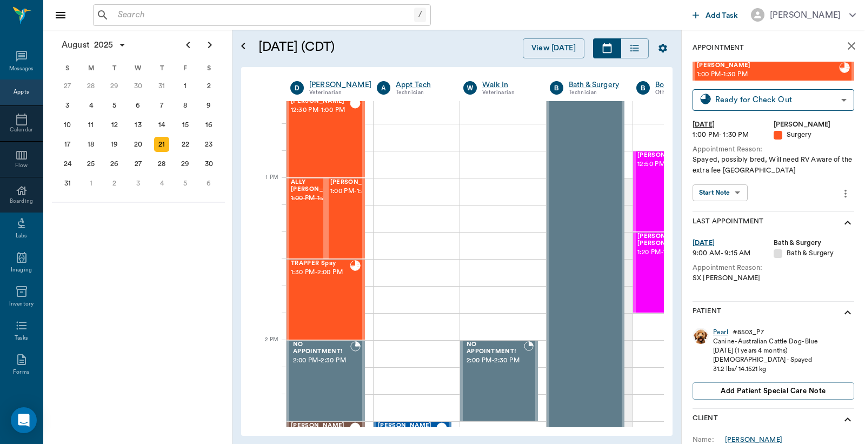
click at [722, 330] on div "Pearl" at bounding box center [720, 332] width 15 height 9
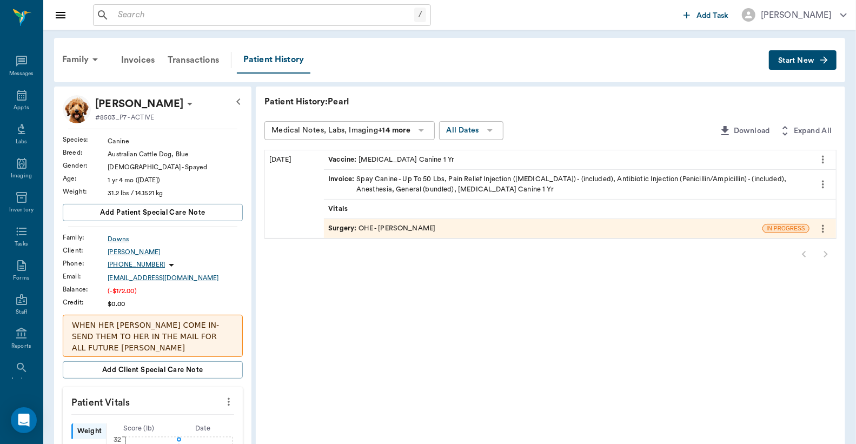
click at [530, 228] on div "Surgery : OHE - [PERSON_NAME]" at bounding box center [543, 228] width 439 height 19
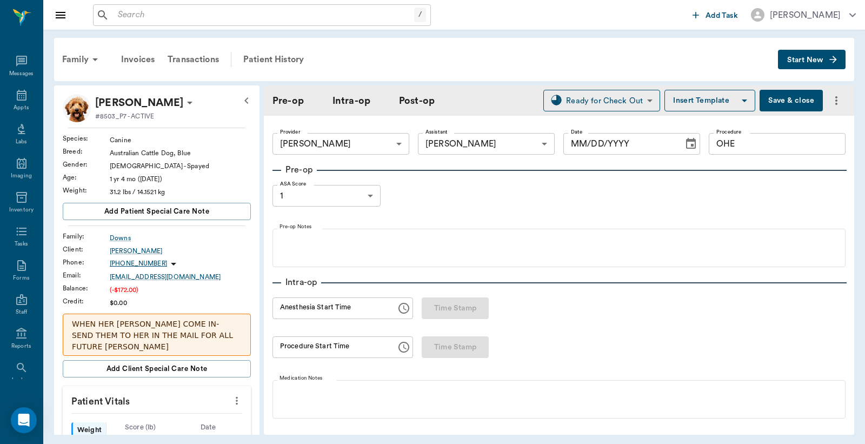
type input "63ec2f075fda476ae8351a4d"
type input "63ec2e7e52e12b0ba117b124"
type input "OHE"
type input "1"
radio input "true"
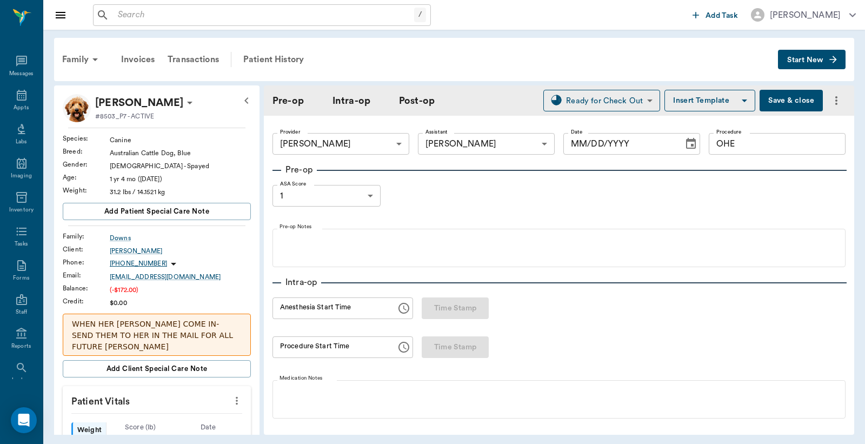
type input "[DATE]"
type input "12:23 PM"
type input "12:37 PM"
type input "01:08 PM"
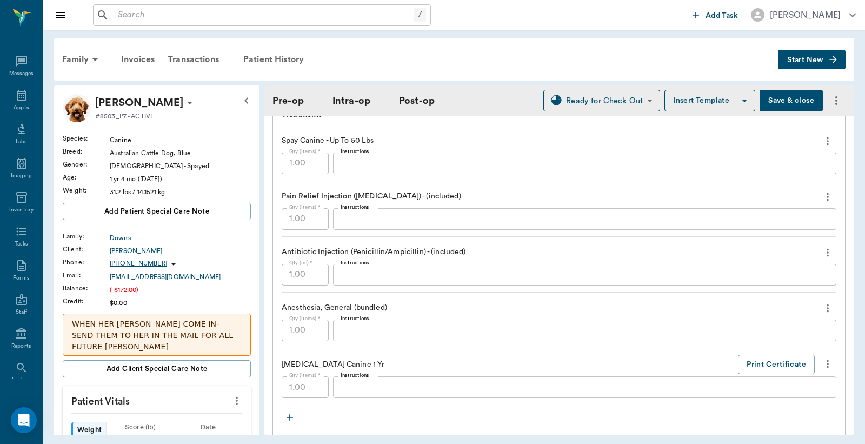
scroll to position [1041, 0]
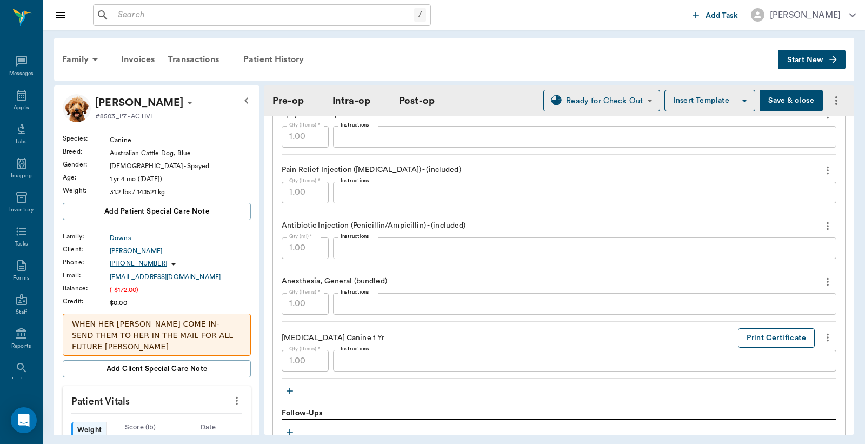
click at [752, 337] on button "Print Certificate" at bounding box center [776, 338] width 77 height 20
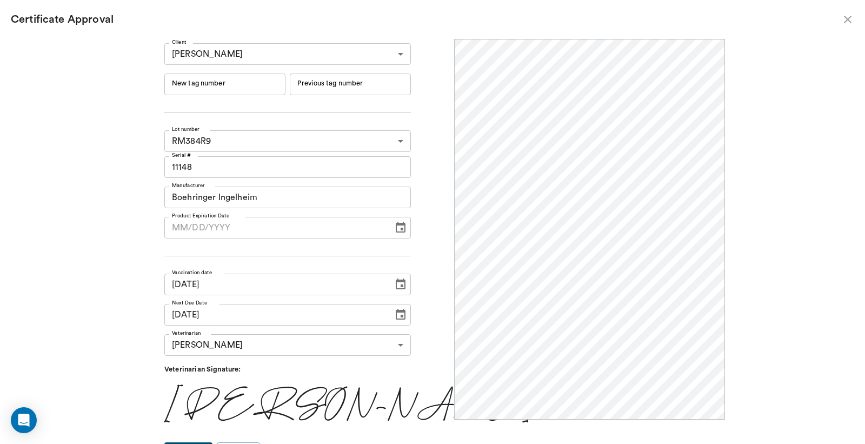
scroll to position [0, 0]
click at [240, 82] on input "New tag number" at bounding box center [224, 85] width 121 height 22
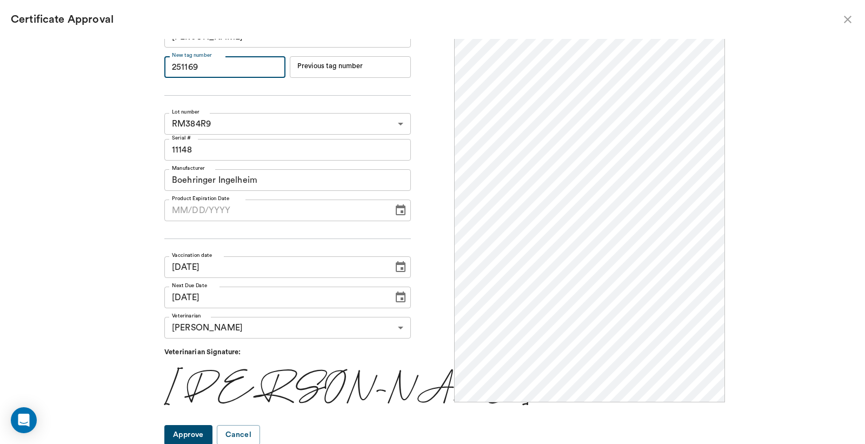
scroll to position [18, 0]
type input "251169"
click at [209, 440] on button "Approve" at bounding box center [188, 434] width 48 height 20
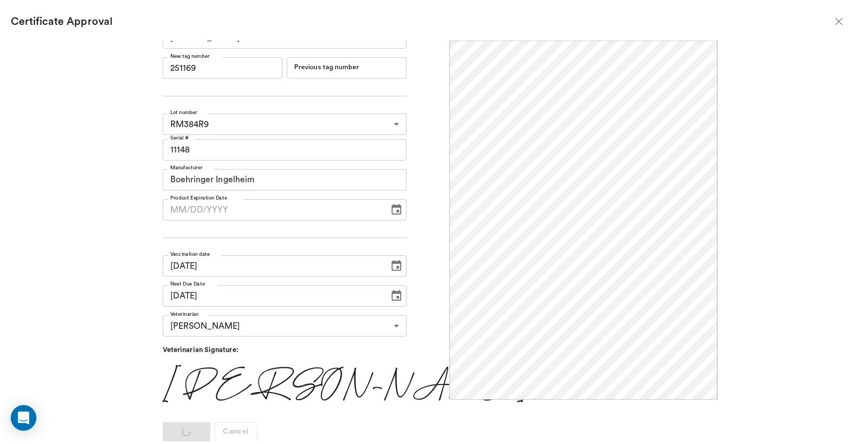
scroll to position [0, 0]
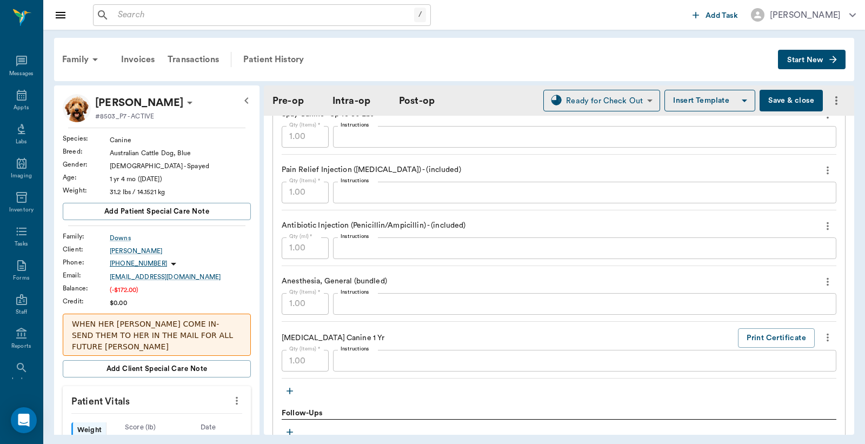
click at [792, 102] on button "Save & close" at bounding box center [791, 101] width 63 height 22
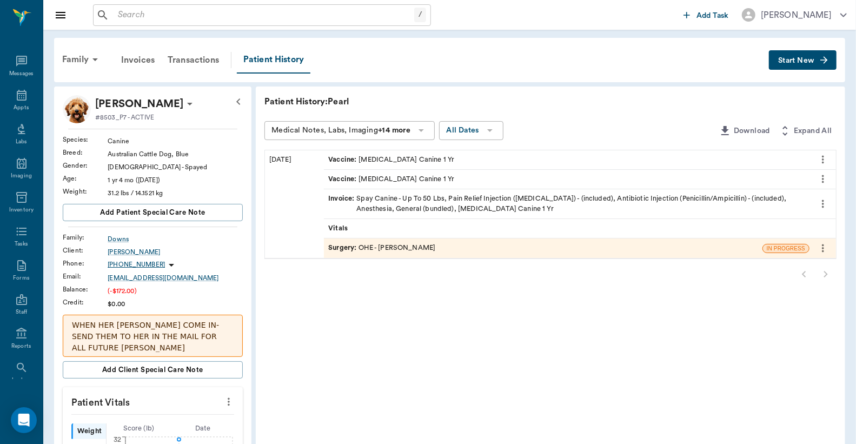
click at [472, 198] on div "Invoice : Spay Canine - Up To 50 Lbs, Pain Relief Injection ([MEDICAL_DATA]) - …" at bounding box center [566, 204] width 477 height 21
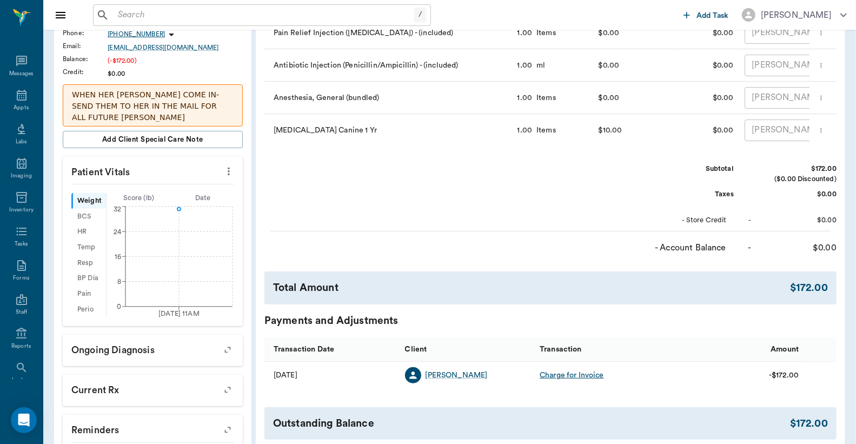
scroll to position [30, 0]
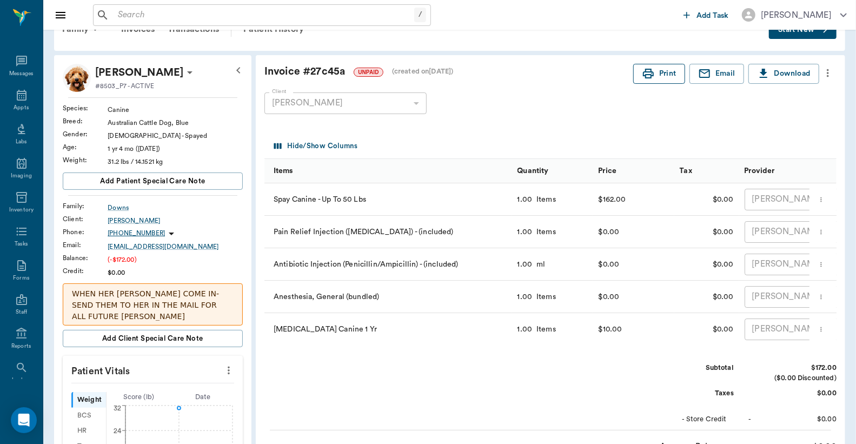
click at [672, 71] on button "Print" at bounding box center [659, 74] width 52 height 20
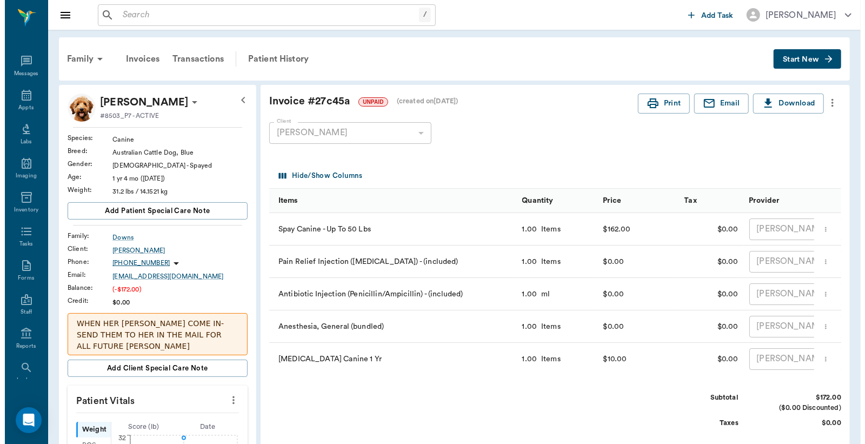
scroll to position [0, 0]
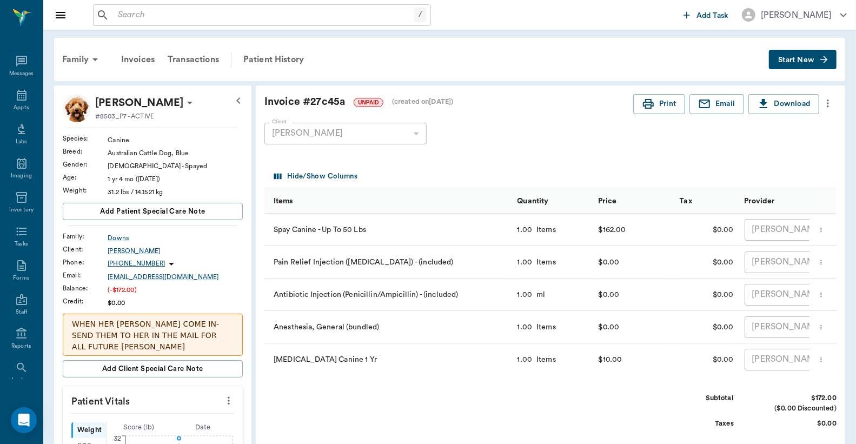
click at [802, 60] on span "Start New" at bounding box center [796, 60] width 36 height 0
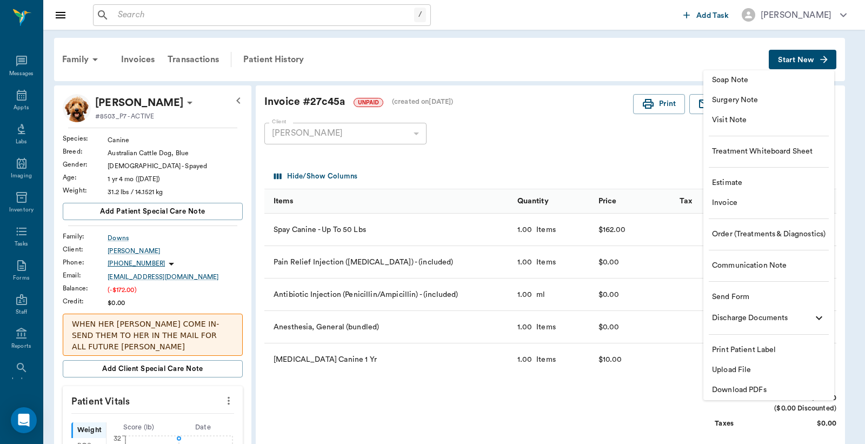
click at [728, 207] on span "Invoice" at bounding box center [769, 202] width 114 height 11
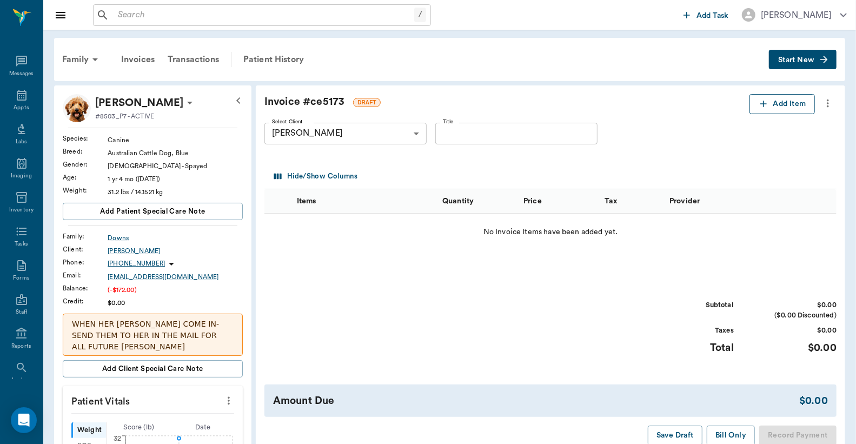
click at [785, 100] on button "Add Item" at bounding box center [781, 104] width 65 height 20
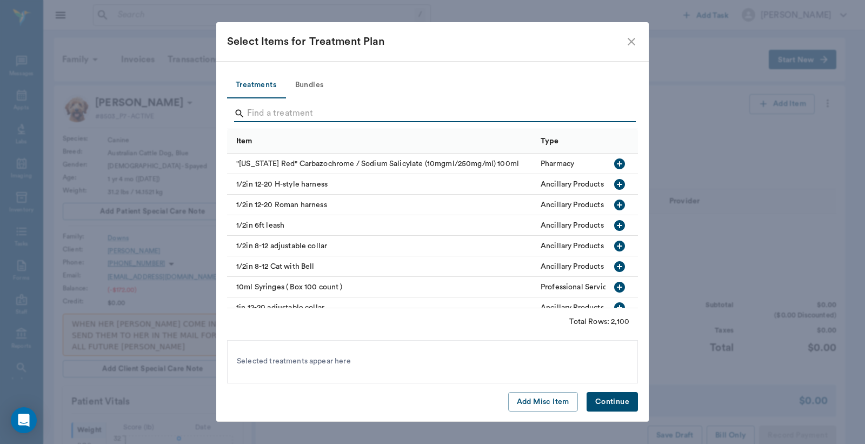
click at [351, 109] on input "Search" at bounding box center [433, 113] width 373 height 17
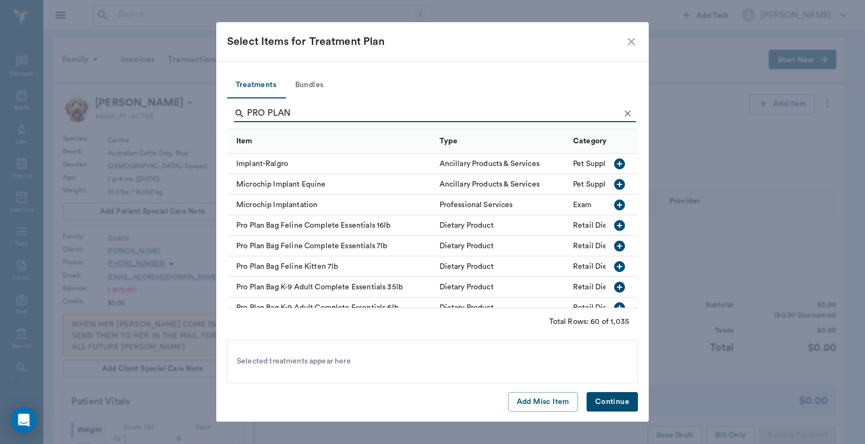
type input "PRO PLAN"
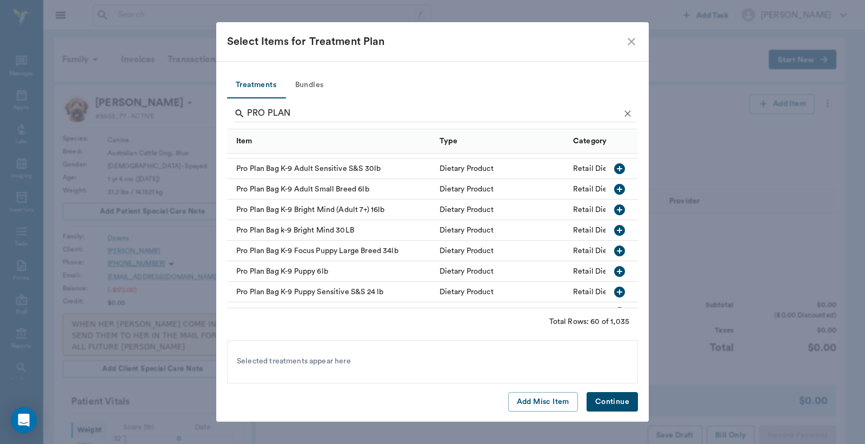
scroll to position [198, 0]
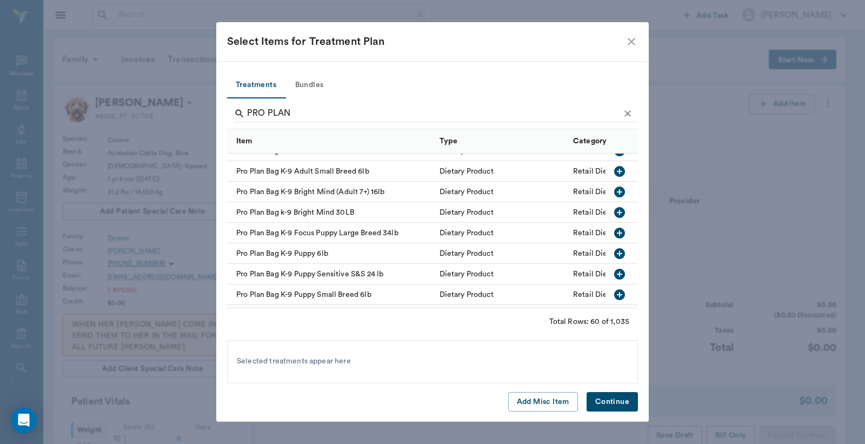
click at [614, 275] on icon "button" at bounding box center [619, 274] width 11 height 11
click at [613, 404] on button "Continue" at bounding box center [612, 402] width 51 height 20
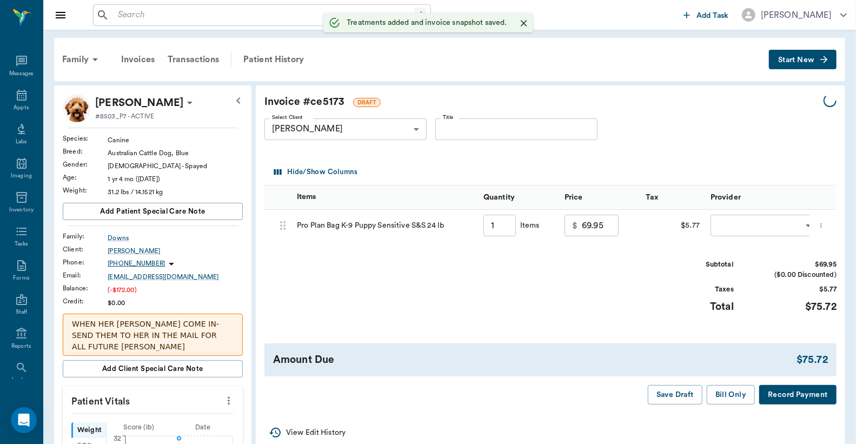
type input "1.00"
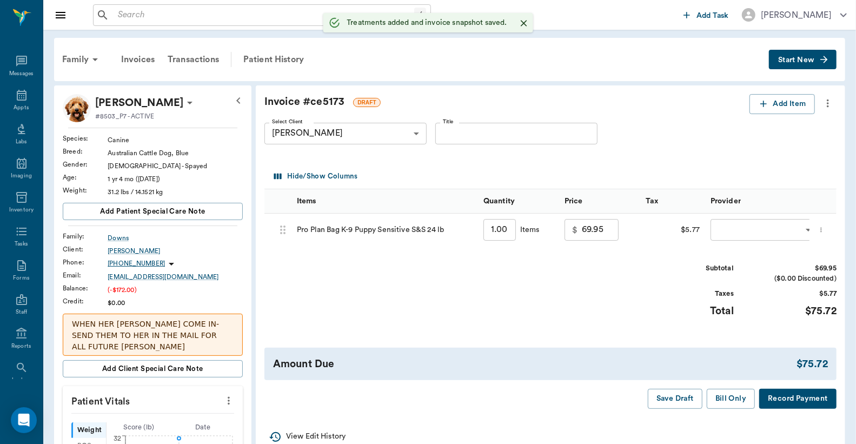
click at [796, 230] on body "/ ​ Add Task Dr. Bert Ellsworth Nectar Messages Appts Labs Imaging Inventory Ta…" at bounding box center [428, 397] width 856 height 794
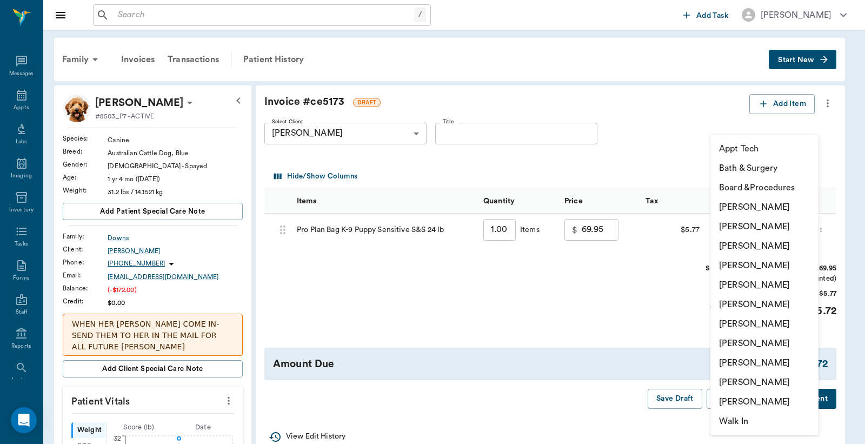
click at [765, 207] on li "Caryn Watson" at bounding box center [765, 206] width 108 height 19
type input "none-6899ea08ed37b777db10de45"
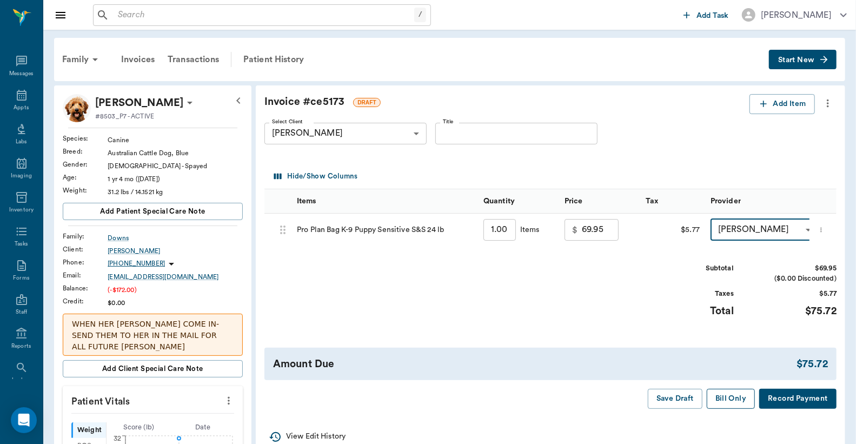
click at [731, 409] on button "Bill Only" at bounding box center [731, 399] width 49 height 20
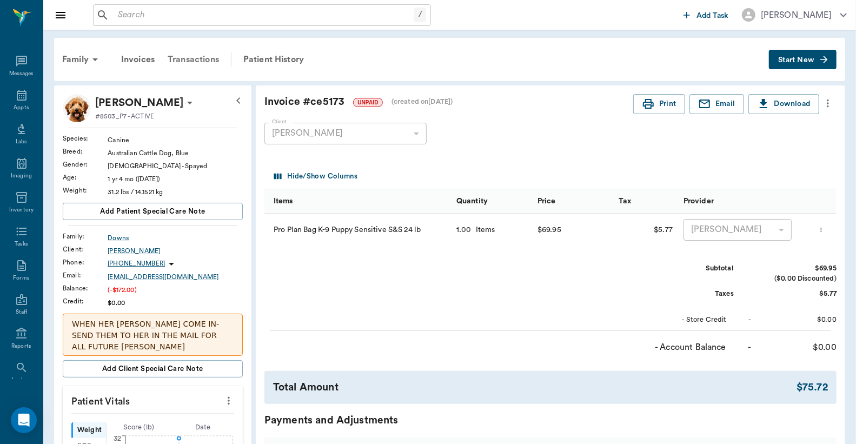
click at [211, 63] on div "Transactions" at bounding box center [193, 60] width 64 height 26
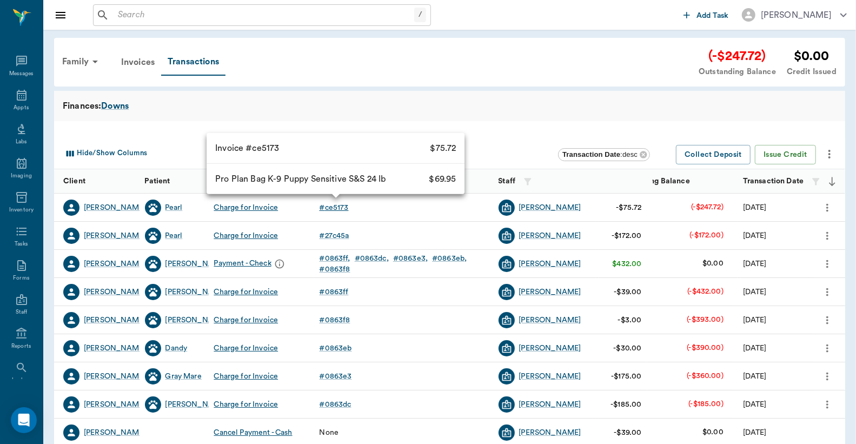
click at [330, 207] on div "# ce5173" at bounding box center [334, 207] width 29 height 11
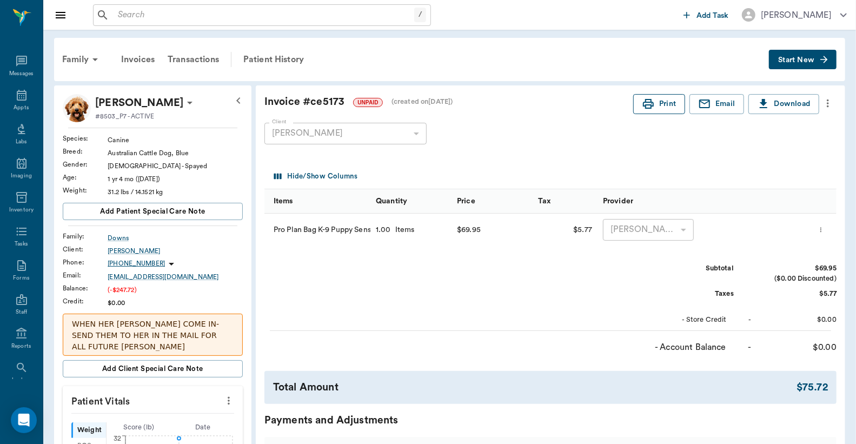
click at [664, 106] on button "Print" at bounding box center [659, 104] width 52 height 20
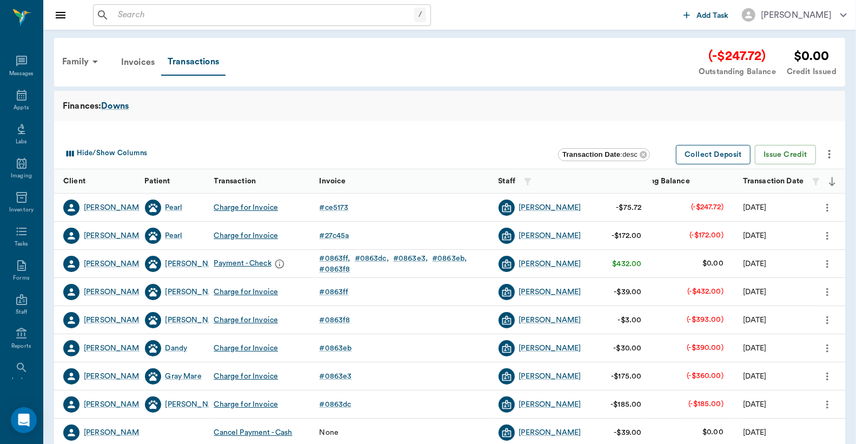
click at [715, 154] on button "Collect Deposit" at bounding box center [713, 155] width 75 height 20
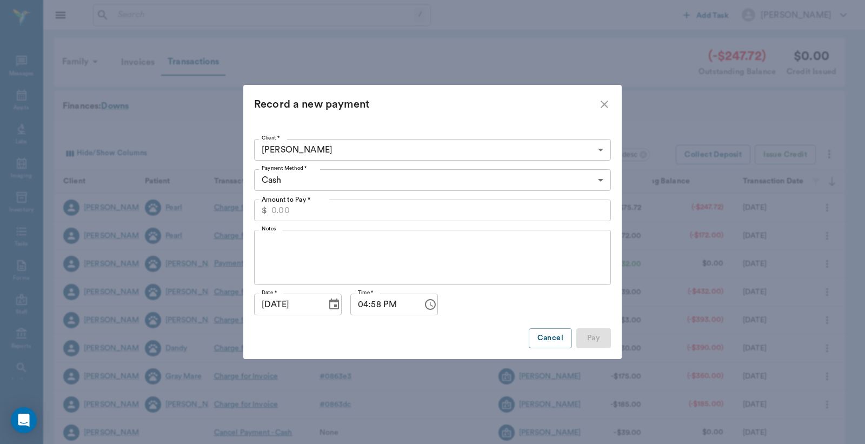
click at [505, 176] on body "/ ​ Add Task Dr. Bert Ellsworth Nectar Messages Appts Labs Imaging Inventory Ta…" at bounding box center [432, 332] width 865 height 665
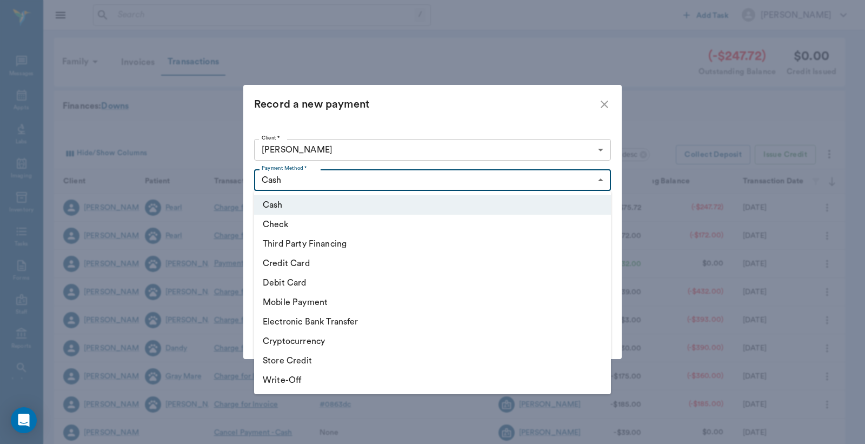
click at [316, 220] on li "Check" at bounding box center [432, 224] width 357 height 19
type input "CHECK"
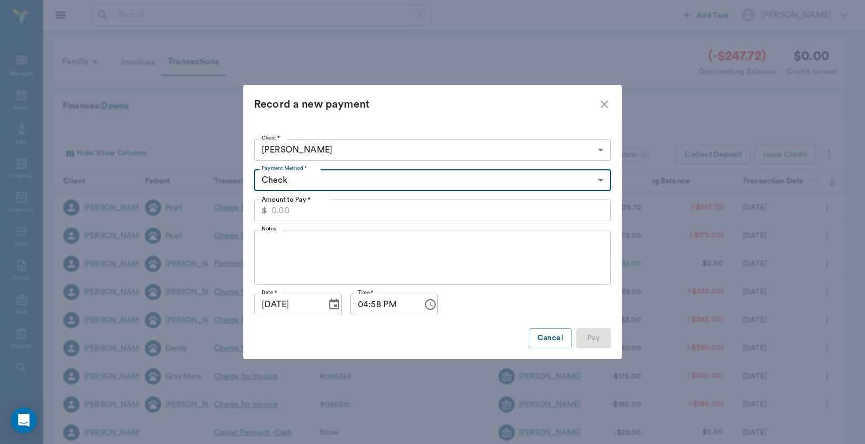
click at [337, 205] on input "Amount to Pay *" at bounding box center [441, 211] width 340 height 22
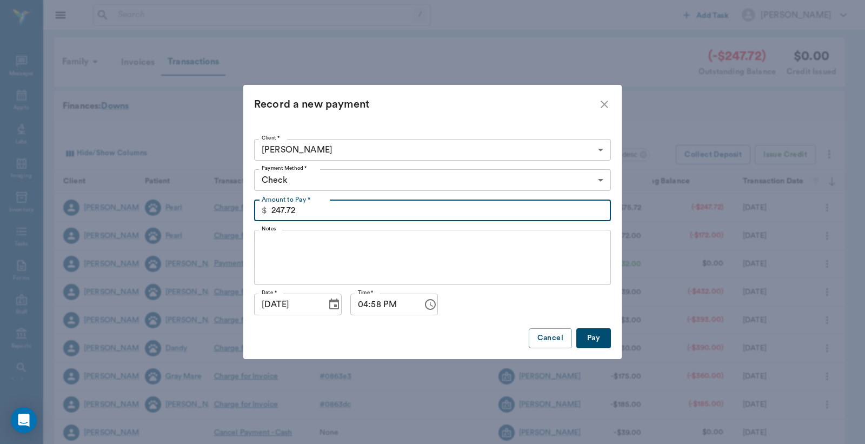
type input "247.72"
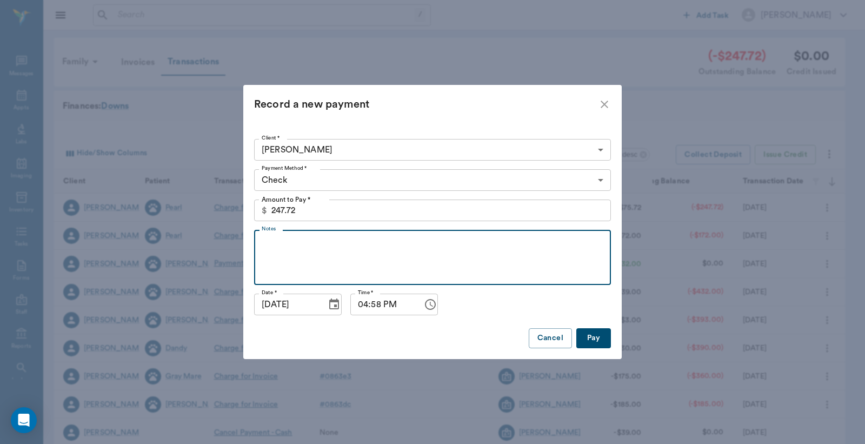
click at [338, 241] on textarea "Notes" at bounding box center [433, 257] width 342 height 37
type textarea "#2104"
click at [599, 340] on button "Pay" at bounding box center [593, 338] width 35 height 20
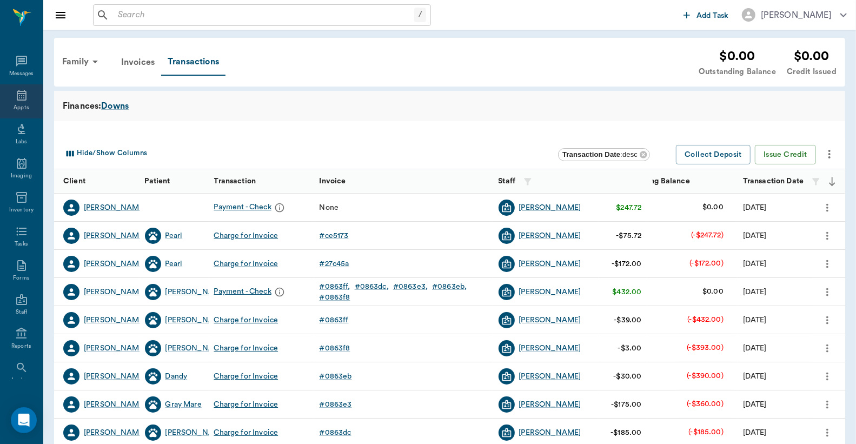
click at [14, 104] on div "Appts" at bounding box center [21, 108] width 15 height 8
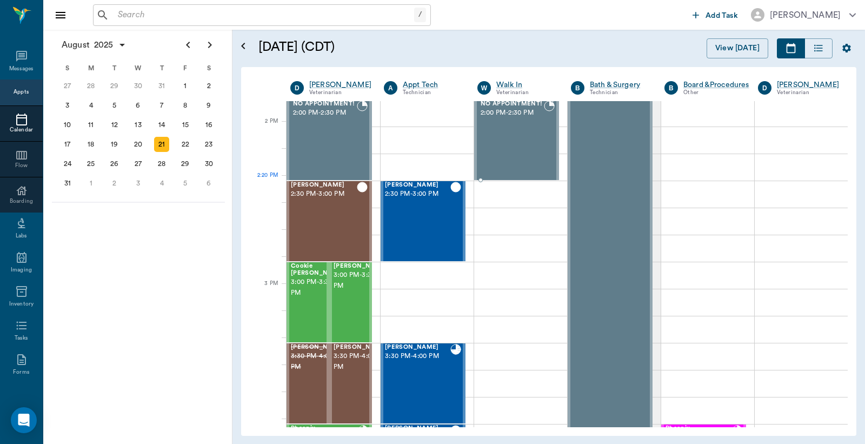
scroll to position [739, 0]
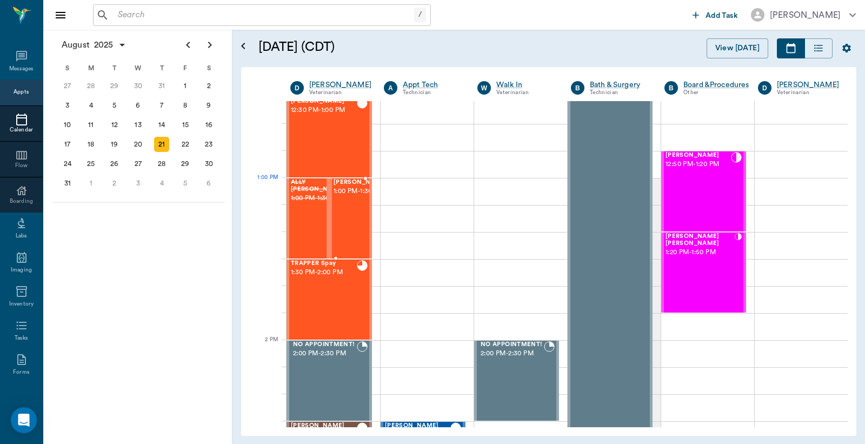
click at [369, 201] on div "Pearl Downs 1:00 PM - 1:30 PM" at bounding box center [350, 218] width 43 height 80
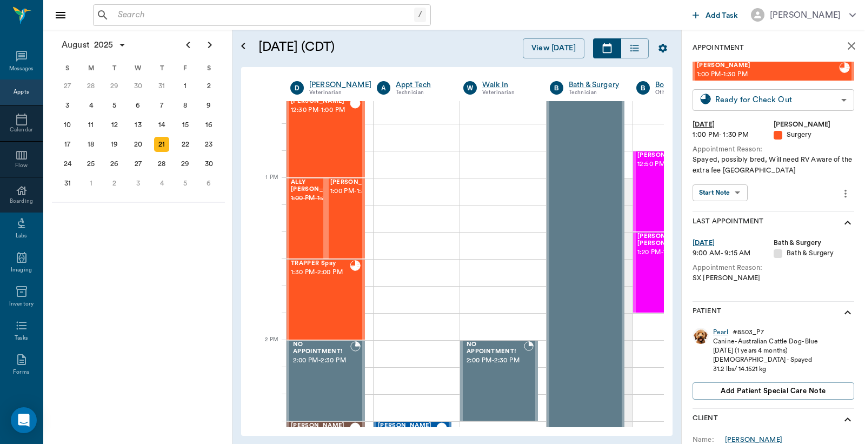
click at [835, 101] on body "/ ​ Add Task Dr. Bert Ellsworth Nectar Messages Appts Calendar Flow Boarding La…" at bounding box center [432, 222] width 865 height 444
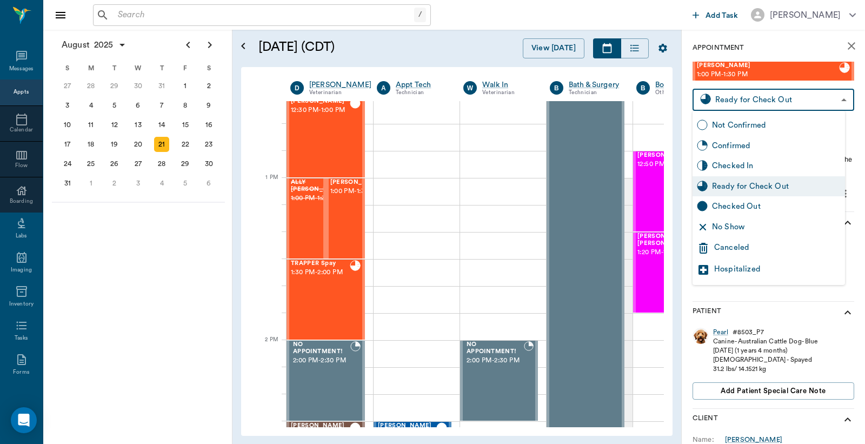
click at [754, 204] on div "Checked Out" at bounding box center [776, 207] width 129 height 12
type input "CHECKED_OUT"
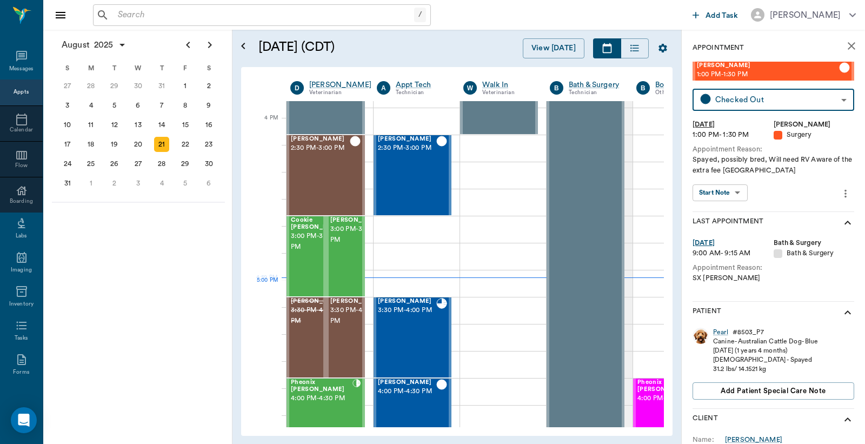
scroll to position [1299, 0]
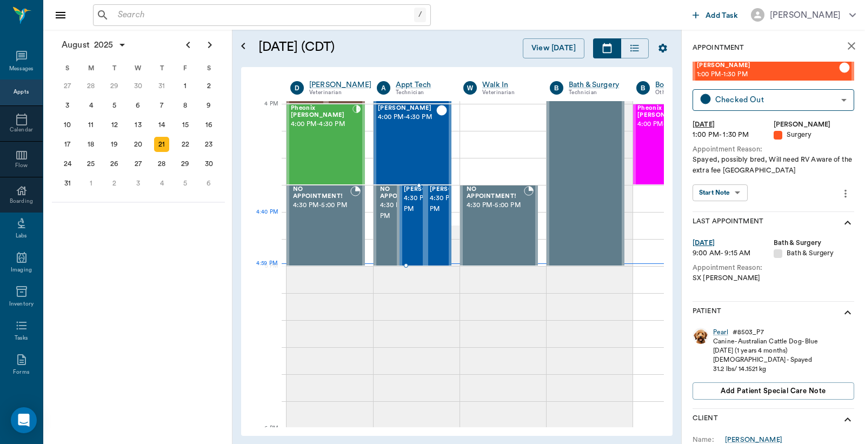
click at [407, 215] on span "4:30 PM - 5:00 PM" at bounding box center [431, 204] width 54 height 22
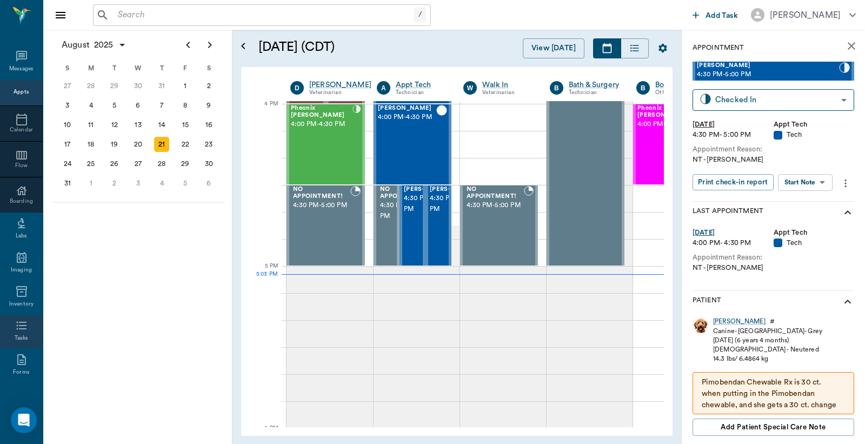
click at [17, 336] on div "Tasks" at bounding box center [22, 338] width 14 height 8
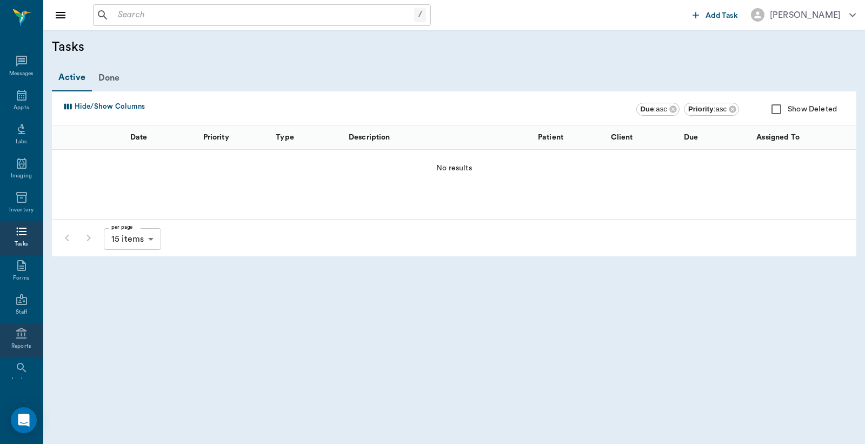
click at [17, 344] on div "Reports" at bounding box center [21, 346] width 20 height 8
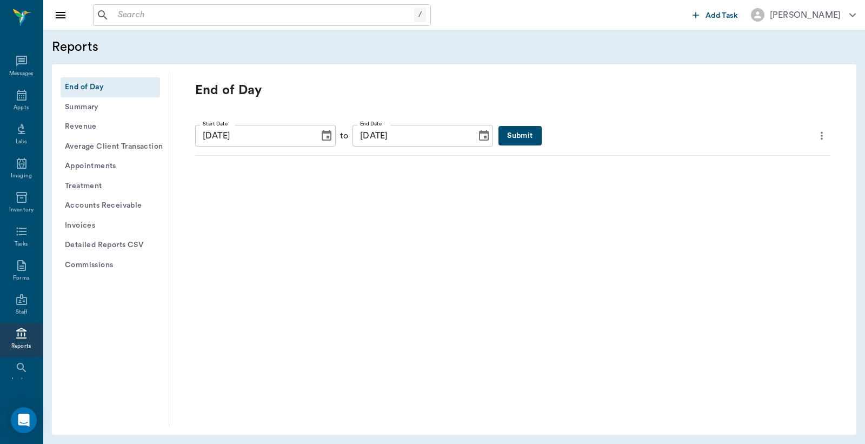
click at [501, 132] on button "Submit" at bounding box center [520, 136] width 43 height 20
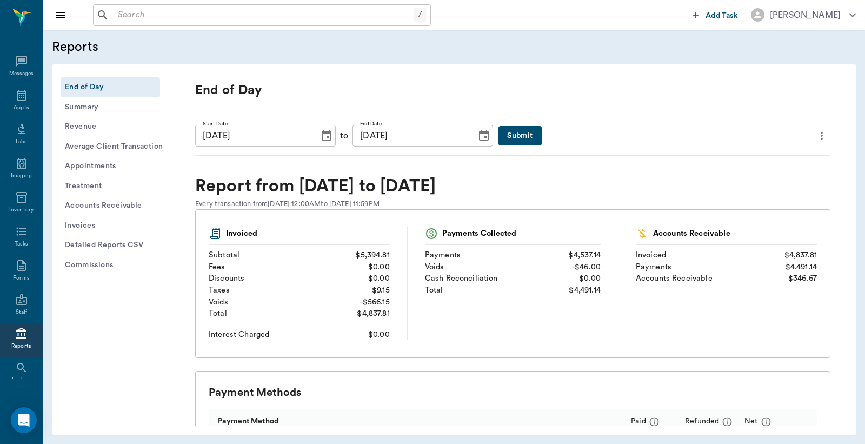
click at [821, 138] on icon "more" at bounding box center [822, 136] width 2 height 8
click at [738, 198] on span "Print Report" at bounding box center [760, 196] width 103 height 11
click at [110, 243] on button "Detailed Reports CSV" at bounding box center [110, 245] width 99 height 20
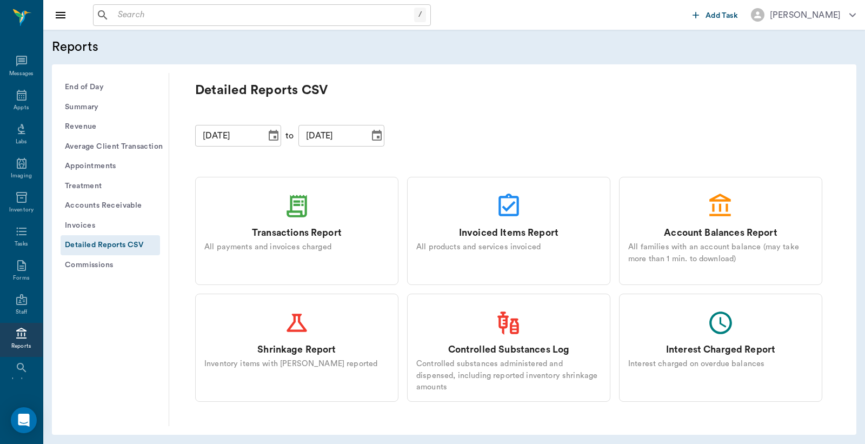
click at [293, 245] on div "All payments and invoices charged" at bounding box center [296, 247] width 185 height 12
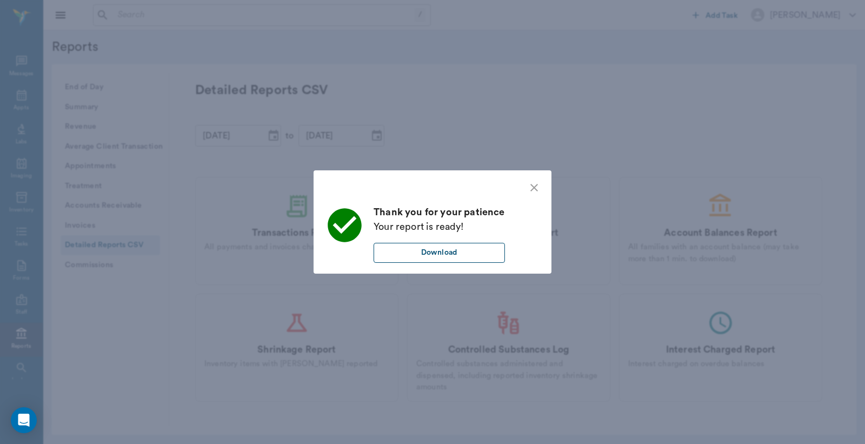
click at [439, 256] on button "Download" at bounding box center [439, 253] width 131 height 20
click at [535, 186] on icon "close" at bounding box center [534, 188] width 8 height 8
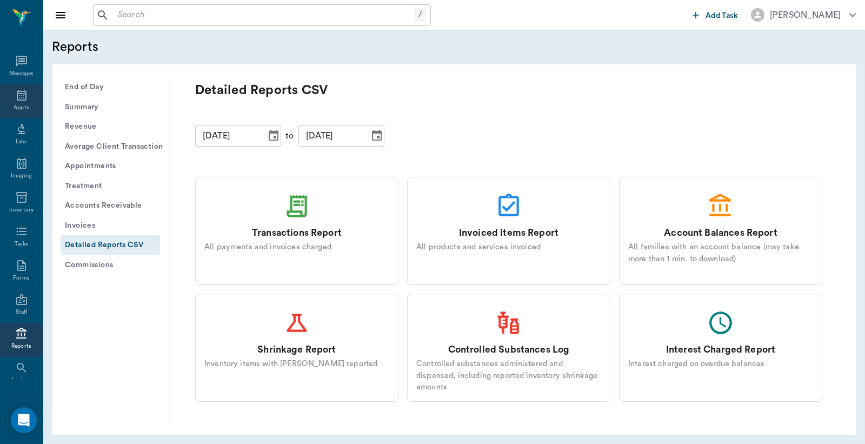
click at [20, 95] on icon at bounding box center [21, 95] width 13 height 13
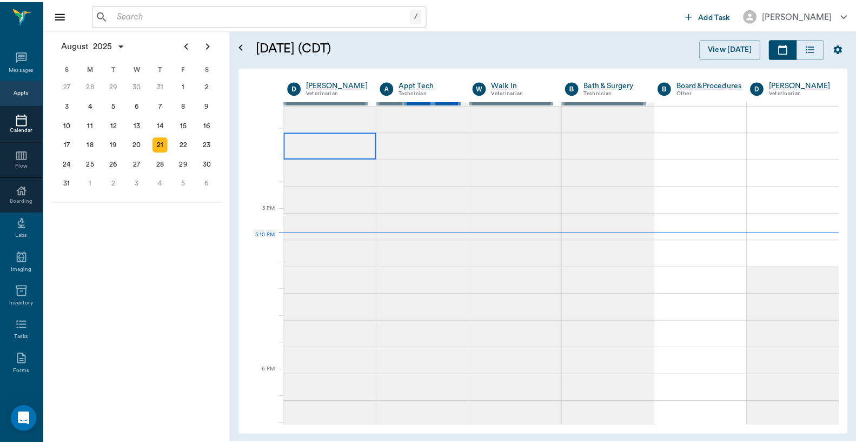
scroll to position [1140, 0]
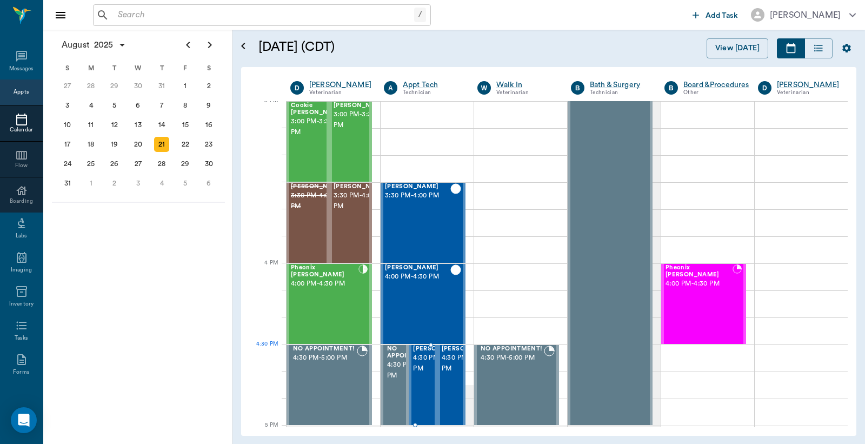
click at [419, 361] on span "4:30 PM - 5:00 PM" at bounding box center [440, 364] width 54 height 22
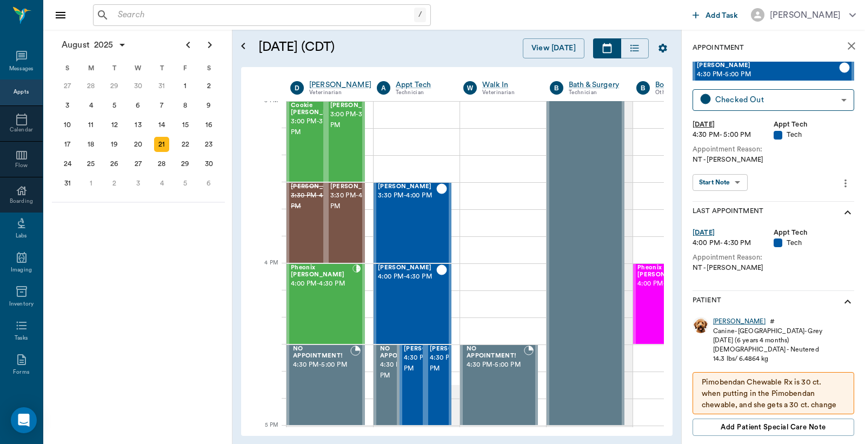
click at [720, 322] on div "Finn" at bounding box center [739, 321] width 52 height 9
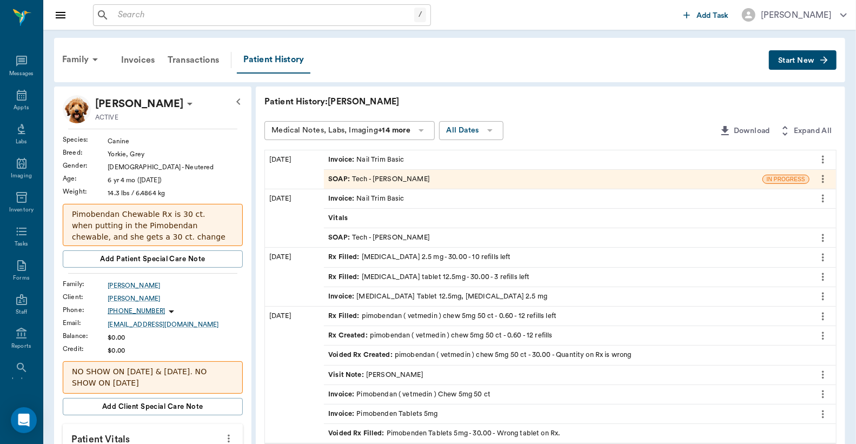
click at [376, 158] on div "Invoice : Nail Trim Basic" at bounding box center [366, 160] width 76 height 10
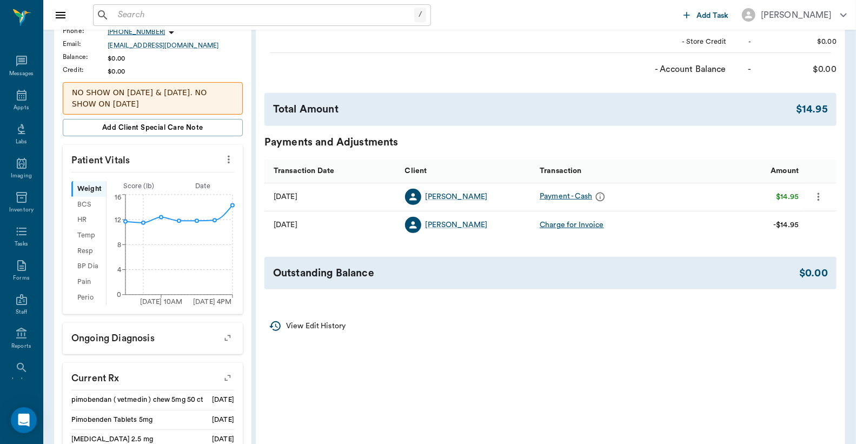
scroll to position [320, 0]
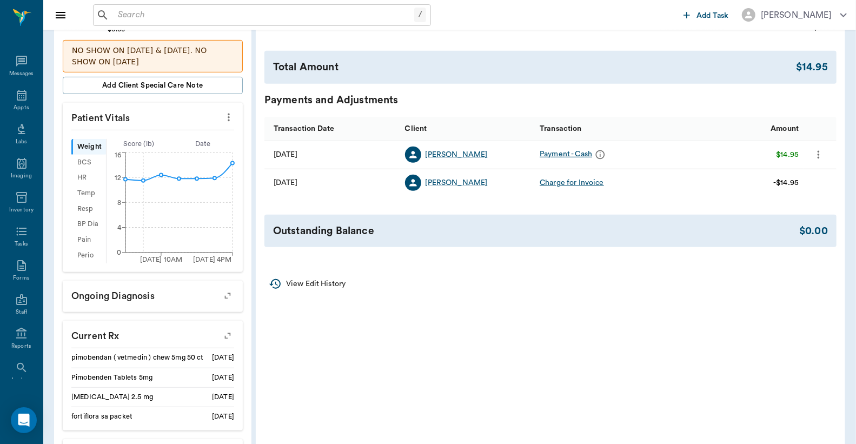
click at [815, 155] on icon "more" at bounding box center [819, 154] width 12 height 13
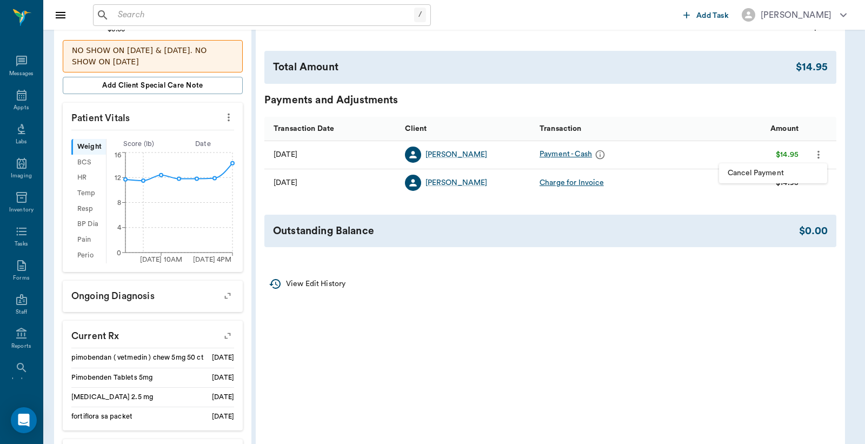
click at [781, 175] on span "Cancel Payment" at bounding box center [773, 173] width 91 height 11
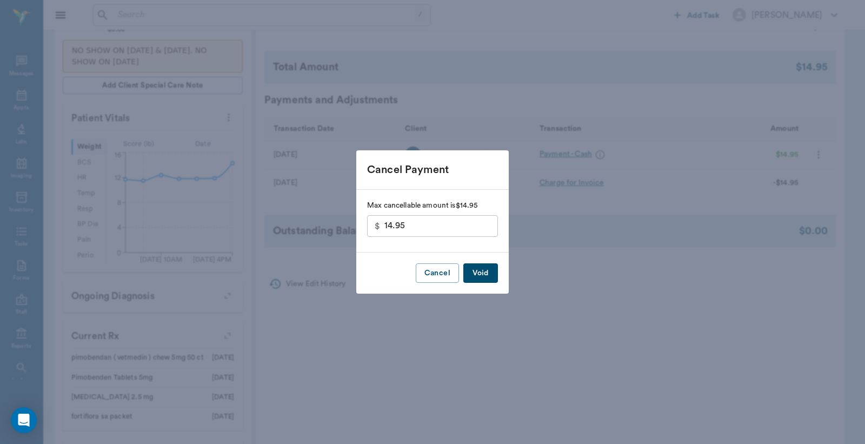
click at [468, 277] on button "Void" at bounding box center [480, 273] width 35 height 20
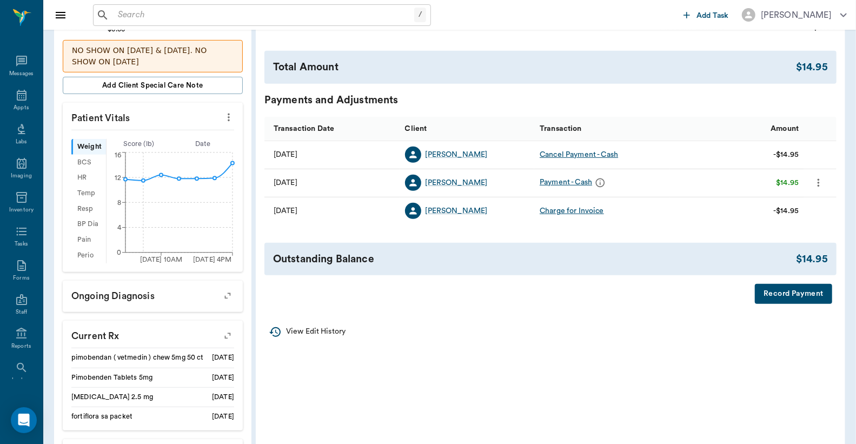
scroll to position [0, 0]
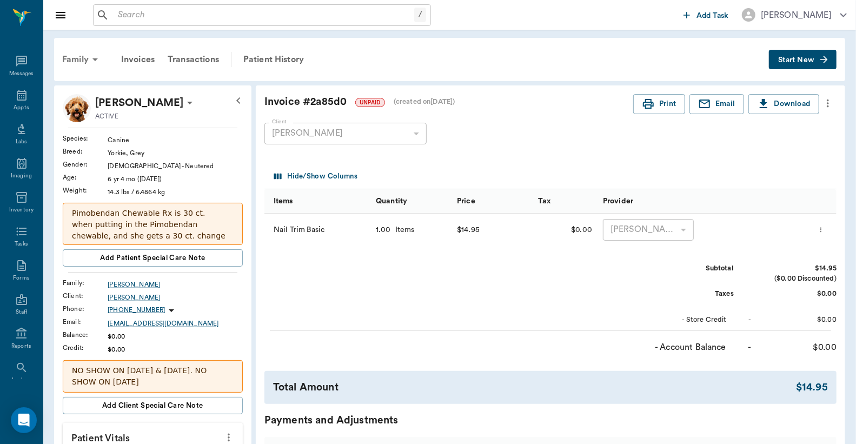
click at [84, 61] on div "Family" at bounding box center [82, 60] width 52 height 26
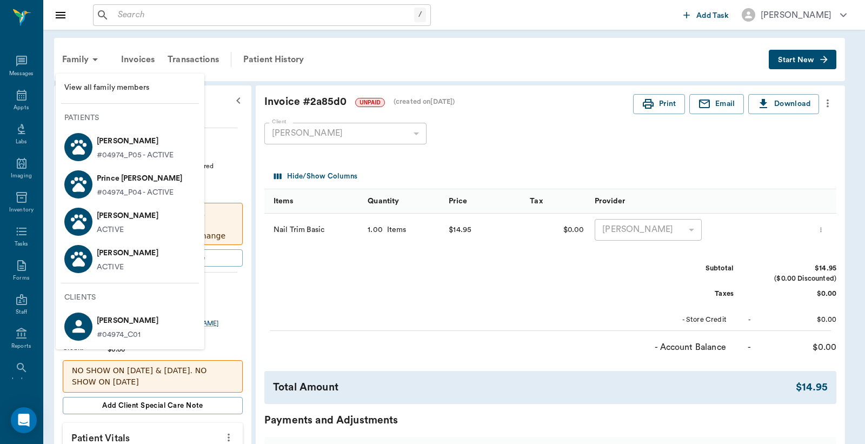
click at [123, 144] on p "[PERSON_NAME]" at bounding box center [135, 140] width 77 height 17
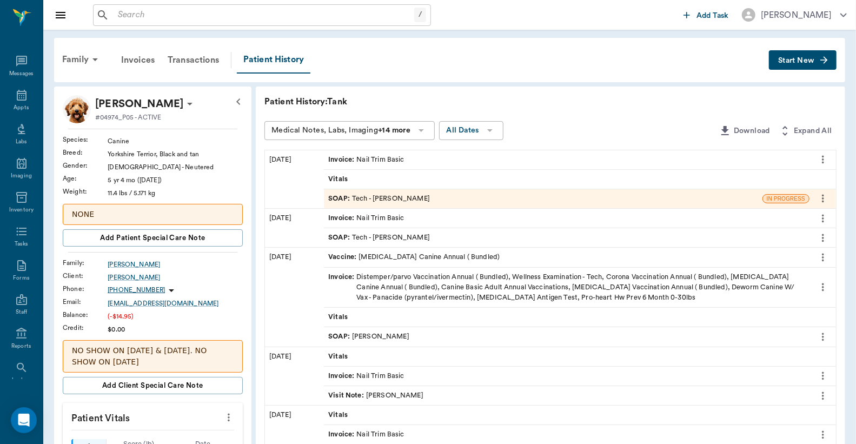
click at [396, 160] on div "Invoice : Nail Trim Basic" at bounding box center [366, 160] width 76 height 10
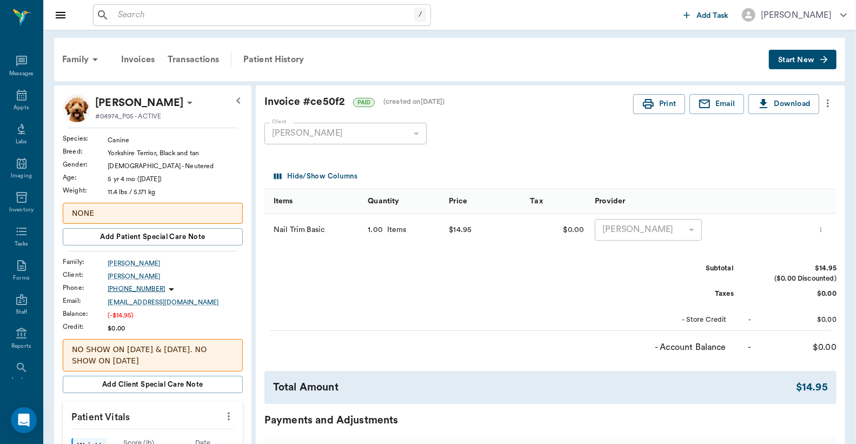
click at [826, 102] on icon "more" at bounding box center [828, 103] width 12 height 13
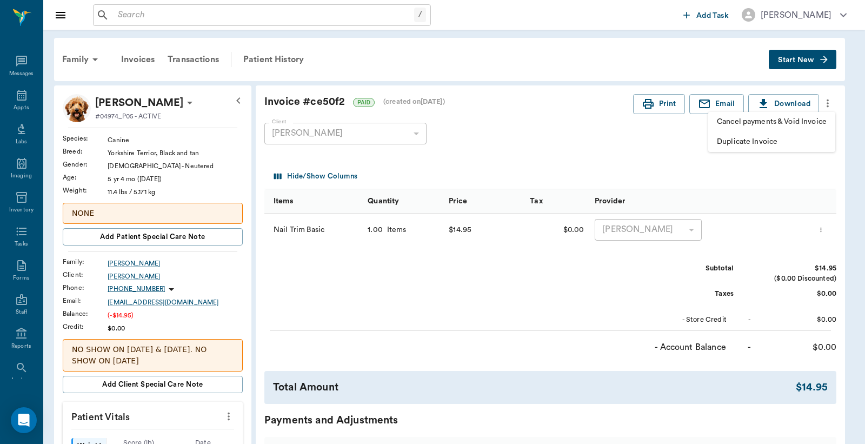
click at [646, 135] on div at bounding box center [432, 222] width 865 height 444
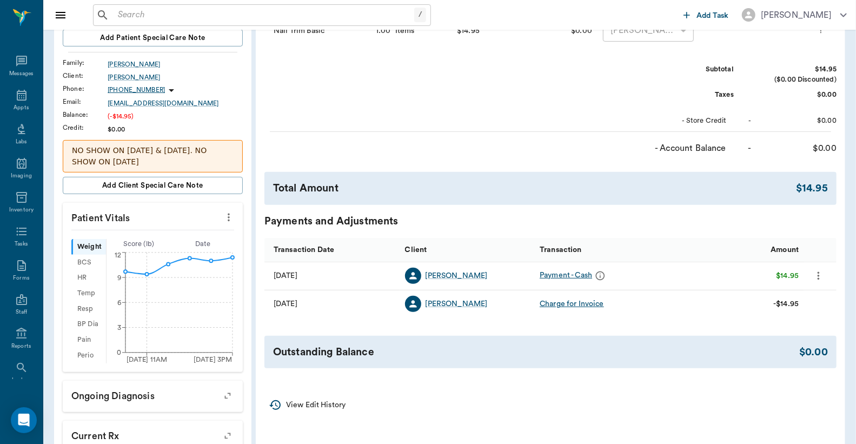
scroll to position [320, 0]
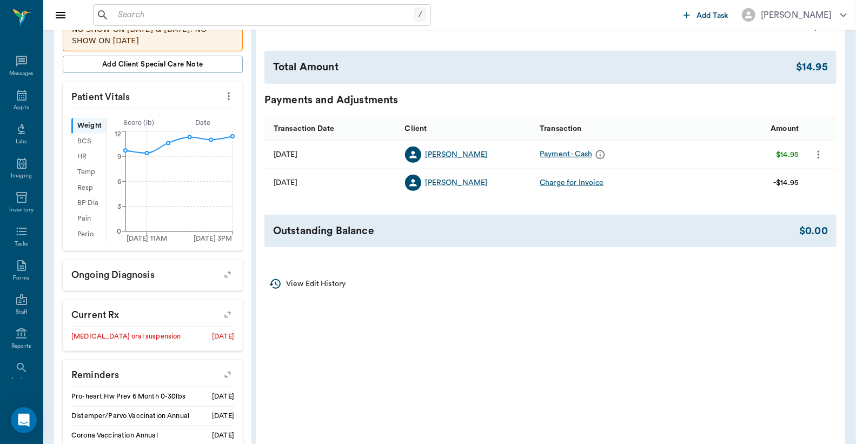
click at [818, 162] on button "more" at bounding box center [818, 154] width 17 height 18
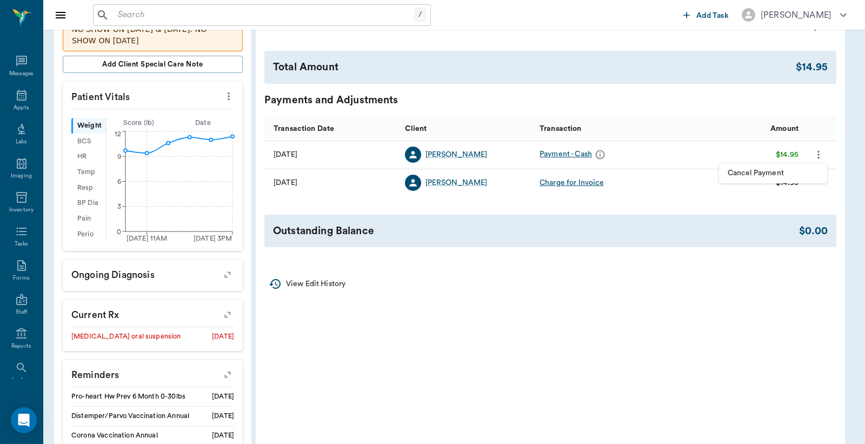
click at [778, 176] on span "Cancel Payment" at bounding box center [773, 173] width 91 height 11
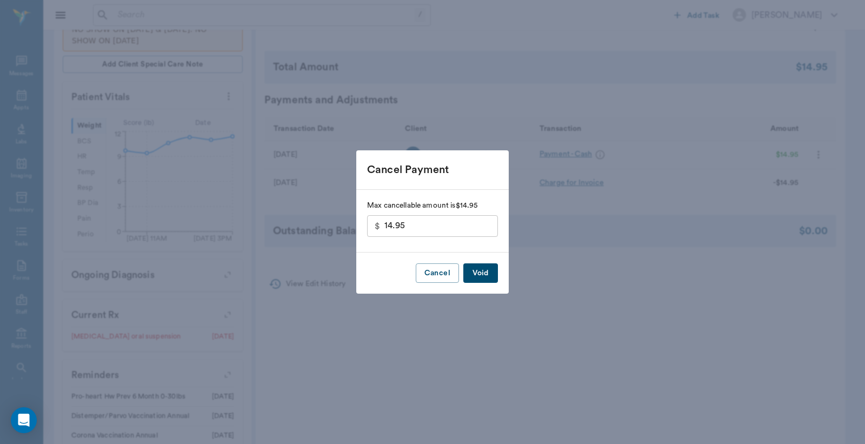
click at [474, 281] on button "Void" at bounding box center [480, 273] width 35 height 20
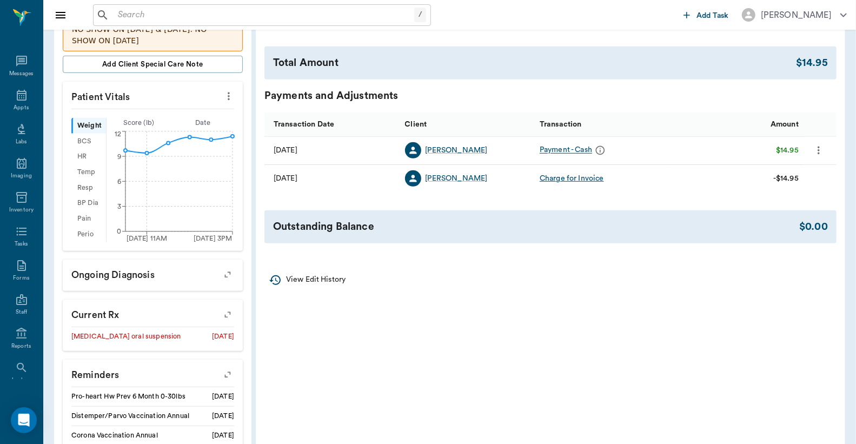
scroll to position [0, 0]
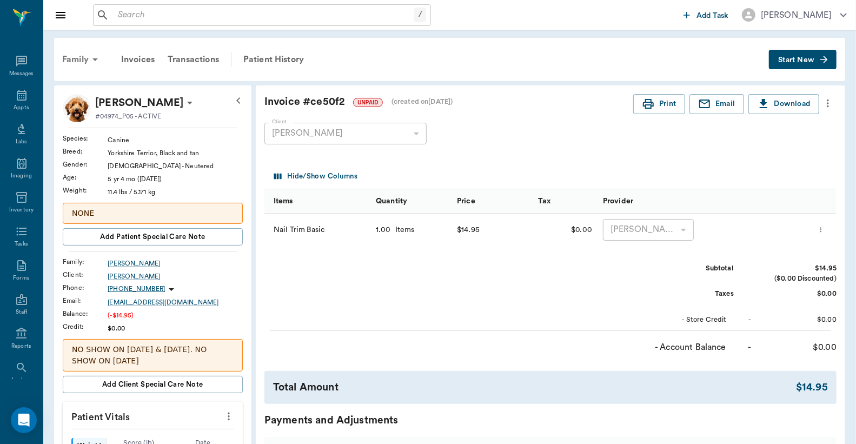
click at [71, 62] on div "Family" at bounding box center [82, 60] width 52 height 26
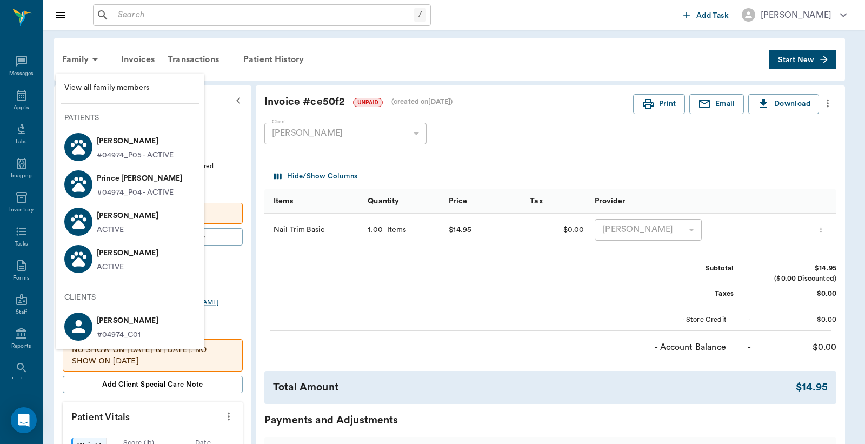
click at [115, 146] on p "[PERSON_NAME]" at bounding box center [135, 140] width 77 height 17
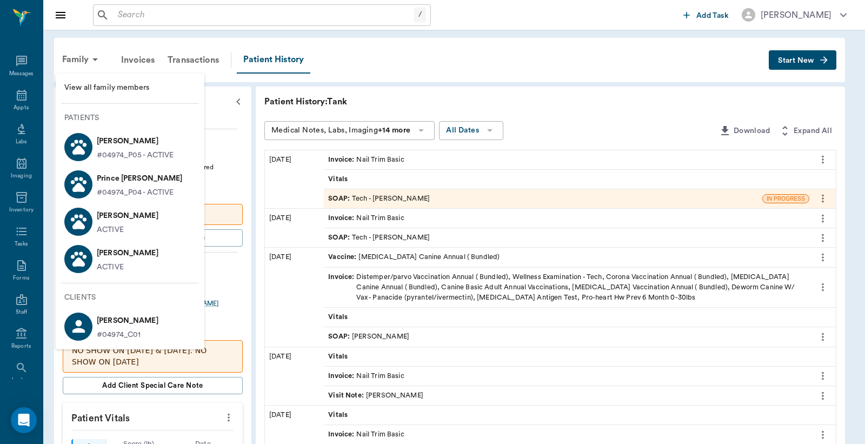
click at [389, 158] on div at bounding box center [432, 222] width 865 height 444
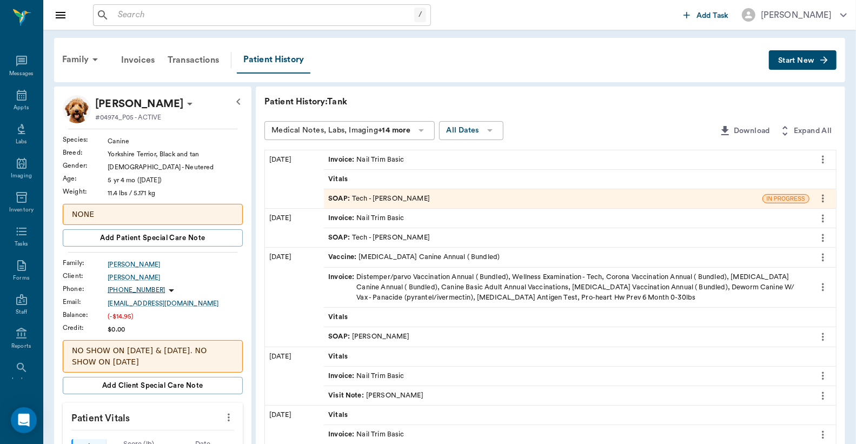
click at [381, 157] on div "Invoice : Nail Trim Basic" at bounding box center [366, 160] width 76 height 10
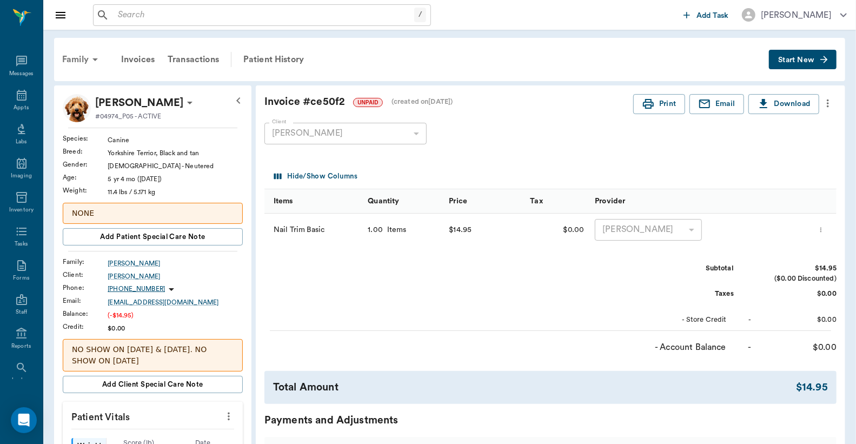
click at [77, 58] on div "Family" at bounding box center [82, 60] width 52 height 26
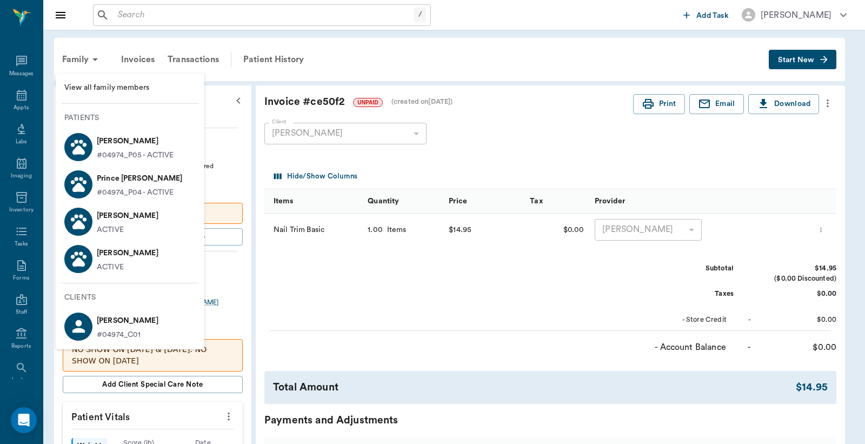
click at [97, 258] on p "[PERSON_NAME]" at bounding box center [128, 252] width 62 height 17
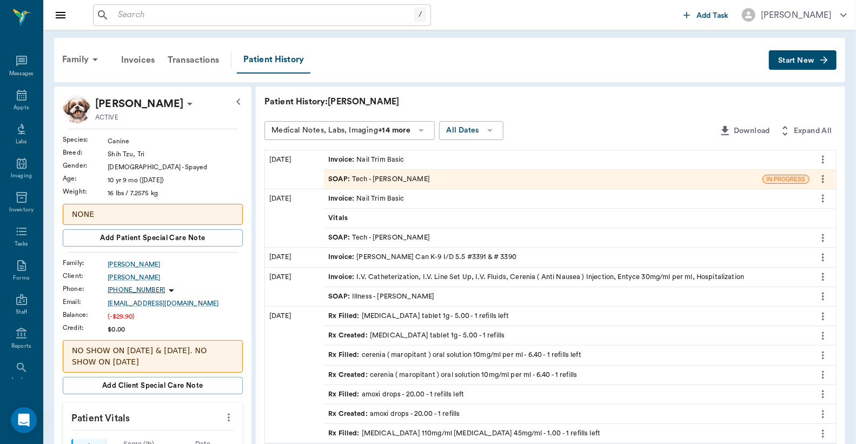
click at [397, 157] on div "Invoice : Nail Trim Basic" at bounding box center [366, 160] width 76 height 10
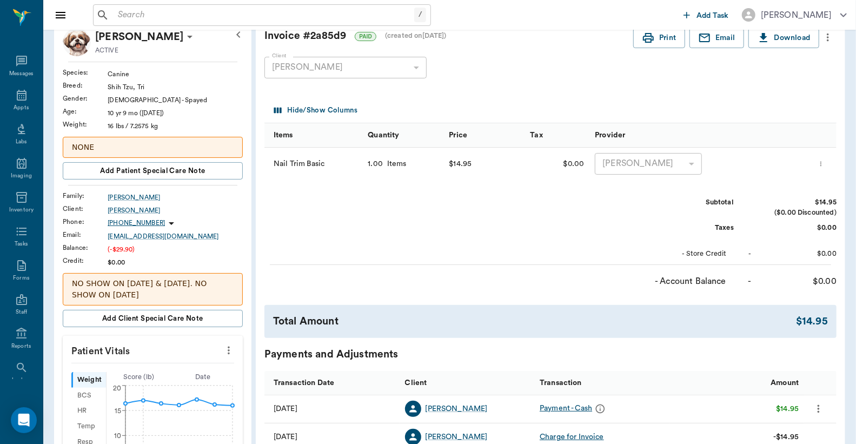
scroll to position [160, 0]
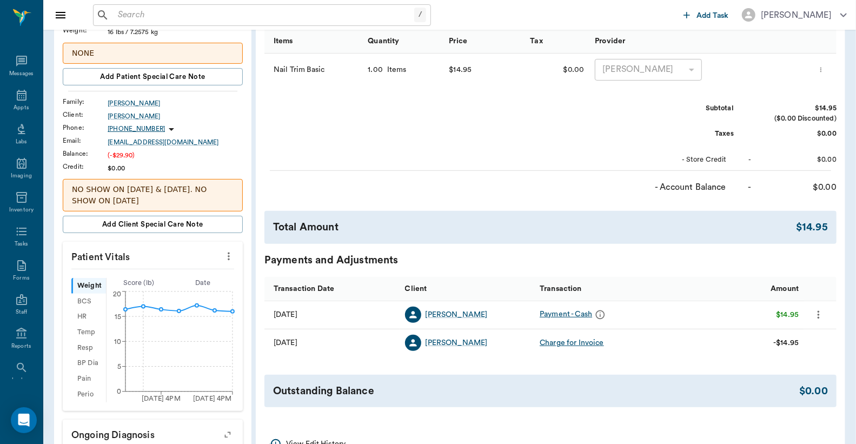
click at [815, 315] on icon "more" at bounding box center [819, 314] width 12 height 13
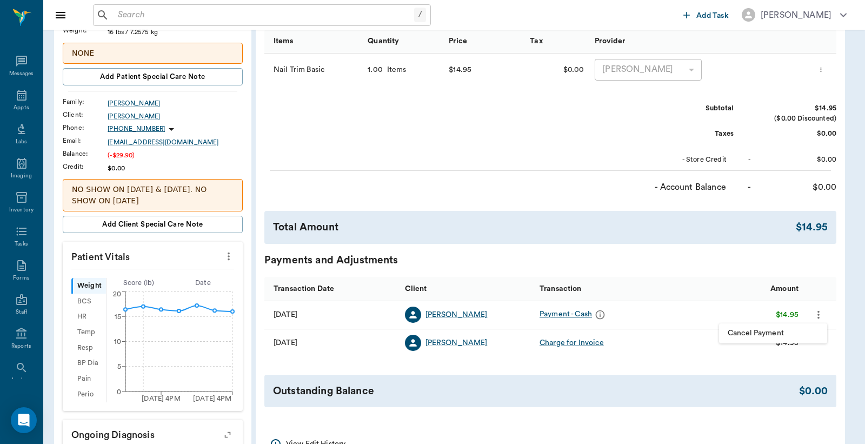
click at [772, 331] on span "Cancel Payment" at bounding box center [773, 333] width 91 height 11
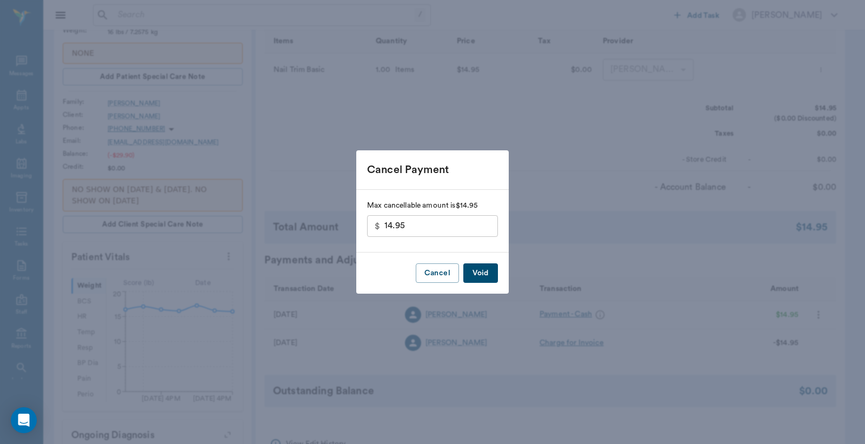
click at [477, 278] on button "Void" at bounding box center [480, 273] width 35 height 20
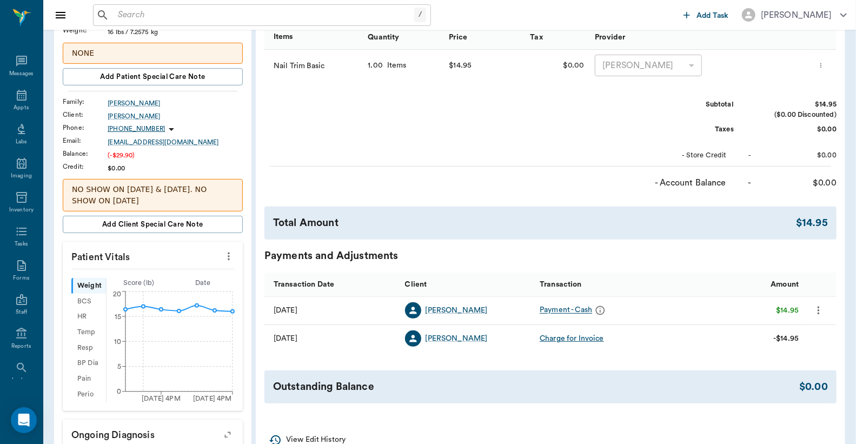
scroll to position [0, 0]
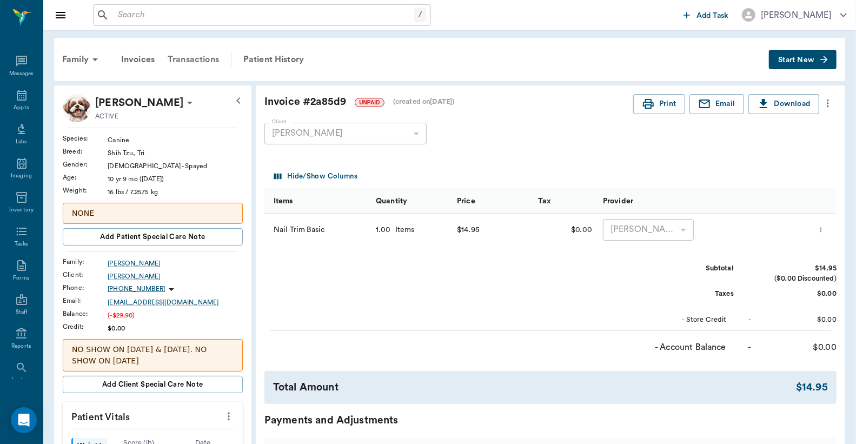
click at [197, 63] on div "Transactions" at bounding box center [193, 60] width 64 height 26
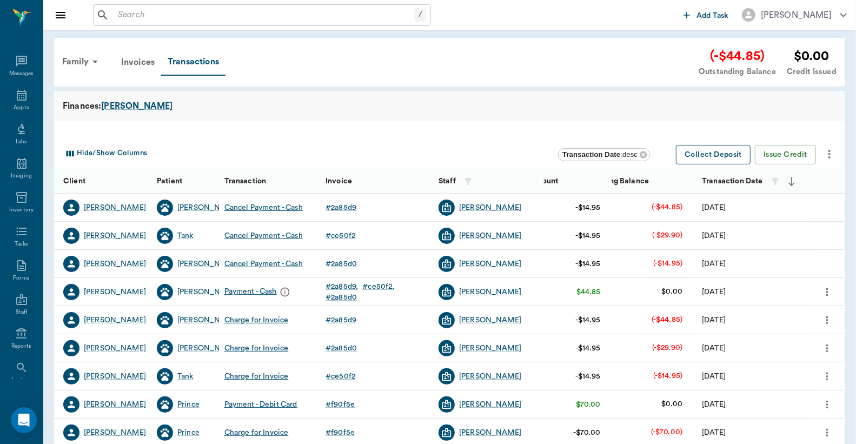
click at [700, 155] on button "Collect Deposit" at bounding box center [713, 155] width 75 height 20
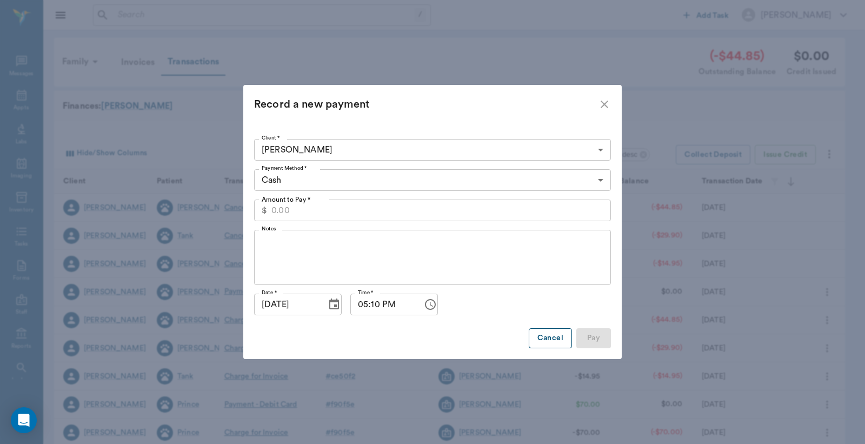
click at [554, 339] on button "Cancel" at bounding box center [550, 338] width 43 height 20
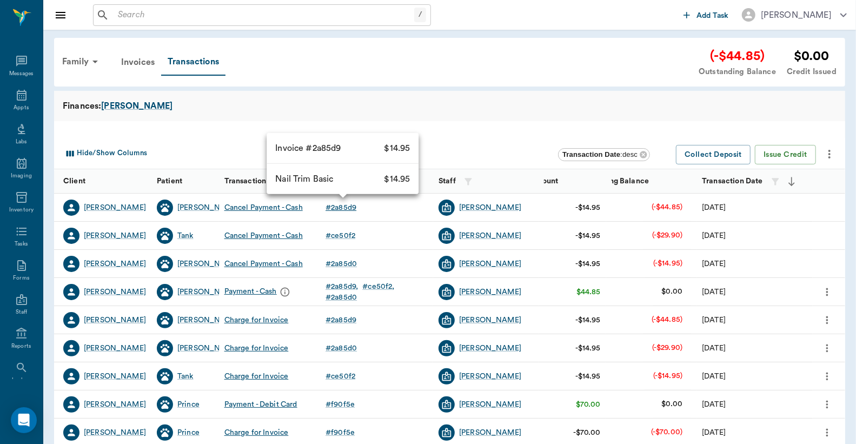
click at [338, 207] on div "# 2a85d9" at bounding box center [341, 207] width 31 height 11
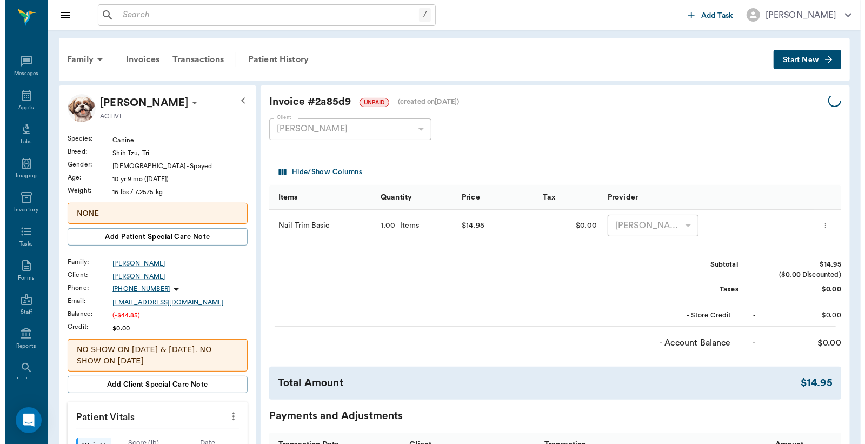
scroll to position [320, 0]
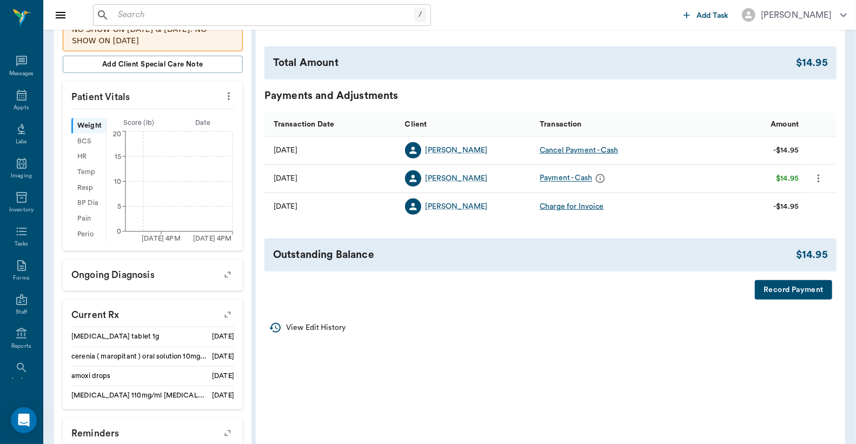
click at [782, 290] on button "Record Payment" at bounding box center [793, 290] width 77 height 20
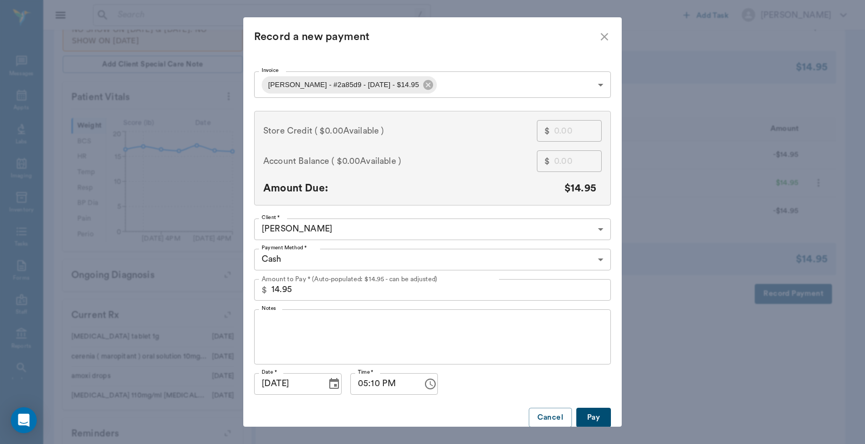
click at [325, 261] on body "/ ​ Add Task Dr. Bert Ellsworth Nectar Messages Appts Labs Imaging Inventory Ta…" at bounding box center [432, 153] width 865 height 947
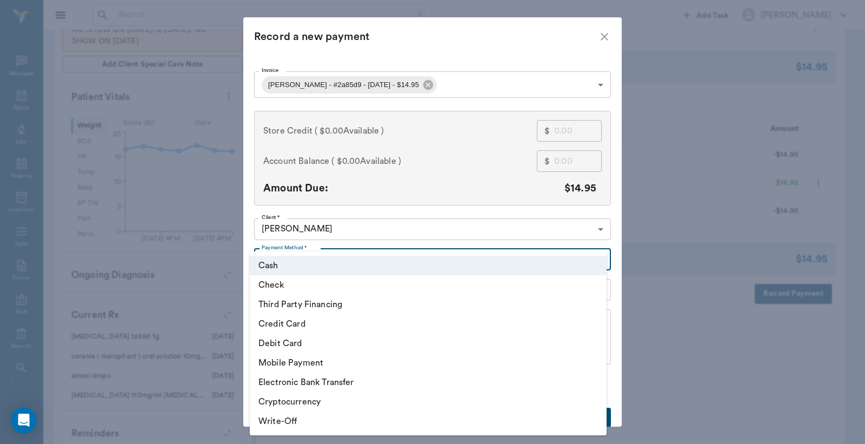
click at [278, 320] on li "Credit Card" at bounding box center [428, 323] width 357 height 19
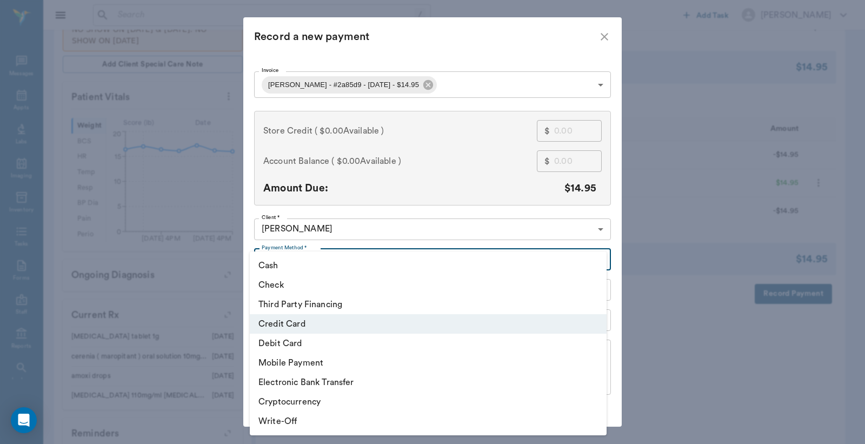
click at [320, 256] on body "/ ​ Add Task Dr. Bert Ellsworth Nectar Messages Appts Labs Imaging Inventory Ta…" at bounding box center [432, 153] width 865 height 947
click at [285, 341] on li "Debit Card" at bounding box center [428, 343] width 357 height 19
type input "DEBIT_CARD"
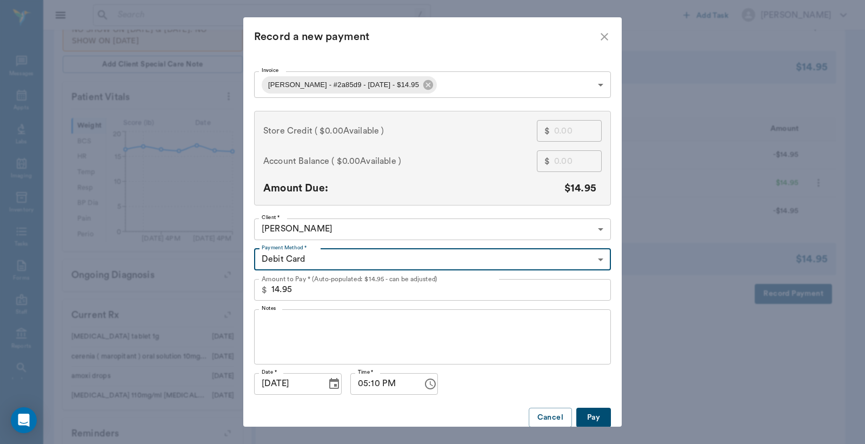
click at [398, 79] on body "/ ​ Add Task Dr. Bert Ellsworth Nectar Messages Appts Labs Imaging Inventory Ta…" at bounding box center [432, 153] width 865 height 947
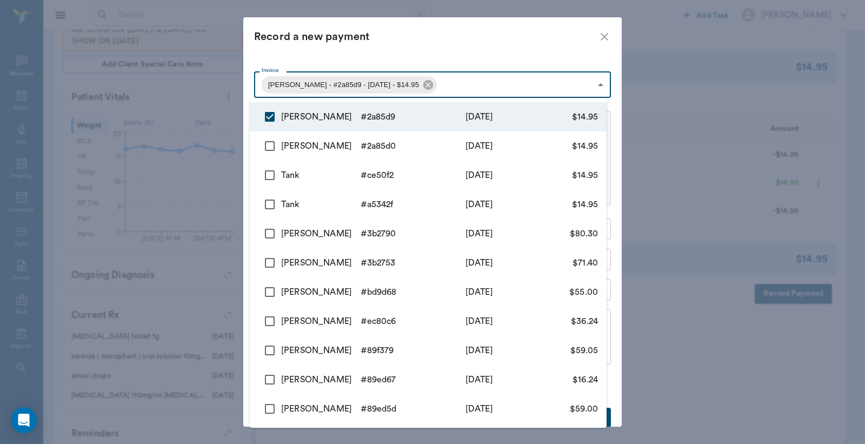
click at [273, 141] on input "checkbox" at bounding box center [269, 146] width 23 height 23
checkbox input "true"
type input "68a7958d6db60df0012a85d9,68a795716db60df0012a85d0"
type input "29.90"
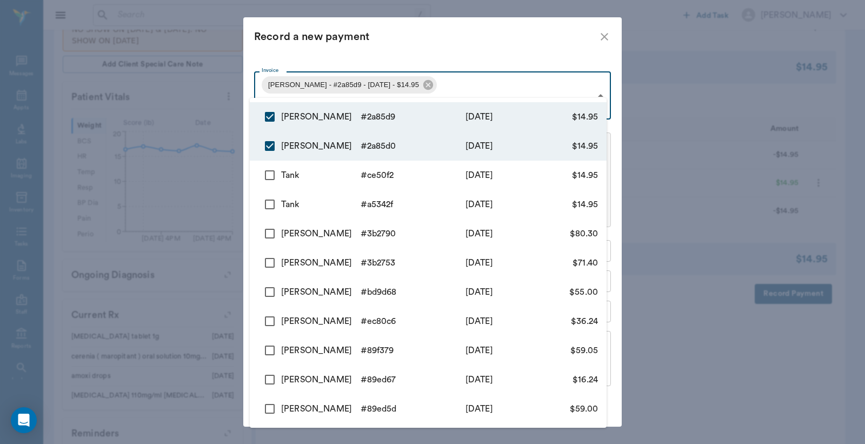
click at [267, 175] on input "checkbox" at bounding box center [269, 175] width 23 height 23
checkbox input "true"
type input "68a7958d6db60df0012a85d9,68a795716db60df0012a85d0,68a7820de6288840ddce50f2"
type input "44.85"
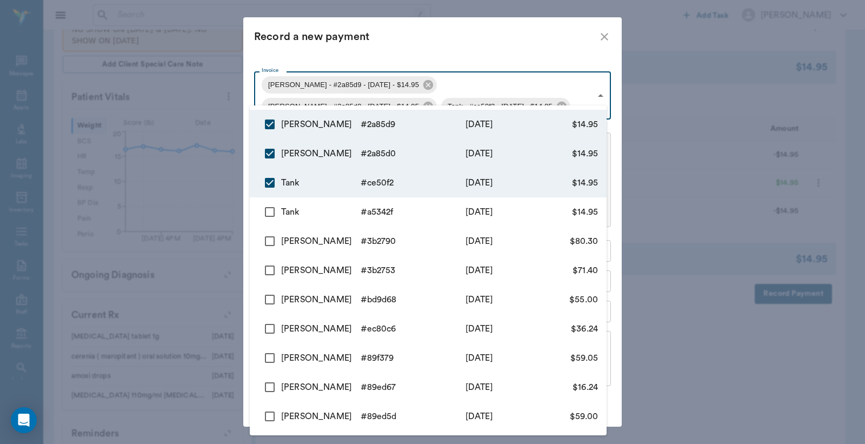
click at [478, 51] on div at bounding box center [432, 222] width 865 height 444
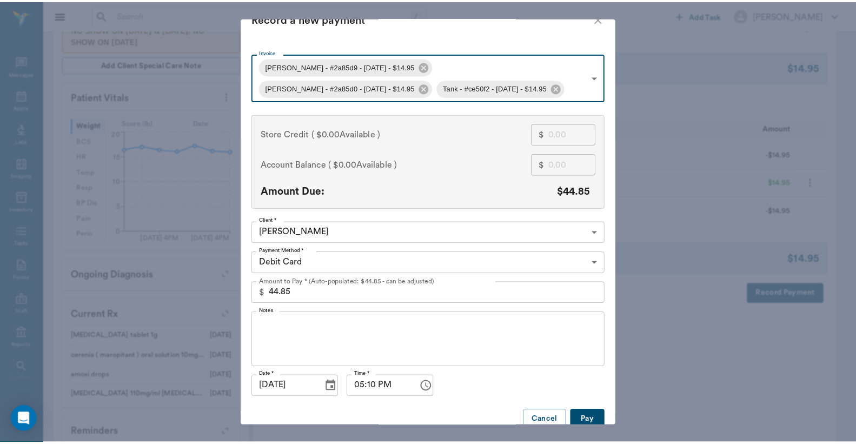
scroll to position [33, 0]
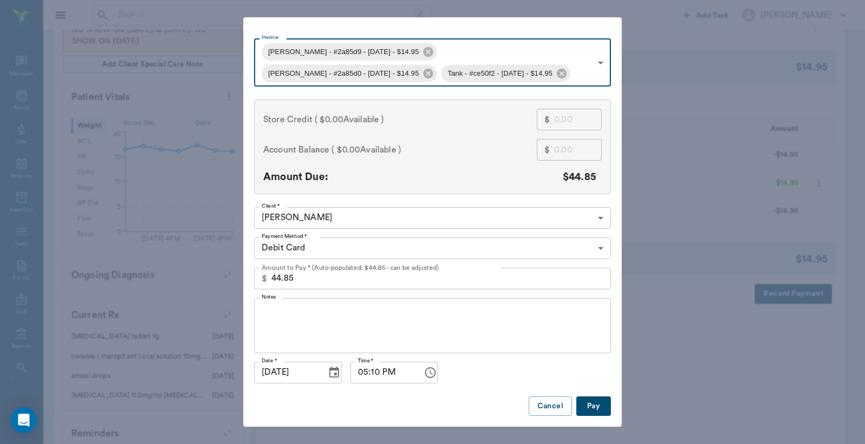
click at [588, 408] on button "Pay" at bounding box center [593, 406] width 35 height 20
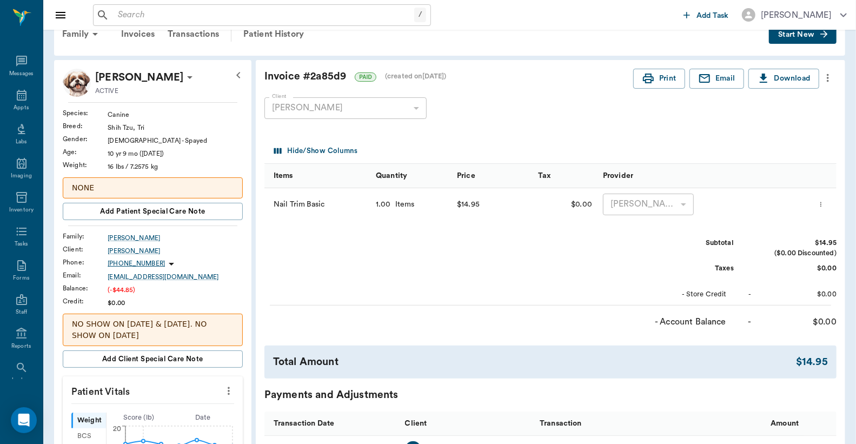
scroll to position [0, 0]
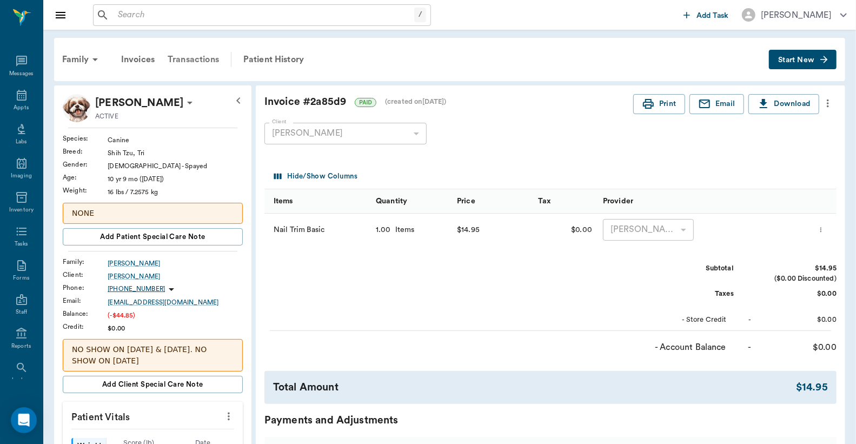
click at [199, 59] on div "Transactions" at bounding box center [193, 60] width 64 height 26
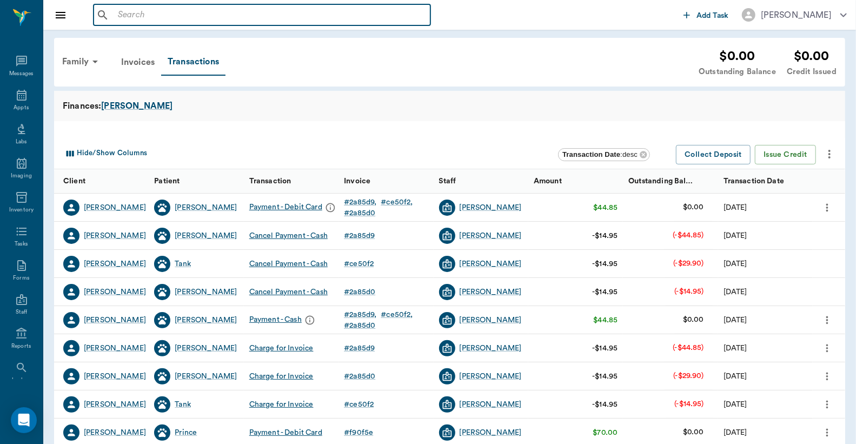
click at [157, 19] on input "text" at bounding box center [270, 15] width 313 height 15
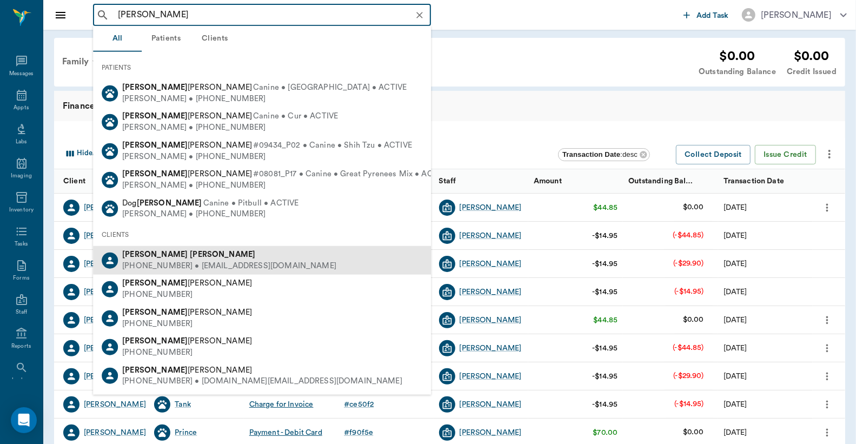
click at [190, 255] on b "Goff" at bounding box center [222, 254] width 65 height 8
type input "KELLY GOFF"
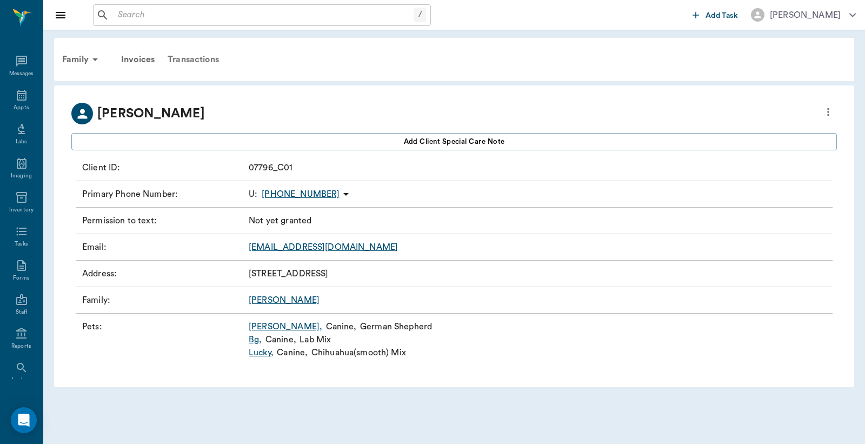
click at [185, 61] on div "Transactions" at bounding box center [193, 60] width 64 height 26
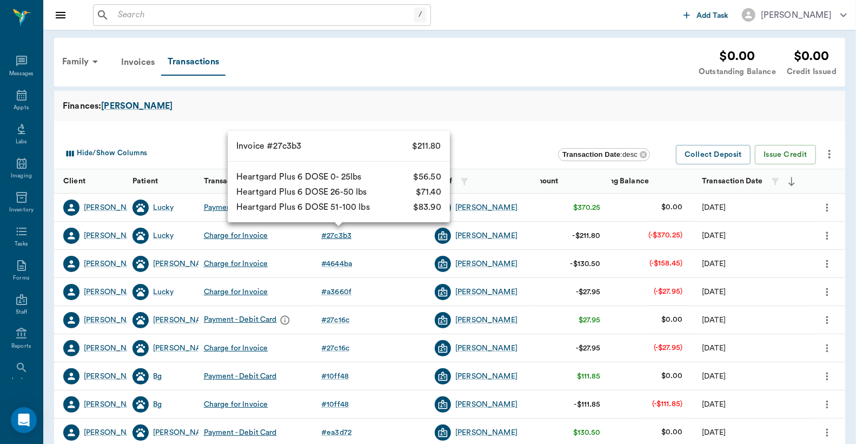
click at [337, 238] on div "# 27c3b3" at bounding box center [336, 235] width 30 height 11
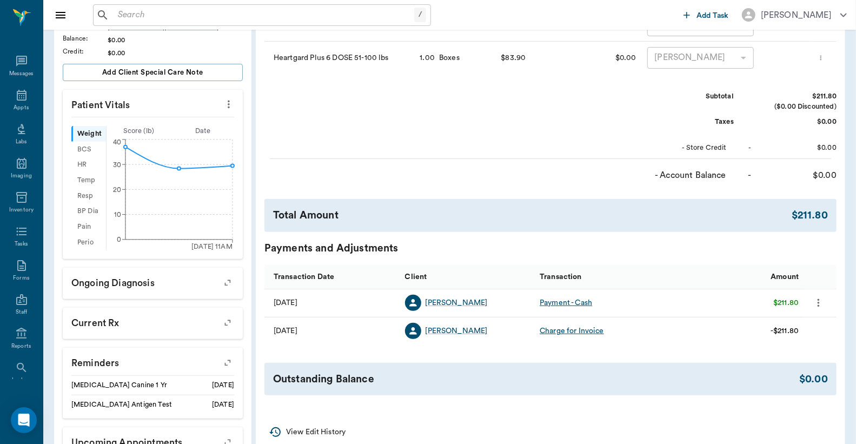
scroll to position [240, 0]
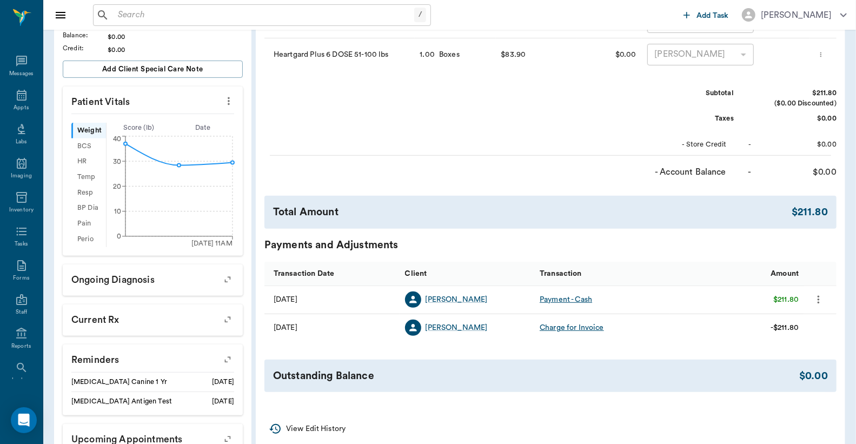
click at [821, 300] on icon "more" at bounding box center [819, 299] width 12 height 13
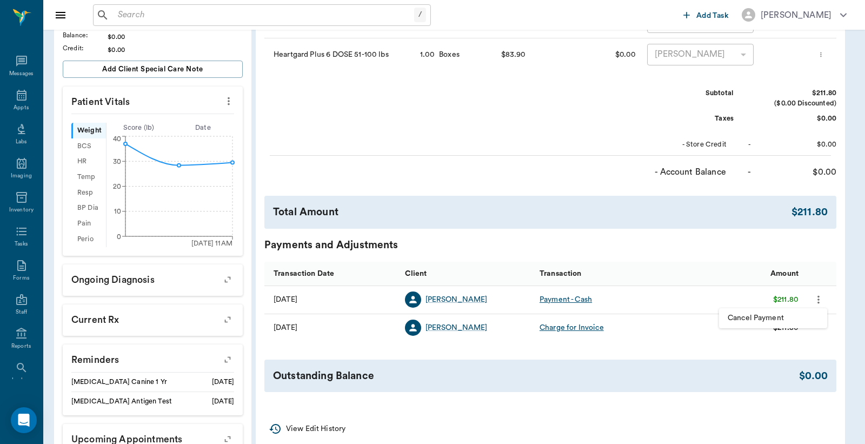
click at [778, 315] on span "Cancel Payment" at bounding box center [773, 318] width 91 height 11
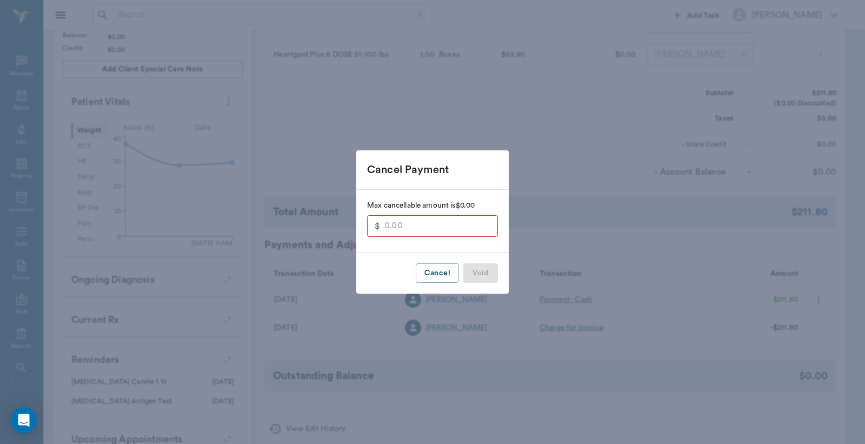
type input "211.80"
click at [477, 267] on button "Void" at bounding box center [480, 273] width 35 height 20
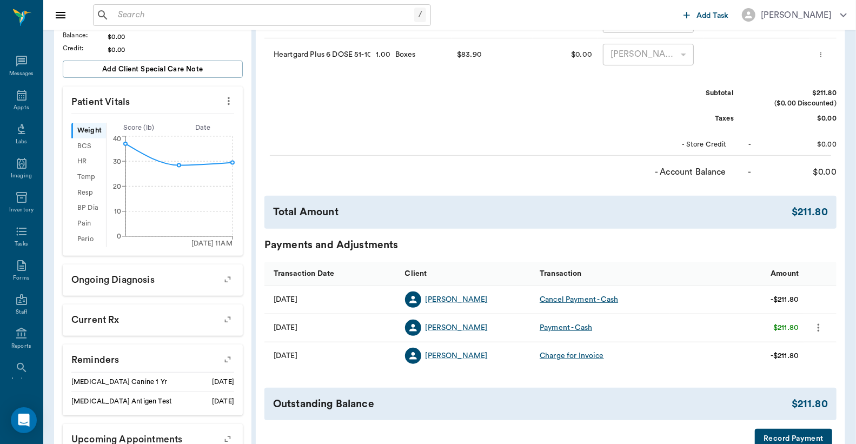
scroll to position [0, 0]
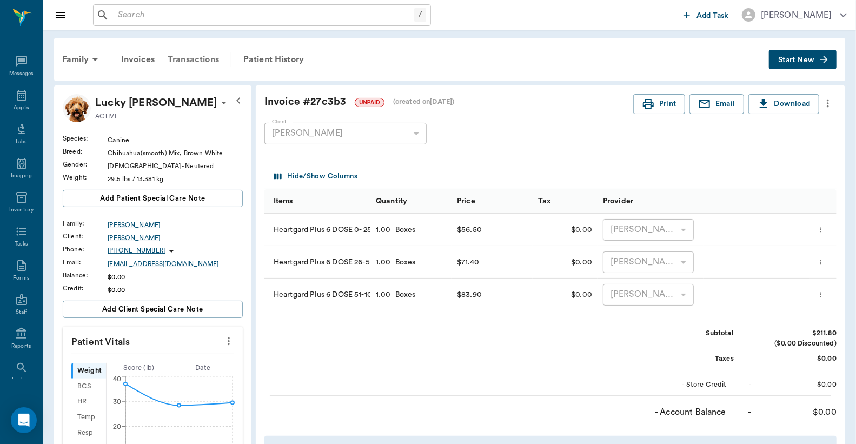
click at [184, 58] on div "Transactions" at bounding box center [193, 60] width 64 height 26
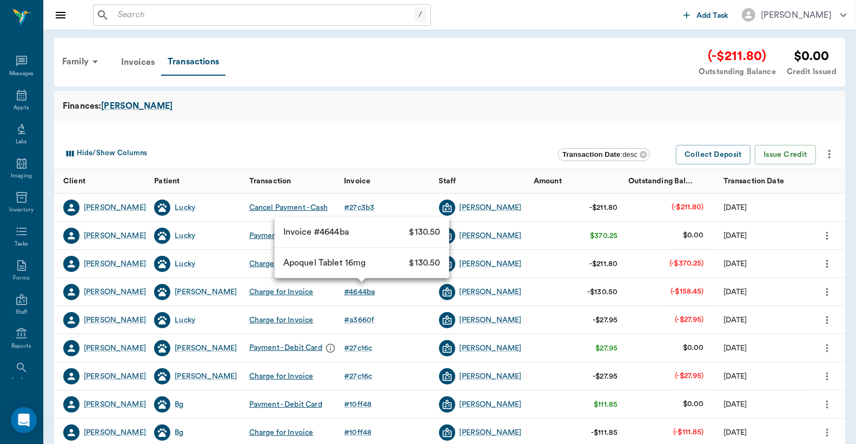
click at [368, 293] on div "# 4644ba" at bounding box center [359, 292] width 31 height 11
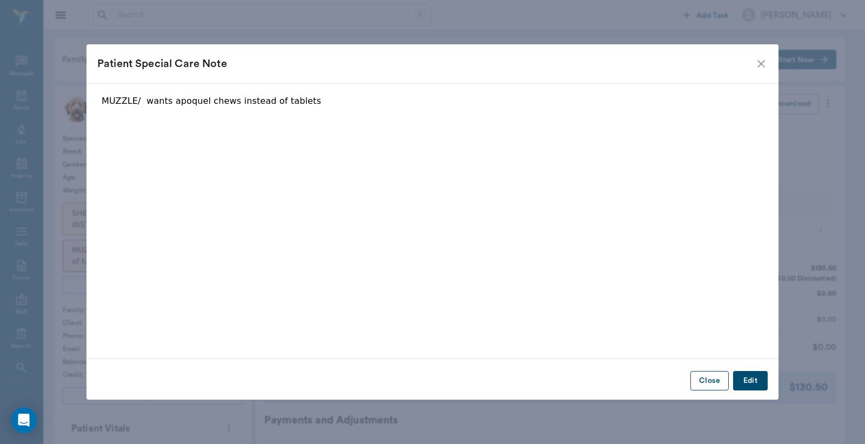
click at [720, 384] on button "Close" at bounding box center [710, 381] width 38 height 20
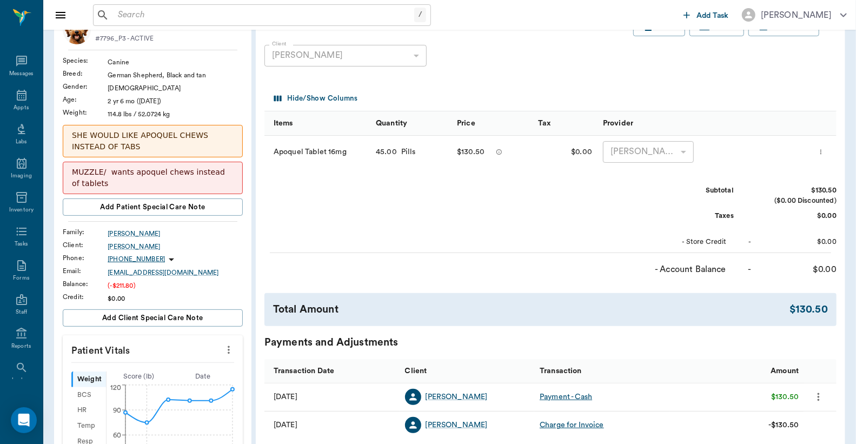
scroll to position [240, 0]
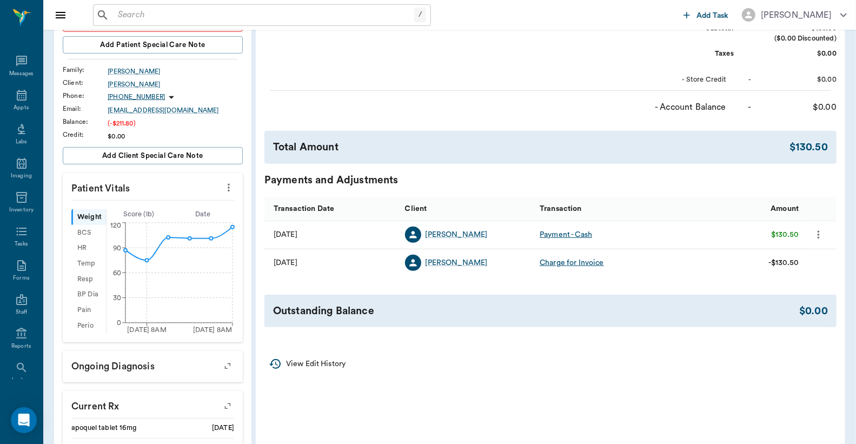
click at [818, 235] on icon "more" at bounding box center [819, 234] width 12 height 13
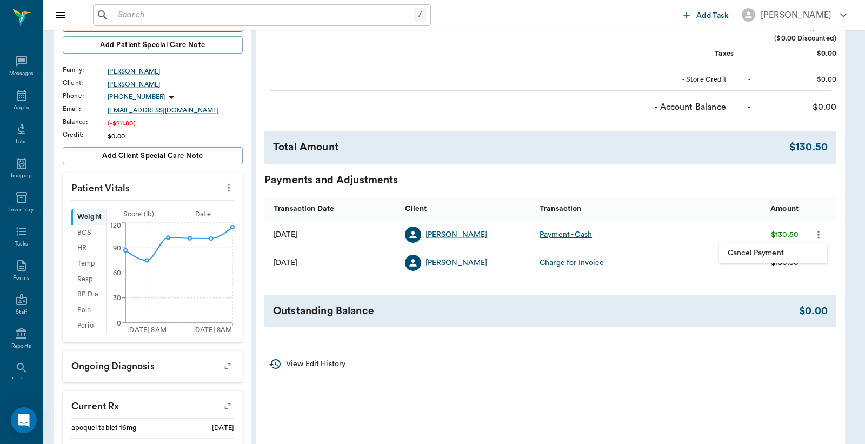
click at [754, 249] on span "Cancel Payment" at bounding box center [773, 253] width 91 height 11
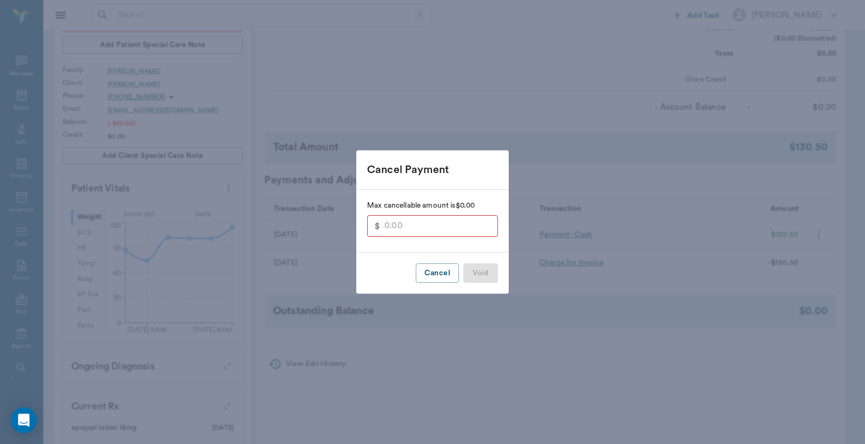
type input "130.50"
click at [466, 273] on button "Void" at bounding box center [480, 273] width 35 height 20
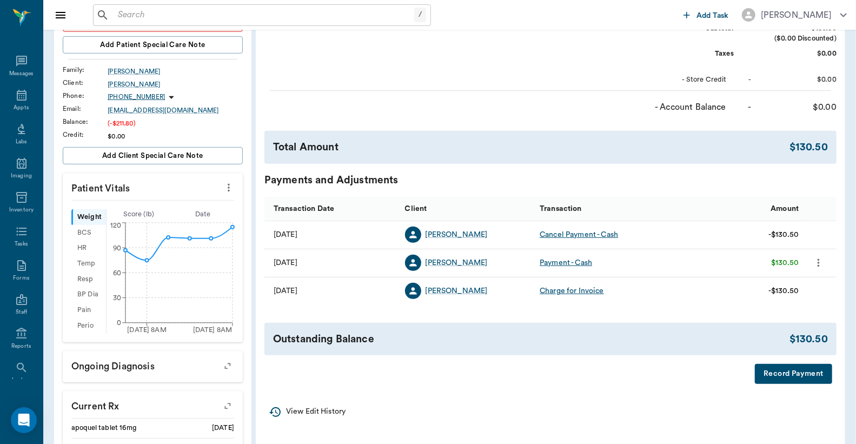
scroll to position [0, 0]
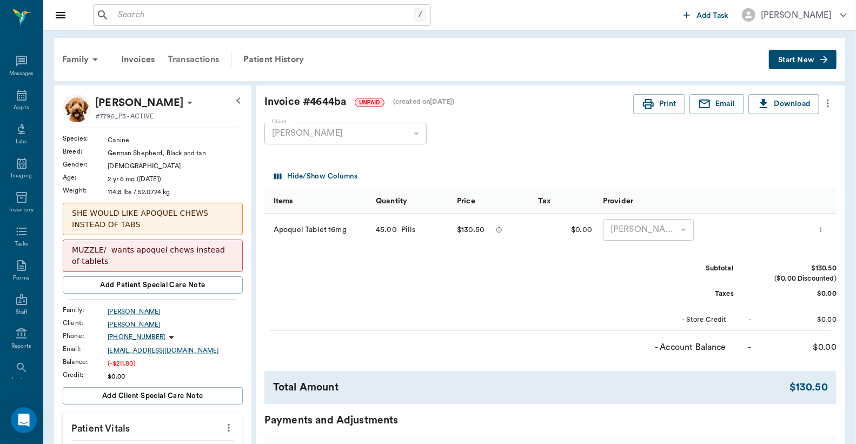
click at [208, 58] on div "Transactions" at bounding box center [193, 60] width 64 height 26
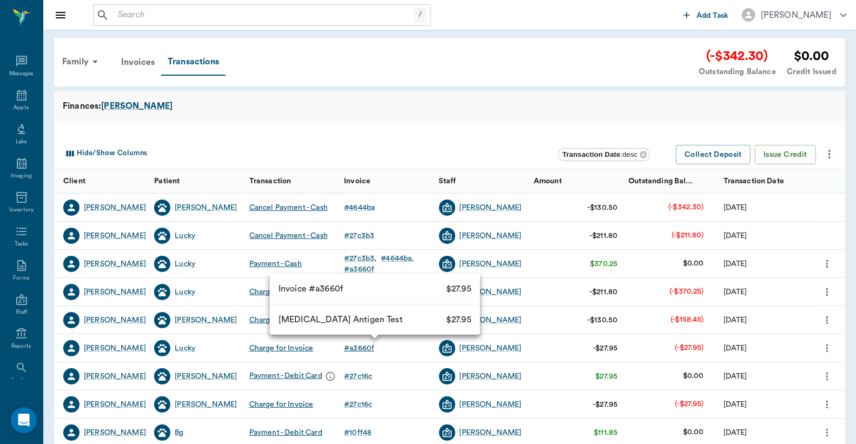
click at [366, 345] on div "# a3660f" at bounding box center [359, 348] width 30 height 11
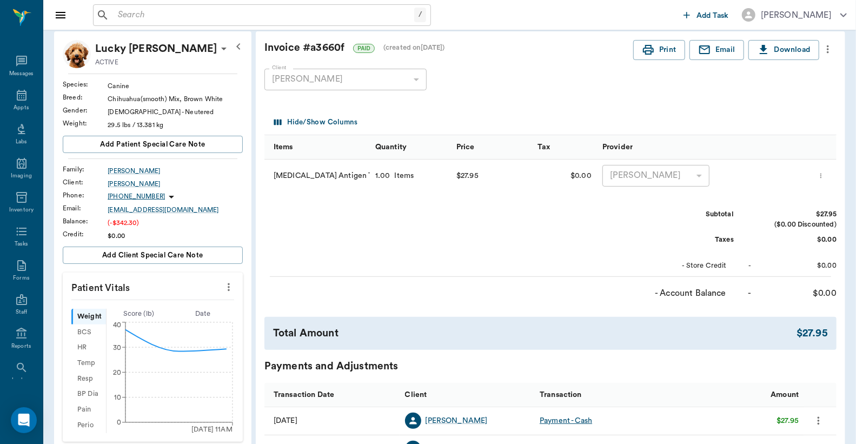
scroll to position [240, 0]
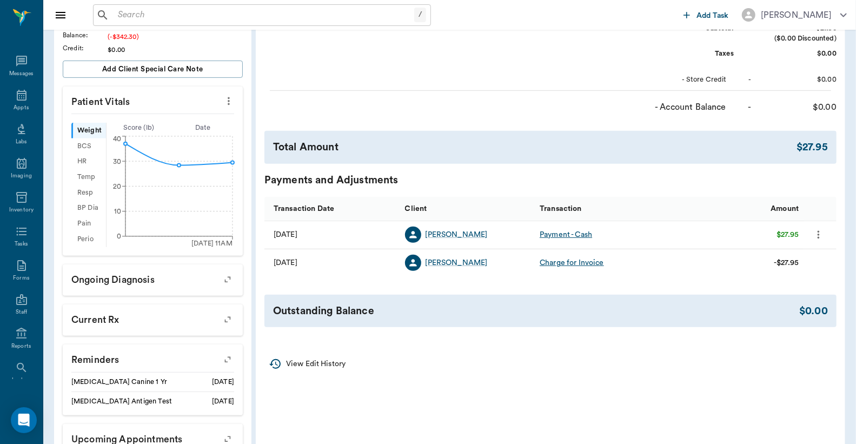
click at [817, 234] on icon "more" at bounding box center [819, 234] width 12 height 13
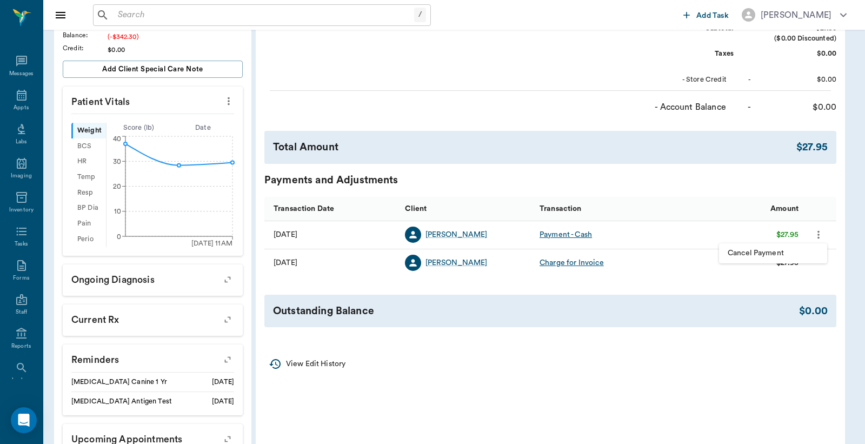
click at [753, 246] on li "Cancel Payment" at bounding box center [773, 253] width 108 height 20
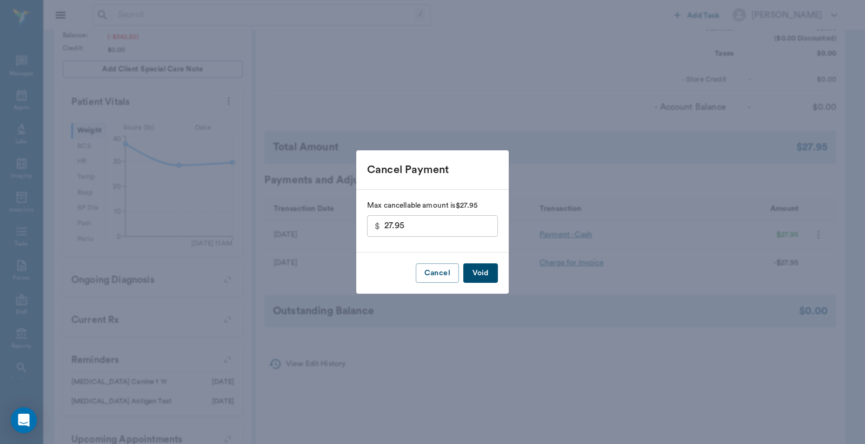
click at [484, 277] on button "Void" at bounding box center [480, 273] width 35 height 20
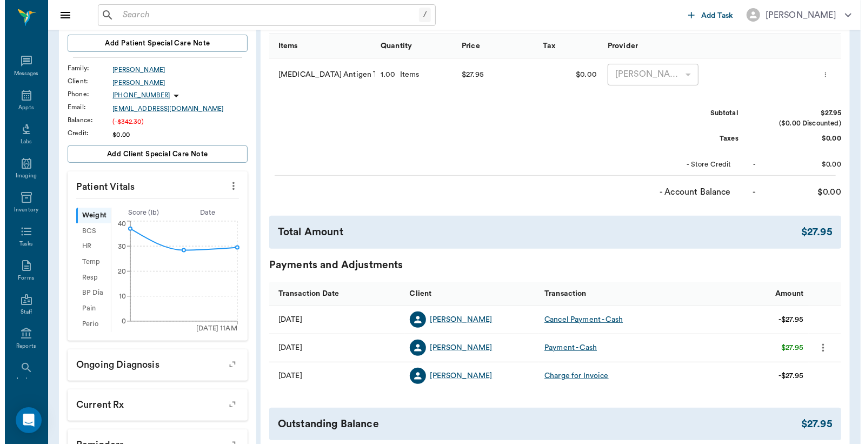
scroll to position [310, 0]
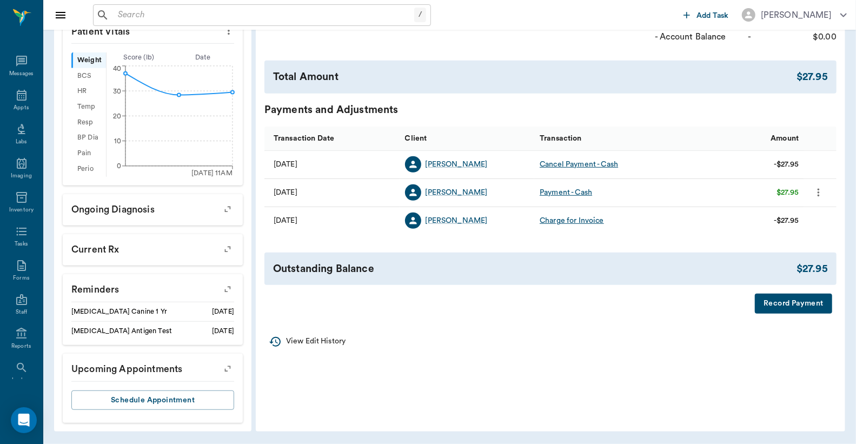
click at [774, 303] on button "Record Payment" at bounding box center [793, 304] width 77 height 20
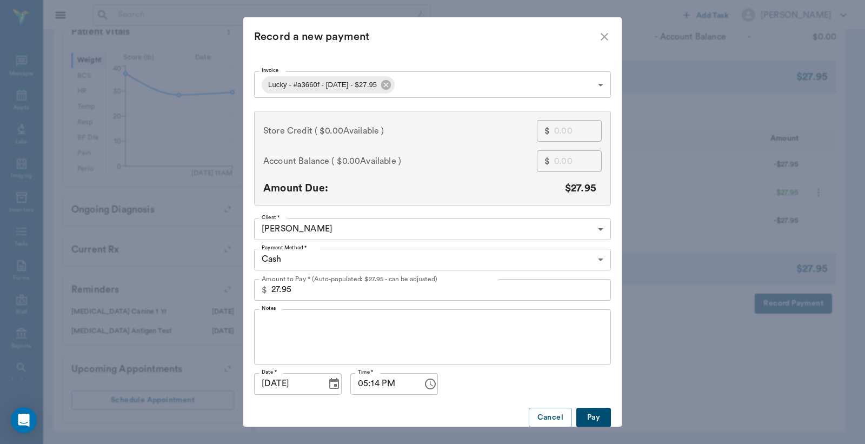
click at [419, 88] on body "/ ​ Add Task Dr. Bert Ellsworth Nectar Messages Appts Labs Imaging Inventory Ta…" at bounding box center [432, 67] width 865 height 754
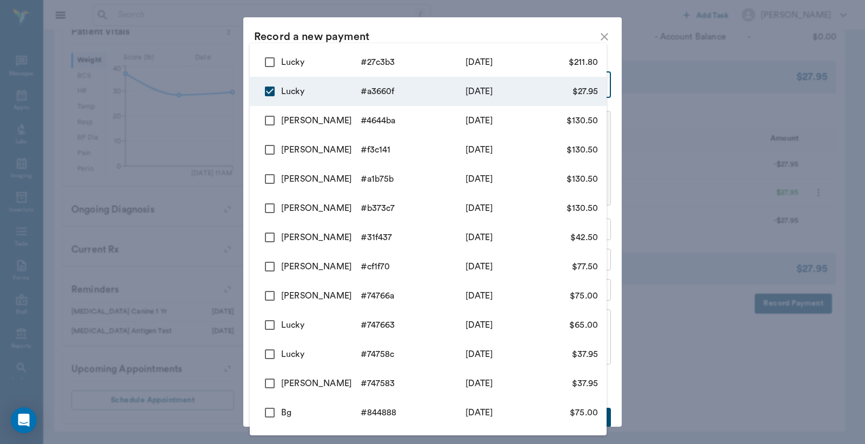
click at [269, 63] on input "checkbox" at bounding box center [269, 62] width 23 height 23
checkbox input "true"
type input "68a743a82a30fd17a5a3660f,68a744ae167caa8fe627c3b3"
type input "239.75"
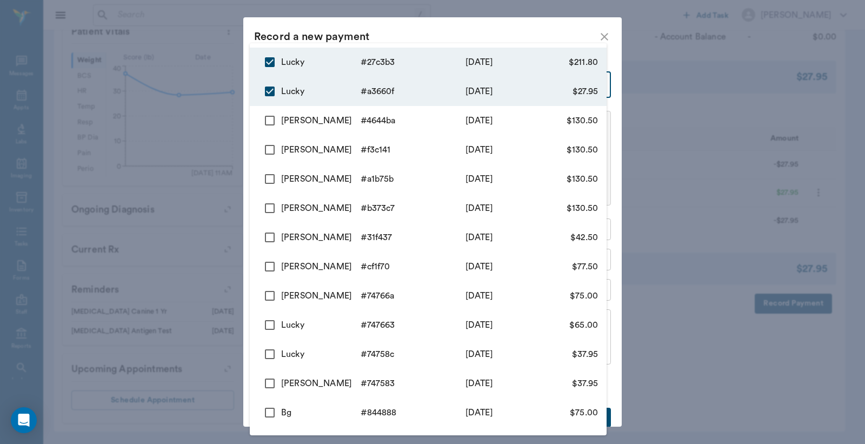
click at [274, 120] on input "checkbox" at bounding box center [269, 120] width 23 height 23
checkbox input "true"
type input "68a743a82a30fd17a5a3660f,68a744ae167caa8fe627c3b3,68a7428e65aa01e0424644ba"
type input "370.25"
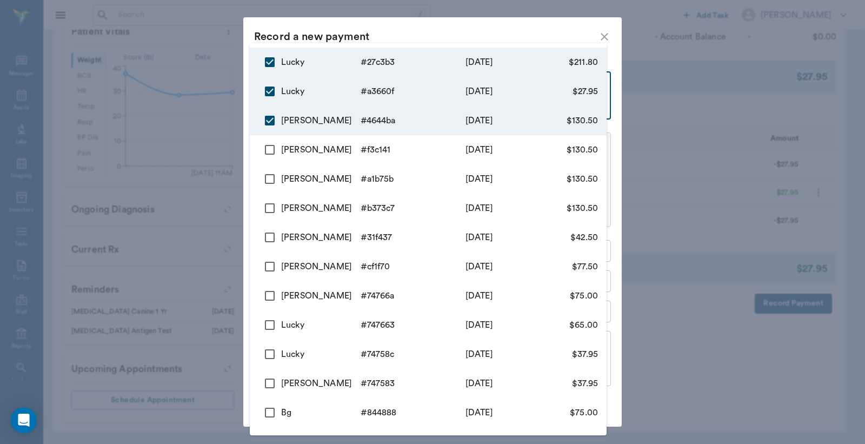
click at [416, 39] on div at bounding box center [432, 222] width 865 height 444
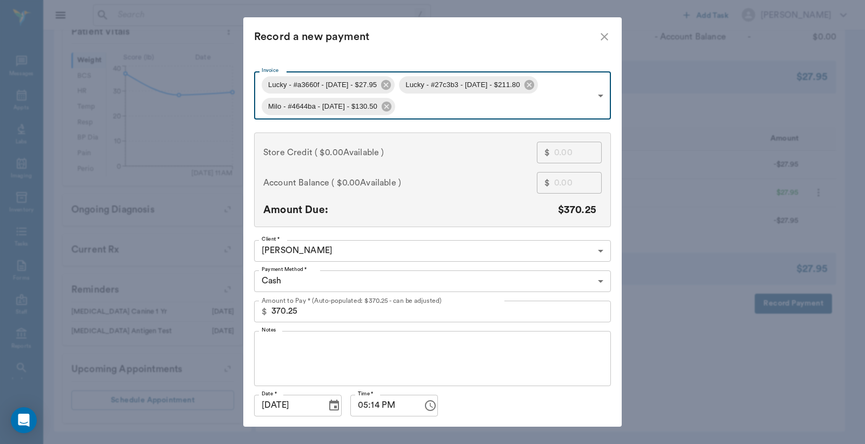
click at [315, 279] on body "/ ​ Add Task Dr. Bert Ellsworth Nectar Messages Appts Labs Imaging Inventory Ta…" at bounding box center [432, 67] width 865 height 754
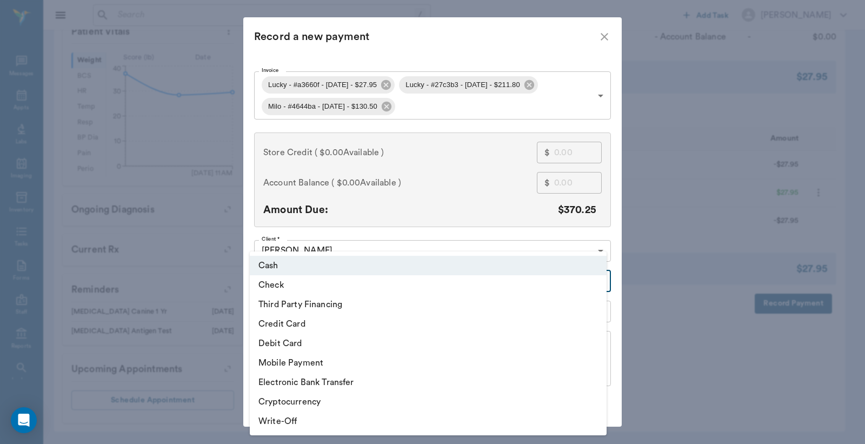
click at [283, 342] on li "Debit Card" at bounding box center [428, 343] width 357 height 19
type input "DEBIT_CARD"
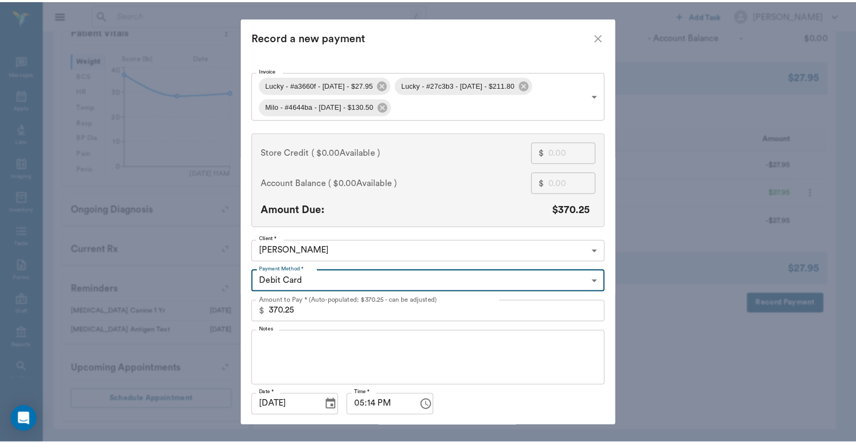
scroll to position [33, 0]
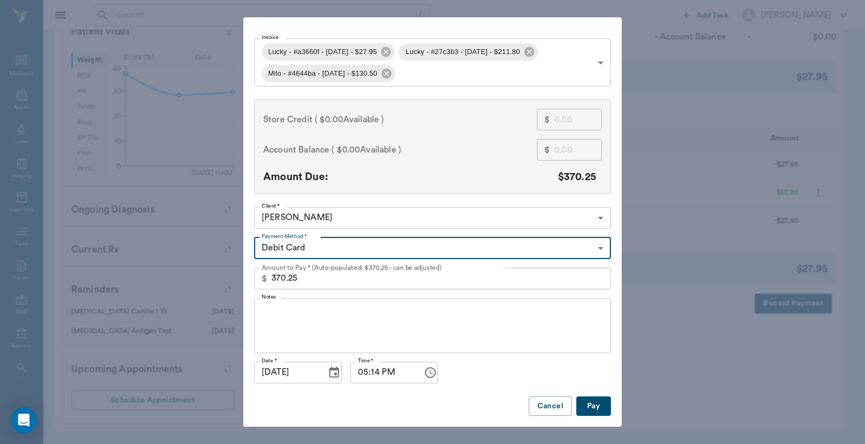
click at [582, 407] on button "Pay" at bounding box center [593, 406] width 35 height 20
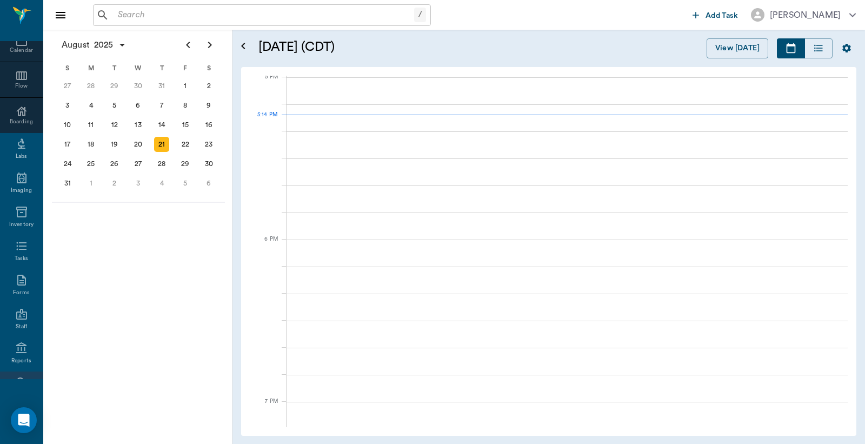
scroll to position [143, 0]
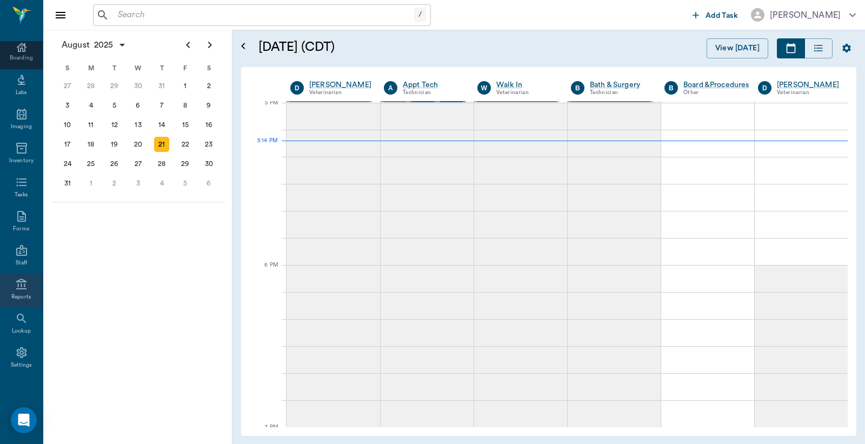
click at [15, 285] on icon at bounding box center [21, 284] width 13 height 13
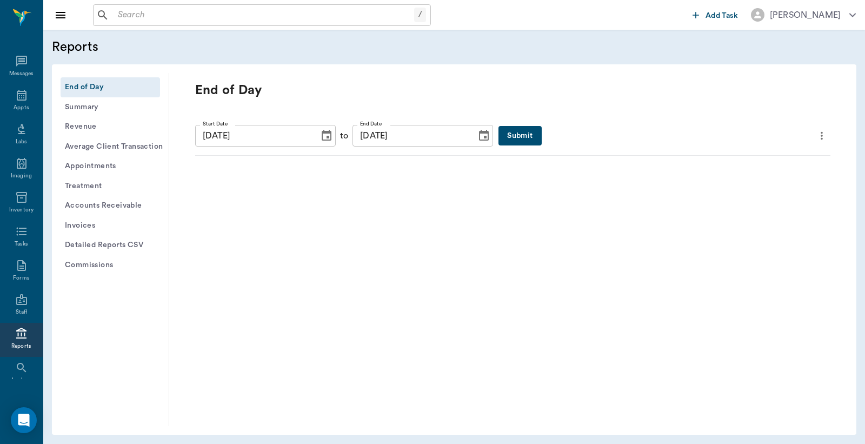
scroll to position [50, 0]
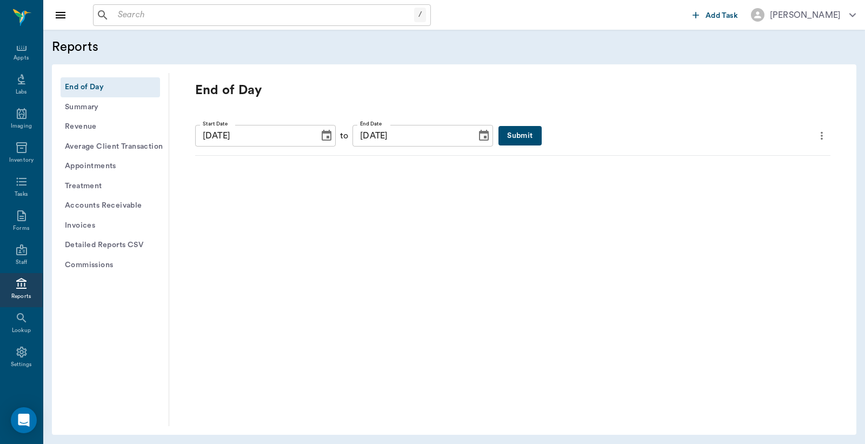
click at [506, 136] on button "Submit" at bounding box center [520, 136] width 43 height 20
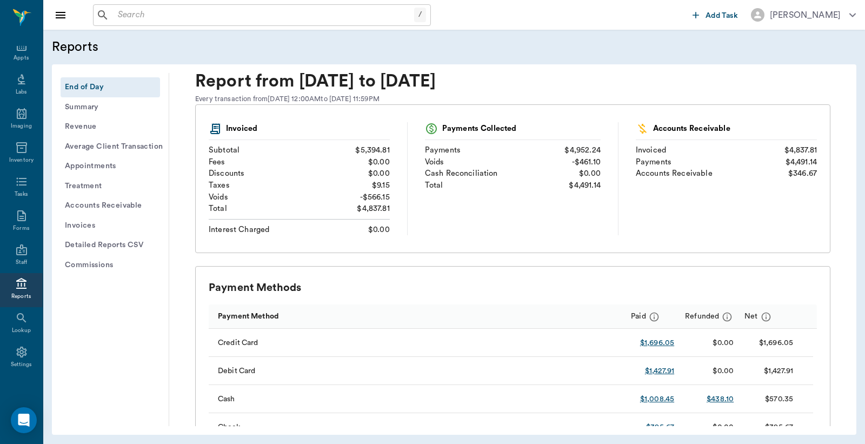
scroll to position [0, 0]
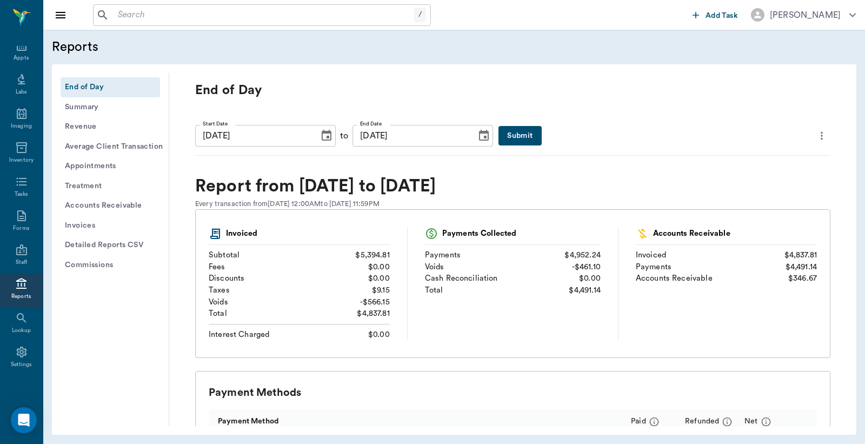
click at [816, 137] on icon "more" at bounding box center [822, 135] width 12 height 13
click at [744, 204] on li "Print Report" at bounding box center [761, 197] width 121 height 20
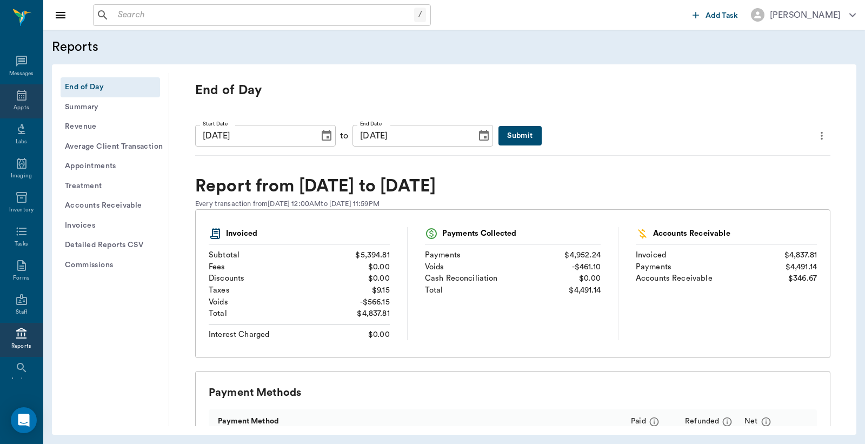
click at [17, 95] on icon at bounding box center [22, 95] width 10 height 11
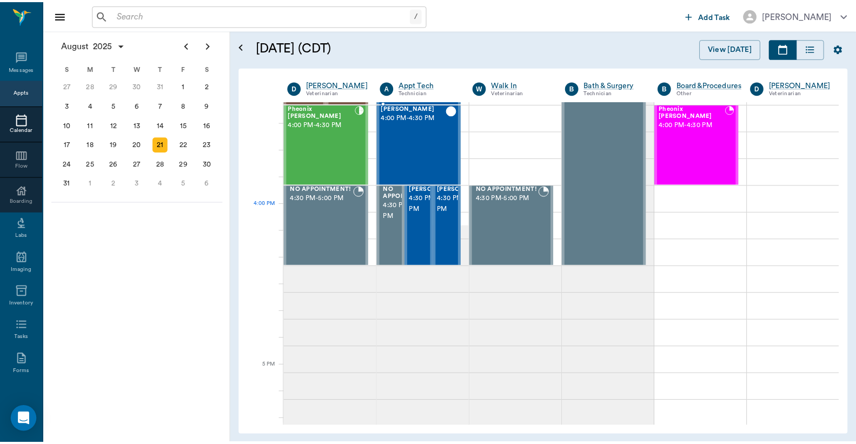
scroll to position [1301, 0]
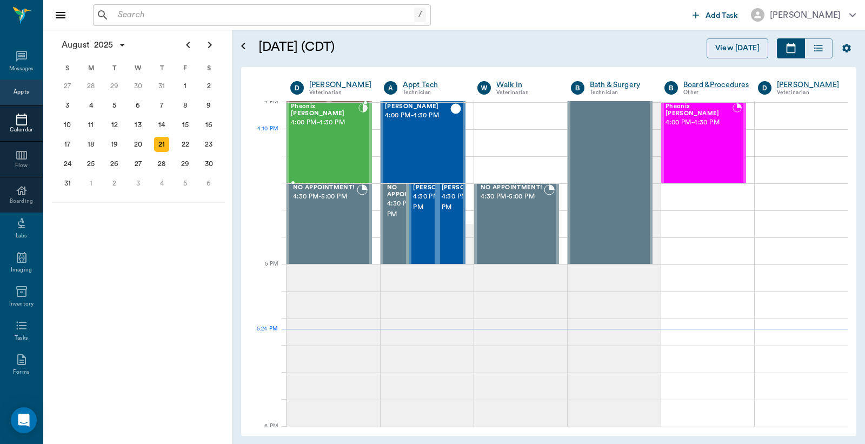
click at [331, 135] on div "Pheonix [PERSON_NAME] 4:00 PM - 4:30 PM" at bounding box center [325, 142] width 68 height 79
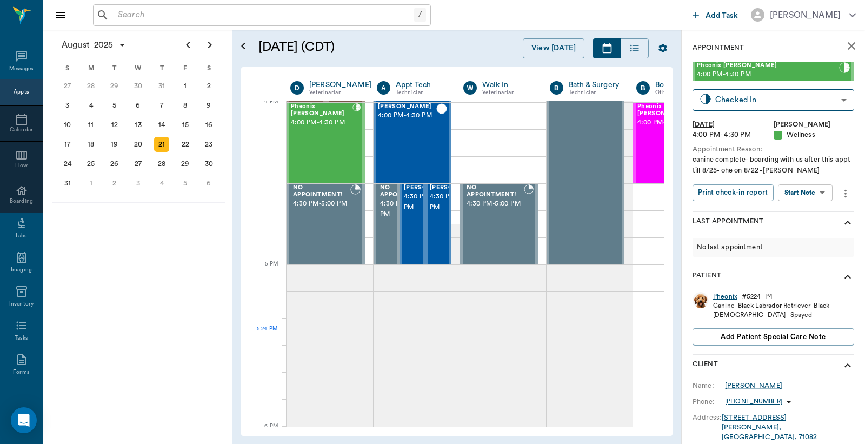
click at [719, 298] on div "Pheonix" at bounding box center [725, 296] width 24 height 9
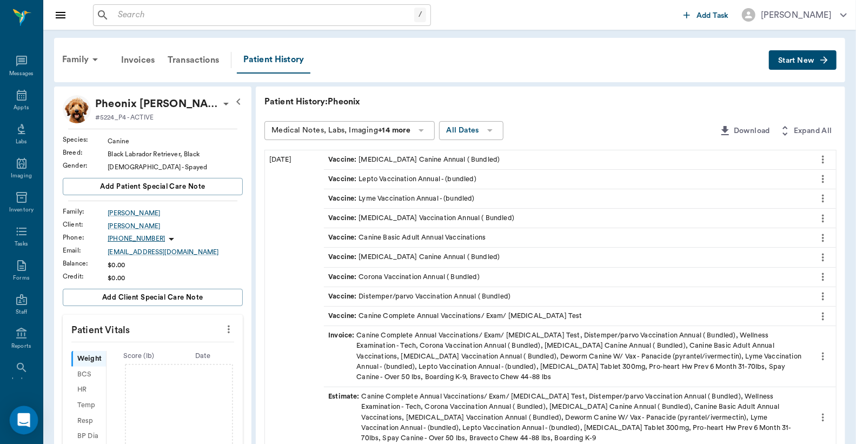
click at [21, 417] on icon "Open Intercom Messenger" at bounding box center [23, 420] width 12 height 14
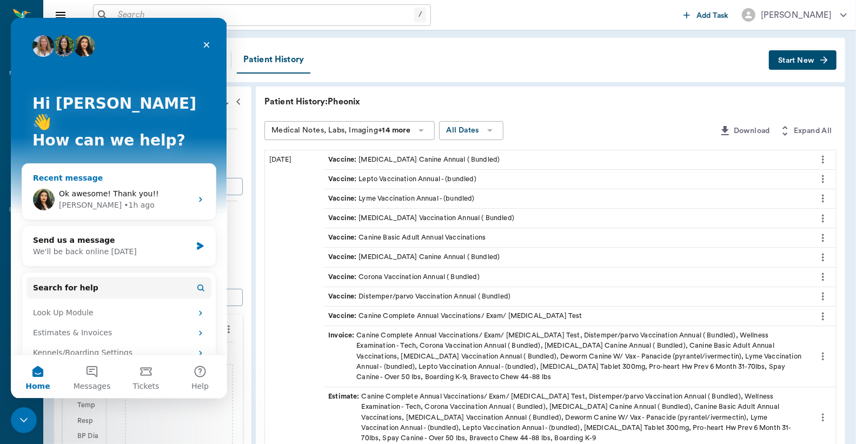
click at [101, 189] on span "Ok awesome! Thank you!!" at bounding box center [109, 193] width 100 height 9
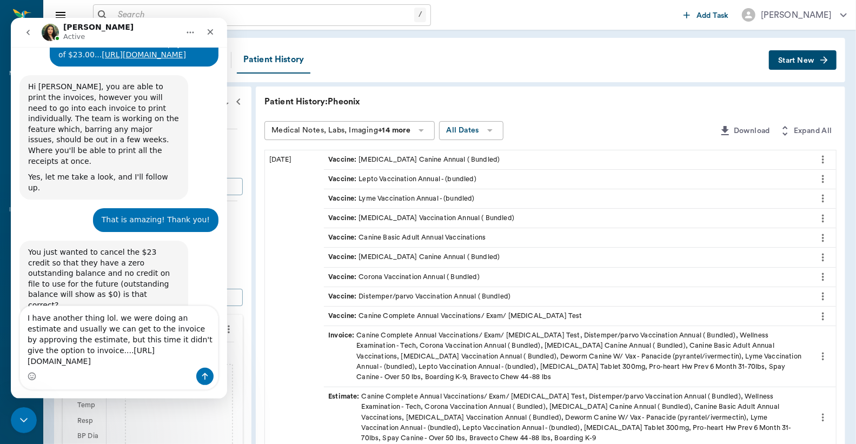
scroll to position [3886, 0]
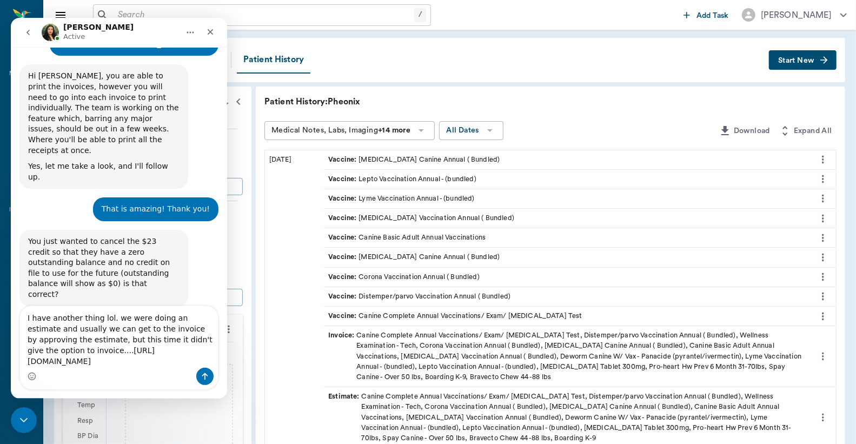
type textarea "I have another thing lol. we were doing an estimate and usually we can get to t…"
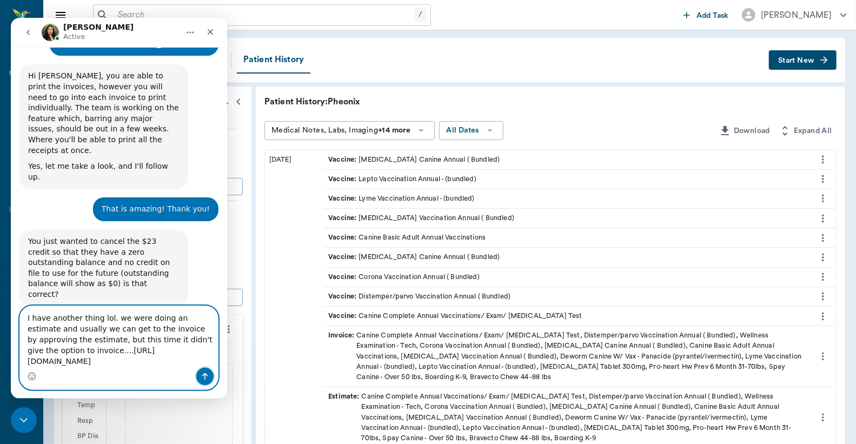
click at [204, 376] on icon "Send a message…" at bounding box center [205, 376] width 9 height 9
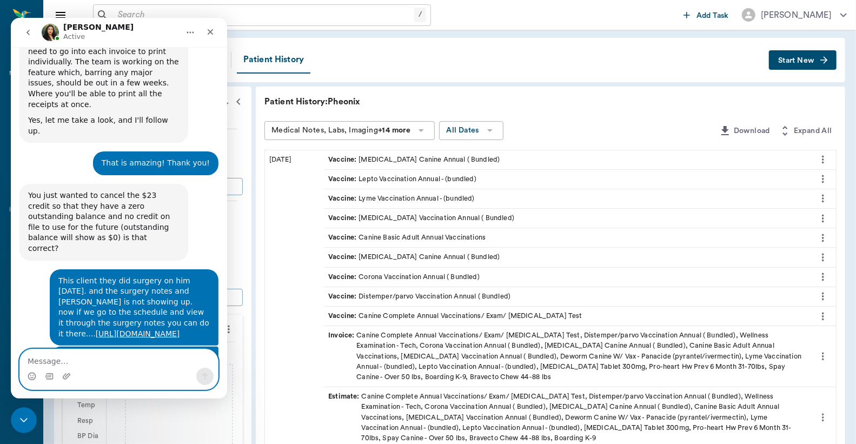
scroll to position [3938, 0]
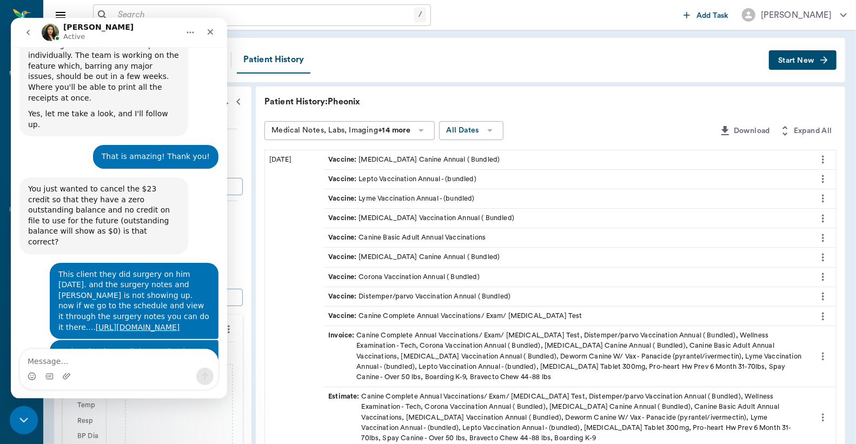
click at [26, 411] on div "Close Intercom Messenger" at bounding box center [22, 419] width 26 height 26
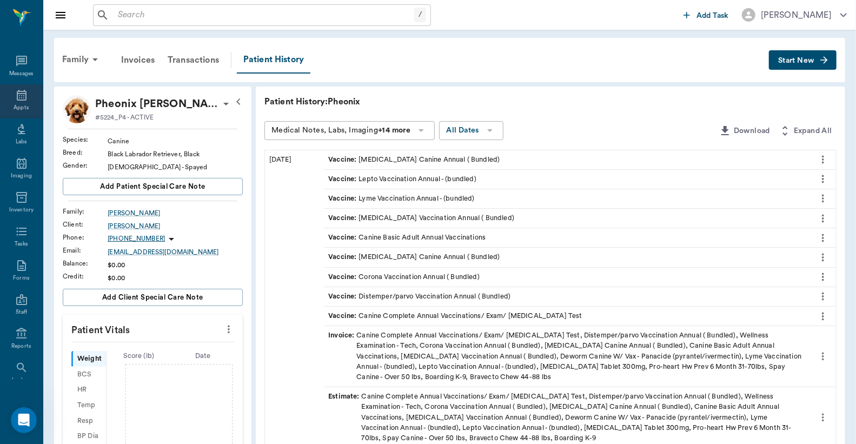
click at [17, 96] on icon at bounding box center [21, 95] width 13 height 13
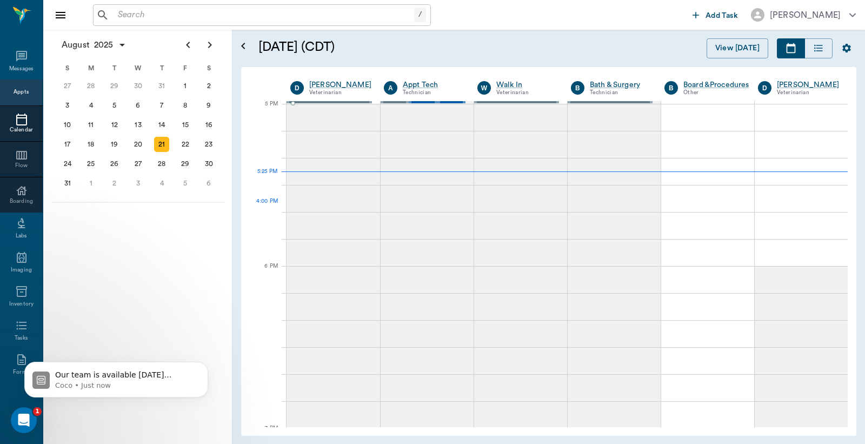
scroll to position [4137, 0]
